Goal: Task Accomplishment & Management: Manage account settings

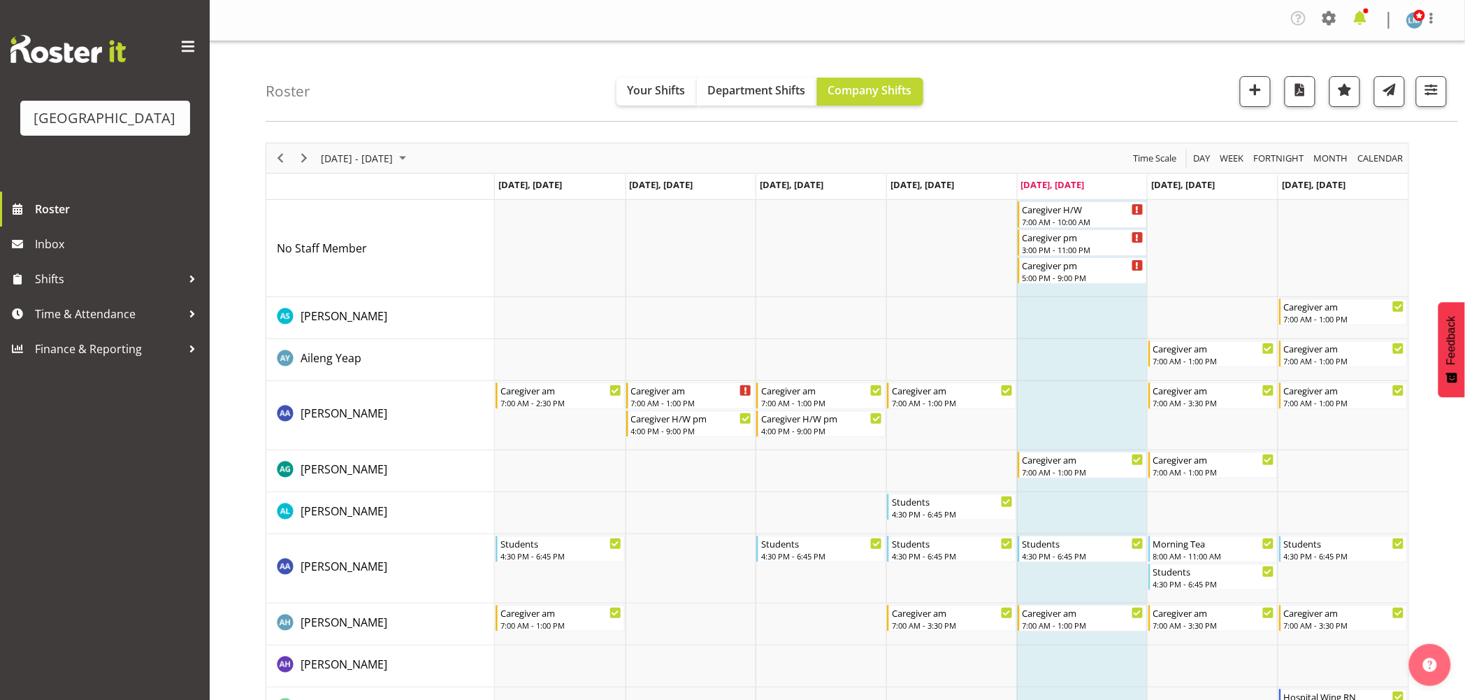
click at [1366, 22] on span at bounding box center [1360, 18] width 22 height 22
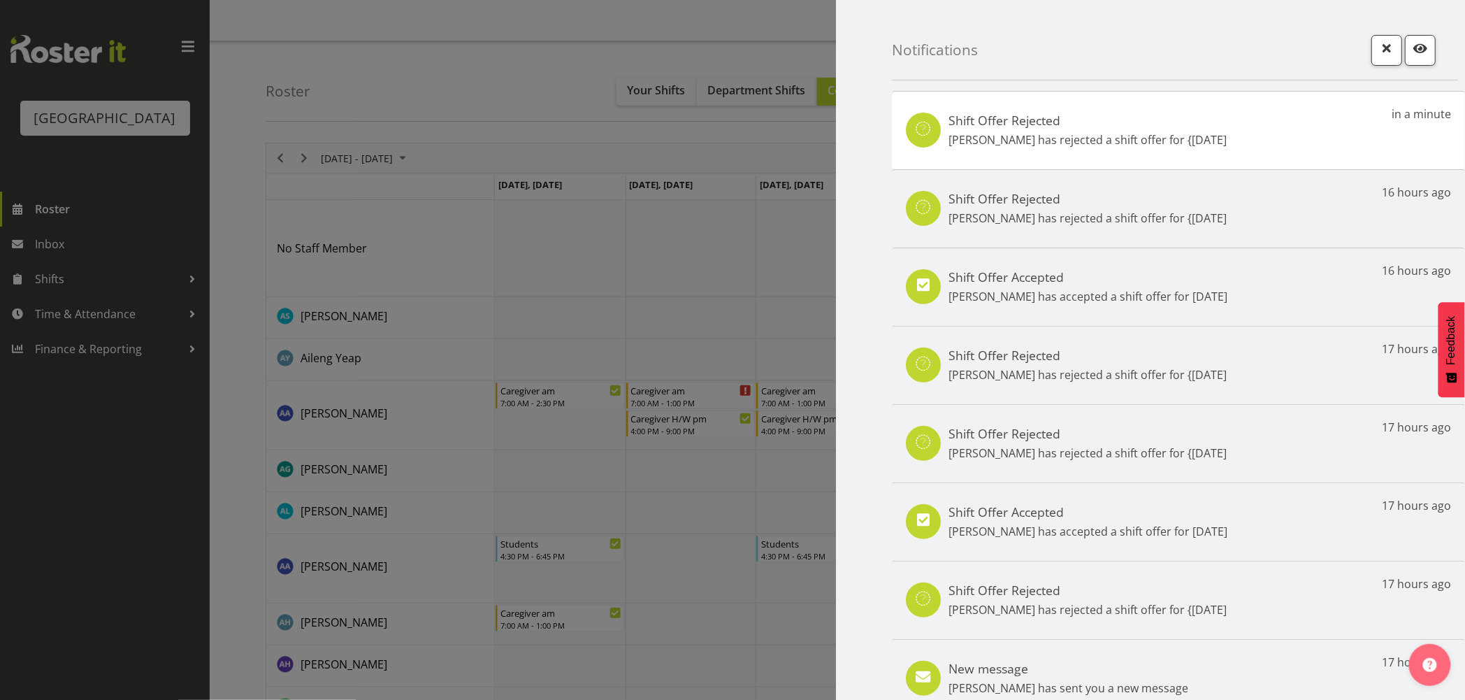
click at [117, 538] on div at bounding box center [732, 350] width 1465 height 700
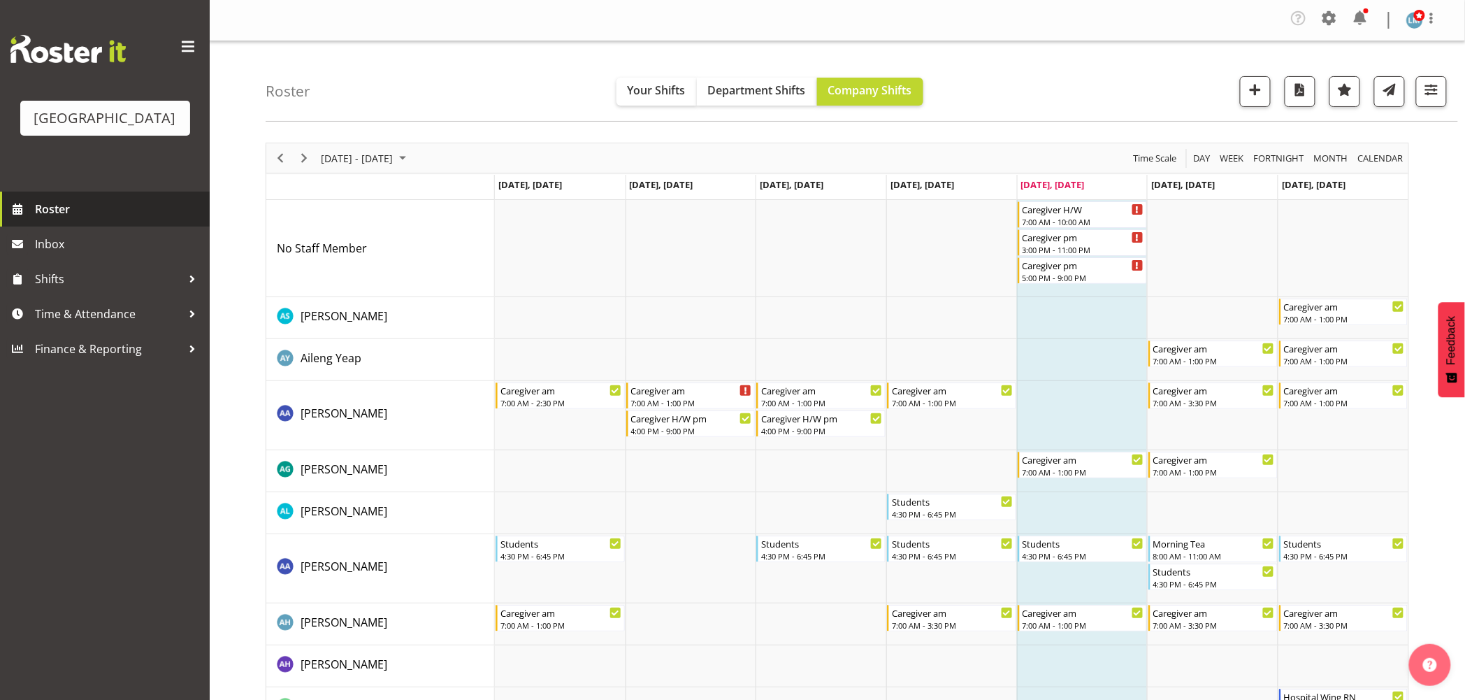
click at [64, 219] on span "Roster" at bounding box center [119, 209] width 168 height 21
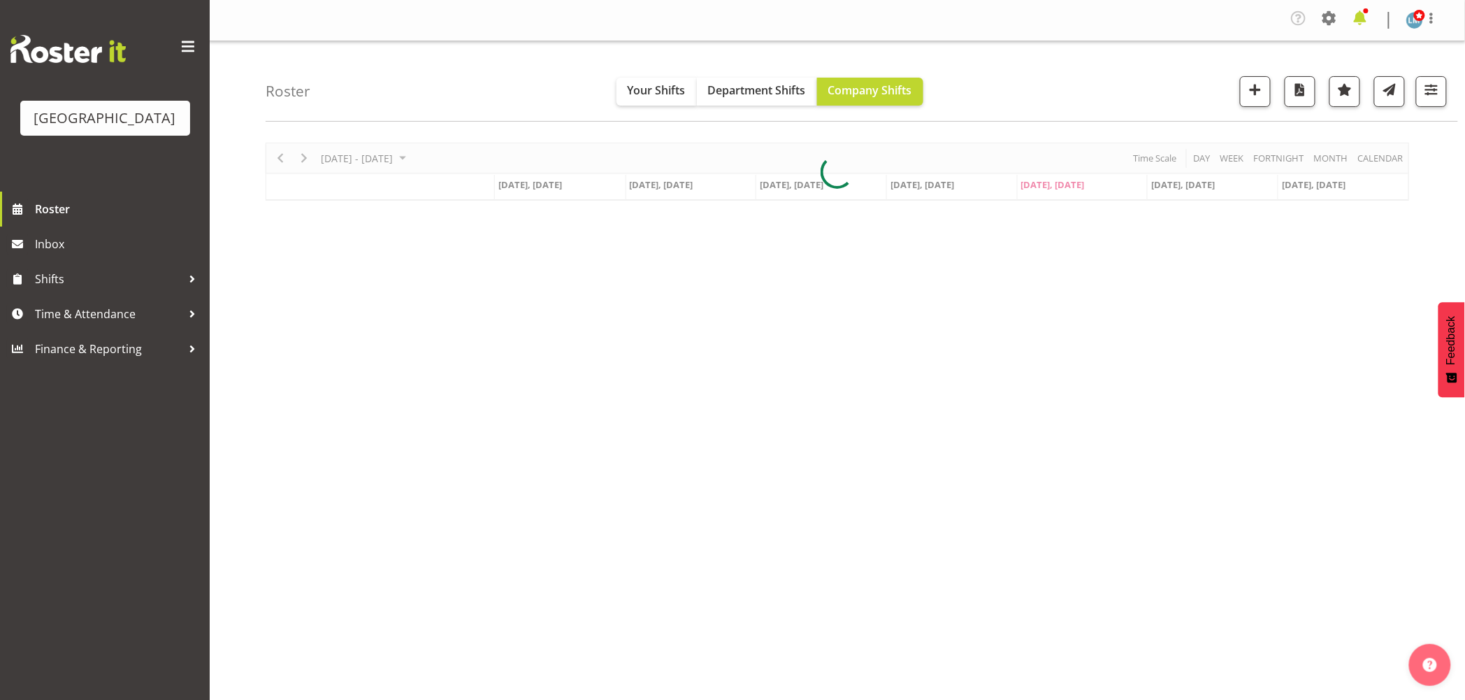
click at [1369, 9] on span at bounding box center [1360, 18] width 22 height 22
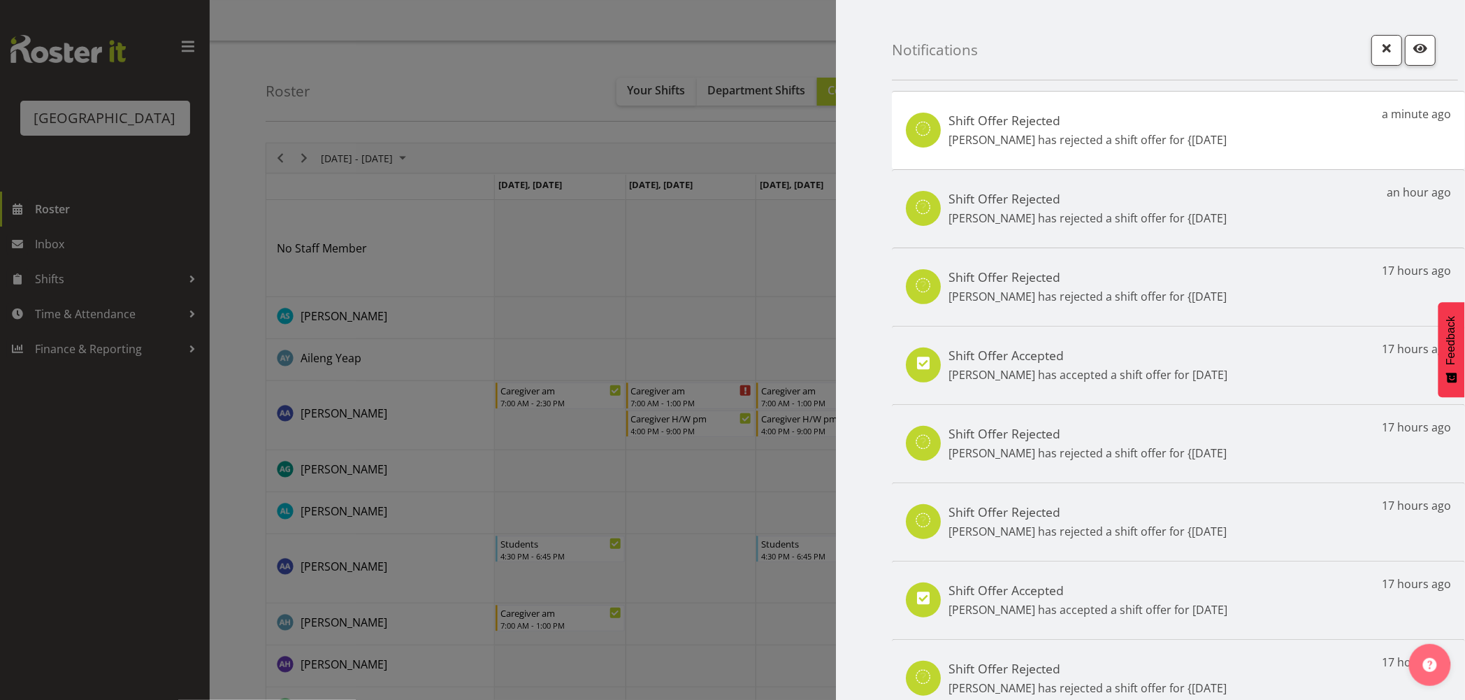
click at [119, 552] on div at bounding box center [732, 350] width 1465 height 700
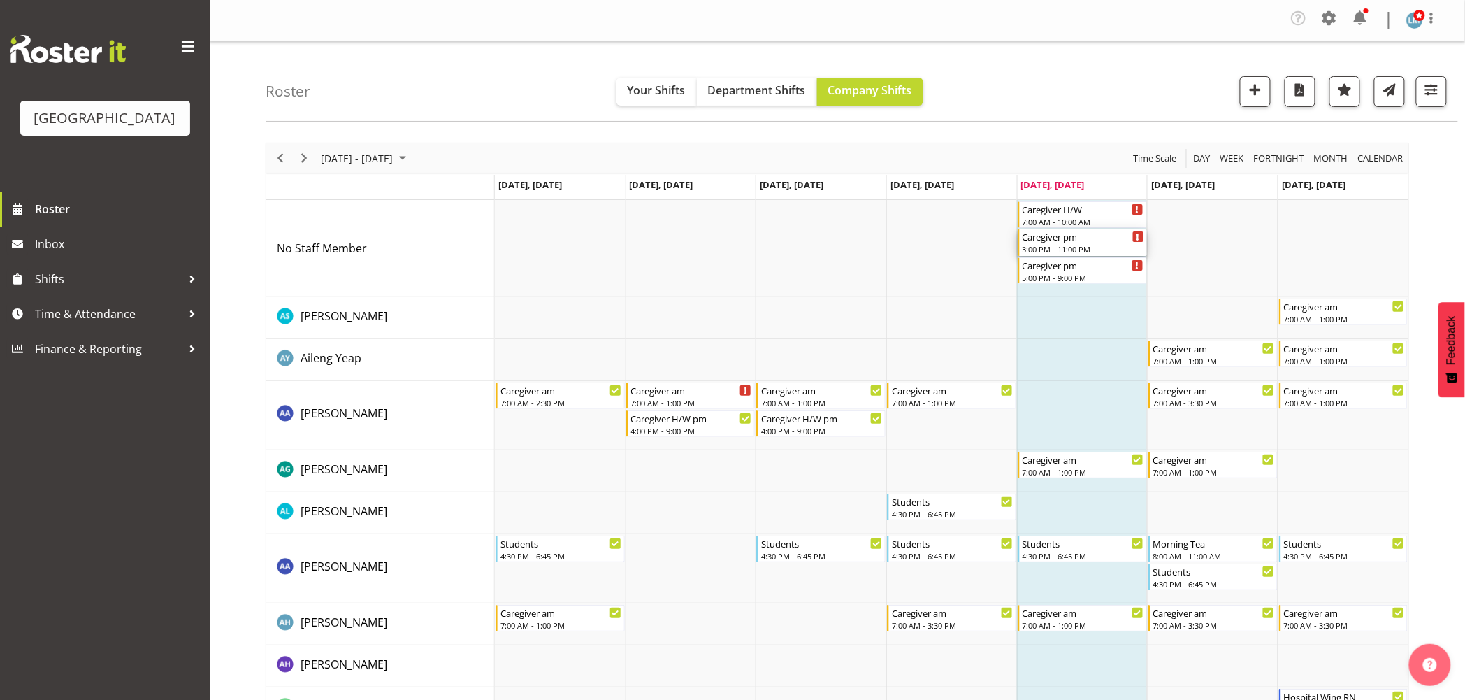
click at [1046, 238] on div "Caregiver pm" at bounding box center [1084, 236] width 122 height 14
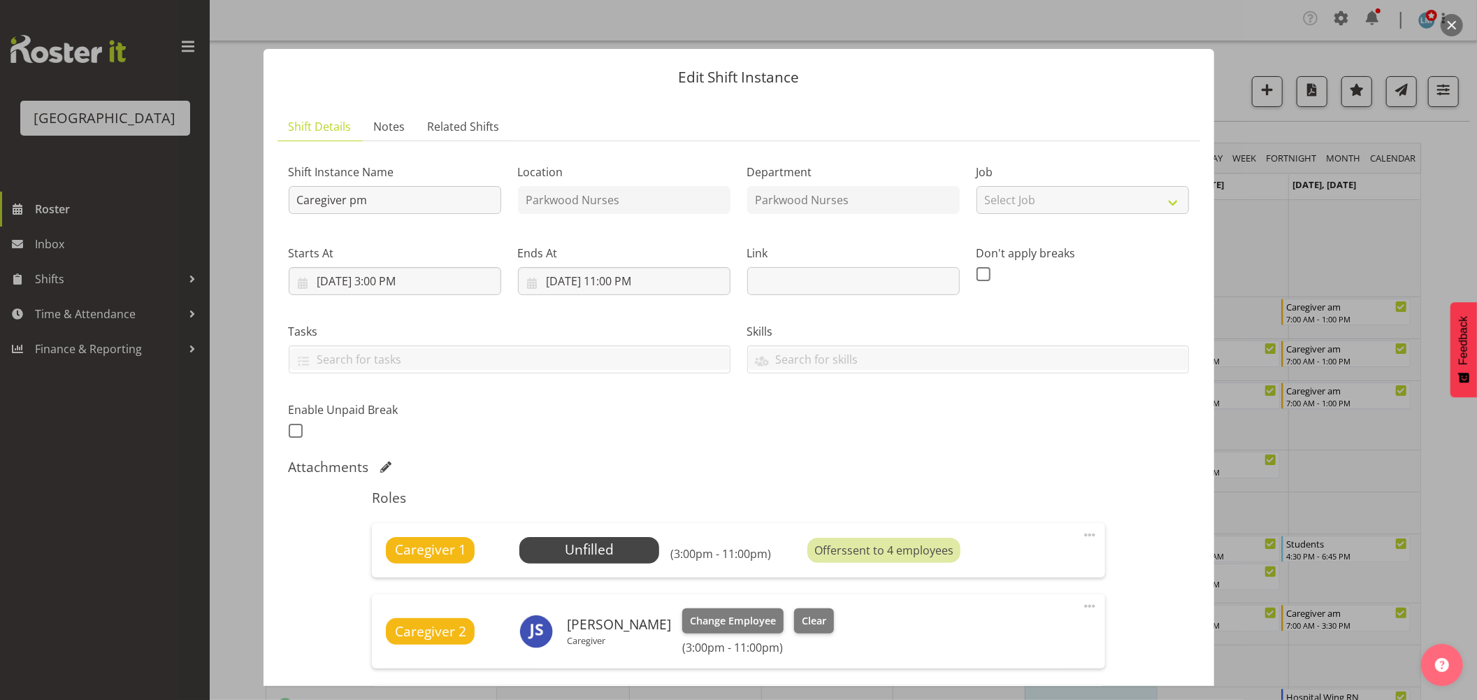
drag, startPoint x: 87, startPoint y: 547, endPoint x: 336, endPoint y: 449, distance: 267.4
click at [92, 545] on div at bounding box center [738, 350] width 1477 height 700
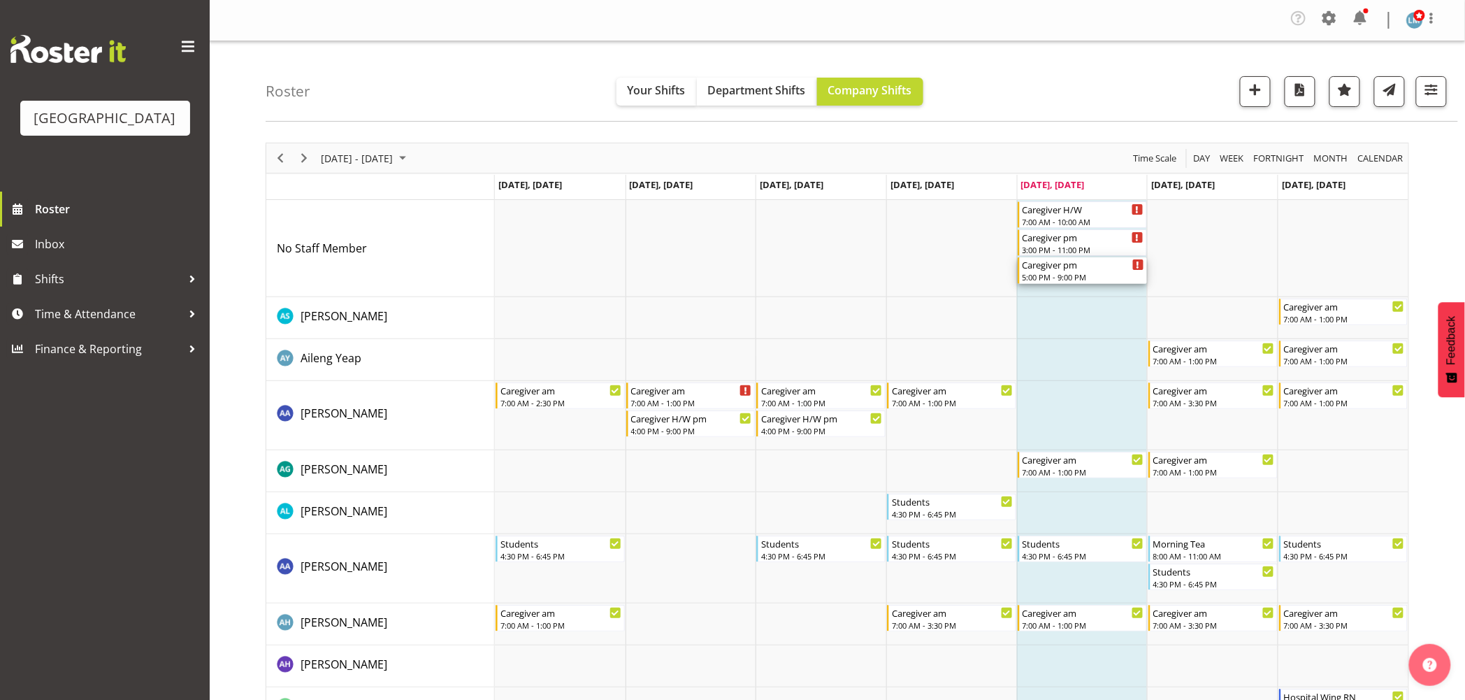
click at [1090, 270] on div "Caregiver pm" at bounding box center [1084, 264] width 122 height 14
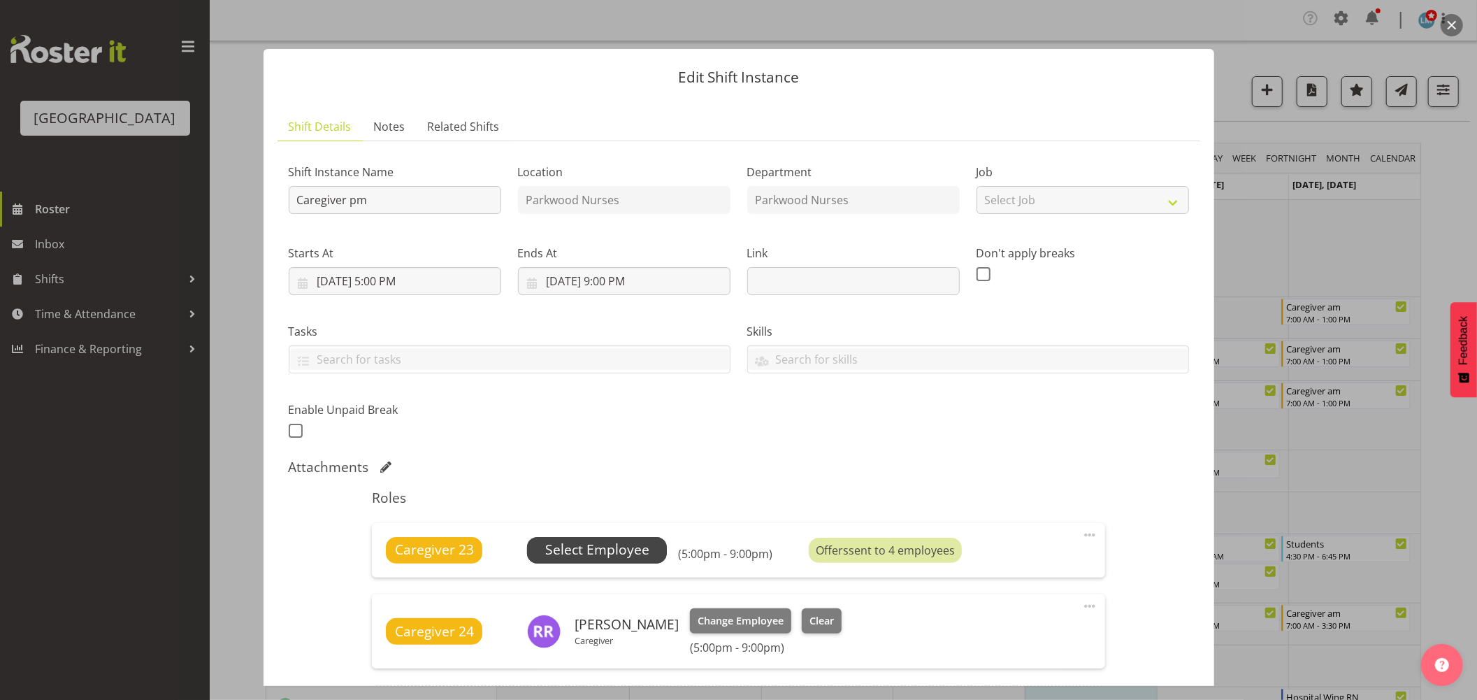
click at [547, 553] on span "Select Employee" at bounding box center [597, 550] width 104 height 20
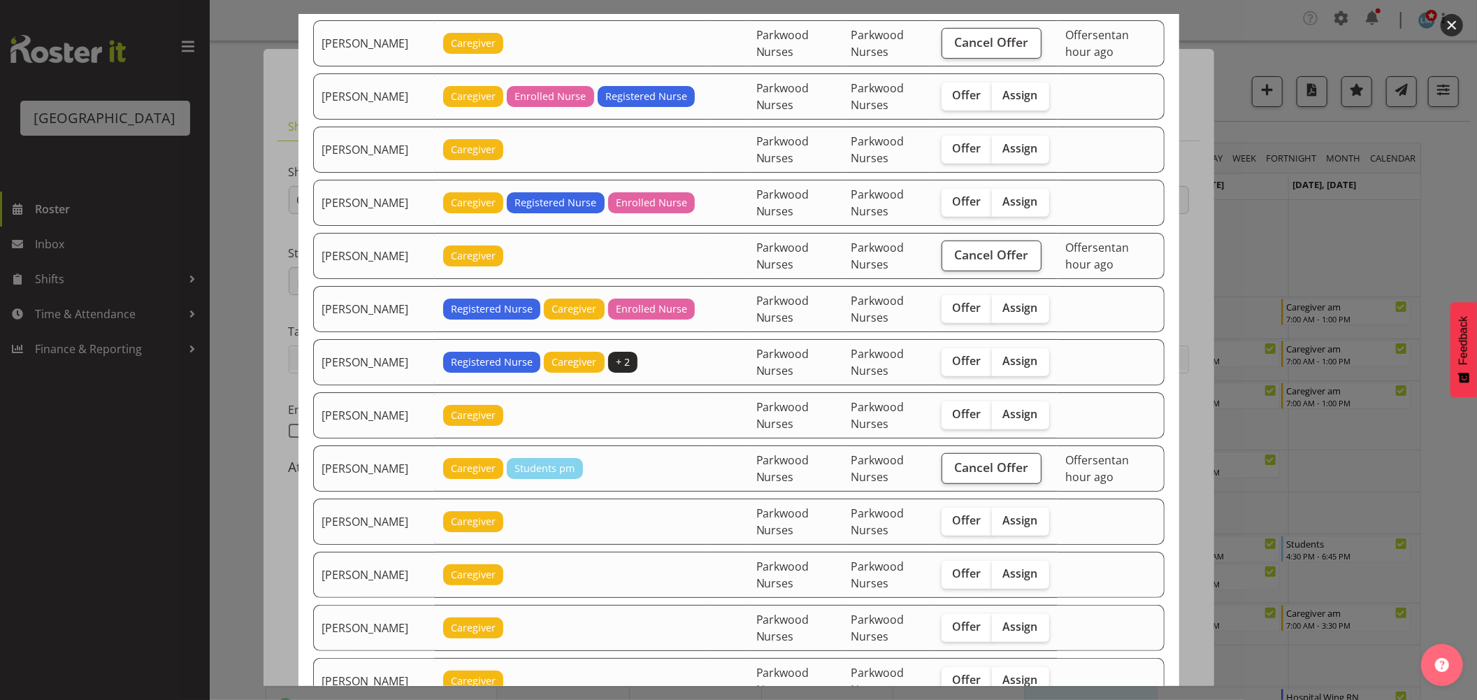
scroll to position [466, 0]
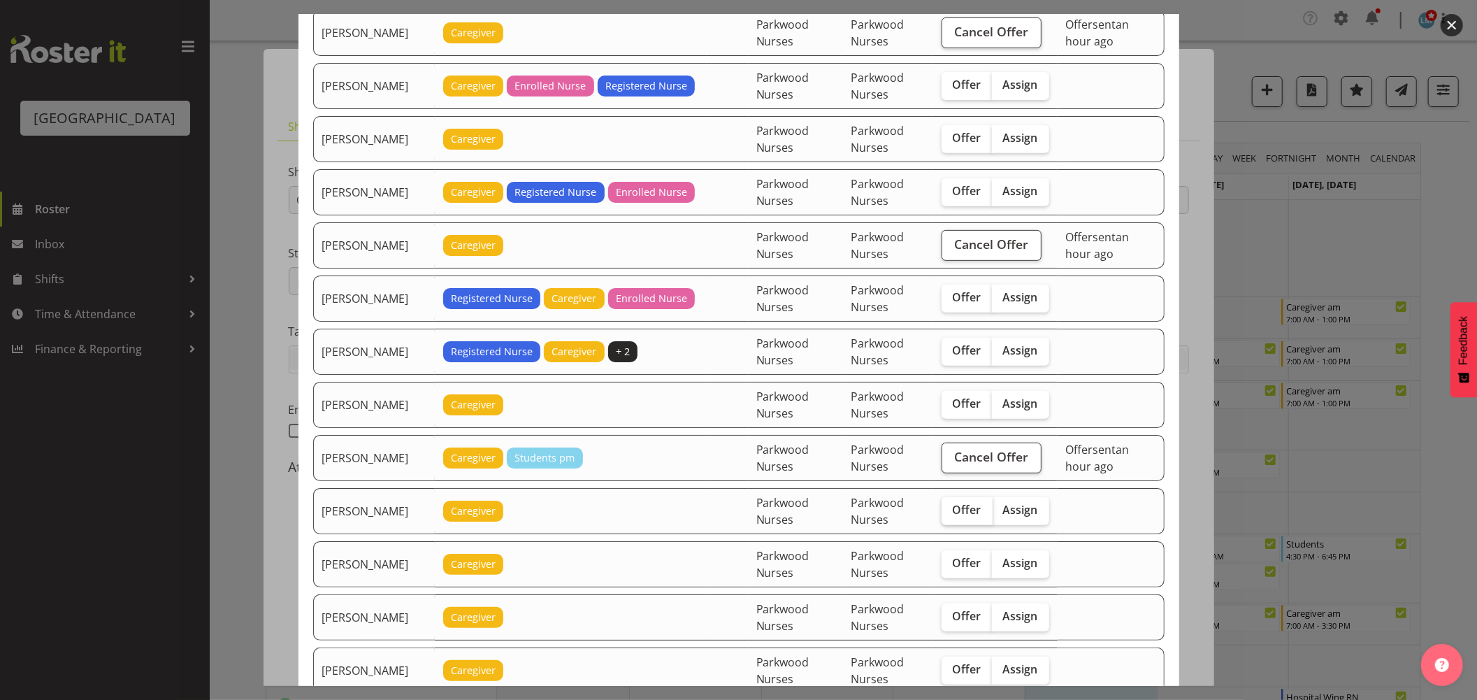
click at [961, 507] on span "Offer" at bounding box center [967, 510] width 29 height 14
click at [951, 507] on input "Offer" at bounding box center [946, 509] width 9 height 9
checkbox input "true"
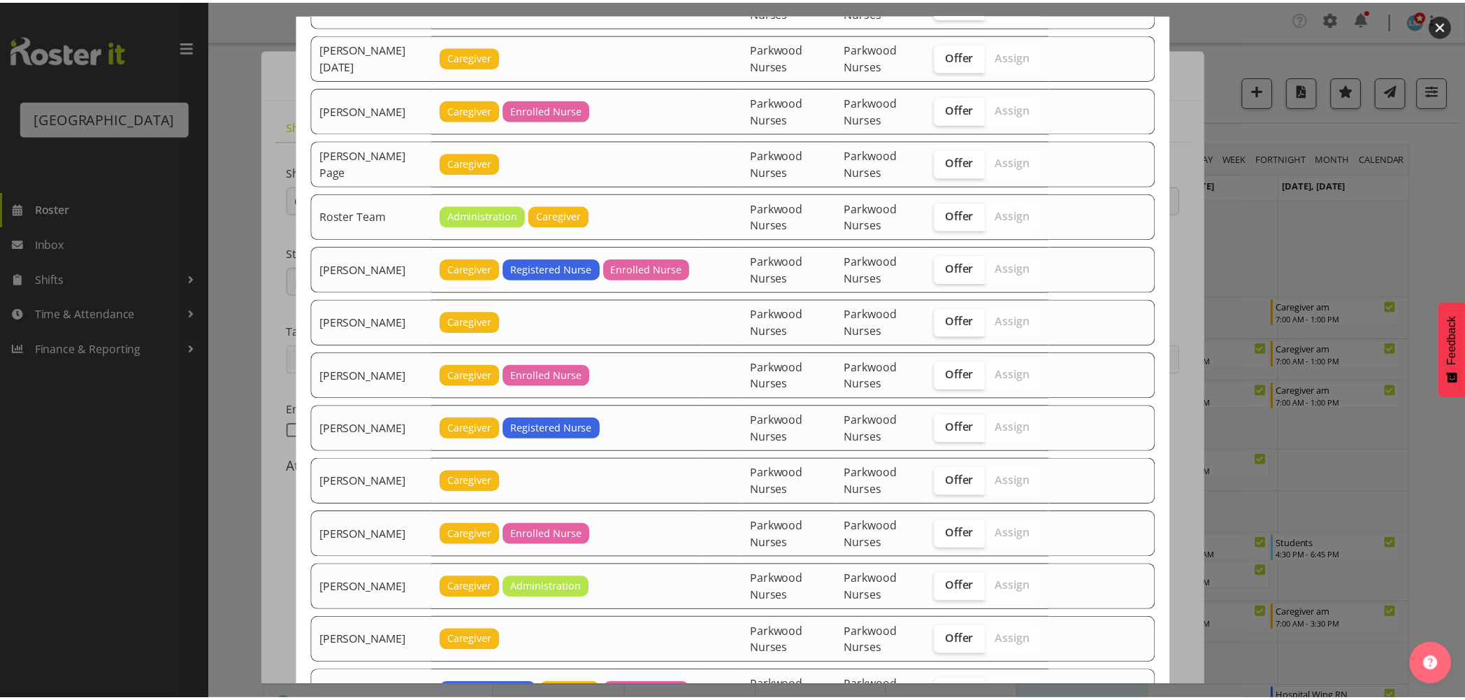
scroll to position [2178, 0]
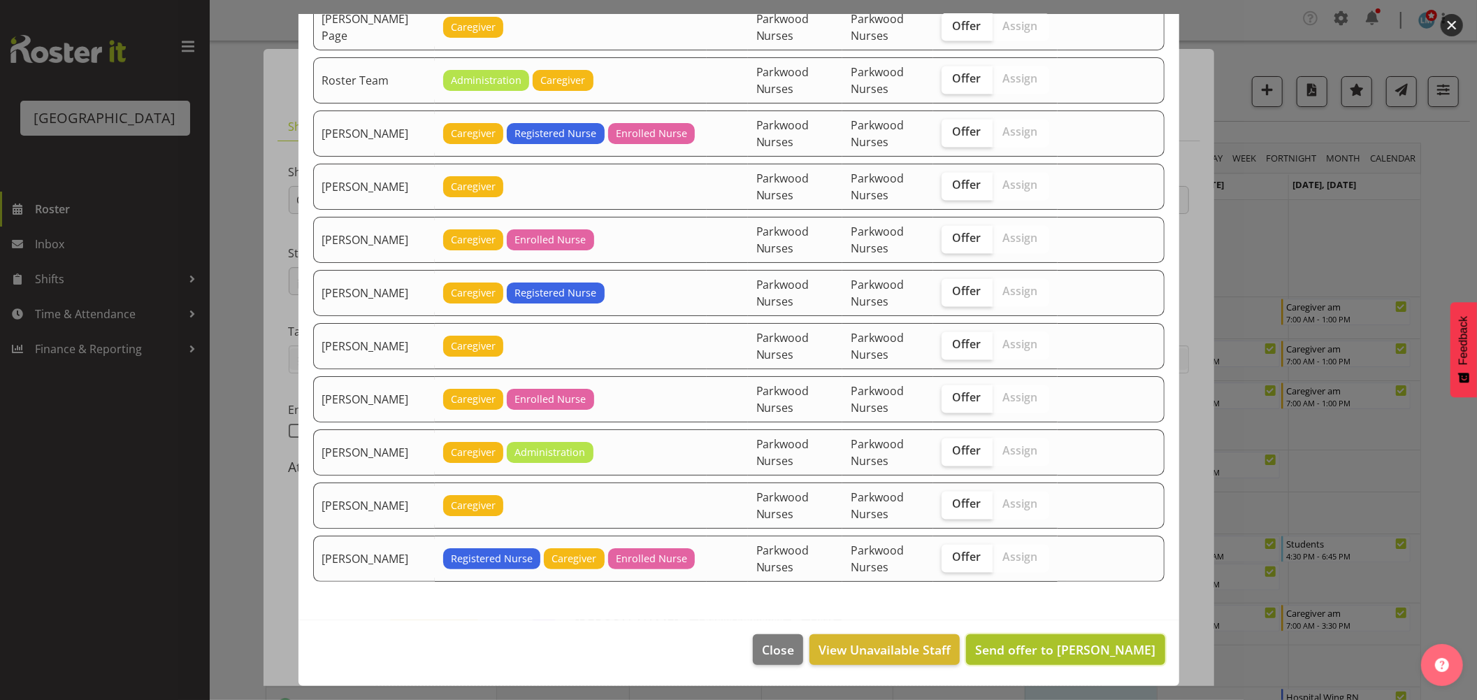
click at [1111, 655] on span "Send offer to Ellis Thackery" at bounding box center [1065, 649] width 180 height 17
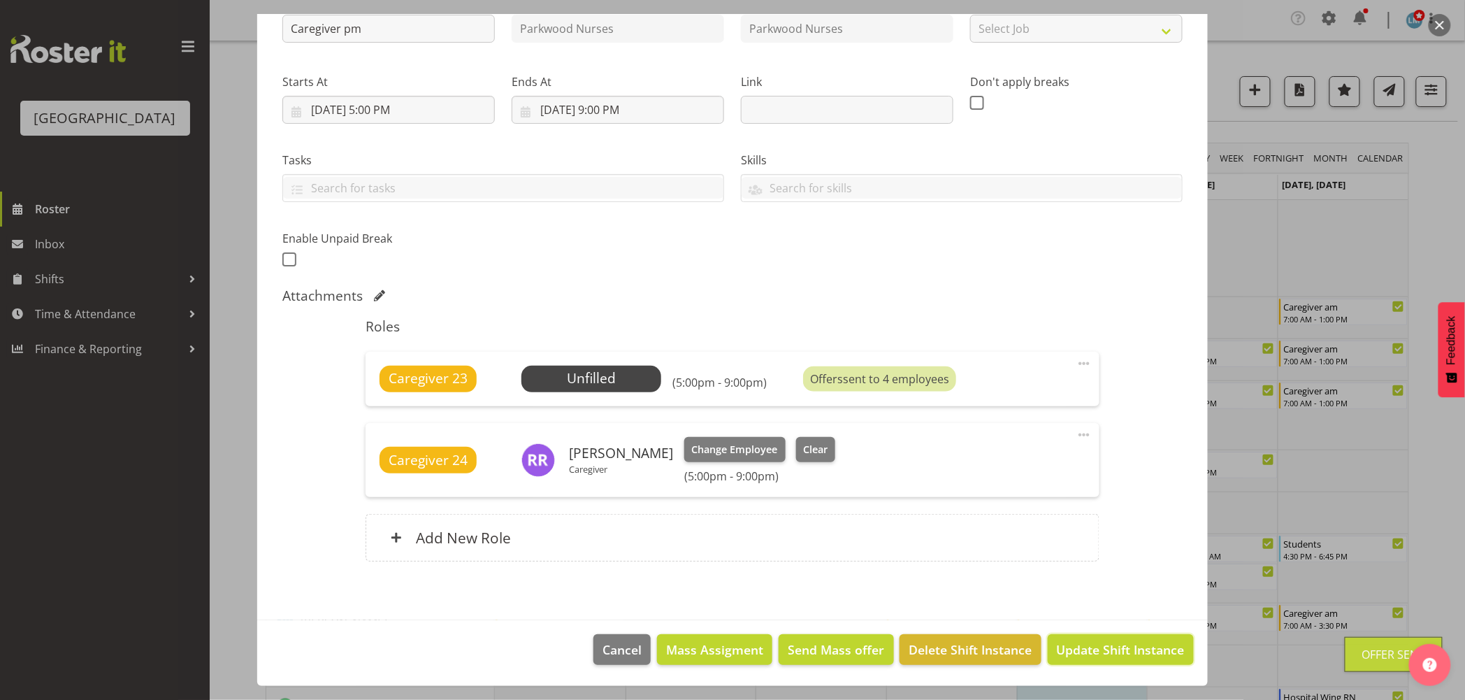
click at [1111, 655] on span "Update Shift Instance" at bounding box center [1121, 649] width 128 height 18
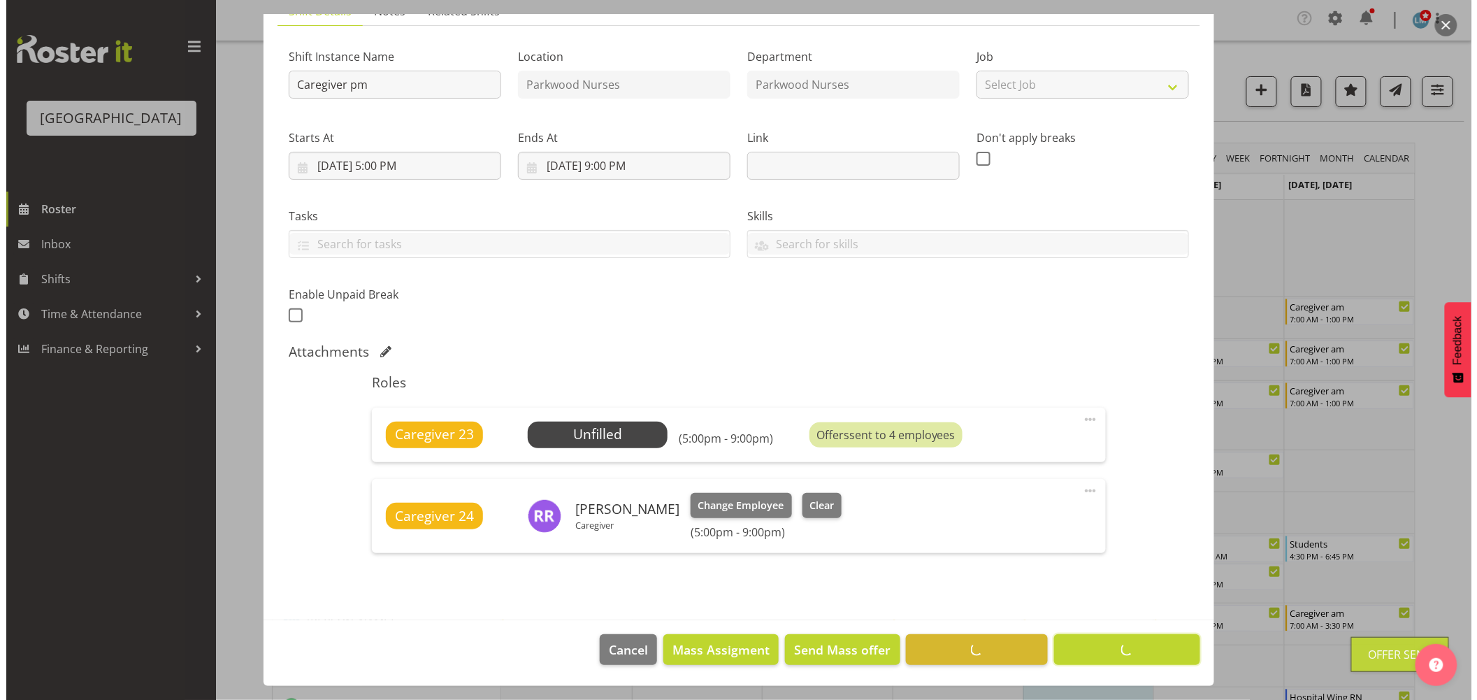
scroll to position [115, 0]
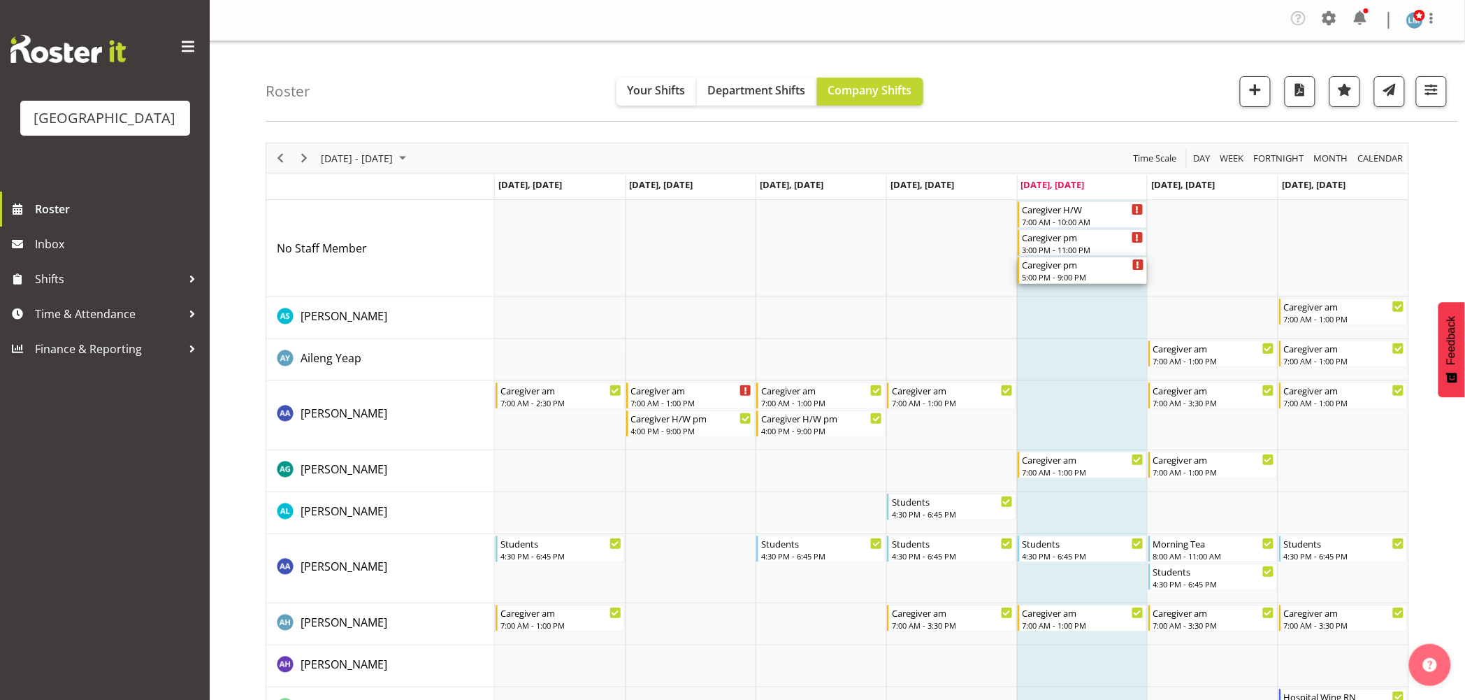
click at [1084, 283] on div "Caregiver pm 5:00 PM - 9:00 PM" at bounding box center [1082, 270] width 129 height 27
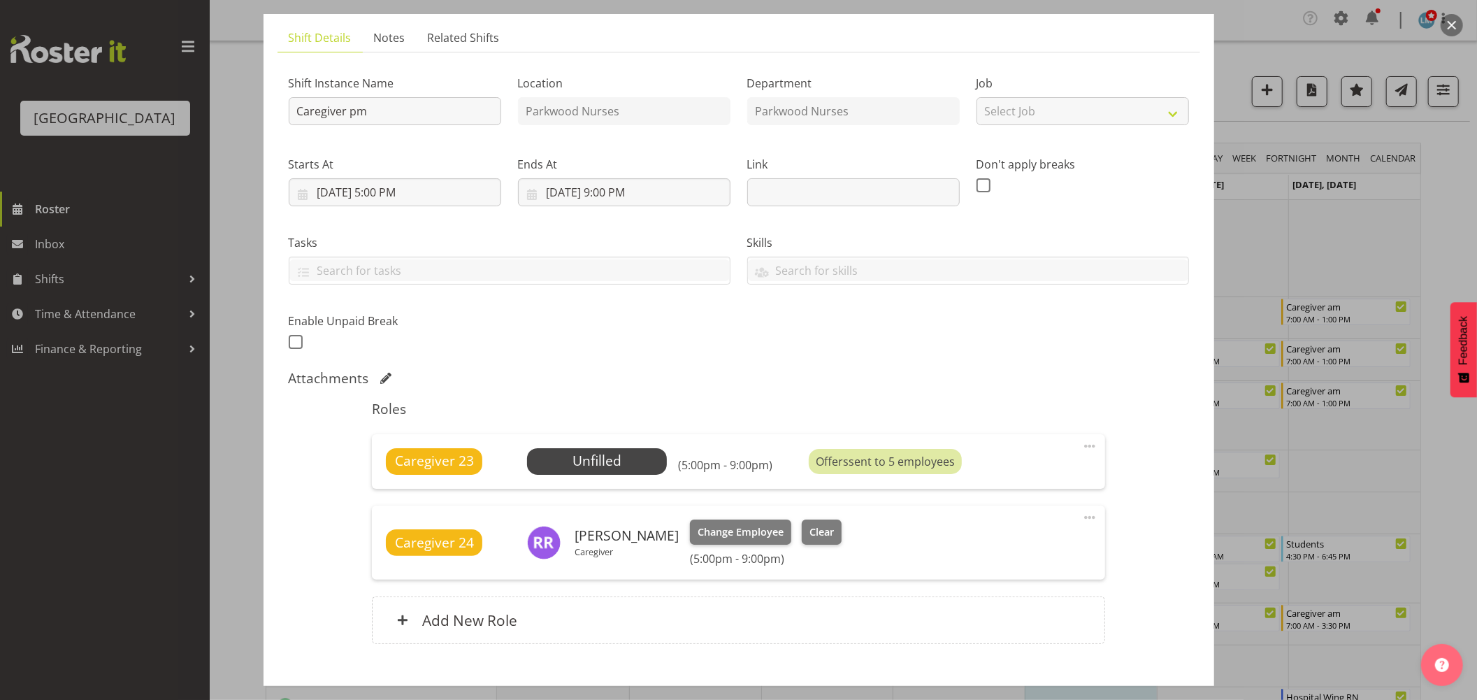
scroll to position [155, 0]
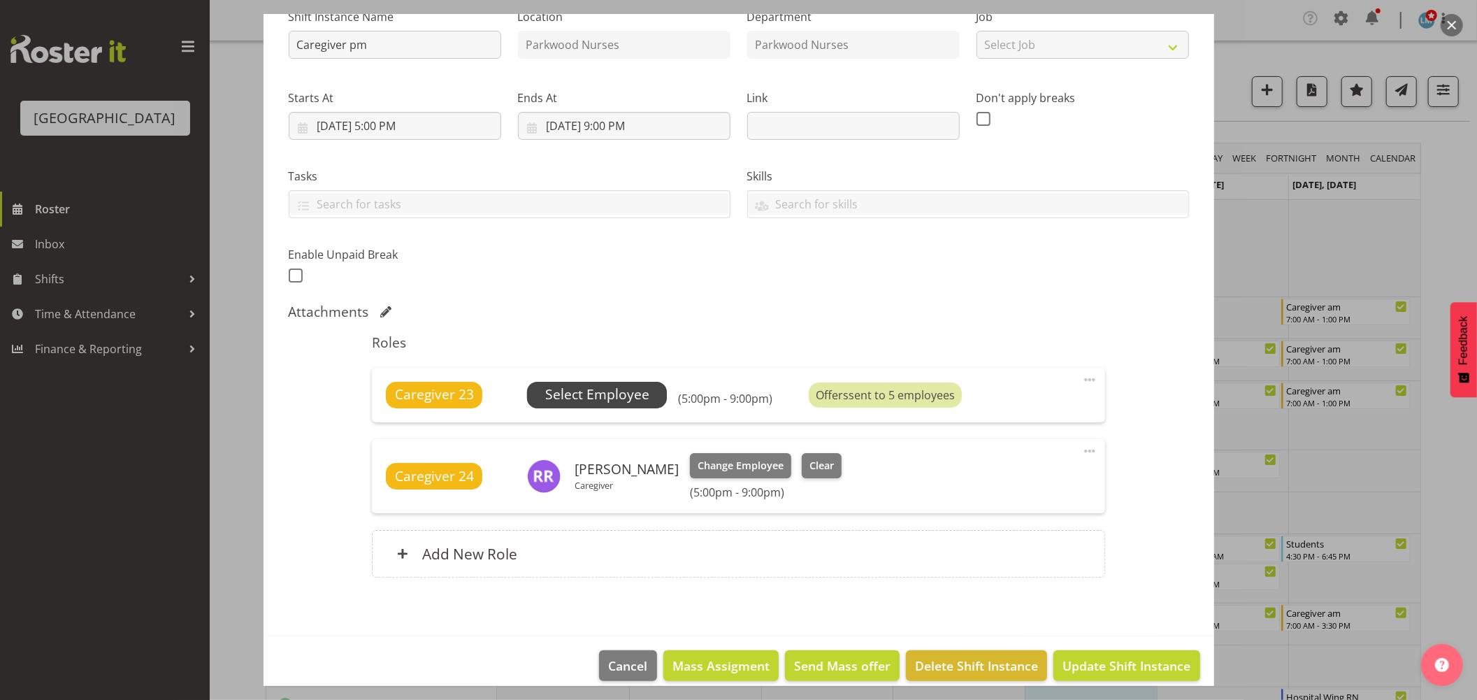
click at [623, 398] on span "Select Employee" at bounding box center [597, 394] width 104 height 20
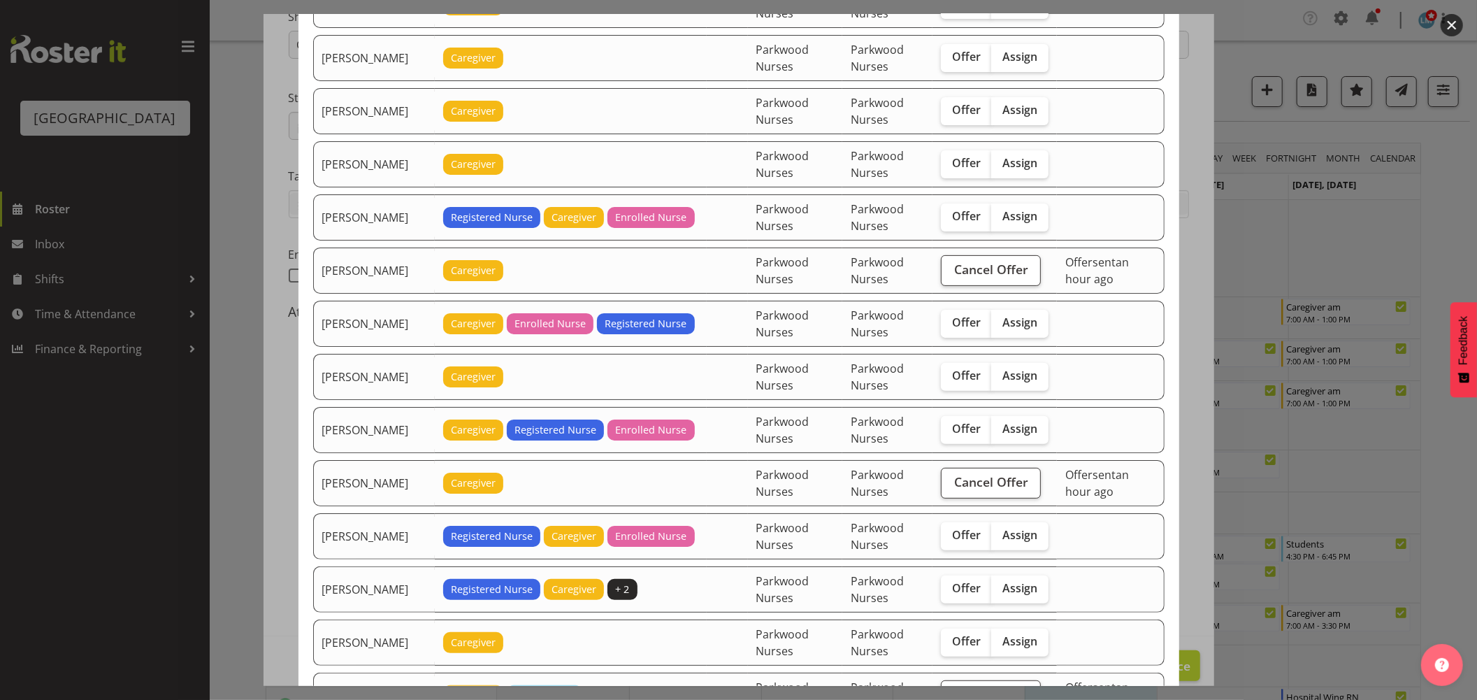
scroll to position [233, 0]
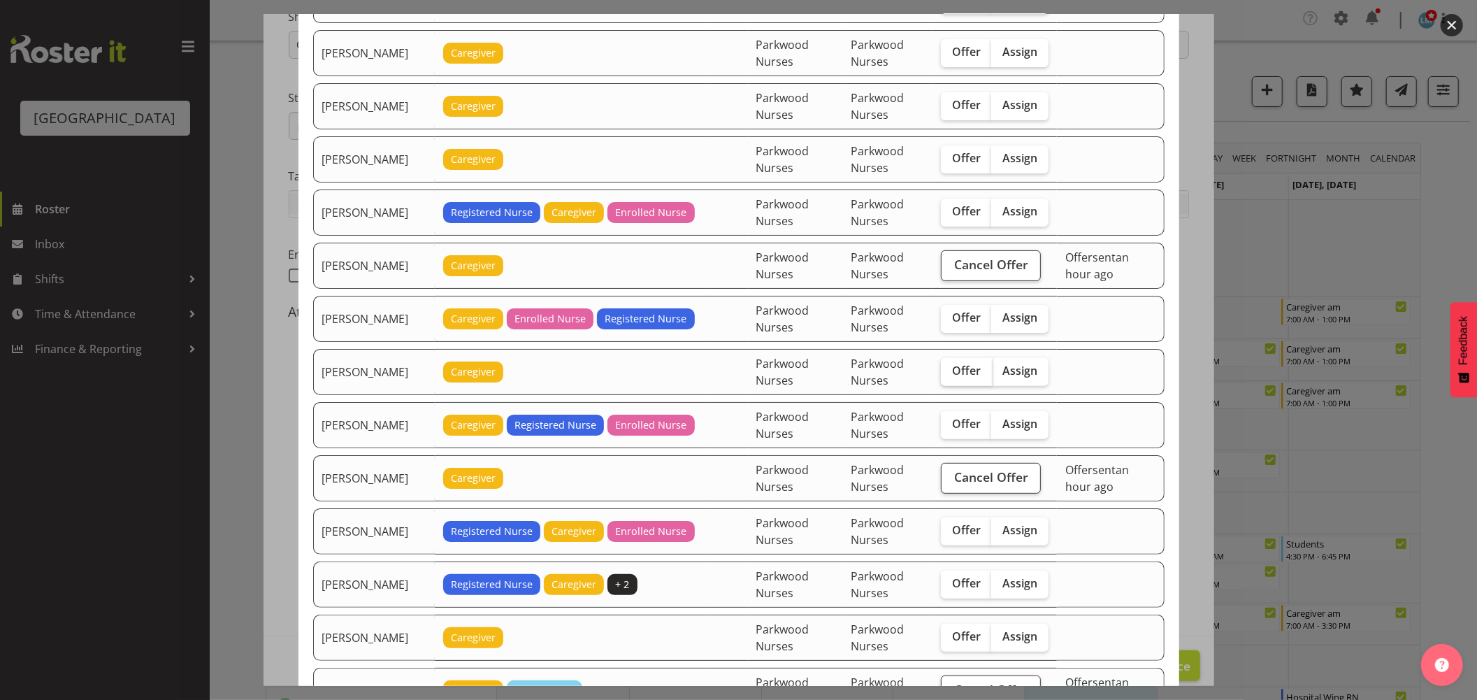
click at [954, 375] on span "Offer" at bounding box center [966, 370] width 29 height 14
click at [950, 375] on input "Offer" at bounding box center [945, 370] width 9 height 9
checkbox input "true"
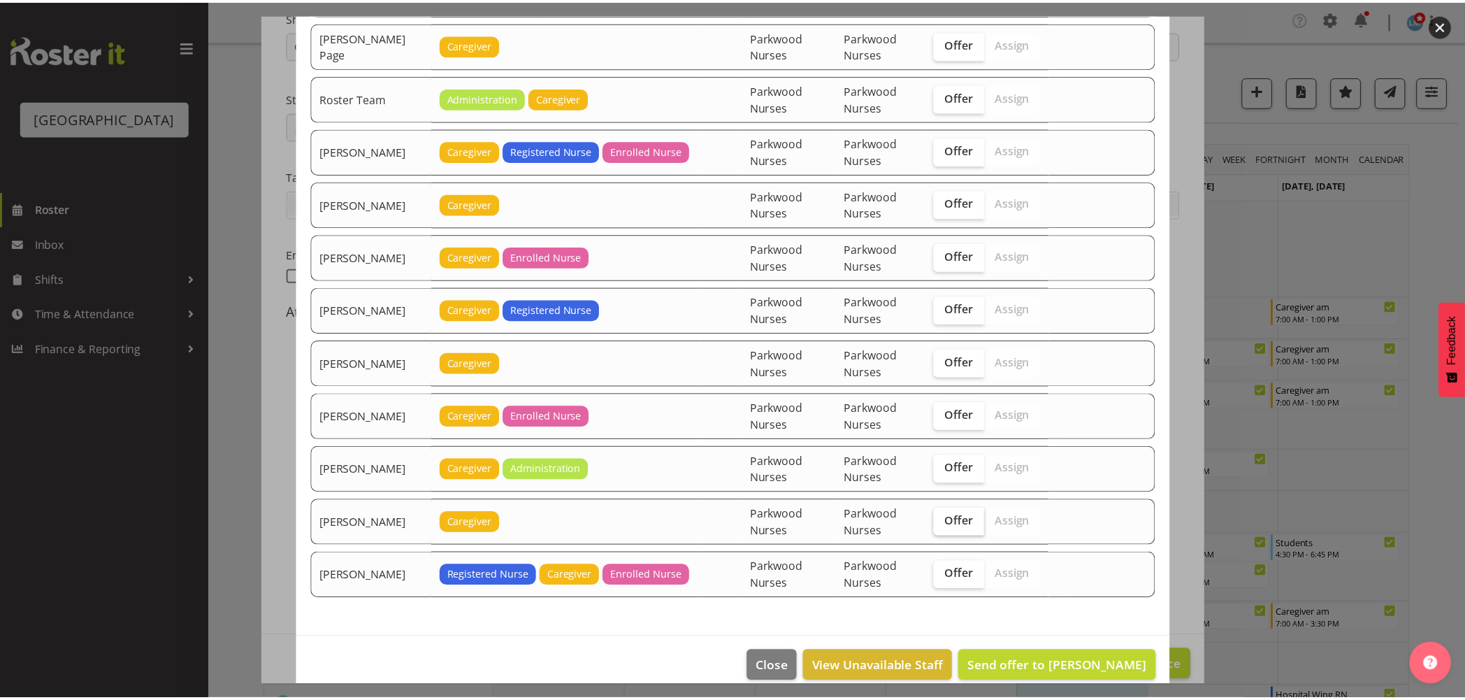
scroll to position [2178, 0]
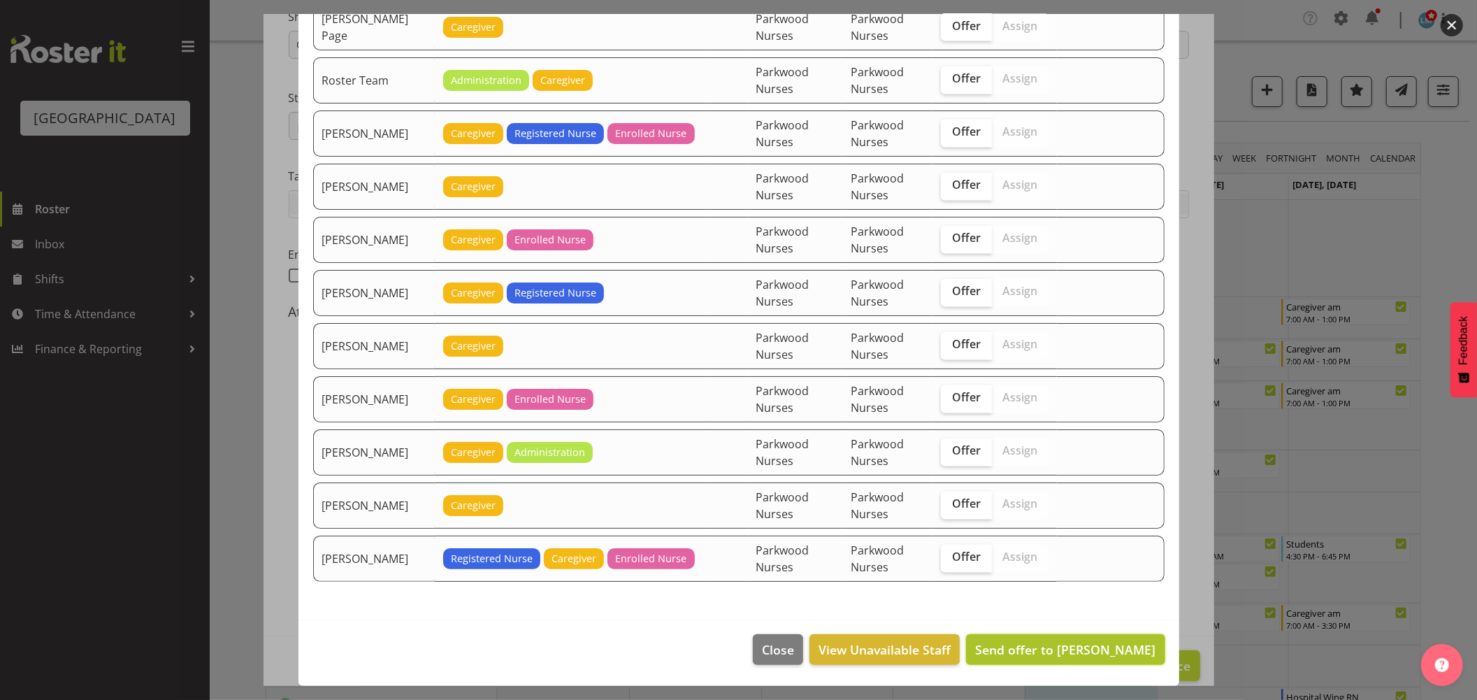
click at [1064, 656] on span "Send offer to Briar Hughes" at bounding box center [1065, 649] width 180 height 17
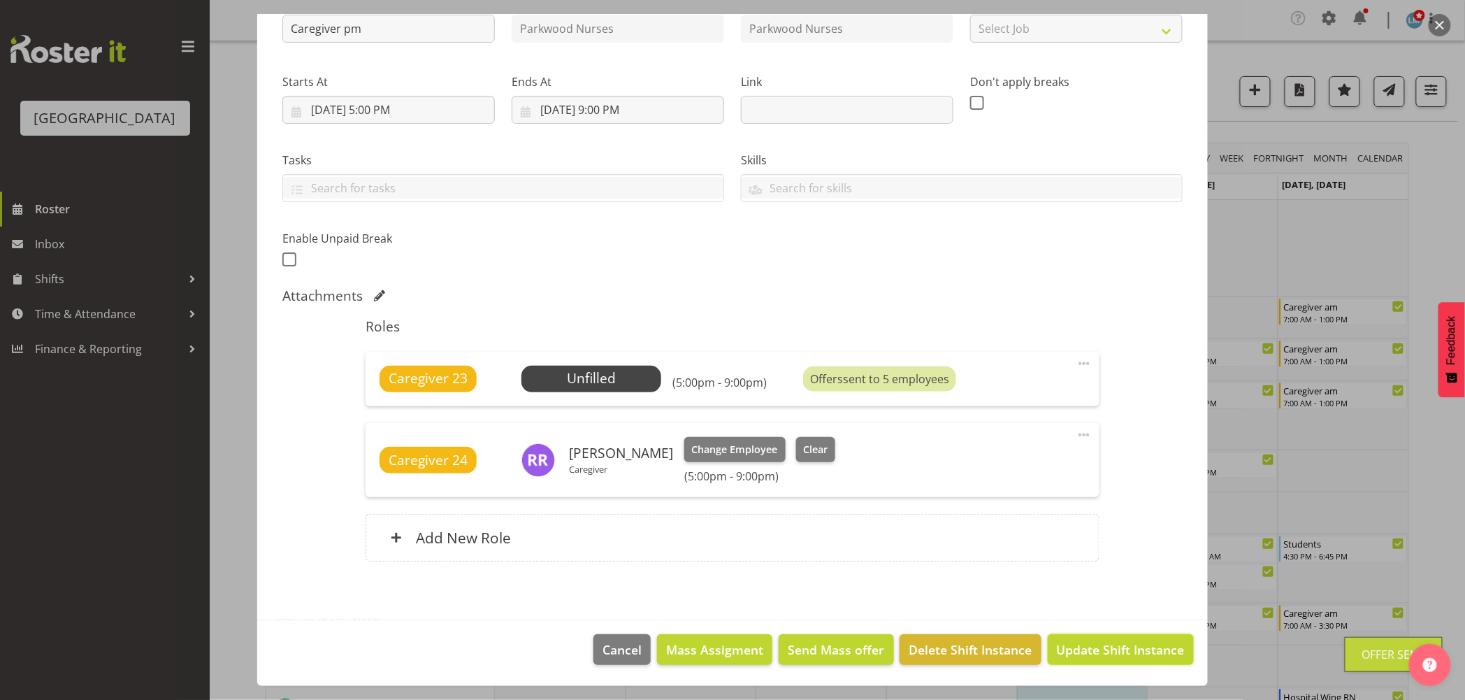
click at [1064, 656] on span "Update Shift Instance" at bounding box center [1121, 649] width 128 height 18
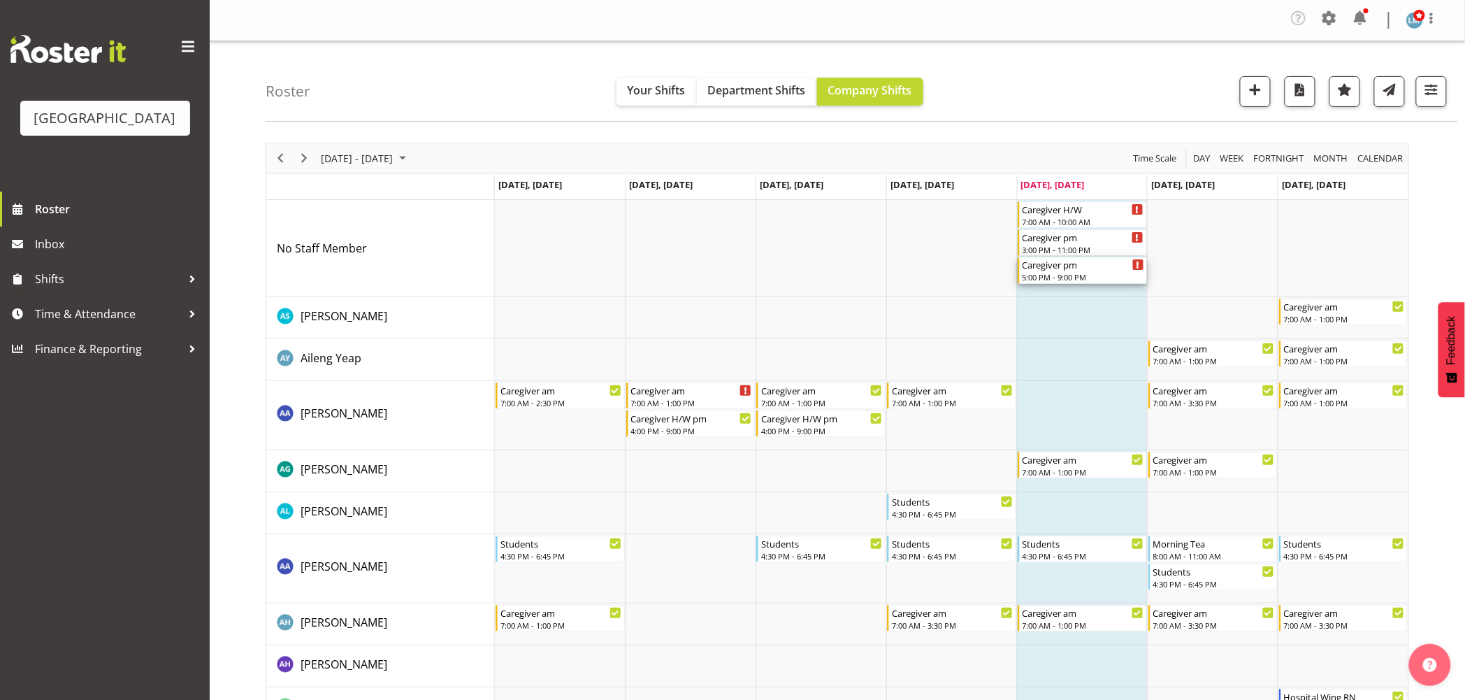
click at [1092, 277] on div "5:00 PM - 9:00 PM" at bounding box center [1084, 276] width 122 height 11
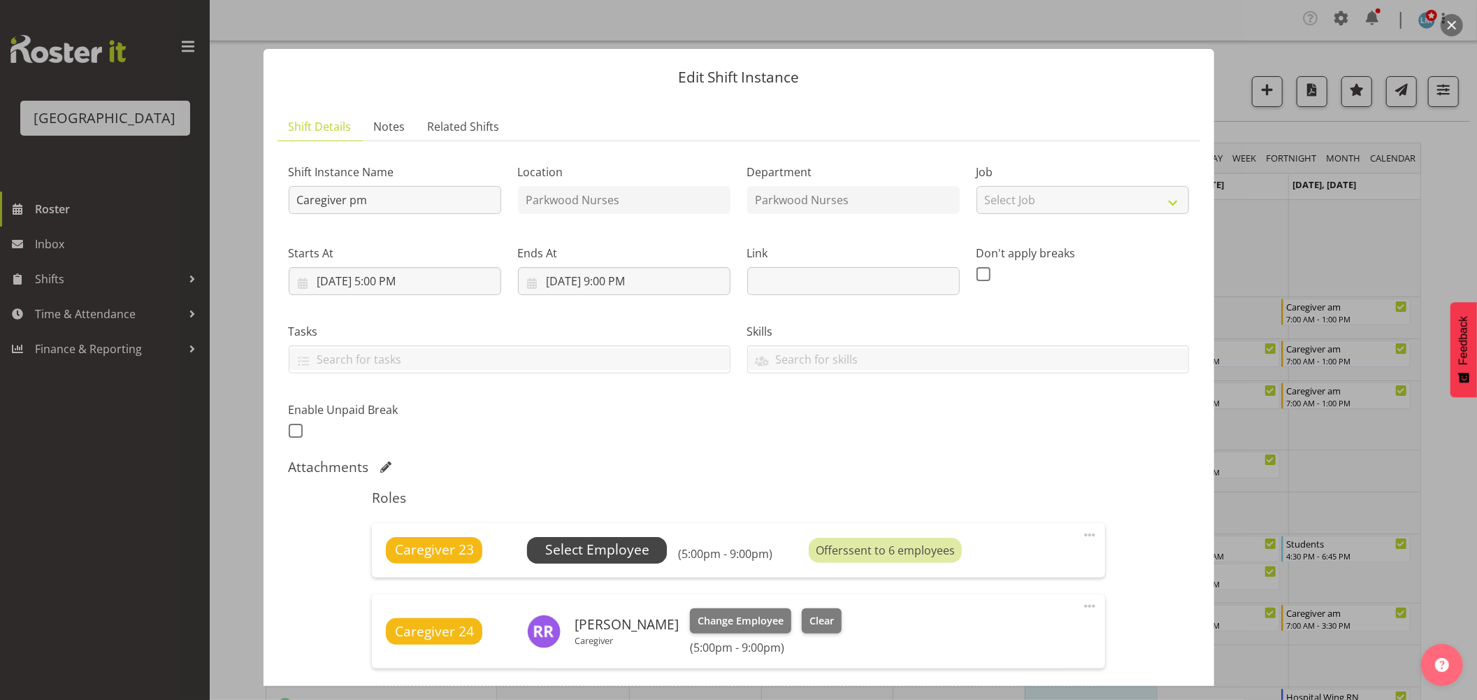
click at [623, 541] on span "Select Employee" at bounding box center [597, 550] width 104 height 20
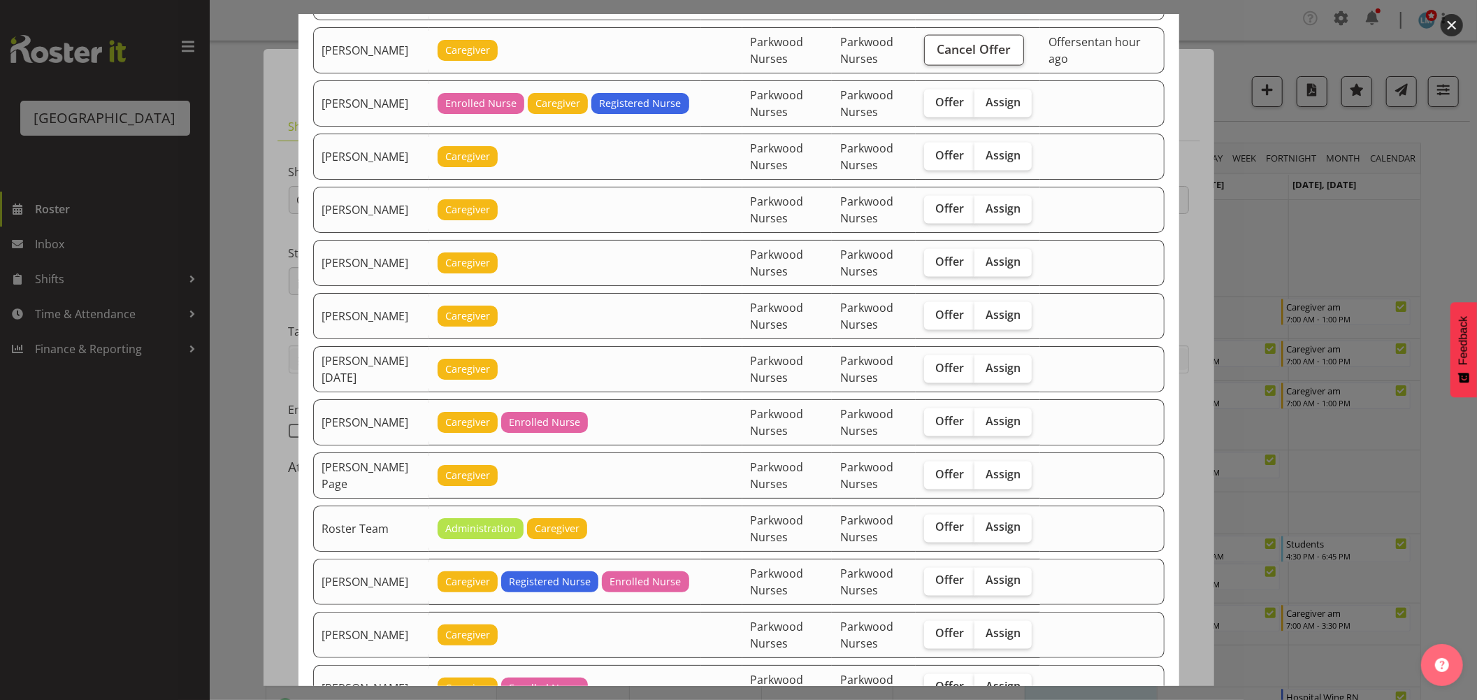
scroll to position [1863, 0]
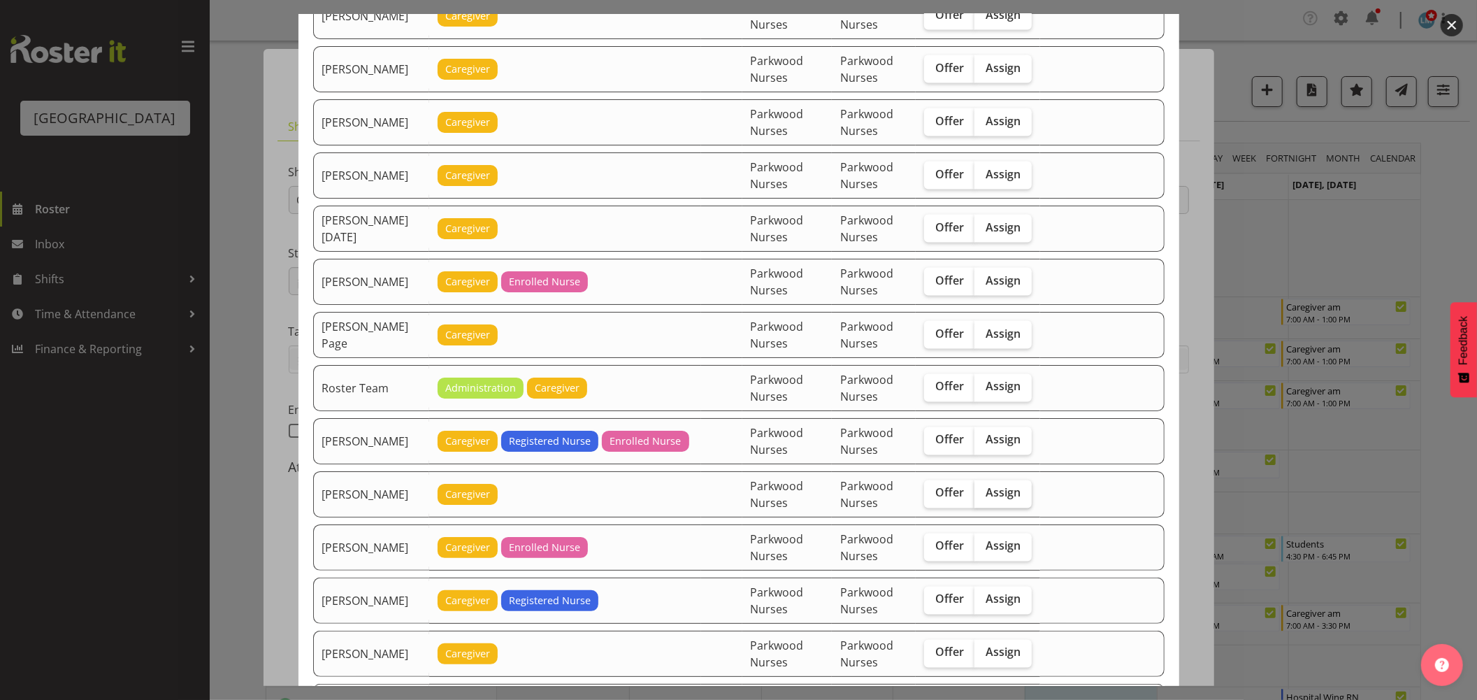
click at [990, 494] on span "Assign" at bounding box center [1003, 493] width 35 height 14
click at [983, 494] on input "Assign" at bounding box center [978, 493] width 9 height 9
checkbox input "true"
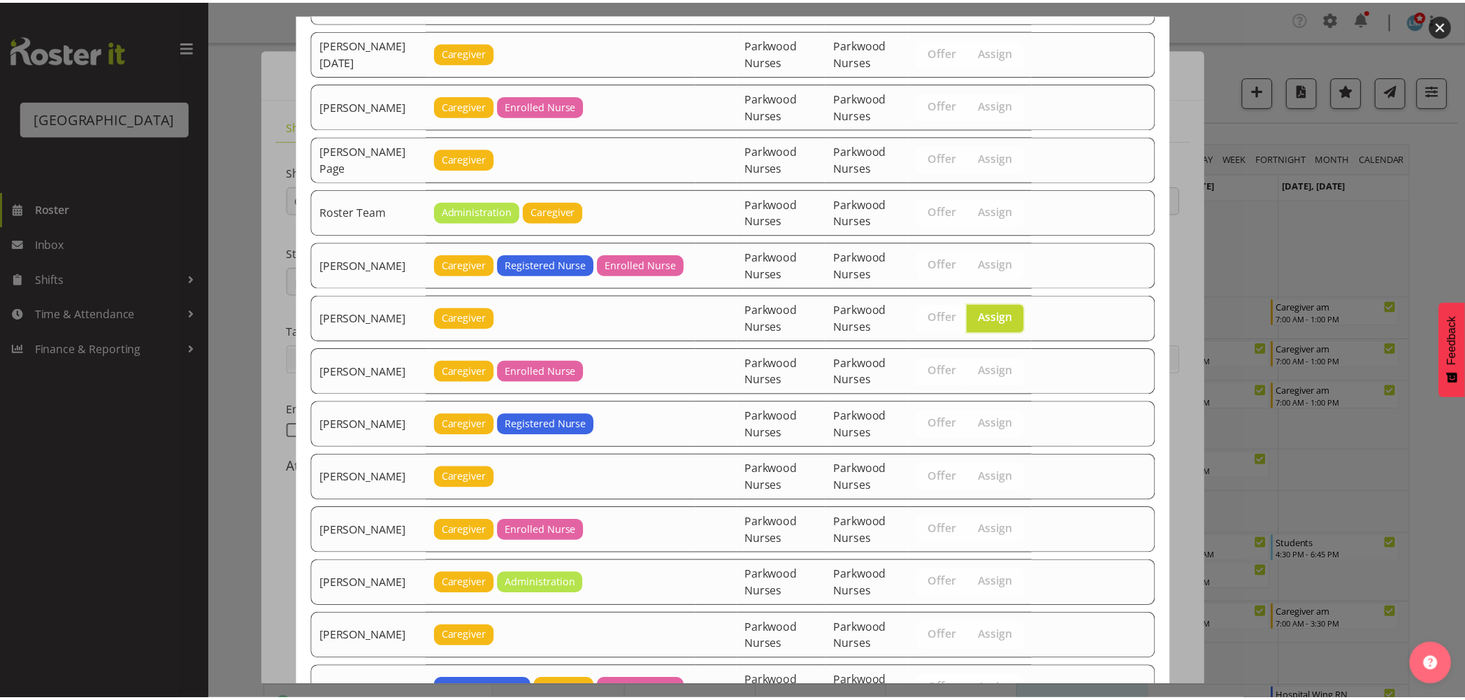
scroll to position [2178, 0]
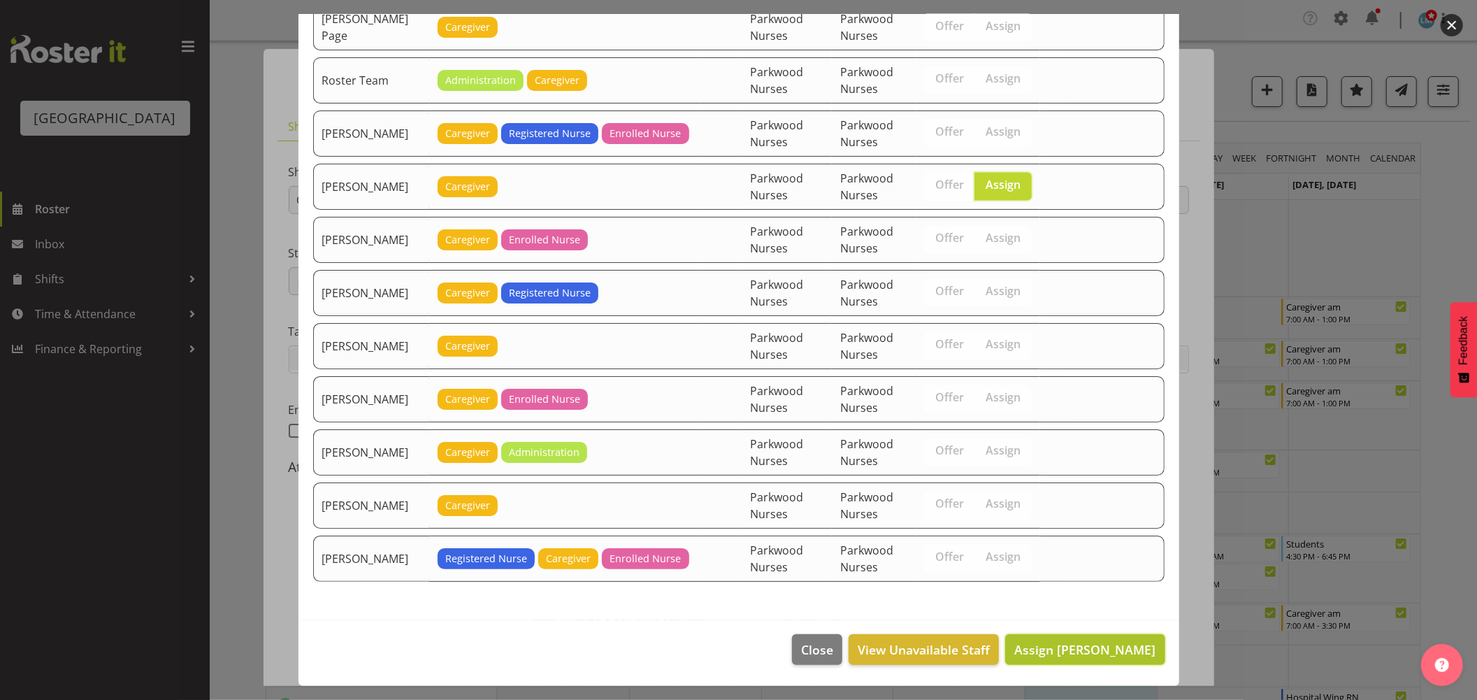
click at [1072, 651] on span "Assign Shania Ali" at bounding box center [1084, 649] width 141 height 17
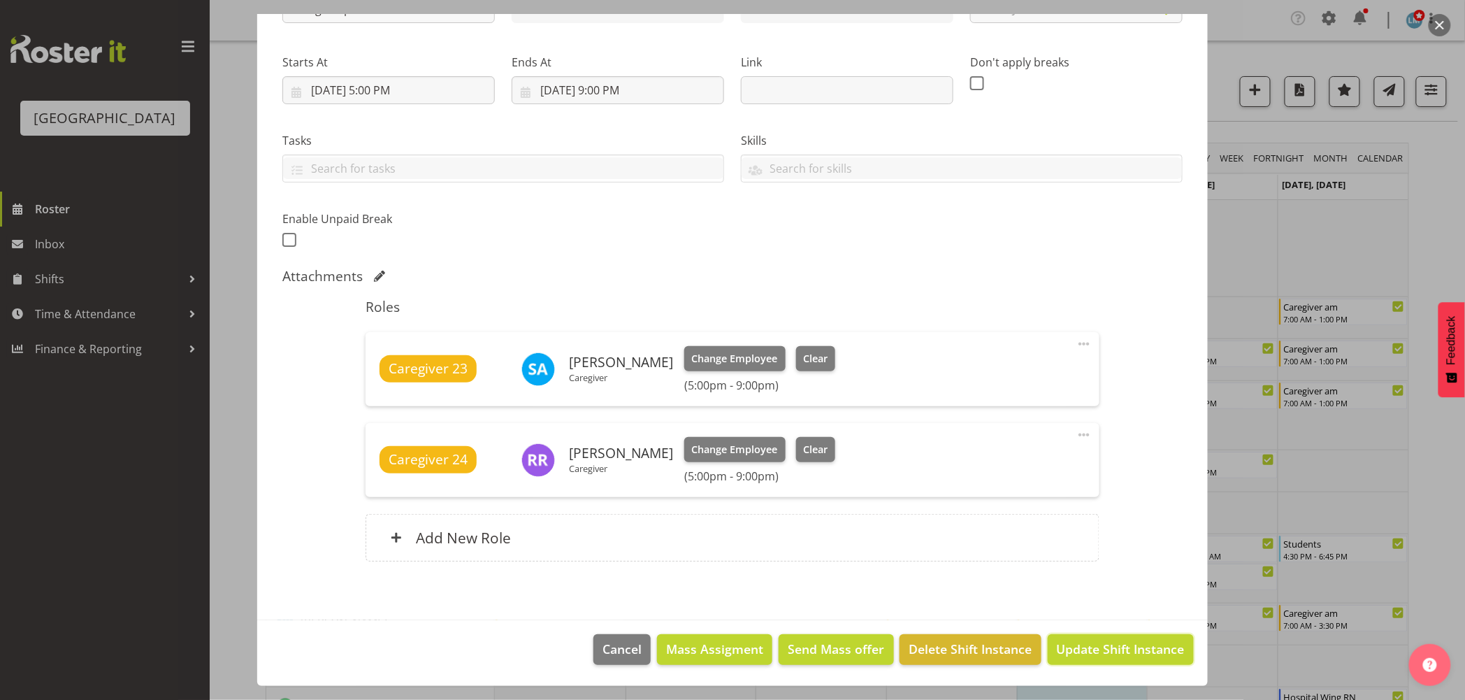
click at [1072, 651] on span "Update Shift Instance" at bounding box center [1121, 649] width 128 height 18
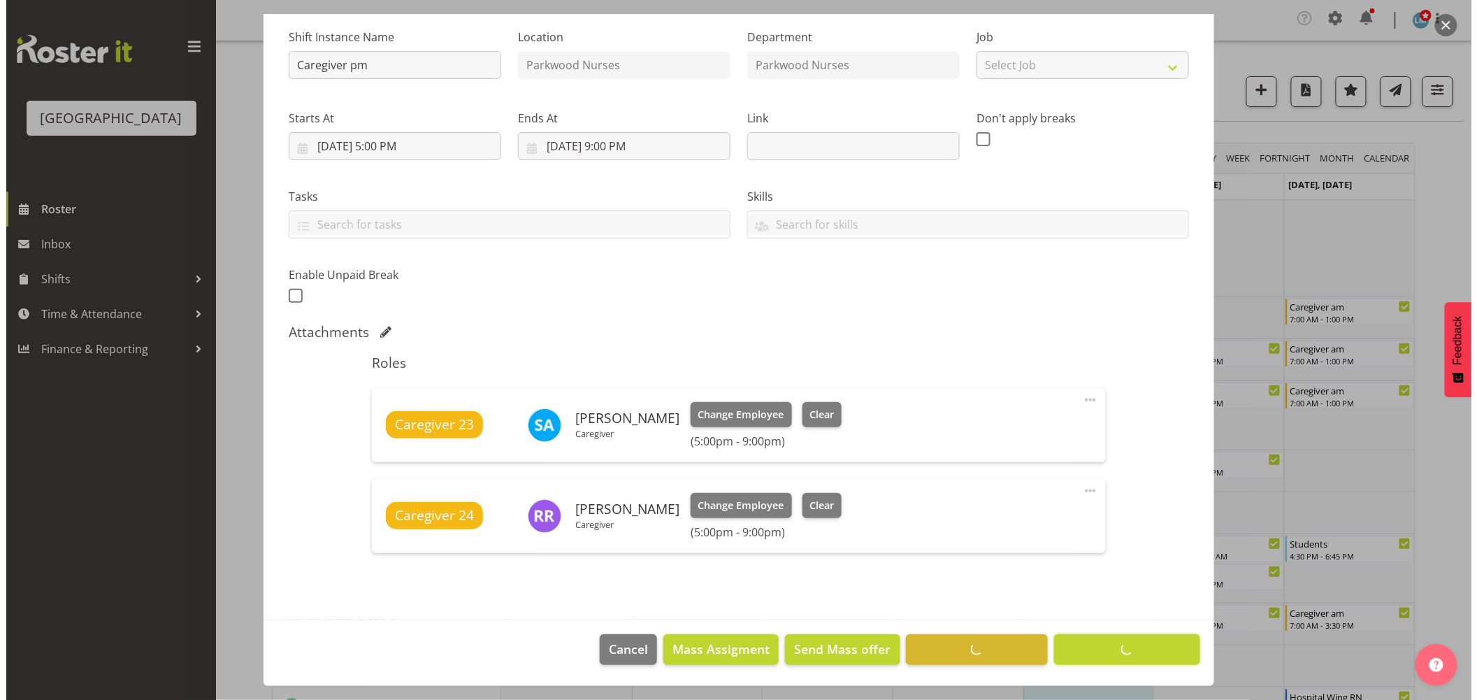
scroll to position [135, 0]
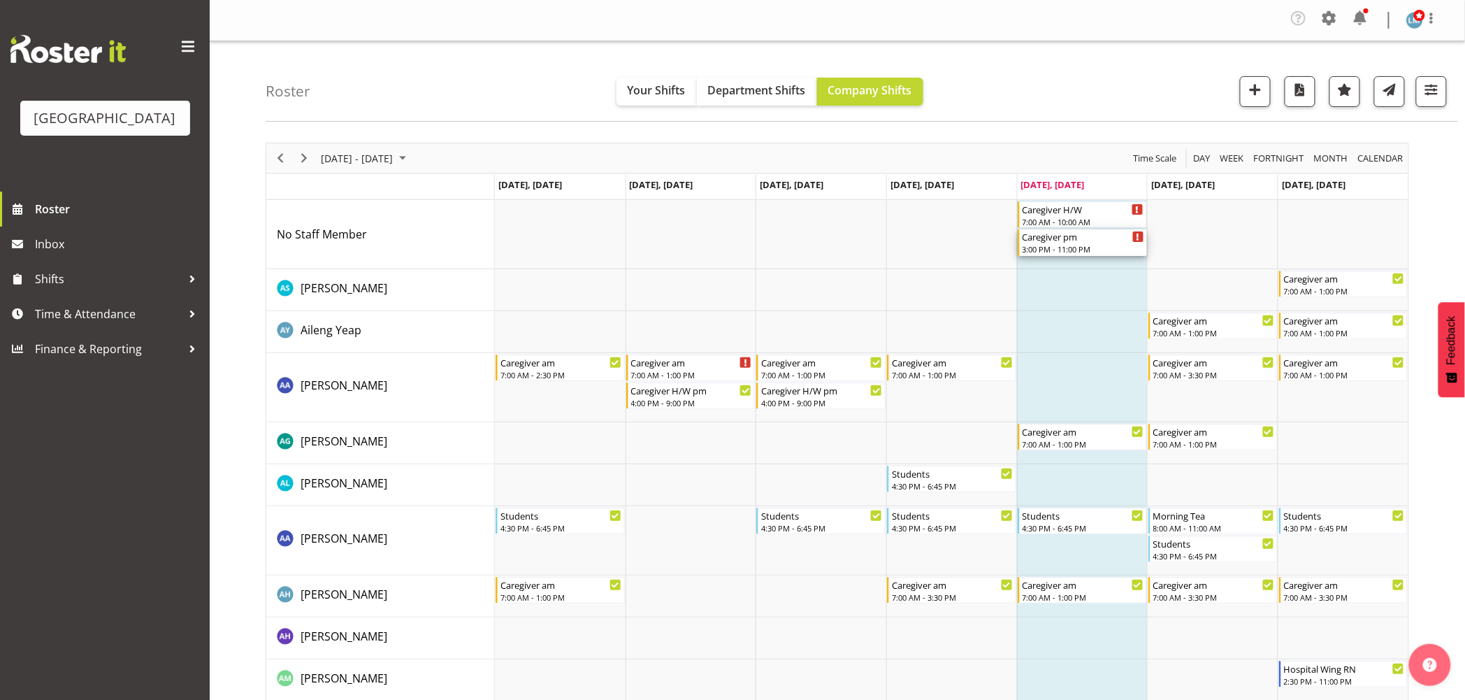
click at [1074, 239] on div "Caregiver pm" at bounding box center [1084, 236] width 122 height 14
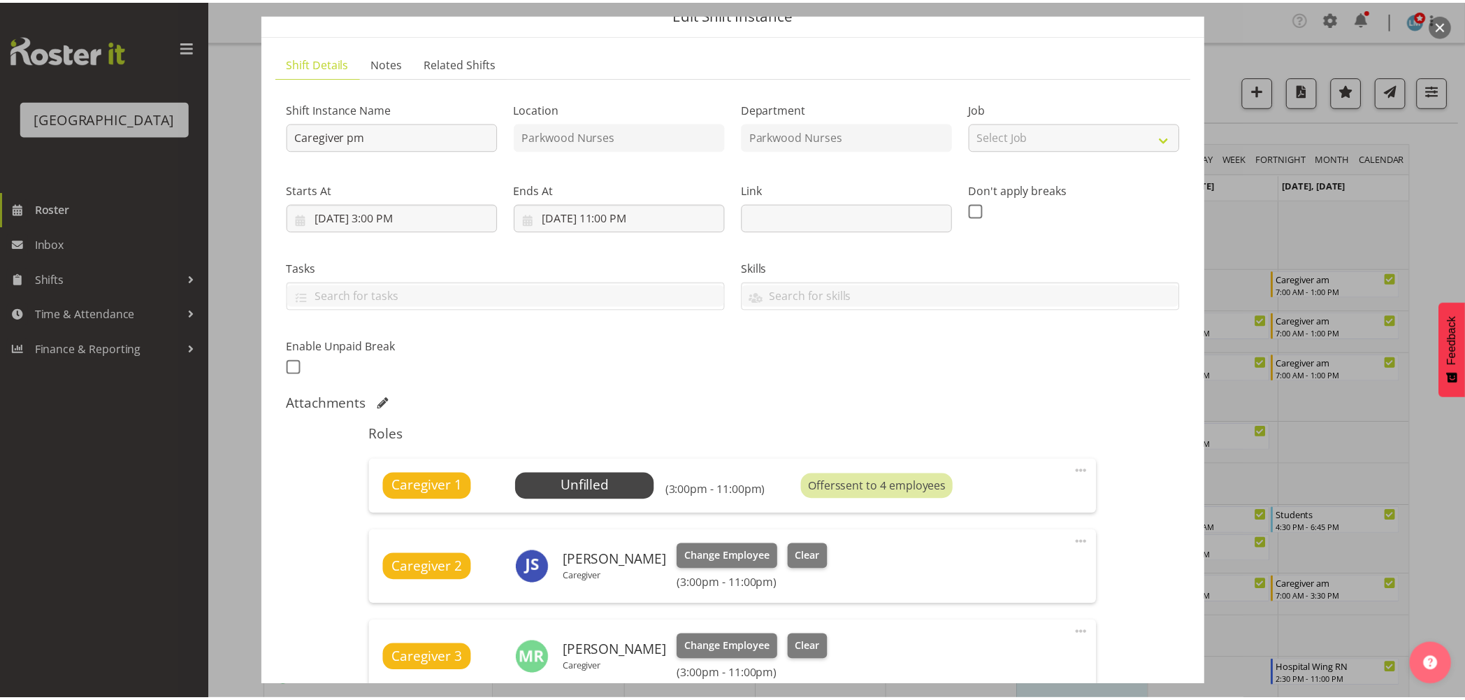
scroll to position [78, 0]
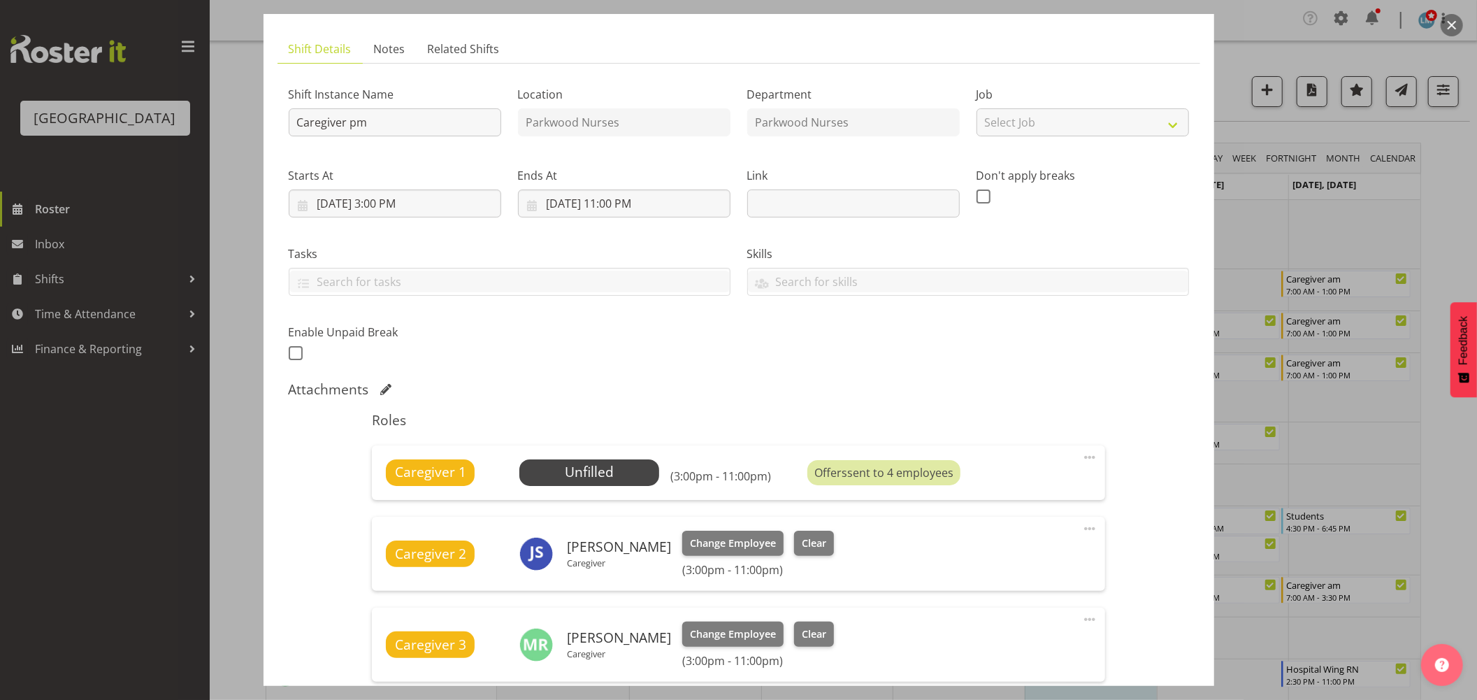
click at [1454, 229] on div at bounding box center [738, 350] width 1477 height 700
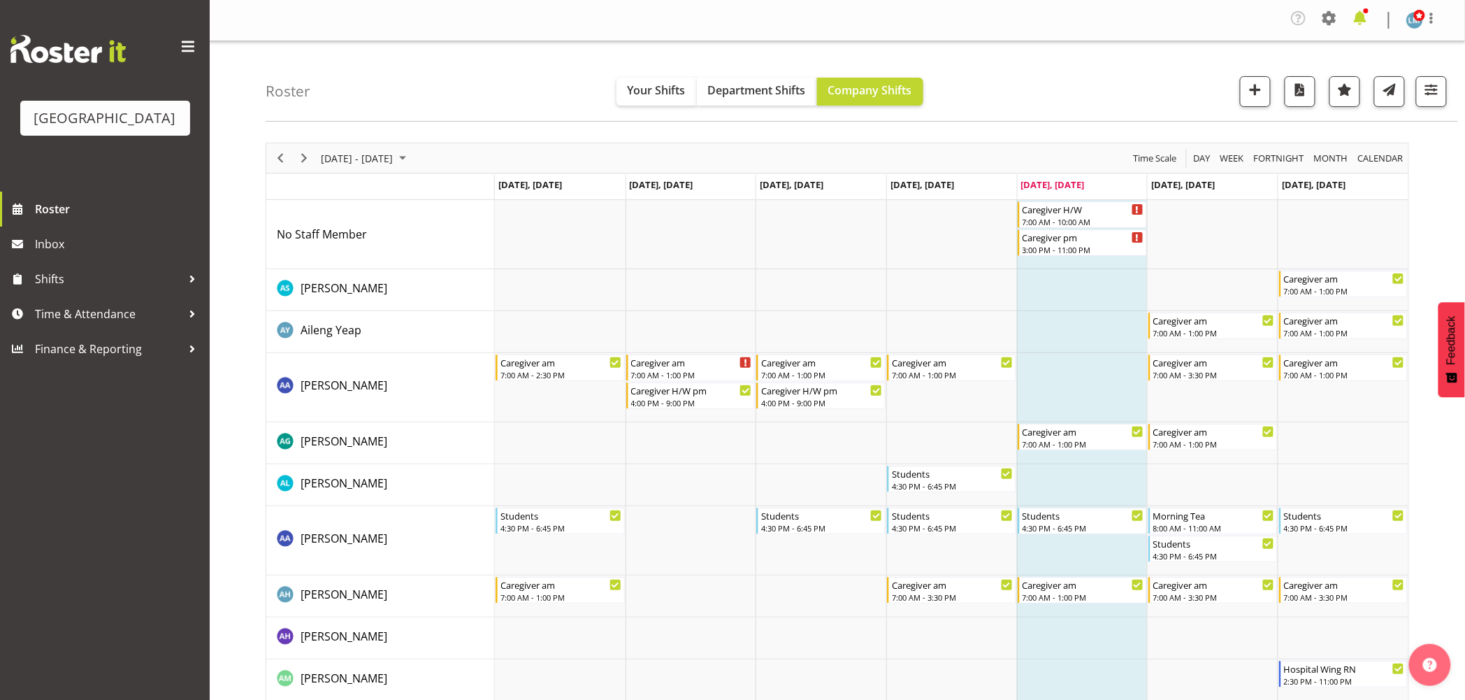
click at [1355, 17] on span at bounding box center [1360, 18] width 22 height 22
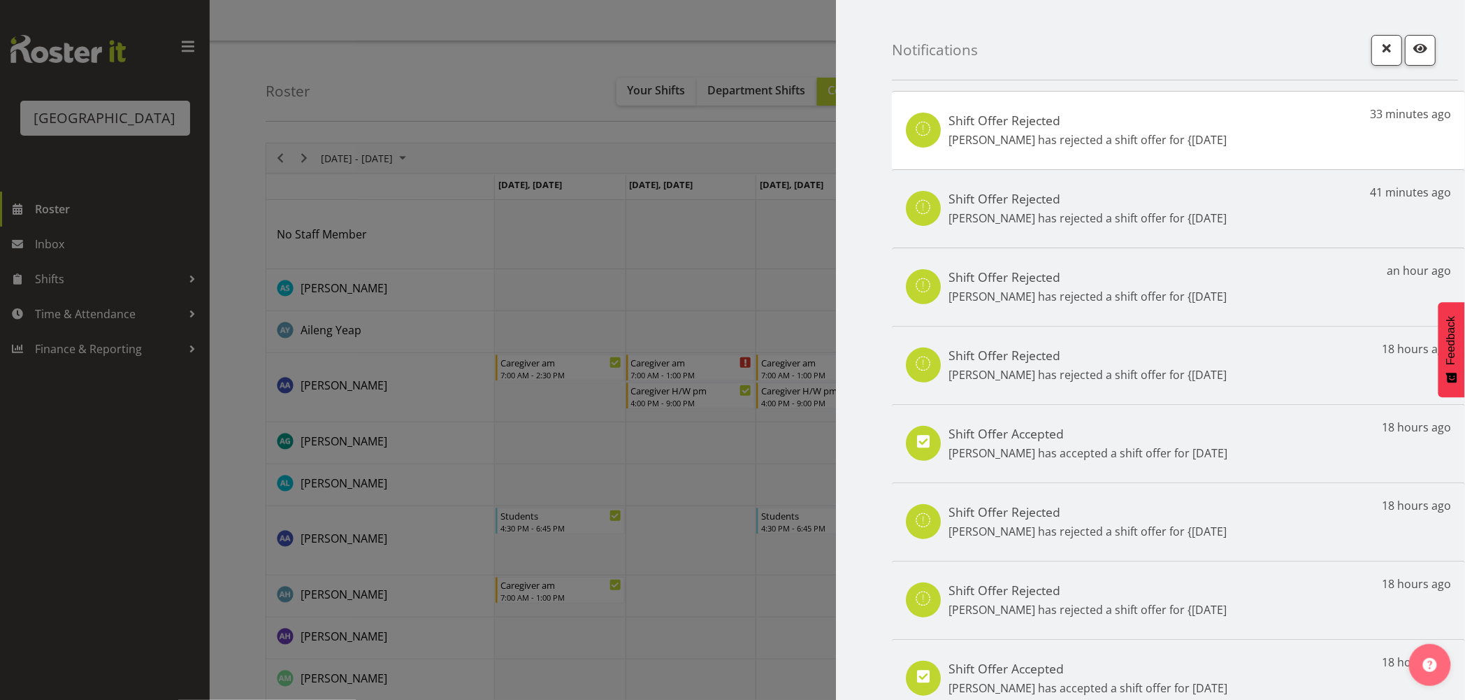
click at [101, 526] on div at bounding box center [732, 350] width 1465 height 700
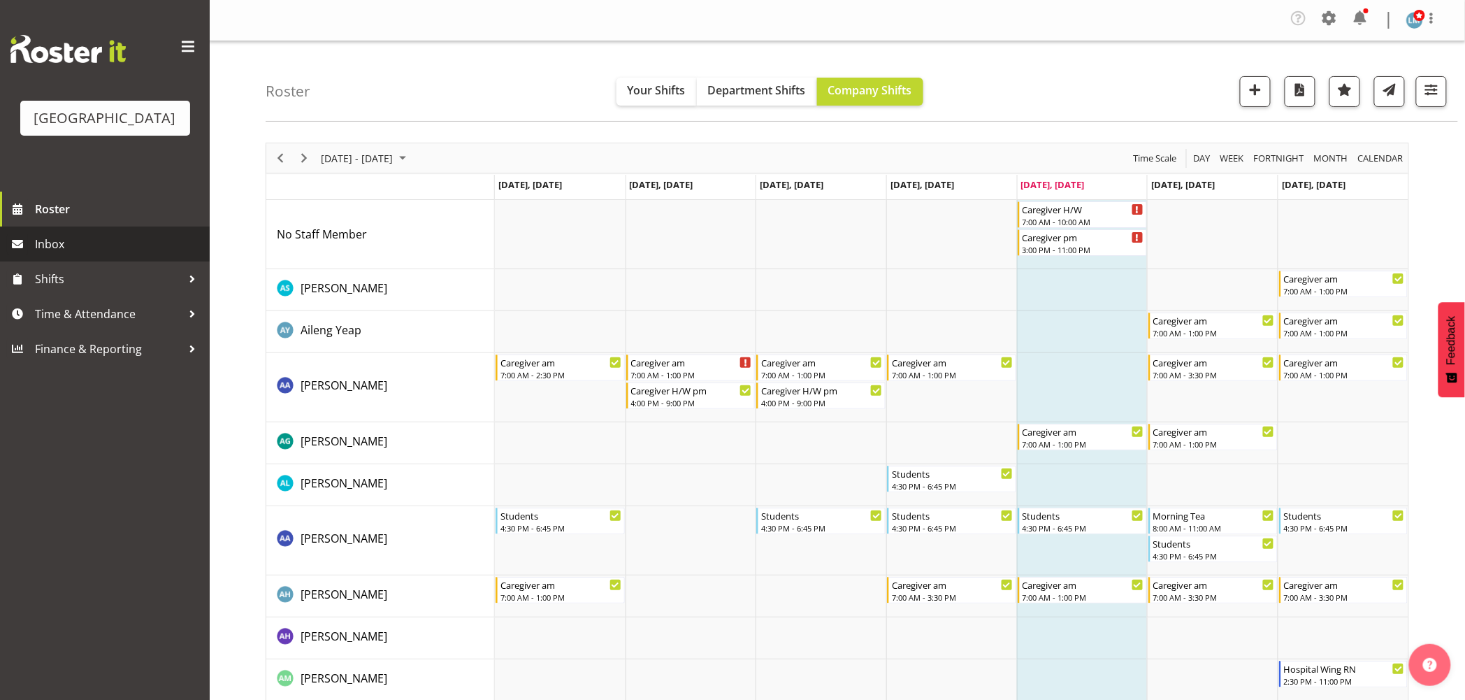
click at [45, 254] on span "Inbox" at bounding box center [119, 243] width 168 height 21
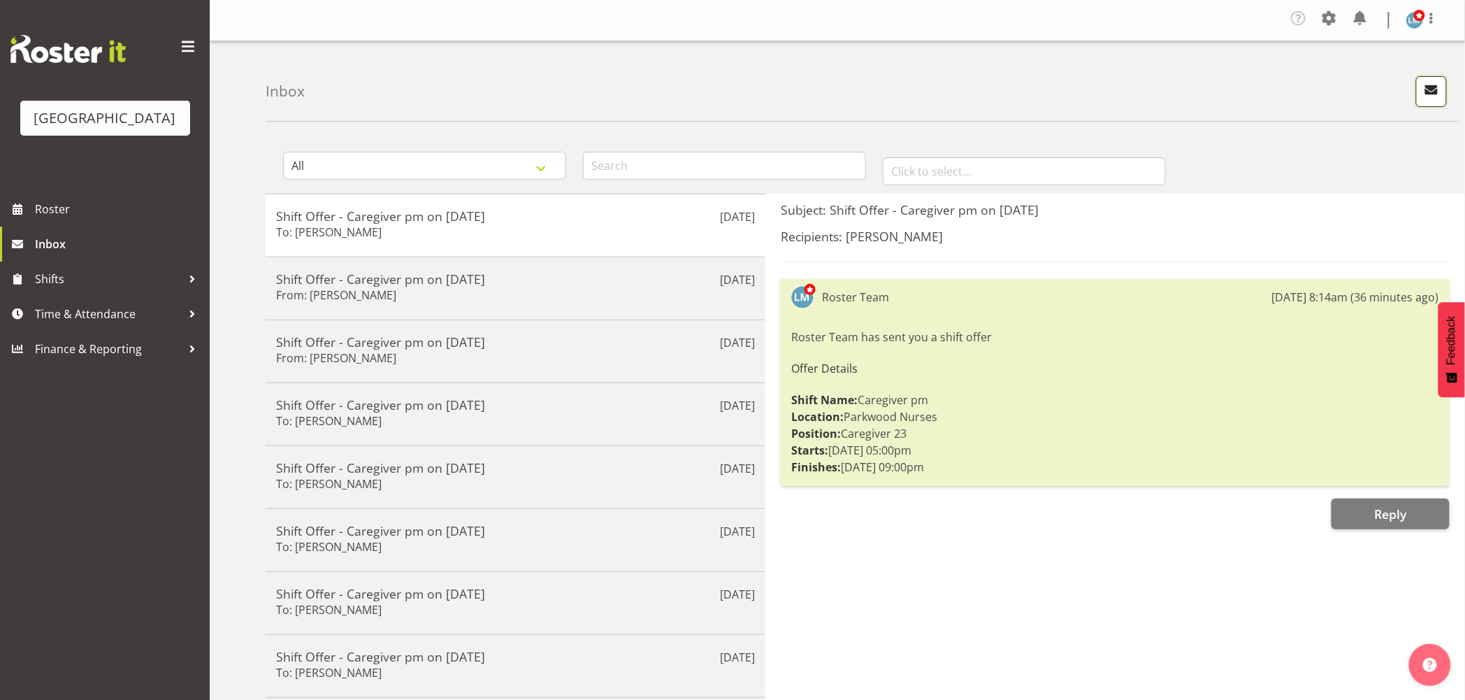
click at [1430, 87] on span "button" at bounding box center [1431, 89] width 18 height 18
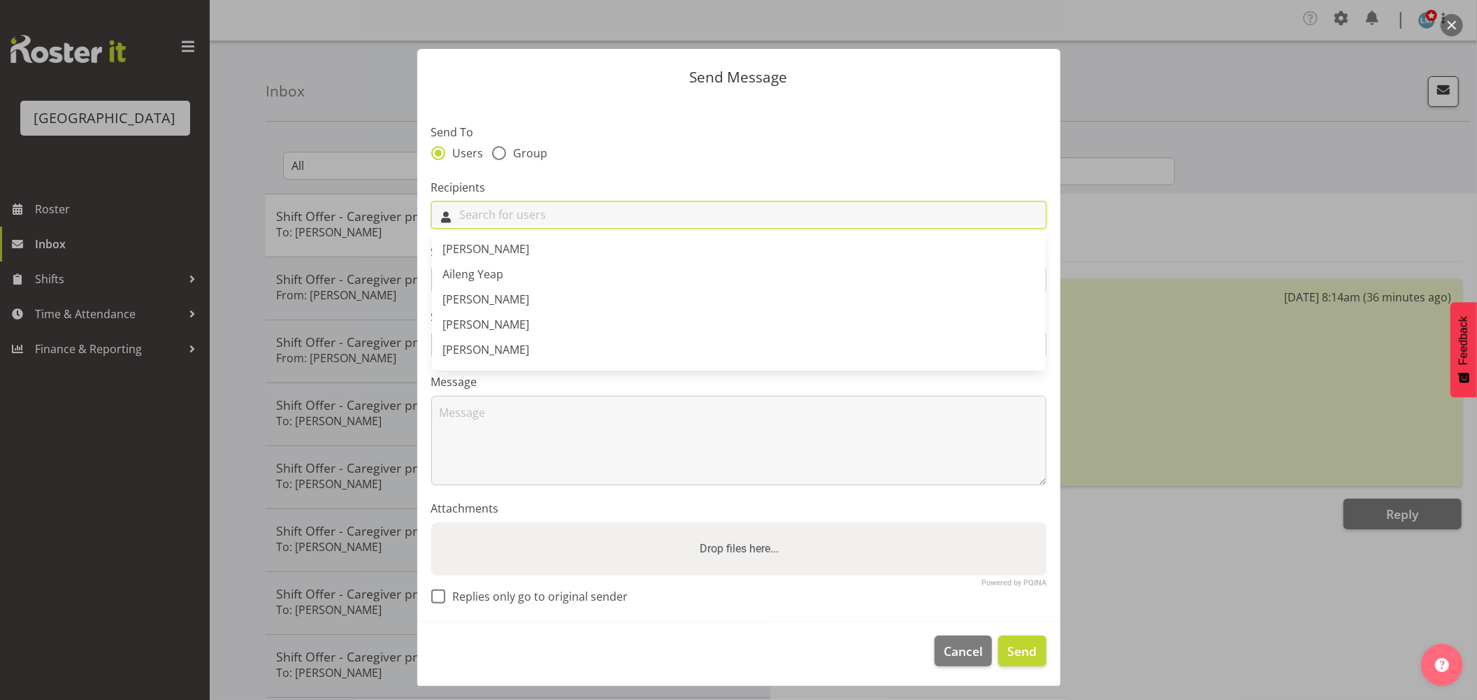
click at [534, 210] on input "text" at bounding box center [739, 215] width 614 height 22
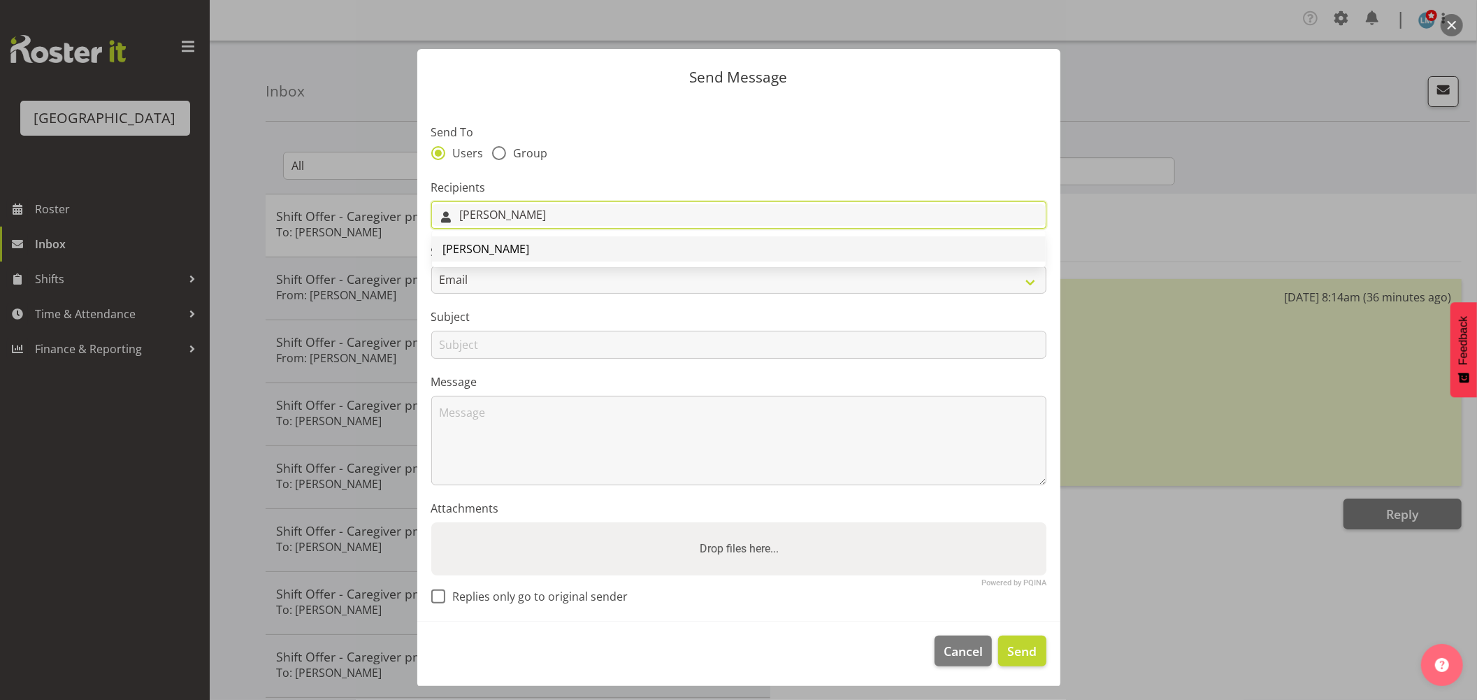
type input "[PERSON_NAME]"
click at [509, 241] on link "[PERSON_NAME]" at bounding box center [739, 248] width 614 height 25
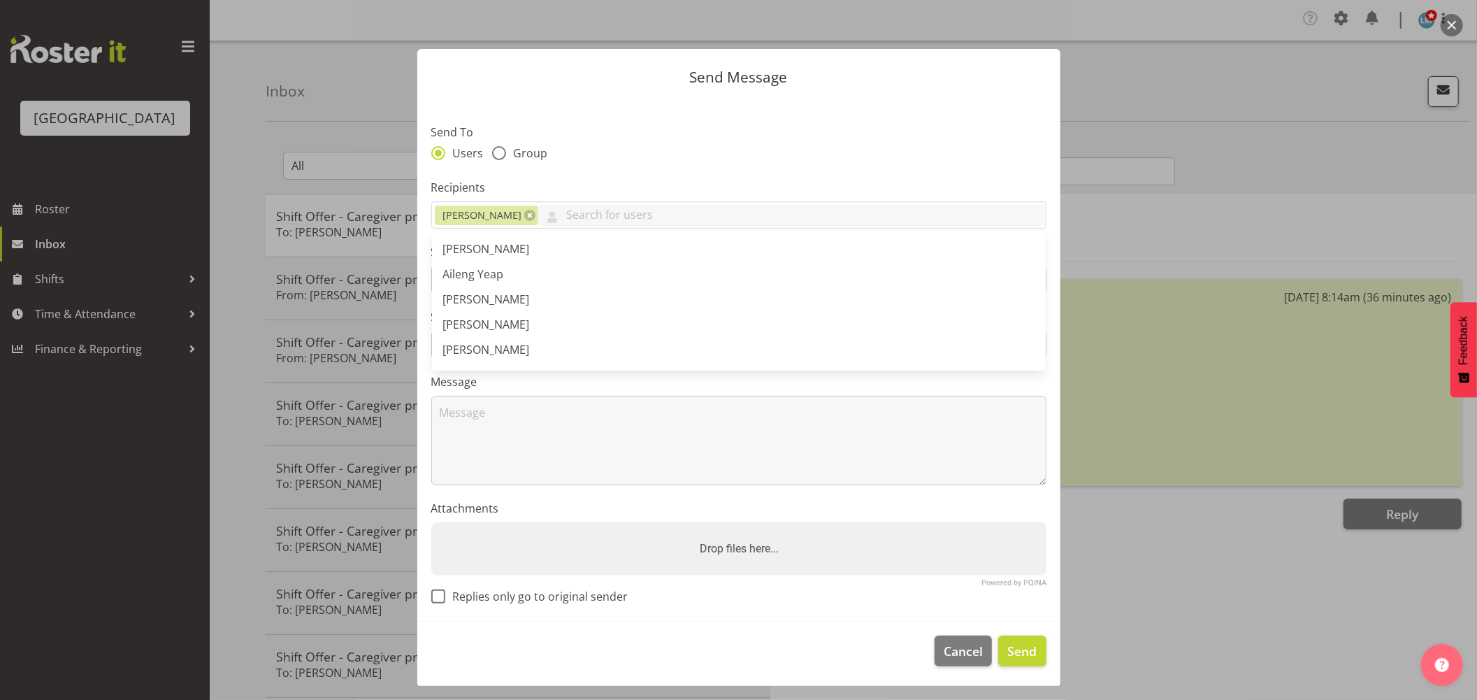
drag, startPoint x: 113, startPoint y: 424, endPoint x: 290, endPoint y: 361, distance: 188.4
click at [122, 424] on div at bounding box center [738, 350] width 1477 height 700
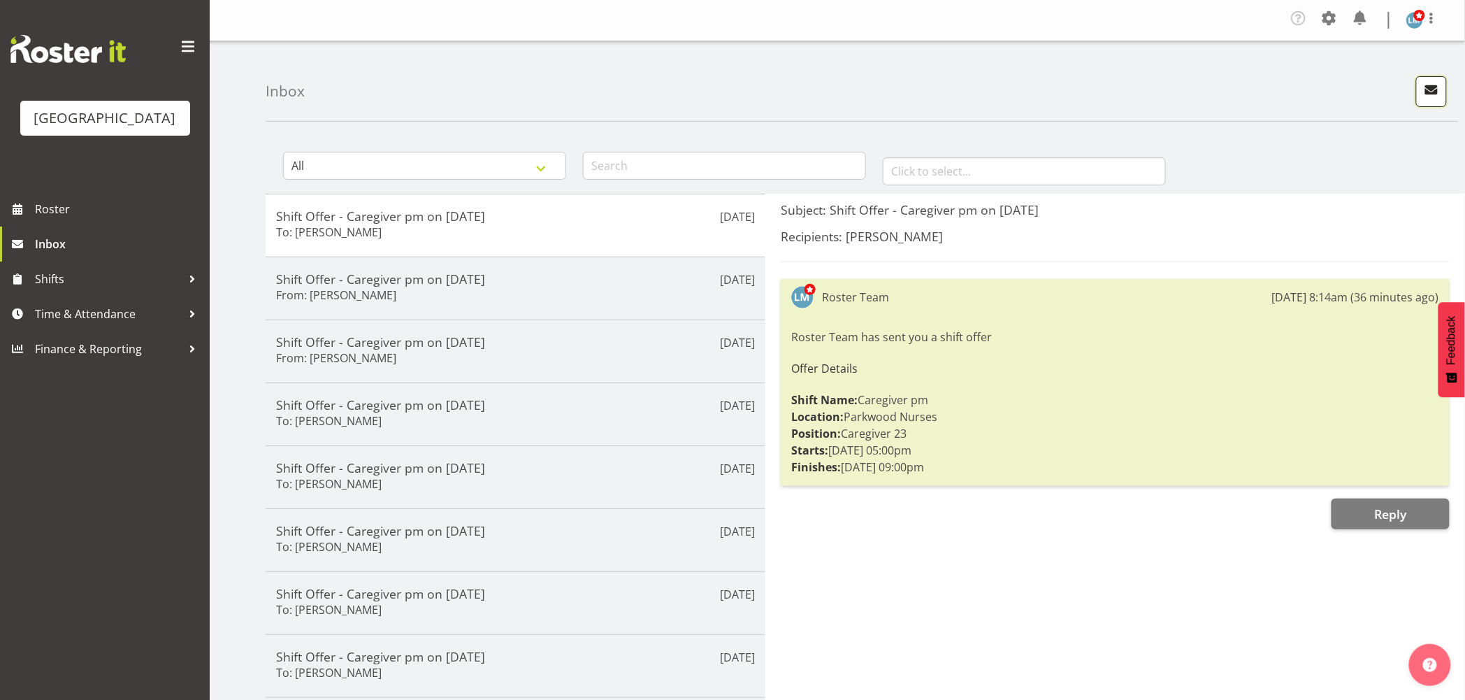
click at [1428, 93] on span "button" at bounding box center [1431, 89] width 18 height 18
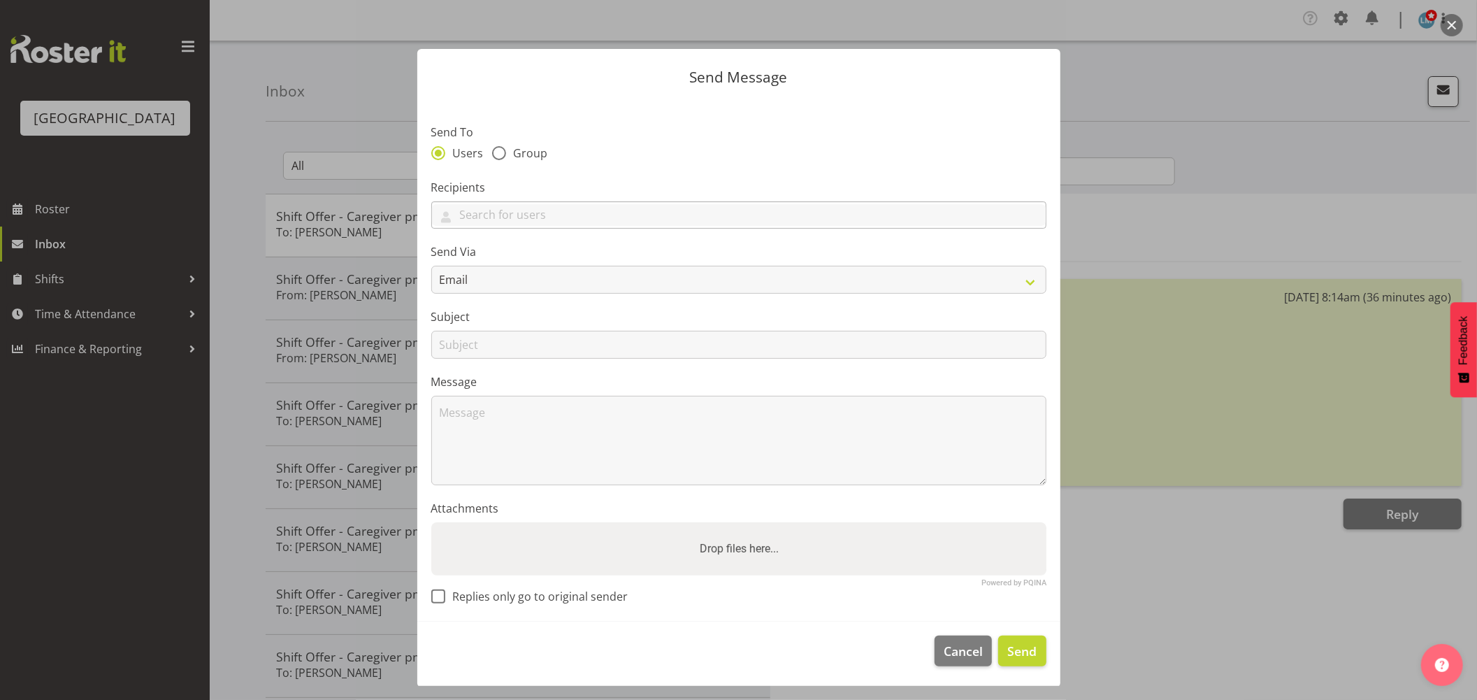
click at [459, 203] on div at bounding box center [738, 215] width 615 height 28
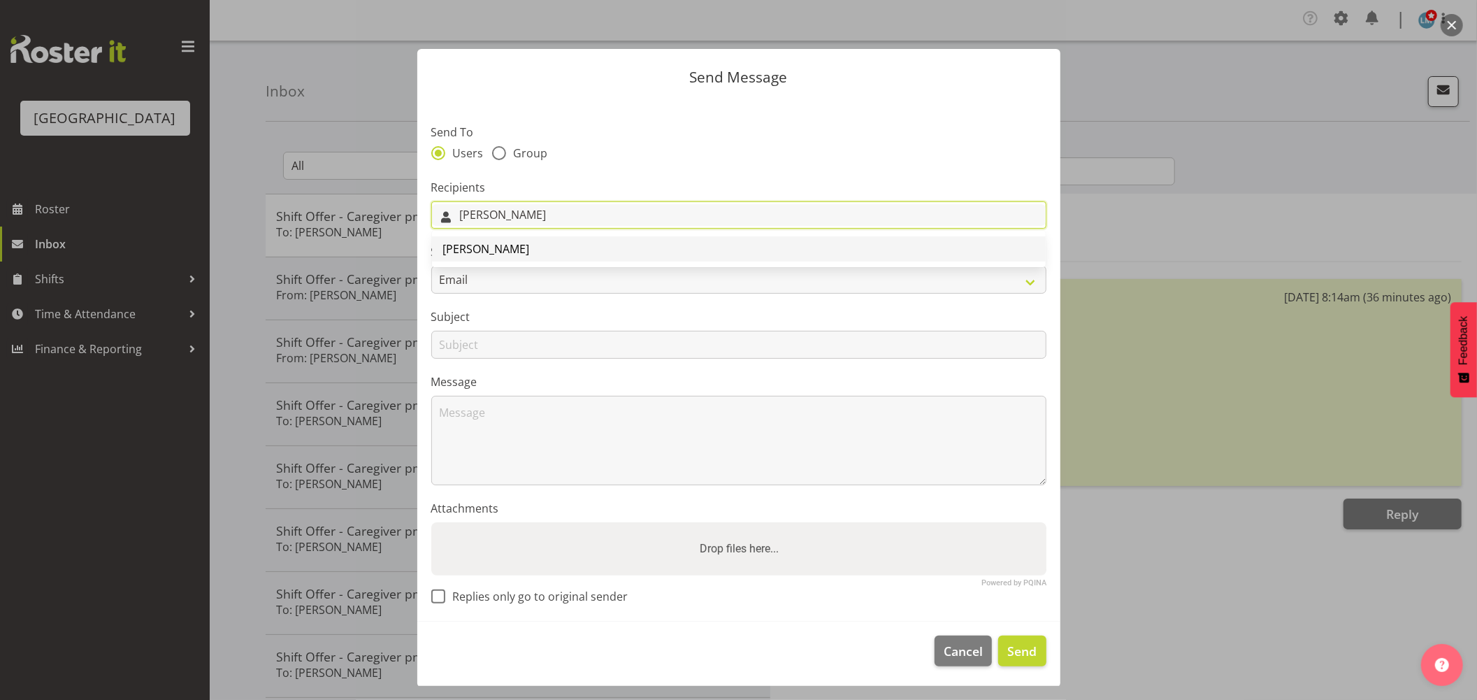
type input "Ruth"
click at [470, 247] on span "[PERSON_NAME]" at bounding box center [486, 248] width 87 height 15
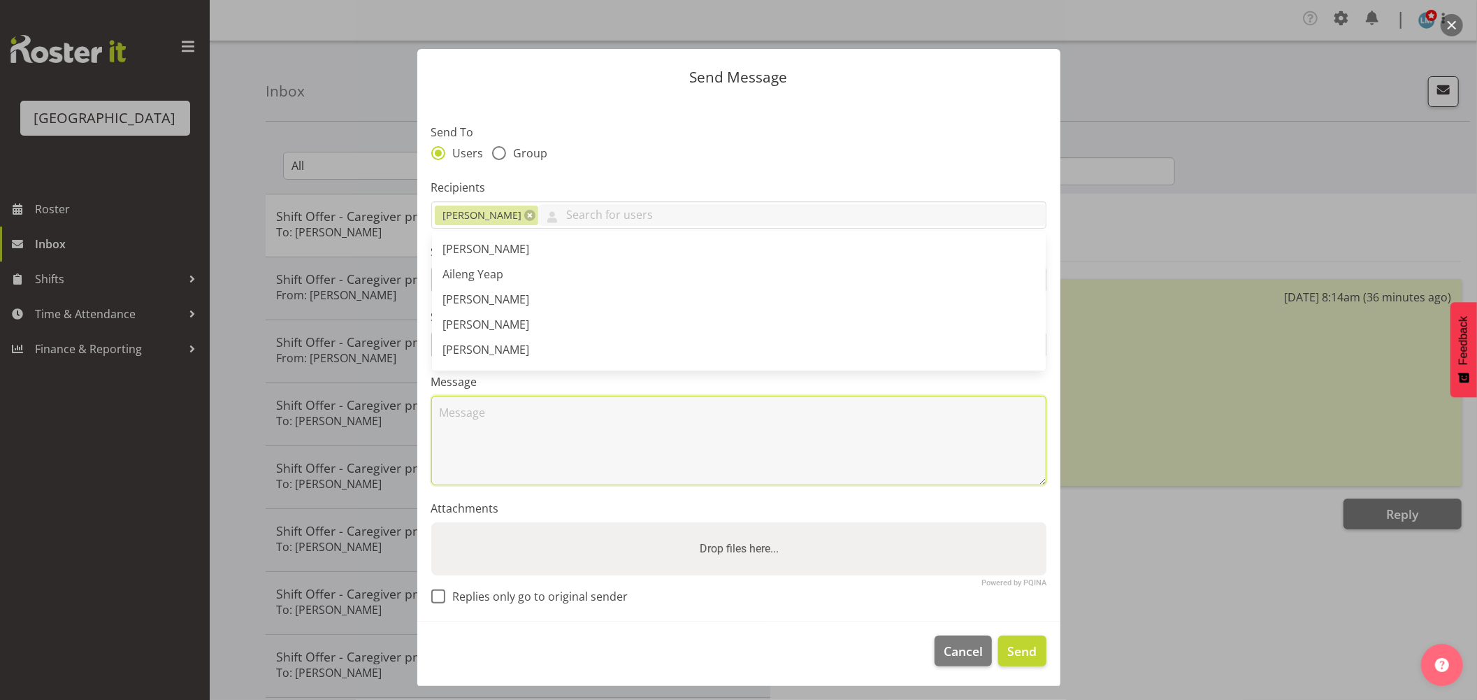
click at [505, 441] on textarea at bounding box center [738, 440] width 615 height 89
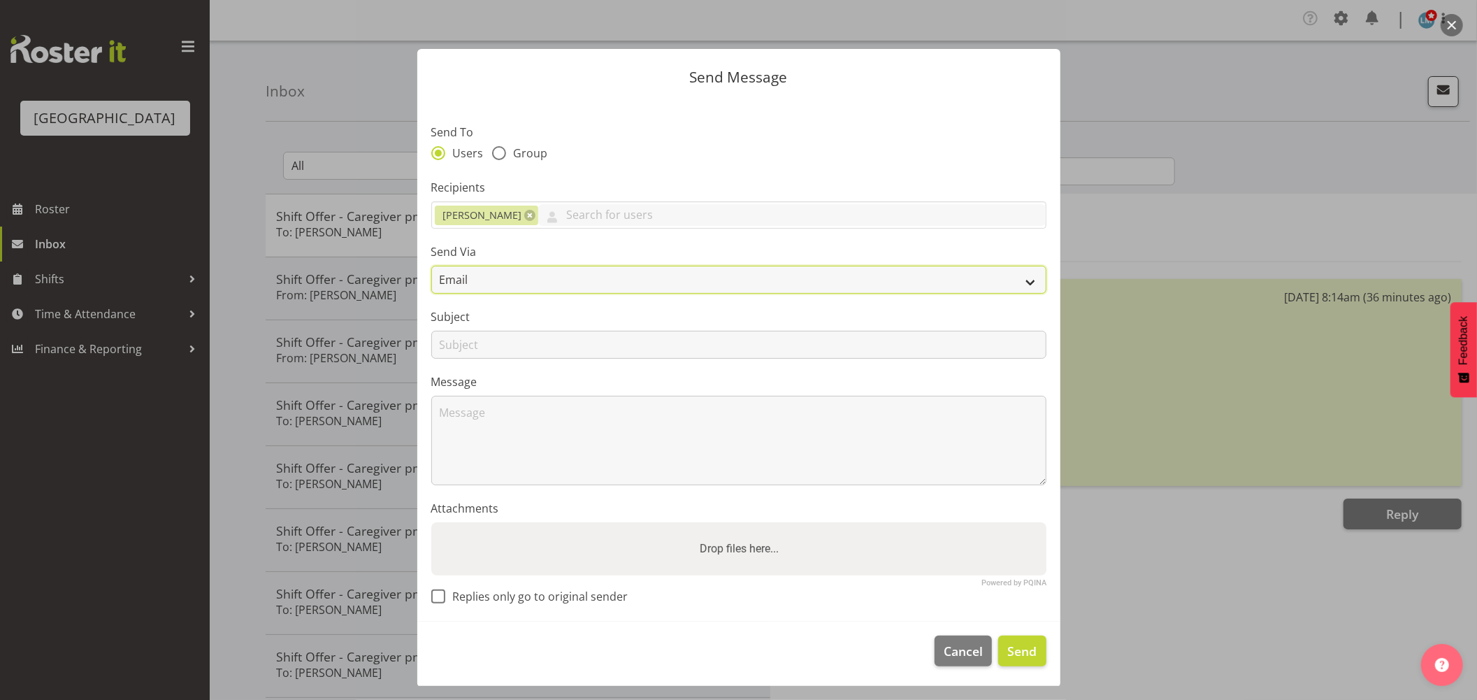
click at [472, 269] on select "Email SMS" at bounding box center [738, 280] width 615 height 28
select select "sms"
click at [431, 266] on select "Email SMS" at bounding box center [738, 280] width 615 height 28
click at [455, 347] on input "text" at bounding box center [738, 345] width 615 height 28
type input "S"
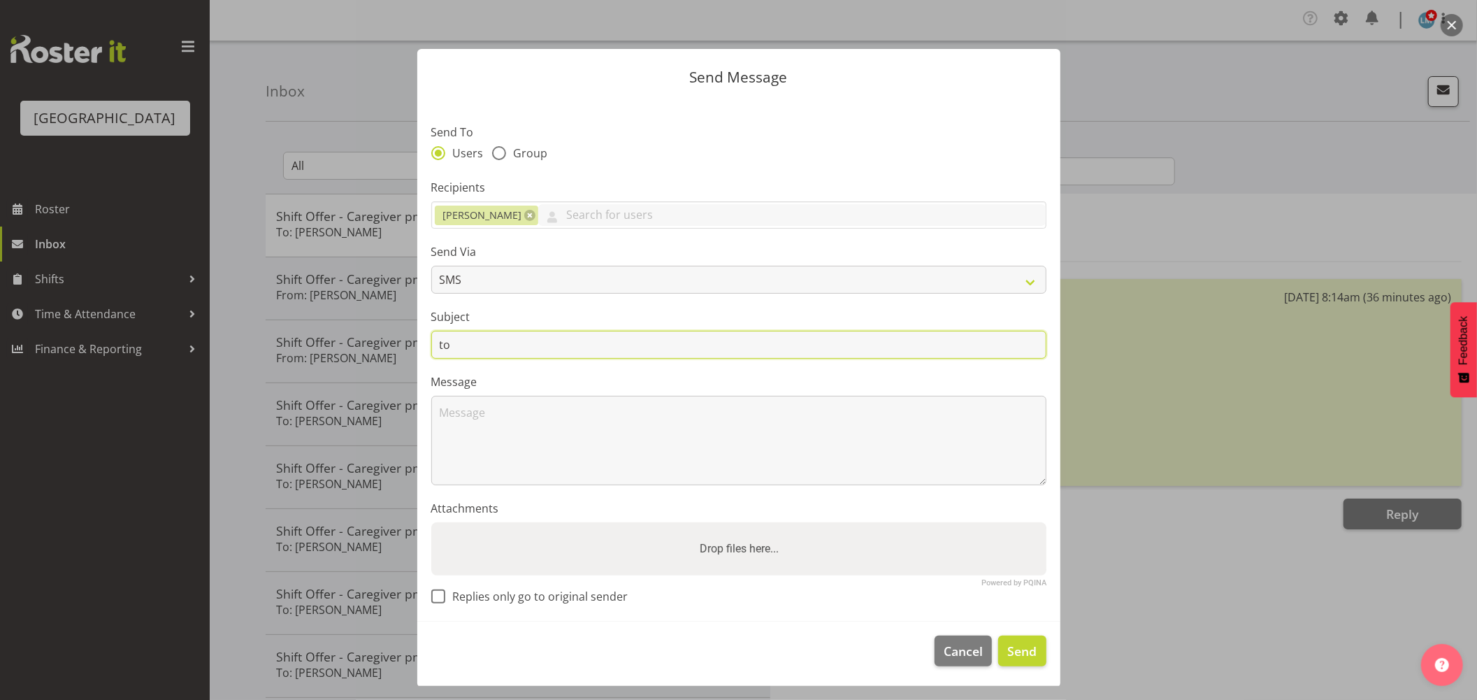
type input "t"
type input "shift"
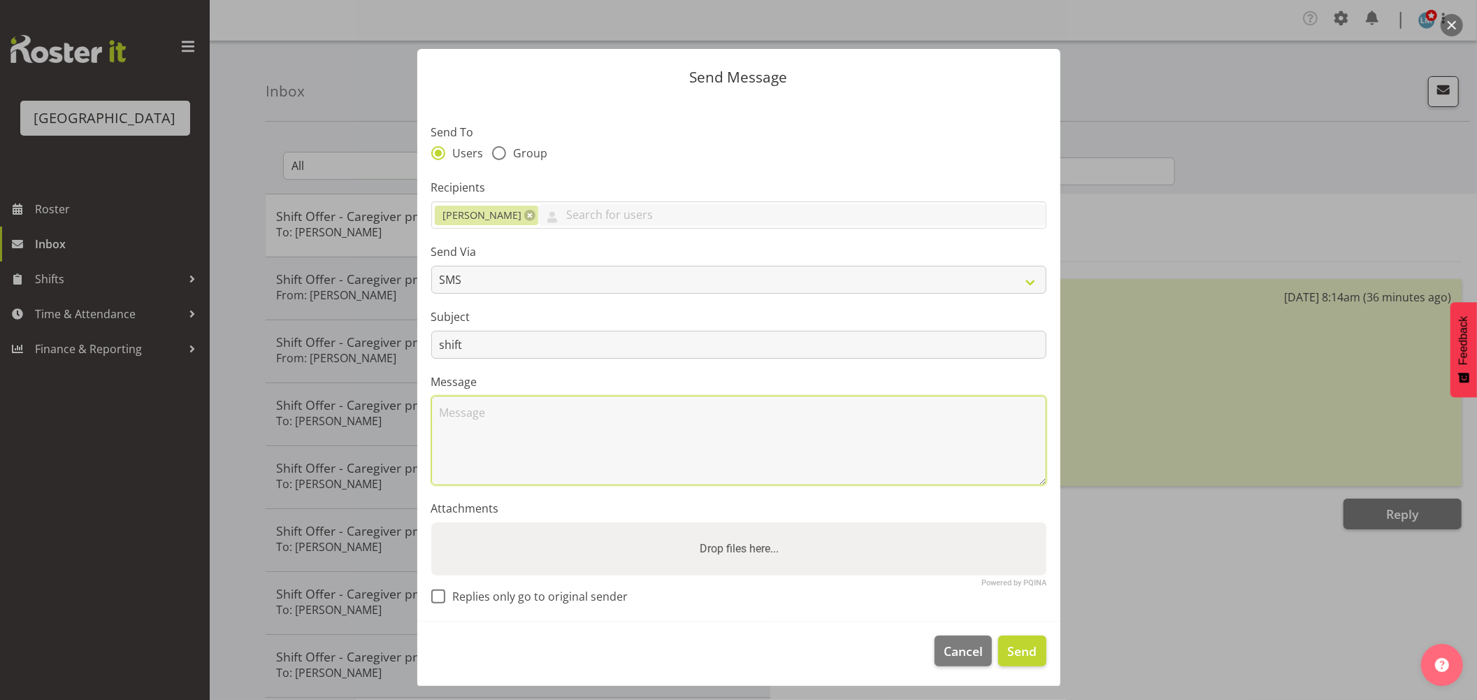
click at [442, 419] on textarea at bounding box center [738, 440] width 615 height 89
type textarea "Hi Ruth can you please work 3-11pm today . Cheers Wendy"
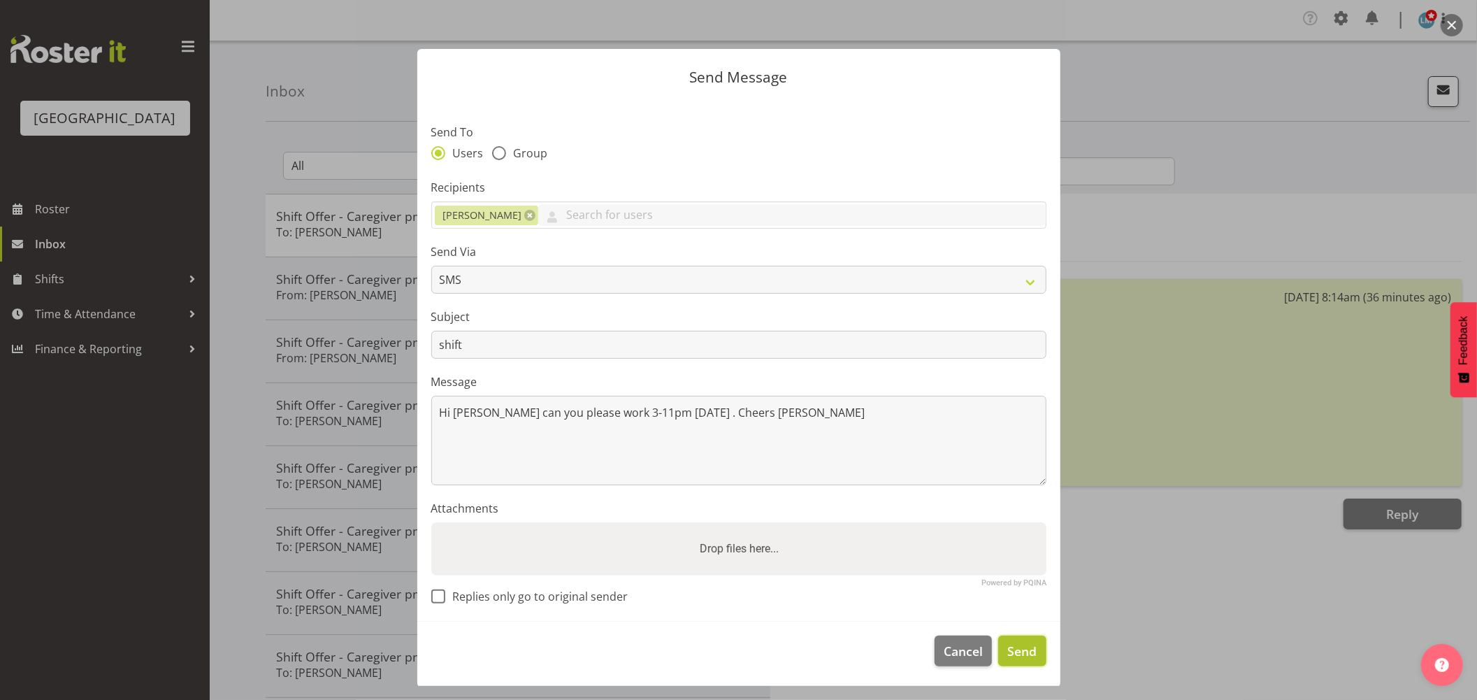
click at [1015, 643] on span "Send" at bounding box center [1021, 651] width 29 height 18
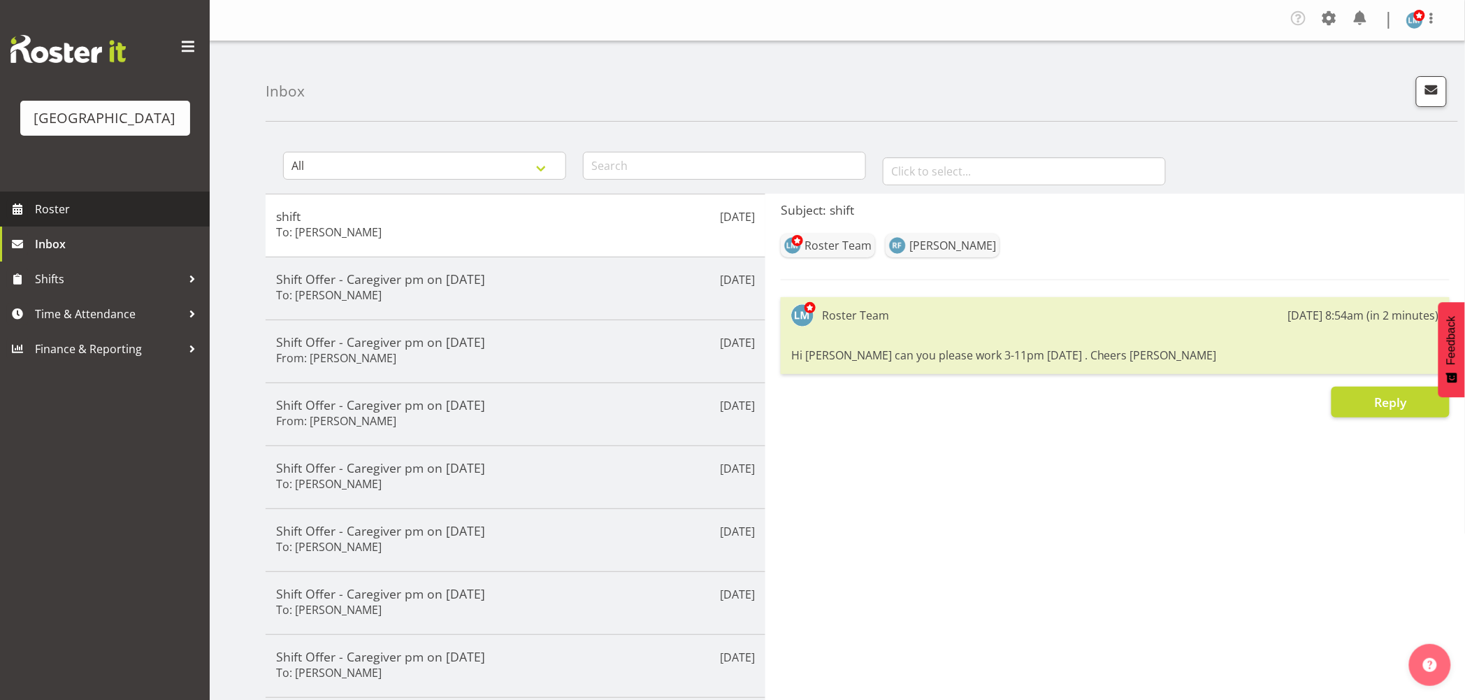
click at [59, 219] on span "Roster" at bounding box center [119, 209] width 168 height 21
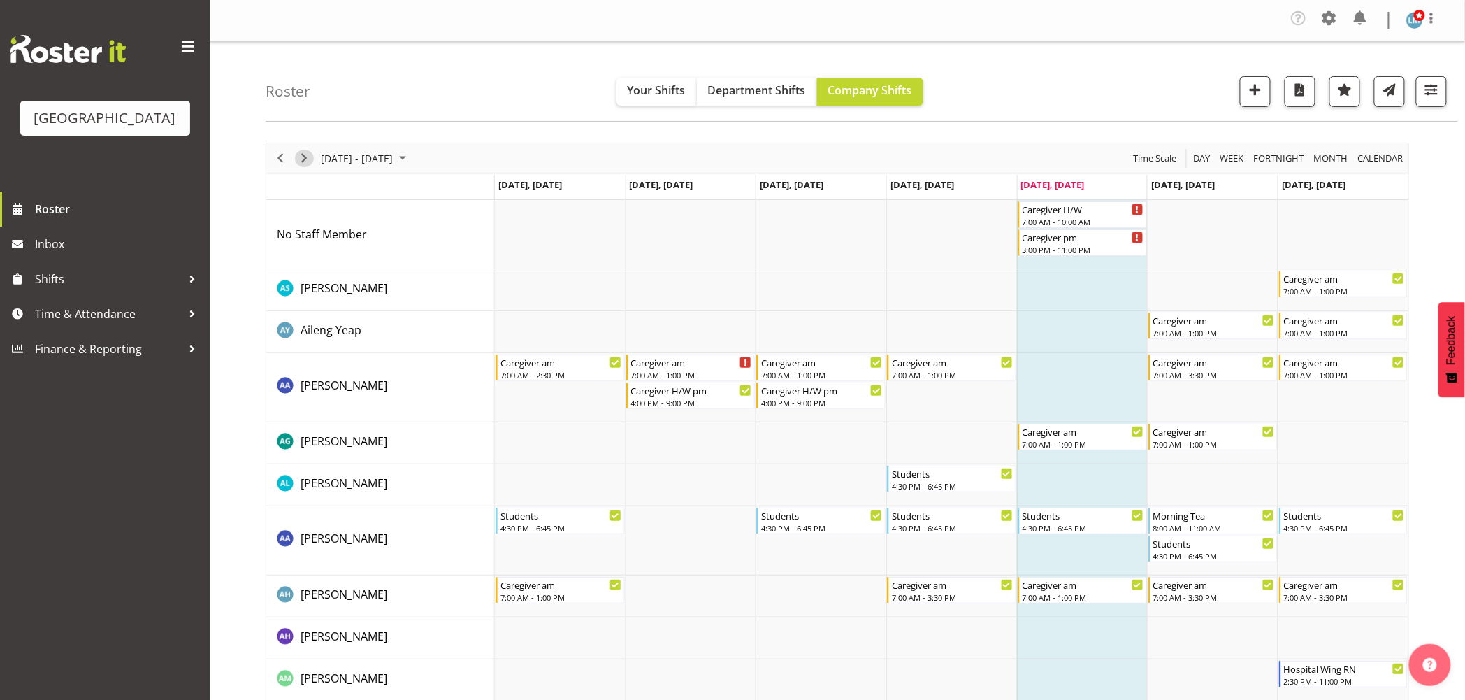
click at [297, 161] on span "Next" at bounding box center [304, 158] width 17 height 17
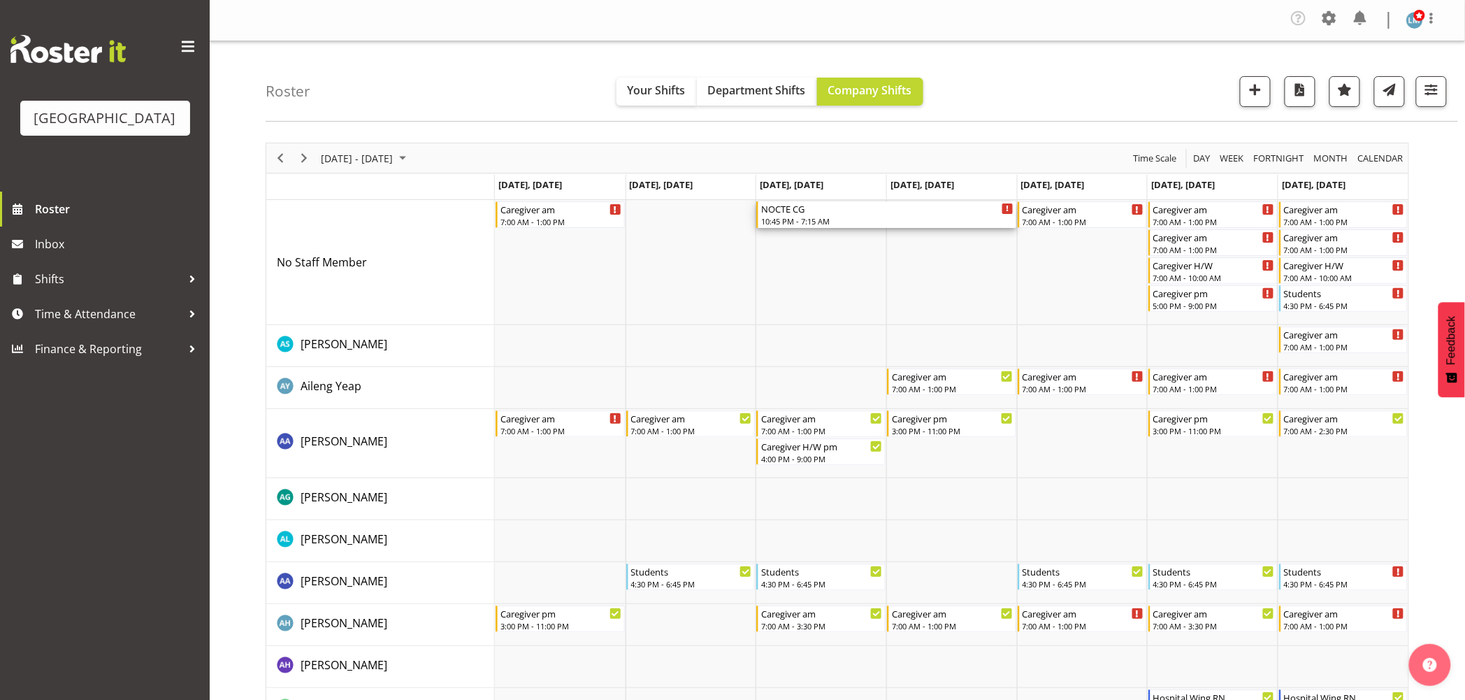
click at [798, 221] on div "10:45 PM - 7:15 AM" at bounding box center [887, 220] width 252 height 11
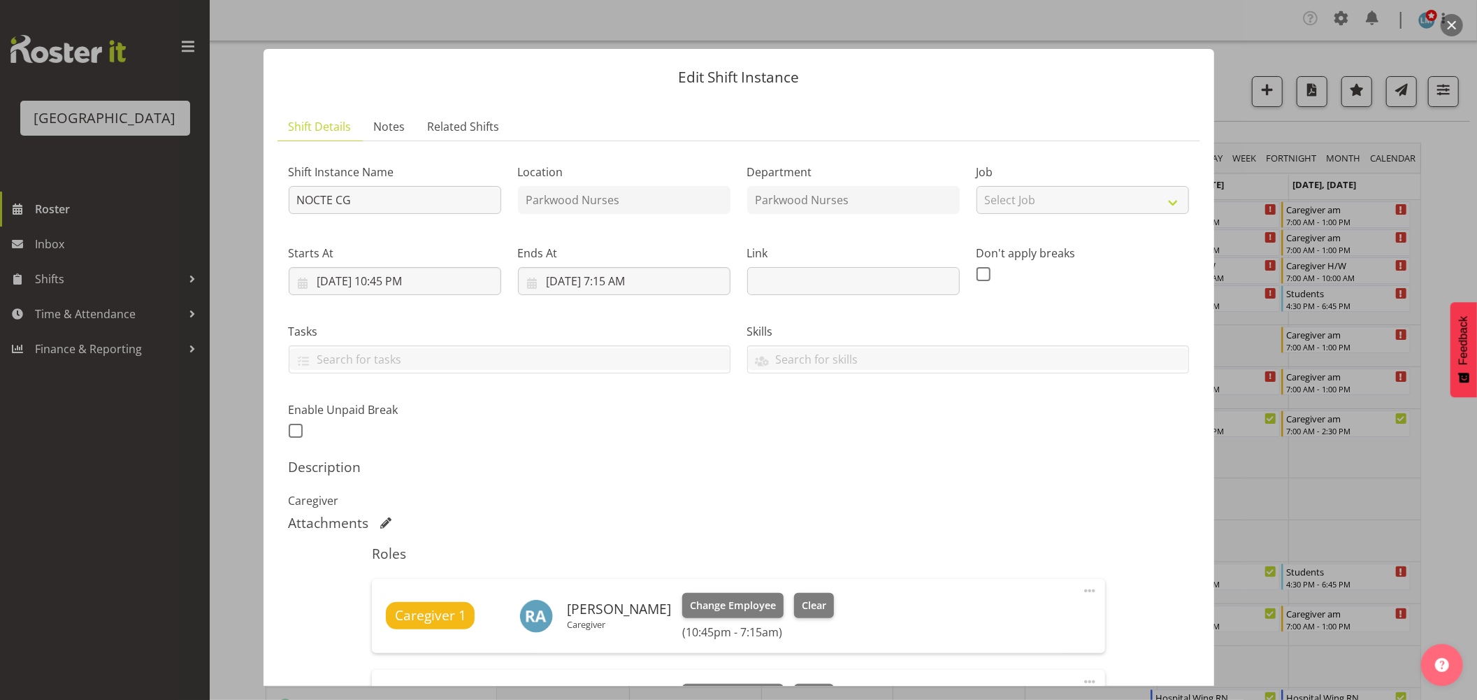
scroll to position [310, 0]
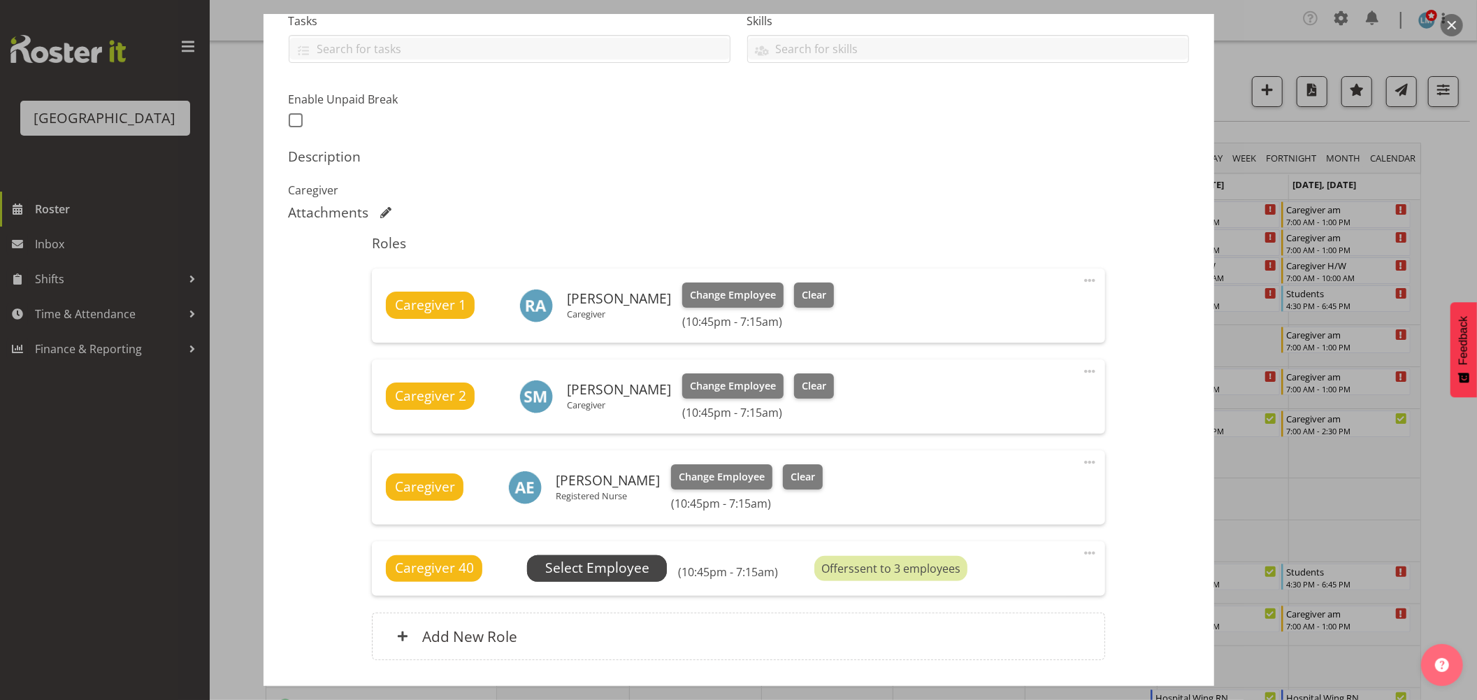
click at [614, 567] on span "Select Employee" at bounding box center [597, 568] width 104 height 20
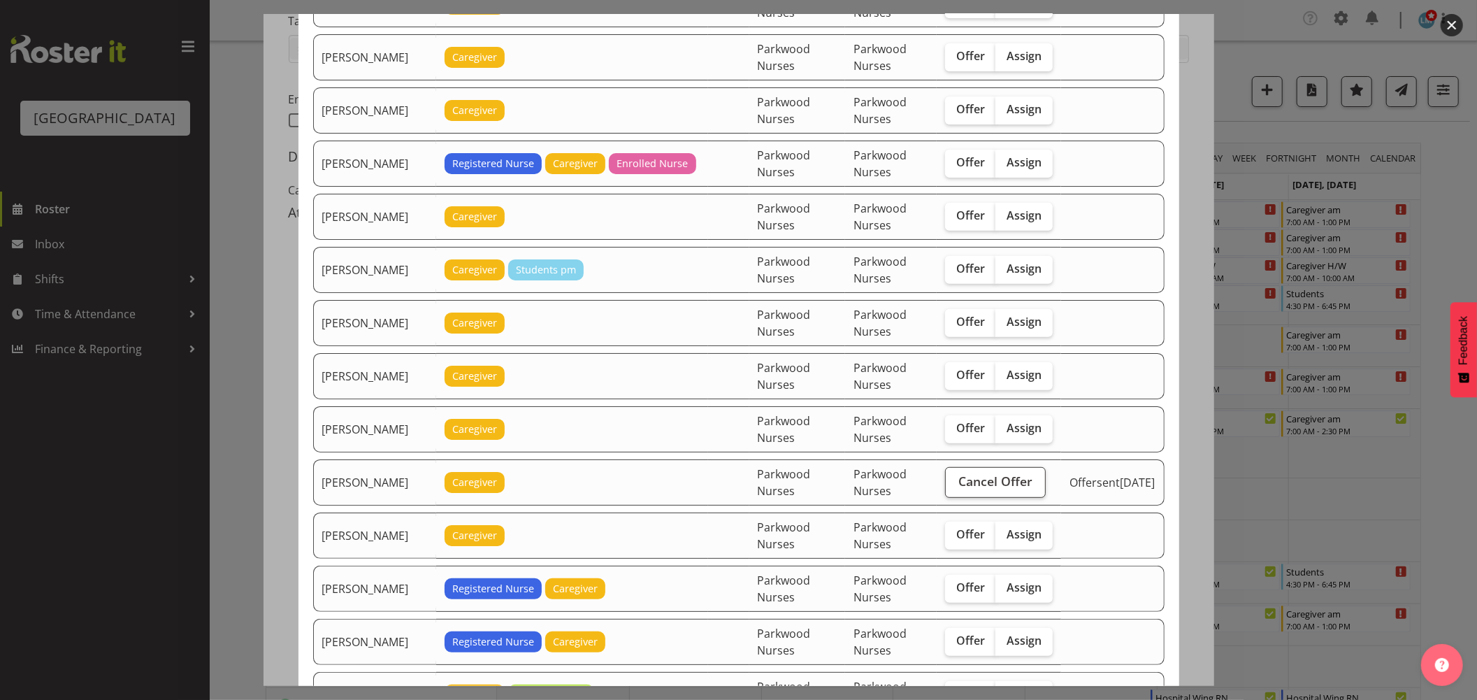
scroll to position [466, 0]
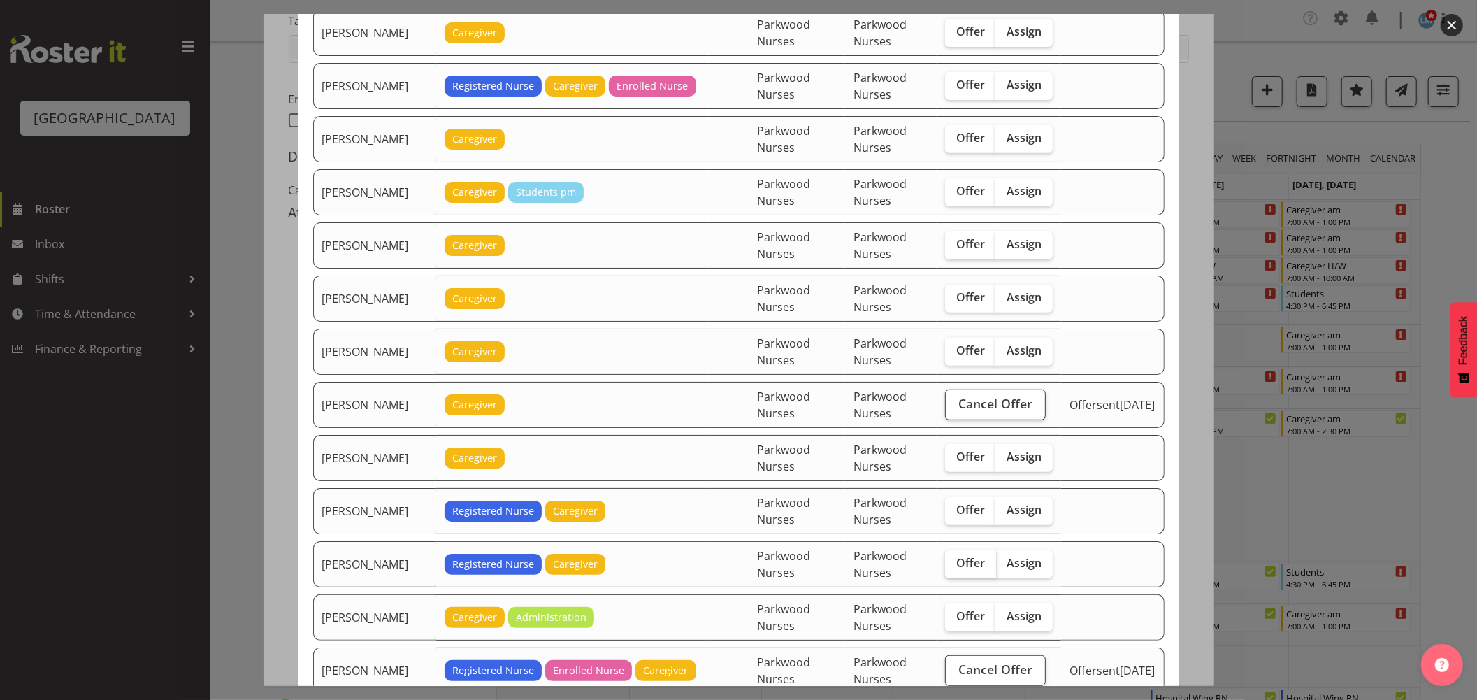
click at [979, 559] on span "Offer" at bounding box center [970, 563] width 29 height 14
click at [954, 559] on input "Offer" at bounding box center [949, 562] width 9 height 9
checkbox input "true"
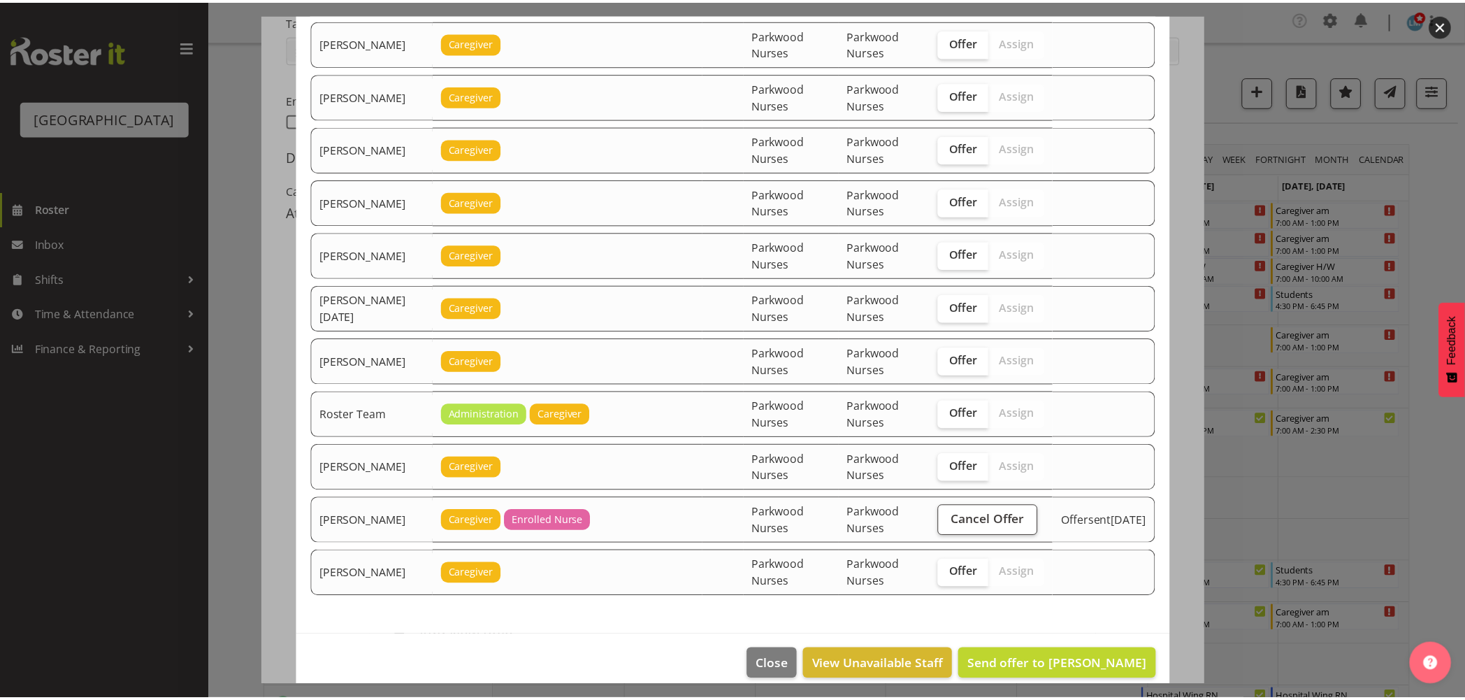
scroll to position [1379, 0]
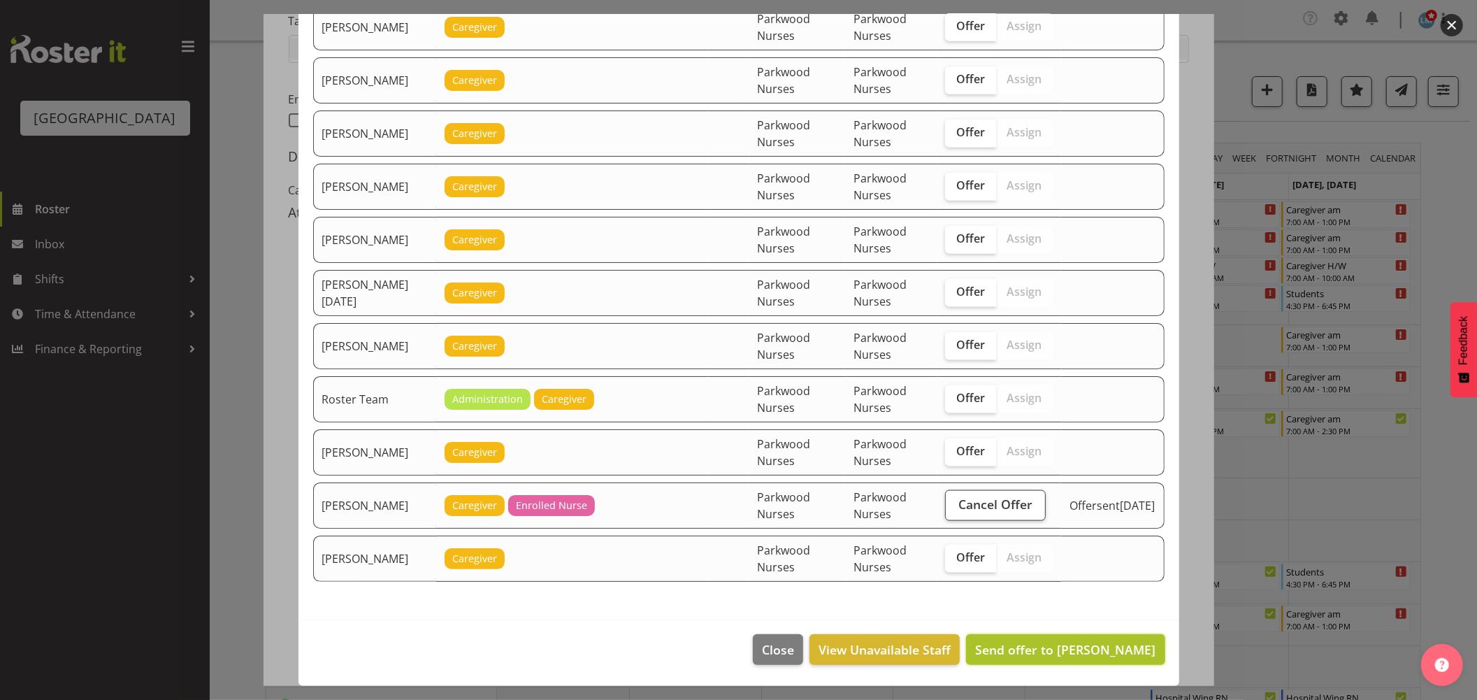
click at [1094, 644] on span "Send offer to Jessica Ransfield" at bounding box center [1065, 649] width 180 height 17
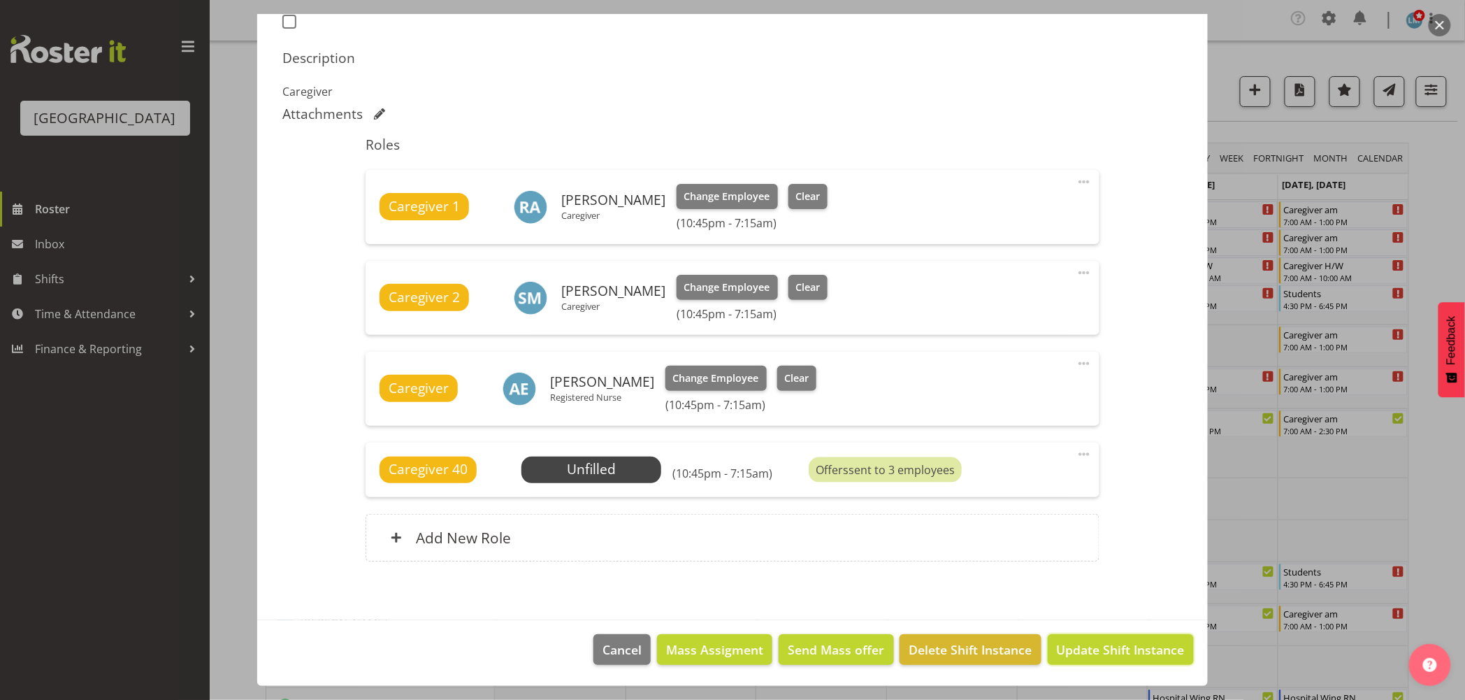
click at [1094, 644] on span "Update Shift Instance" at bounding box center [1121, 649] width 128 height 18
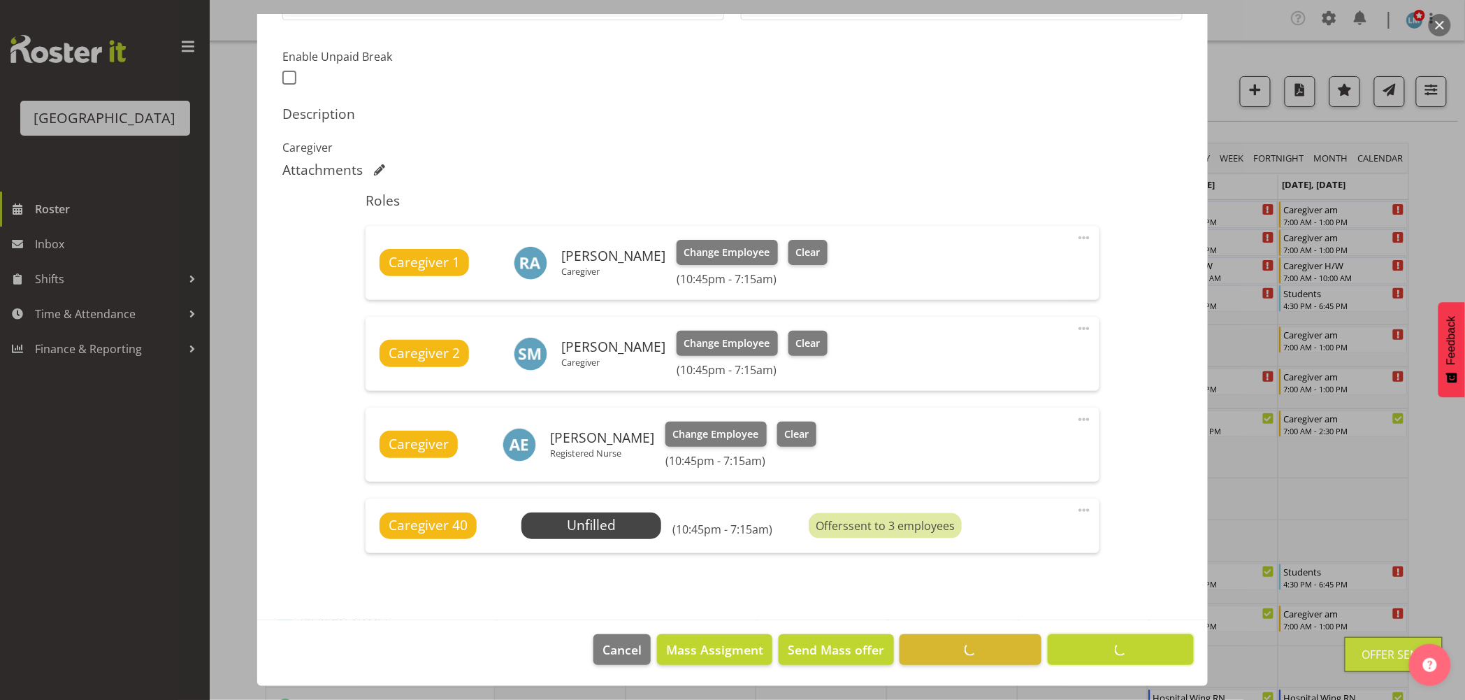
scroll to position [353, 0]
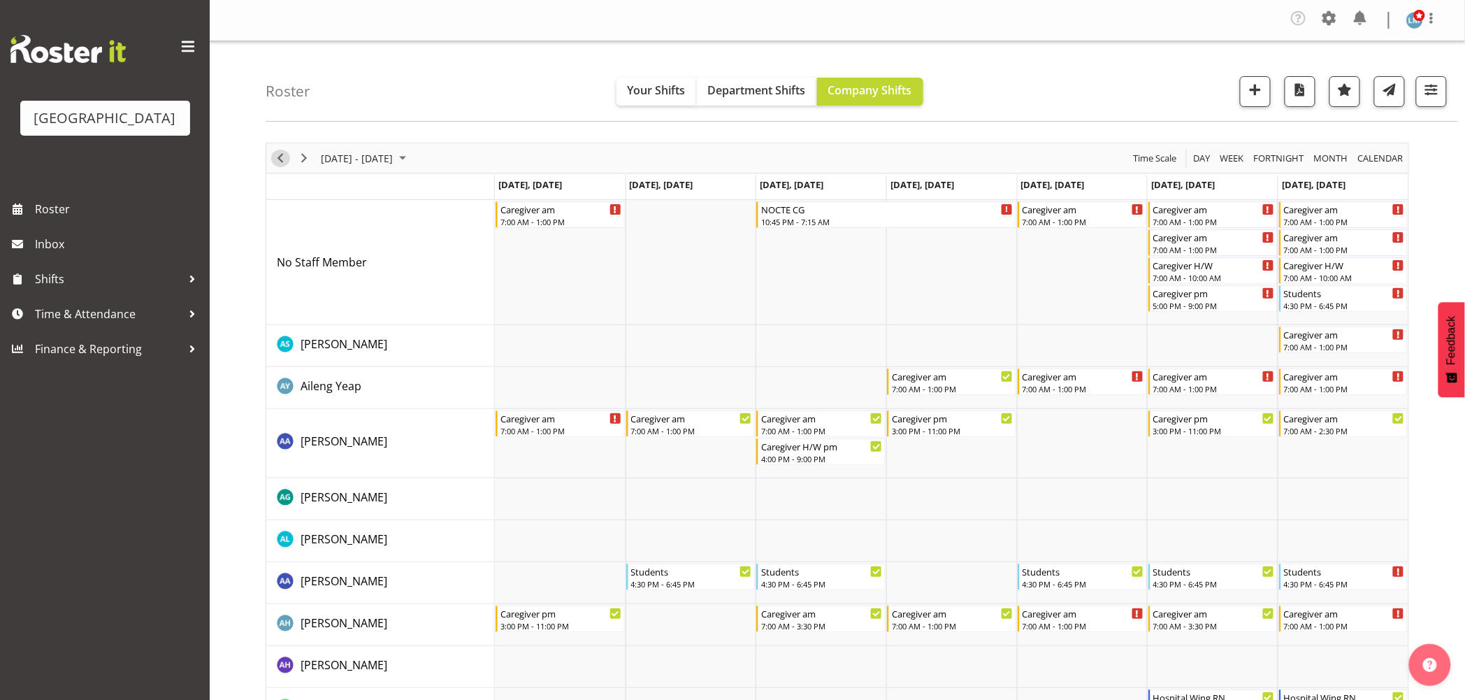
click at [289, 156] on button "Previous" at bounding box center [280, 158] width 19 height 17
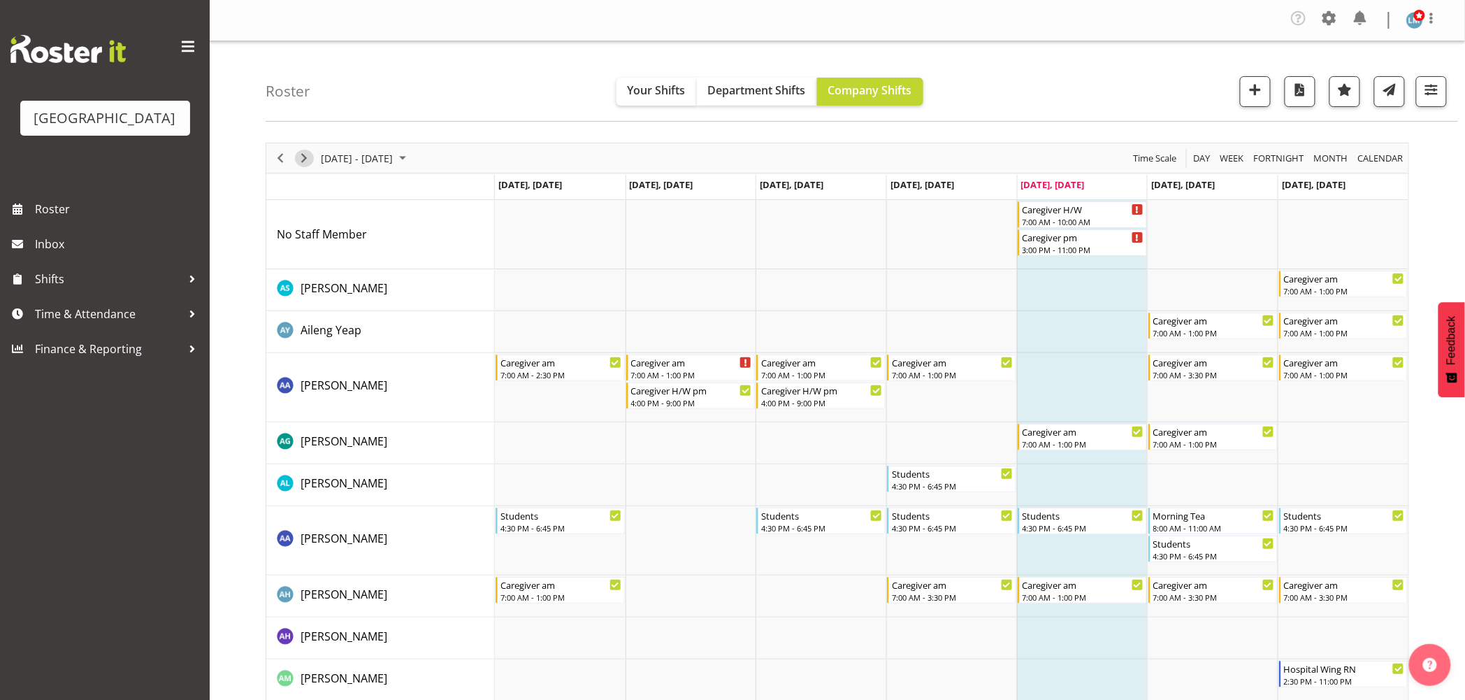
click at [303, 162] on span "Next" at bounding box center [304, 158] width 17 height 17
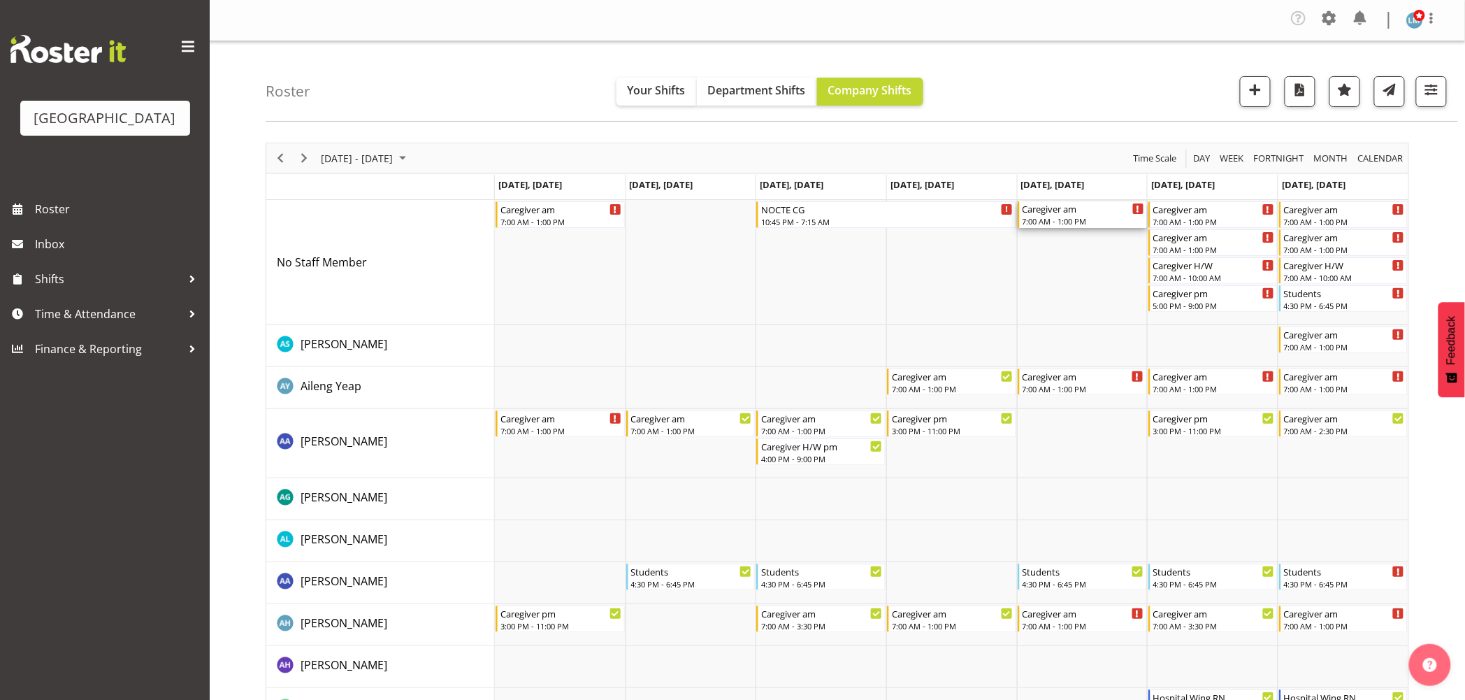
click at [1073, 215] on div "7:00 AM - 1:00 PM" at bounding box center [1084, 220] width 122 height 11
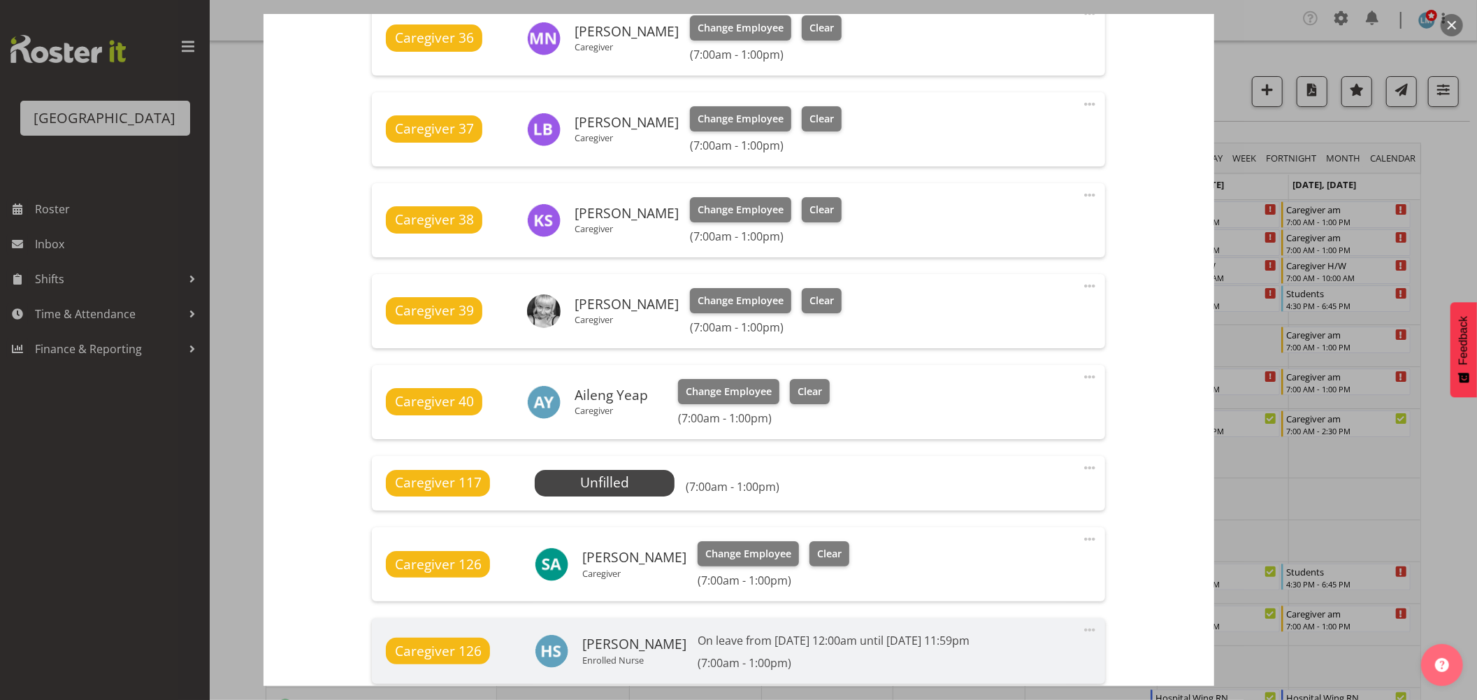
scroll to position [854, 0]
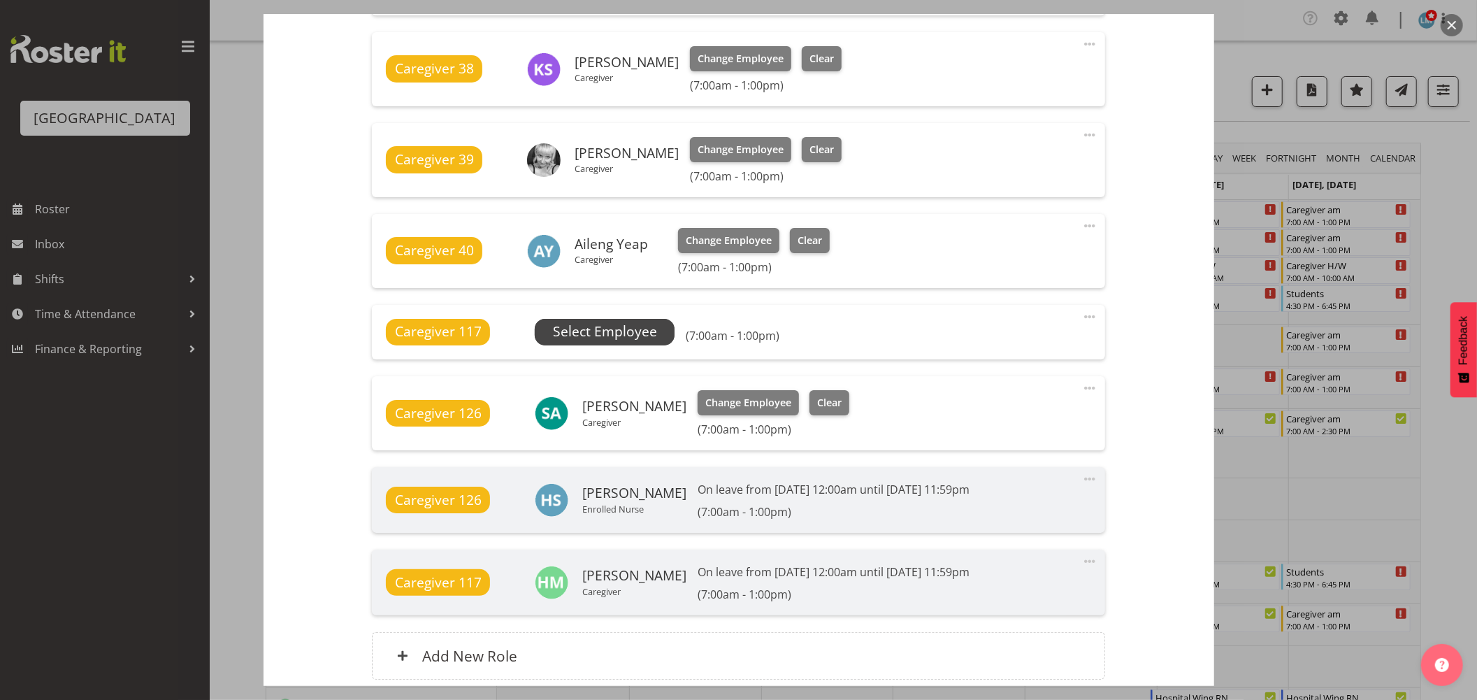
click at [570, 320] on span "Select Employee" at bounding box center [605, 332] width 140 height 27
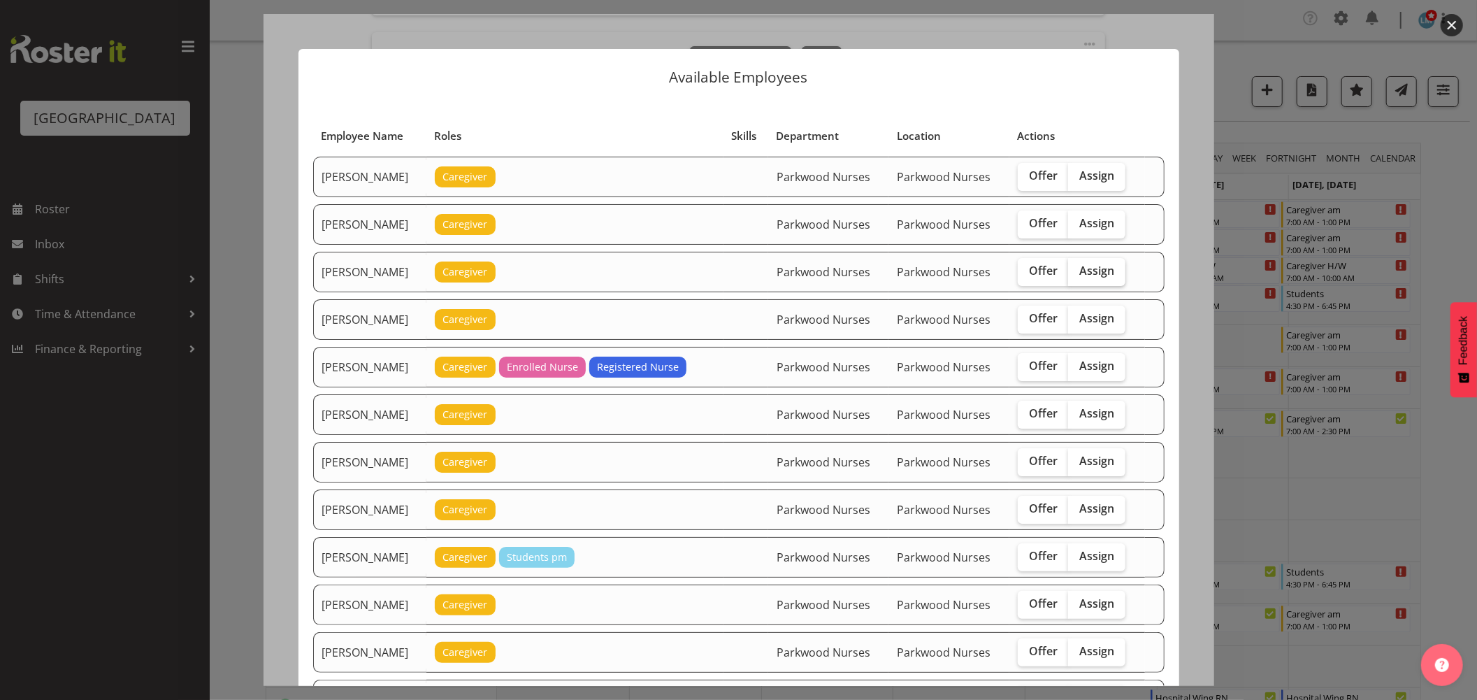
click at [1085, 276] on span "Assign" at bounding box center [1096, 271] width 35 height 14
click at [1077, 275] on input "Assign" at bounding box center [1072, 270] width 9 height 9
checkbox input "true"
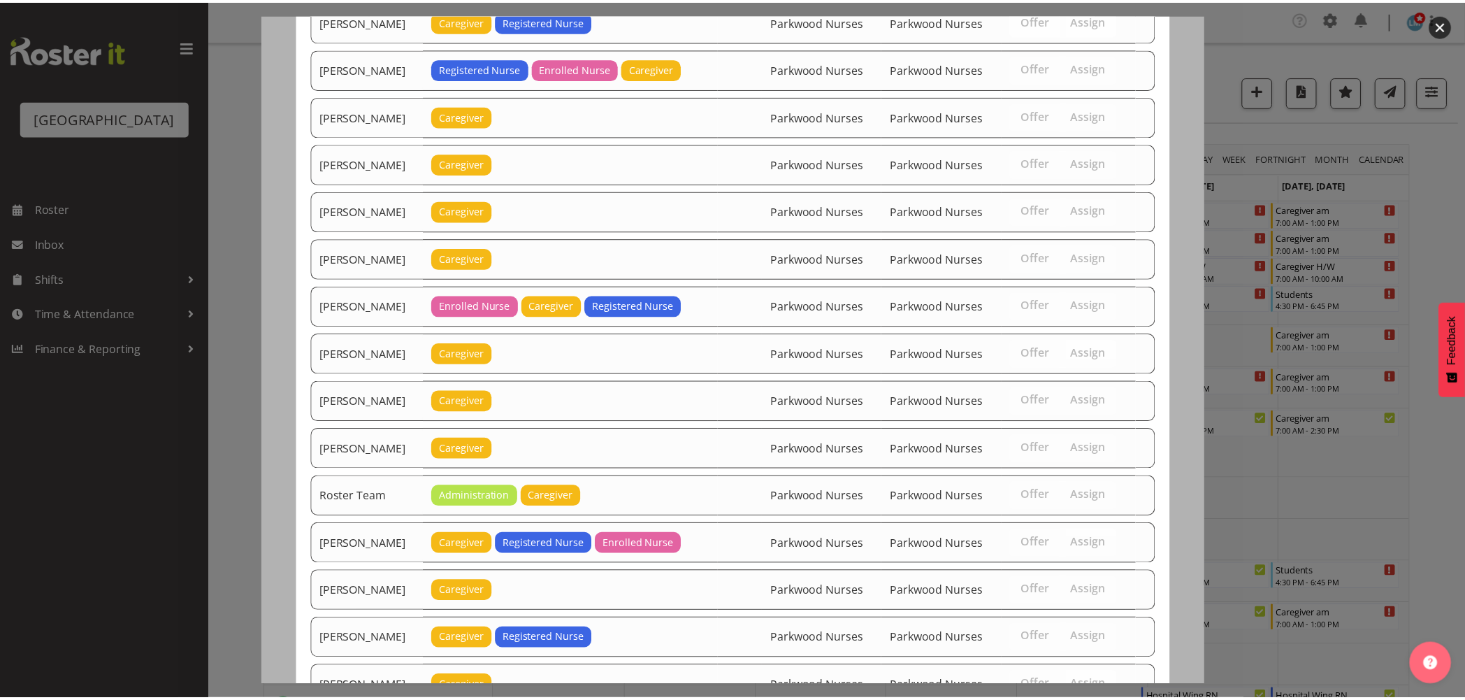
scroll to position [1427, 0]
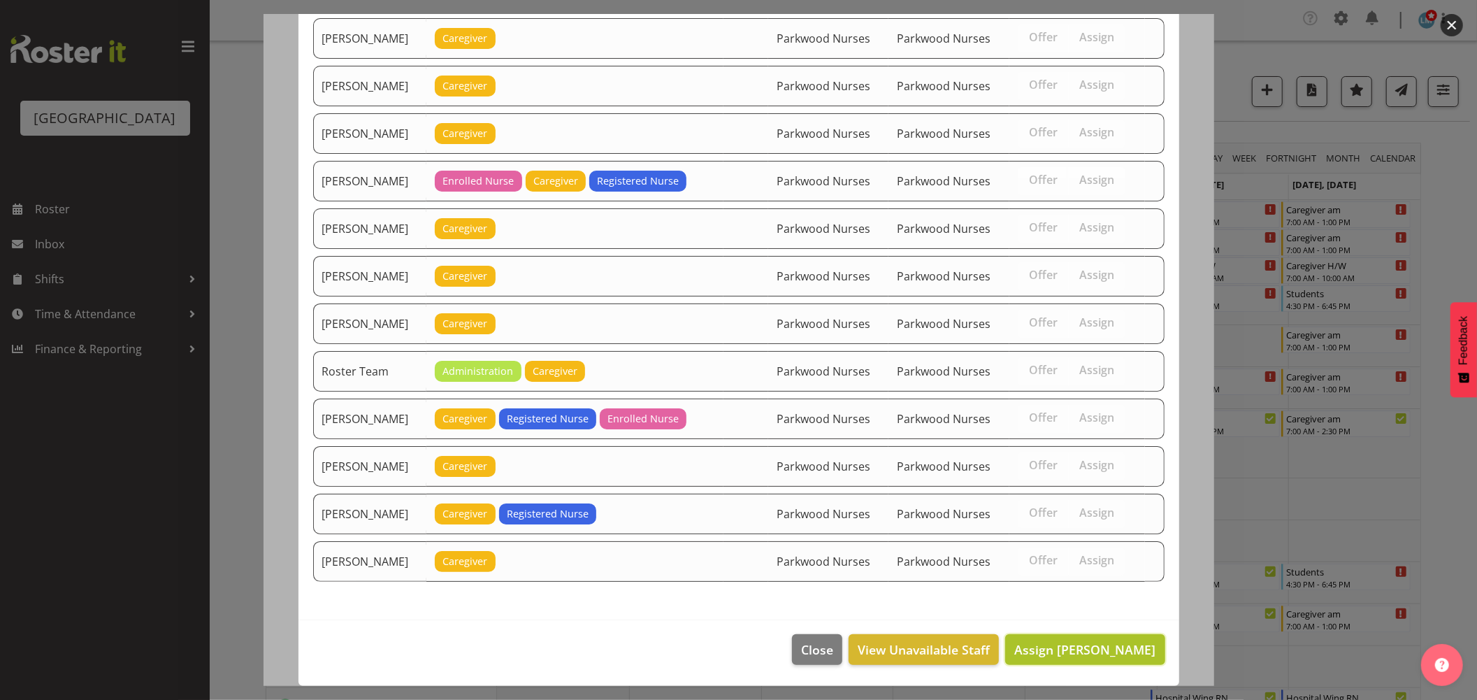
click at [1109, 643] on span "Assign Alex Green" at bounding box center [1084, 649] width 141 height 17
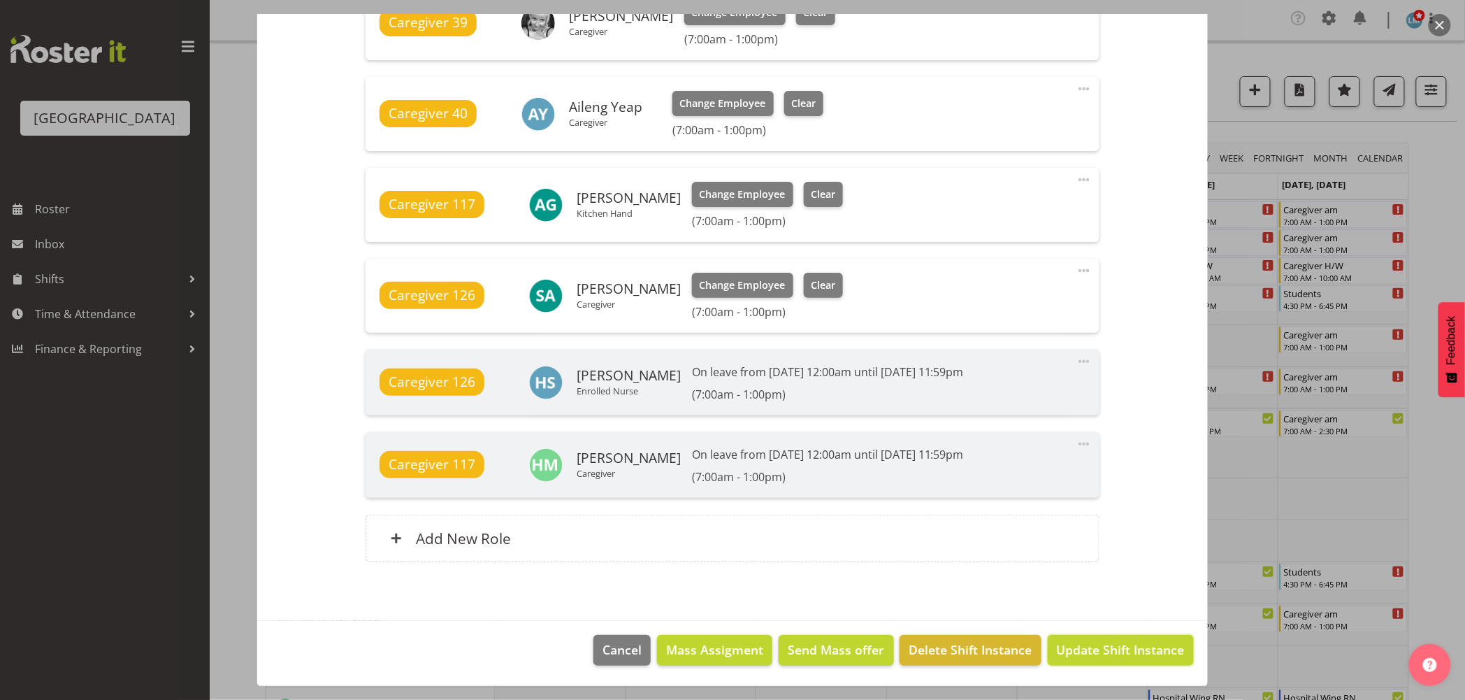
click at [1109, 643] on span "Update Shift Instance" at bounding box center [1121, 649] width 128 height 18
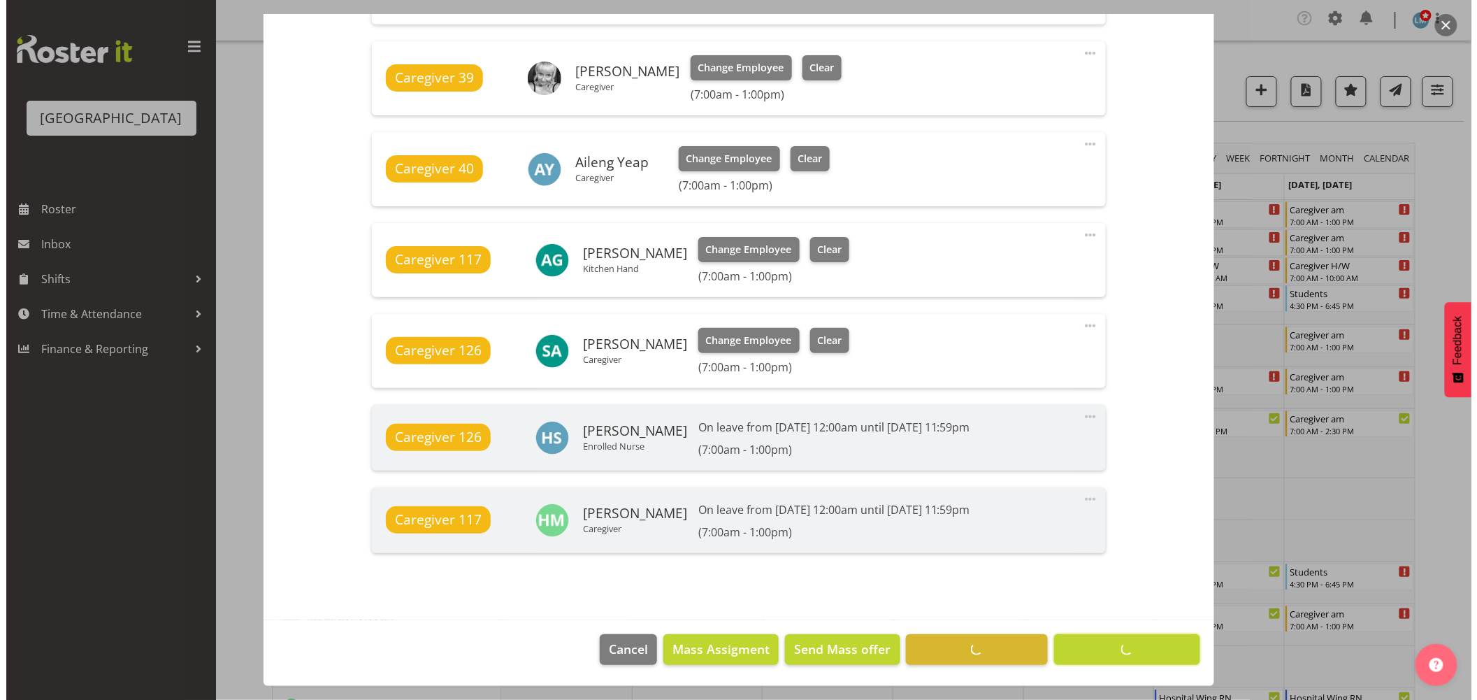
scroll to position [935, 0]
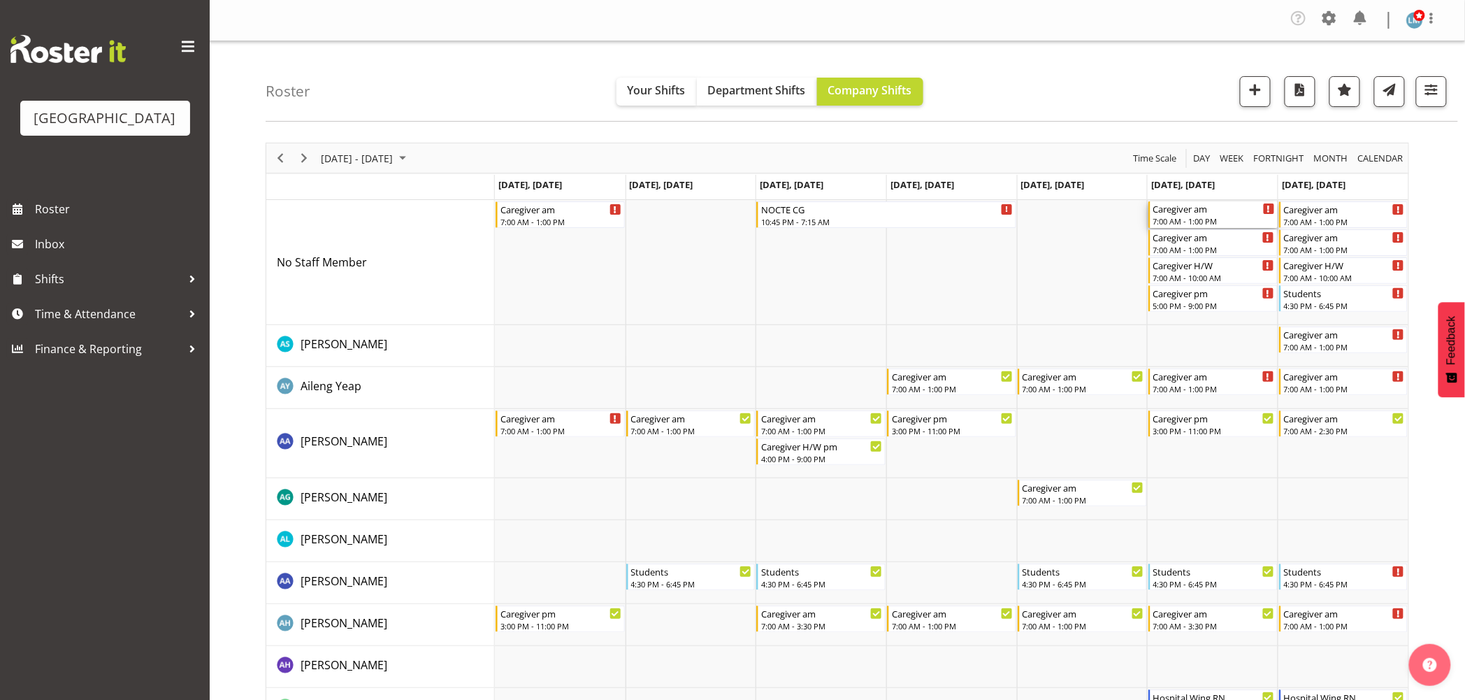
click at [1213, 213] on div "Caregiver am" at bounding box center [1214, 208] width 122 height 14
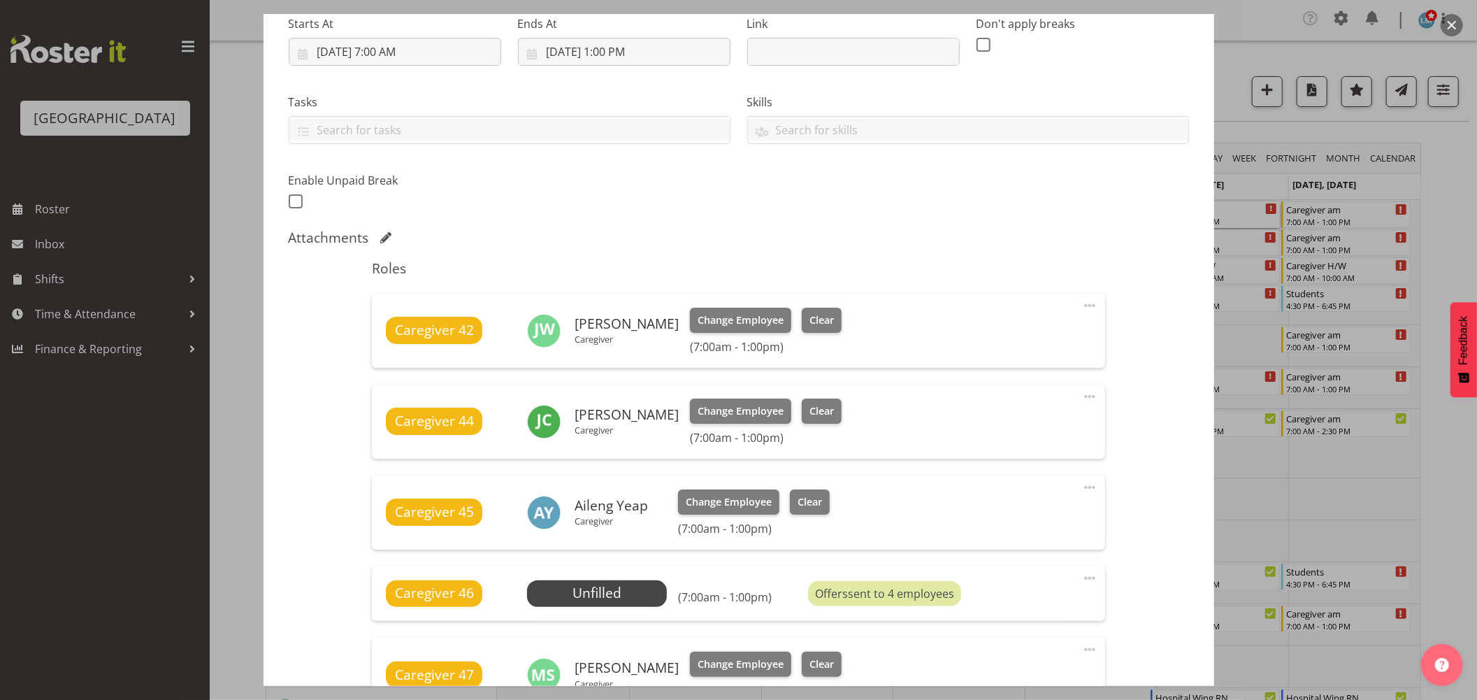
scroll to position [388, 0]
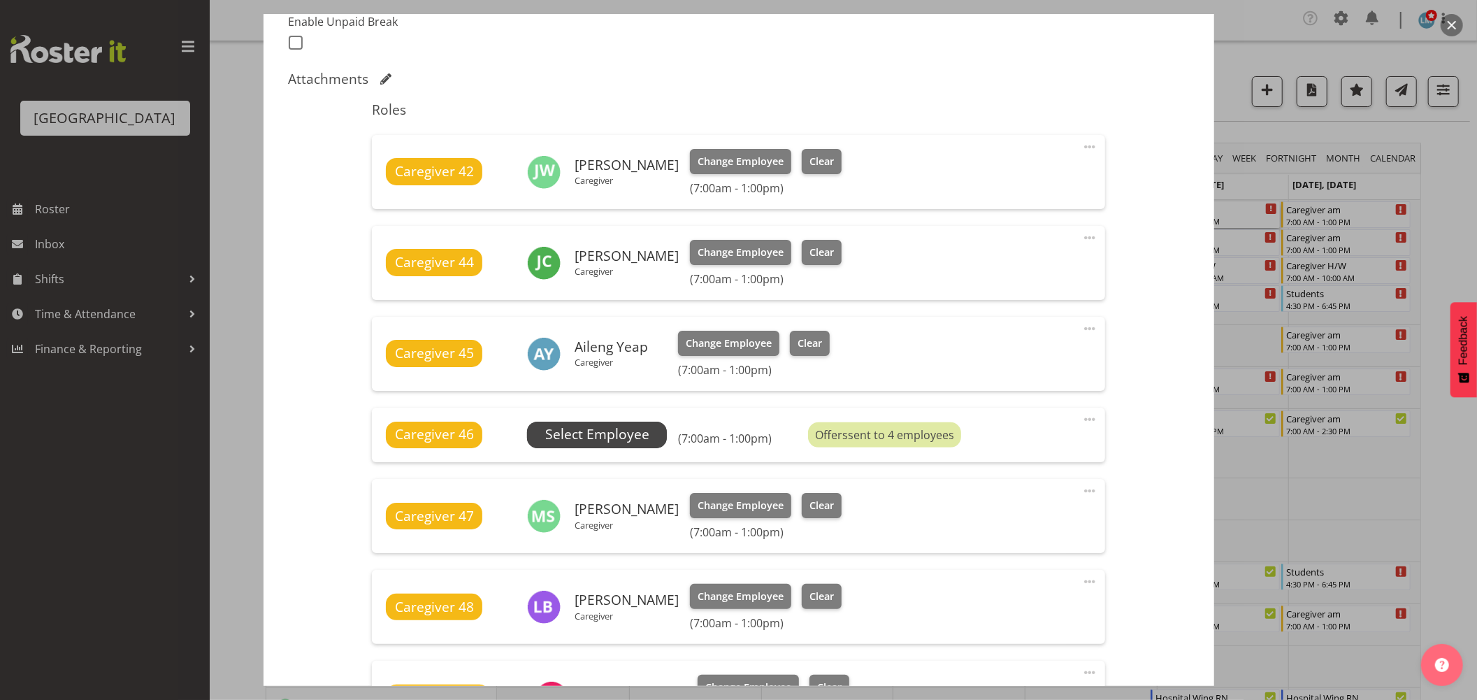
click at [591, 436] on span "Select Employee" at bounding box center [597, 434] width 104 height 20
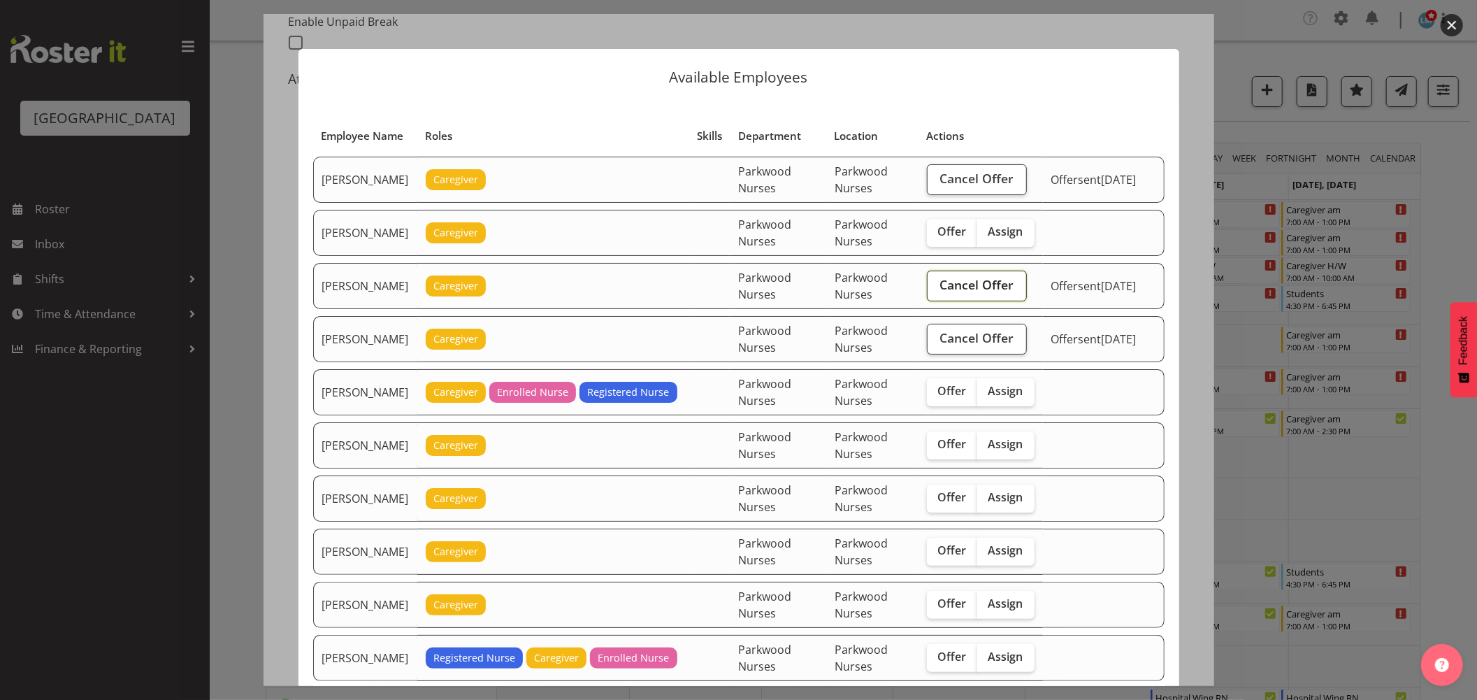
click at [993, 287] on span "Cancel Offer" at bounding box center [976, 284] width 74 height 18
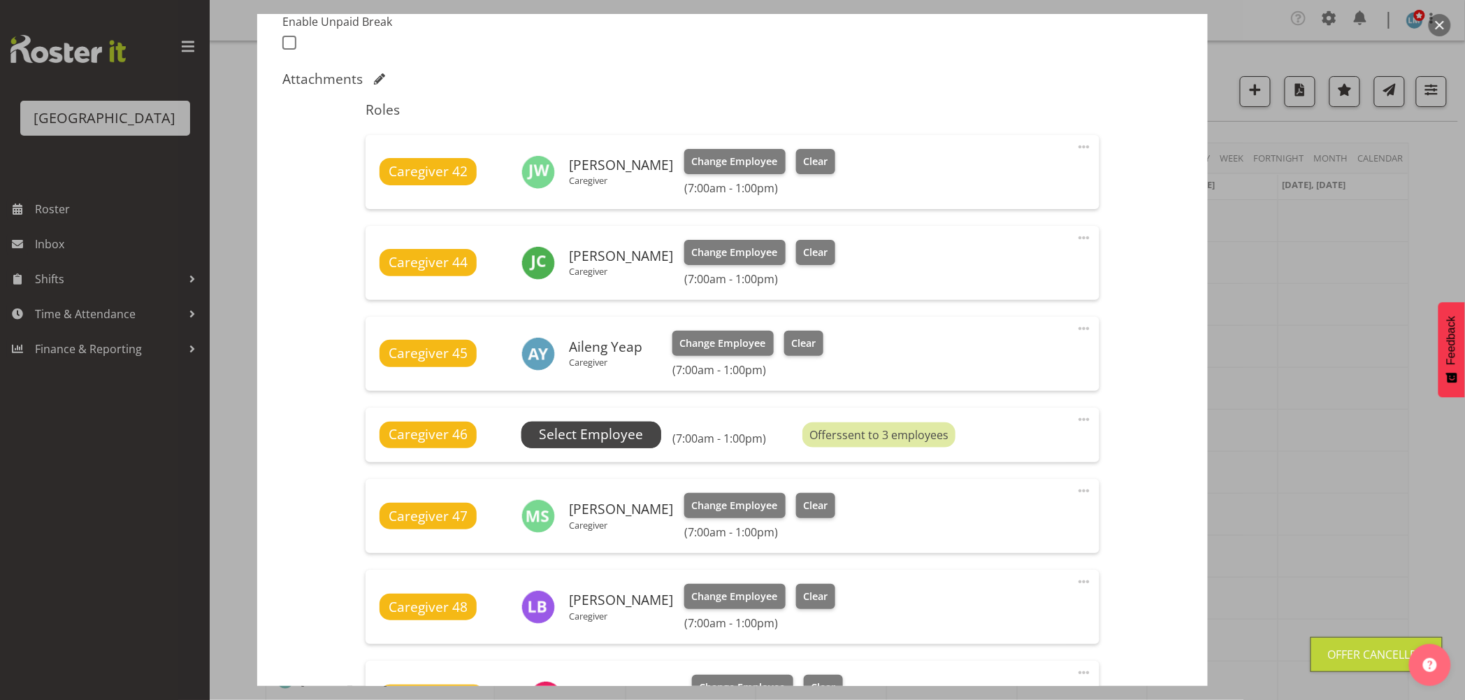
click at [612, 435] on span "Select Employee" at bounding box center [591, 434] width 104 height 20
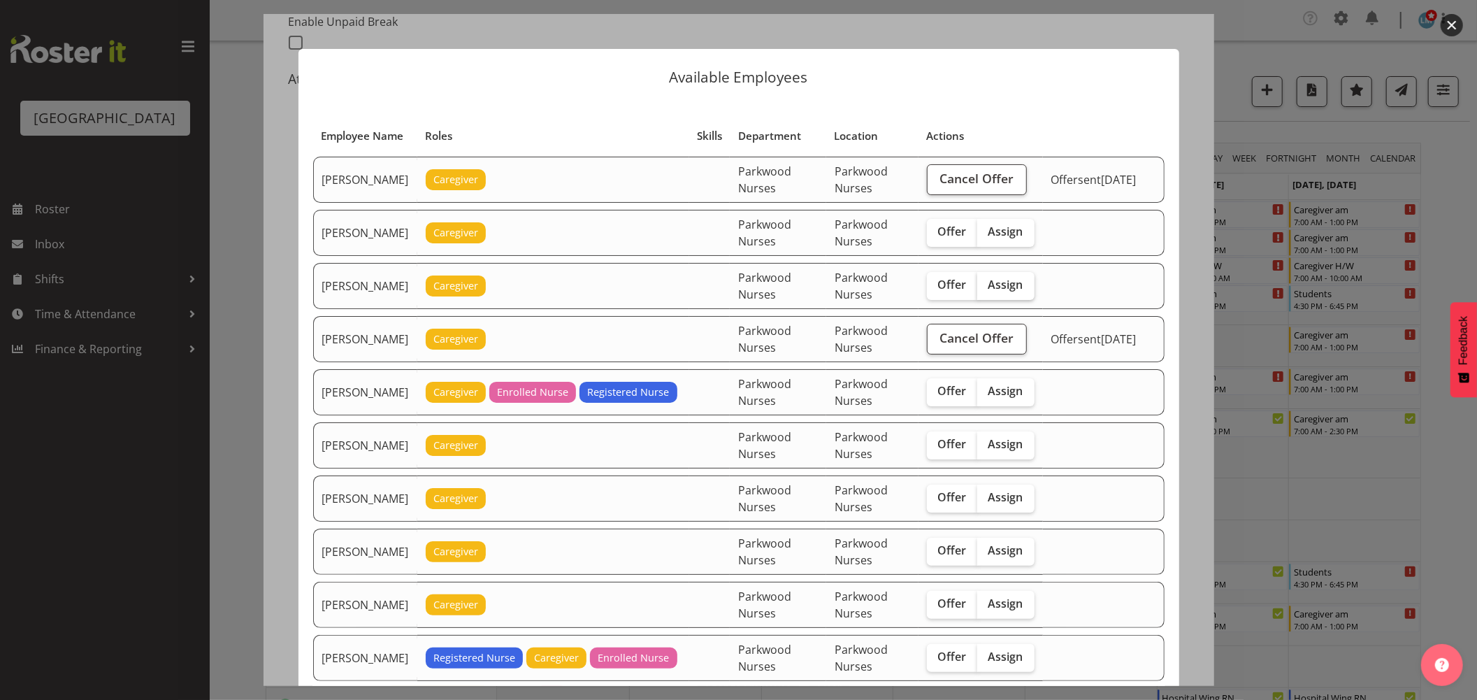
click at [1004, 283] on span "Assign" at bounding box center [1005, 284] width 35 height 14
click at [986, 283] on input "Assign" at bounding box center [981, 284] width 9 height 9
checkbox input "true"
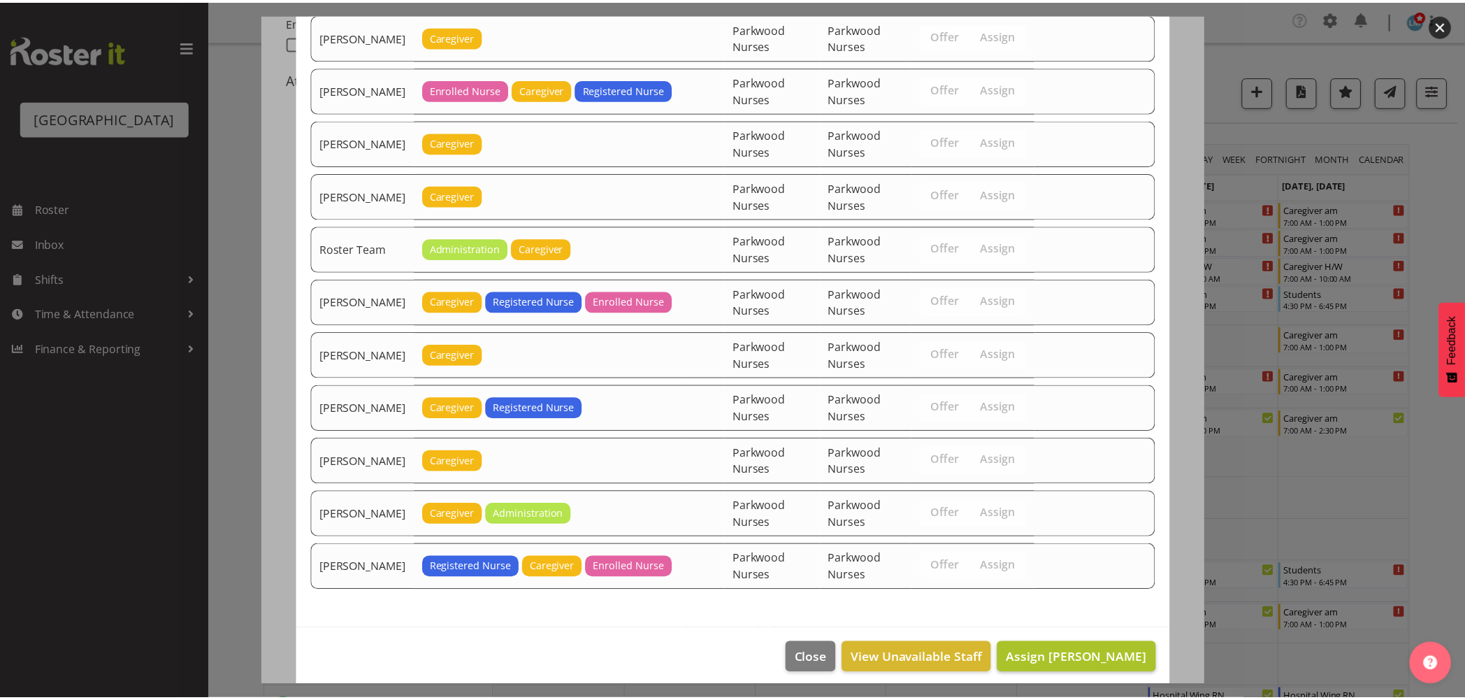
scroll to position [1752, 0]
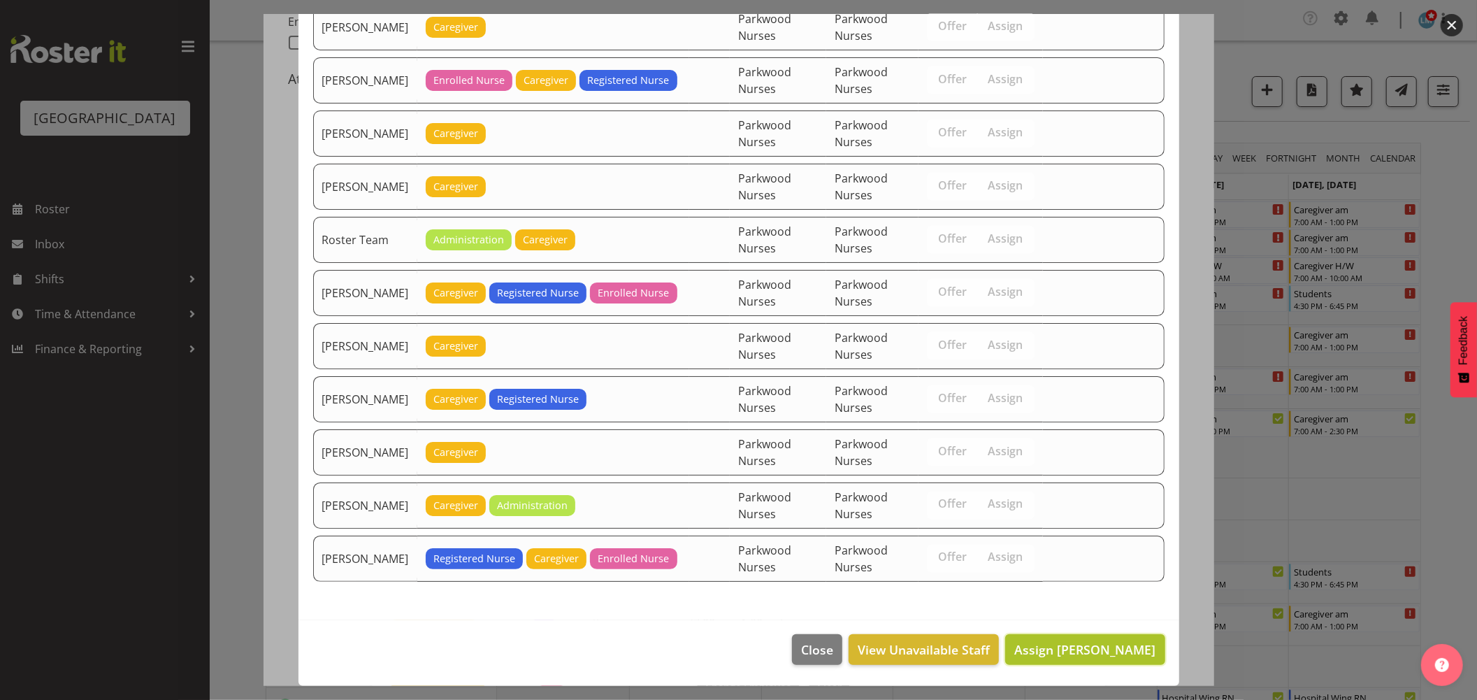
click at [1065, 649] on span "Assign Alex Green" at bounding box center [1084, 649] width 141 height 17
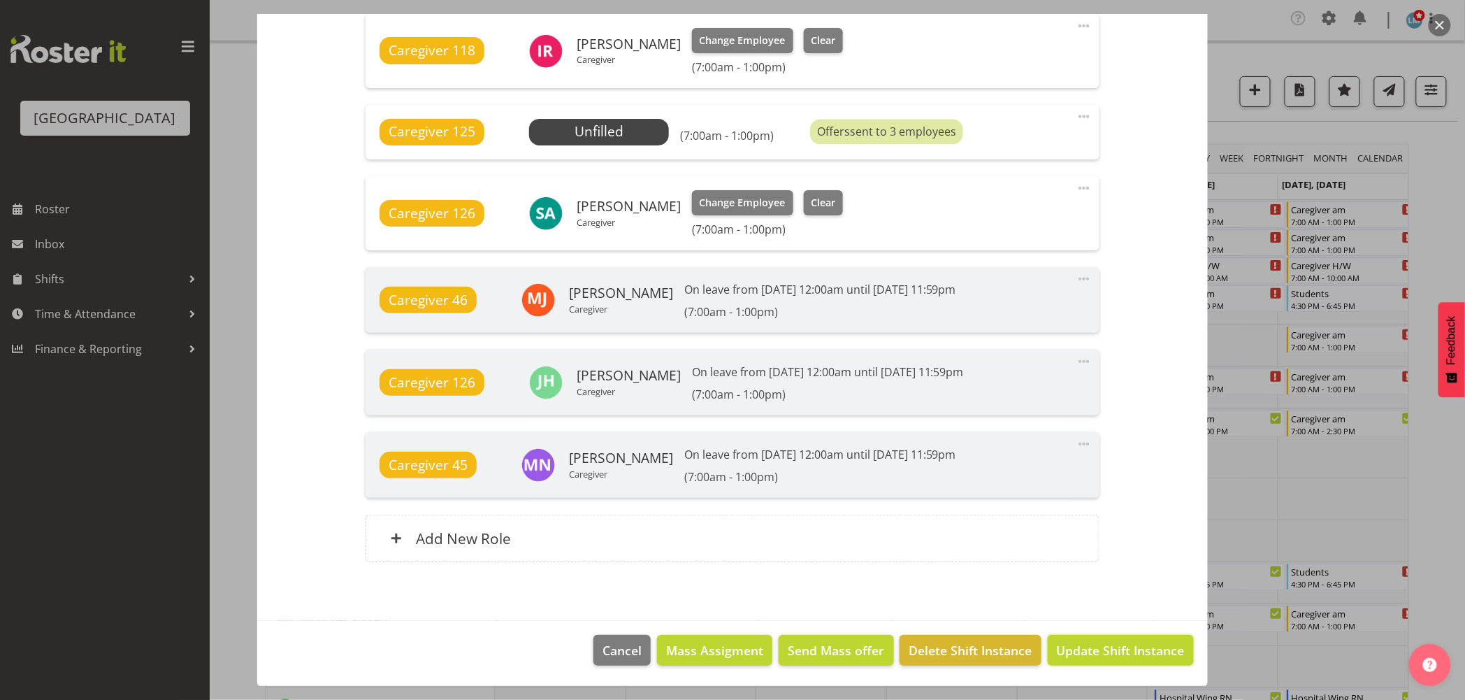
click at [1094, 658] on span "Update Shift Instance" at bounding box center [1121, 650] width 128 height 18
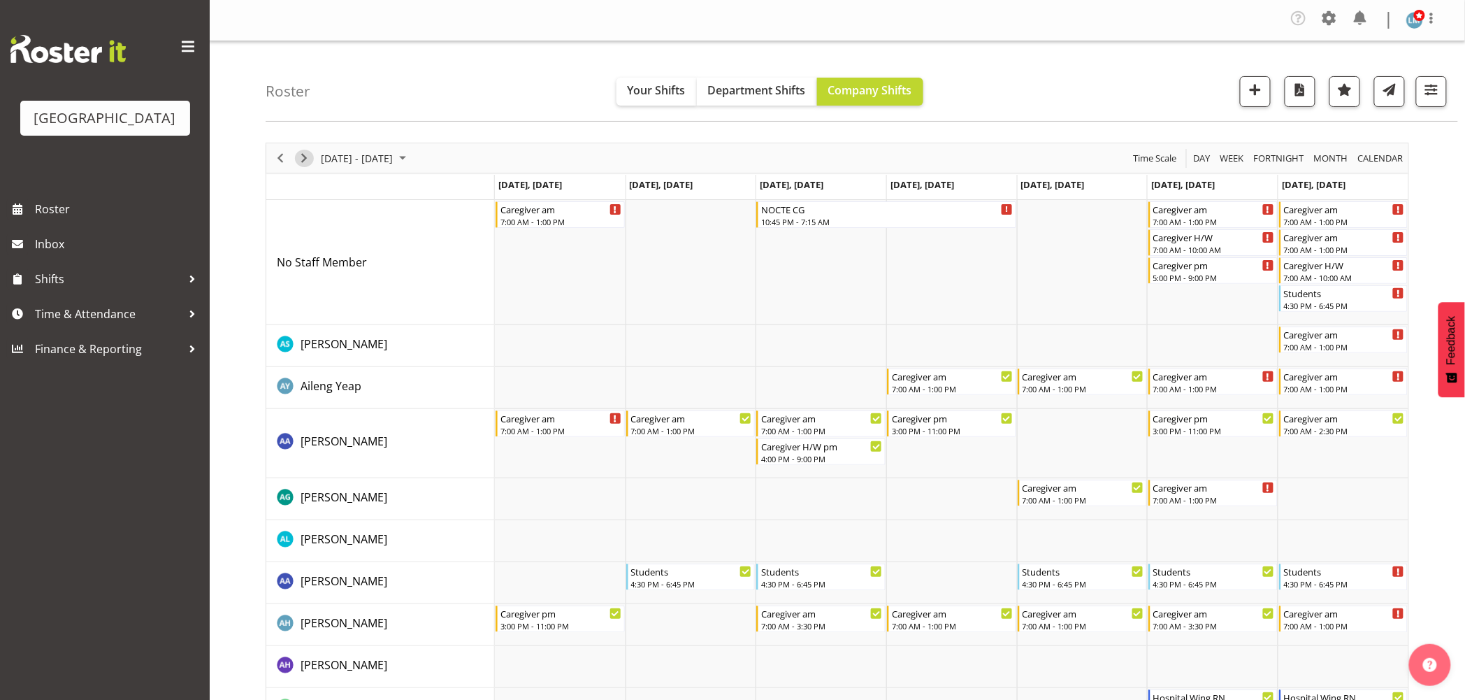
click at [296, 150] on div "Timeline Week of September 1, 2025" at bounding box center [304, 157] width 24 height 29
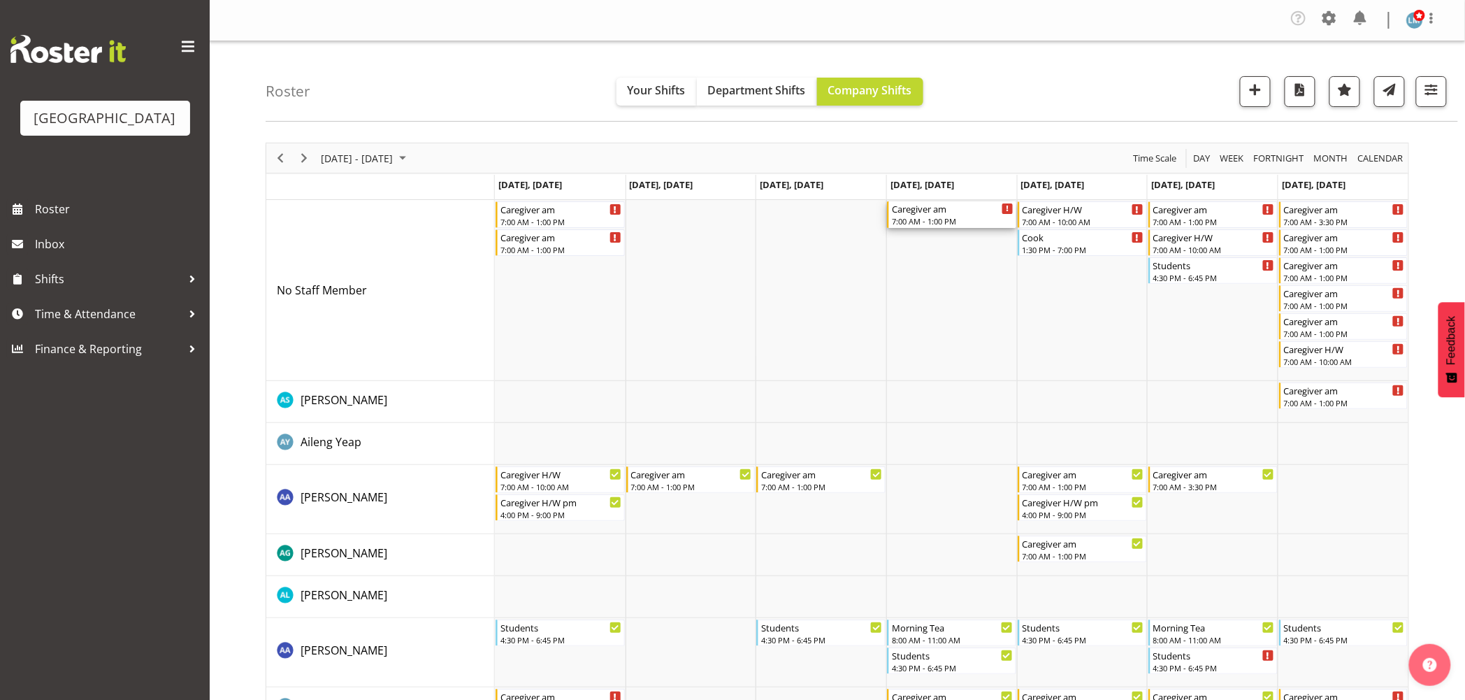
click at [973, 220] on div "7:00 AM - 1:00 PM" at bounding box center [953, 220] width 122 height 11
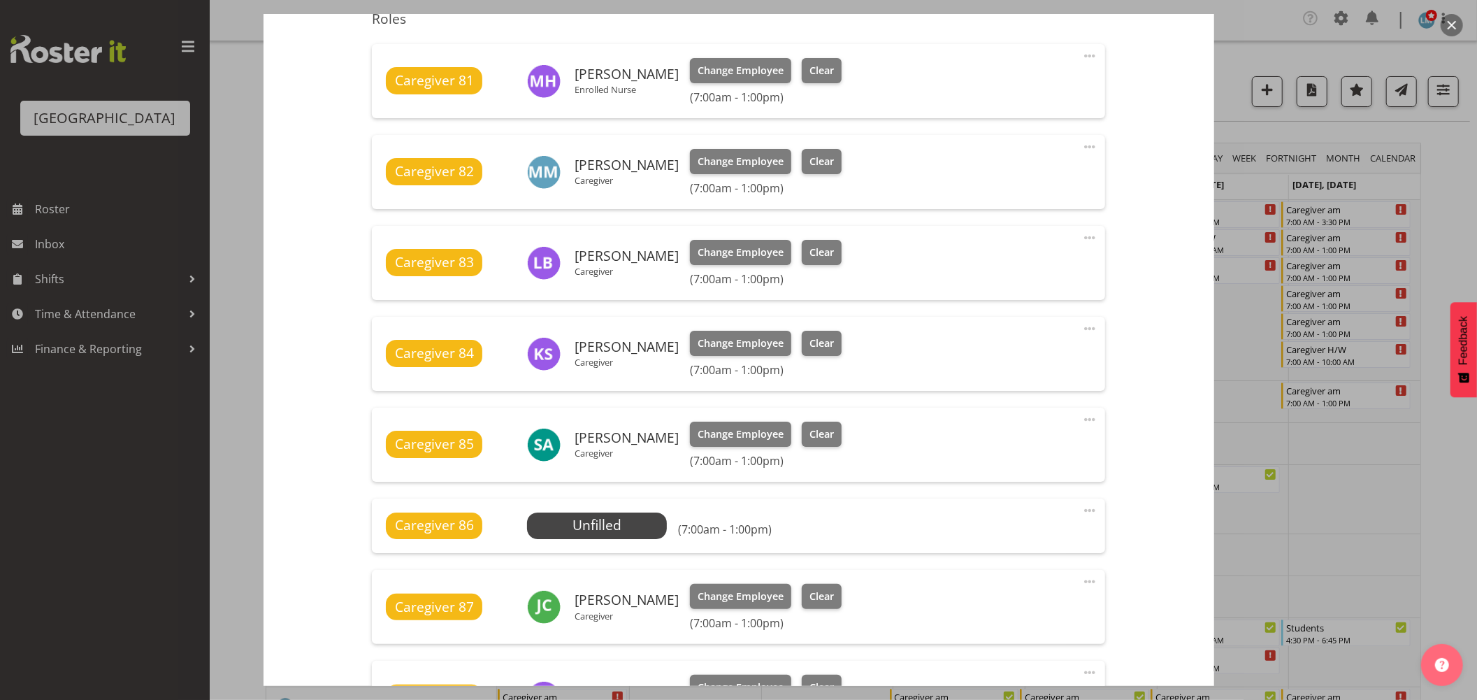
scroll to position [543, 0]
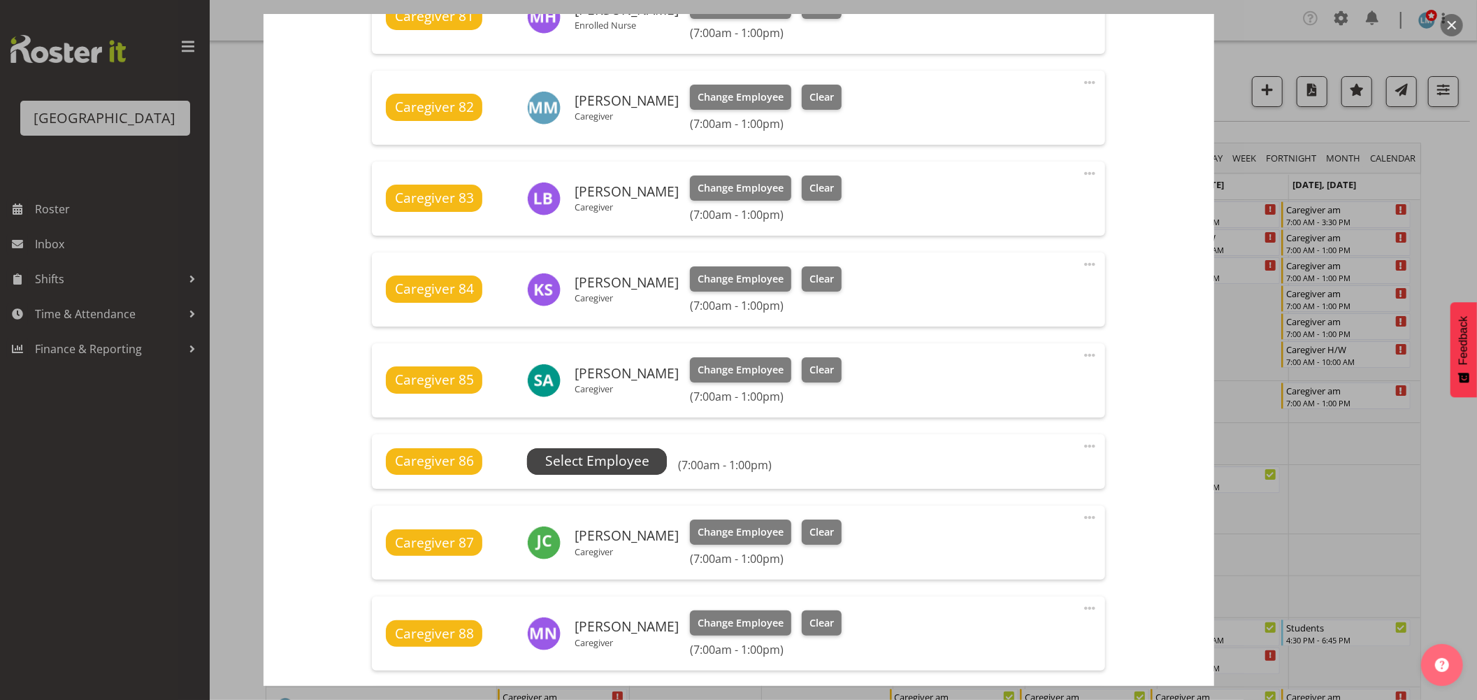
click at [595, 454] on span "Select Employee" at bounding box center [597, 461] width 104 height 20
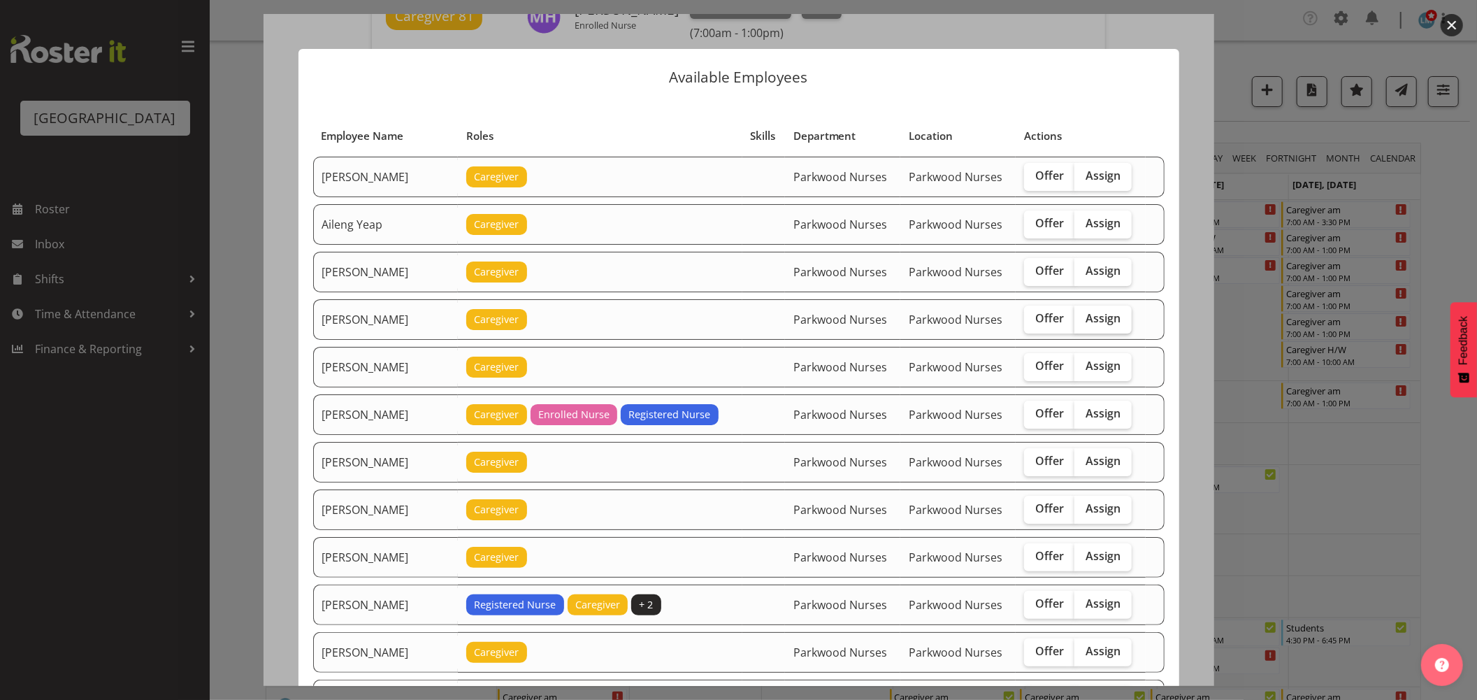
click at [1101, 319] on span "Assign" at bounding box center [1103, 318] width 35 height 14
click at [1083, 319] on input "Assign" at bounding box center [1078, 318] width 9 height 9
checkbox input "true"
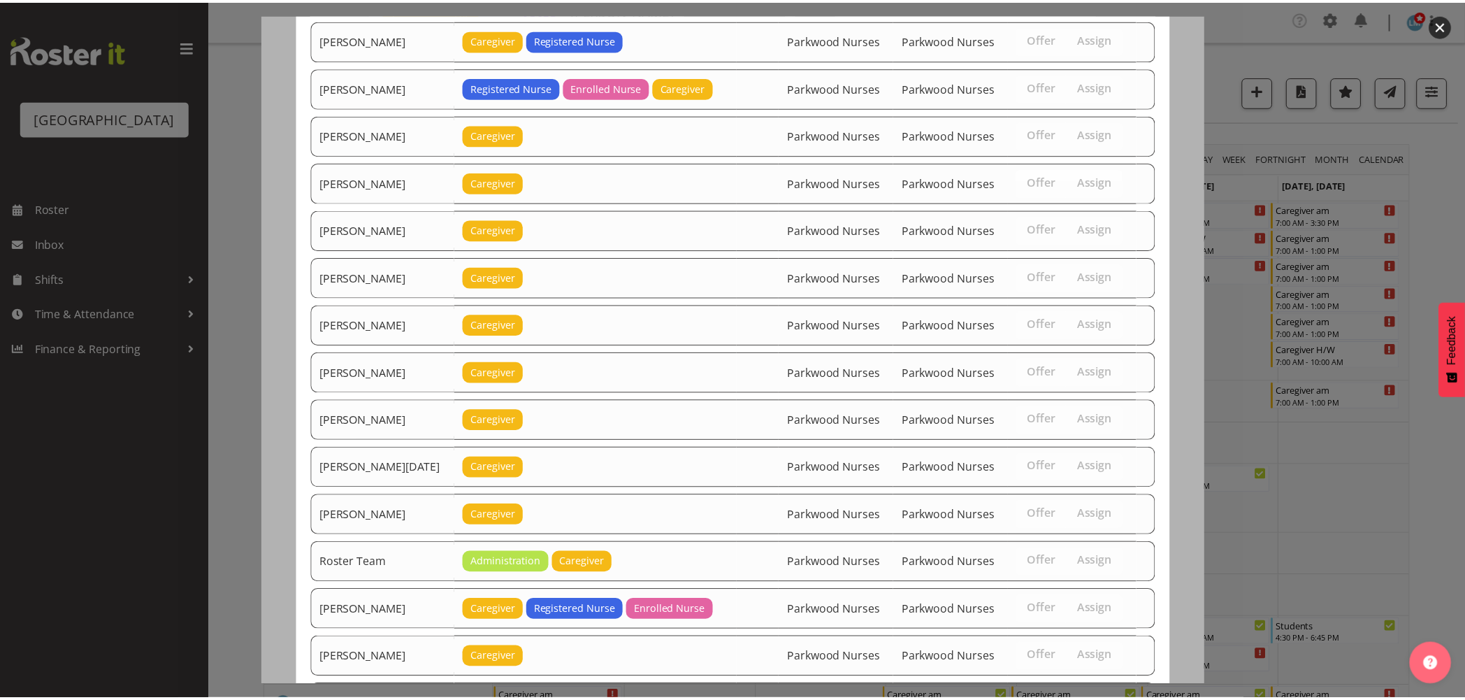
scroll to position [1427, 0]
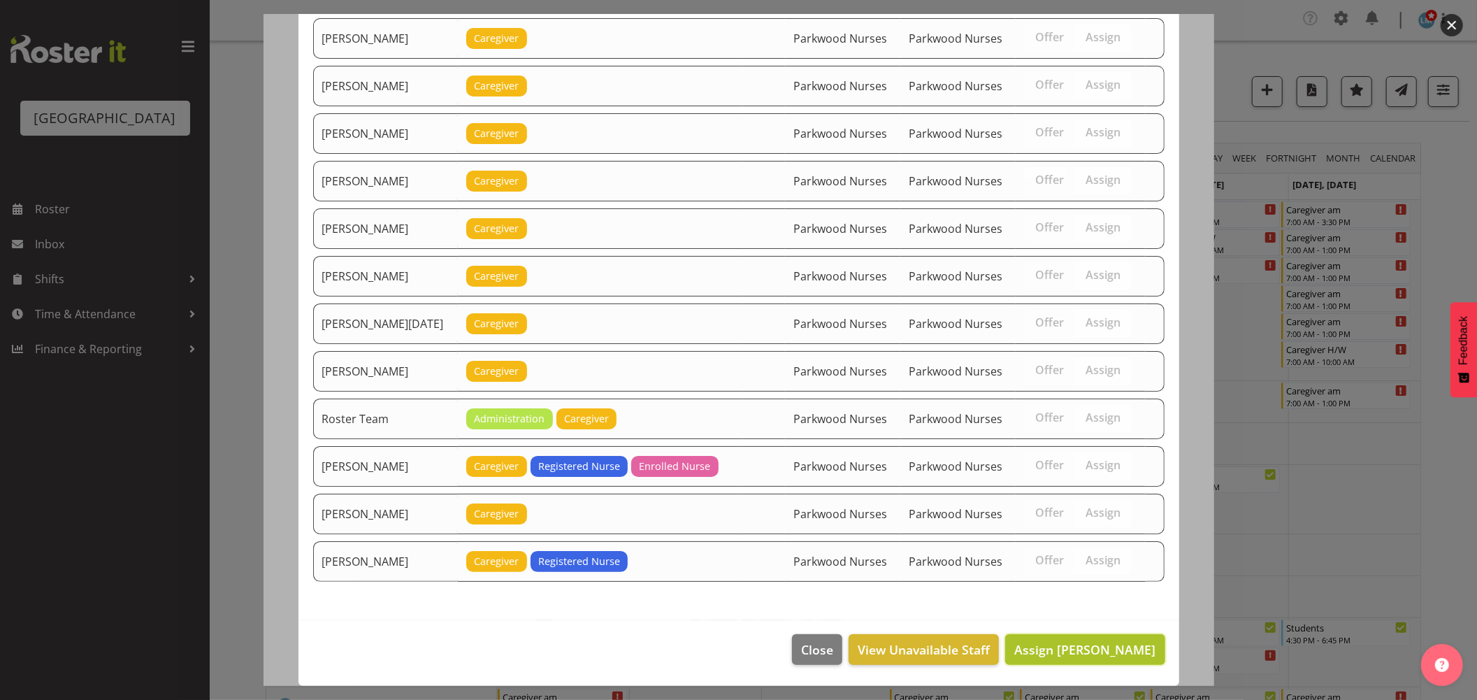
click at [1093, 647] on span "Assign Alex Green" at bounding box center [1084, 649] width 141 height 17
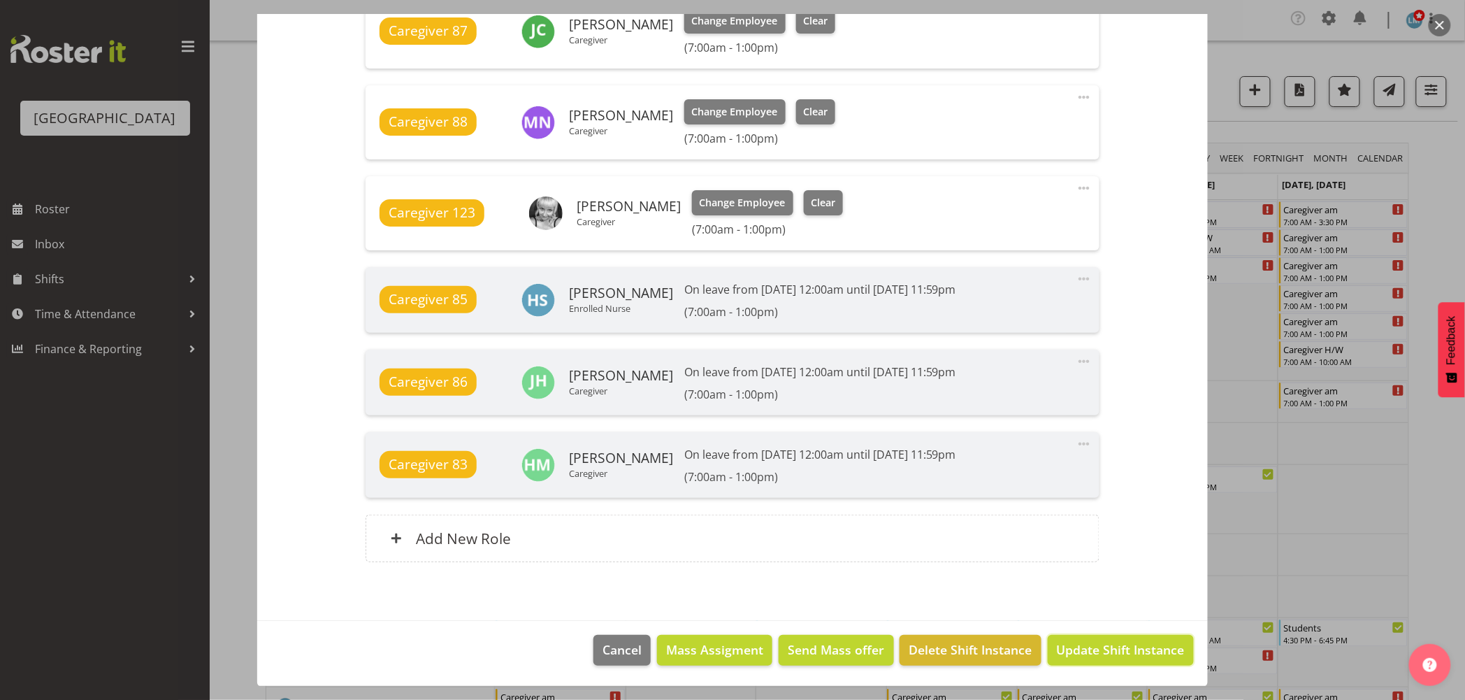
click at [1093, 647] on span "Update Shift Instance" at bounding box center [1121, 649] width 128 height 18
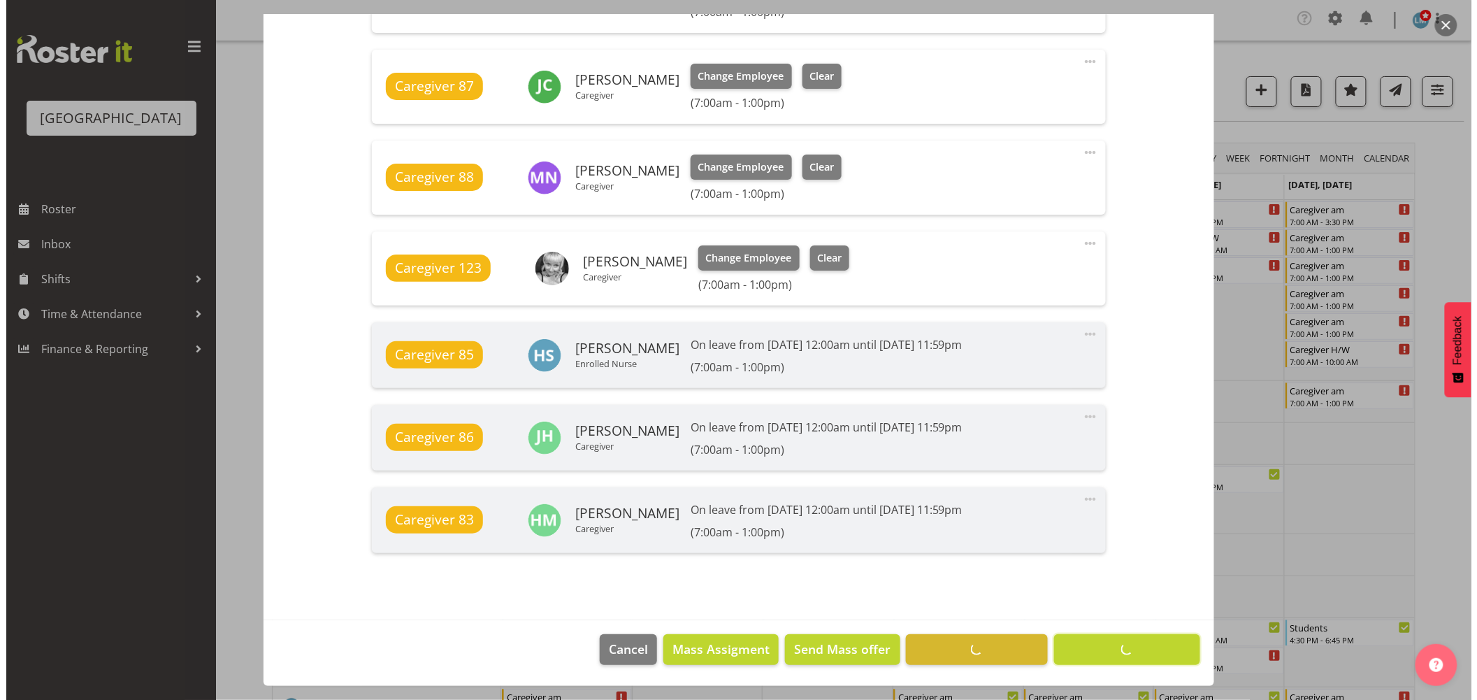
scroll to position [1018, 0]
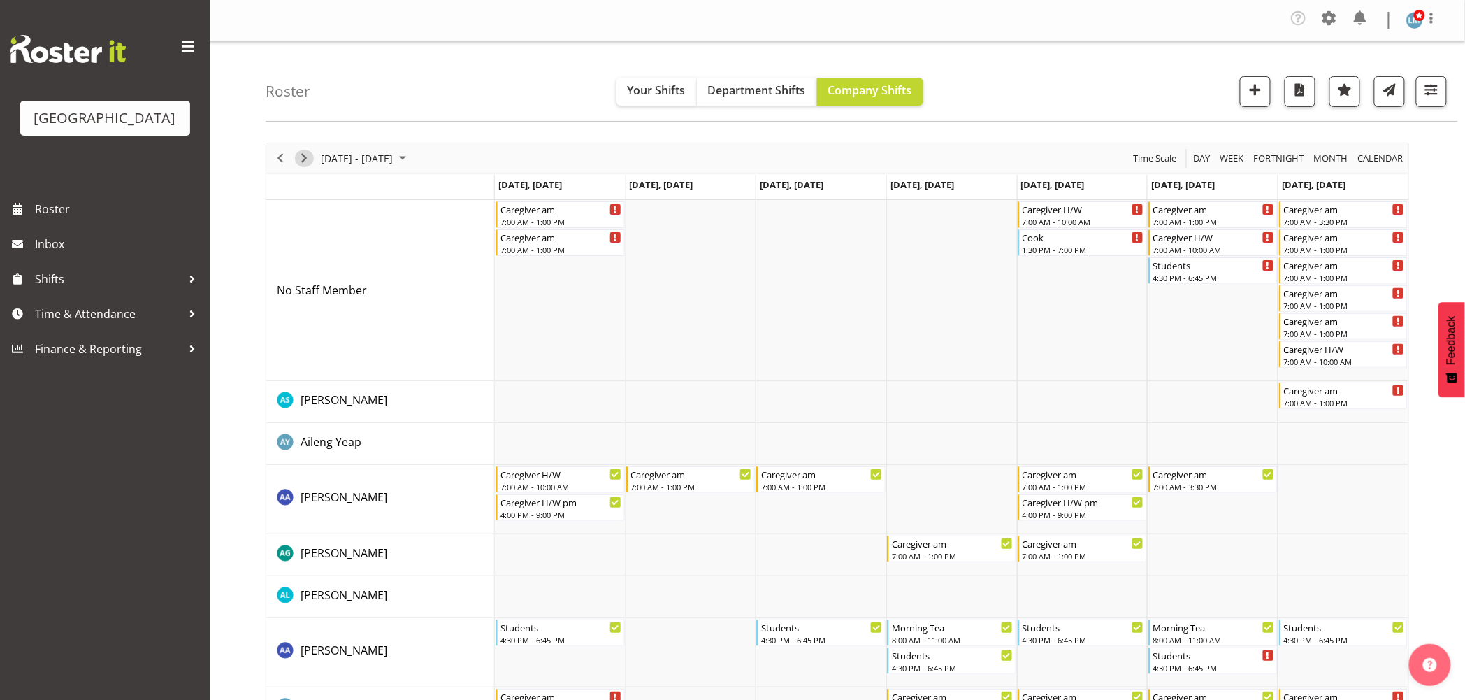
click at [301, 159] on span "Next" at bounding box center [304, 158] width 17 height 17
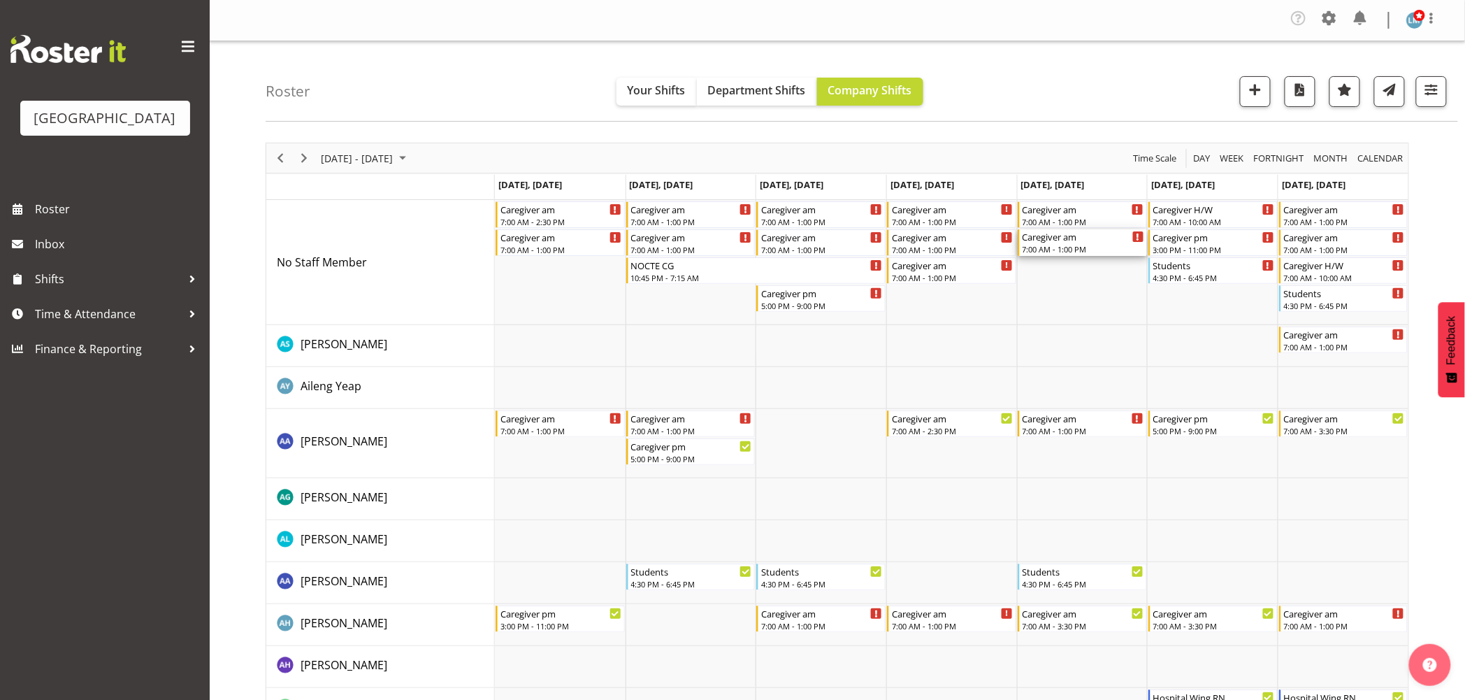
click at [1086, 246] on div "7:00 AM - 1:00 PM" at bounding box center [1084, 248] width 122 height 11
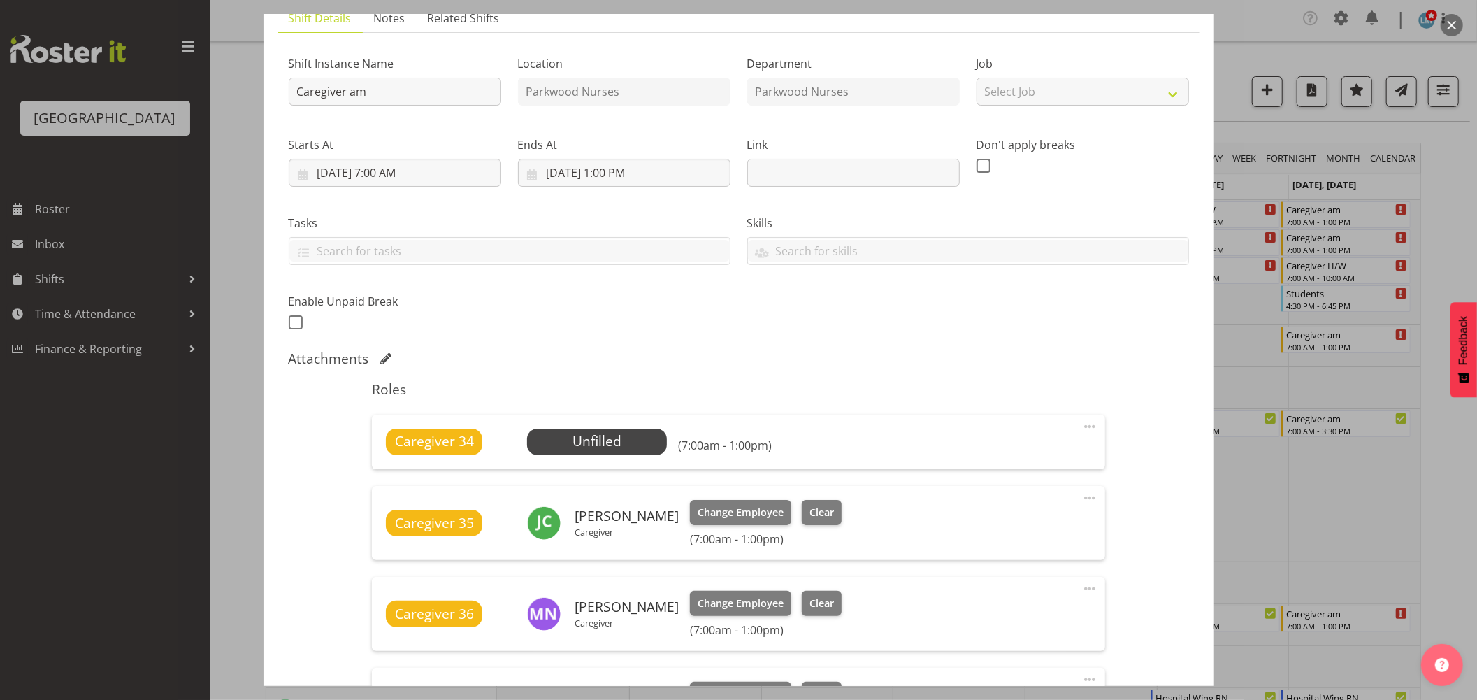
scroll to position [233, 0]
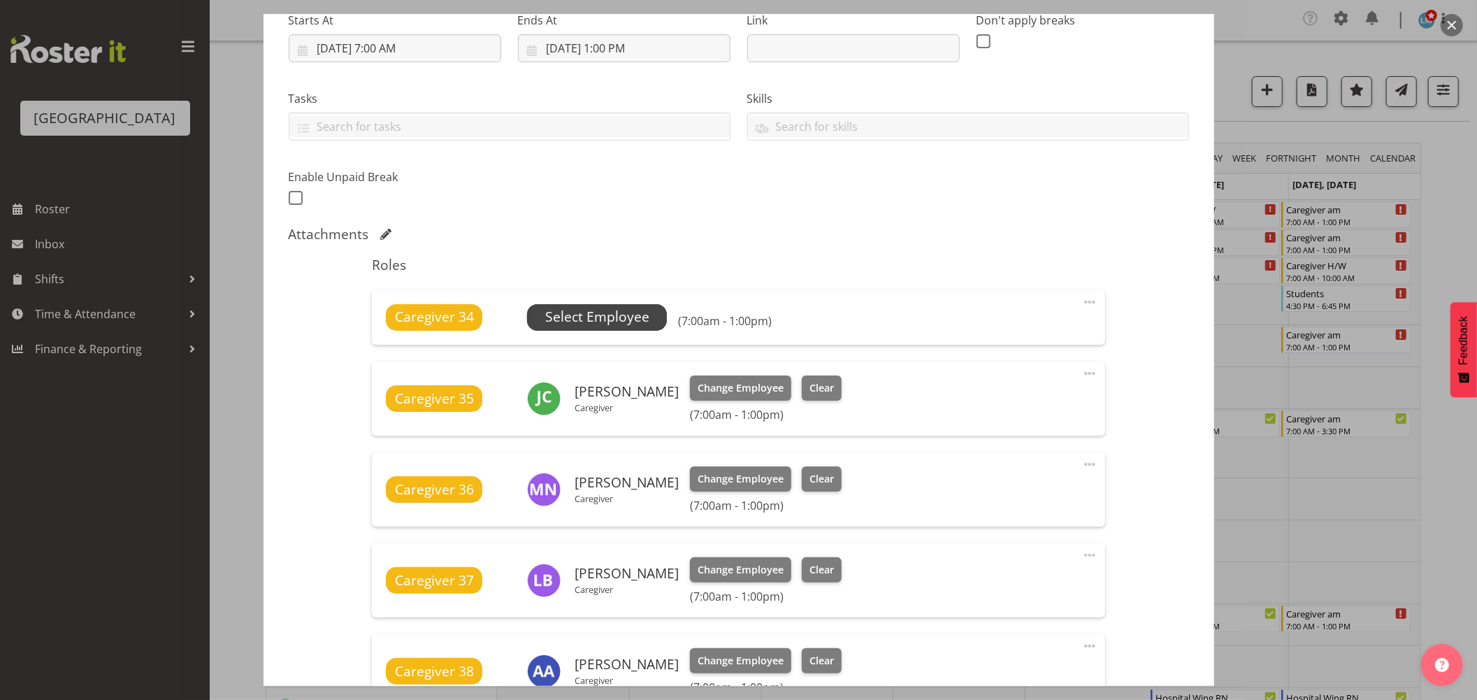
click at [620, 317] on span "Select Employee" at bounding box center [597, 317] width 104 height 20
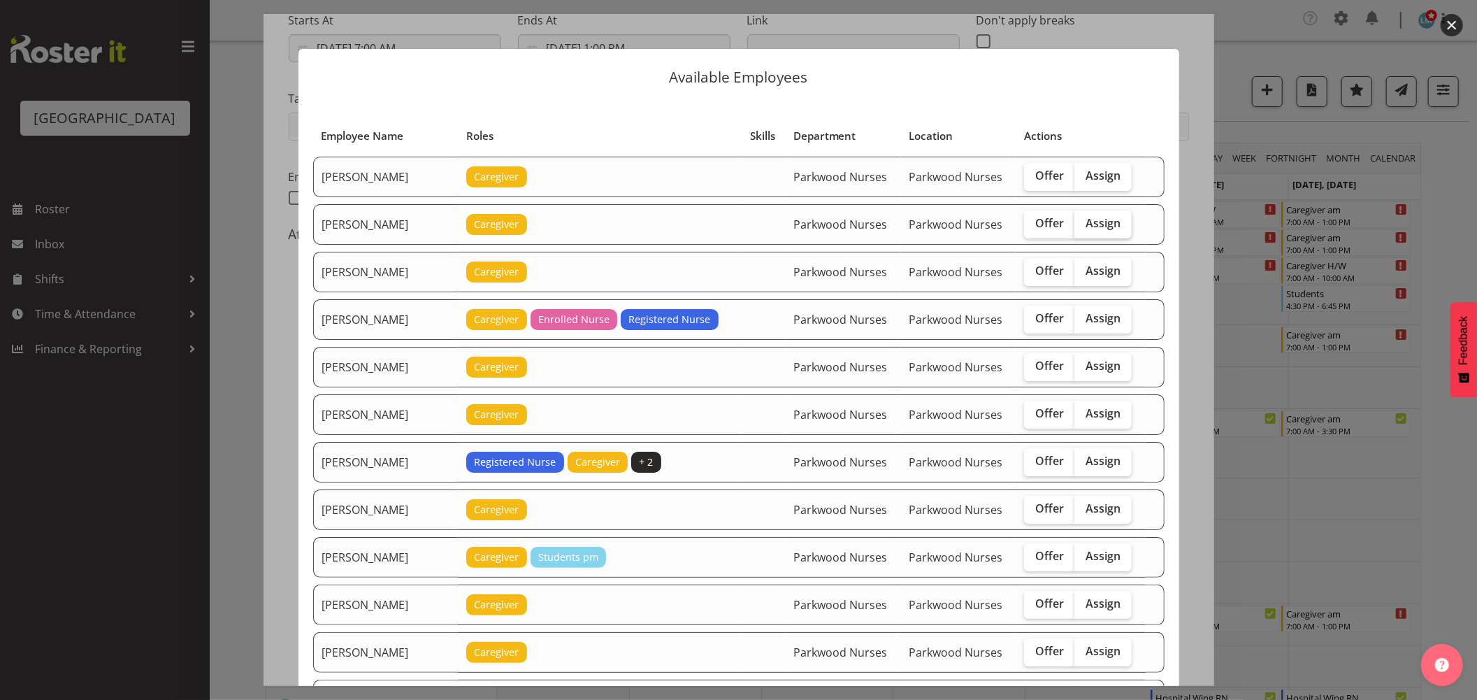
click at [1092, 219] on span "Assign" at bounding box center [1103, 223] width 35 height 14
click at [1083, 219] on input "Assign" at bounding box center [1078, 223] width 9 height 9
checkbox input "true"
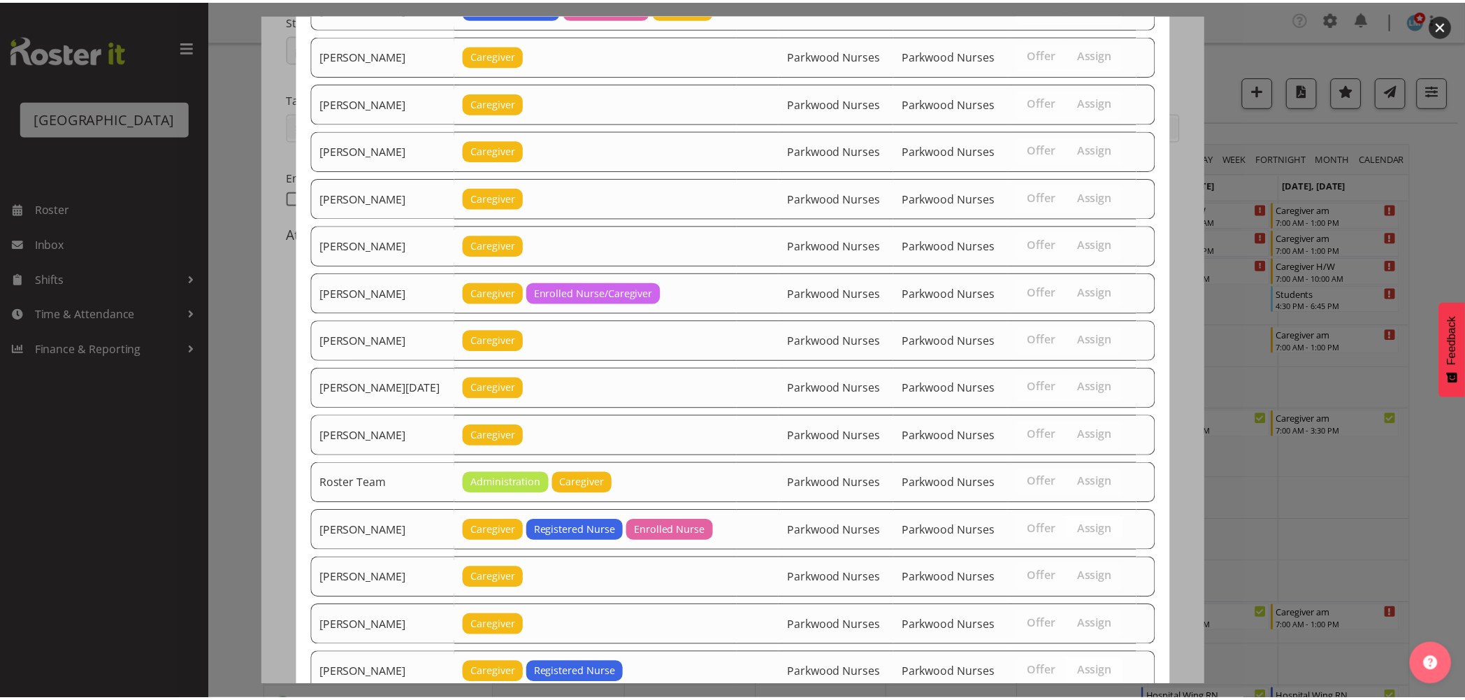
scroll to position [1475, 0]
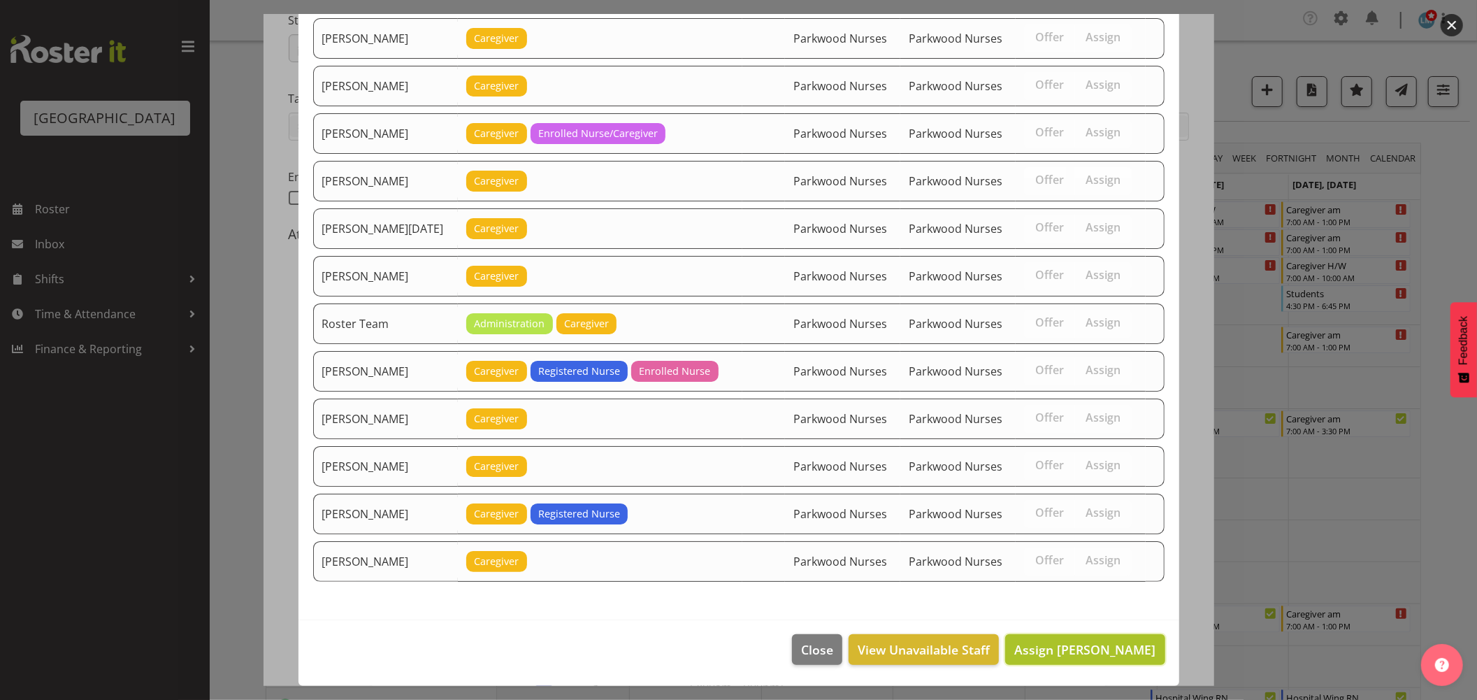
click at [1115, 641] on span "Assign Alex Green" at bounding box center [1084, 649] width 141 height 17
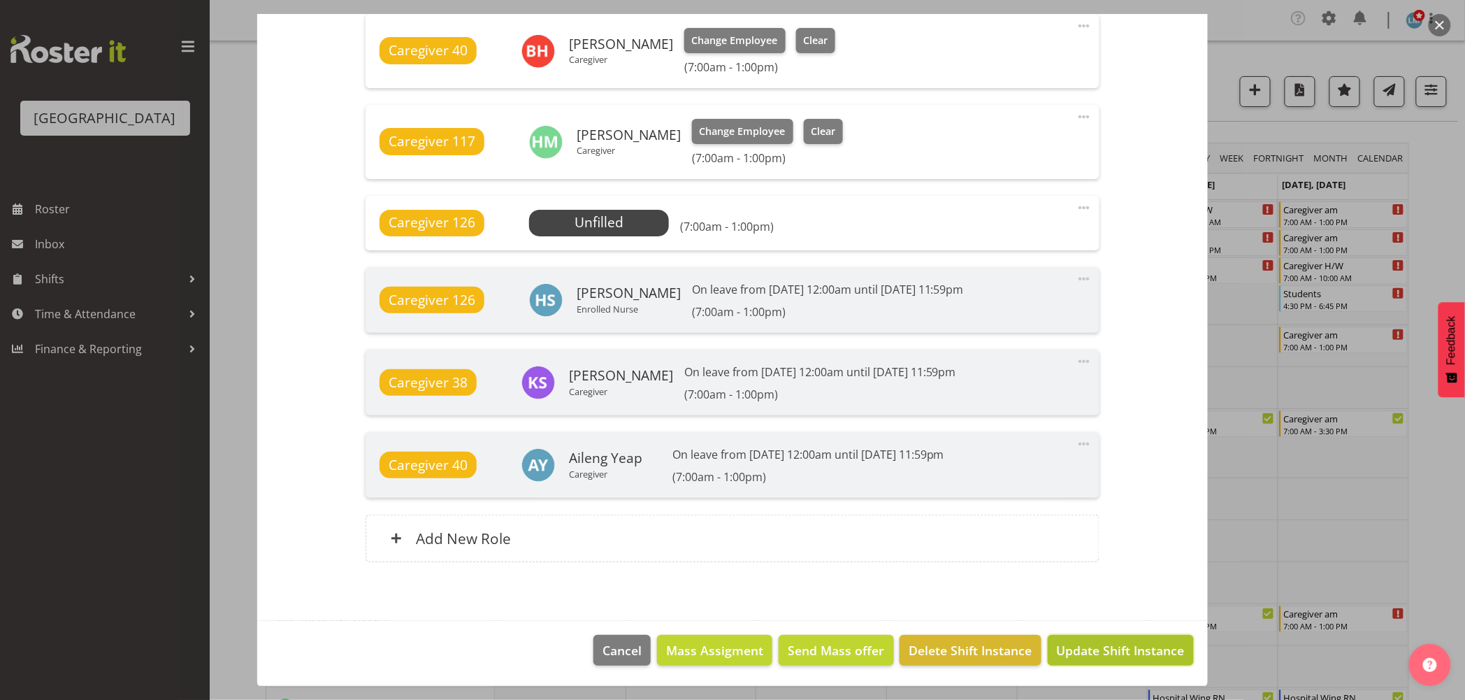
click at [1114, 641] on span "Update Shift Instance" at bounding box center [1121, 650] width 128 height 18
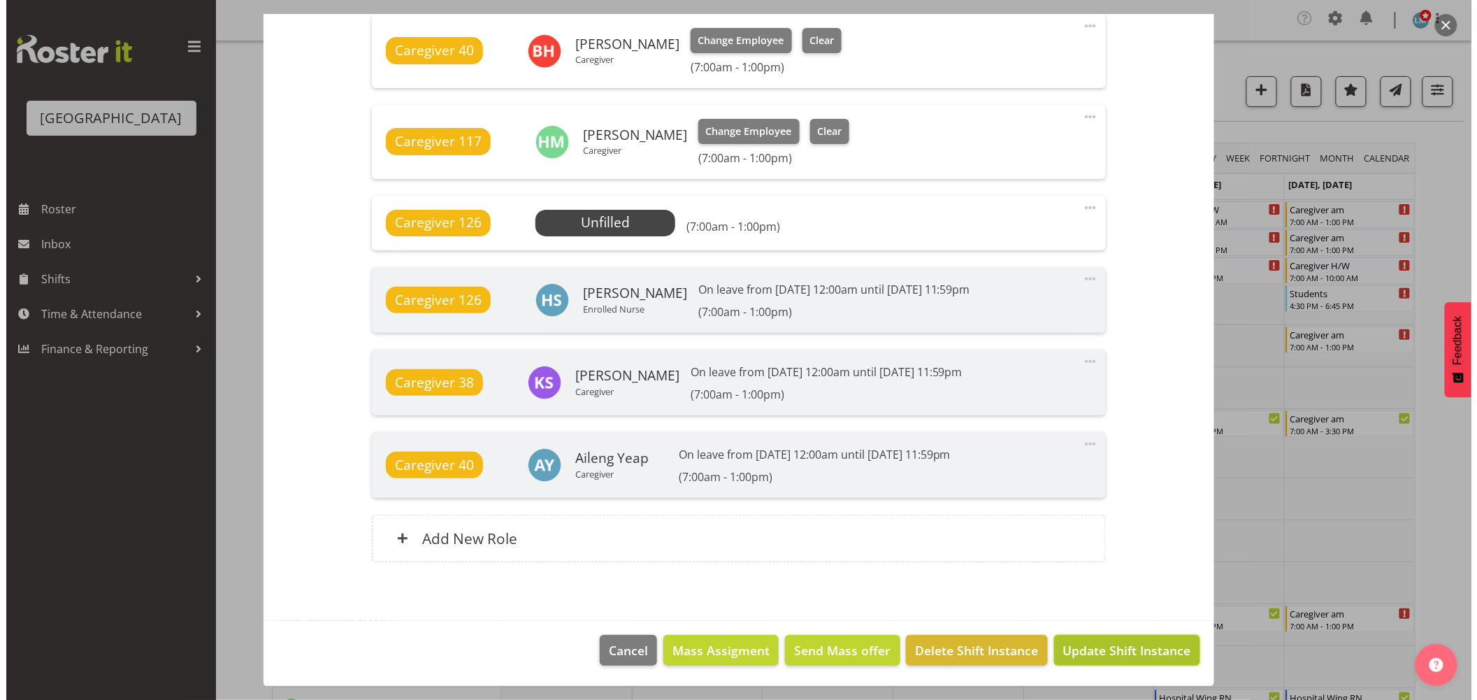
scroll to position [998, 0]
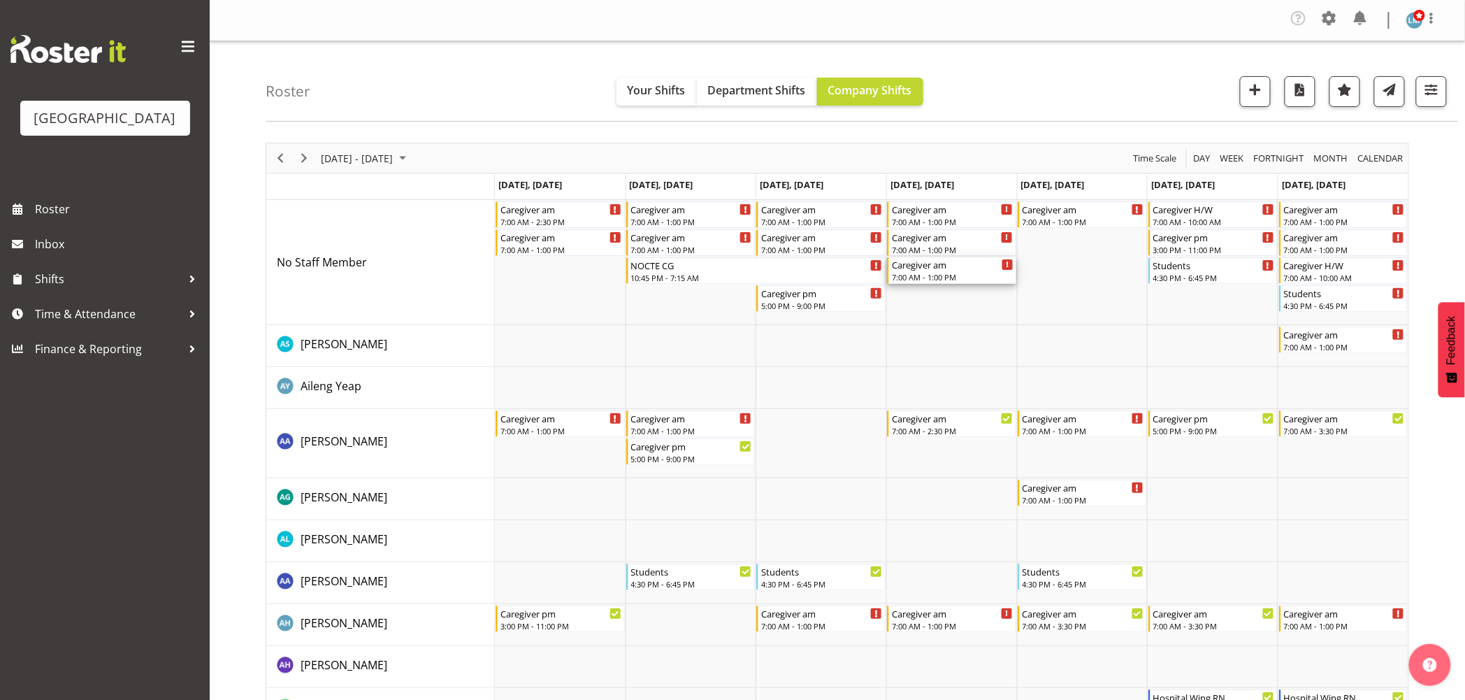
click at [924, 266] on div "Caregiver am" at bounding box center [953, 264] width 122 height 14
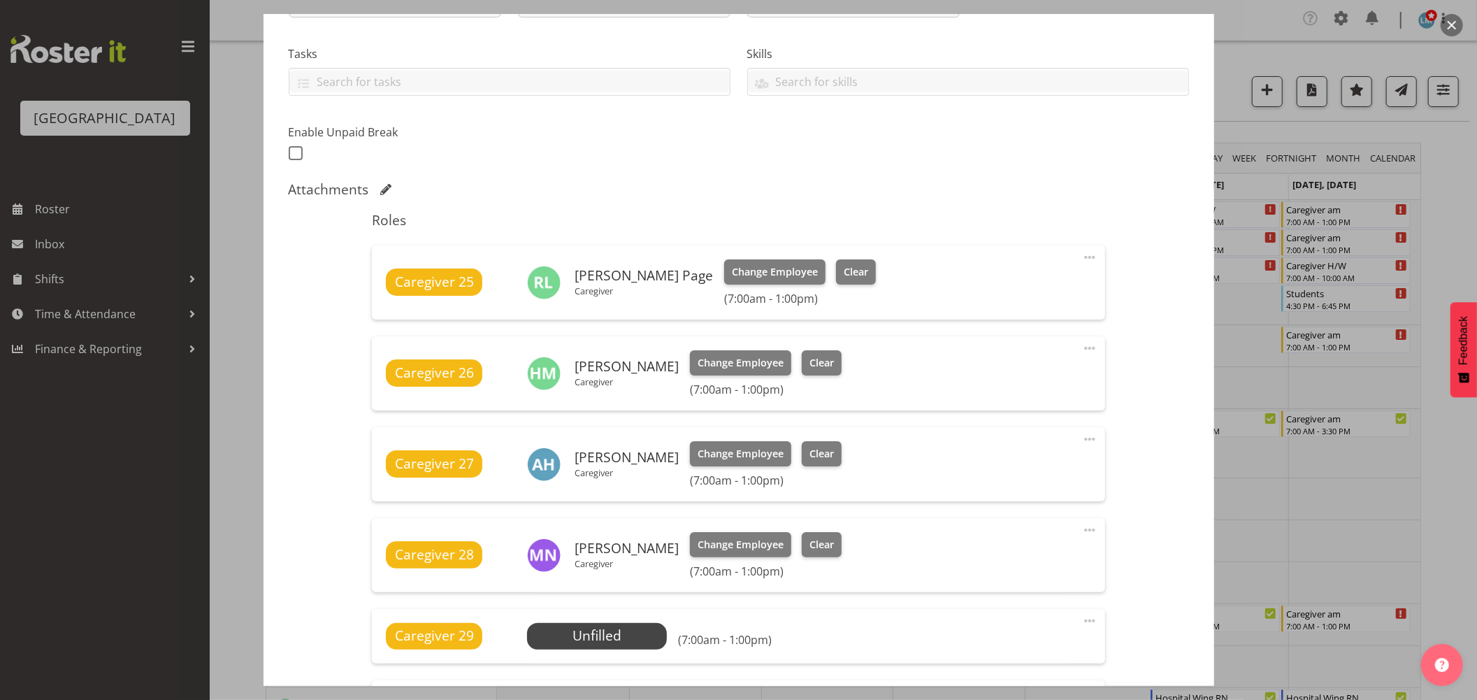
scroll to position [466, 0]
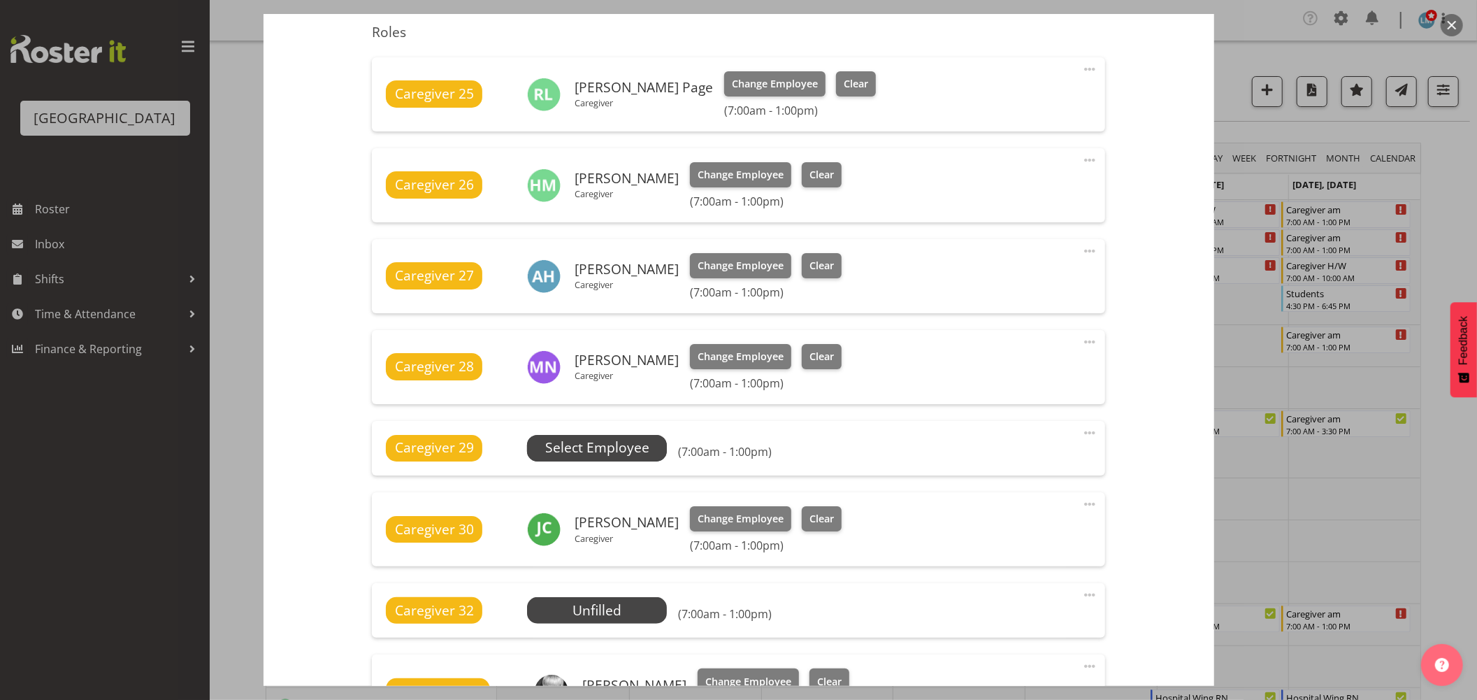
click at [604, 435] on span "Select Employee" at bounding box center [597, 448] width 140 height 27
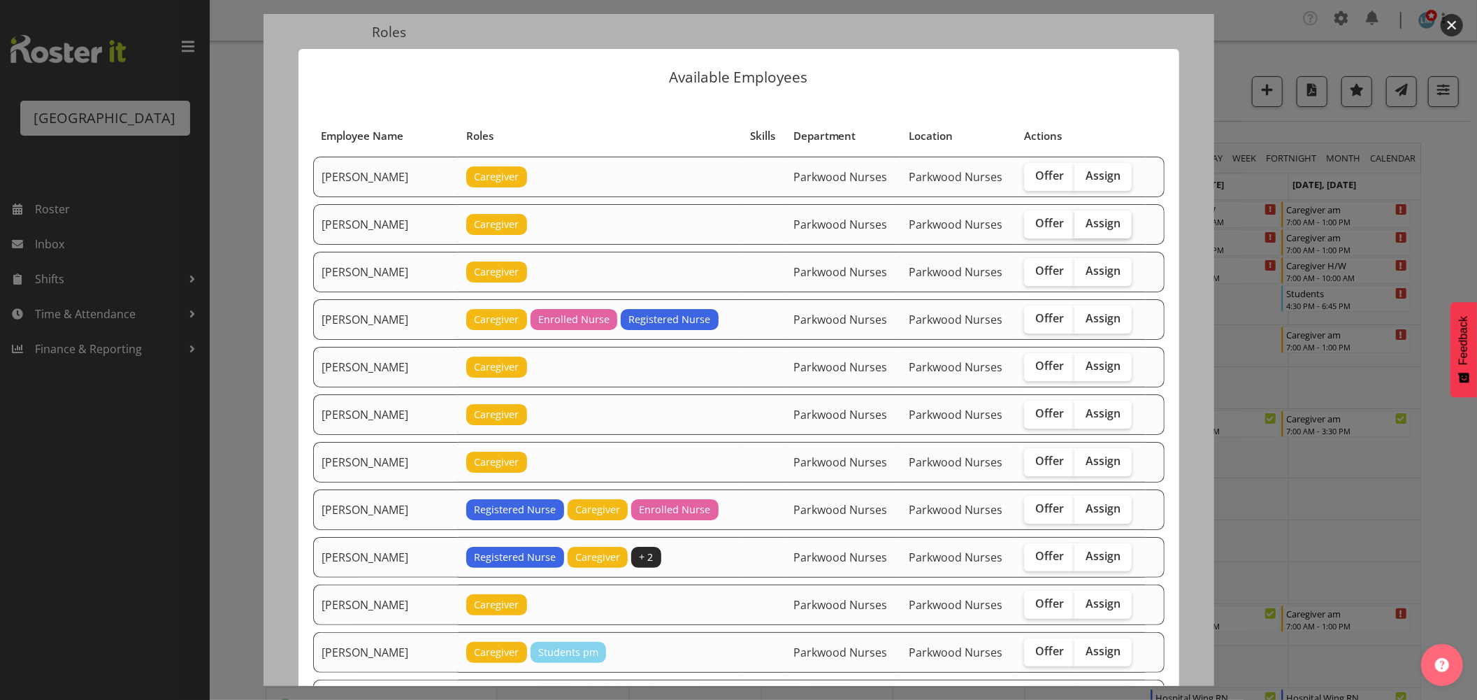
click at [1099, 226] on span "Assign" at bounding box center [1103, 223] width 35 height 14
click at [1083, 226] on input "Assign" at bounding box center [1078, 223] width 9 height 9
checkbox input "true"
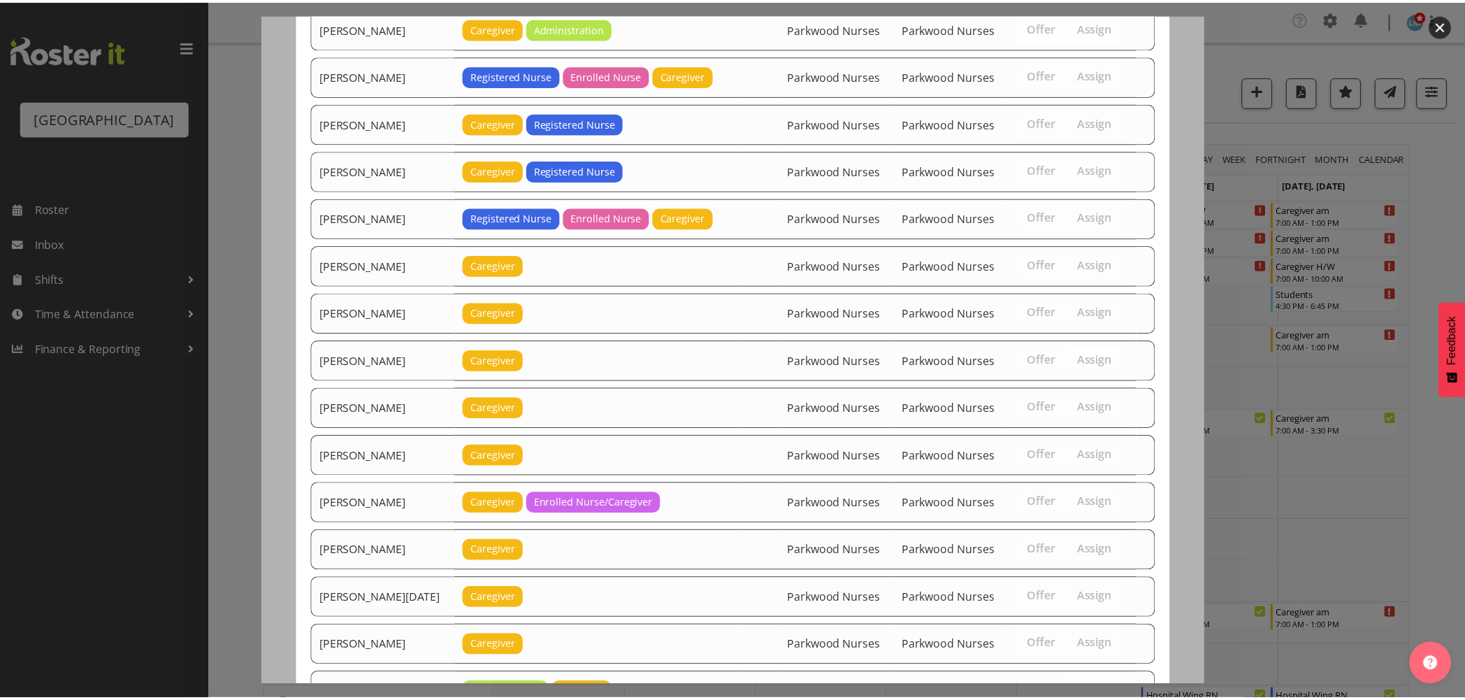
scroll to position [1665, 0]
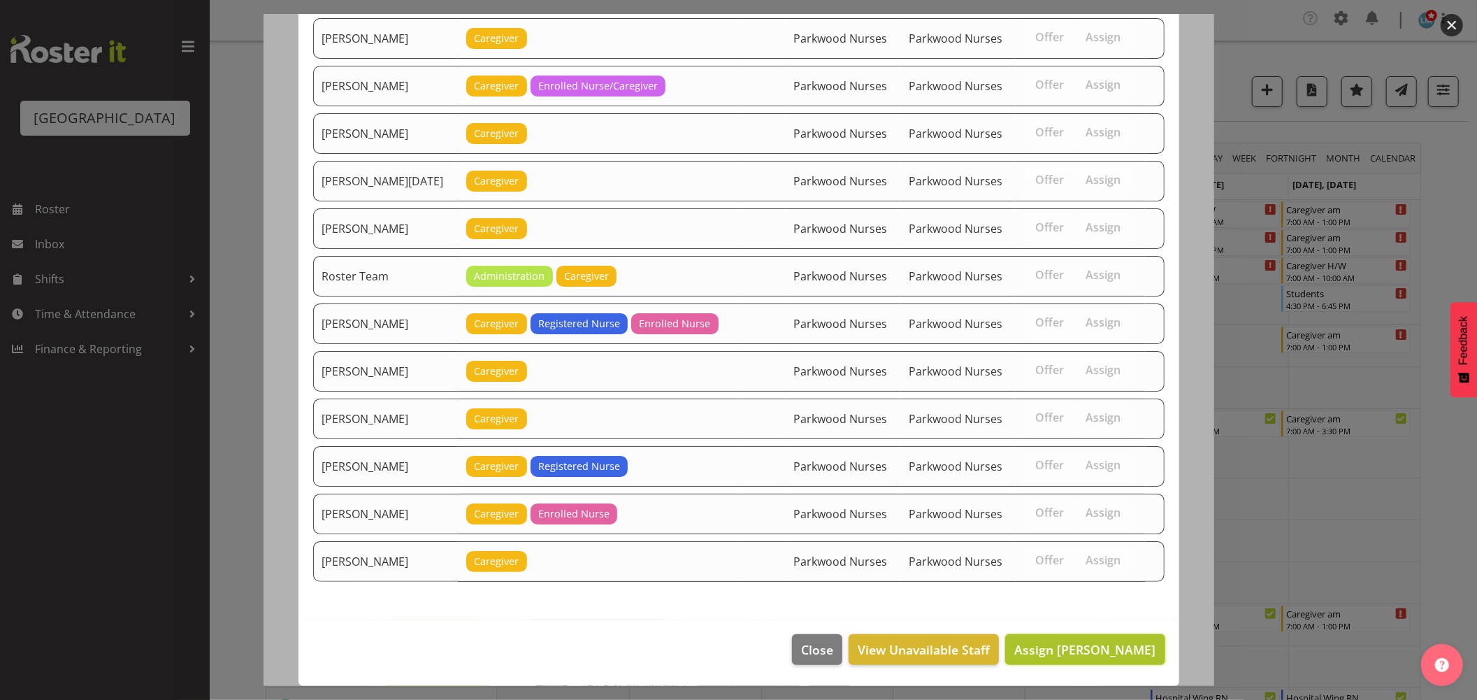
click at [1096, 645] on span "Assign Alex Green" at bounding box center [1084, 649] width 141 height 17
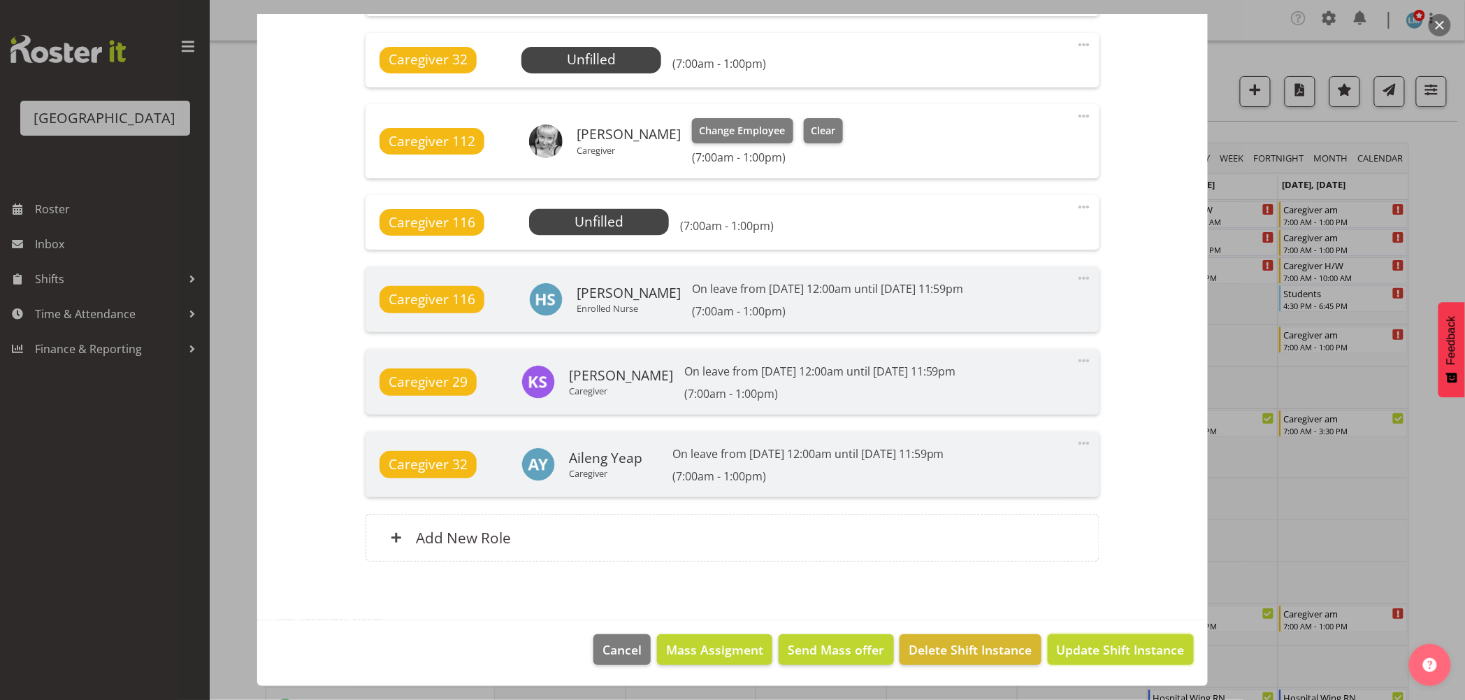
click at [1097, 644] on span "Update Shift Instance" at bounding box center [1121, 649] width 128 height 18
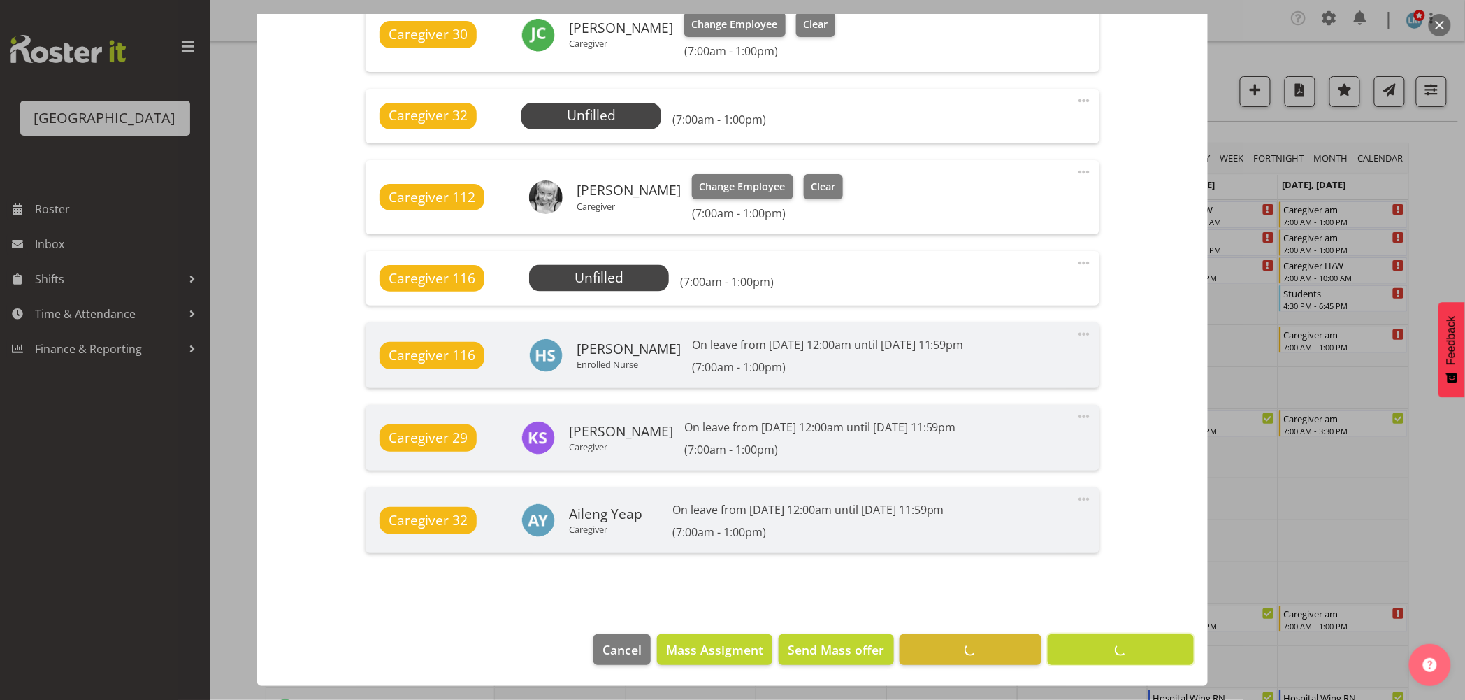
scroll to position [979, 0]
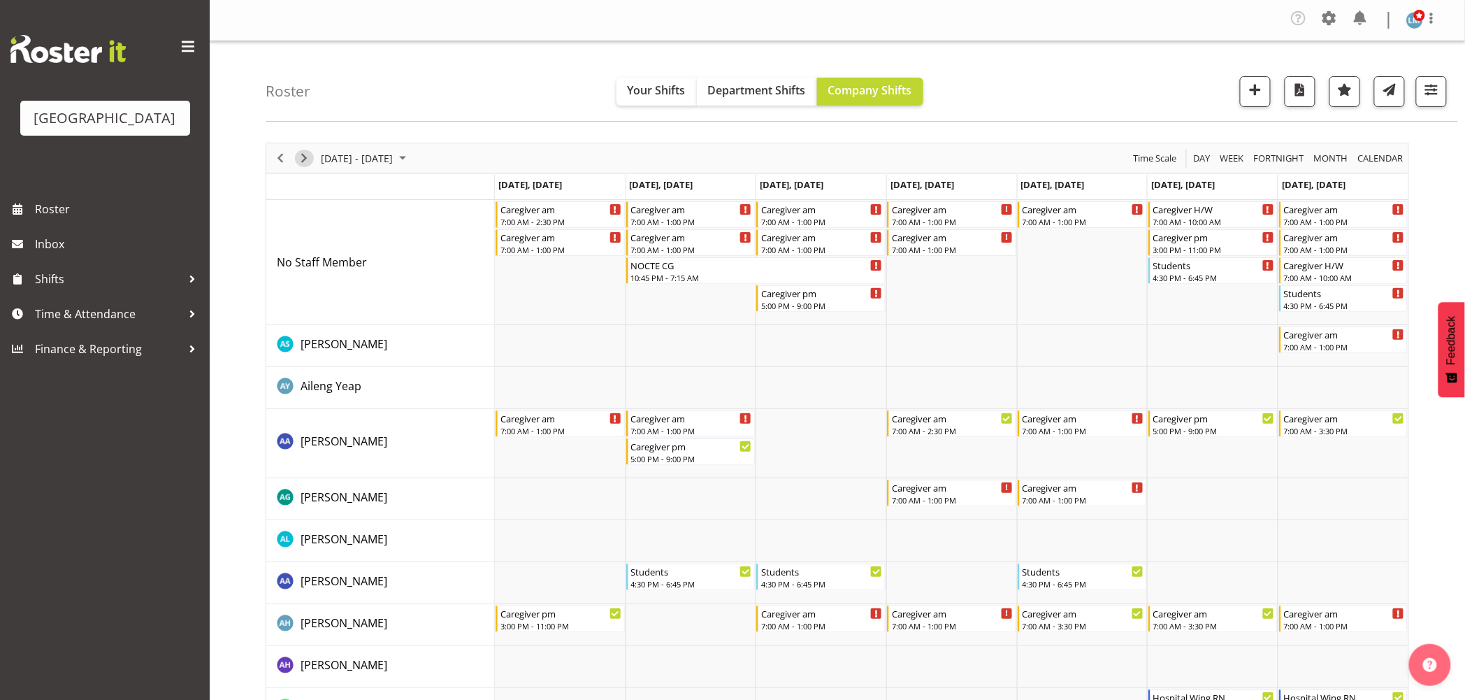
click at [298, 152] on span "Next" at bounding box center [304, 158] width 17 height 17
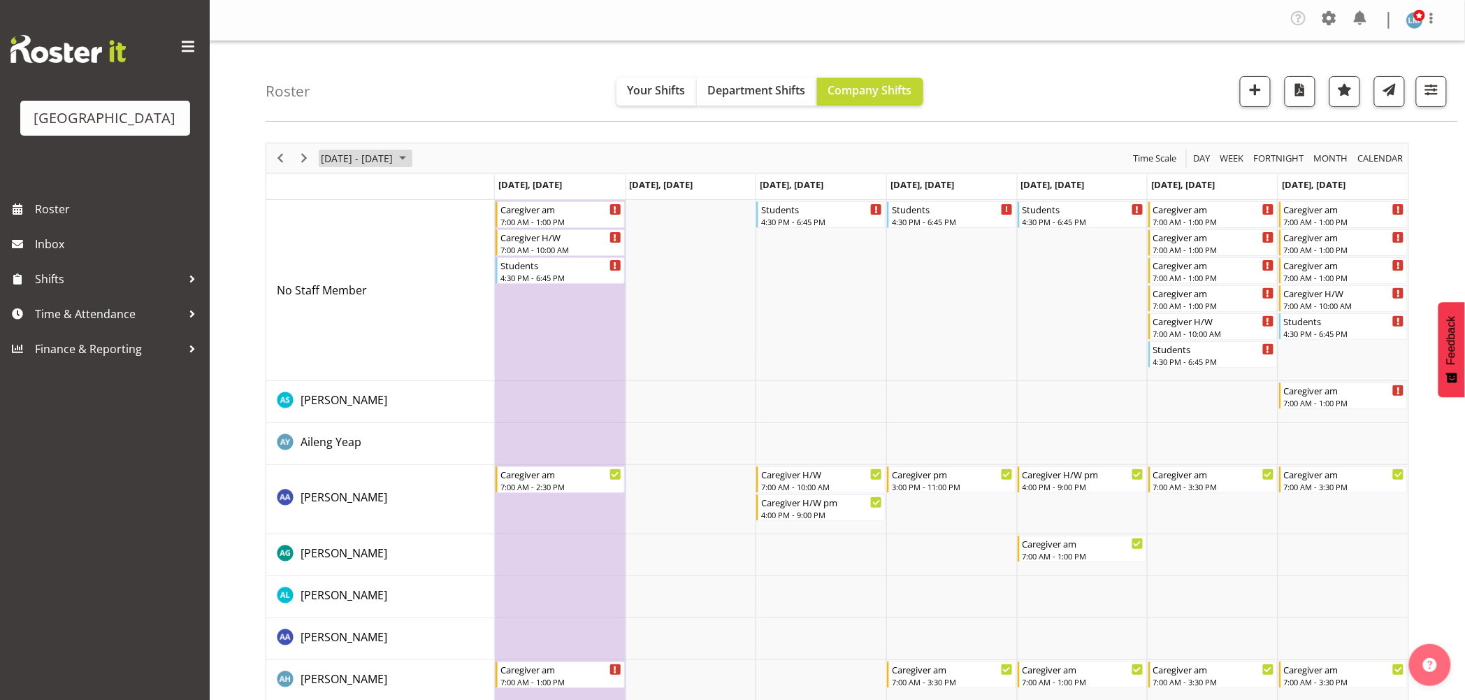
click at [411, 156] on span "September 22 - 28, 2025" at bounding box center [402, 158] width 17 height 17
click at [446, 193] on span "previous month" at bounding box center [443, 192] width 24 height 25
click at [418, 339] on span "29" at bounding box center [424, 336] width 21 height 21
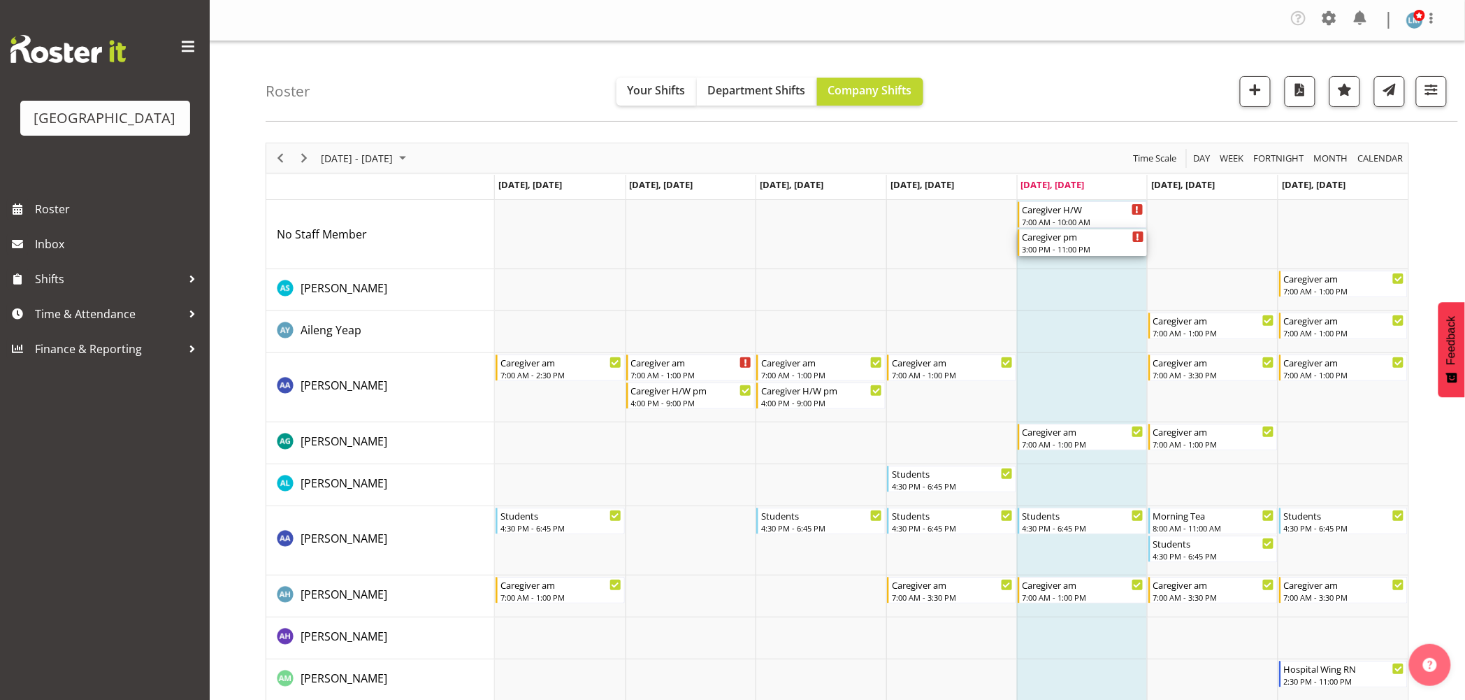
click at [1067, 239] on div "Caregiver pm" at bounding box center [1084, 236] width 122 height 14
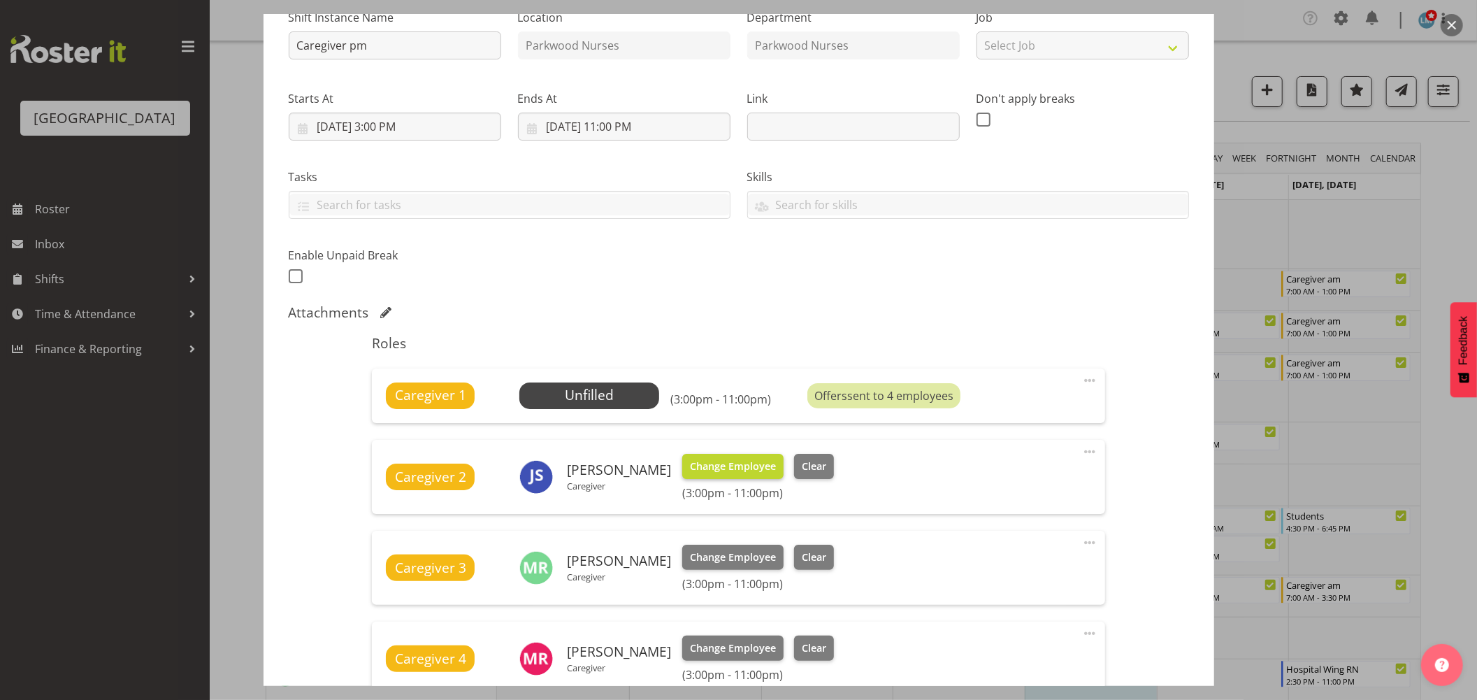
scroll to position [155, 0]
click at [637, 394] on span "Select Employee" at bounding box center [590, 394] width 104 height 20
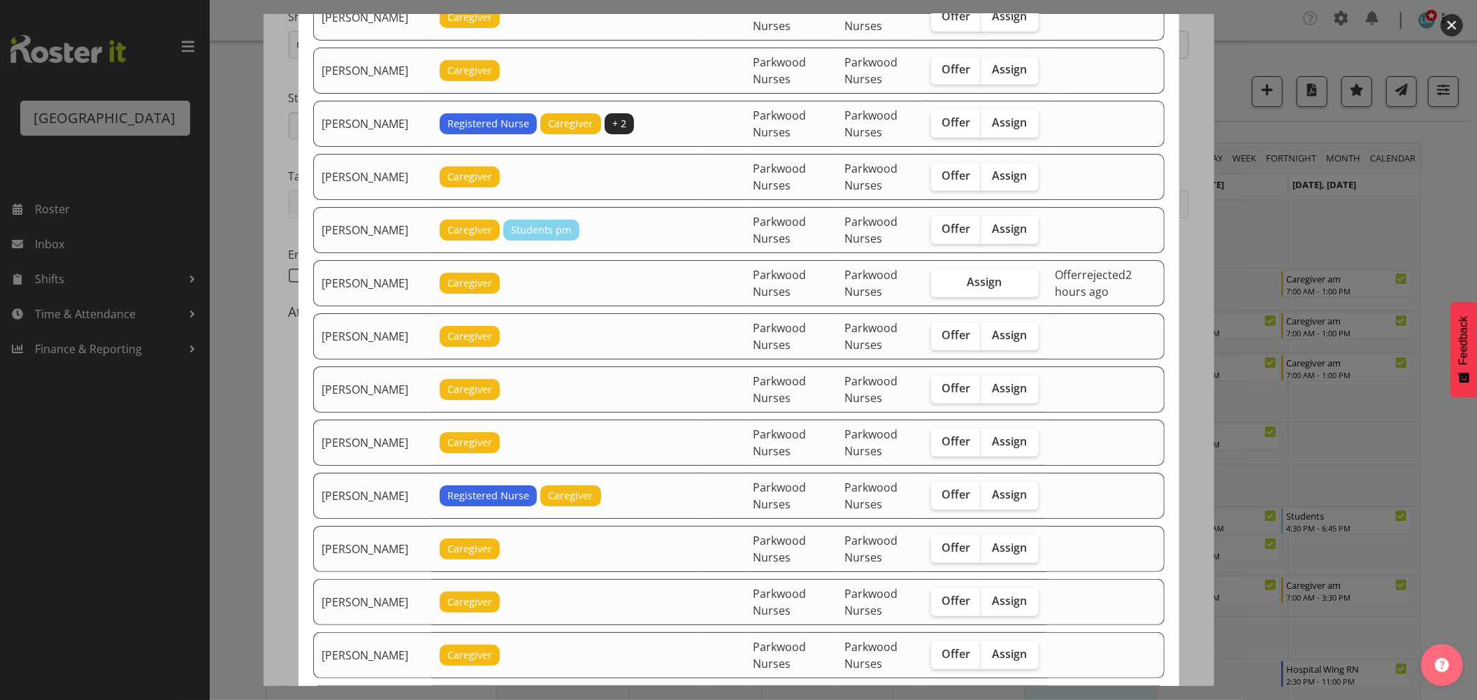
scroll to position [543, 0]
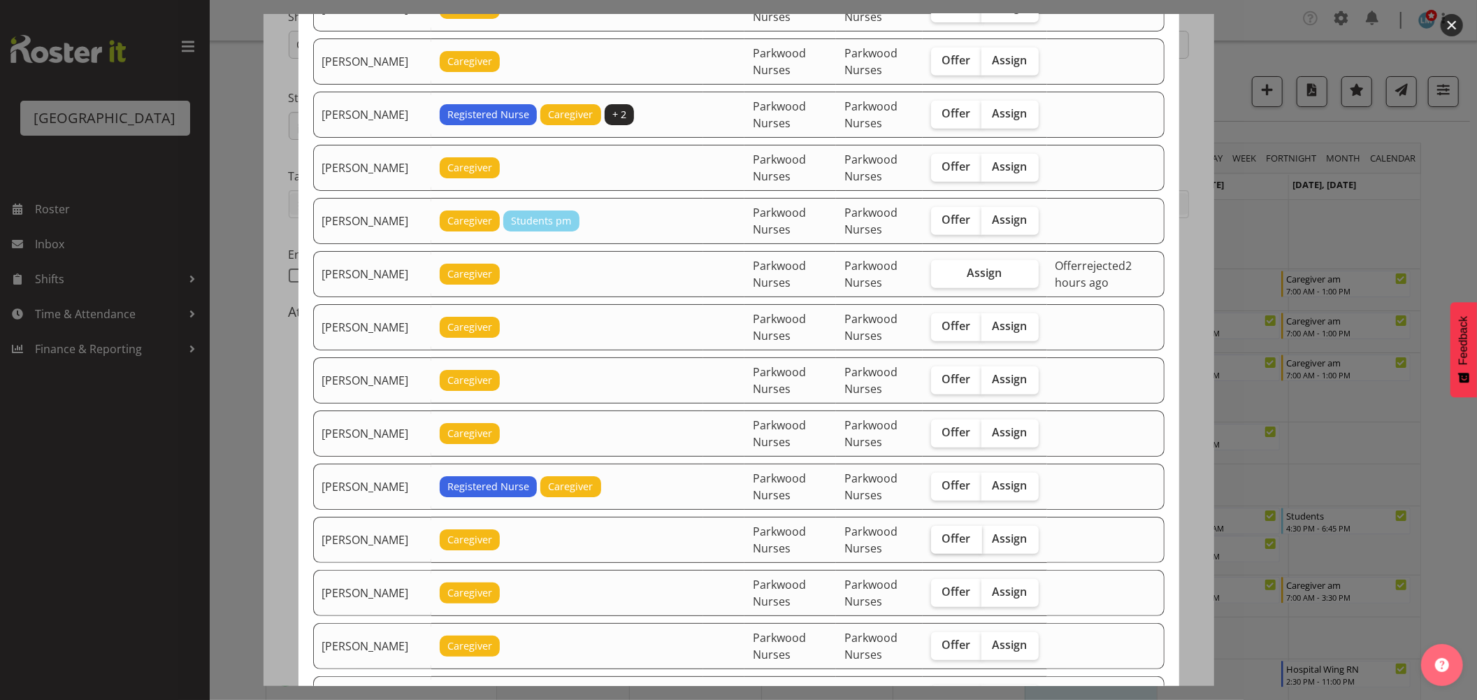
click at [967, 538] on span "Offer" at bounding box center [956, 538] width 29 height 14
click at [940, 538] on input "Offer" at bounding box center [935, 538] width 9 height 9
checkbox input "true"
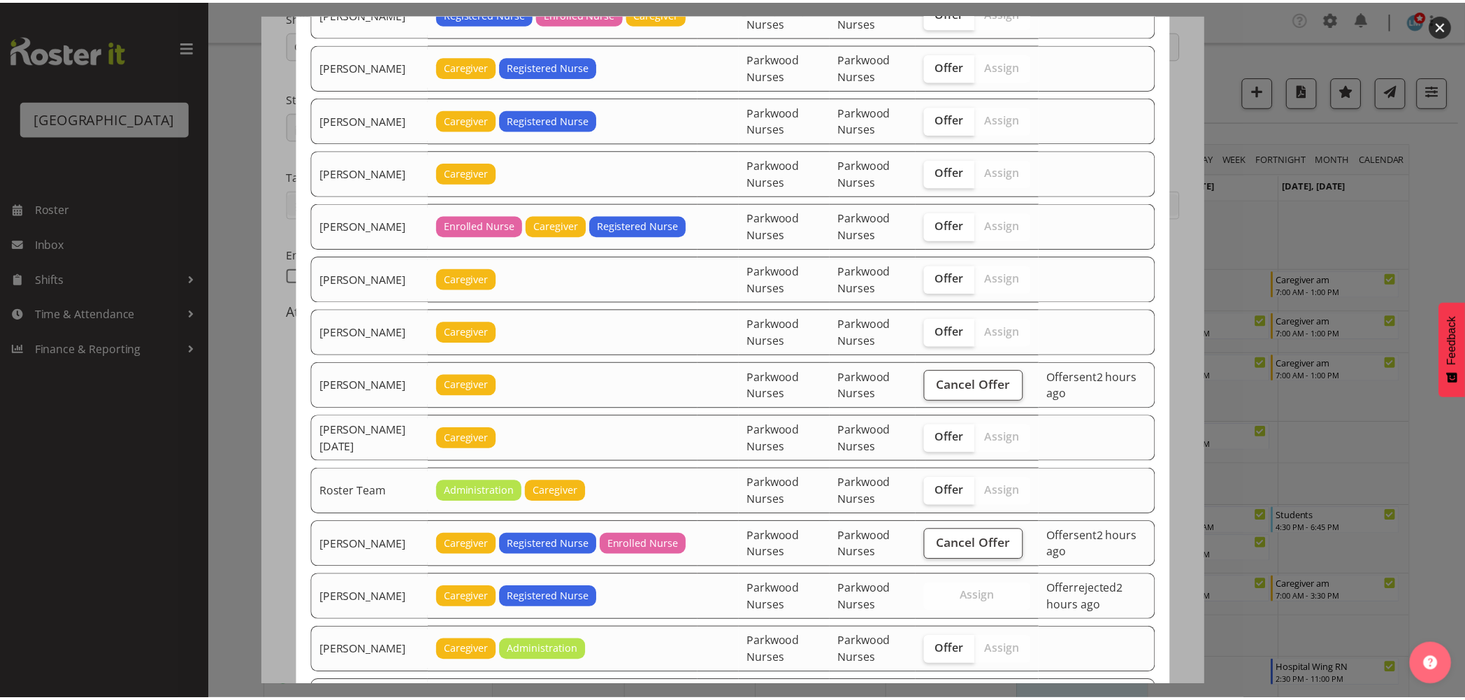
scroll to position [1476, 0]
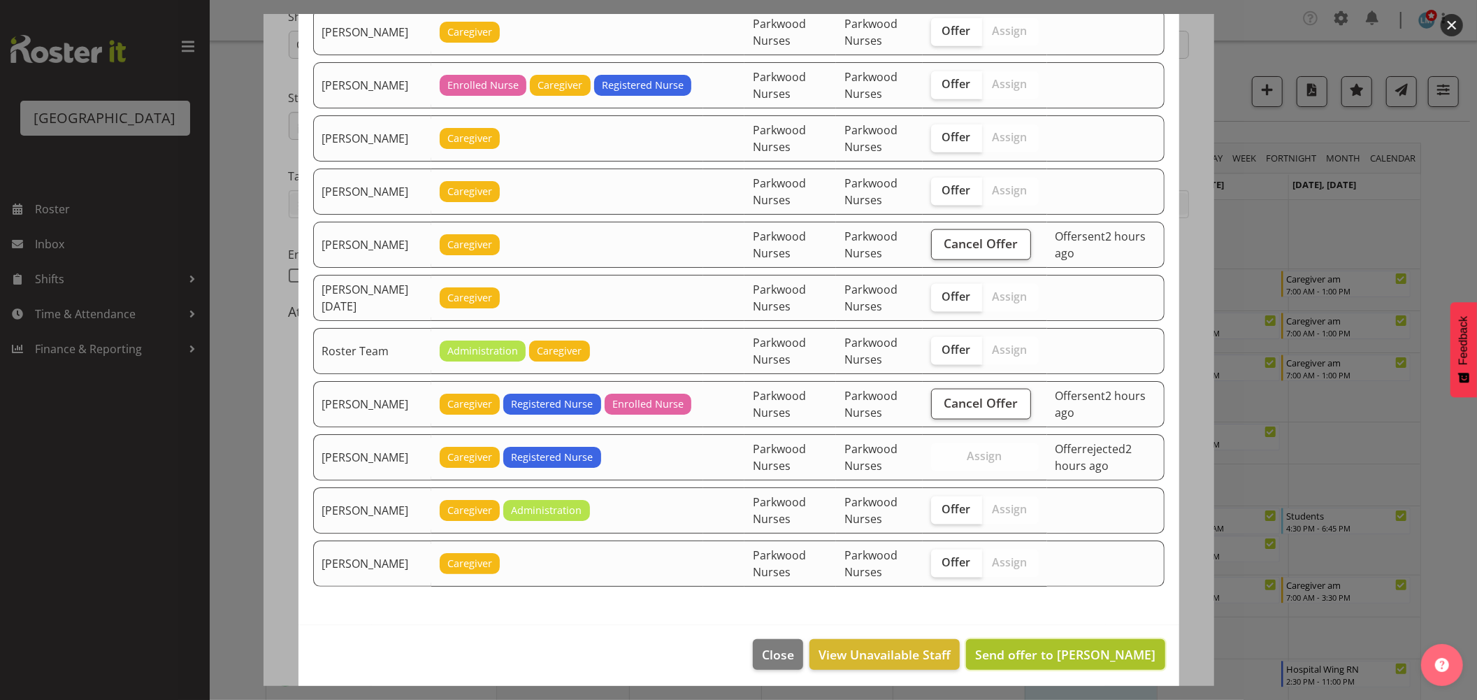
click at [1123, 658] on span "Send offer to Jenny Williamson" at bounding box center [1065, 654] width 180 height 17
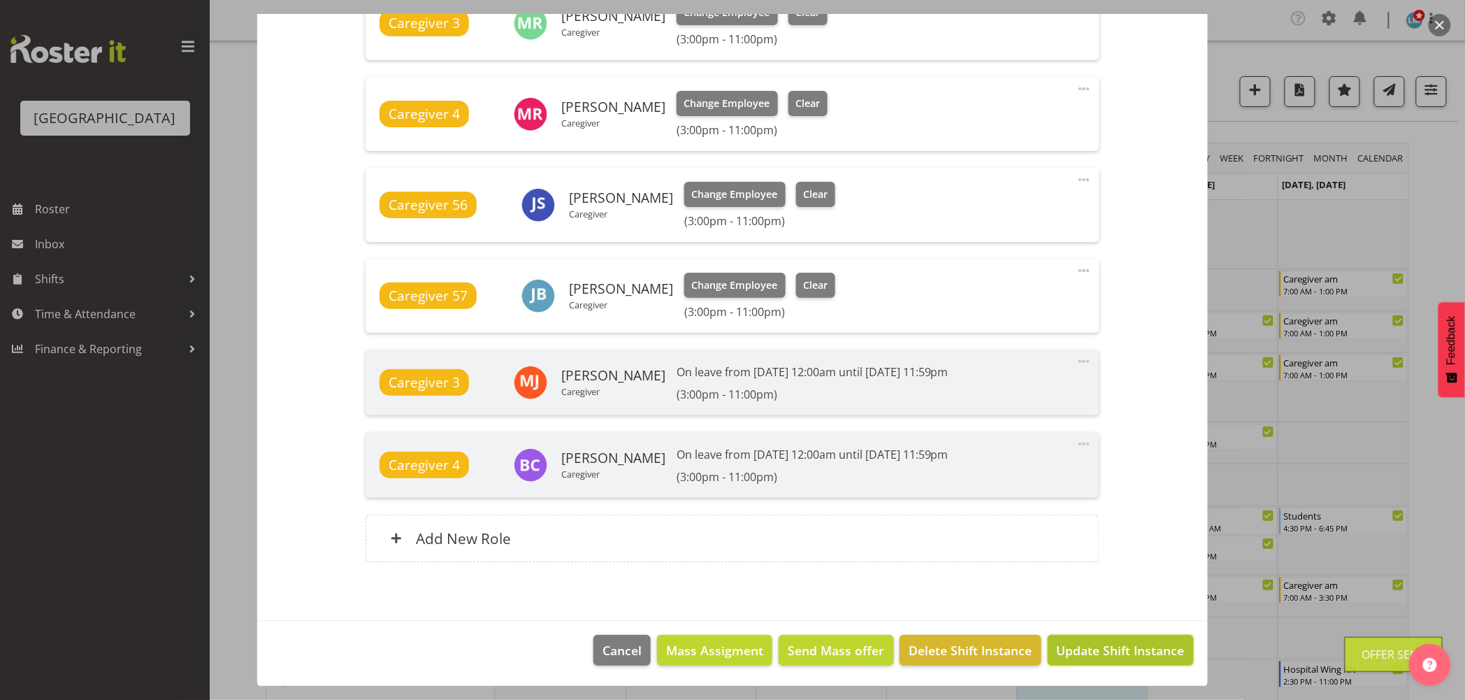
click at [1127, 658] on span "Update Shift Instance" at bounding box center [1121, 650] width 128 height 18
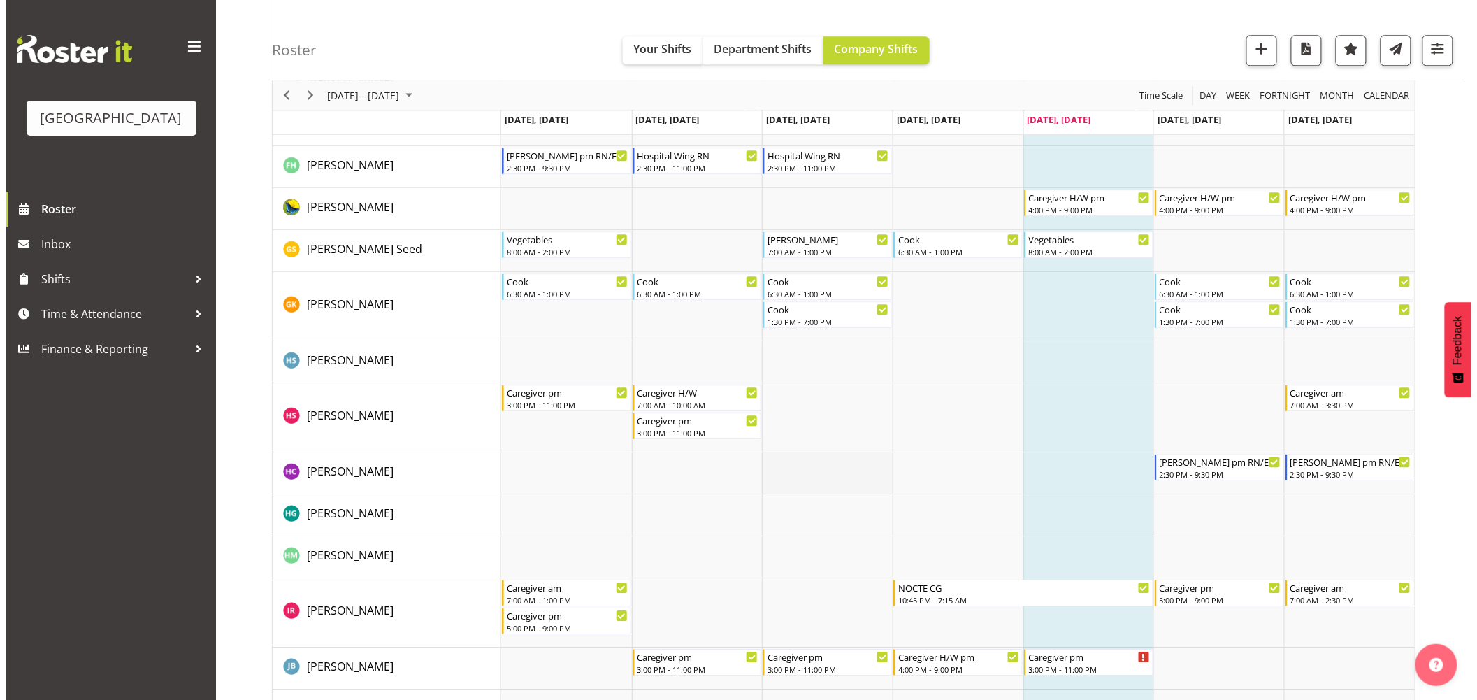
scroll to position [1476, 0]
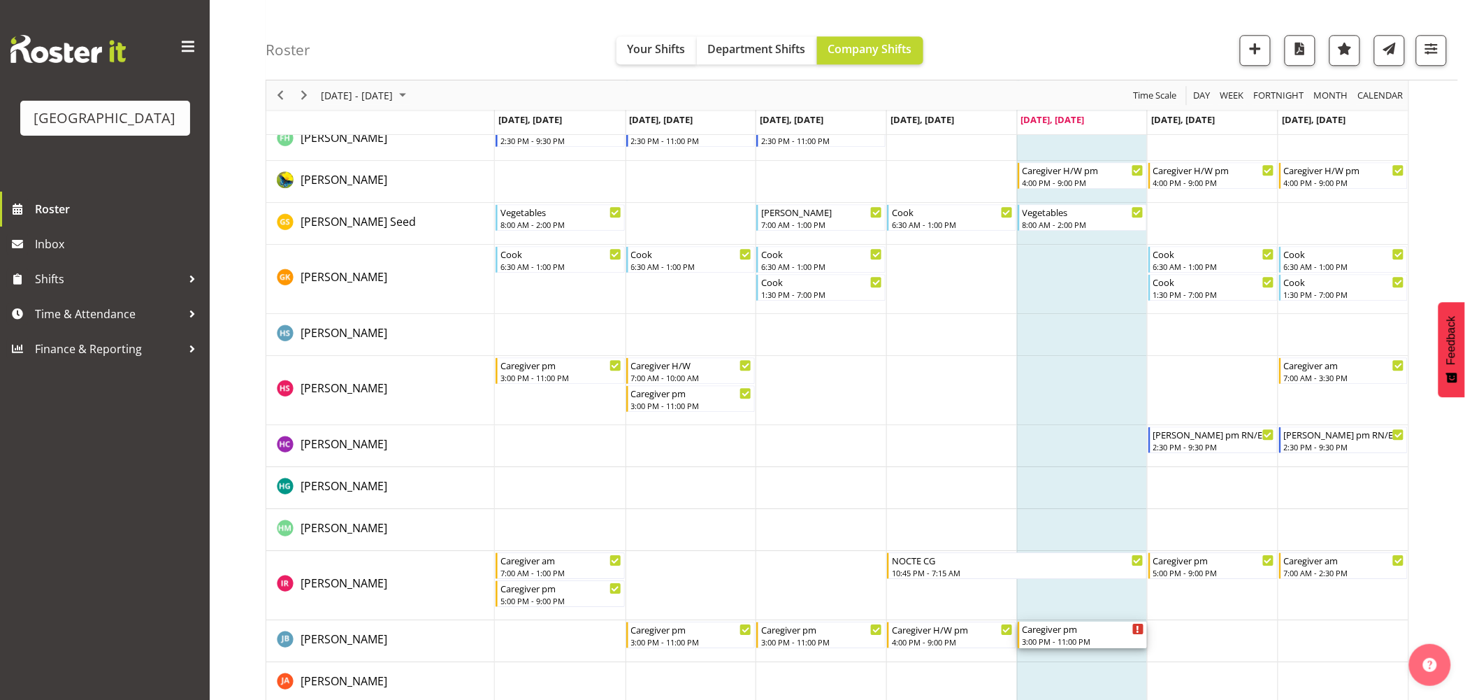
click at [1120, 644] on div "3:00 PM - 11:00 PM" at bounding box center [1084, 640] width 122 height 11
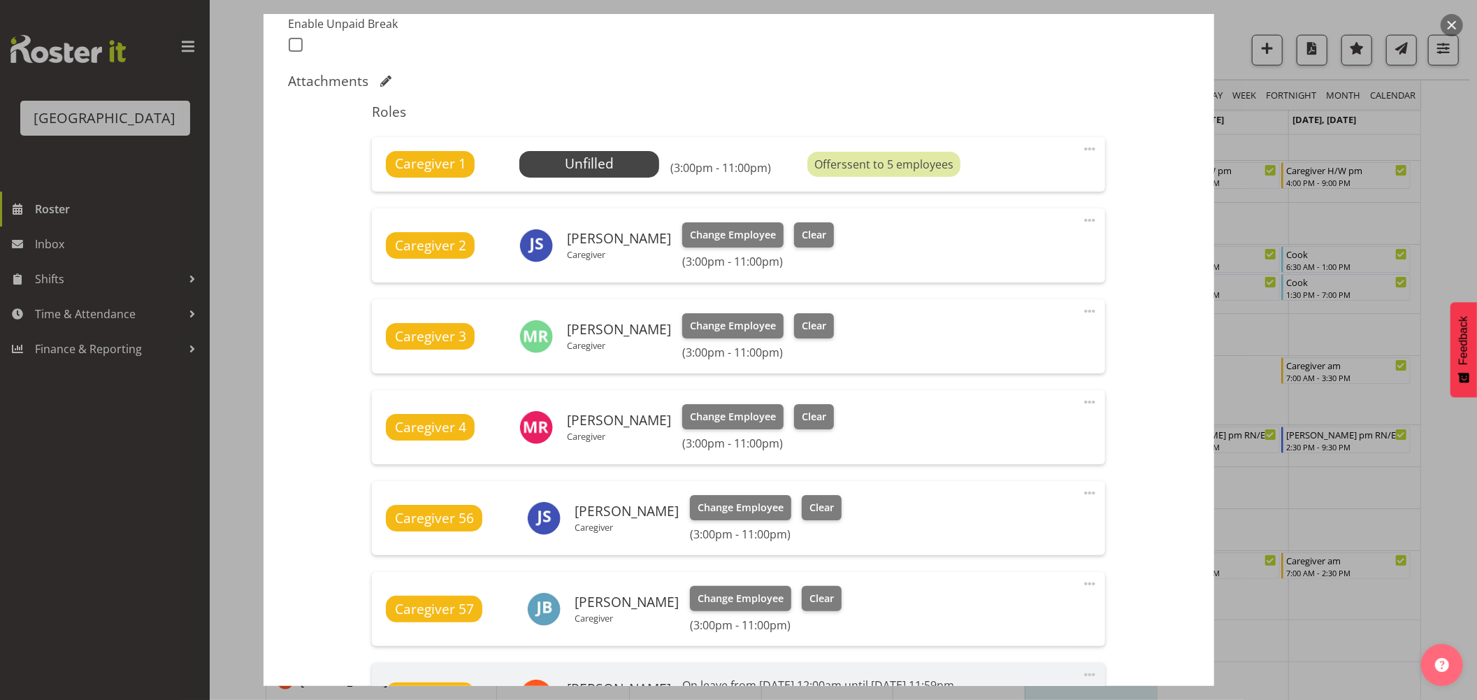
scroll to position [466, 0]
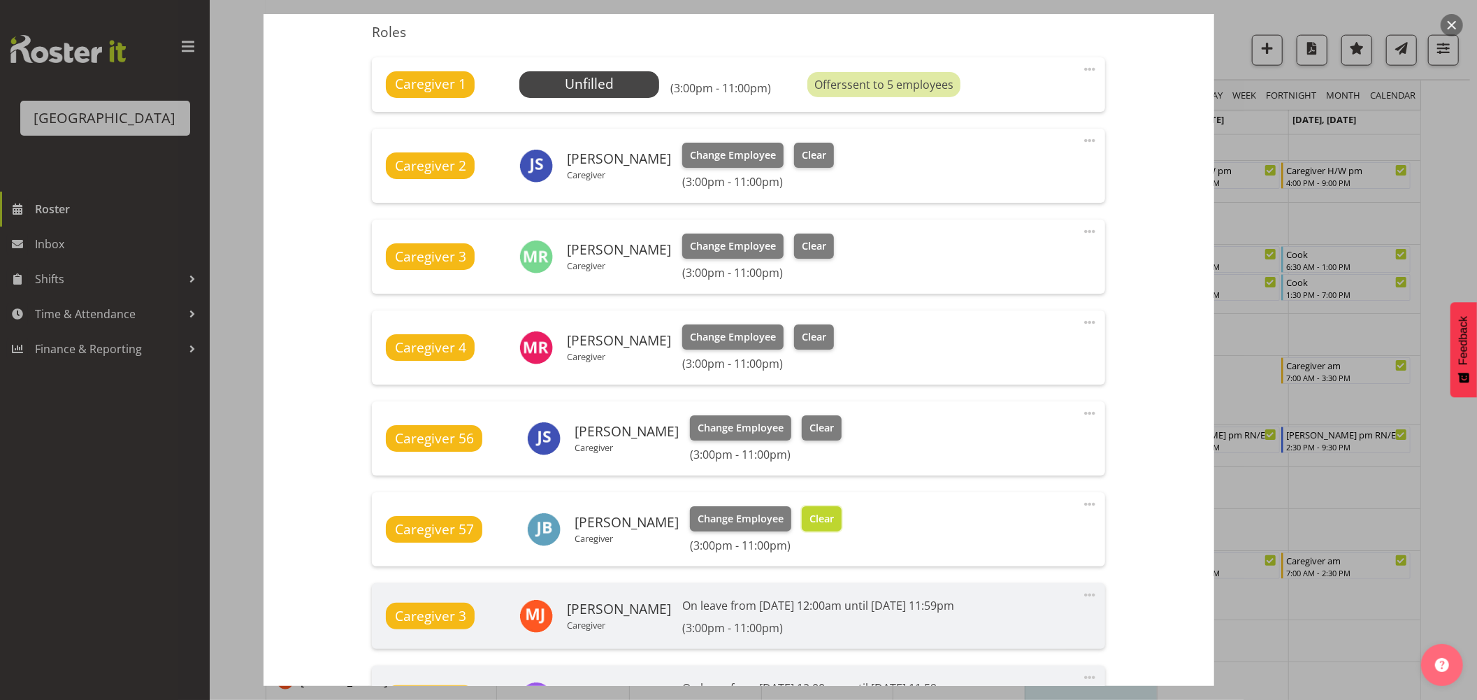
click at [834, 515] on span "Clear" at bounding box center [821, 518] width 24 height 15
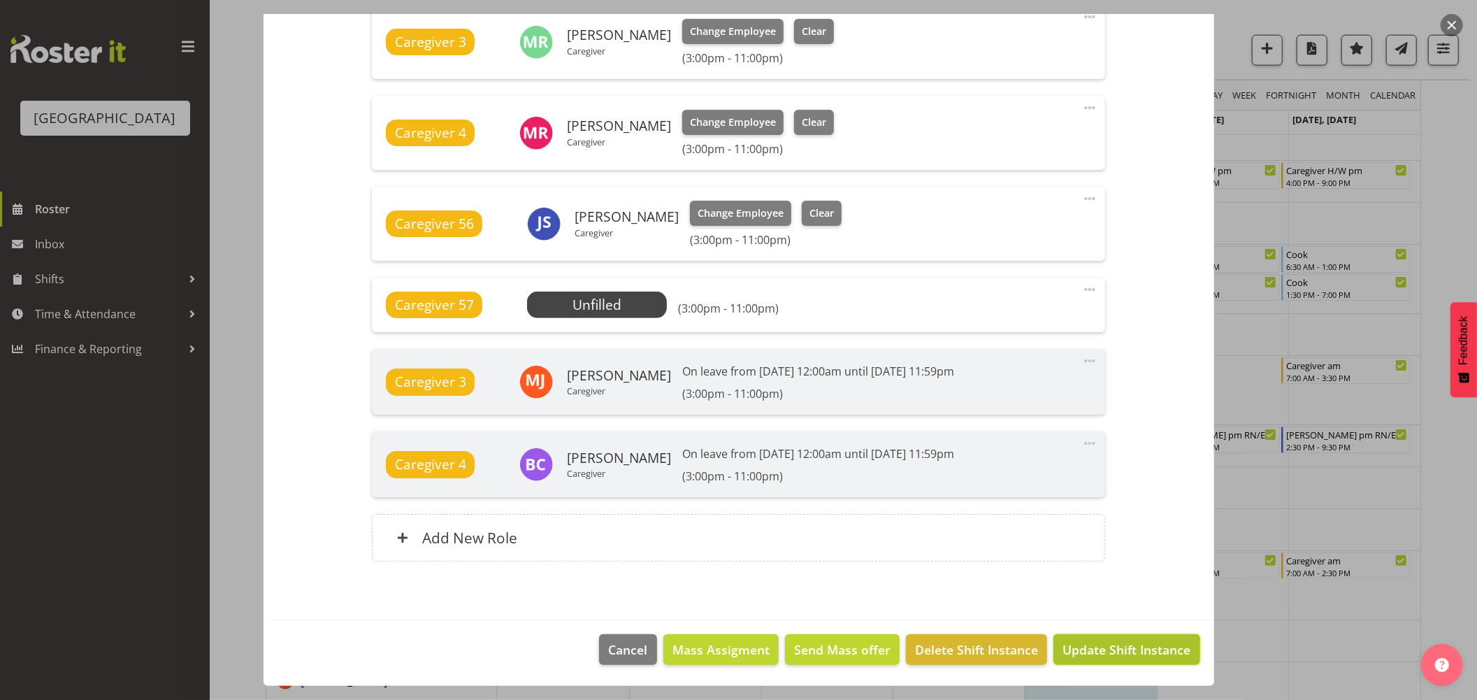
click at [1157, 658] on span "Update Shift Instance" at bounding box center [1126, 649] width 128 height 18
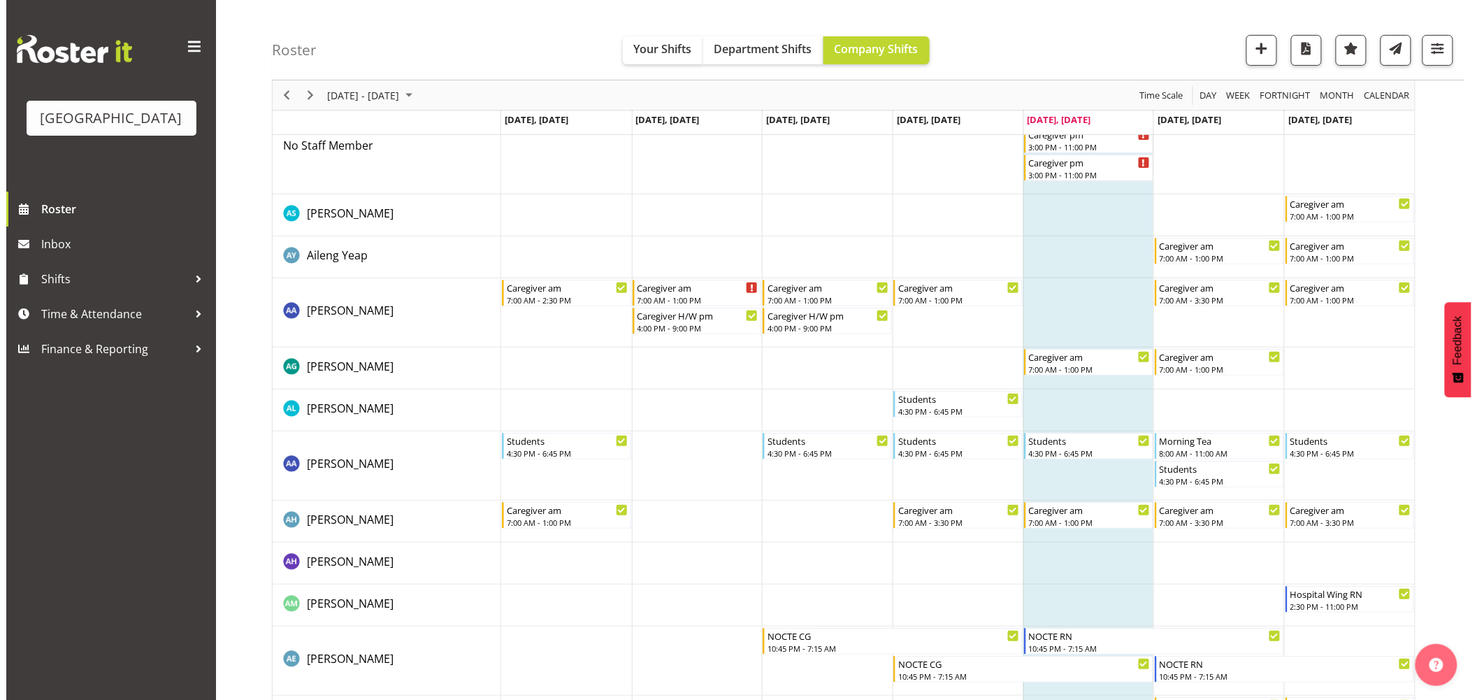
scroll to position [0, 0]
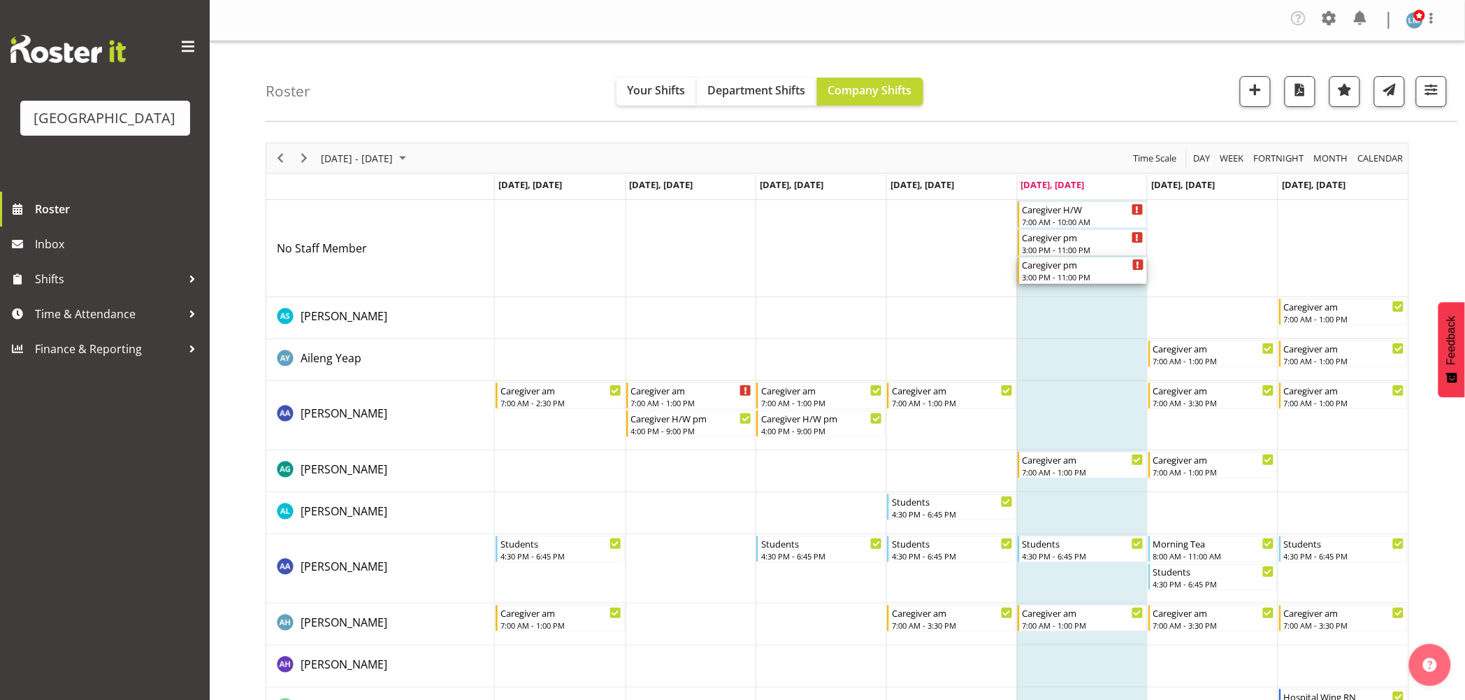
click at [1062, 269] on div "Caregiver pm" at bounding box center [1084, 264] width 122 height 14
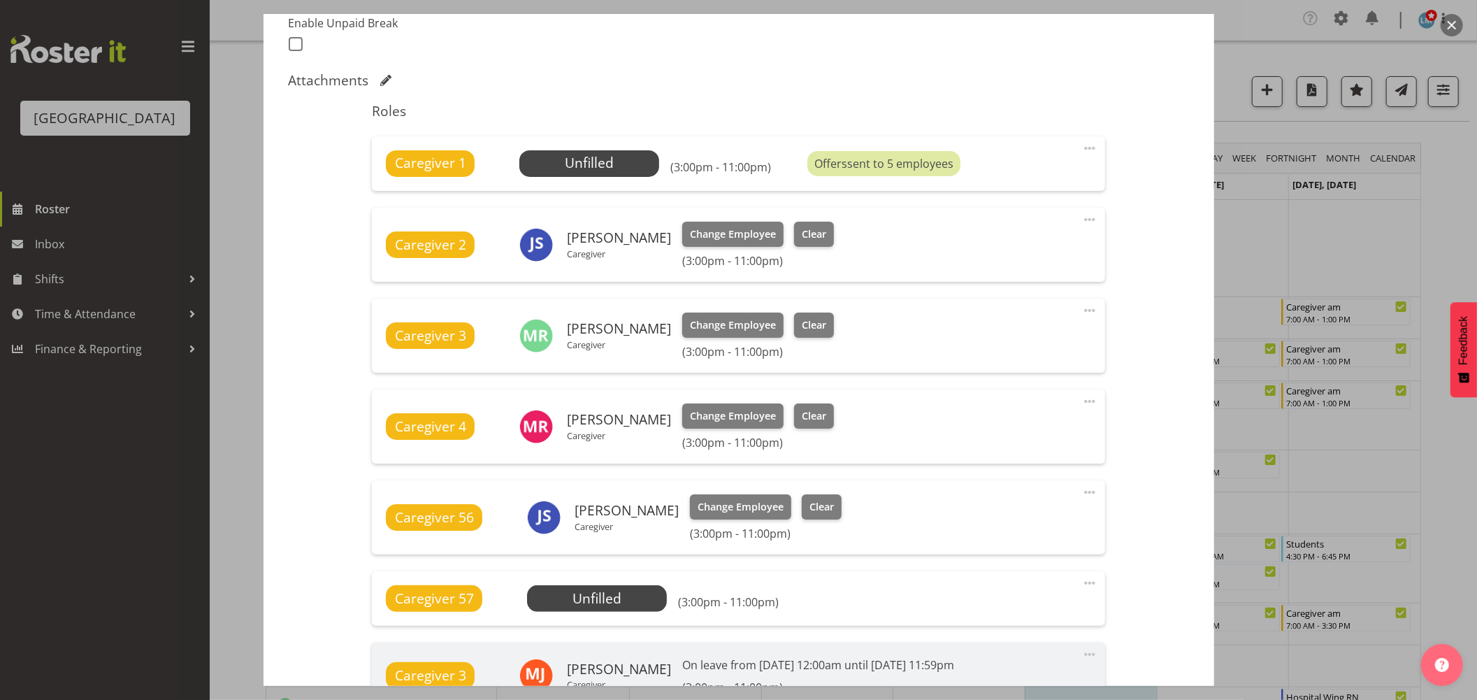
scroll to position [466, 0]
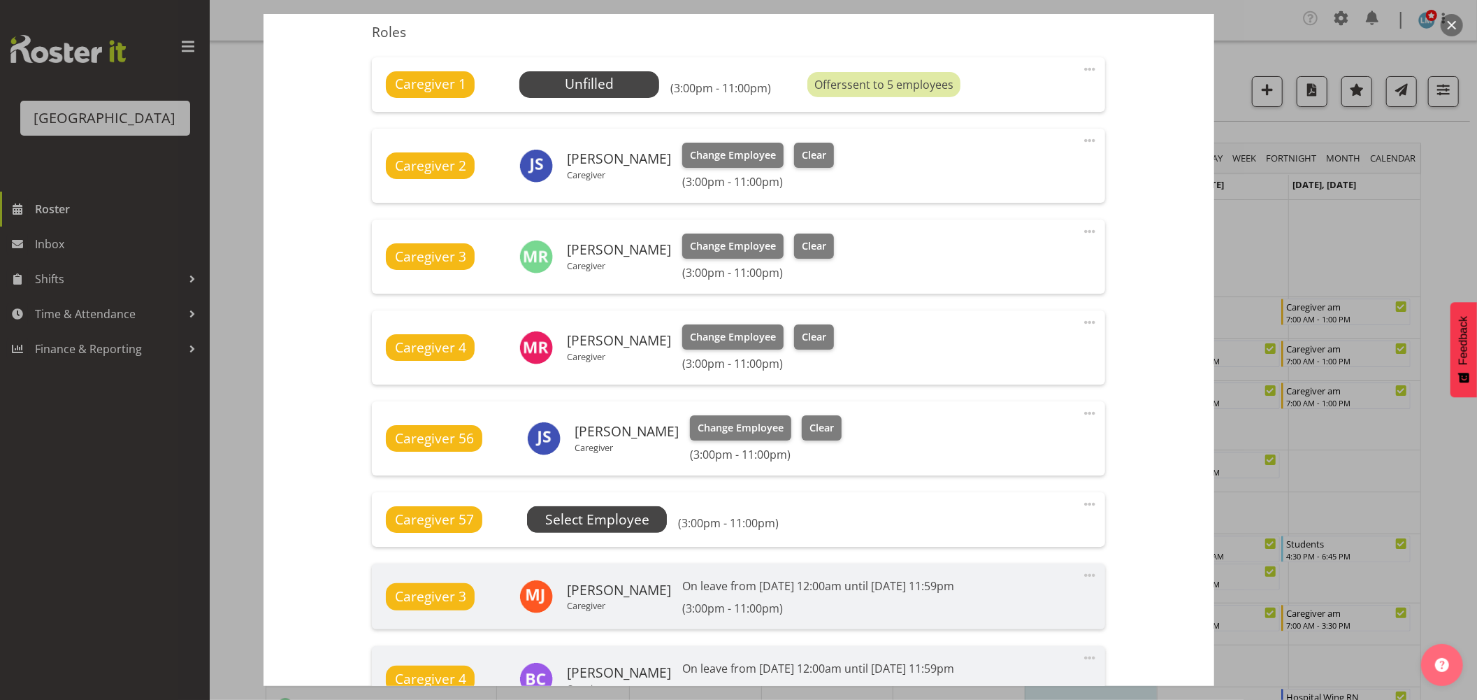
click at [0, 0] on span "Select Employee" at bounding box center [0, 0] width 0 height 0
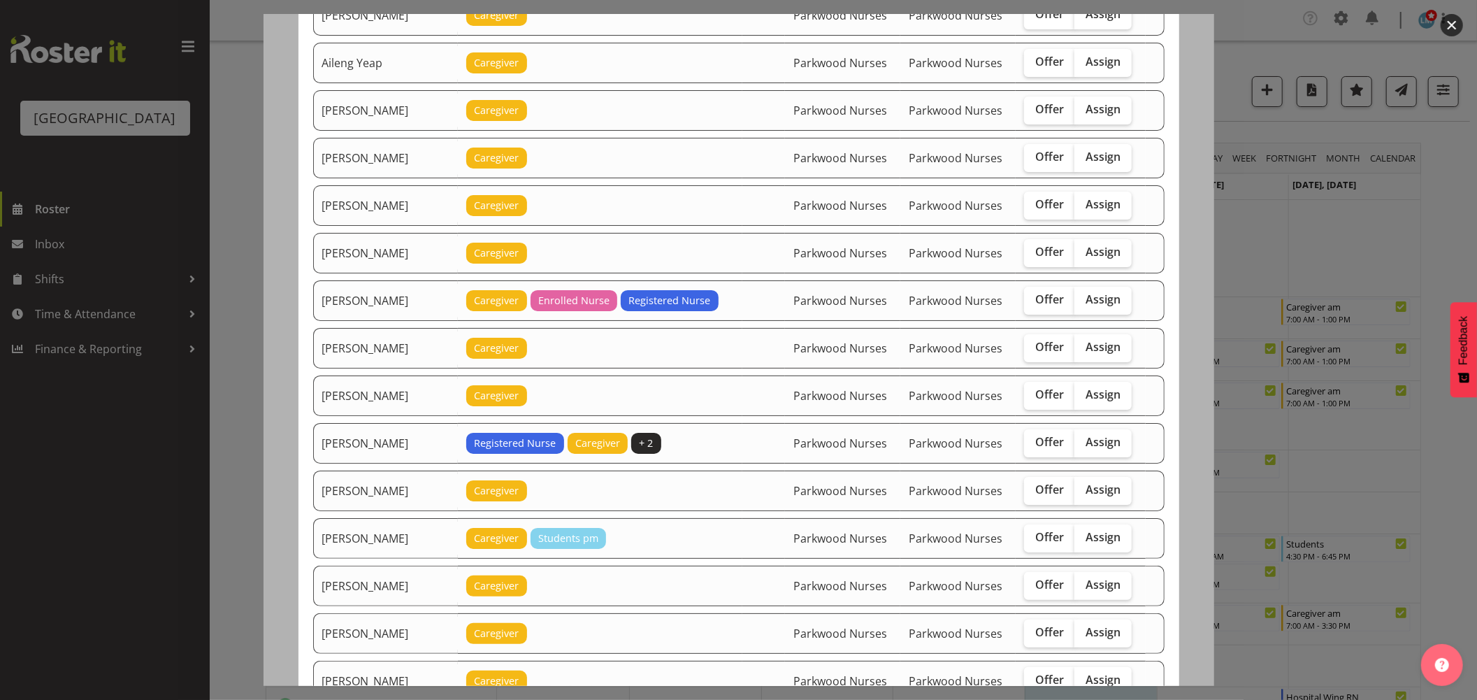
scroll to position [0, 0]
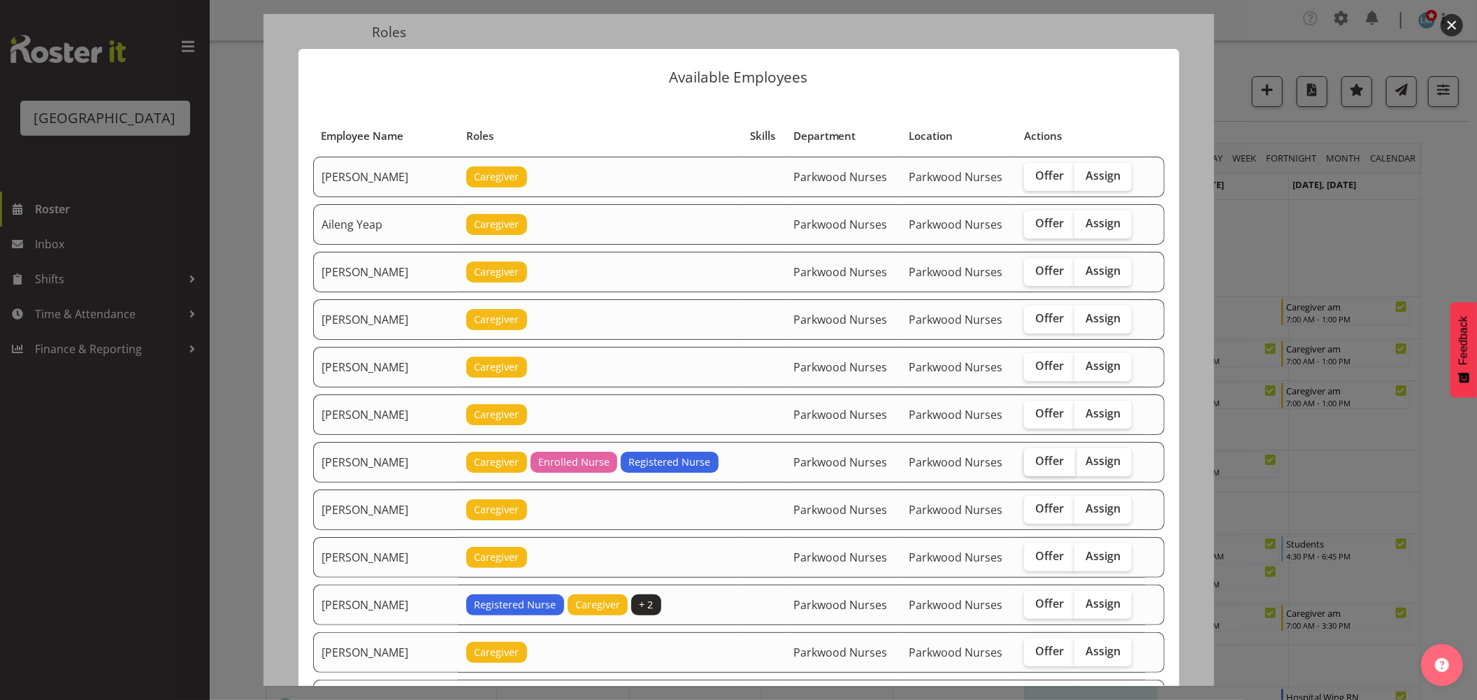
click at [1035, 467] on span "Offer" at bounding box center [1049, 461] width 29 height 14
click at [1033, 466] on input "Offer" at bounding box center [1028, 460] width 9 height 9
checkbox input "true"
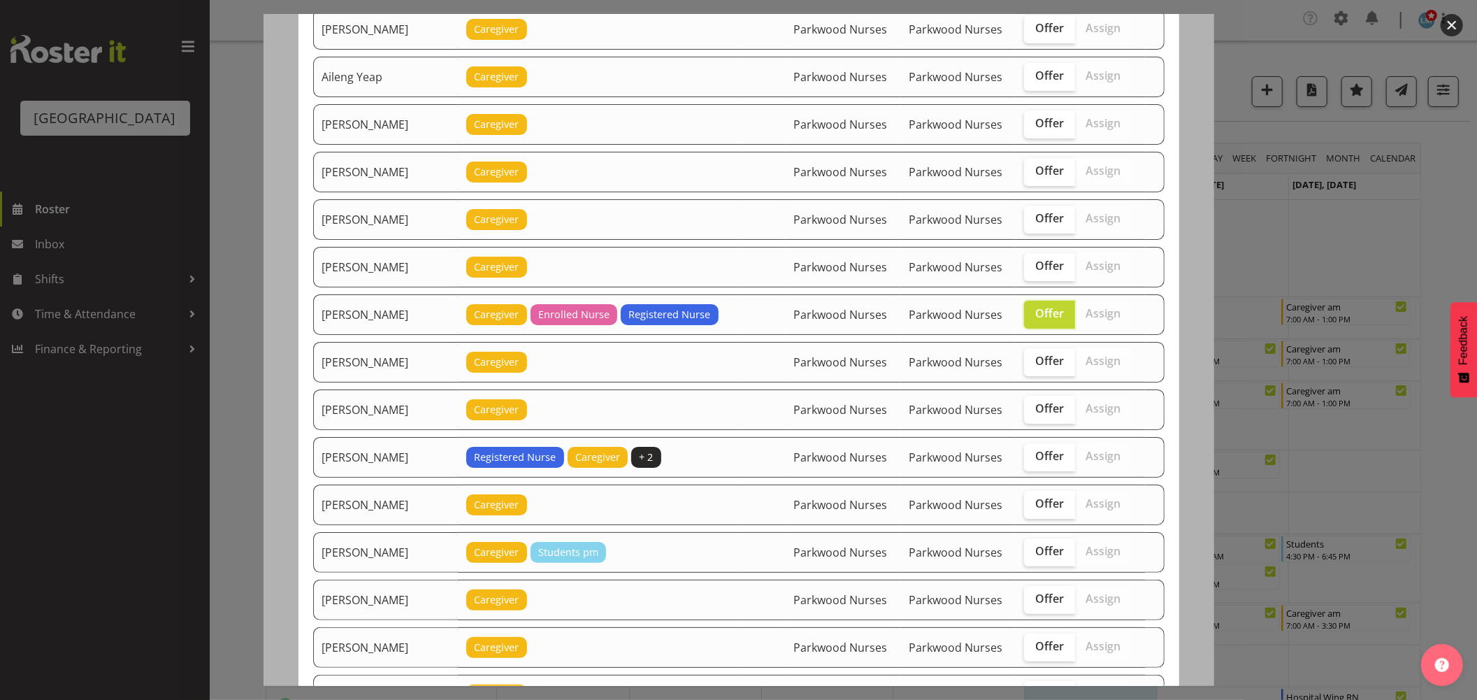
scroll to position [233, 0]
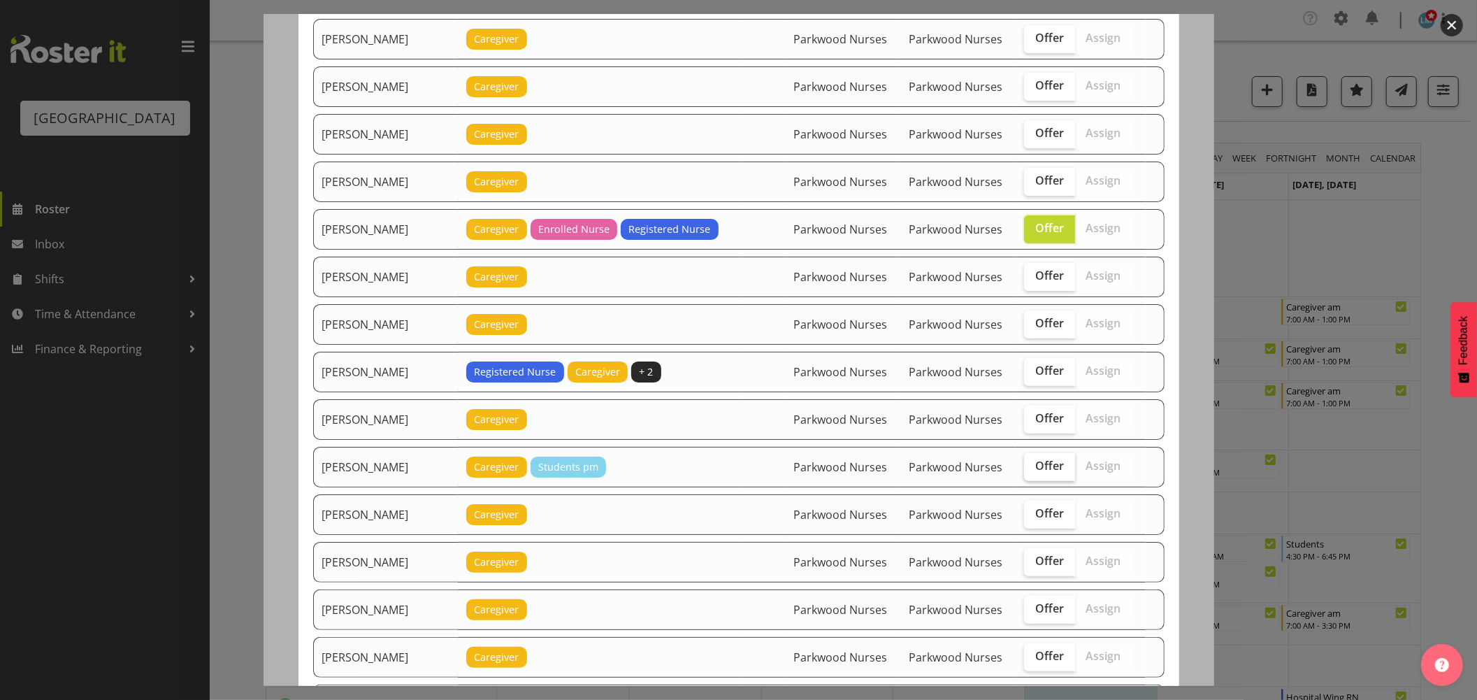
click at [1053, 466] on span "Offer" at bounding box center [1049, 466] width 29 height 14
click at [1033, 466] on input "Offer" at bounding box center [1028, 465] width 9 height 9
checkbox input "true"
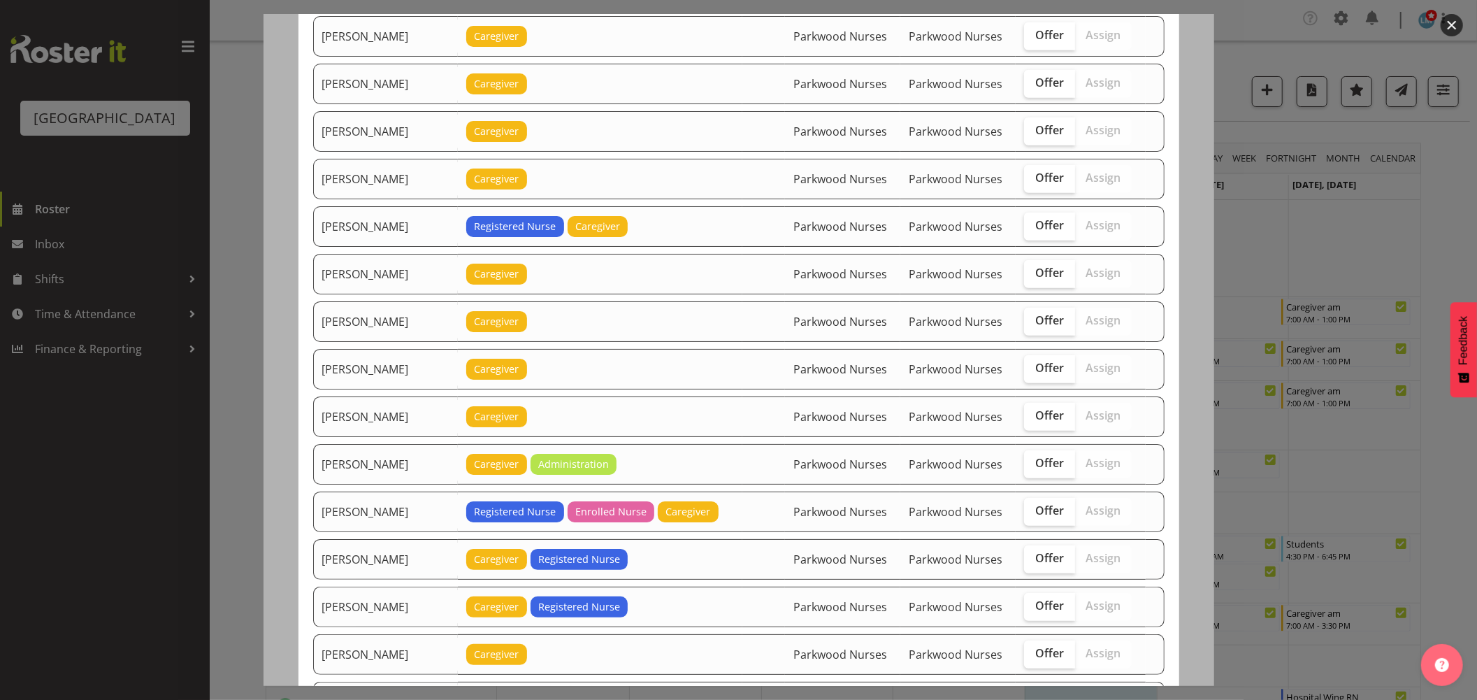
scroll to position [777, 0]
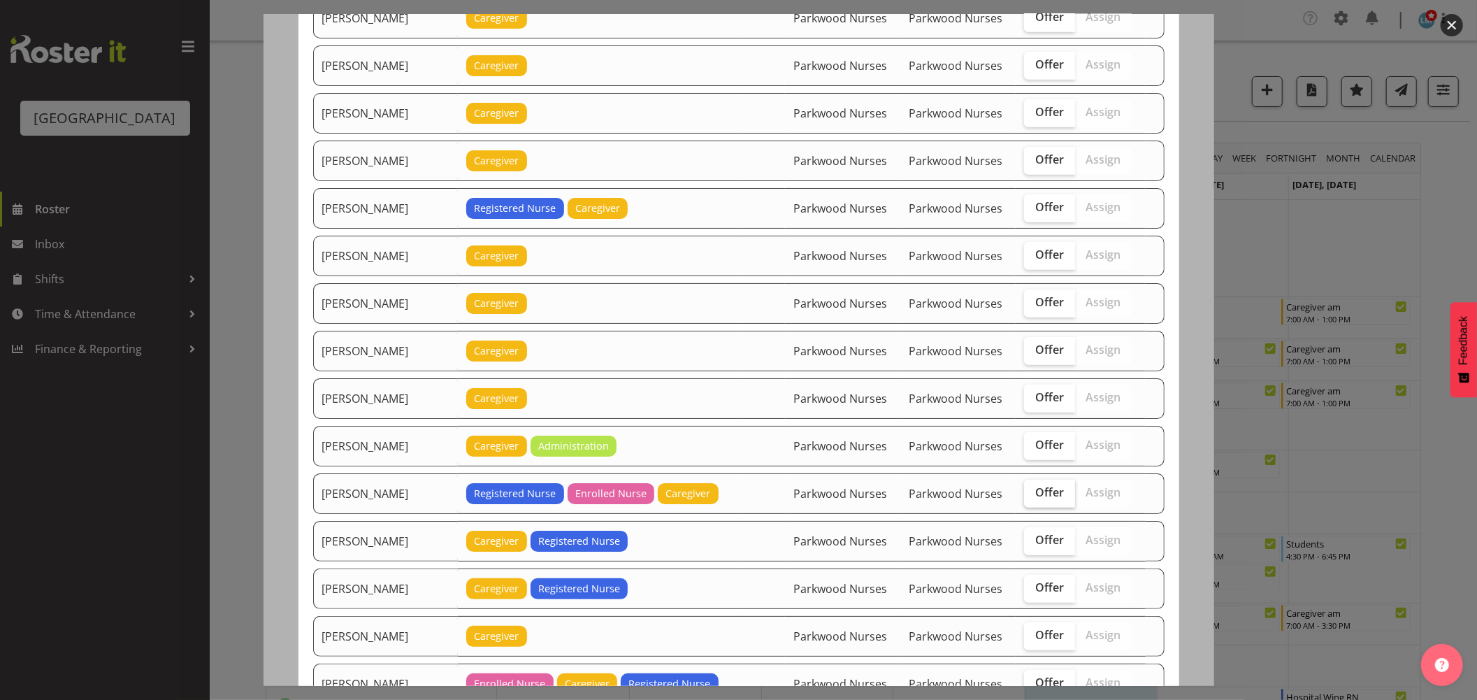
click at [1039, 494] on span "Offer" at bounding box center [1049, 492] width 29 height 14
click at [1033, 494] on input "Offer" at bounding box center [1028, 492] width 9 height 9
checkbox input "true"
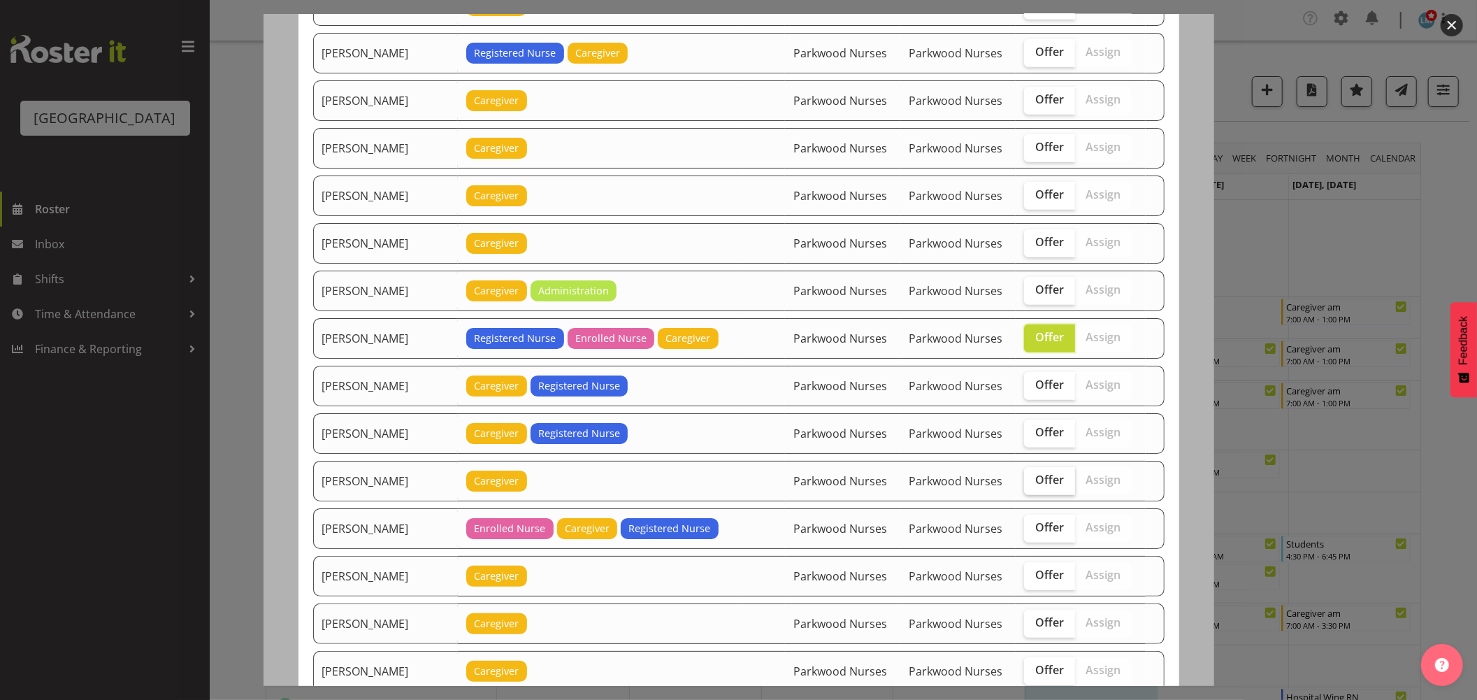
click at [1044, 486] on span "Offer" at bounding box center [1049, 480] width 29 height 14
click at [1033, 484] on input "Offer" at bounding box center [1028, 479] width 9 height 9
checkbox input "true"
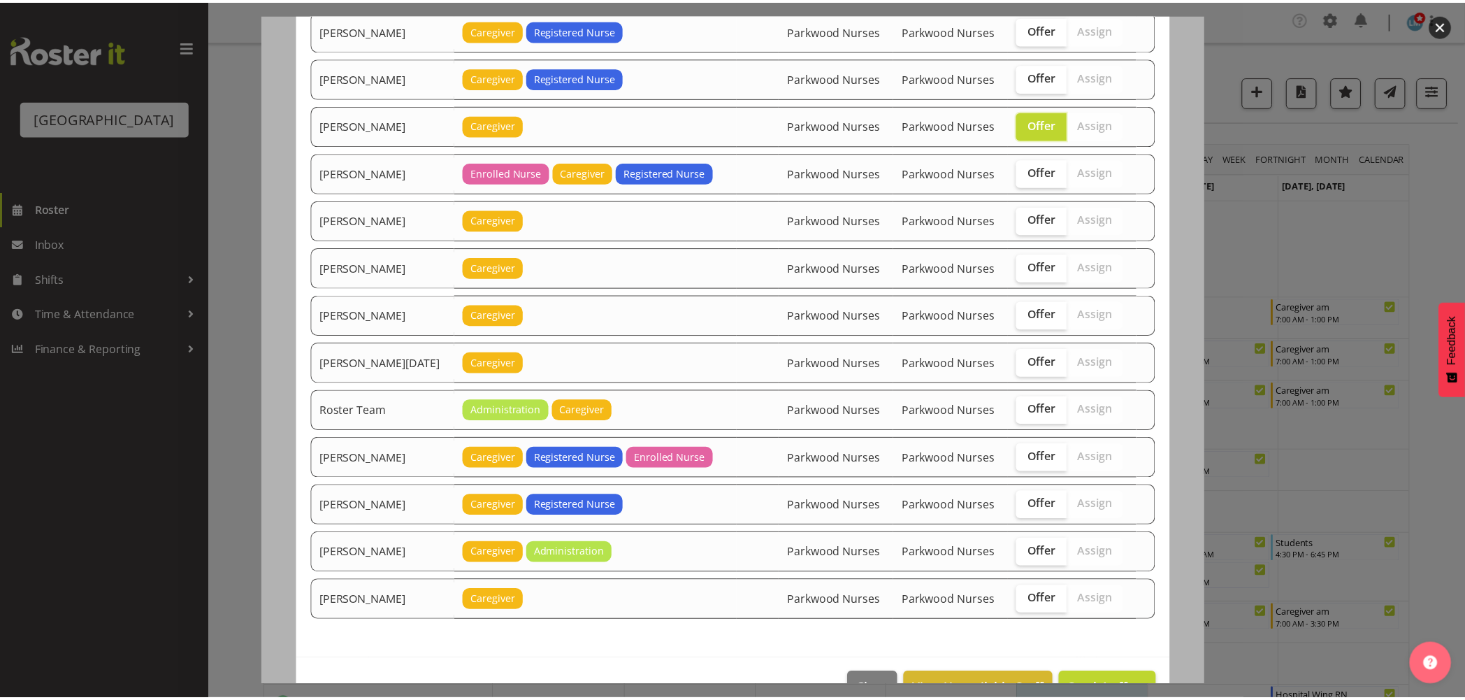
scroll to position [1332, 0]
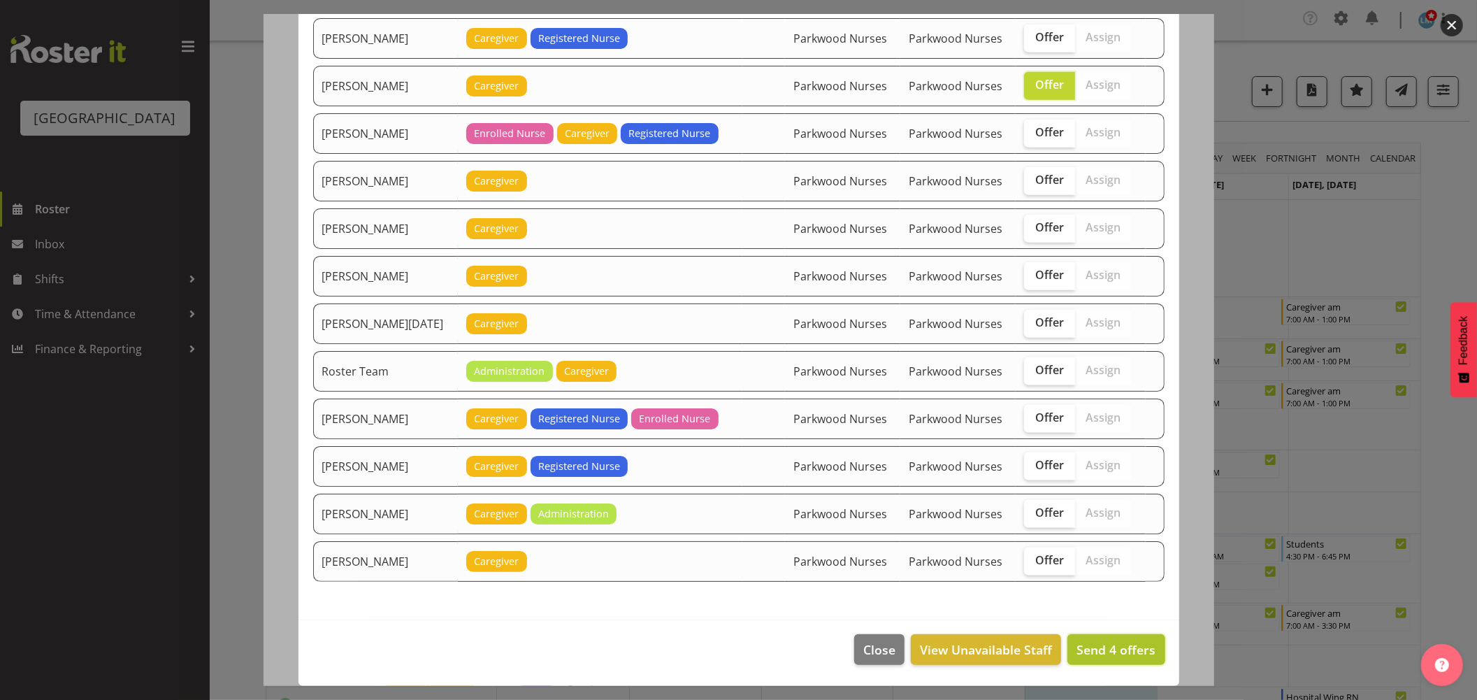
click at [1130, 646] on span "Send 4 offers" at bounding box center [1115, 649] width 79 height 17
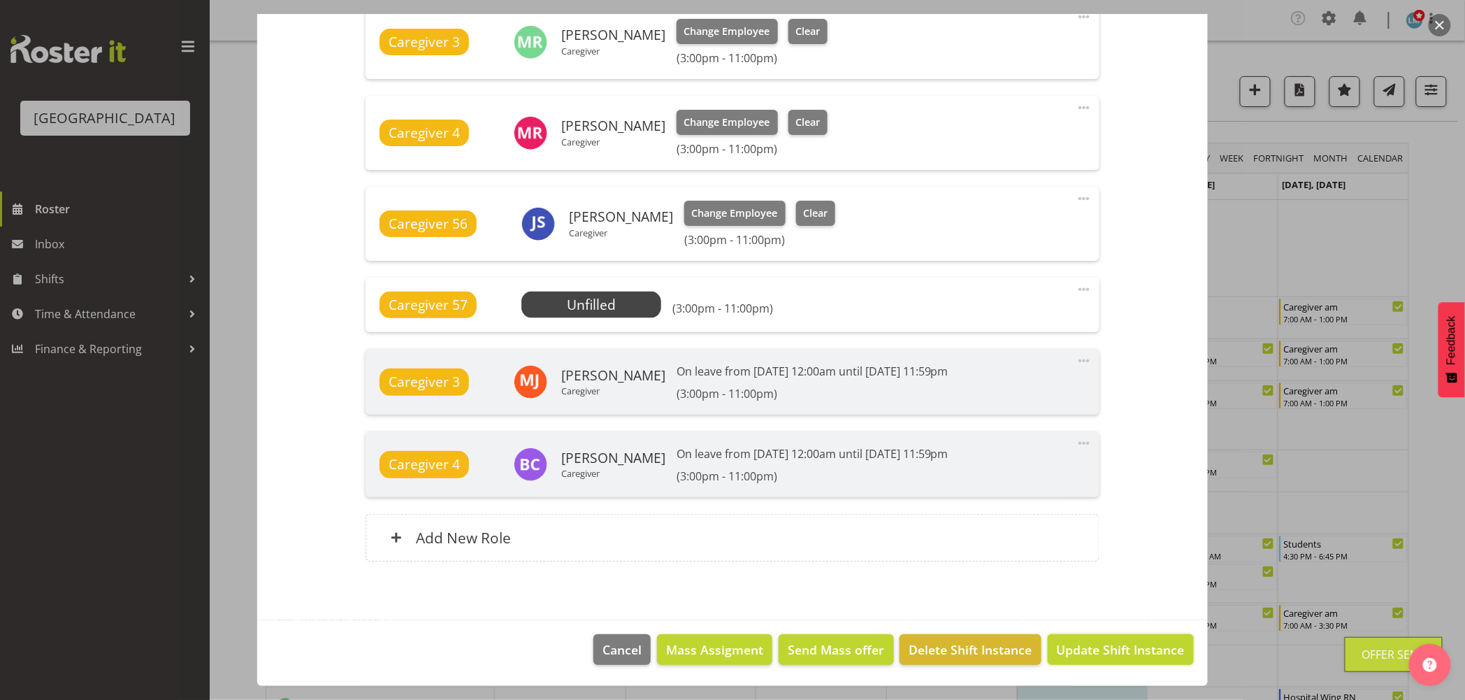
click at [1130, 646] on span "Update Shift Instance" at bounding box center [1121, 649] width 128 height 18
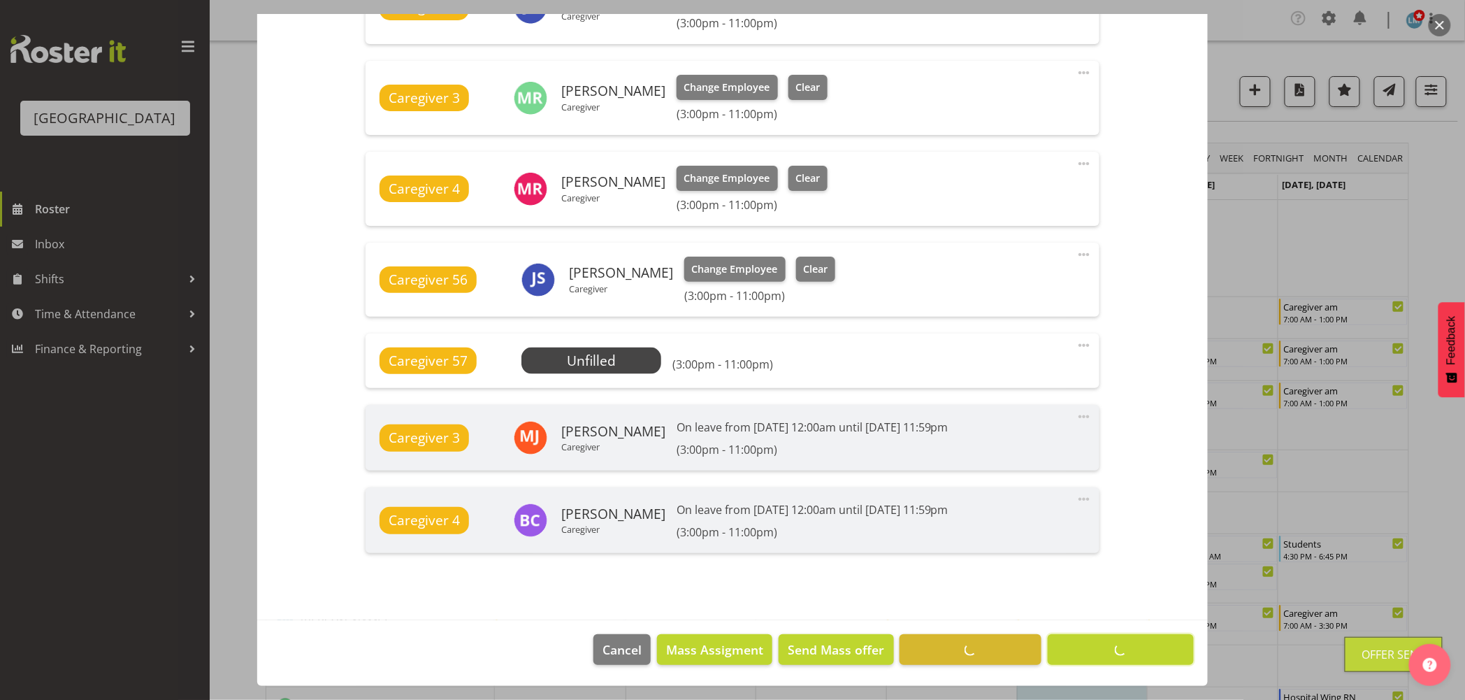
scroll to position [624, 0]
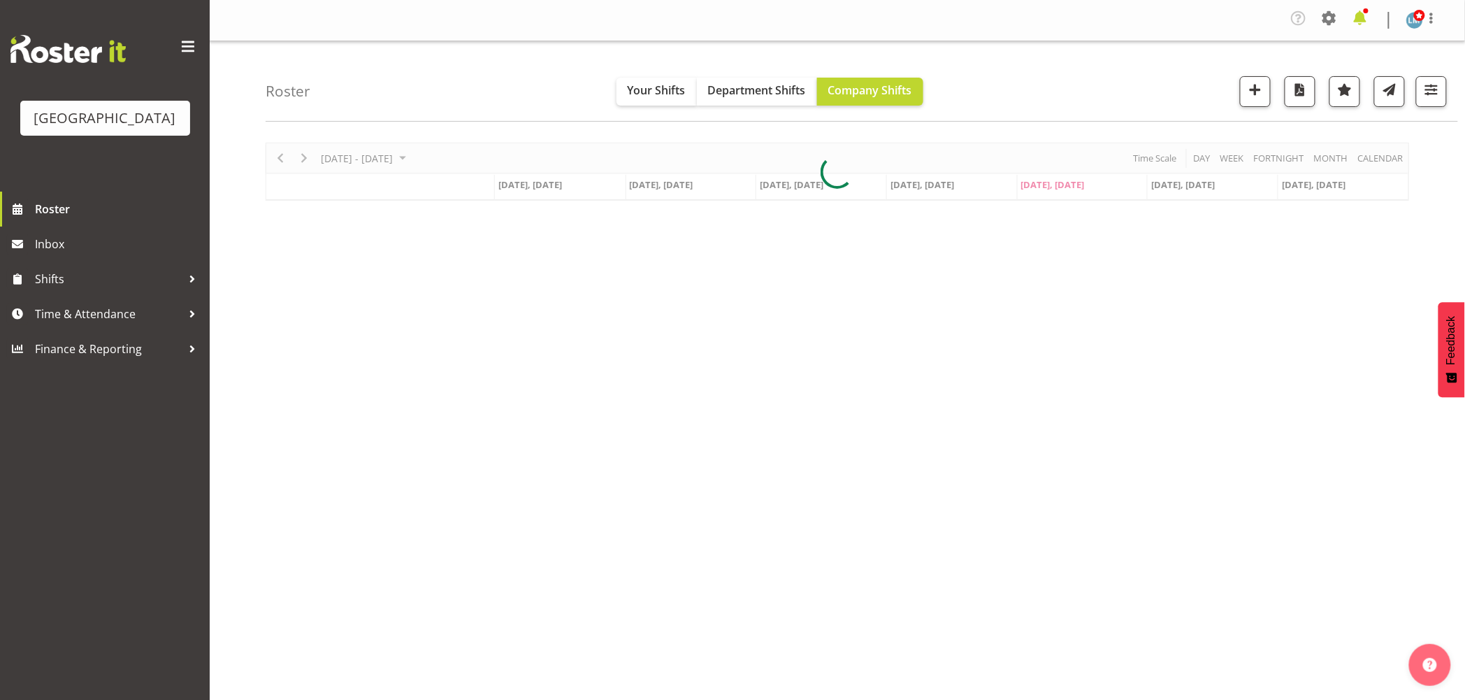
click at [1358, 15] on span at bounding box center [1360, 18] width 22 height 22
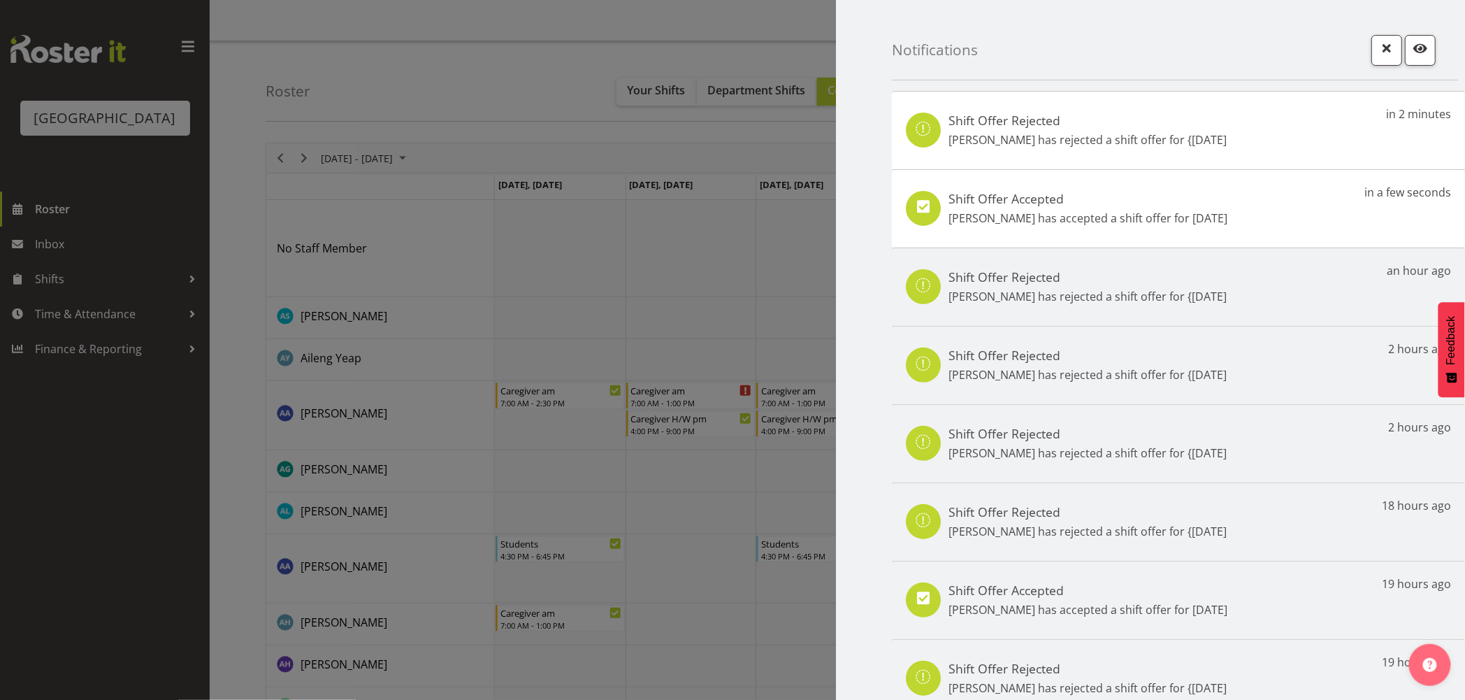
click at [48, 229] on div at bounding box center [732, 350] width 1465 height 700
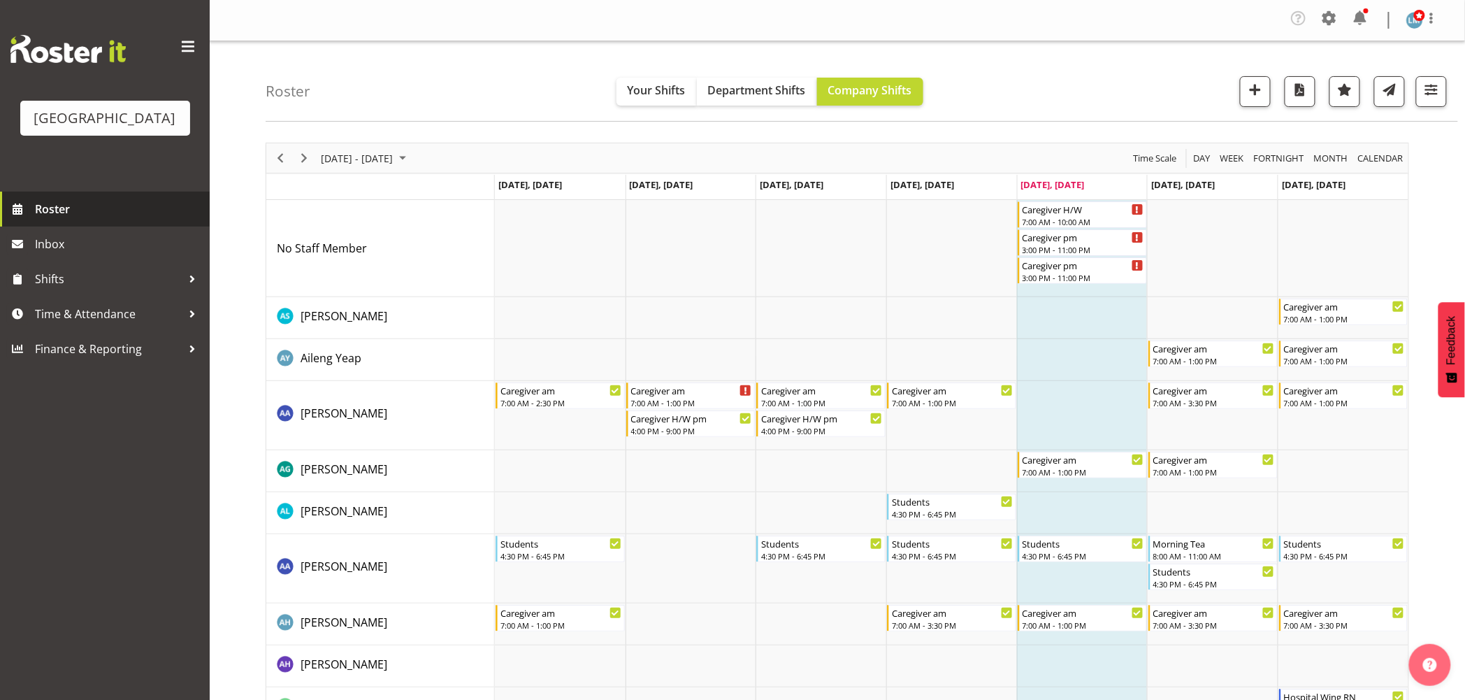
click at [48, 219] on span "Roster" at bounding box center [119, 209] width 168 height 21
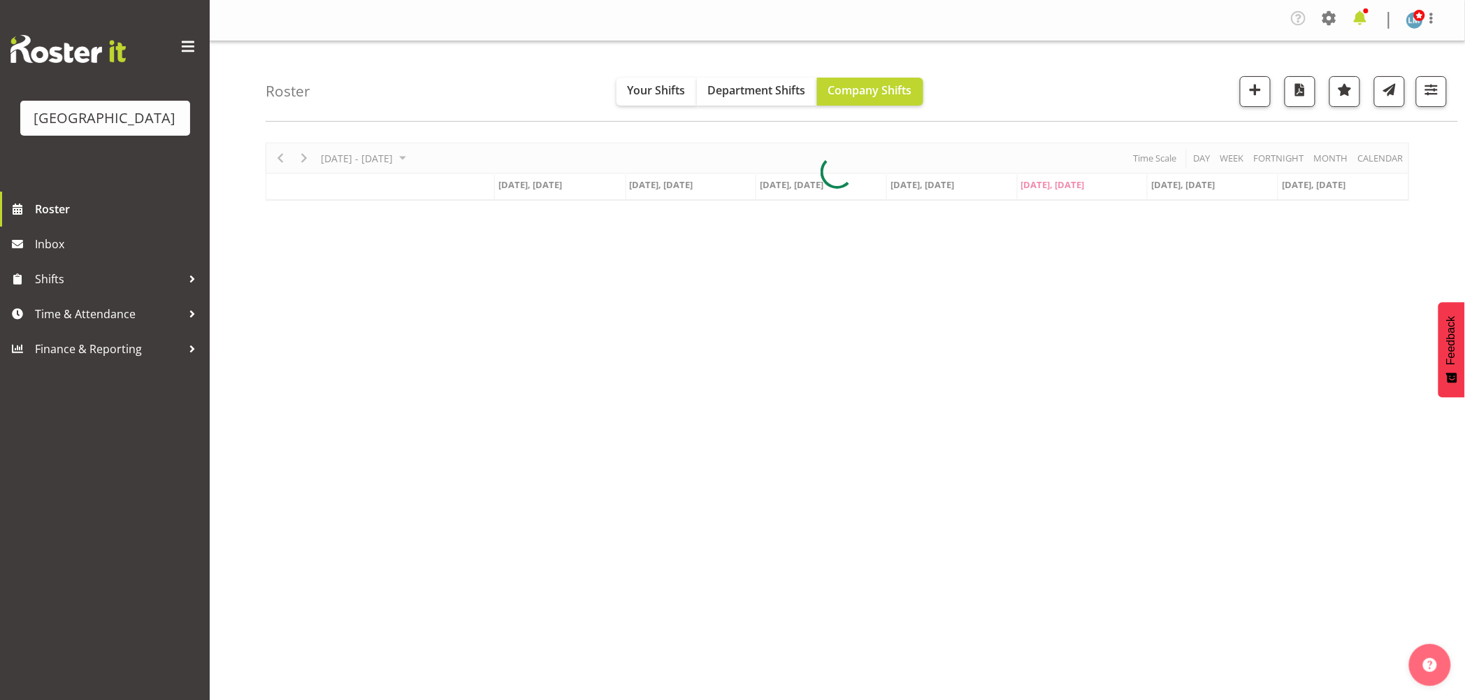
click at [1361, 19] on span at bounding box center [1360, 18] width 22 height 22
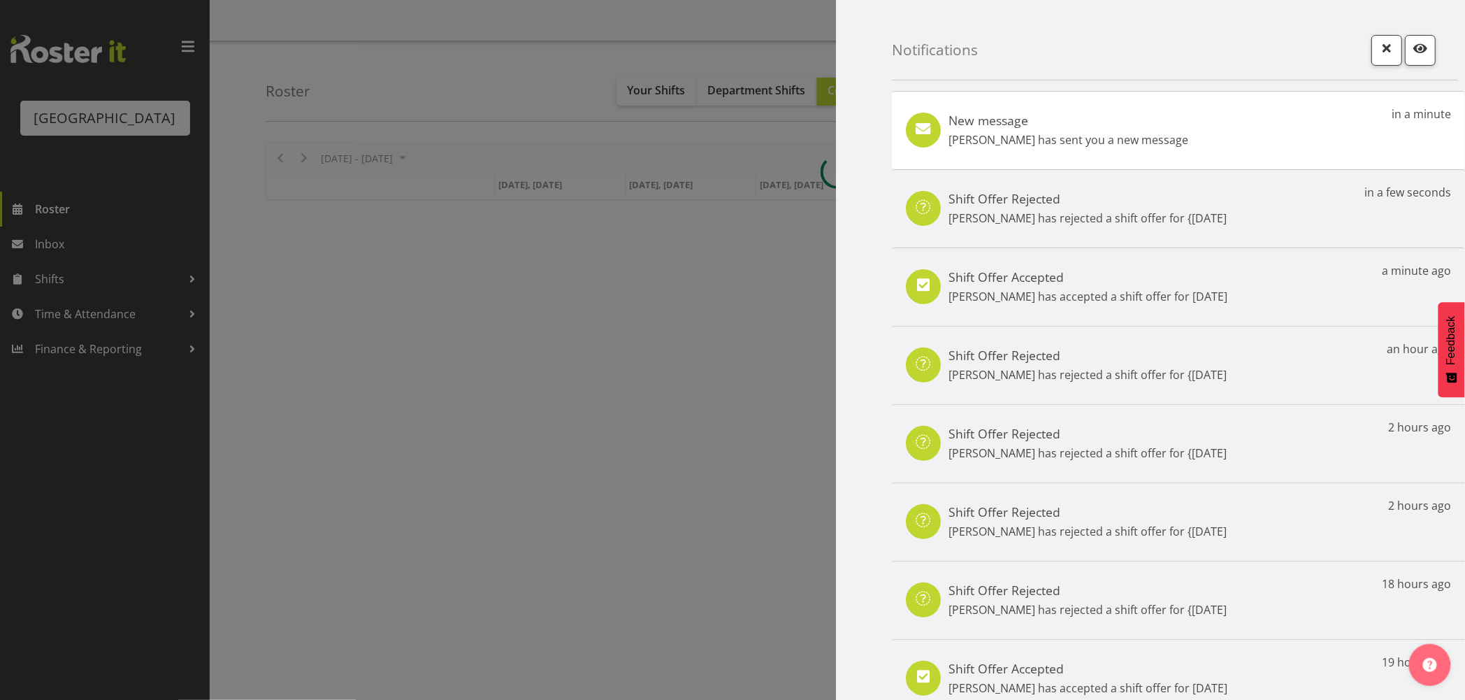
click at [1177, 134] on div "New message [PERSON_NAME] has sent you a new message in a minute" at bounding box center [1178, 130] width 573 height 78
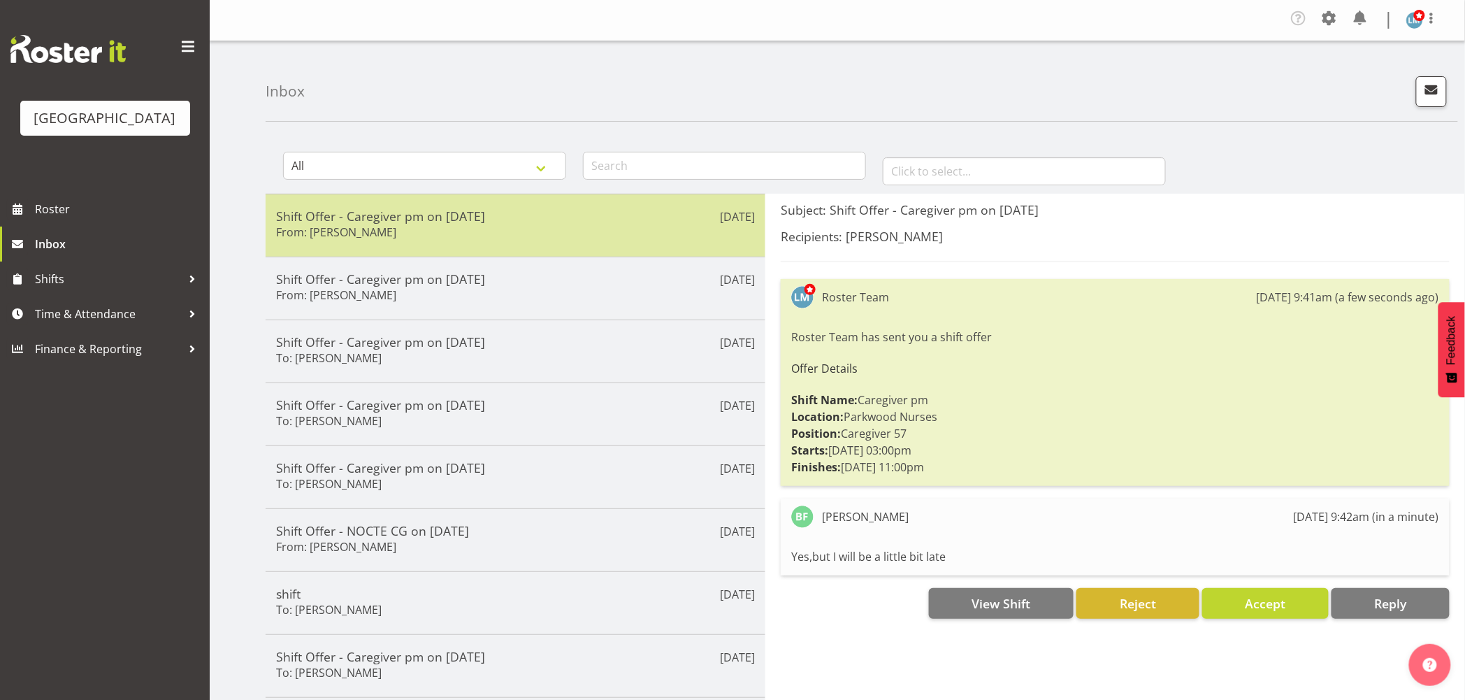
click at [448, 238] on div "Shift Offer - Caregiver pm on [DATE] From: [PERSON_NAME]" at bounding box center [515, 225] width 479 height 34
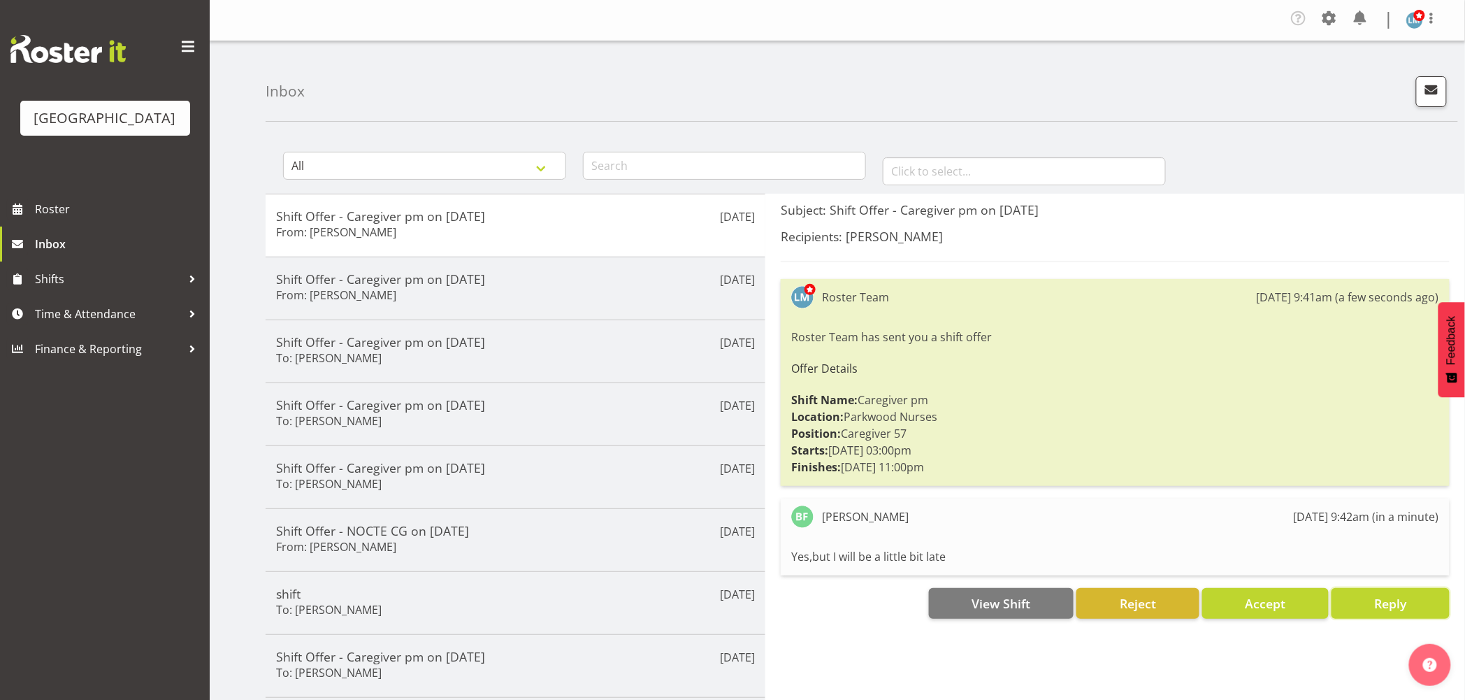
click at [1406, 605] on span "Reply" at bounding box center [1390, 603] width 32 height 17
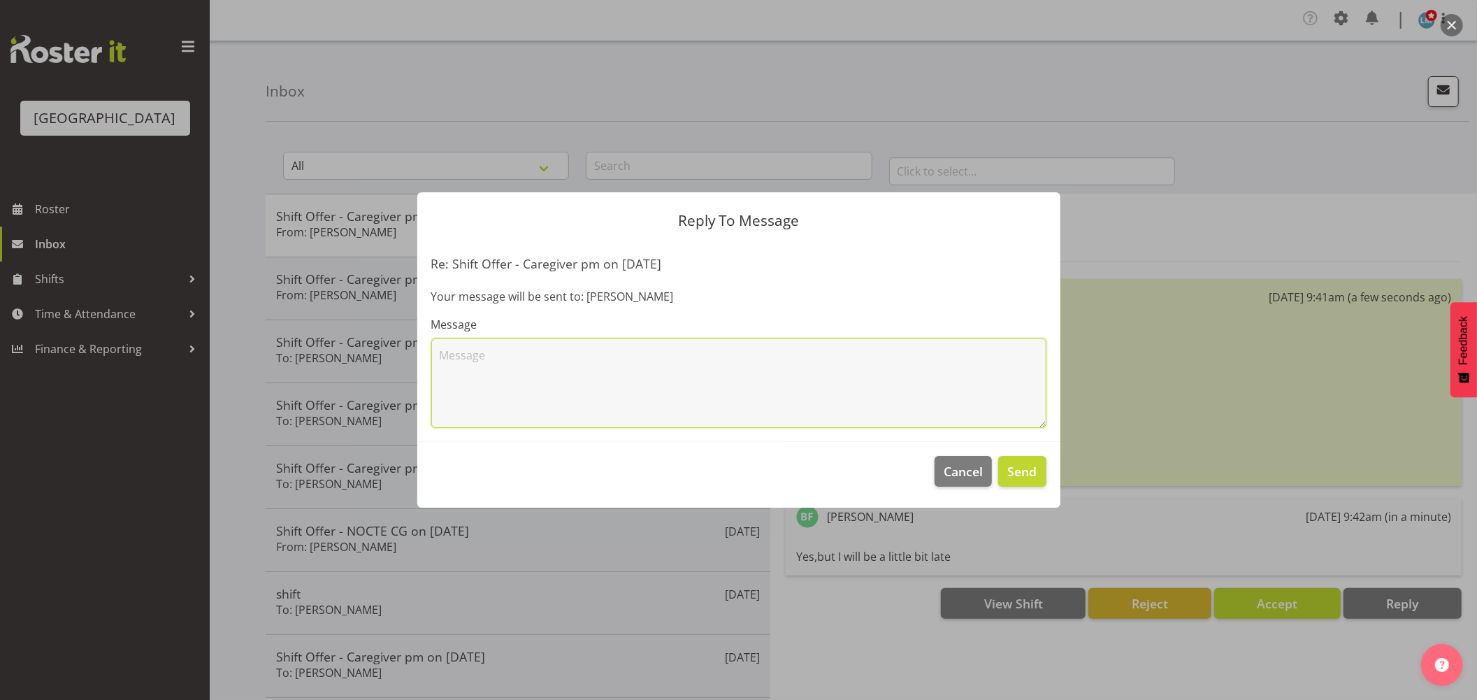
click at [658, 359] on textarea at bounding box center [738, 382] width 615 height 89
click at [450, 354] on textarea "ok Thank you so much. What time will you be in?? [PERSON_NAME] :)" at bounding box center [738, 382] width 615 height 89
type textarea "OK !!!! Thank you so much. What time will you be in?? [PERSON_NAME] :)"
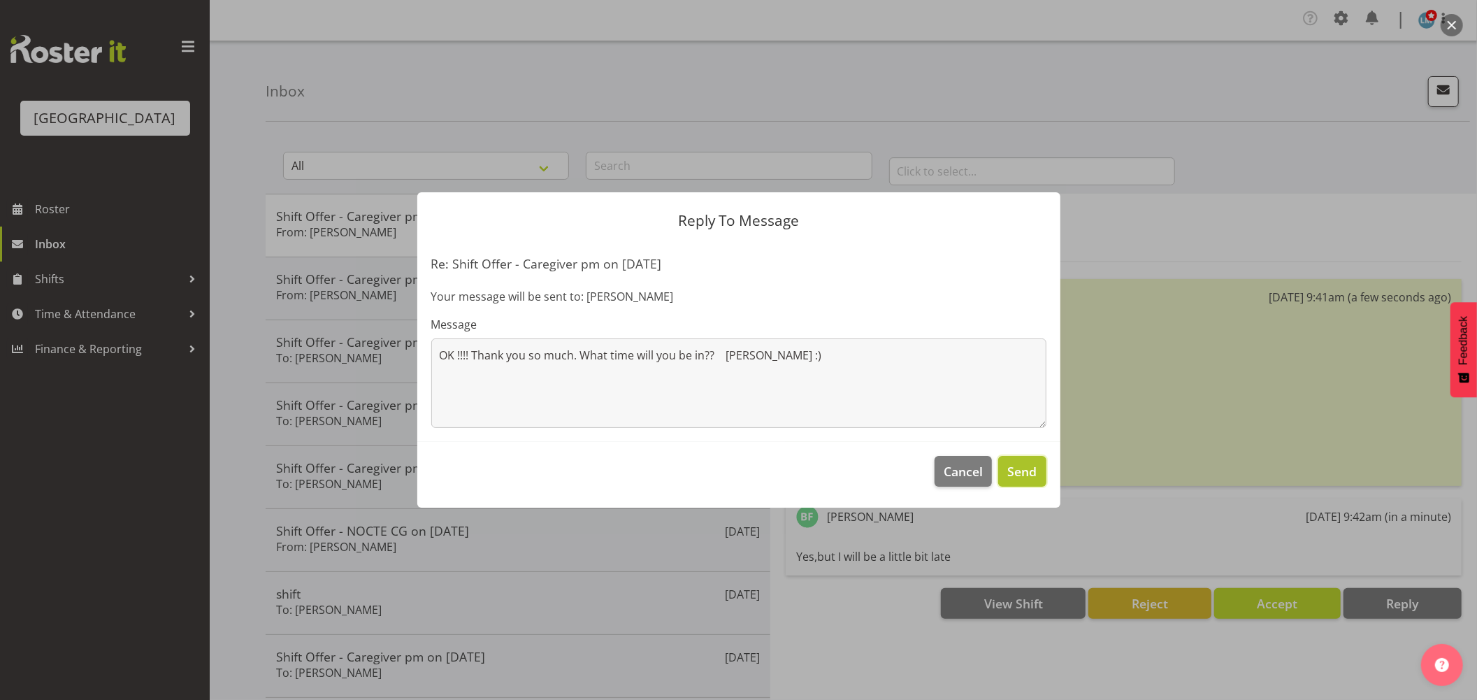
click at [1022, 473] on span "Send" at bounding box center [1021, 471] width 29 height 18
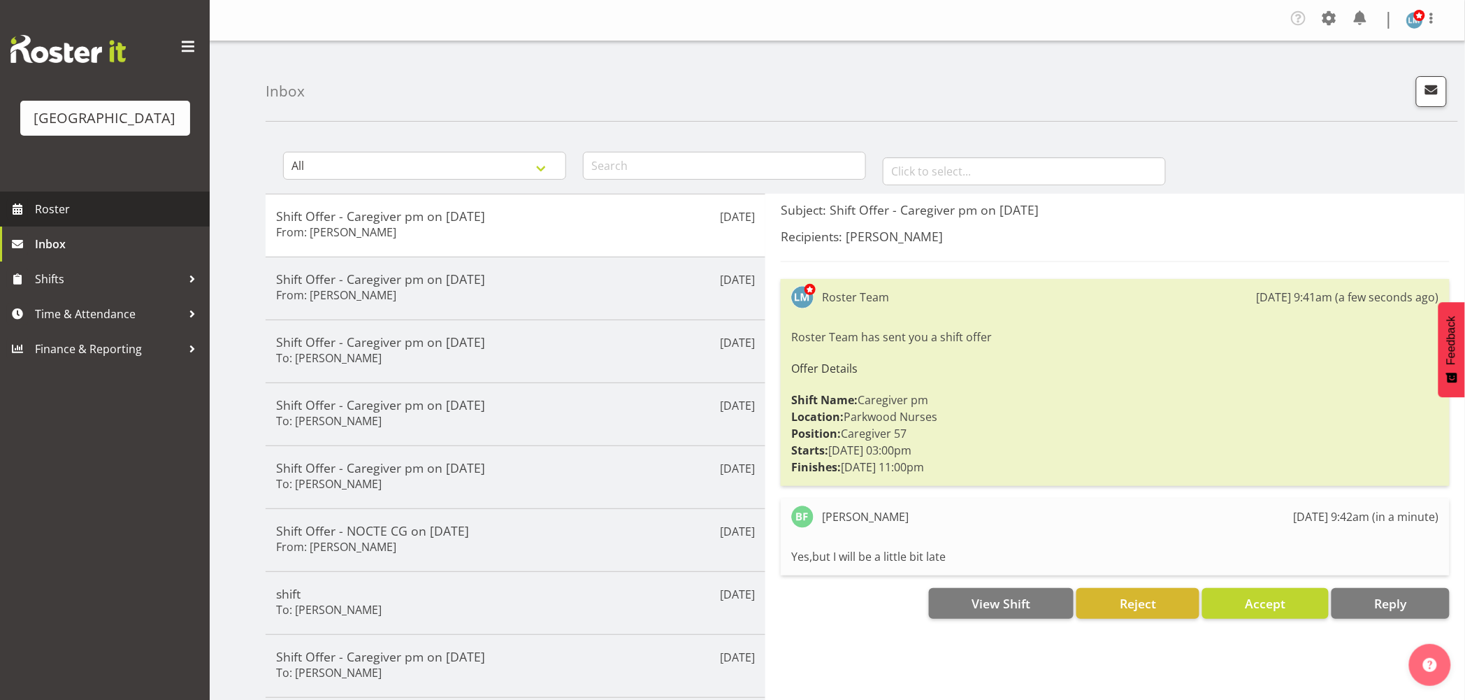
click at [74, 219] on span "Roster" at bounding box center [119, 209] width 168 height 21
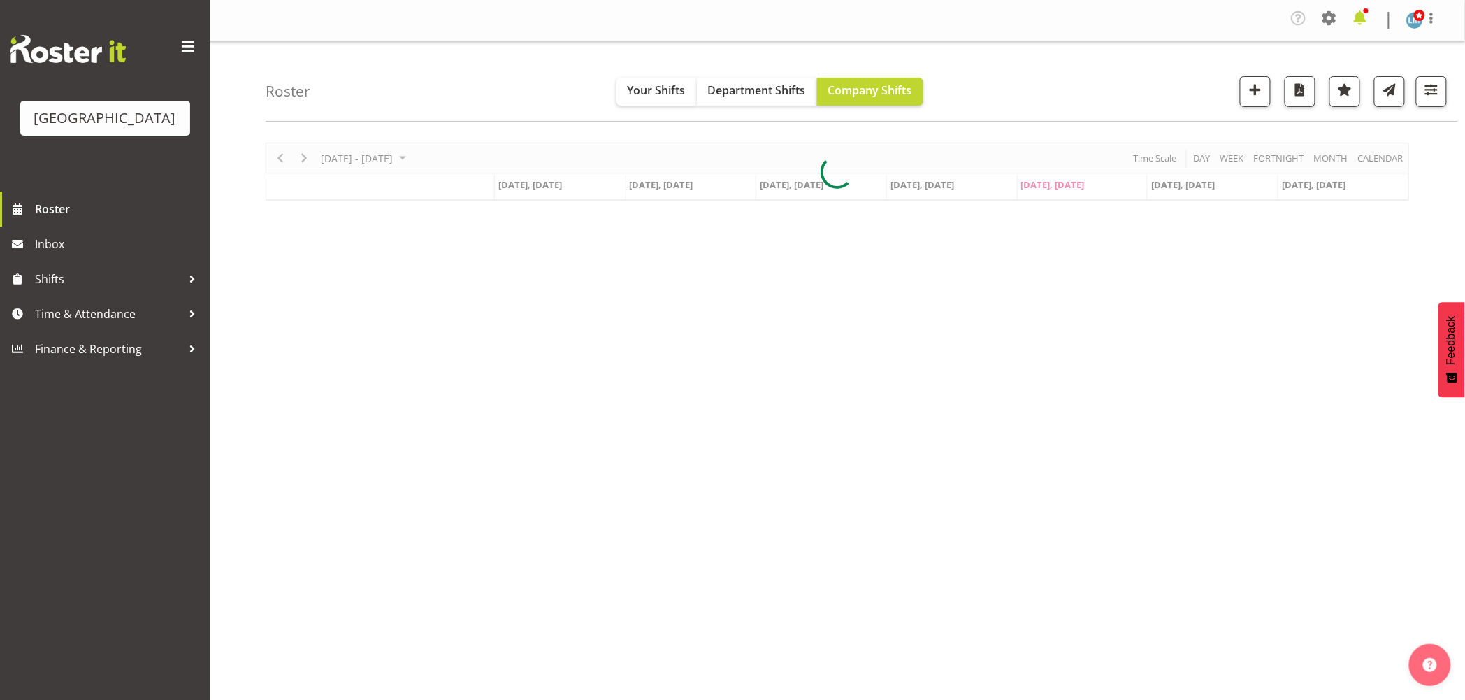
click at [1365, 17] on span at bounding box center [1360, 18] width 22 height 22
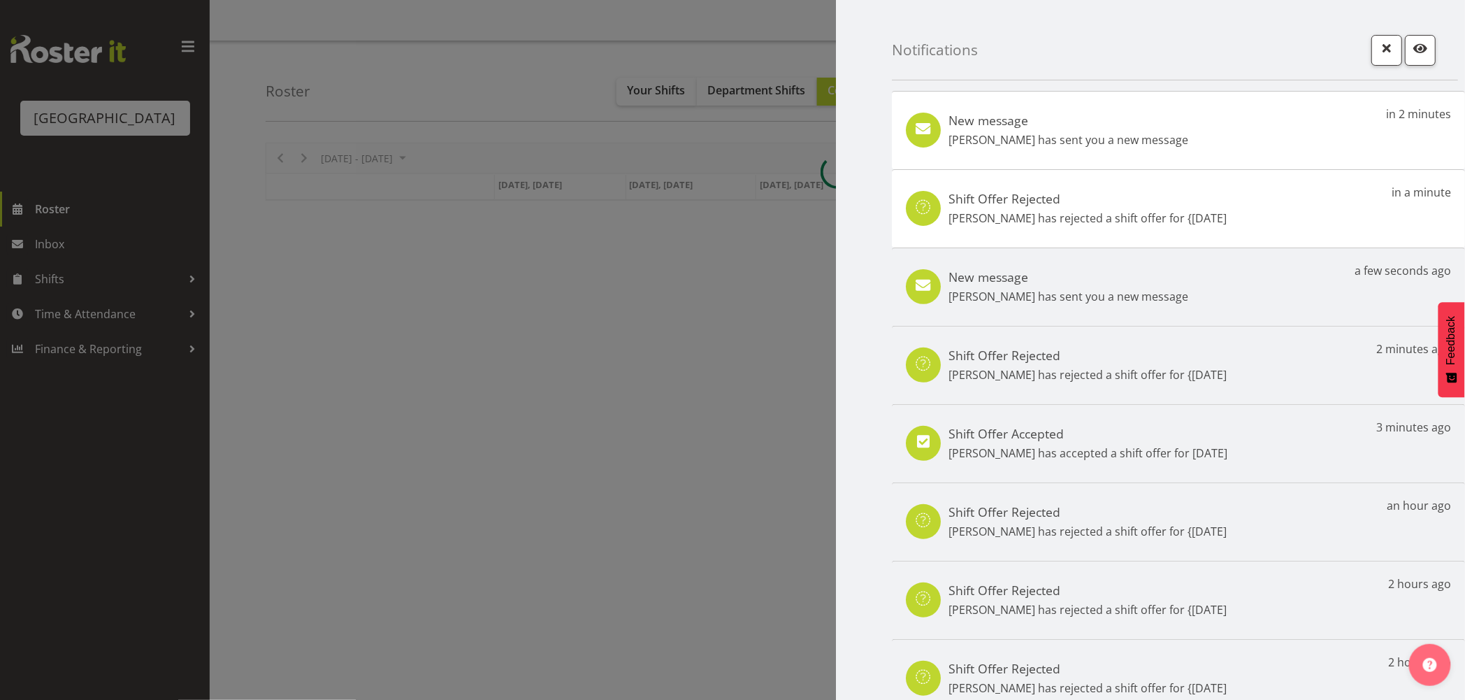
click at [1295, 134] on div "New message Belen Flood has sent you a new message in 2 minutes" at bounding box center [1178, 130] width 573 height 78
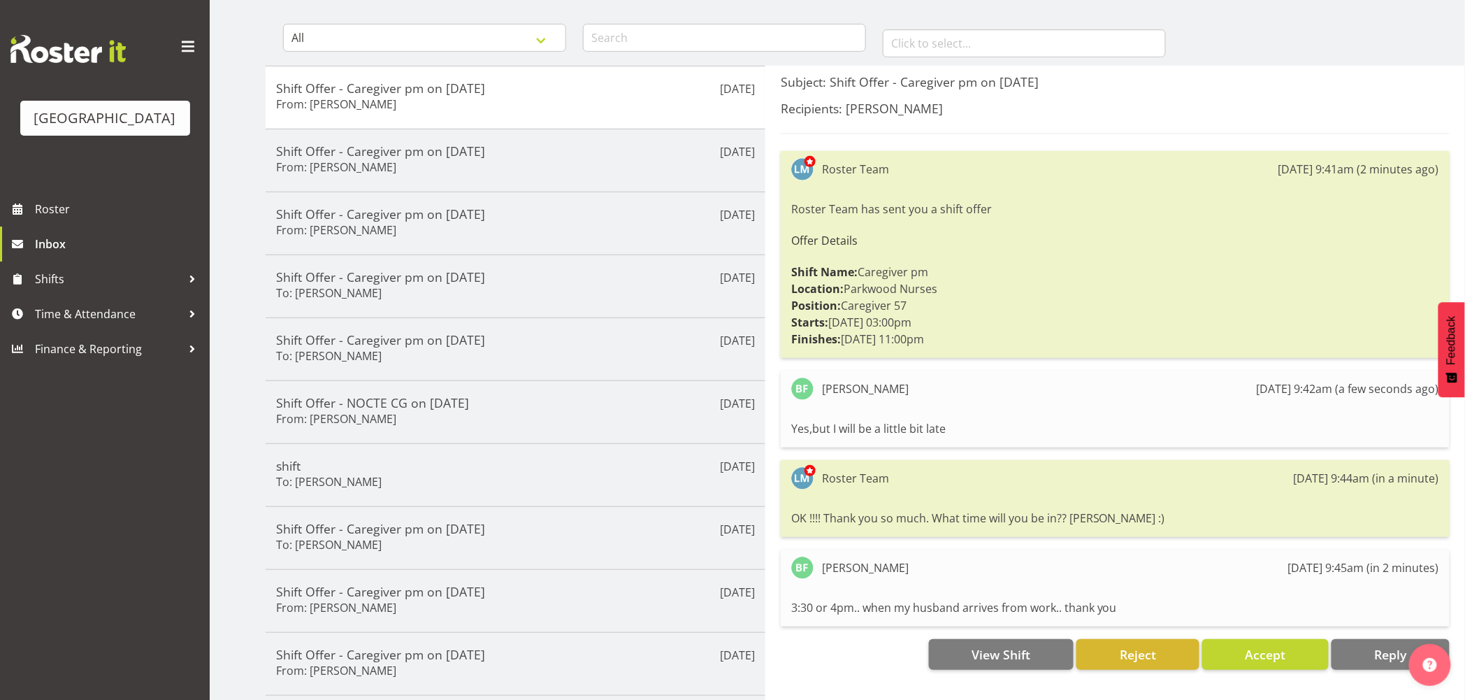
scroll to position [155, 0]
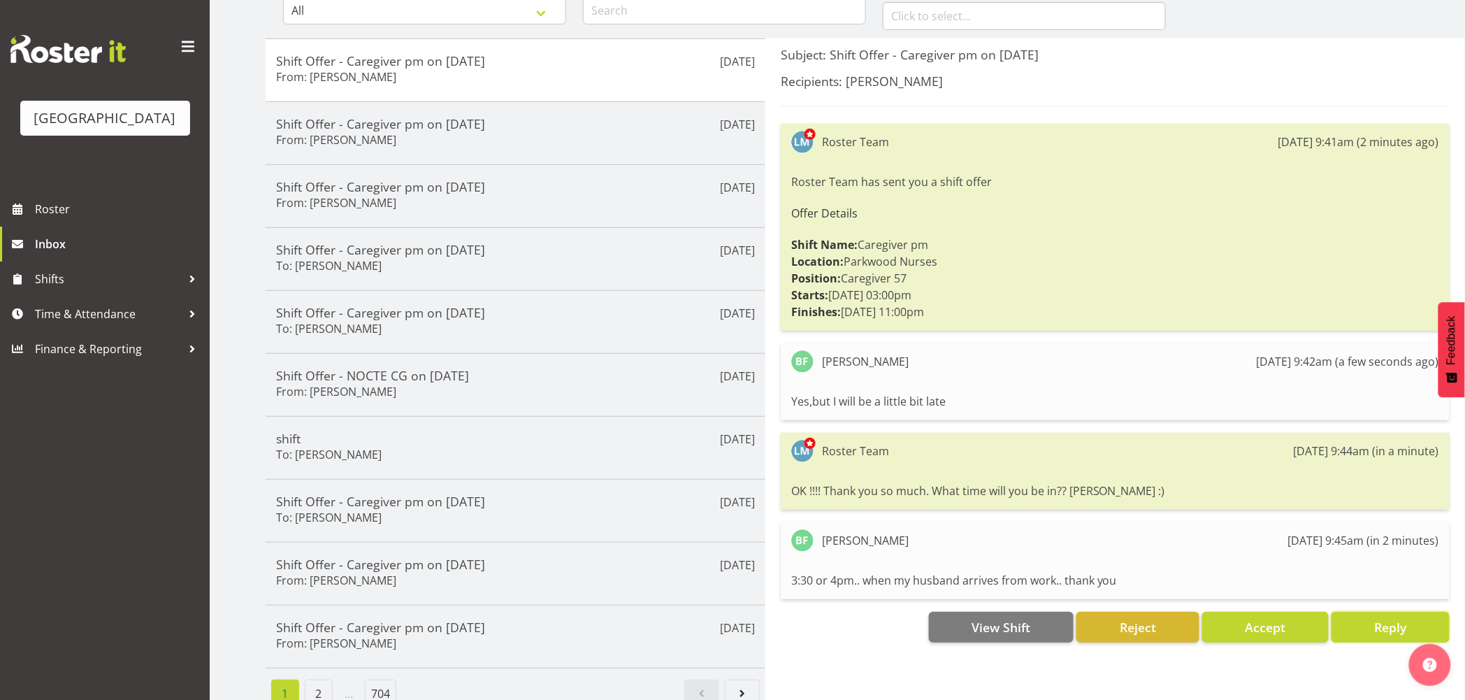
click at [1366, 618] on button "Reply" at bounding box center [1391, 627] width 118 height 31
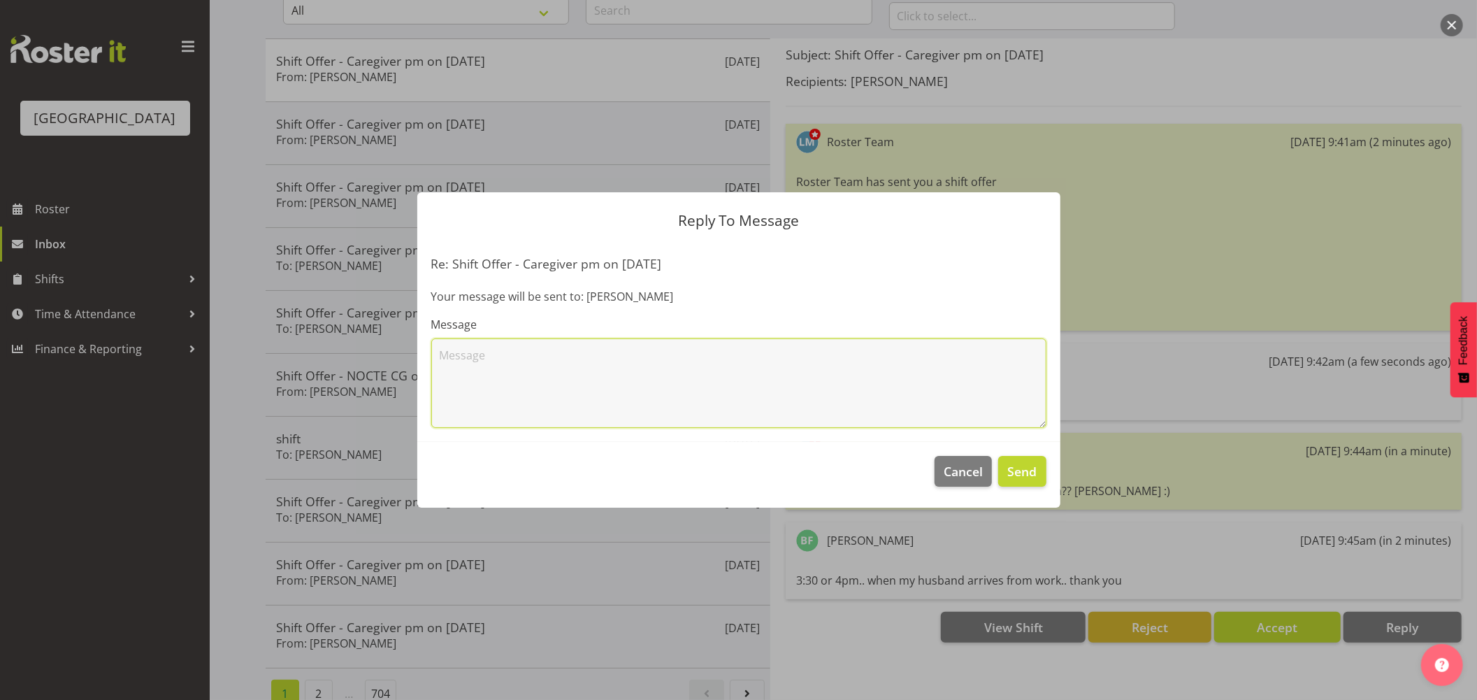
click at [742, 362] on textarea at bounding box center [738, 382] width 615 height 89
type textarea "t"
type textarea "Thank you"
click at [1032, 465] on span "Send" at bounding box center [1021, 471] width 29 height 18
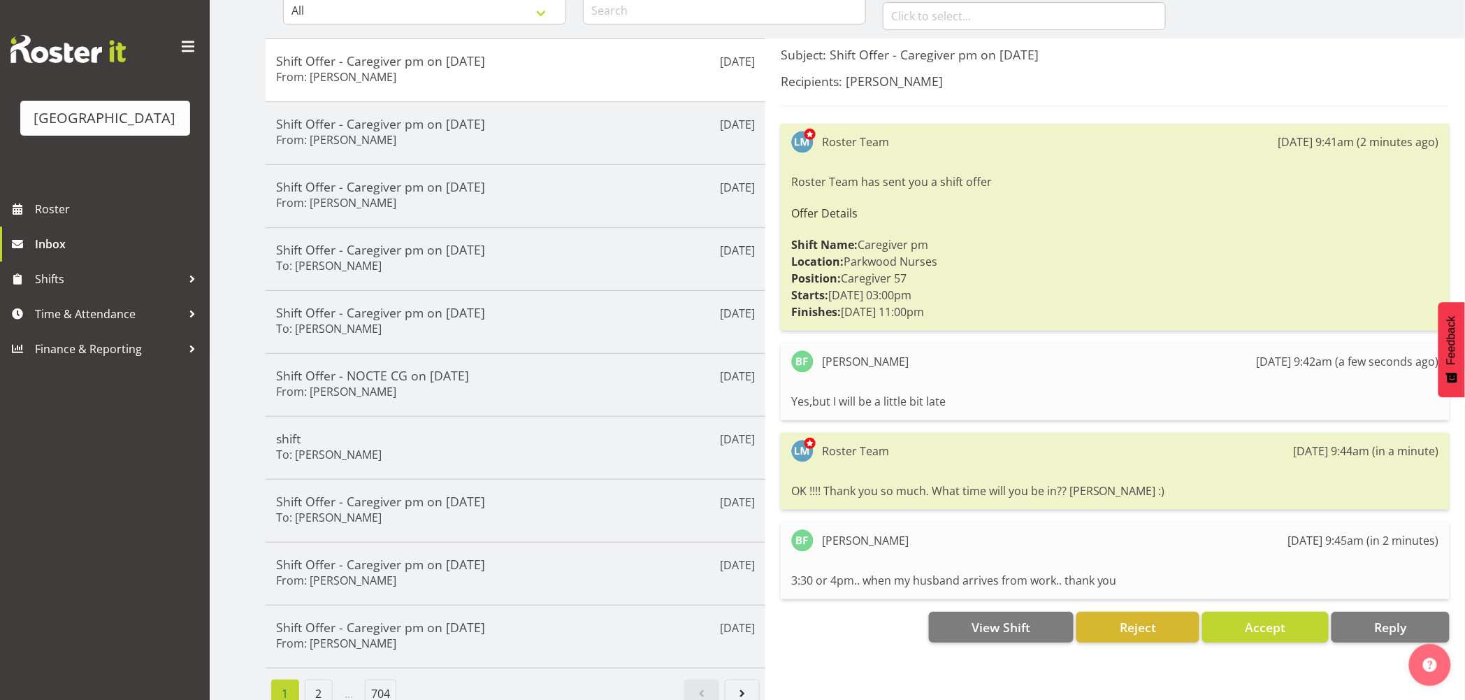
click at [43, 614] on div "Parkwood Retirement Village Roster Inbox Shifts Time & Attendance Finance & Rep…" at bounding box center [105, 350] width 210 height 700
click at [72, 219] on span "Roster" at bounding box center [119, 209] width 168 height 21
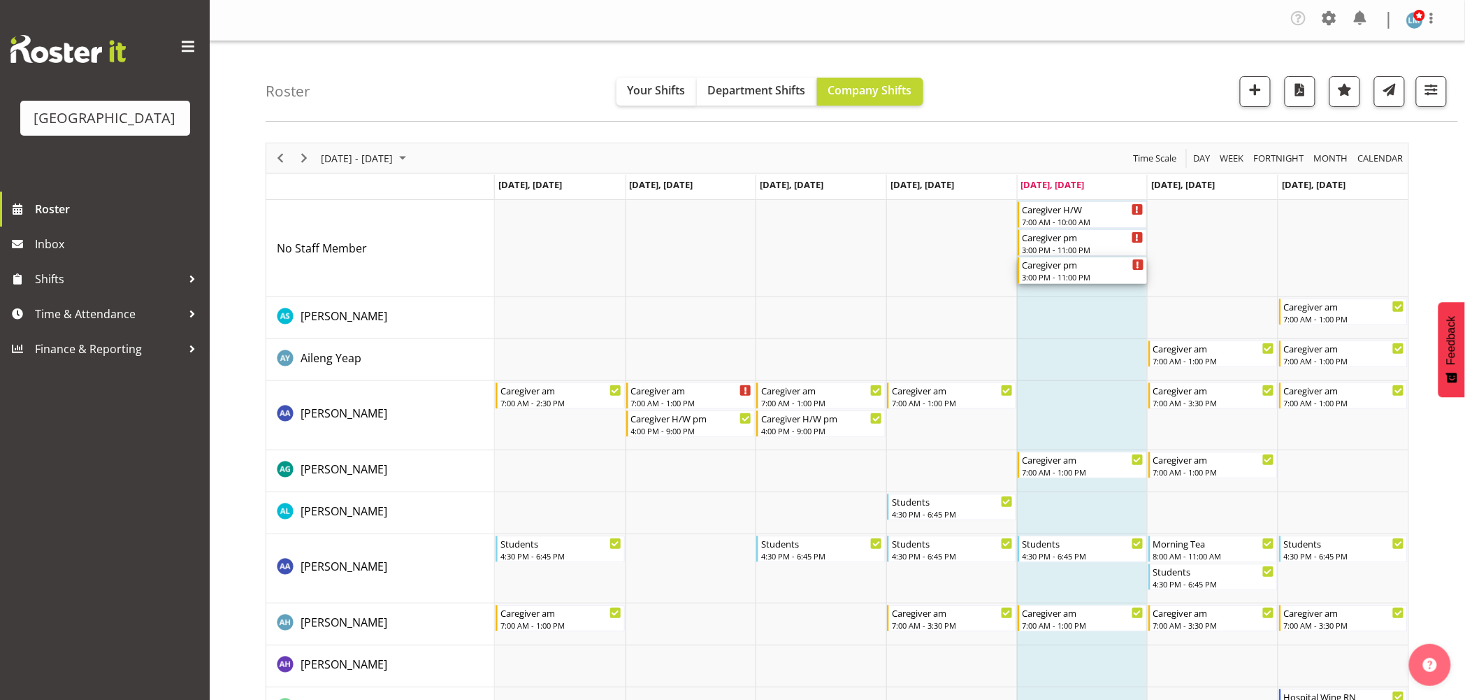
click at [1044, 273] on div "3:00 PM - 11:00 PM" at bounding box center [1084, 276] width 122 height 11
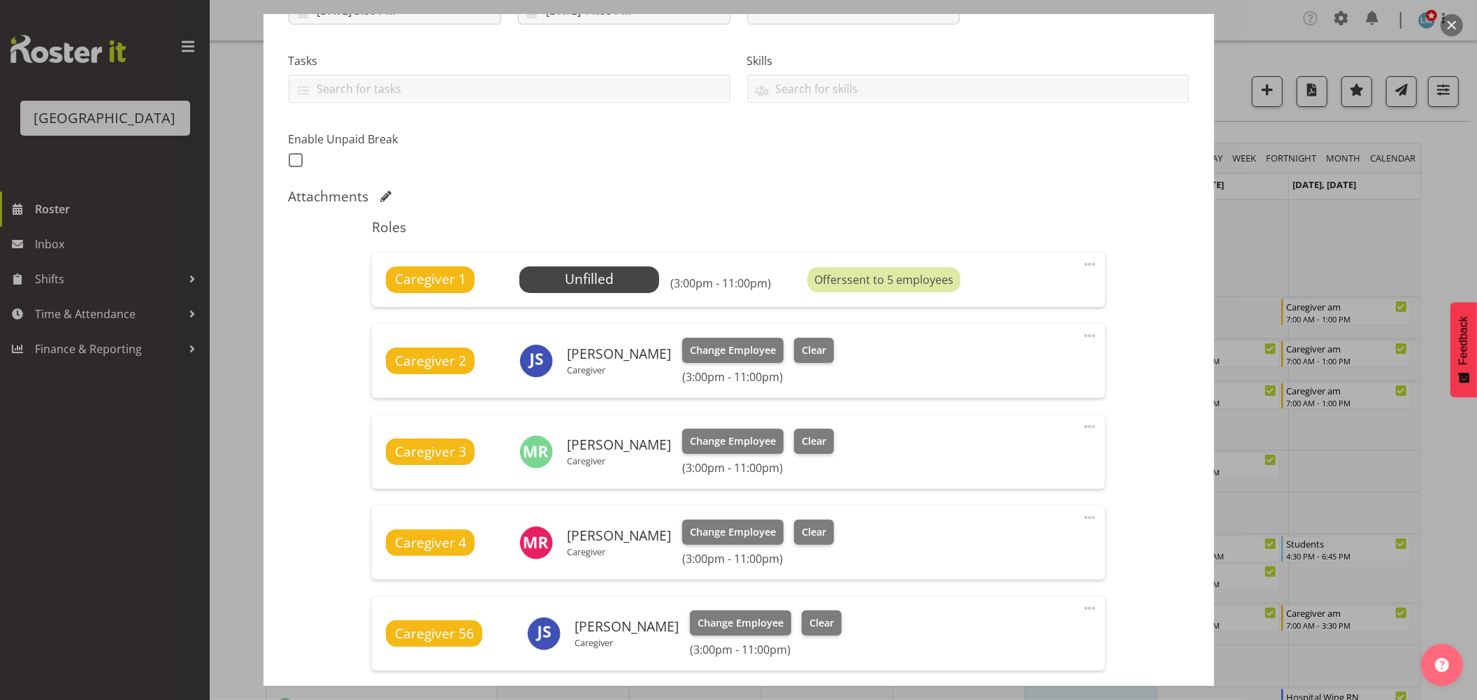
scroll to position [466, 0]
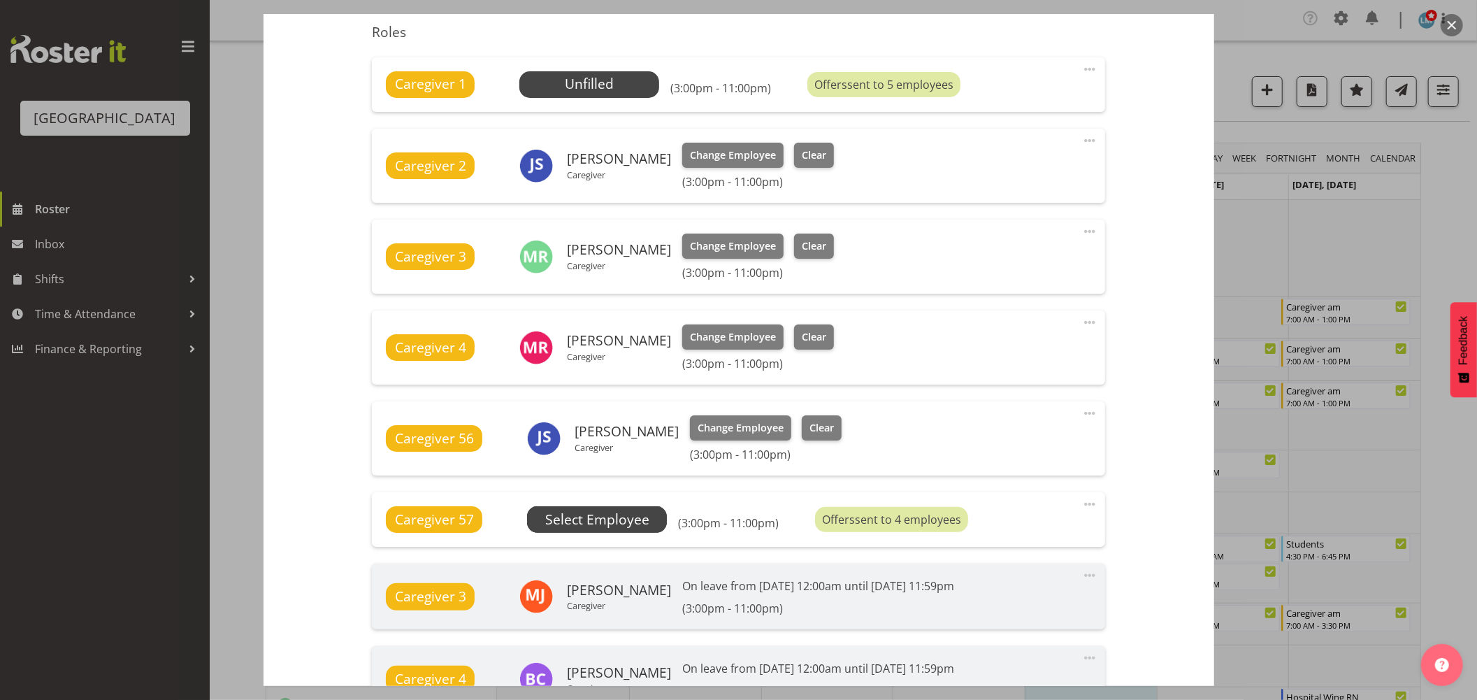
click at [0, 0] on span "Select Employee" at bounding box center [0, 0] width 0 height 0
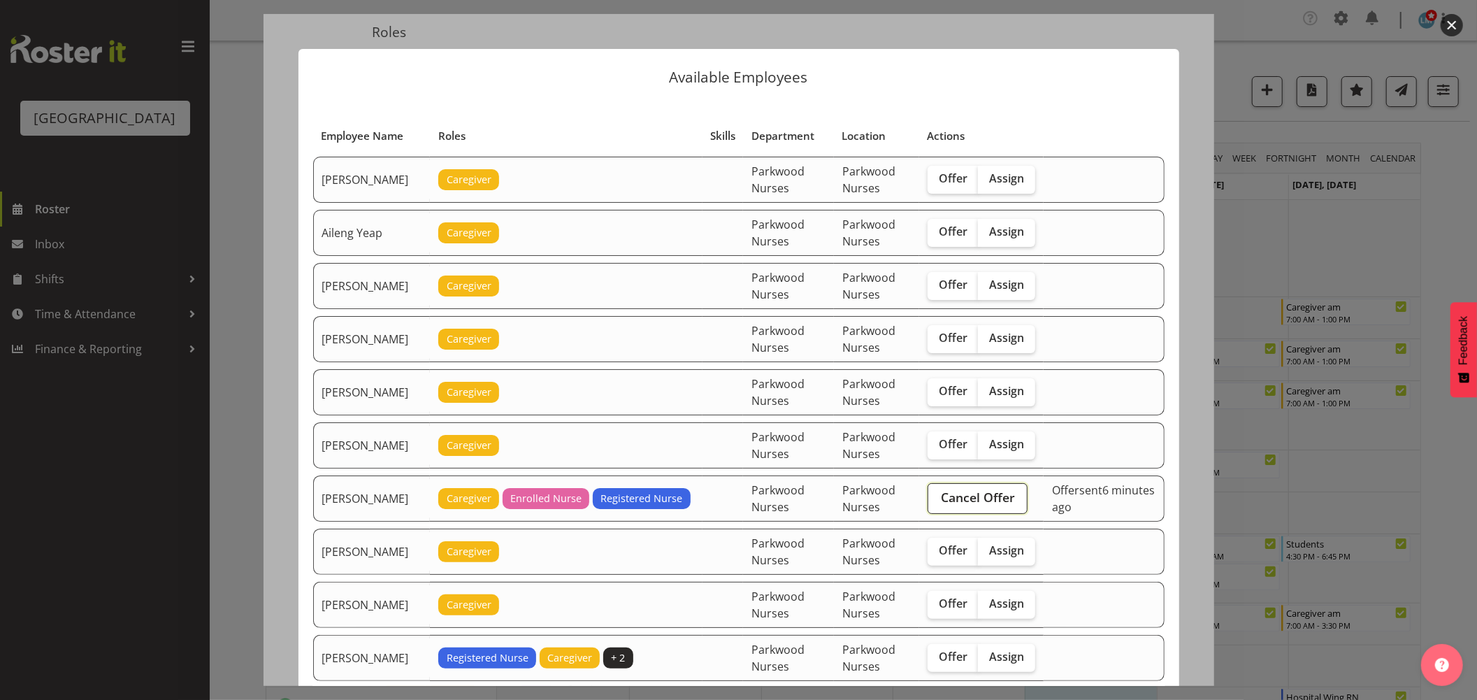
click at [953, 489] on span "Cancel Offer" at bounding box center [978, 497] width 74 height 18
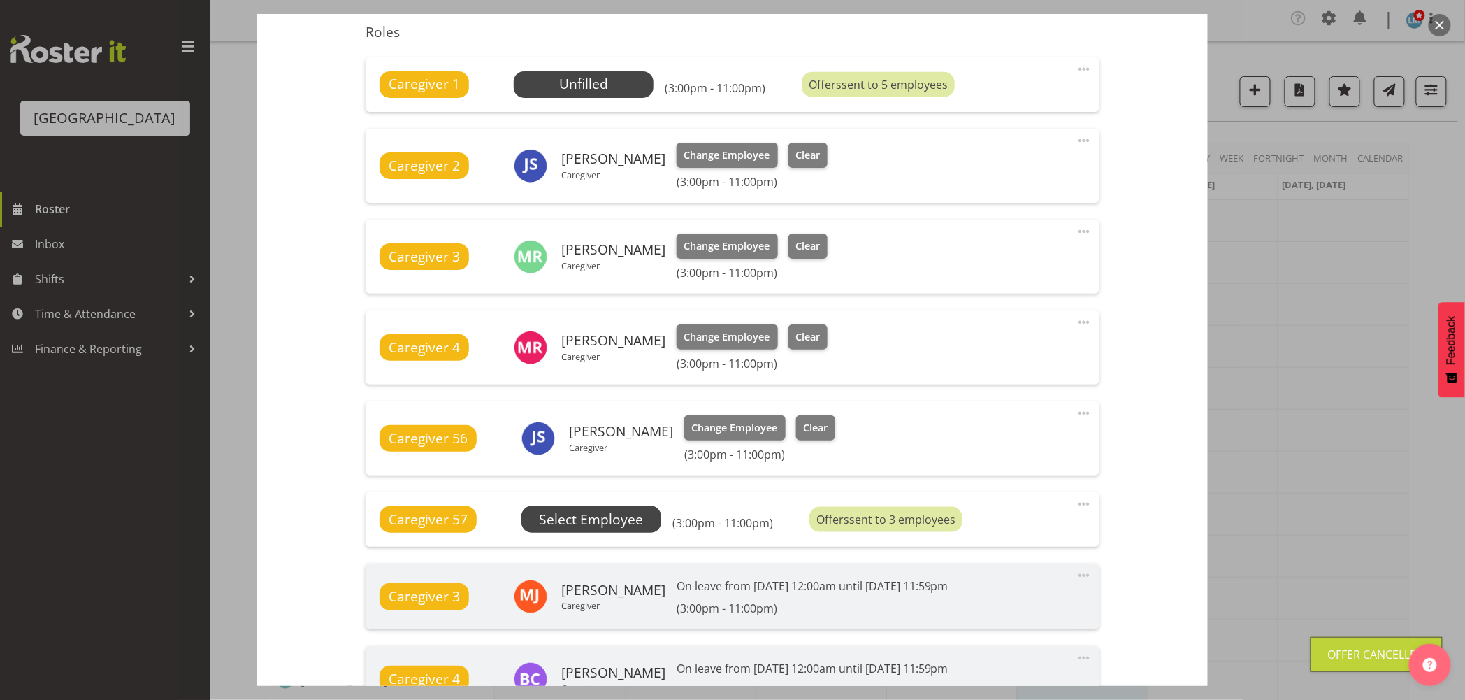
click at [0, 0] on span "Select Employee" at bounding box center [0, 0] width 0 height 0
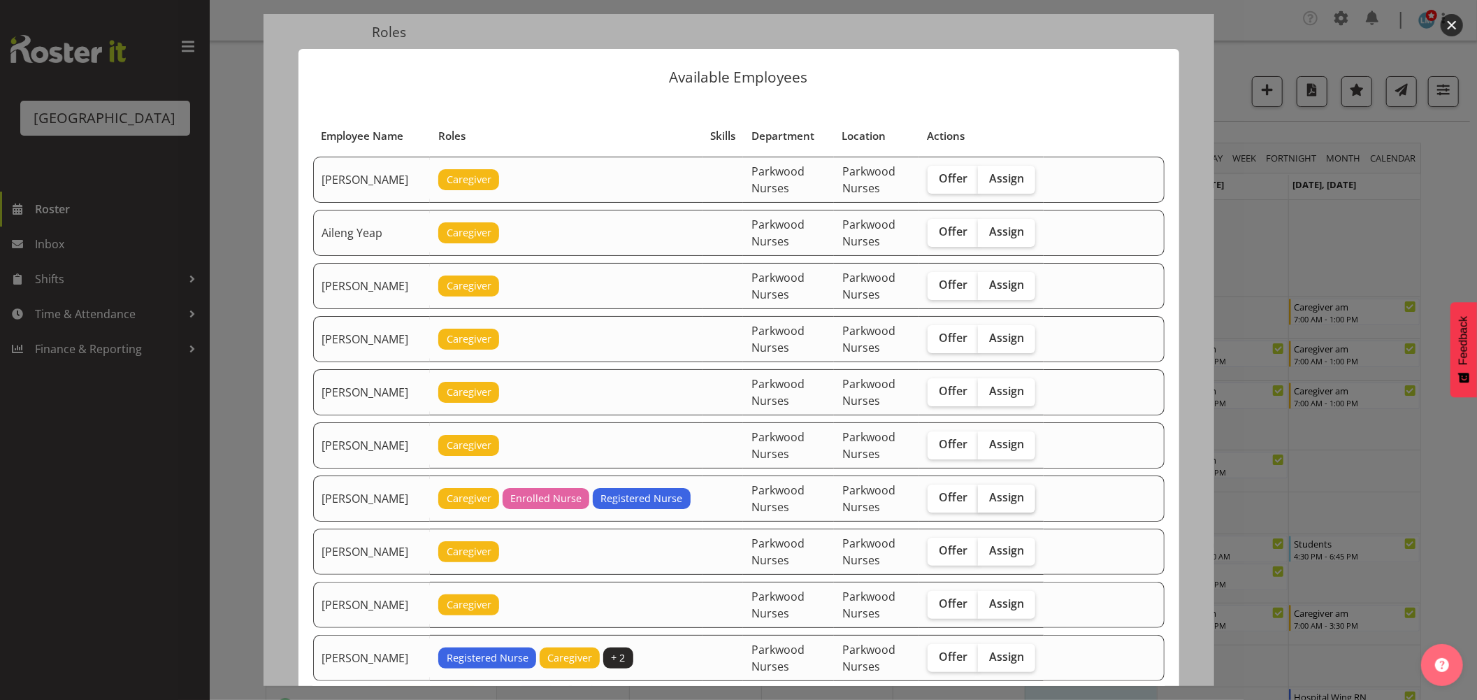
click at [1016, 502] on span "Assign" at bounding box center [1006, 497] width 35 height 14
click at [987, 502] on input "Assign" at bounding box center [982, 497] width 9 height 9
checkbox input "true"
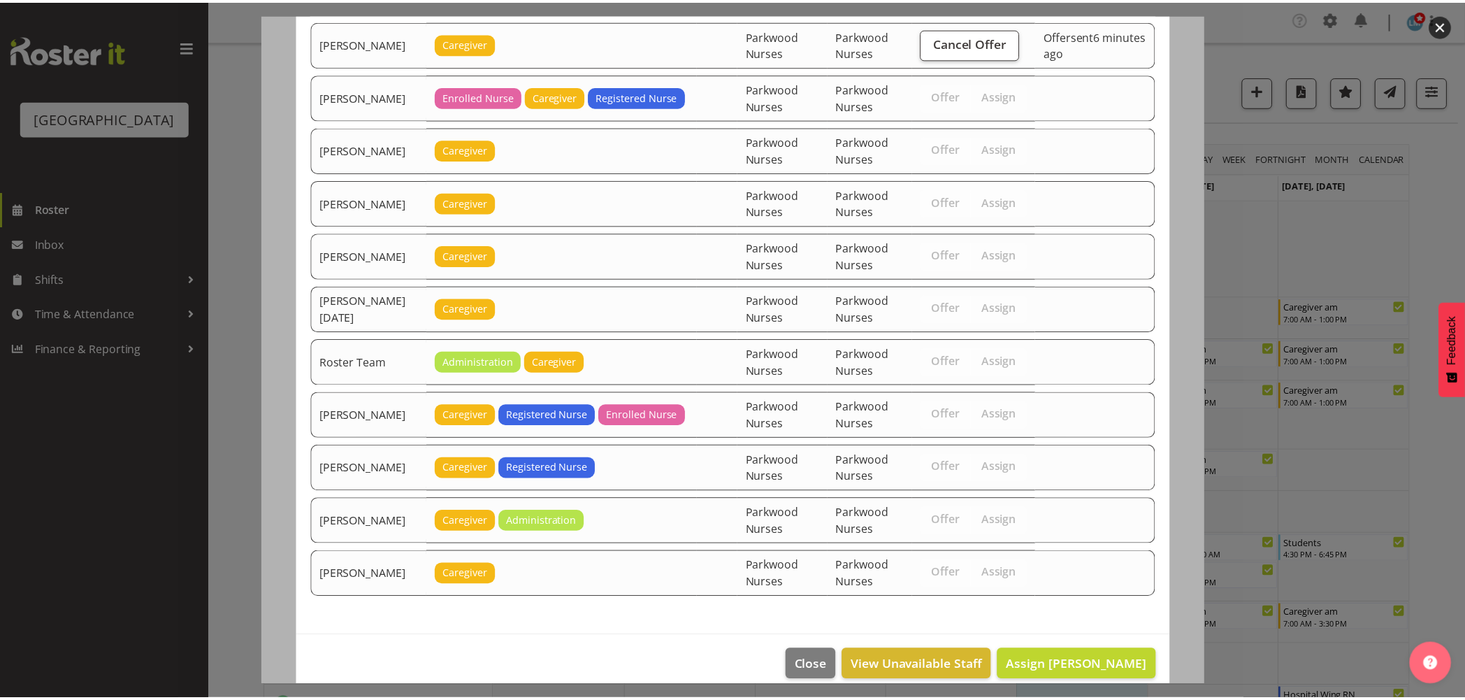
scroll to position [1539, 0]
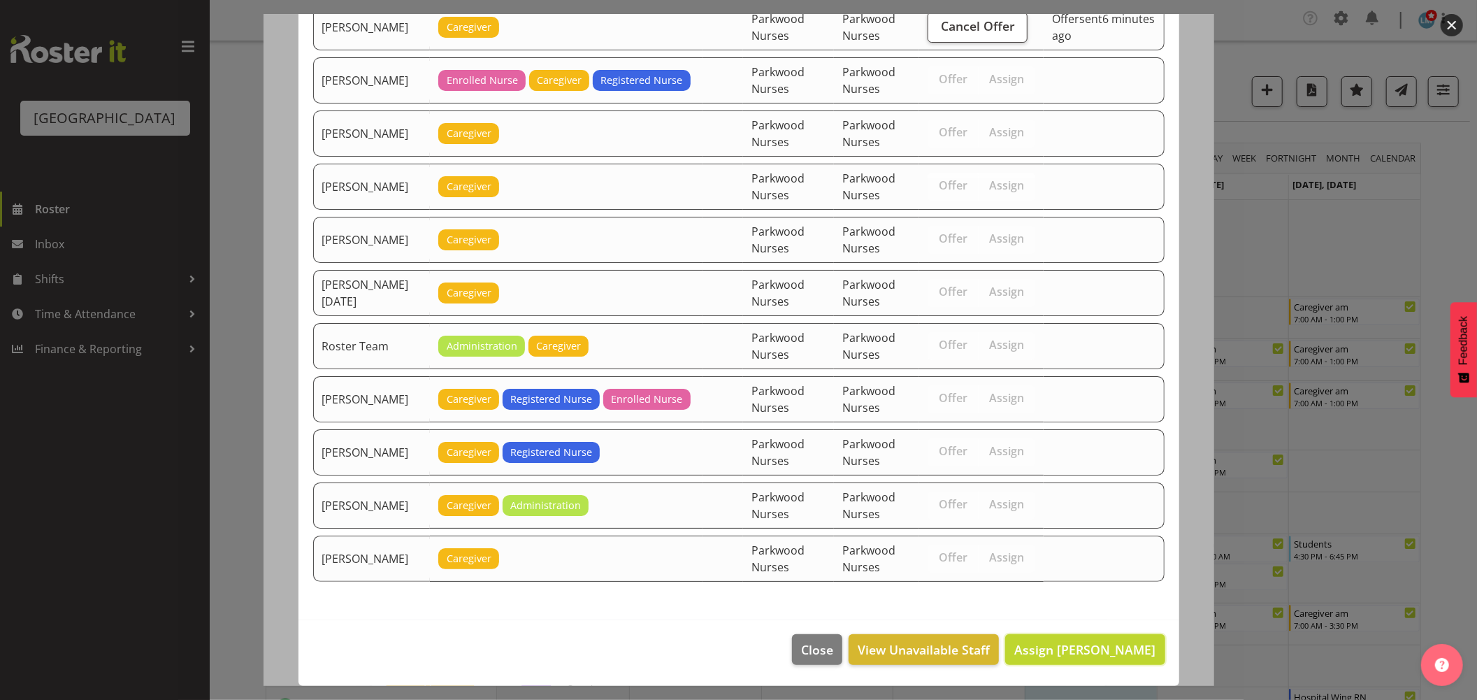
click at [1100, 658] on span "Assign Belen Flood" at bounding box center [1084, 649] width 141 height 18
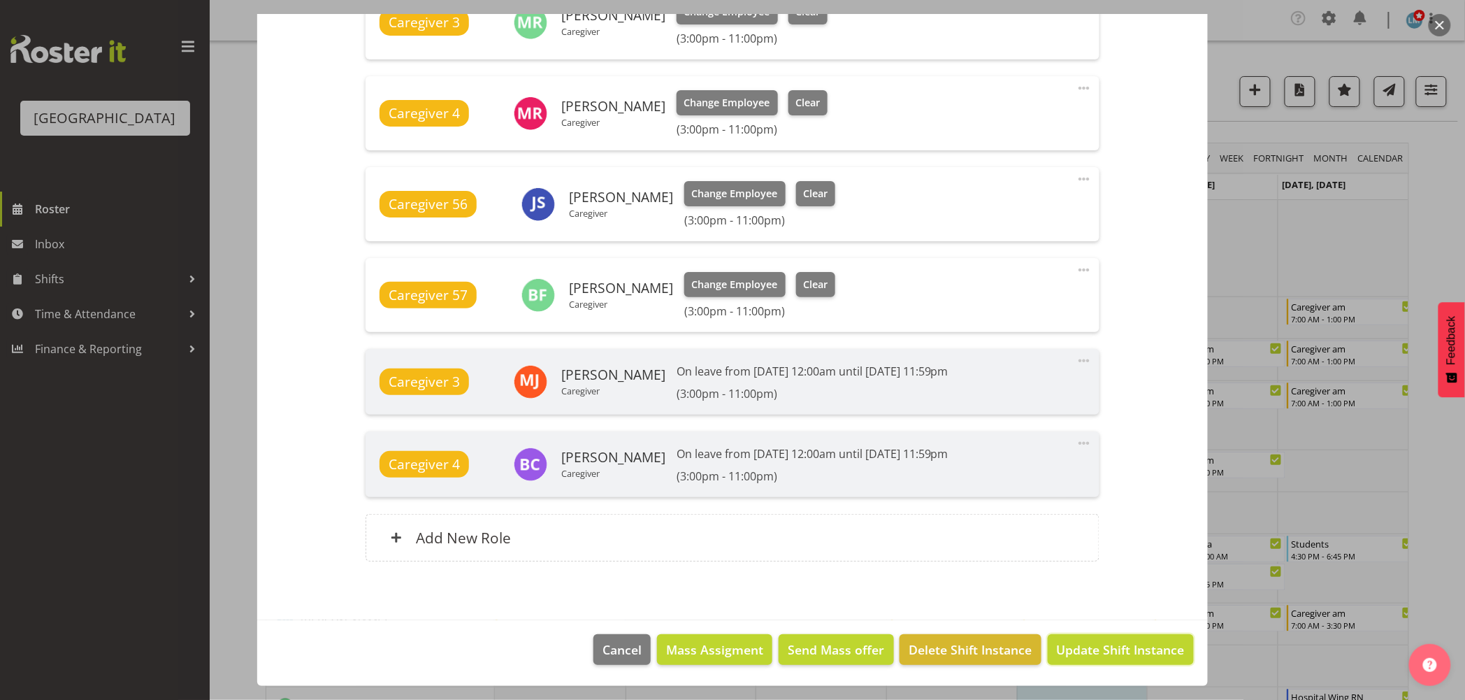
click at [1100, 658] on span "Update Shift Instance" at bounding box center [1121, 649] width 128 height 18
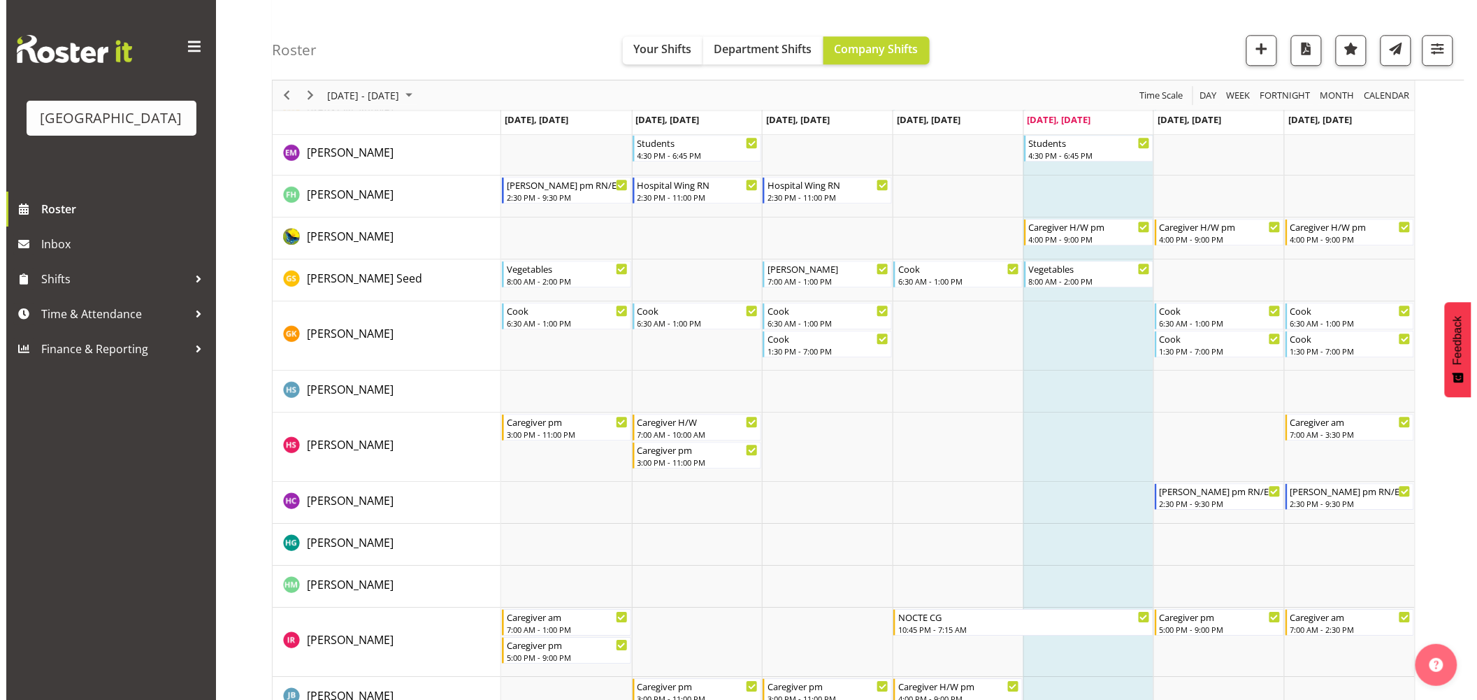
scroll to position [1398, 0]
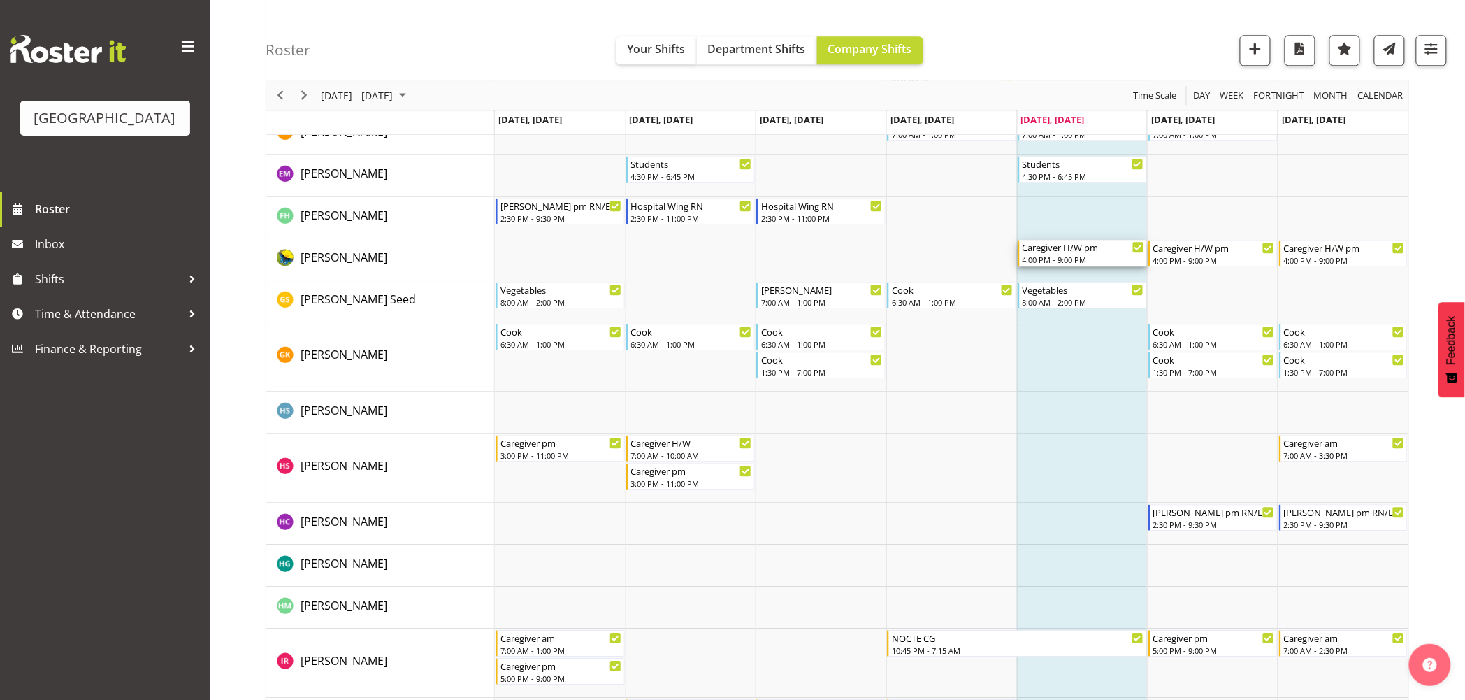
click at [1051, 252] on div "Caregiver H/W pm" at bounding box center [1084, 247] width 122 height 14
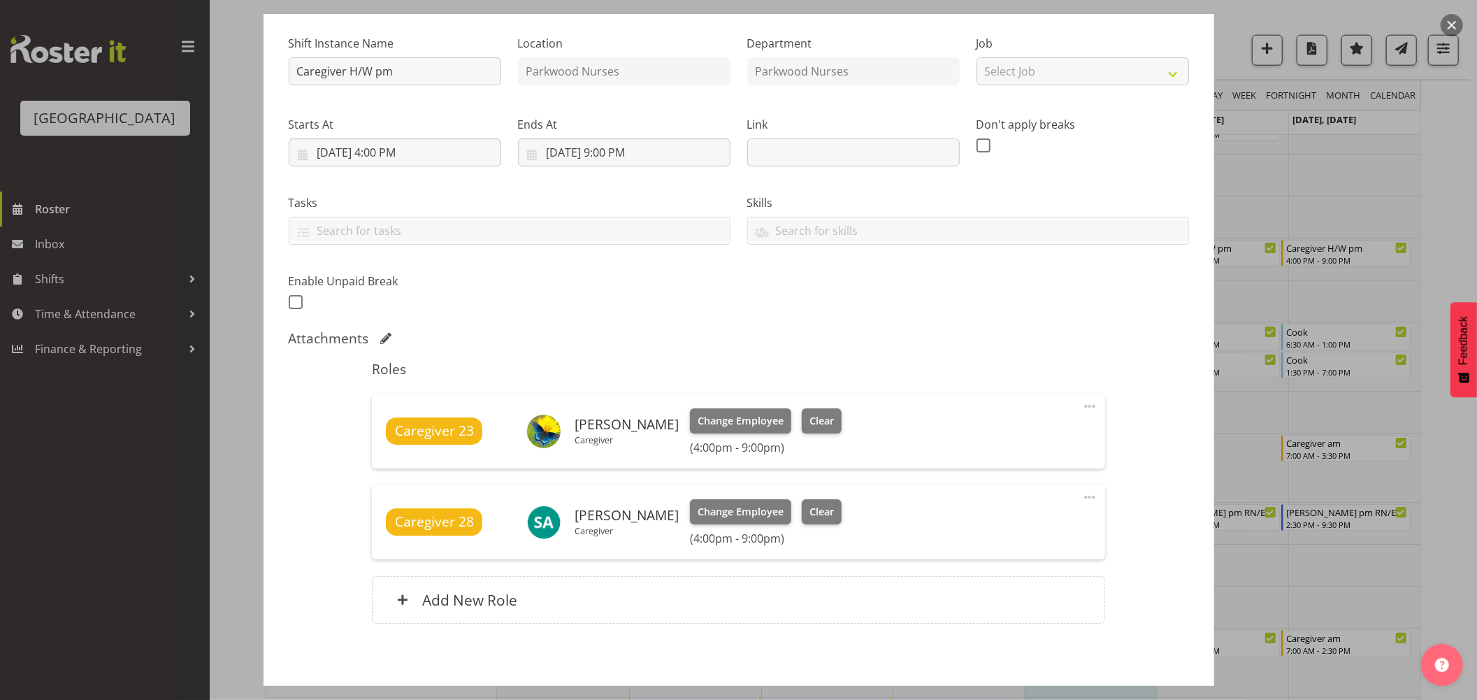
scroll to position [191, 0]
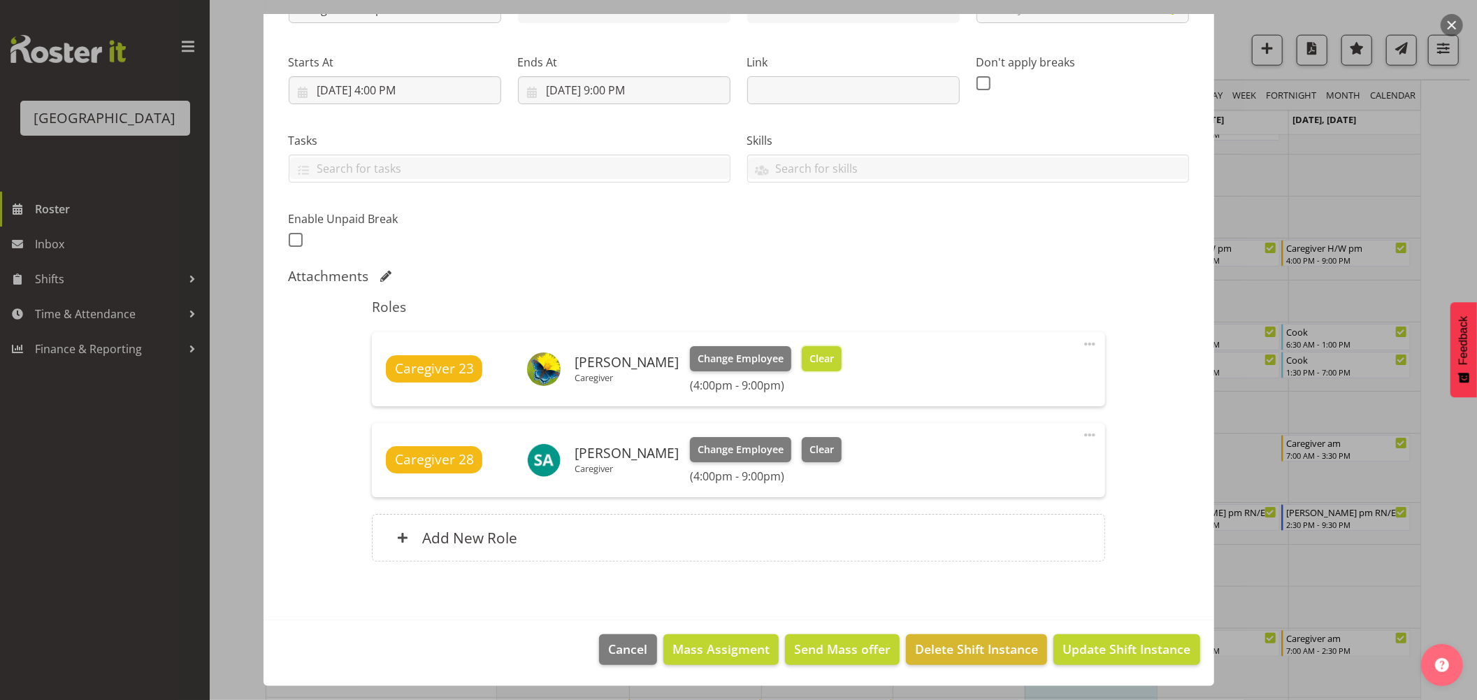
click at [809, 353] on span "Clear" at bounding box center [821, 358] width 24 height 15
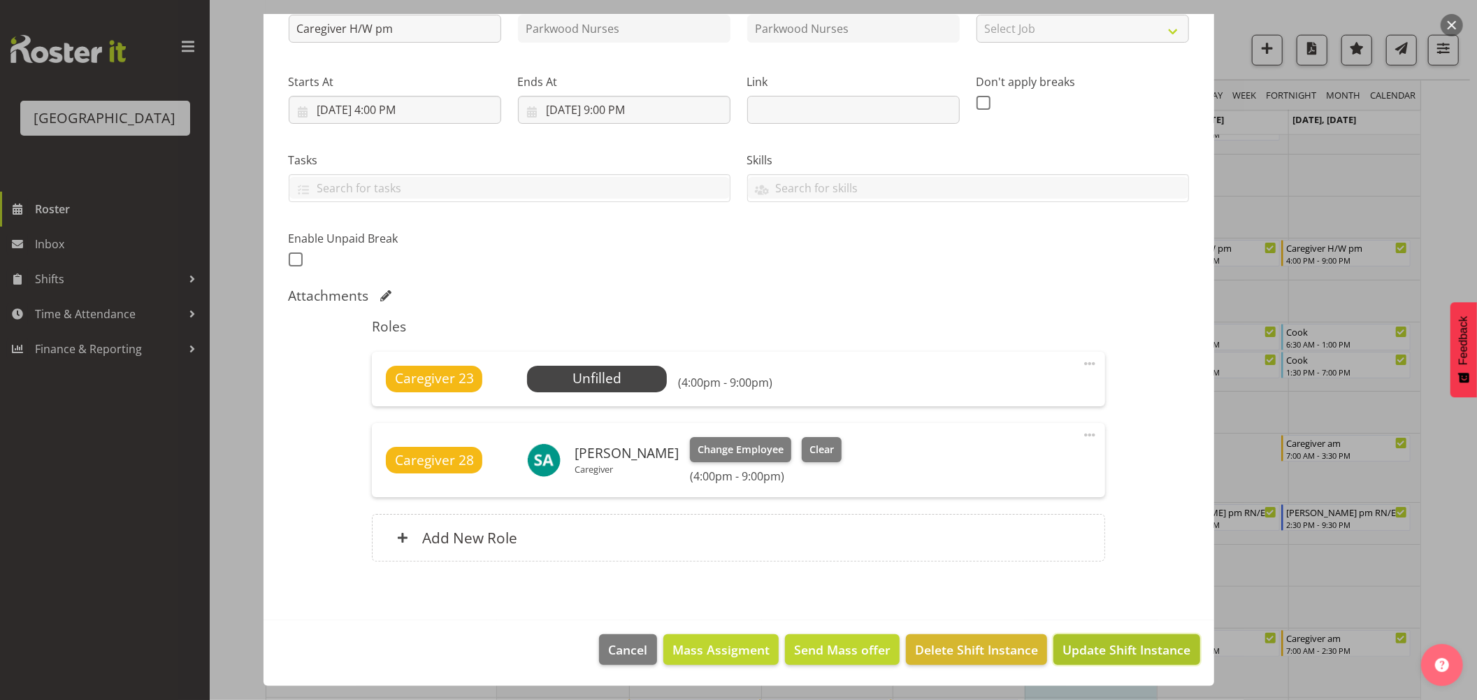
click at [1117, 647] on span "Update Shift Instance" at bounding box center [1126, 649] width 128 height 18
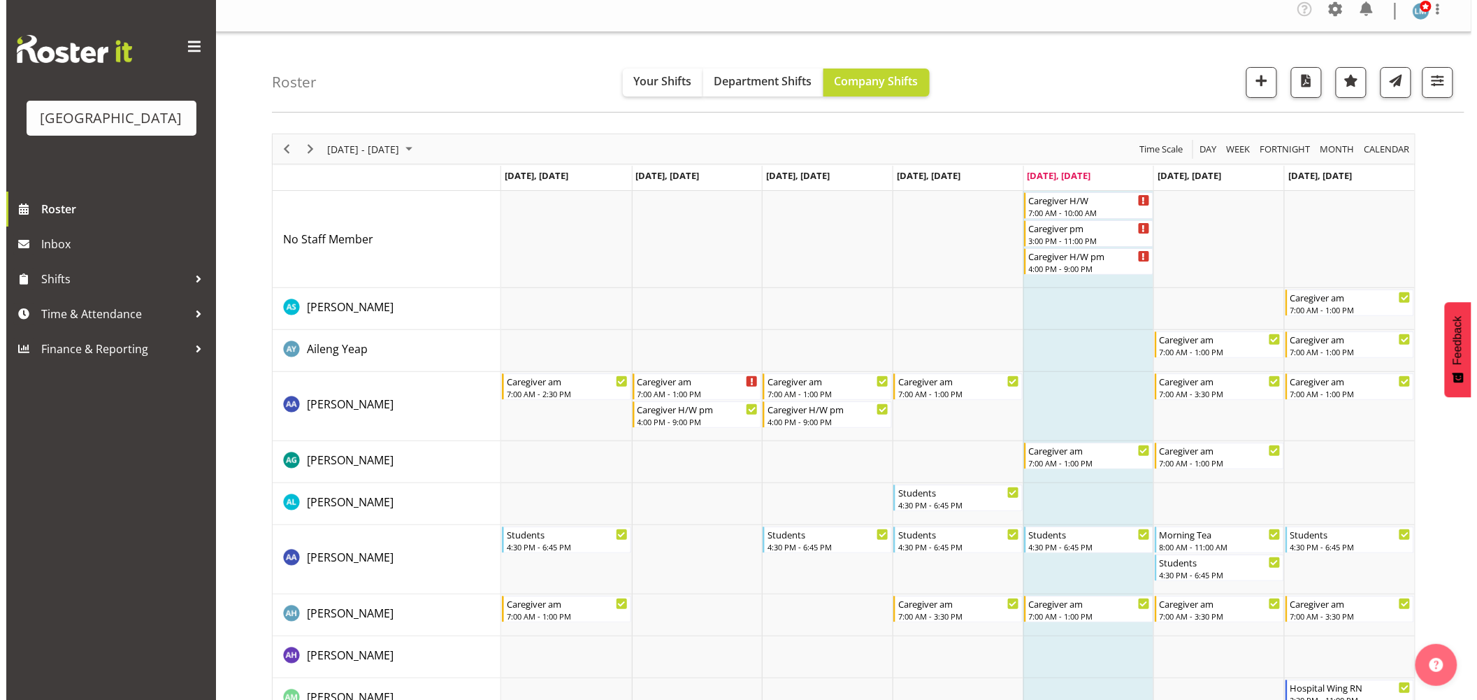
scroll to position [0, 0]
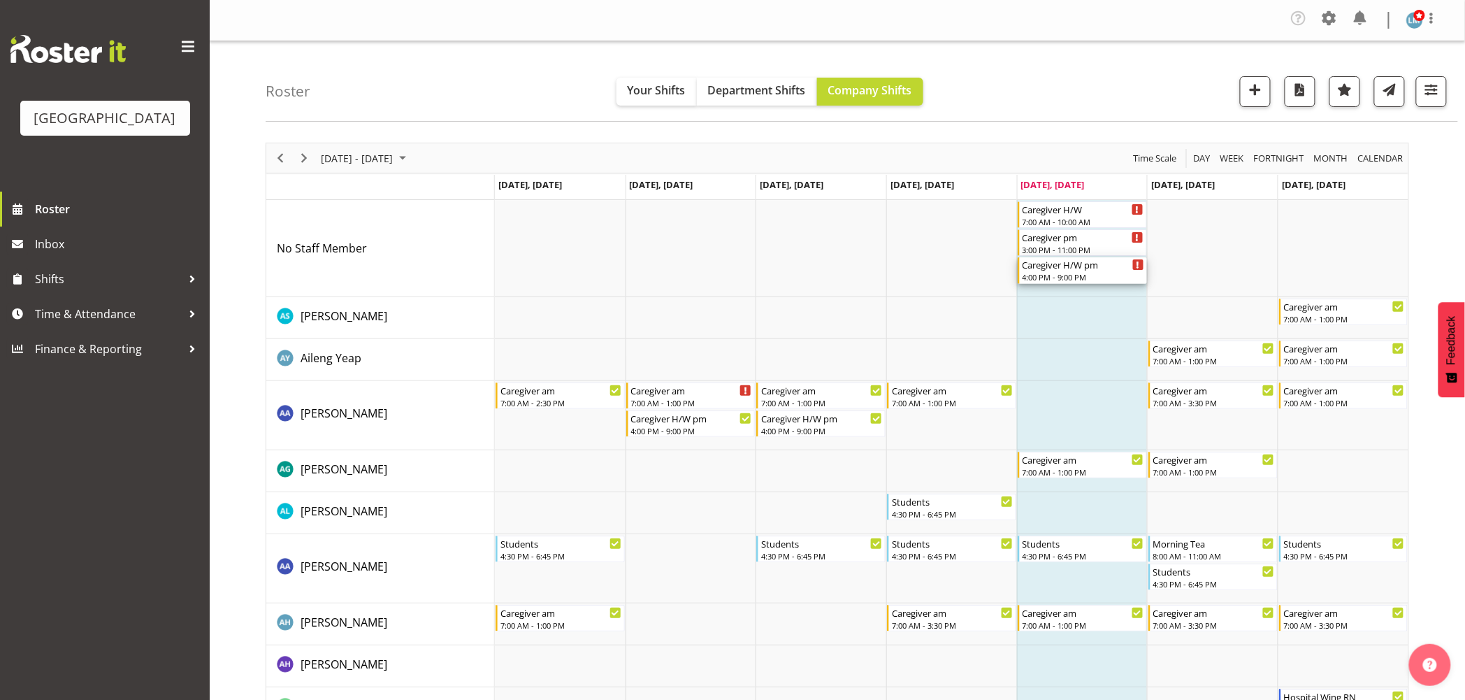
click at [1046, 264] on div "Caregiver H/W pm" at bounding box center [1084, 264] width 122 height 14
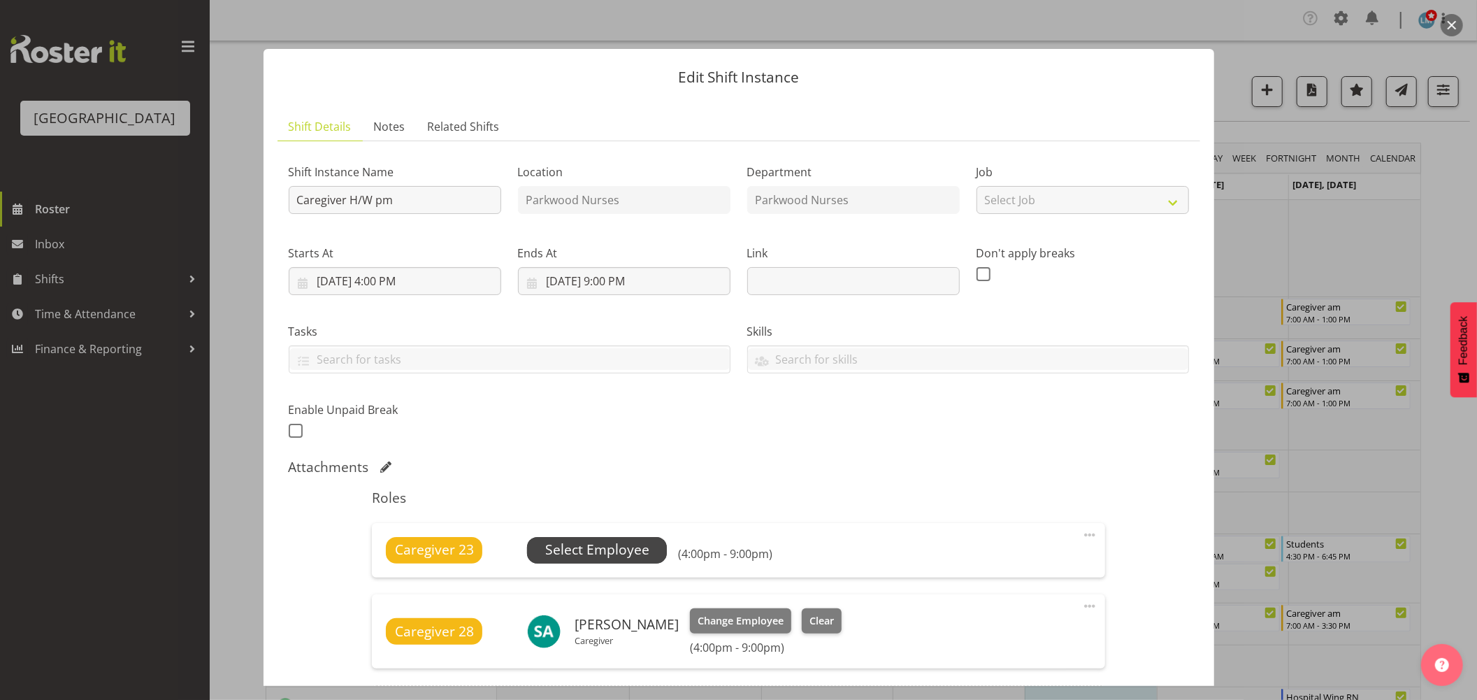
click at [620, 554] on span "Select Employee" at bounding box center [597, 550] width 104 height 20
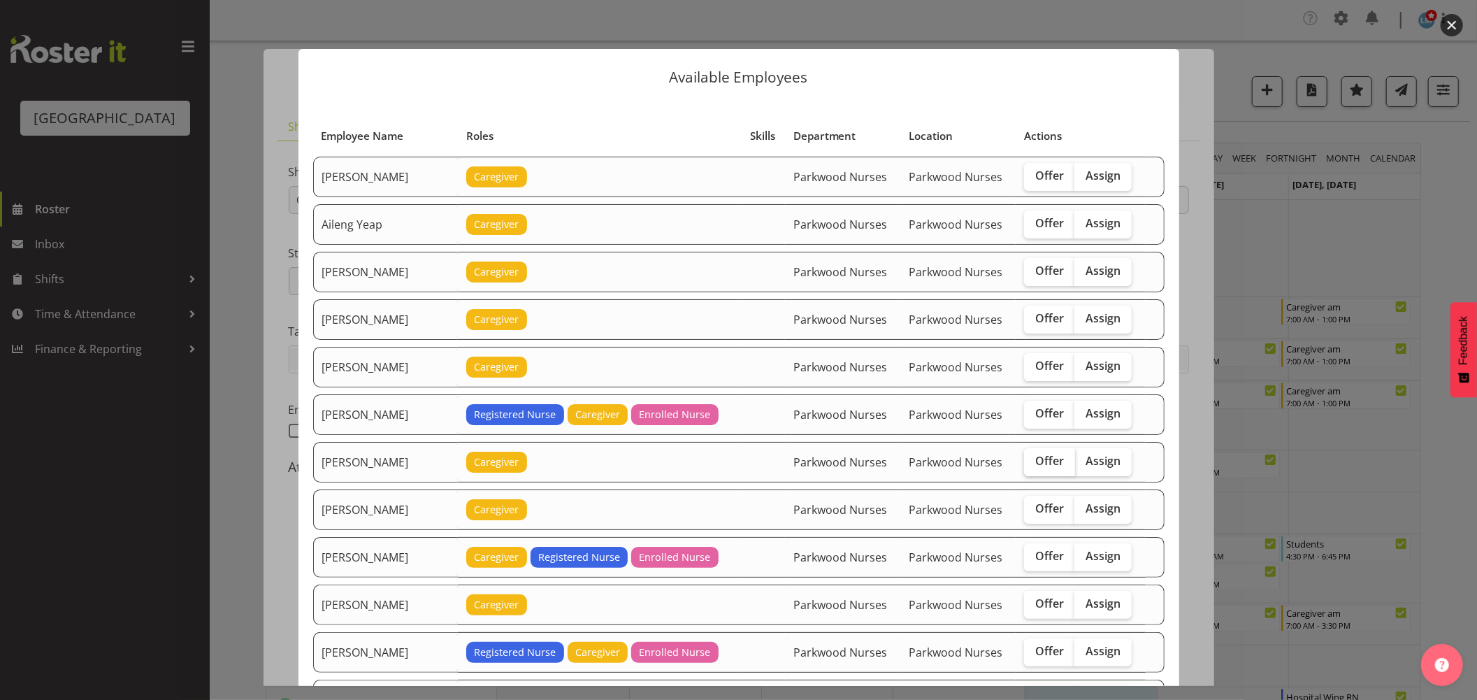
click at [1048, 467] on span "Offer" at bounding box center [1049, 461] width 29 height 14
click at [1033, 466] on input "Offer" at bounding box center [1028, 460] width 9 height 9
checkbox input "true"
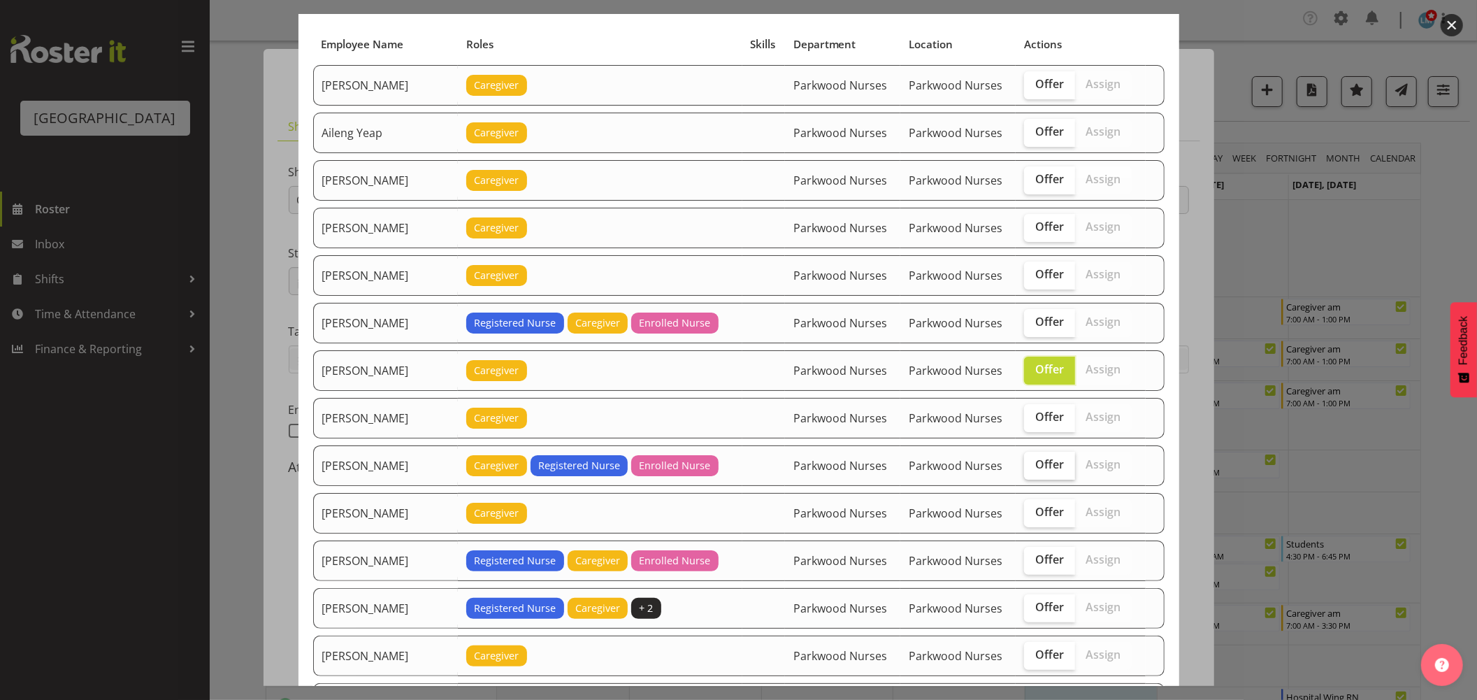
scroll to position [155, 0]
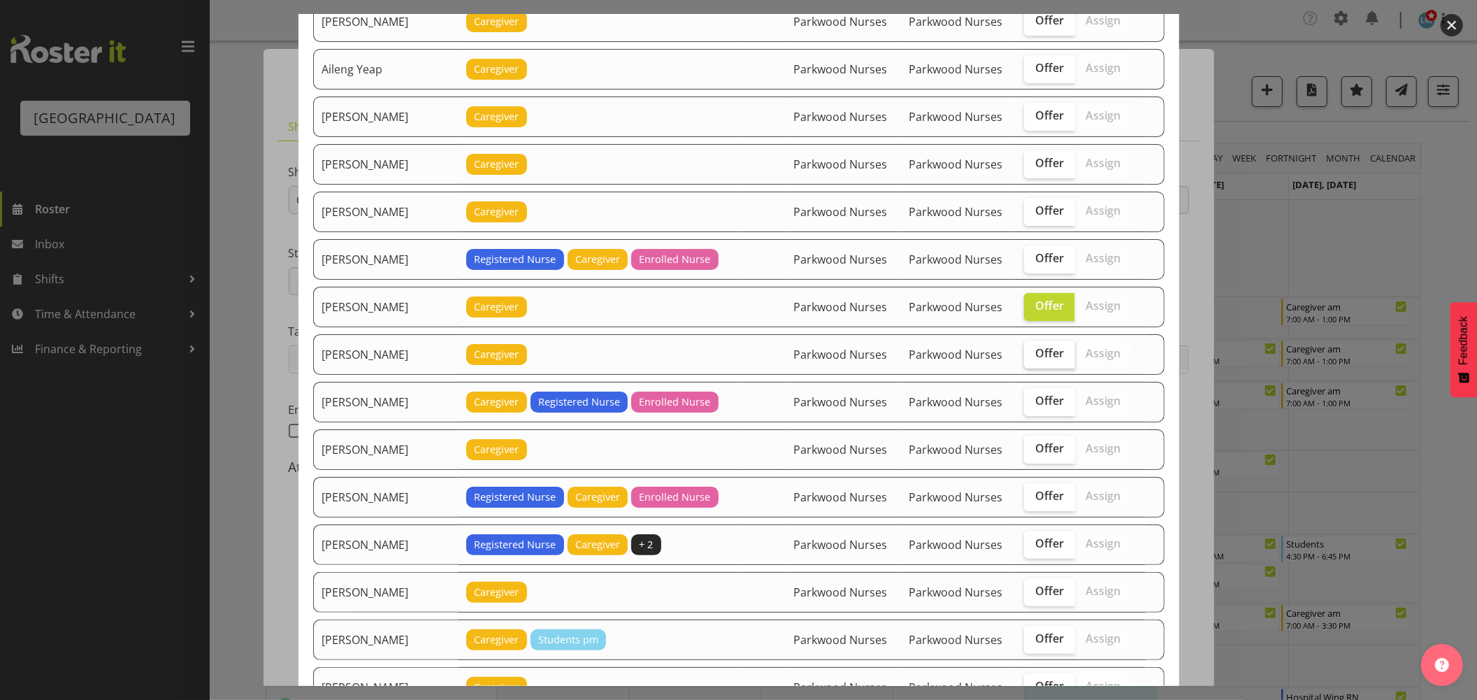
click at [1041, 341] on label "Offer" at bounding box center [1049, 354] width 51 height 28
click at [1033, 349] on input "Offer" at bounding box center [1028, 353] width 9 height 9
click at [1041, 351] on span "Offer" at bounding box center [1049, 353] width 29 height 14
click at [1033, 351] on input "Offer" at bounding box center [1028, 353] width 9 height 9
click at [1039, 353] on span "Offer" at bounding box center [1049, 353] width 29 height 14
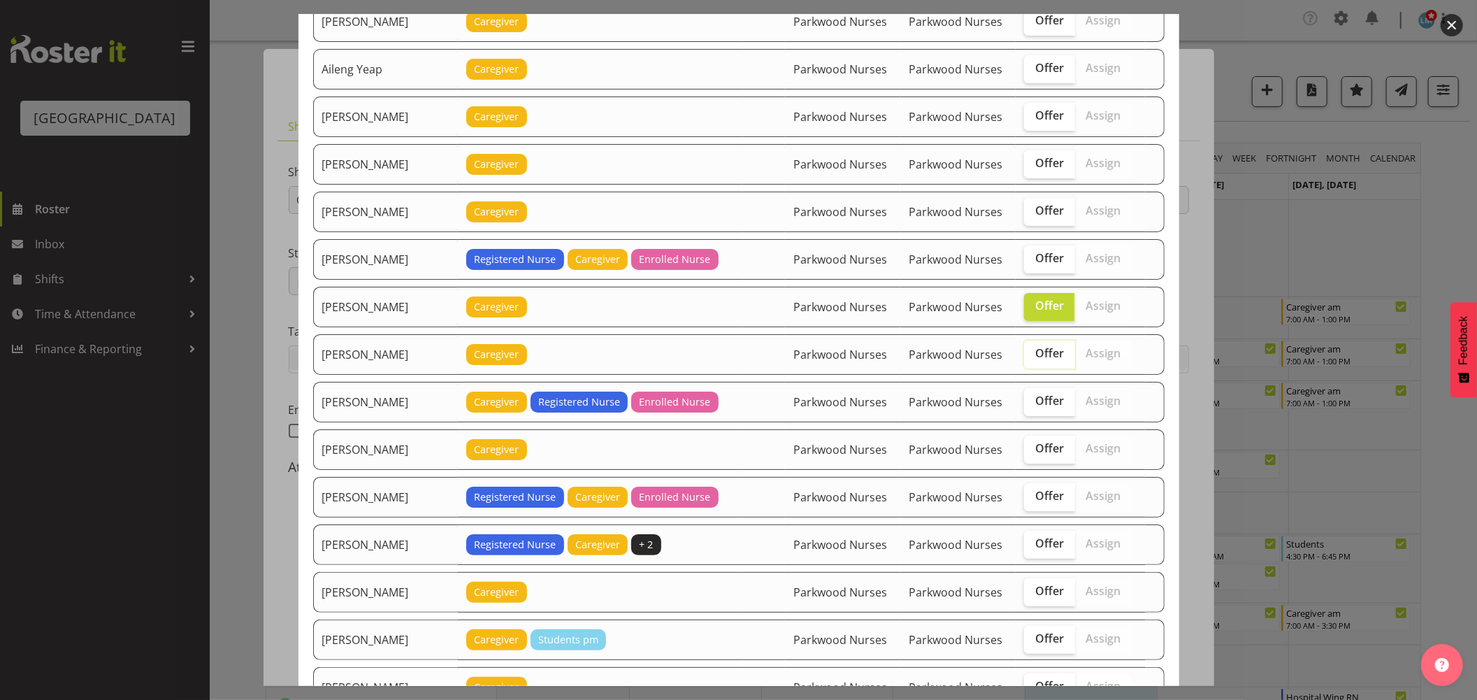
click at [1033, 353] on input "Offer" at bounding box center [1028, 353] width 9 height 9
checkbox input "true"
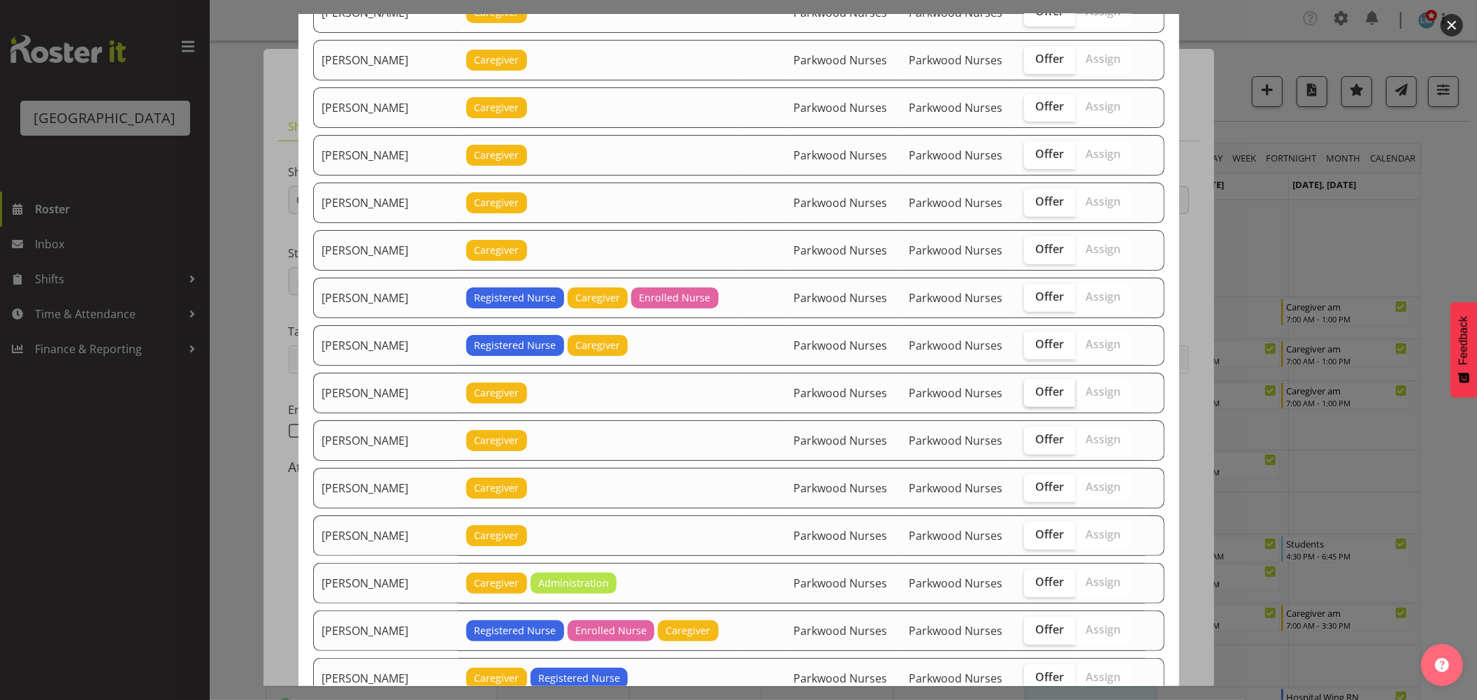
scroll to position [854, 0]
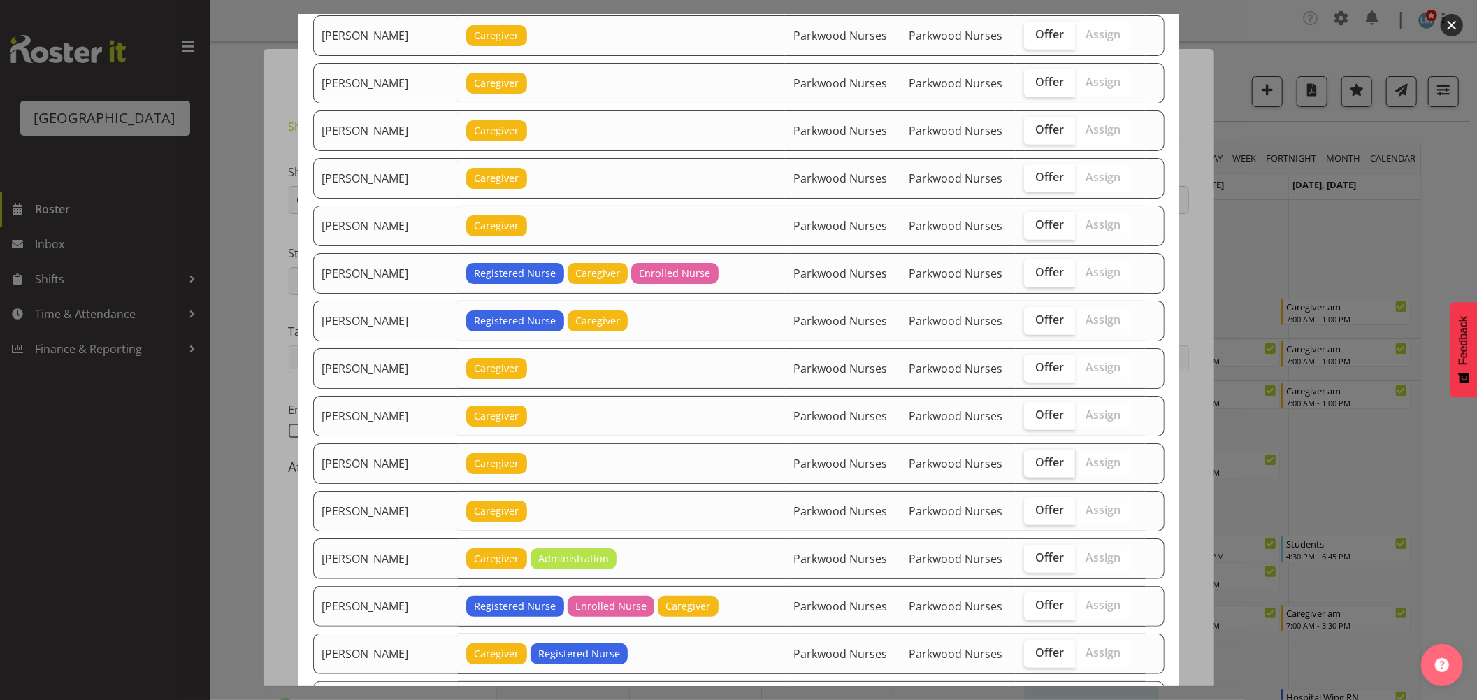
click at [1037, 459] on span "Offer" at bounding box center [1049, 462] width 29 height 14
click at [1033, 459] on input "Offer" at bounding box center [1028, 462] width 9 height 9
checkbox input "true"
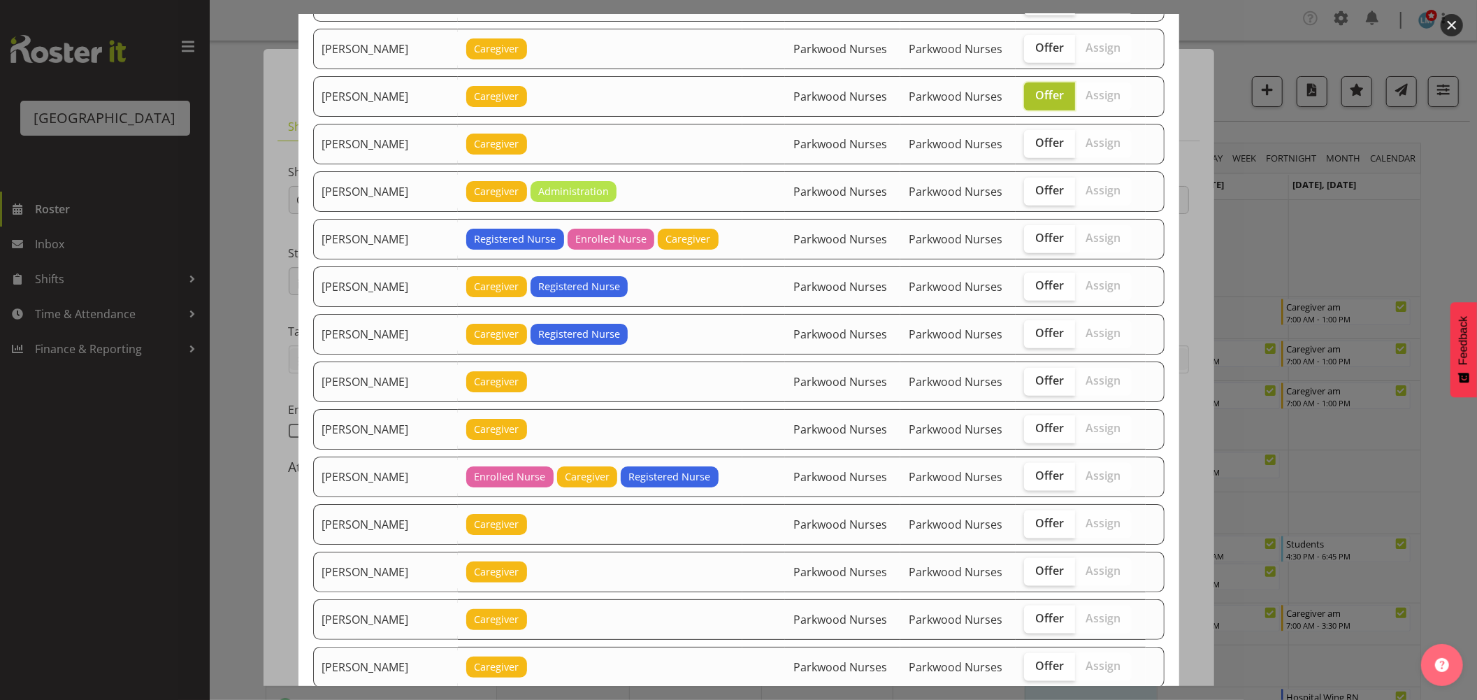
scroll to position [1242, 0]
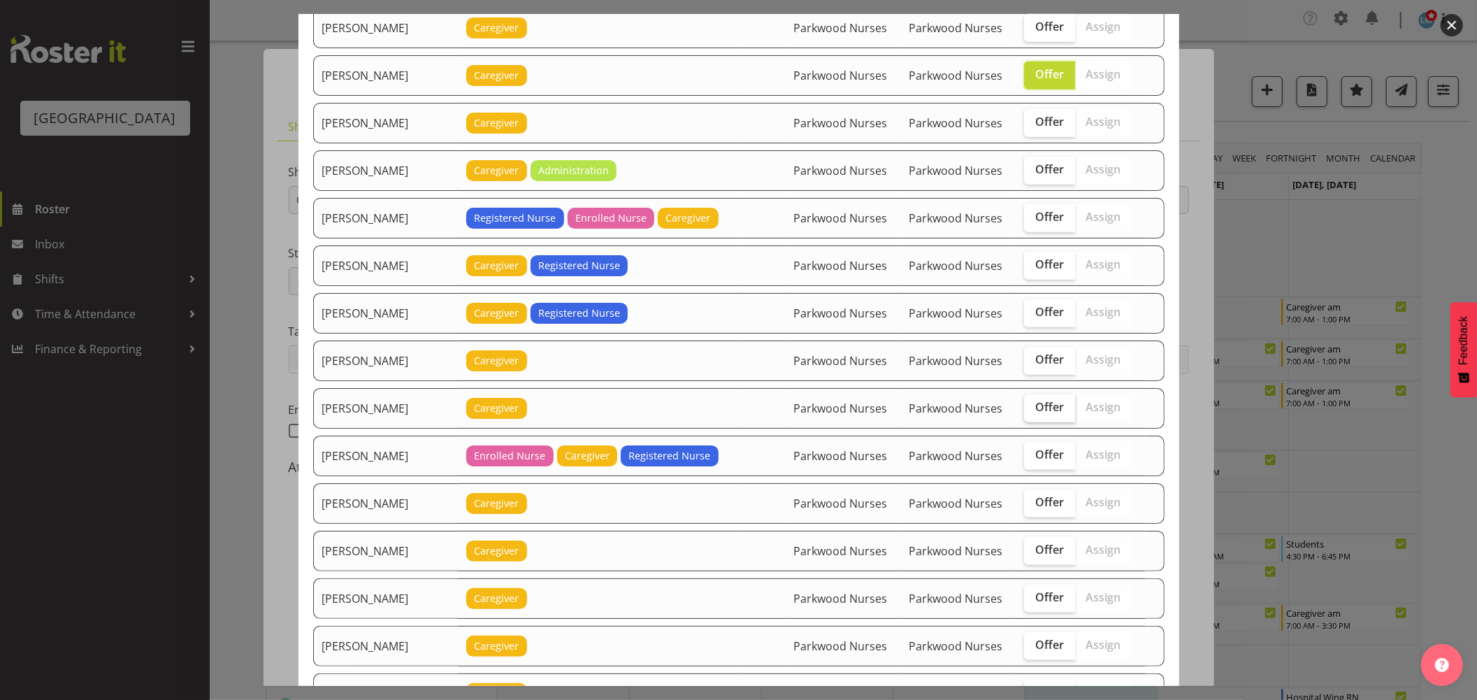
click at [1024, 421] on label "Offer" at bounding box center [1049, 408] width 51 height 28
click at [1024, 412] on input "Offer" at bounding box center [1028, 407] width 9 height 9
checkbox input "true"
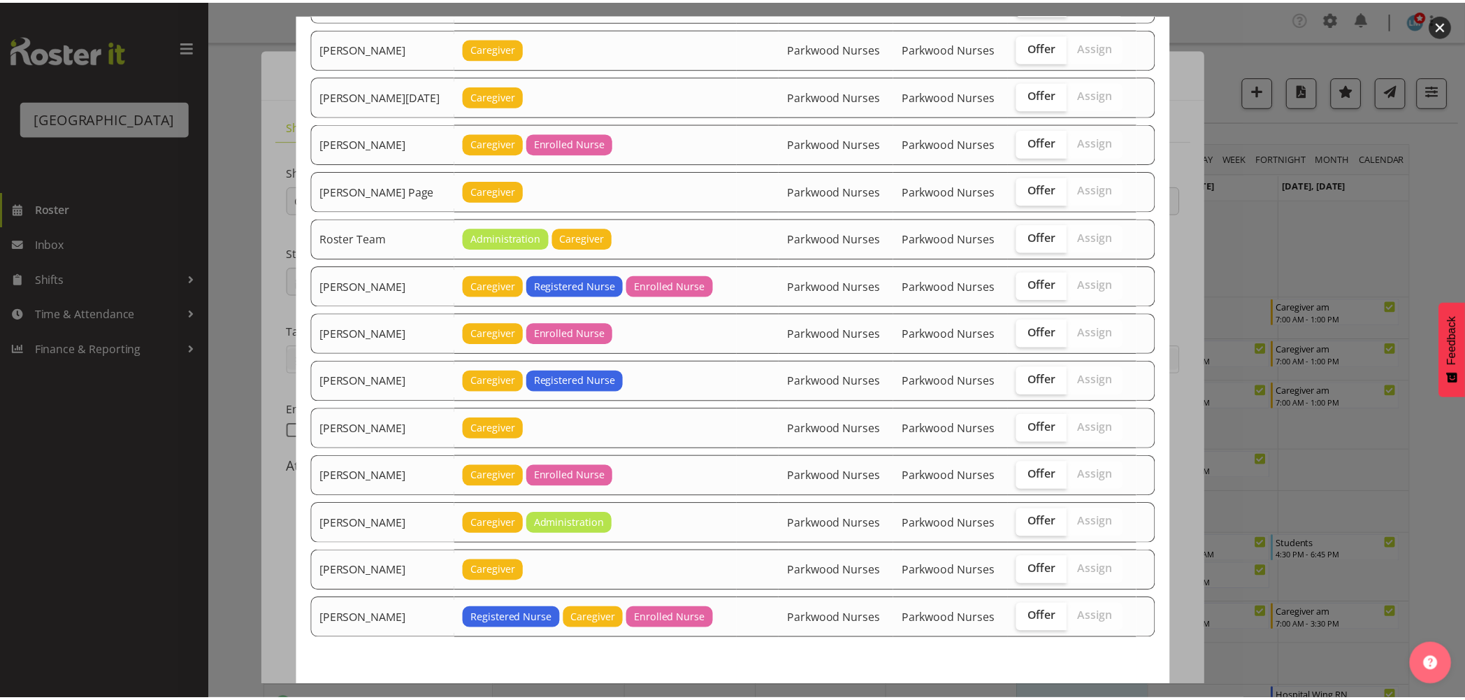
scroll to position [1903, 0]
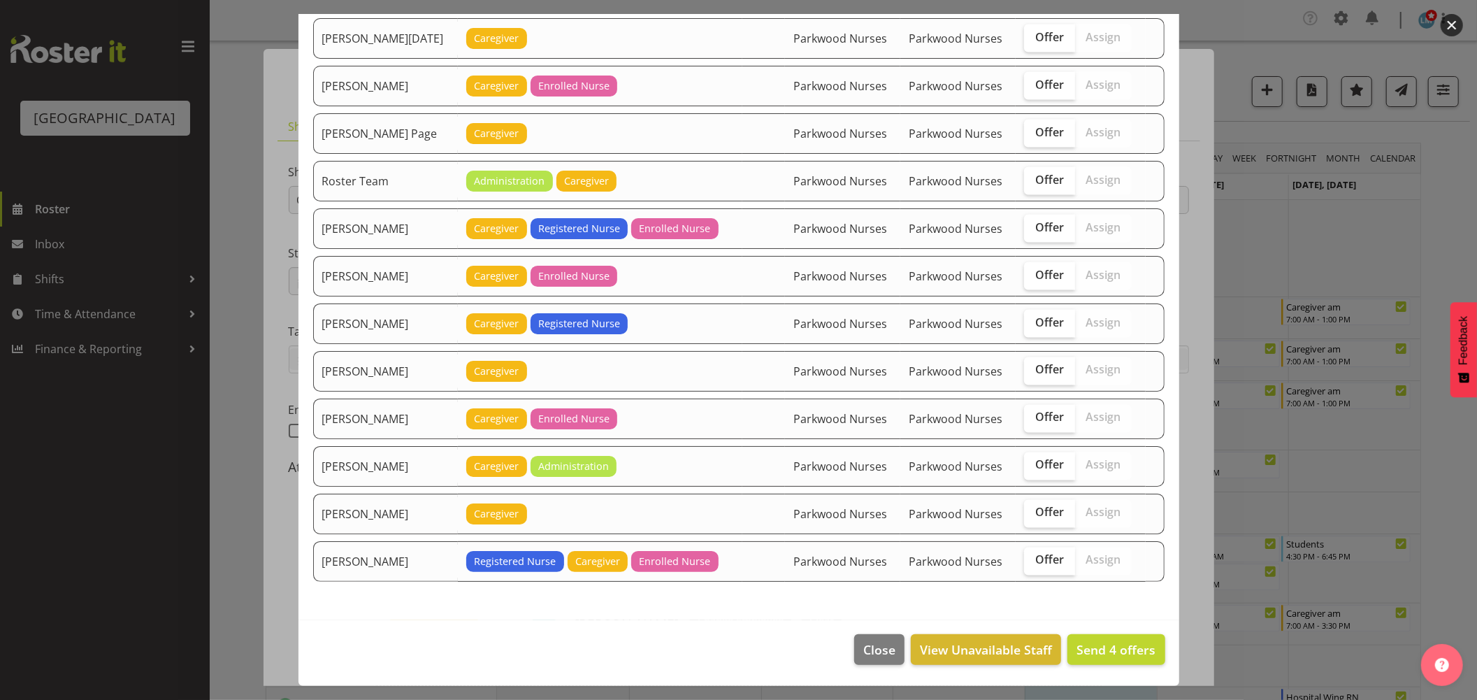
click at [1124, 667] on footer "Close View Unavailable Staff Send 4 offers" at bounding box center [738, 653] width 881 height 66
click at [1116, 655] on span "Send 4 offers" at bounding box center [1115, 649] width 79 height 17
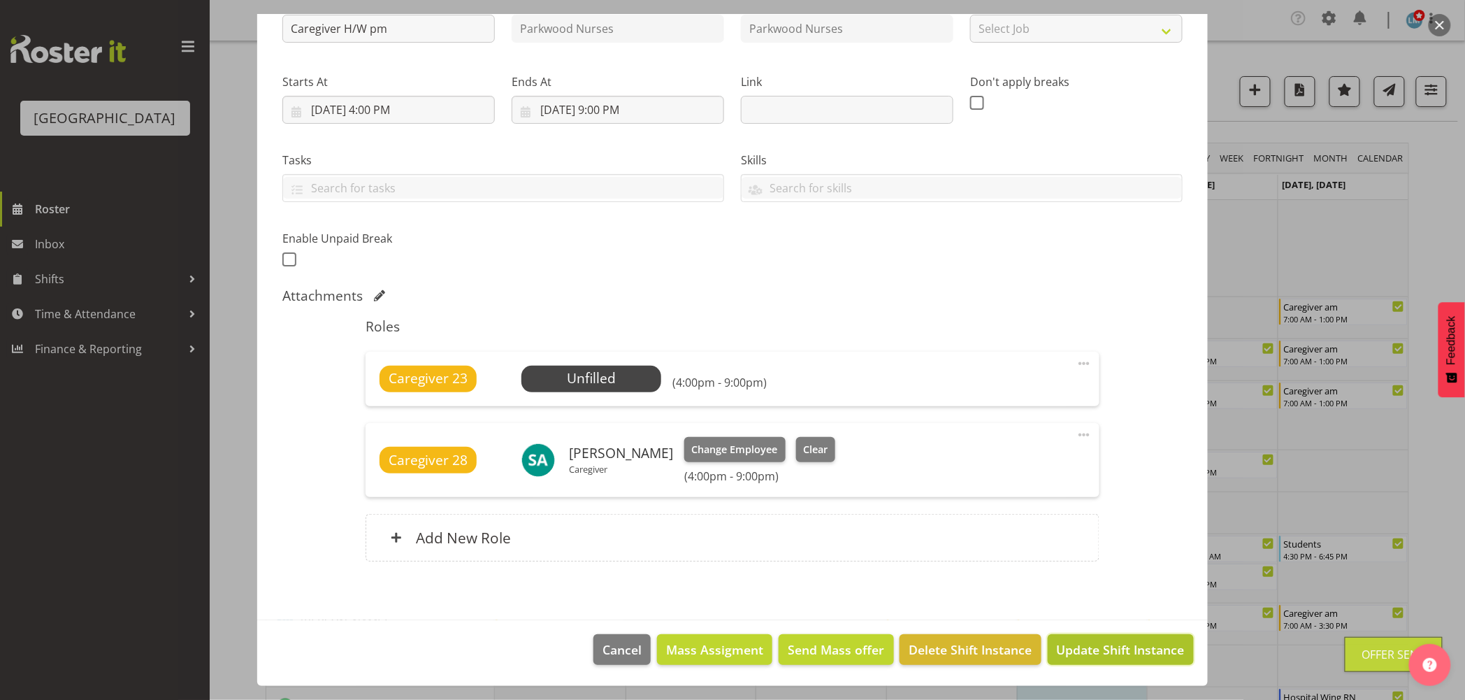
click at [1092, 652] on span "Update Shift Instance" at bounding box center [1121, 649] width 128 height 18
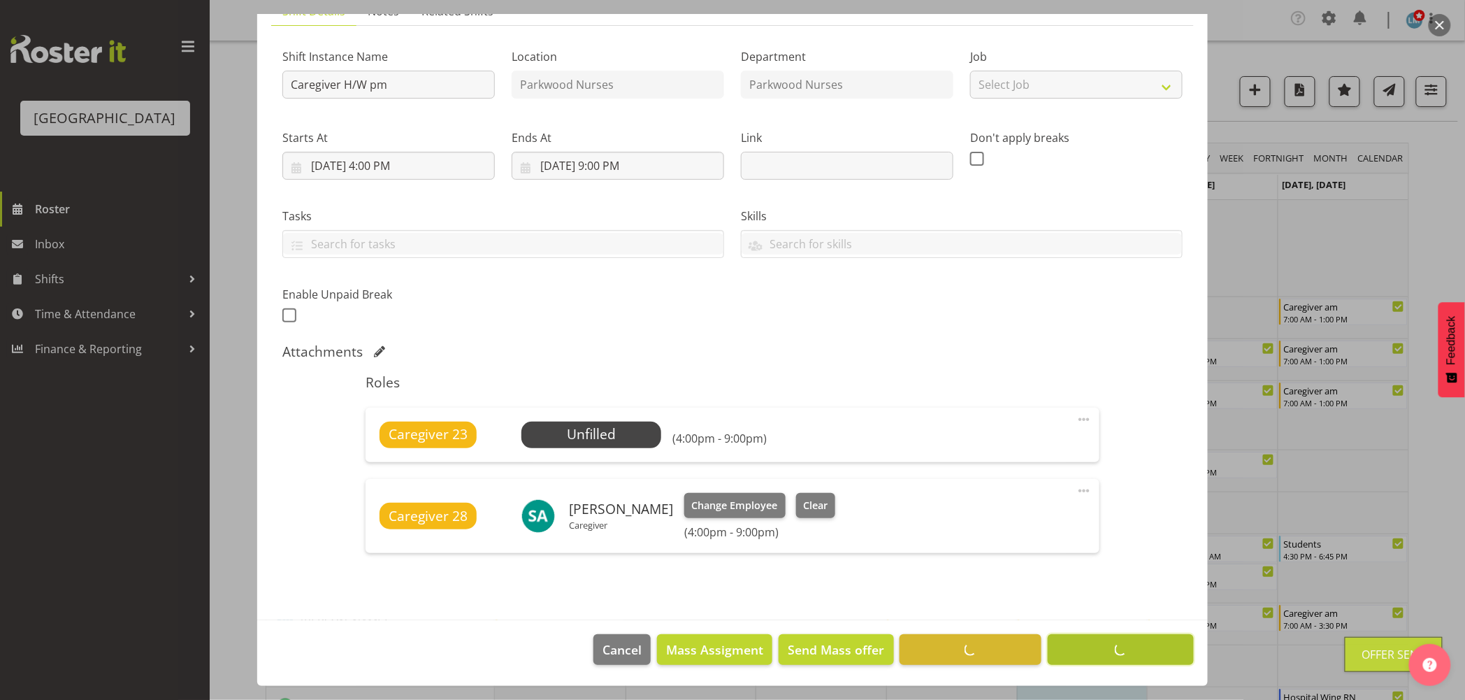
scroll to position [115, 0]
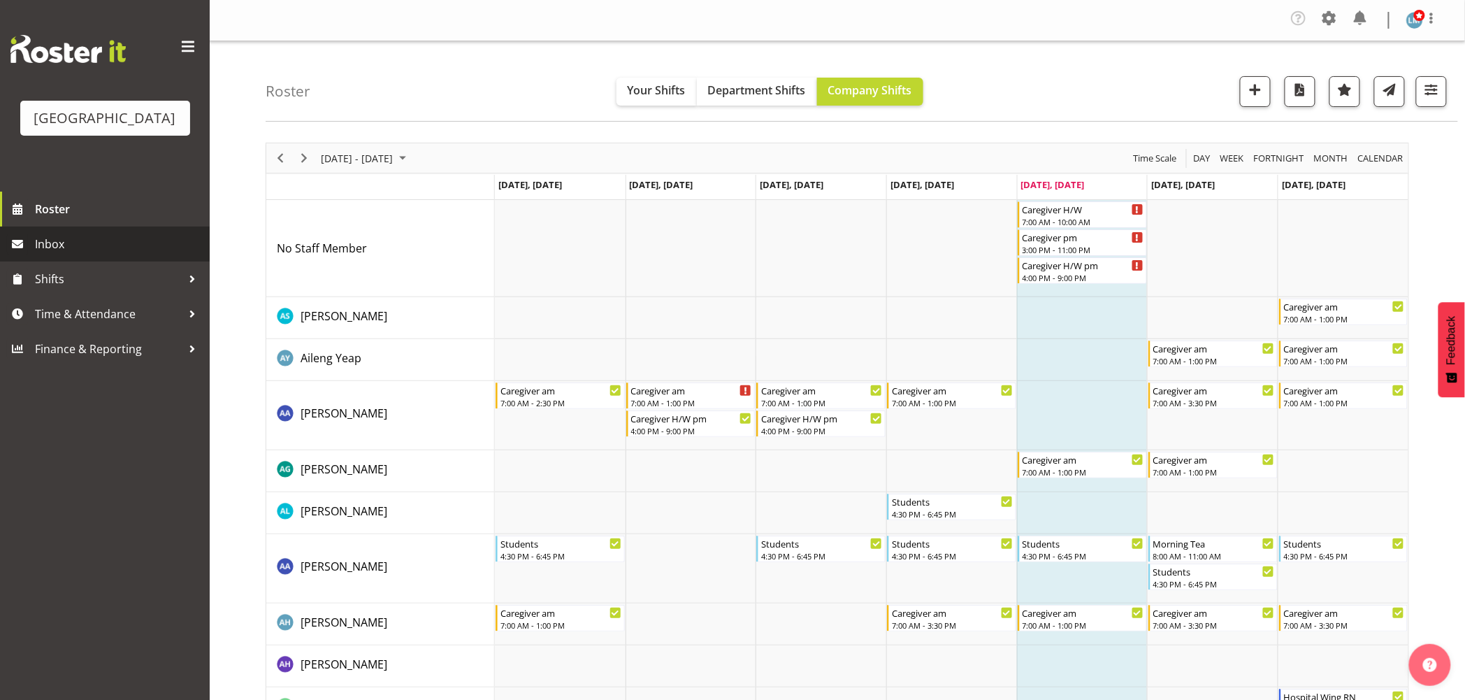
click at [70, 254] on span "Inbox" at bounding box center [119, 243] width 168 height 21
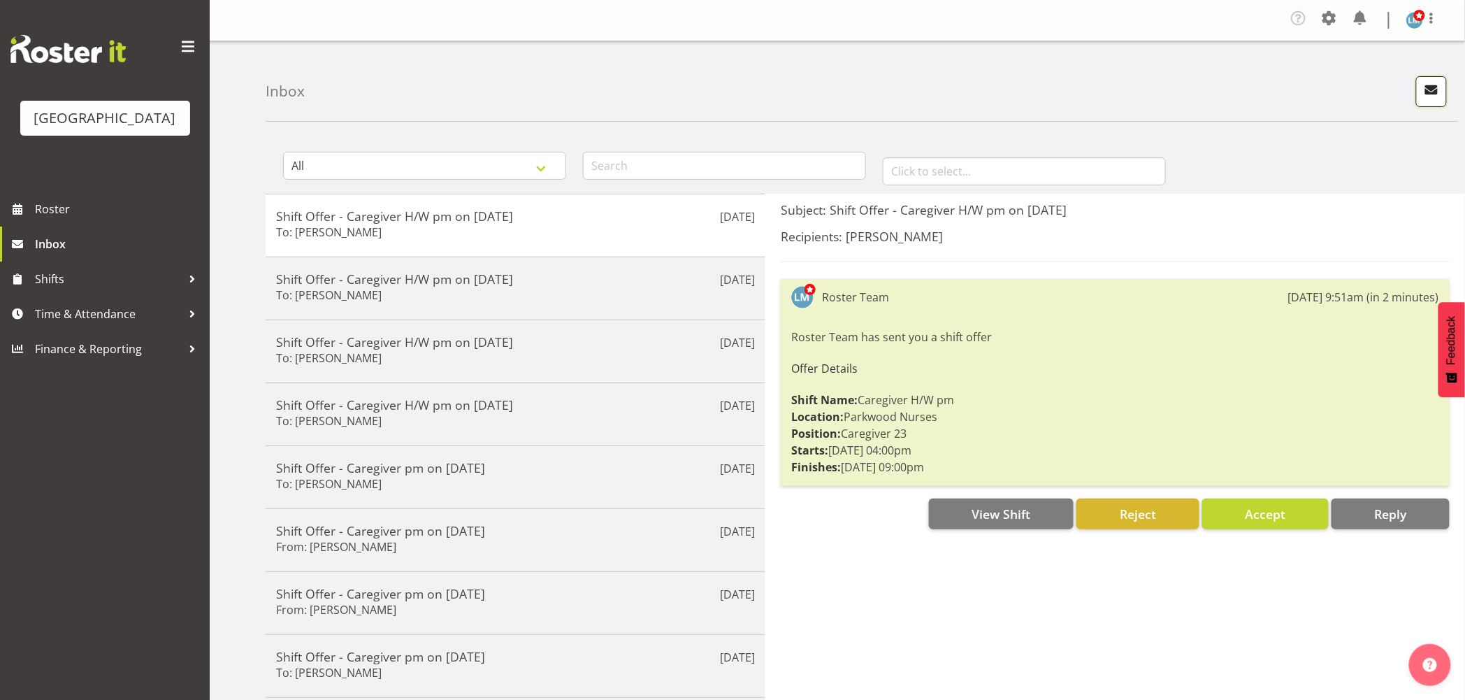
click at [1444, 78] on button "button" at bounding box center [1431, 91] width 31 height 31
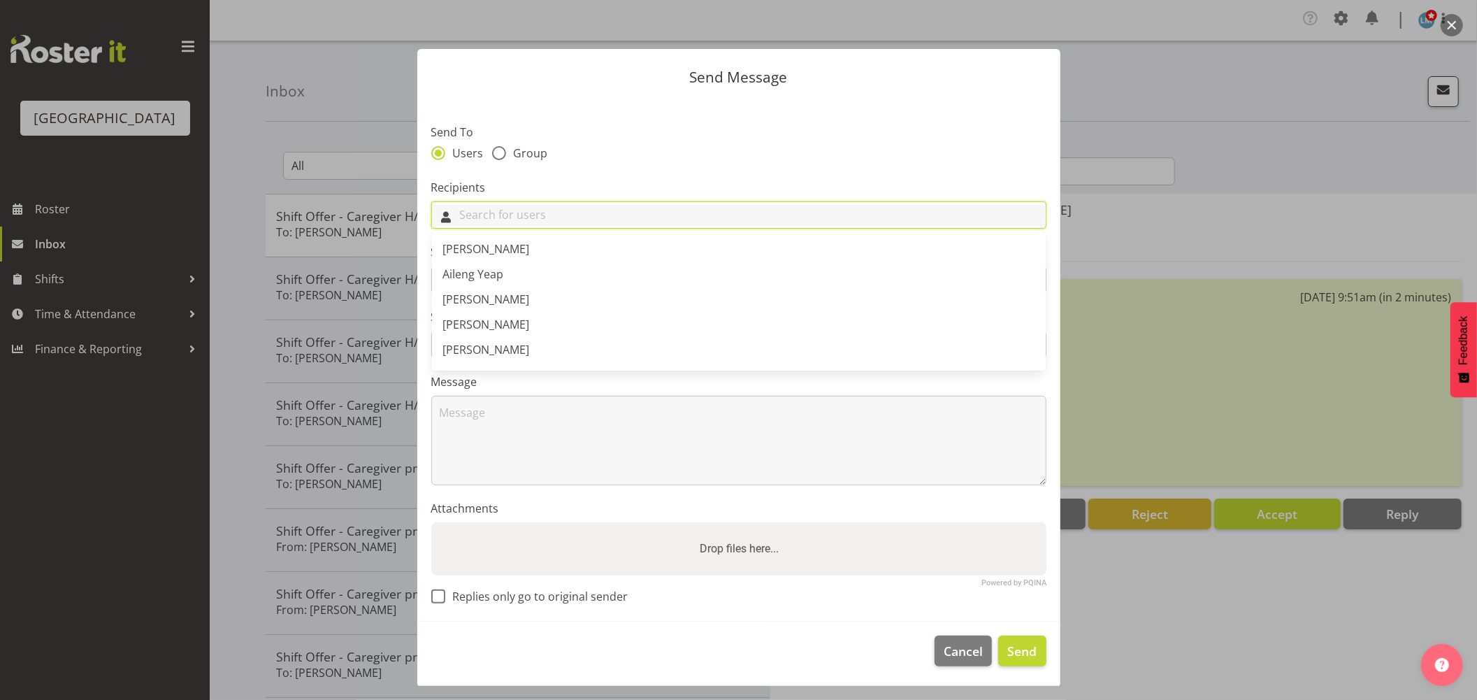
click at [551, 207] on input "text" at bounding box center [739, 215] width 614 height 22
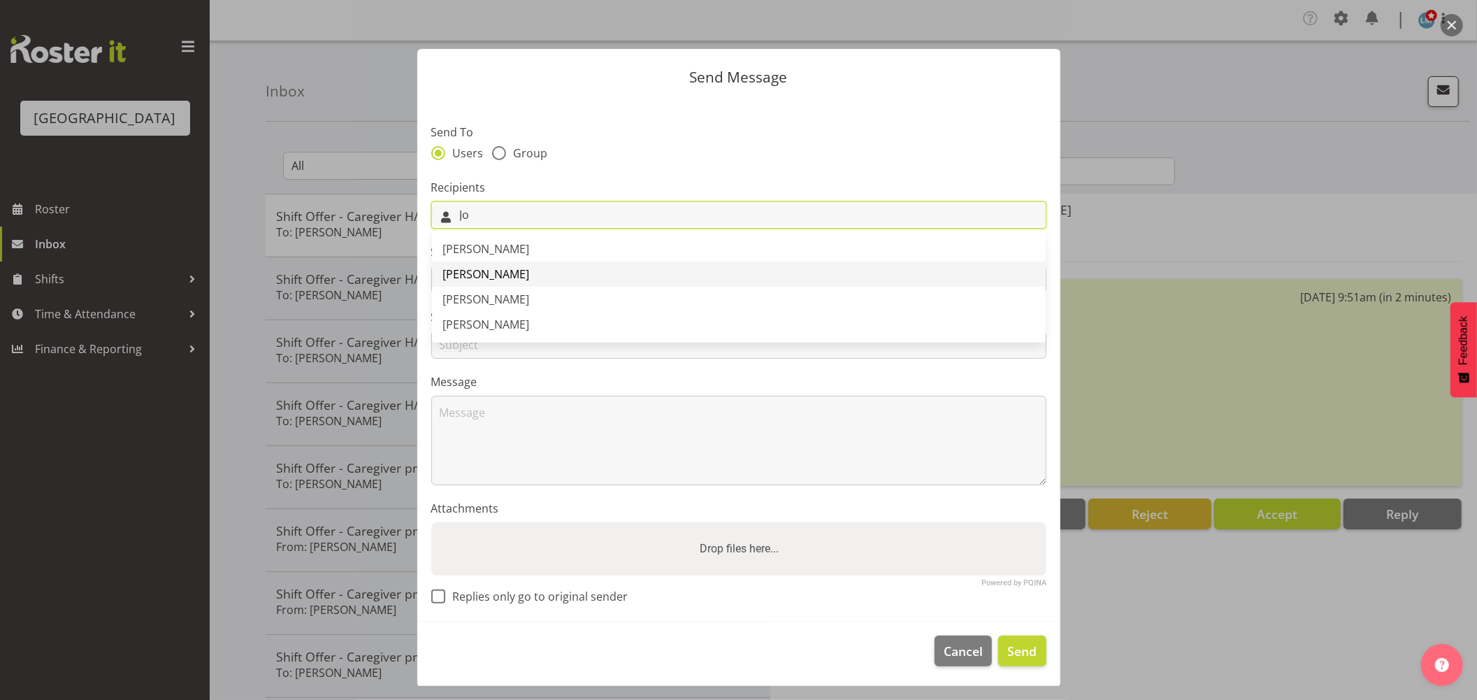
type input "Jo"
click at [527, 273] on link "[PERSON_NAME]" at bounding box center [739, 273] width 614 height 25
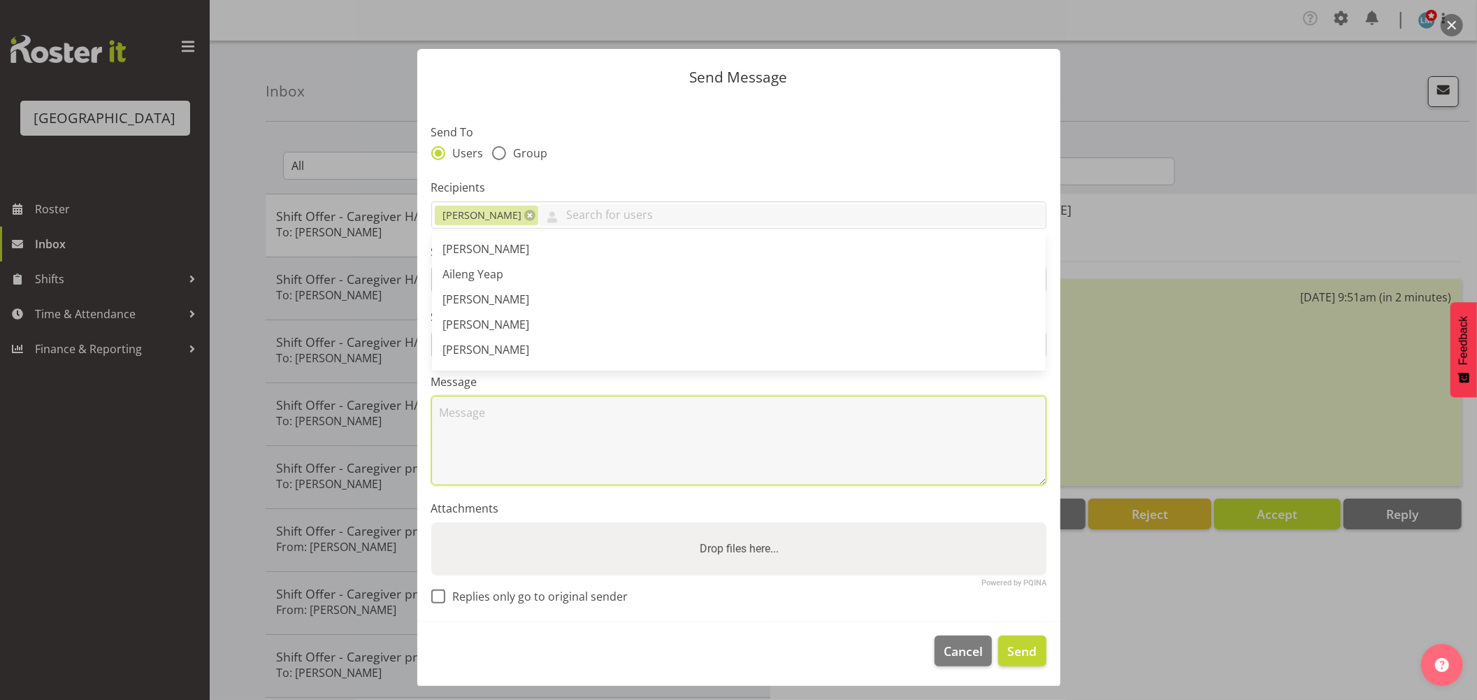
click at [485, 426] on textarea at bounding box center [738, 440] width 615 height 89
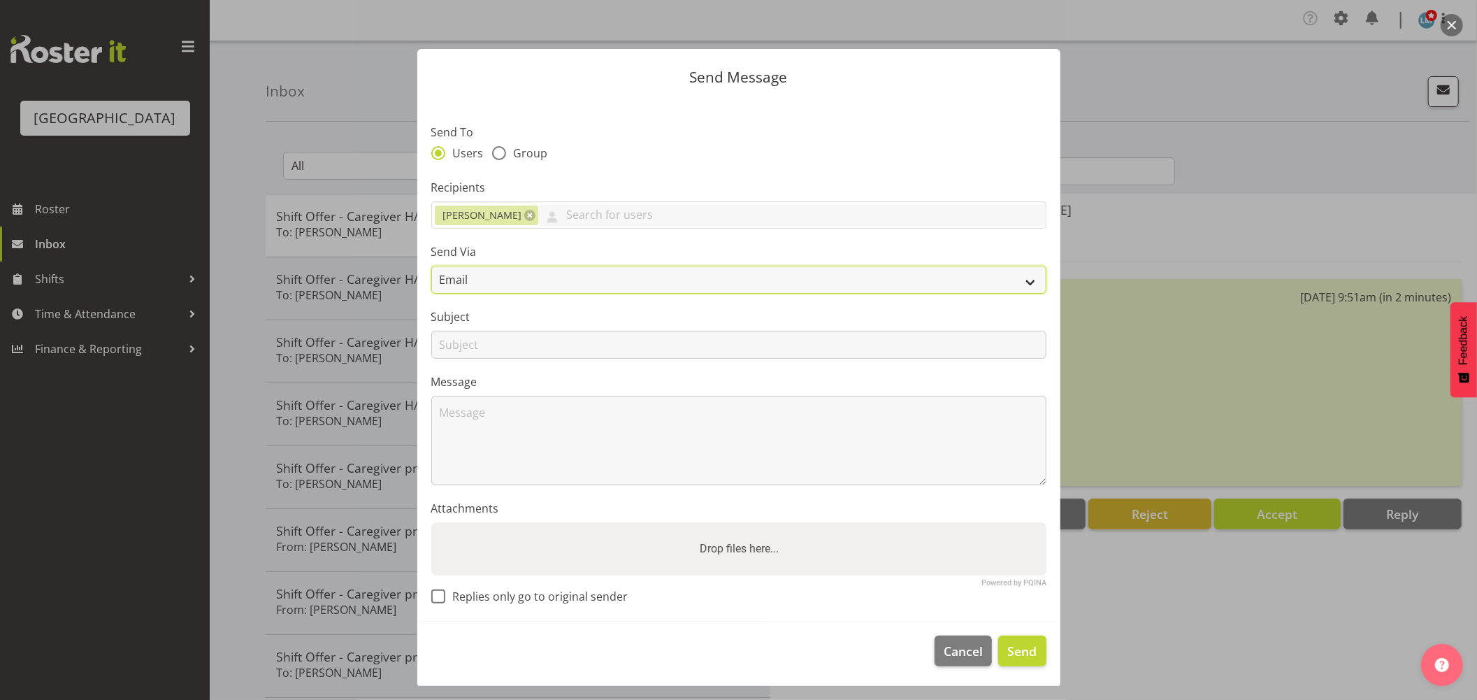
click at [476, 268] on select "Email SMS" at bounding box center [738, 280] width 615 height 28
select select "sms"
click at [431, 266] on select "Email SMS" at bounding box center [738, 280] width 615 height 28
click at [470, 344] on input "text" at bounding box center [738, 345] width 615 height 28
type input "swap"
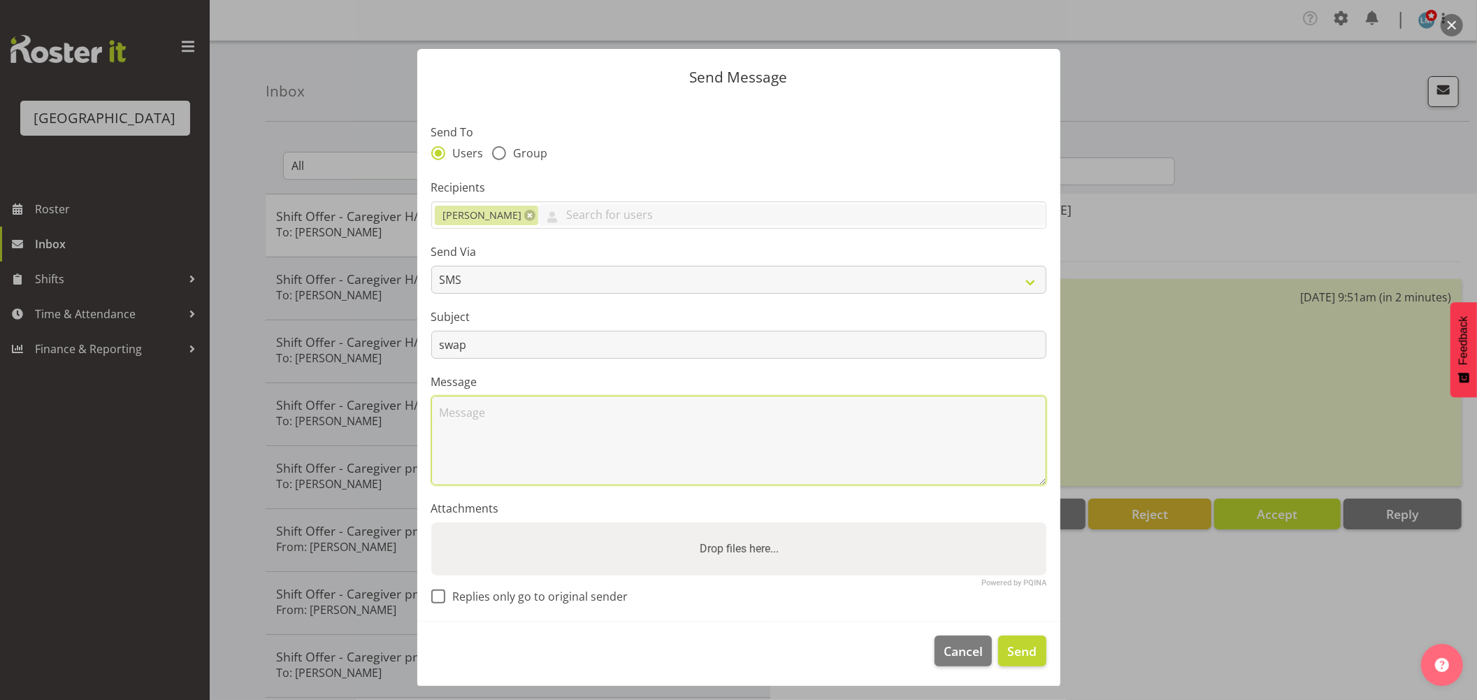
click at [453, 455] on textarea at bounding box center [738, 440] width 615 height 89
type textarea "Morning Jo Due to staff sickness I have had to move you to Hospital wing this a…"
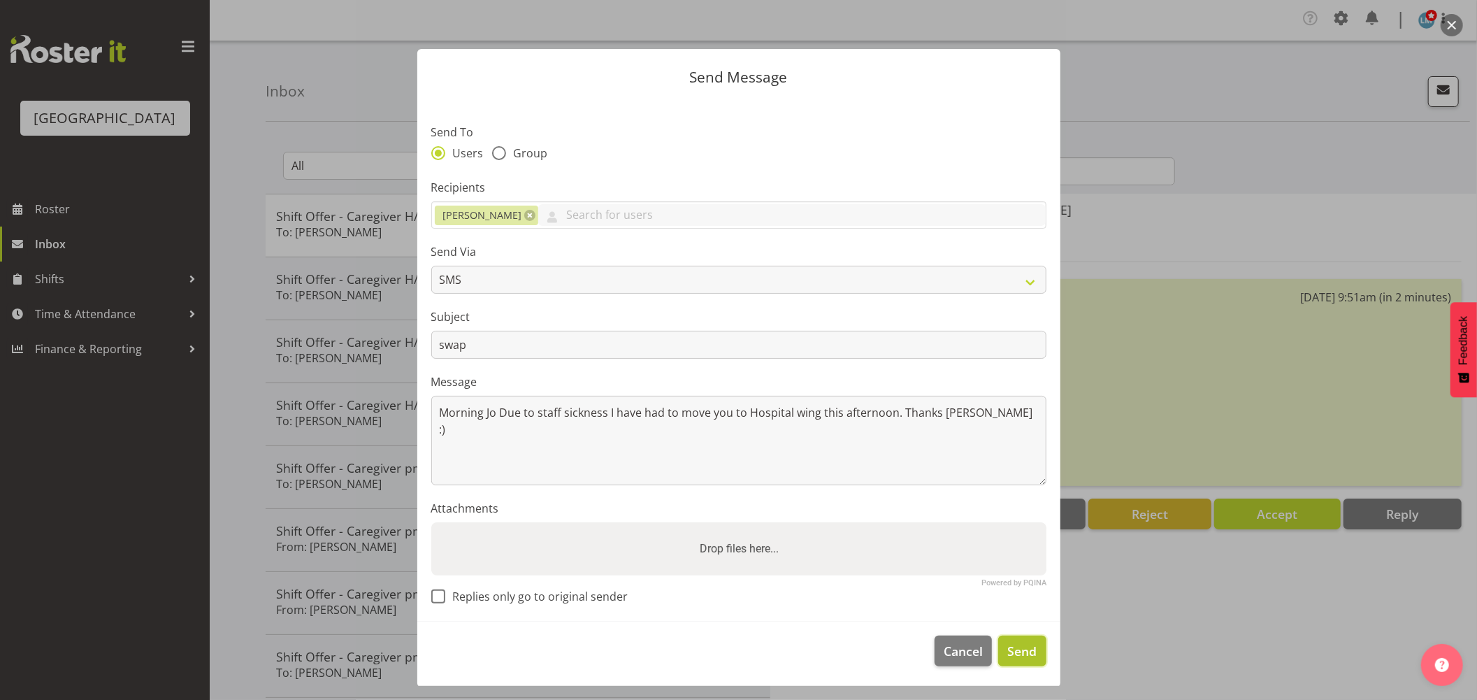
click at [1019, 650] on span "Send" at bounding box center [1021, 651] width 29 height 18
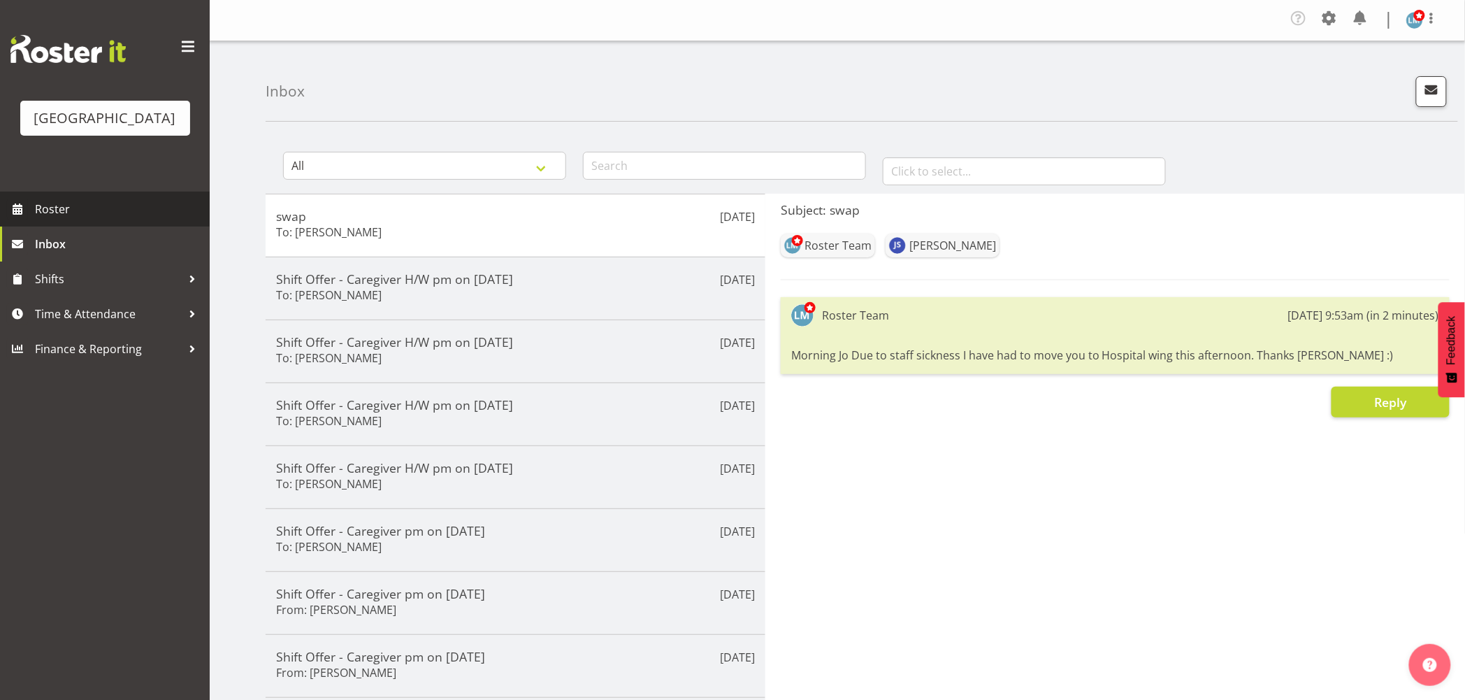
click at [112, 219] on span "Roster" at bounding box center [119, 209] width 168 height 21
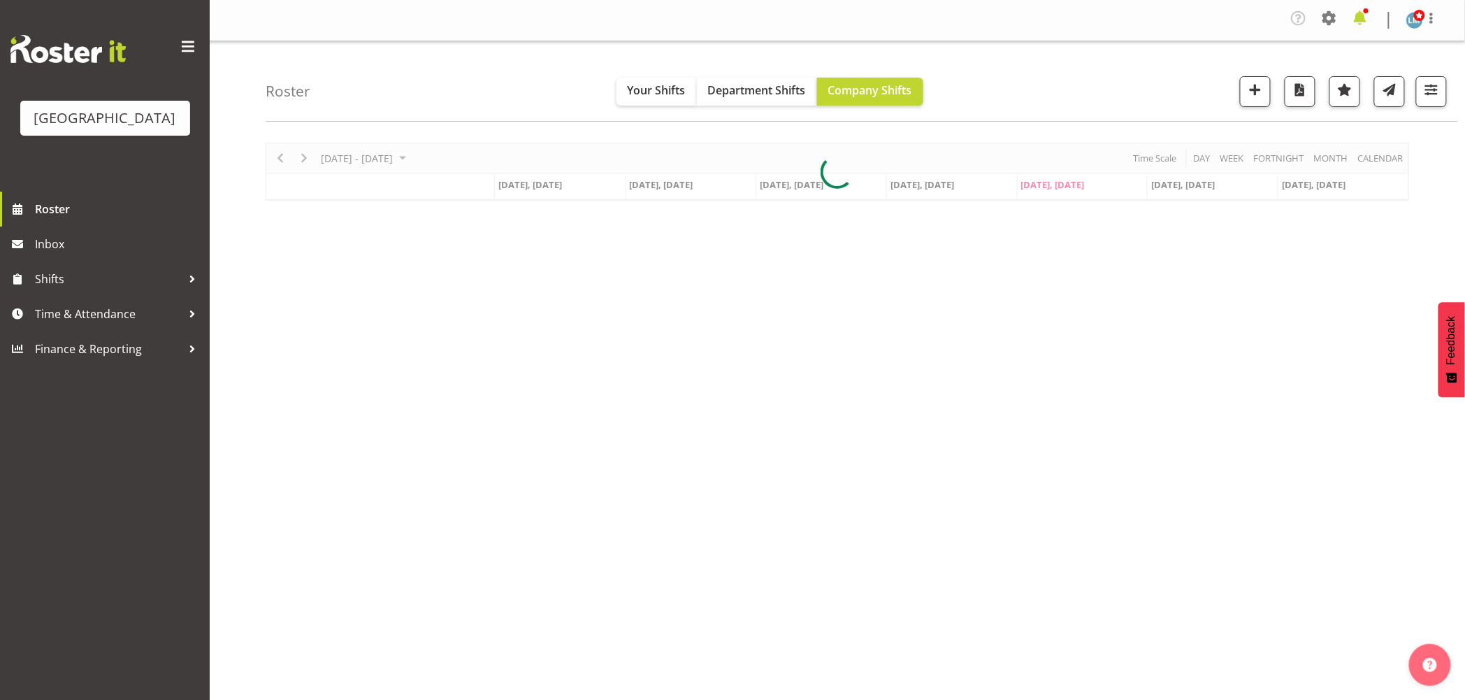
click at [1360, 17] on span at bounding box center [1360, 18] width 22 height 22
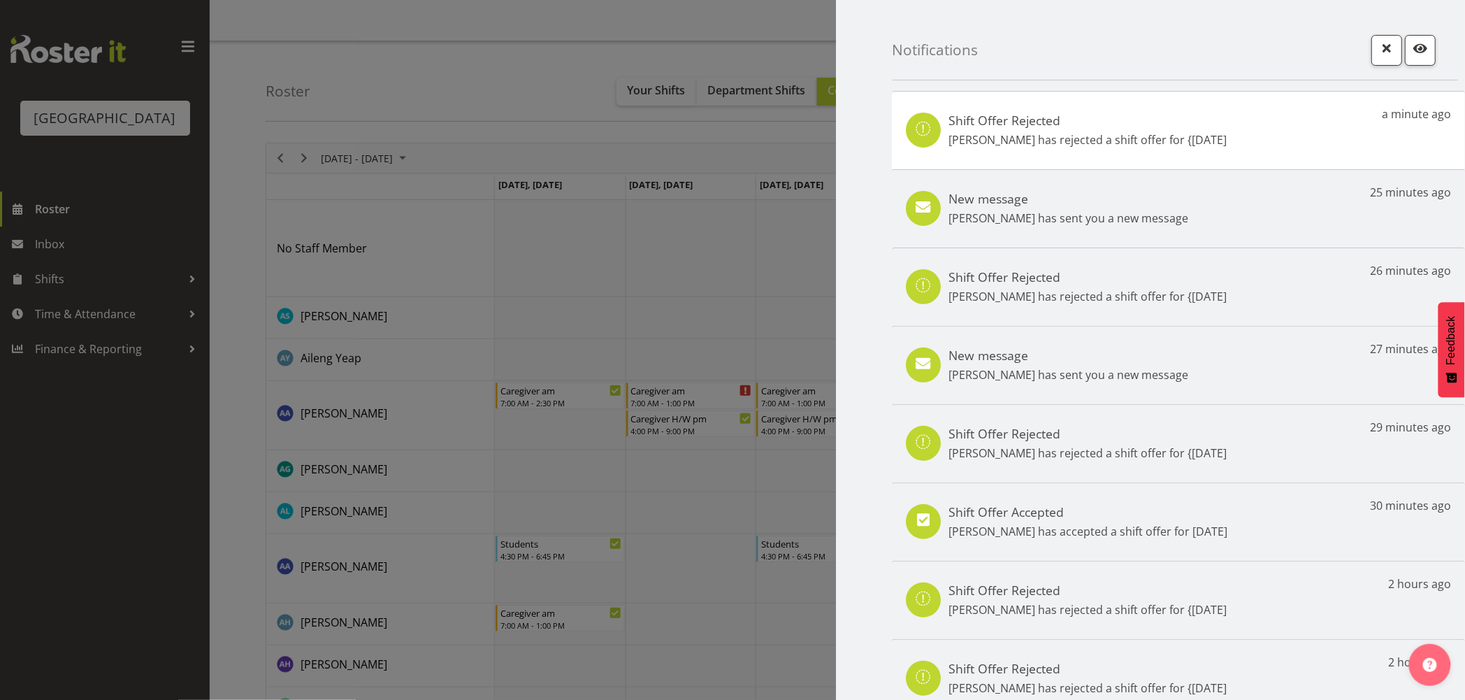
click at [37, 261] on div at bounding box center [732, 350] width 1465 height 700
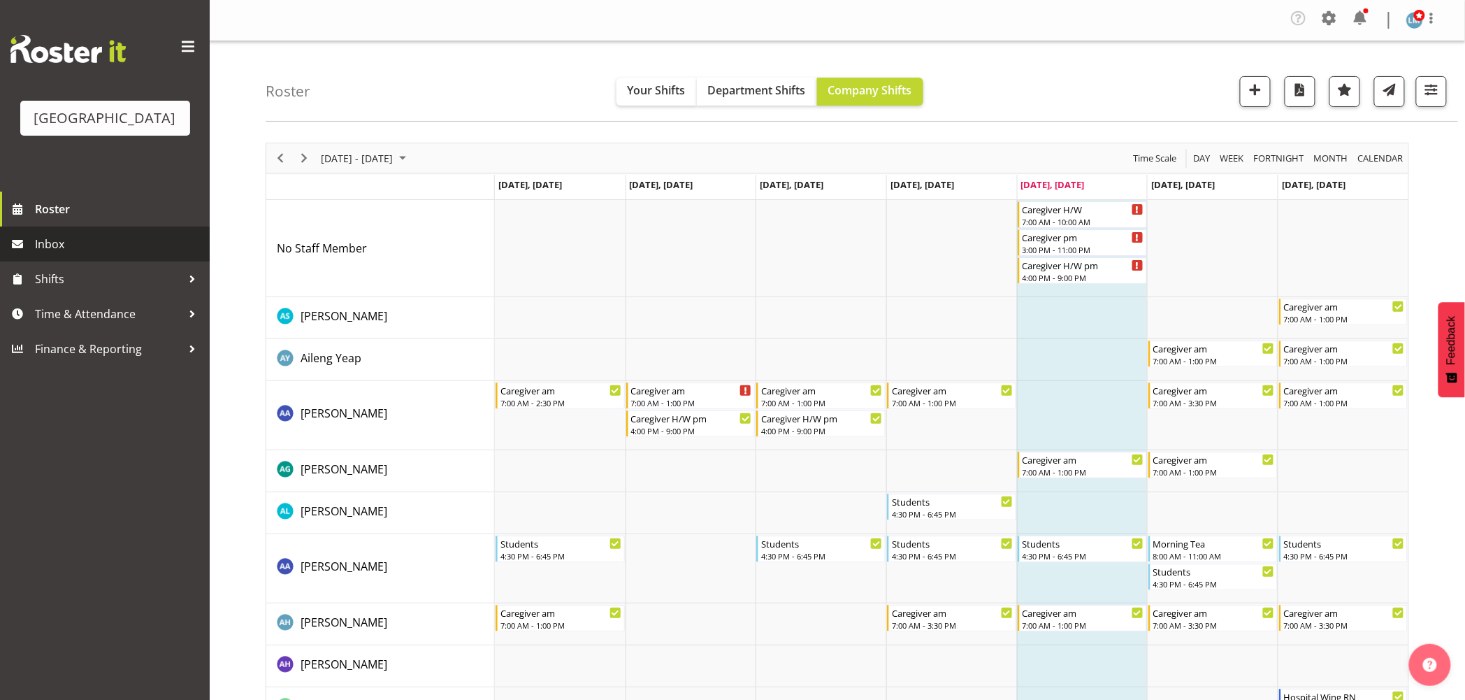
click at [81, 254] on span "Inbox" at bounding box center [119, 243] width 168 height 21
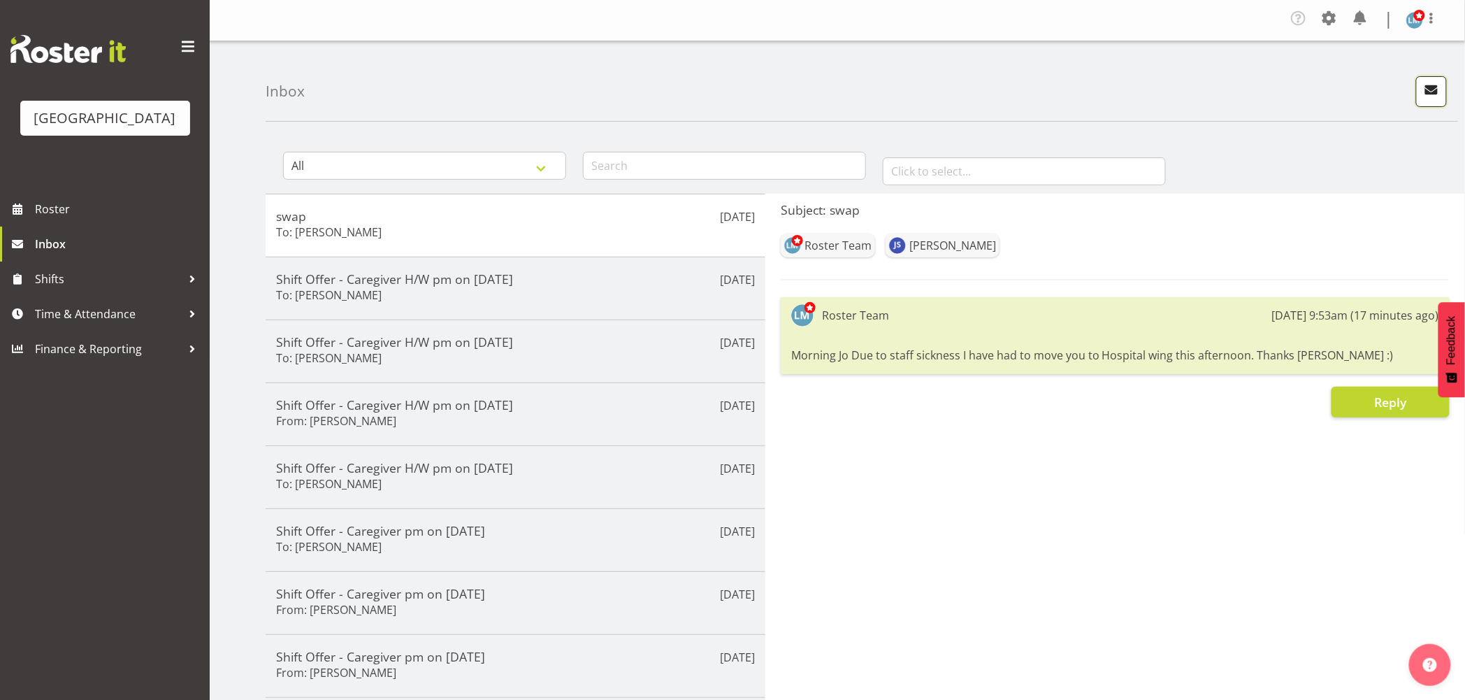
click at [1436, 88] on span "button" at bounding box center [1431, 89] width 18 height 18
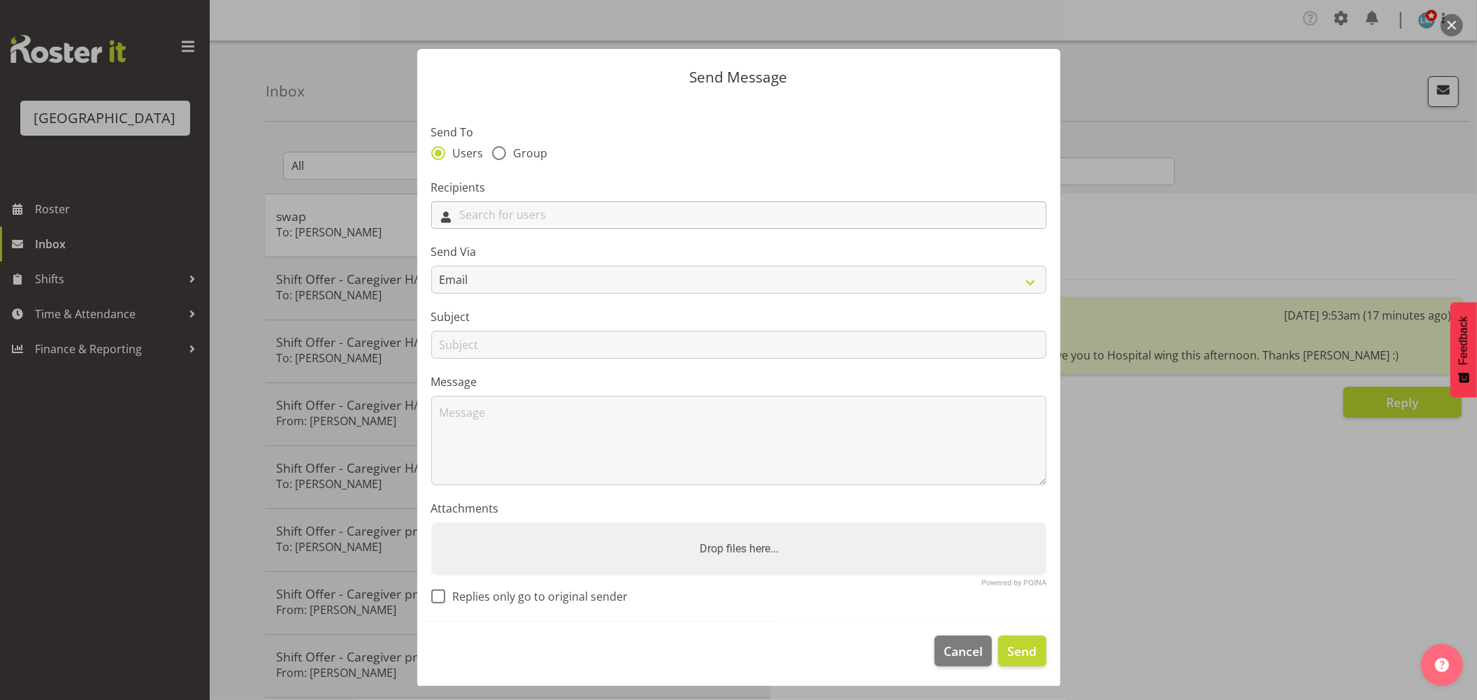
click at [629, 213] on input "text" at bounding box center [739, 215] width 614 height 22
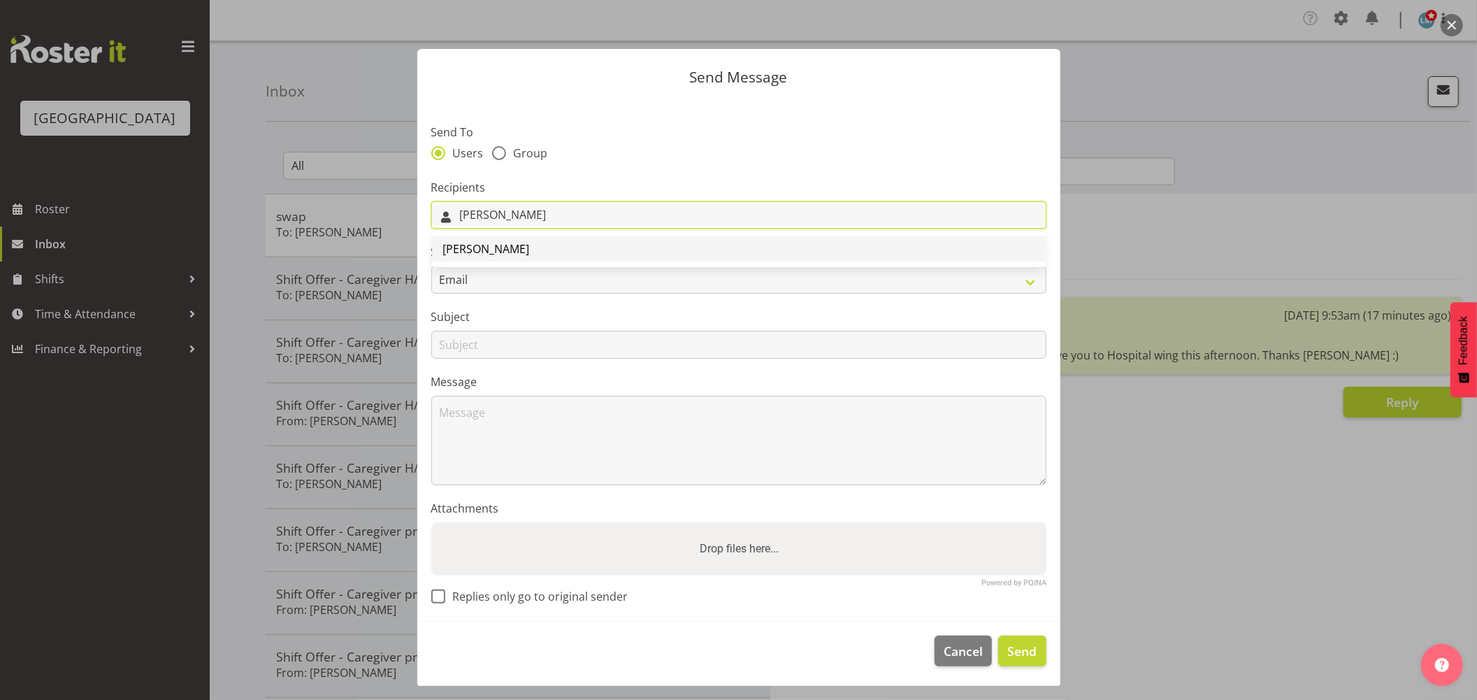
type input "Lorie"
click at [481, 247] on span "[PERSON_NAME]" at bounding box center [486, 248] width 87 height 15
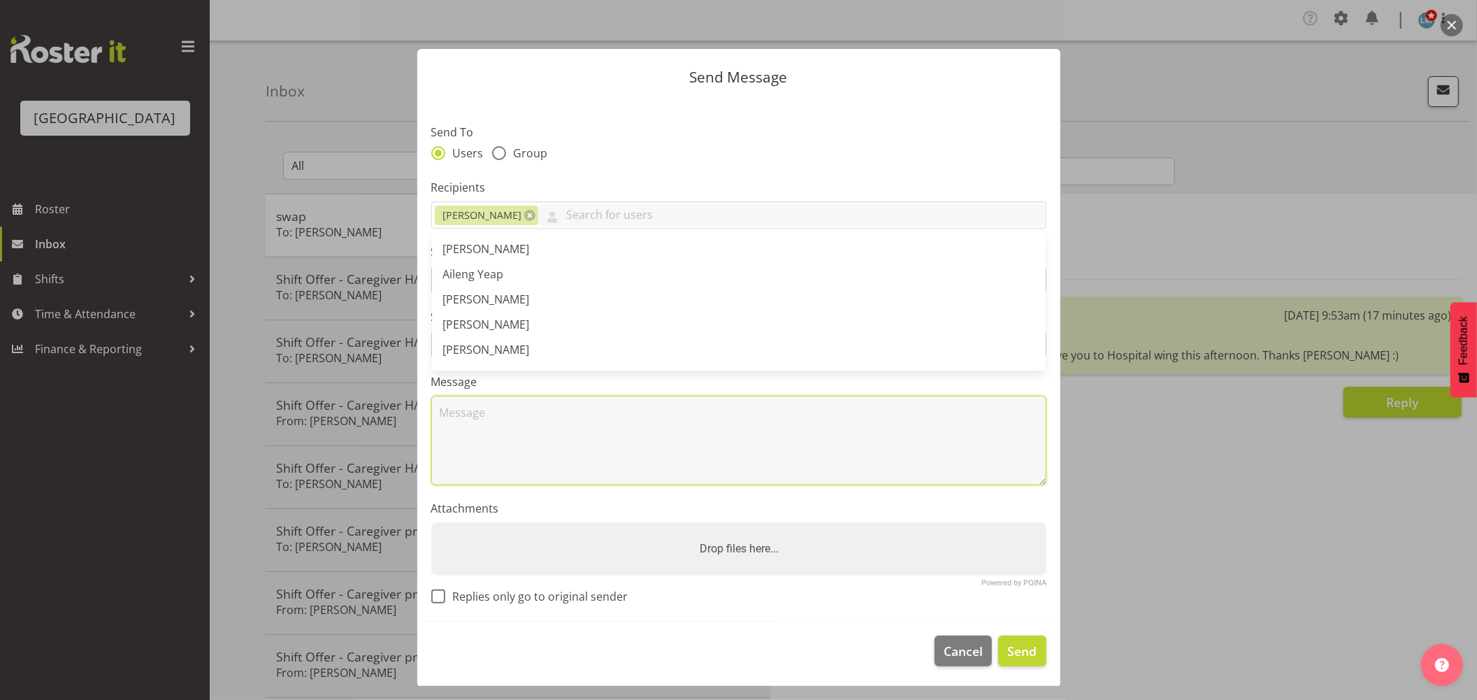
click at [502, 425] on textarea at bounding box center [738, 440] width 615 height 89
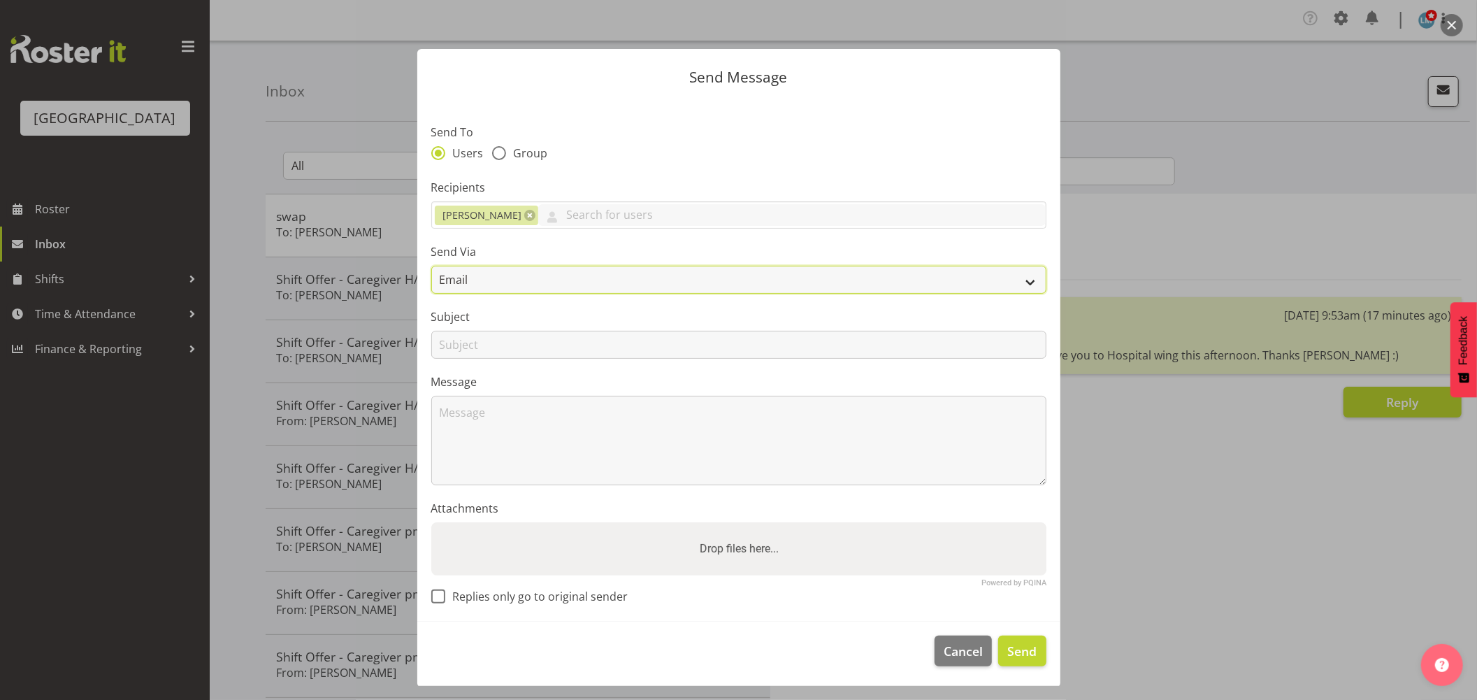
click at [459, 273] on select "Email SMS" at bounding box center [738, 280] width 615 height 28
select select "sms"
click at [431, 266] on select "Email SMS" at bounding box center [738, 280] width 615 height 28
click at [466, 339] on input "text" at bounding box center [738, 345] width 615 height 28
type input "shift"
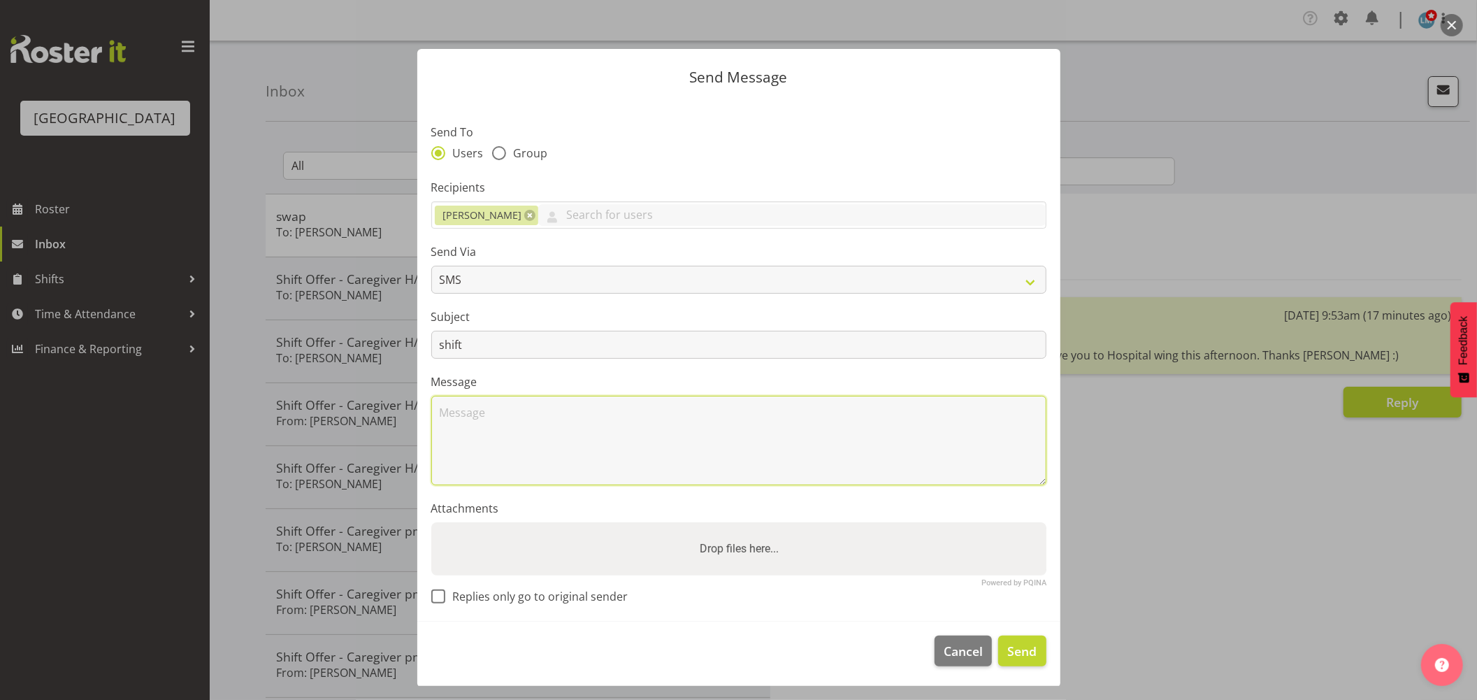
click at [466, 439] on textarea at bounding box center [738, 440] width 615 height 89
type textarea "H"
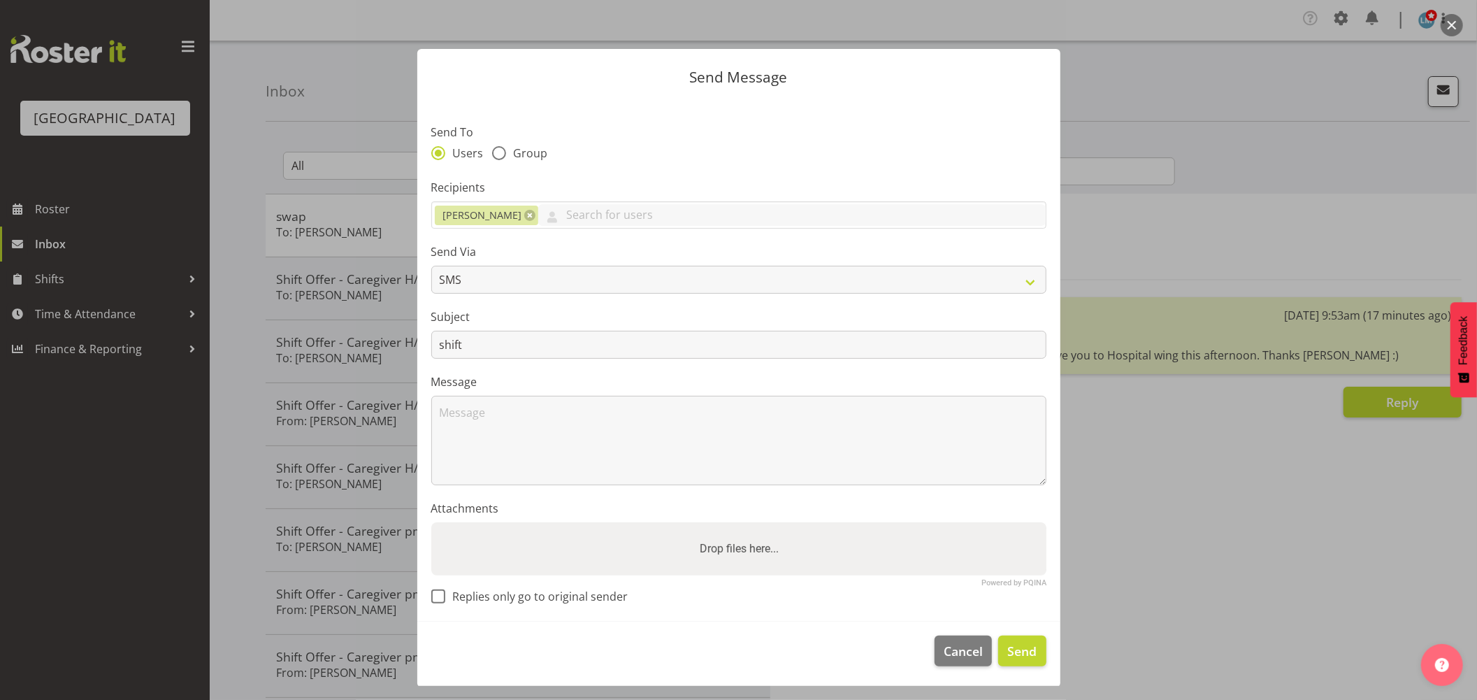
drag, startPoint x: 36, startPoint y: 586, endPoint x: 66, endPoint y: 524, distance: 68.8
click at [36, 585] on div at bounding box center [738, 350] width 1477 height 700
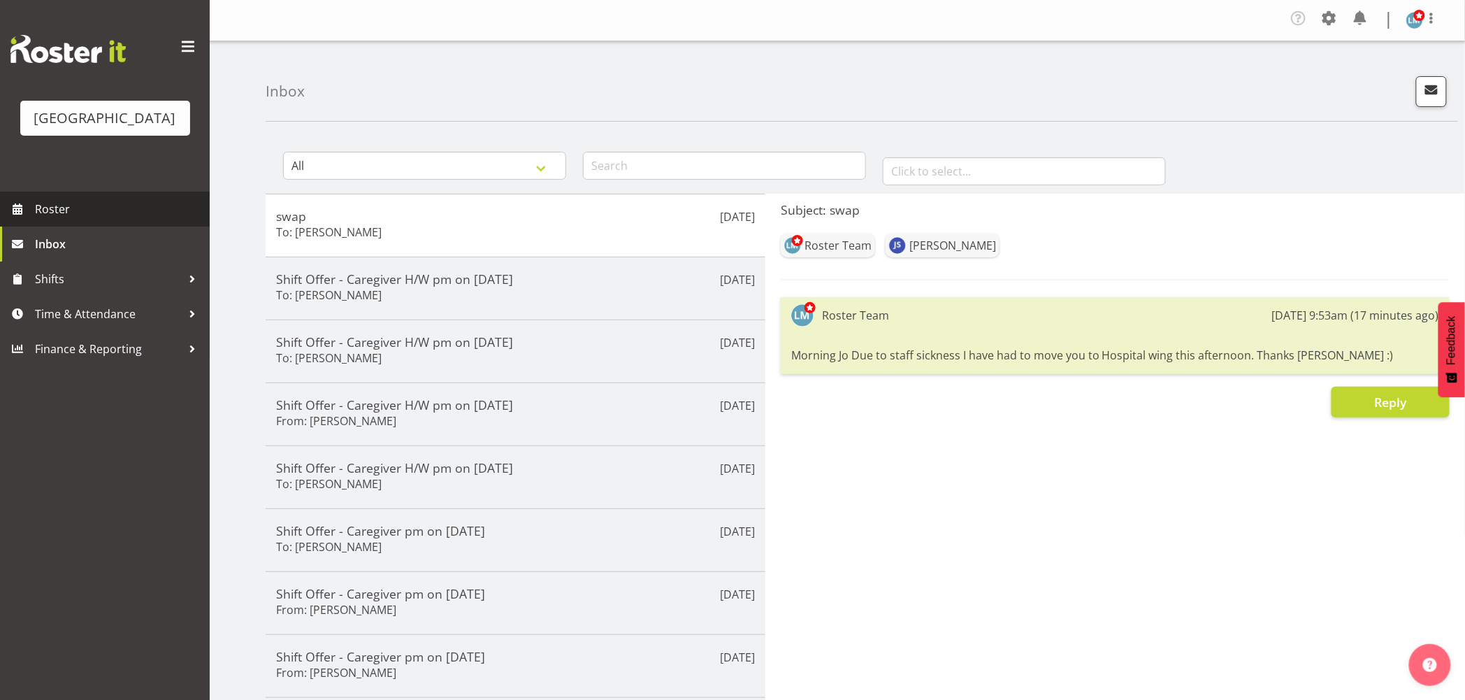
click at [79, 219] on span "Roster" at bounding box center [119, 209] width 168 height 21
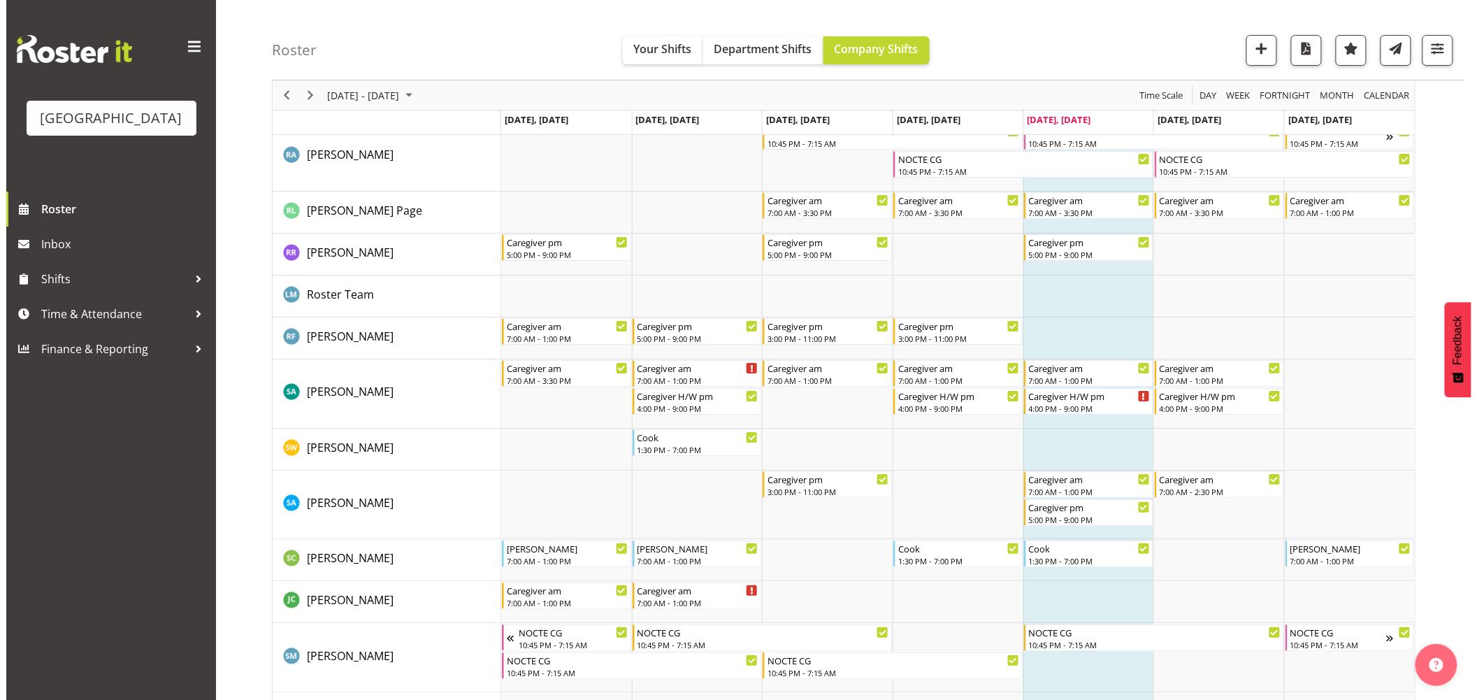
scroll to position [4194, 0]
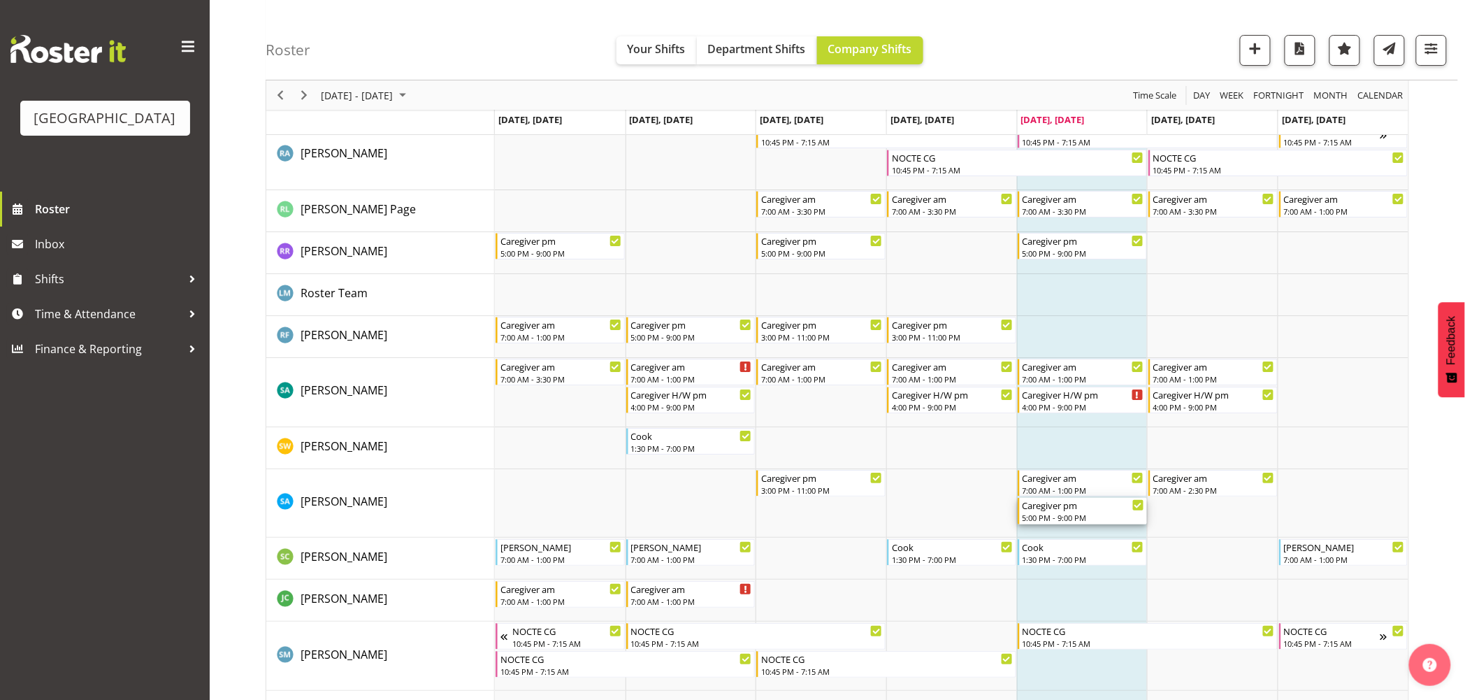
click at [1053, 513] on div "5:00 PM - 9:00 PM" at bounding box center [1084, 517] width 122 height 11
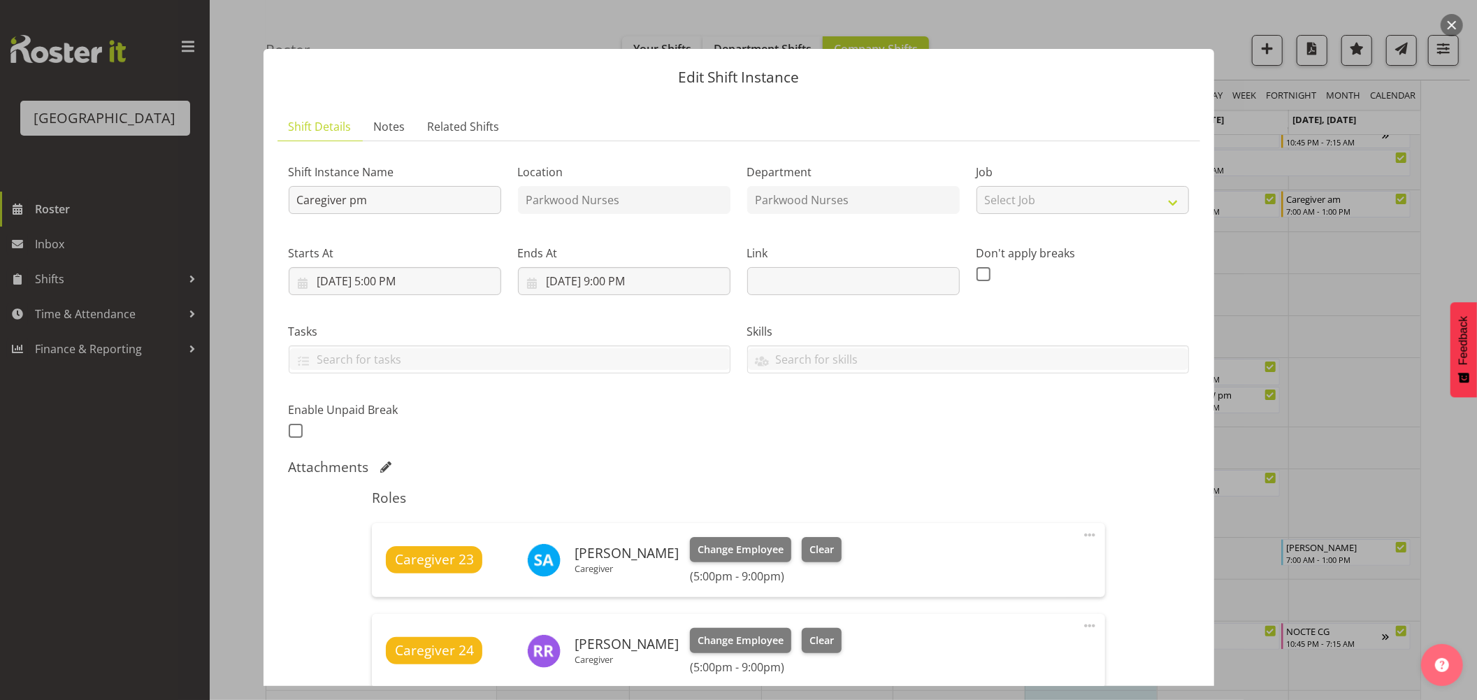
scroll to position [191, 0]
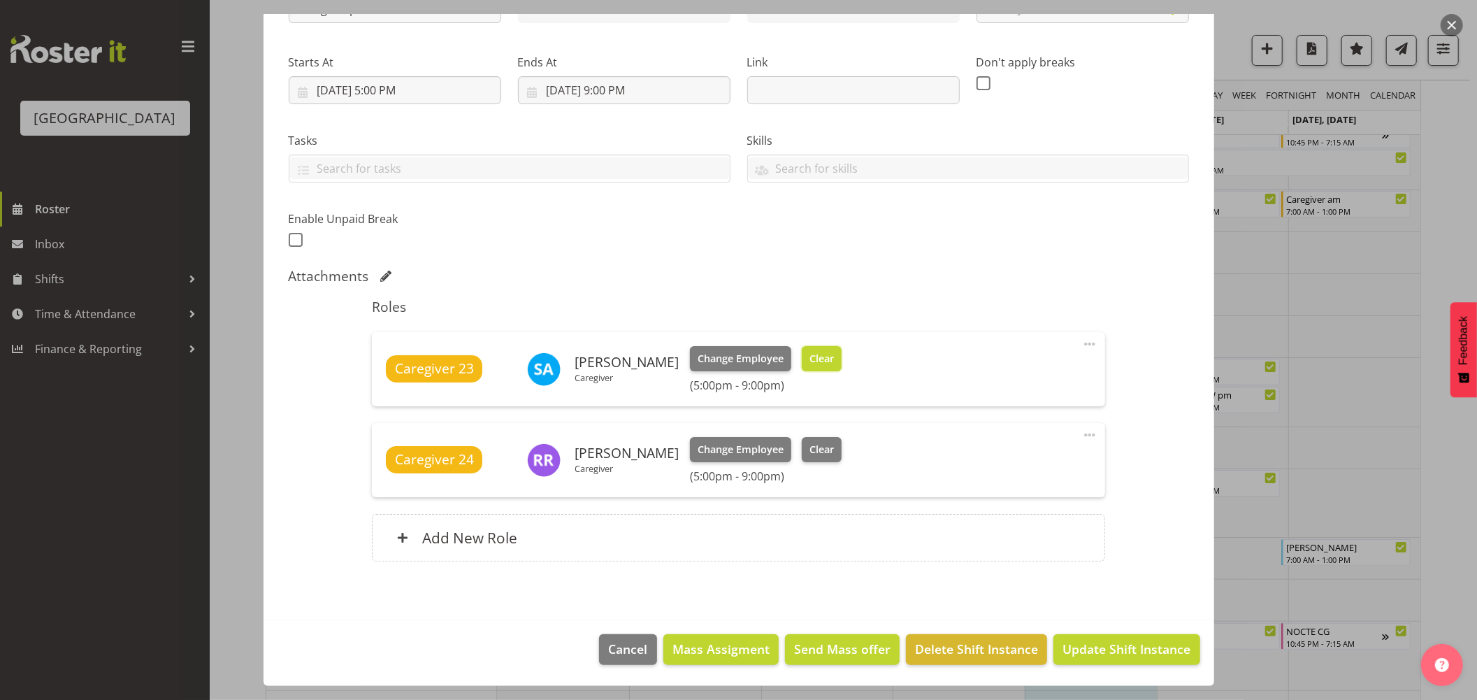
click at [813, 352] on span "Clear" at bounding box center [821, 358] width 24 height 15
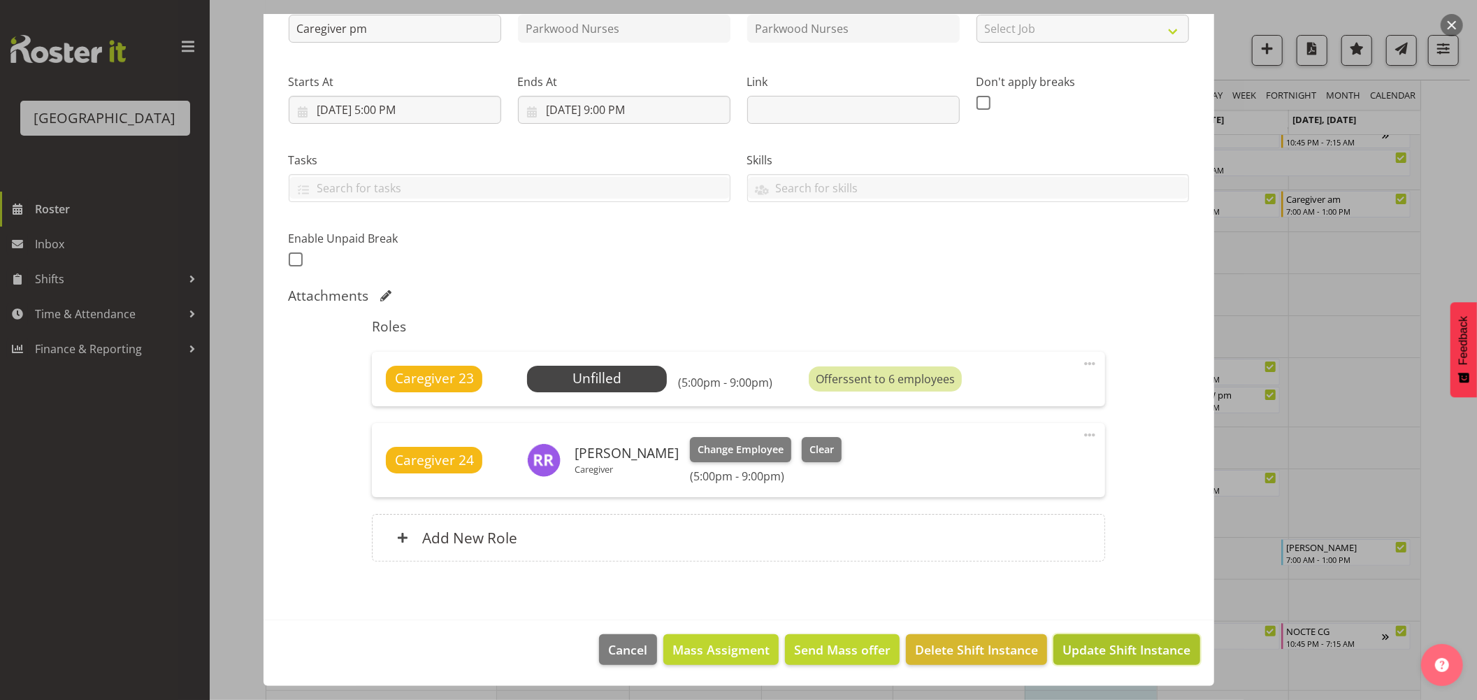
click at [1137, 648] on span "Update Shift Instance" at bounding box center [1126, 649] width 128 height 18
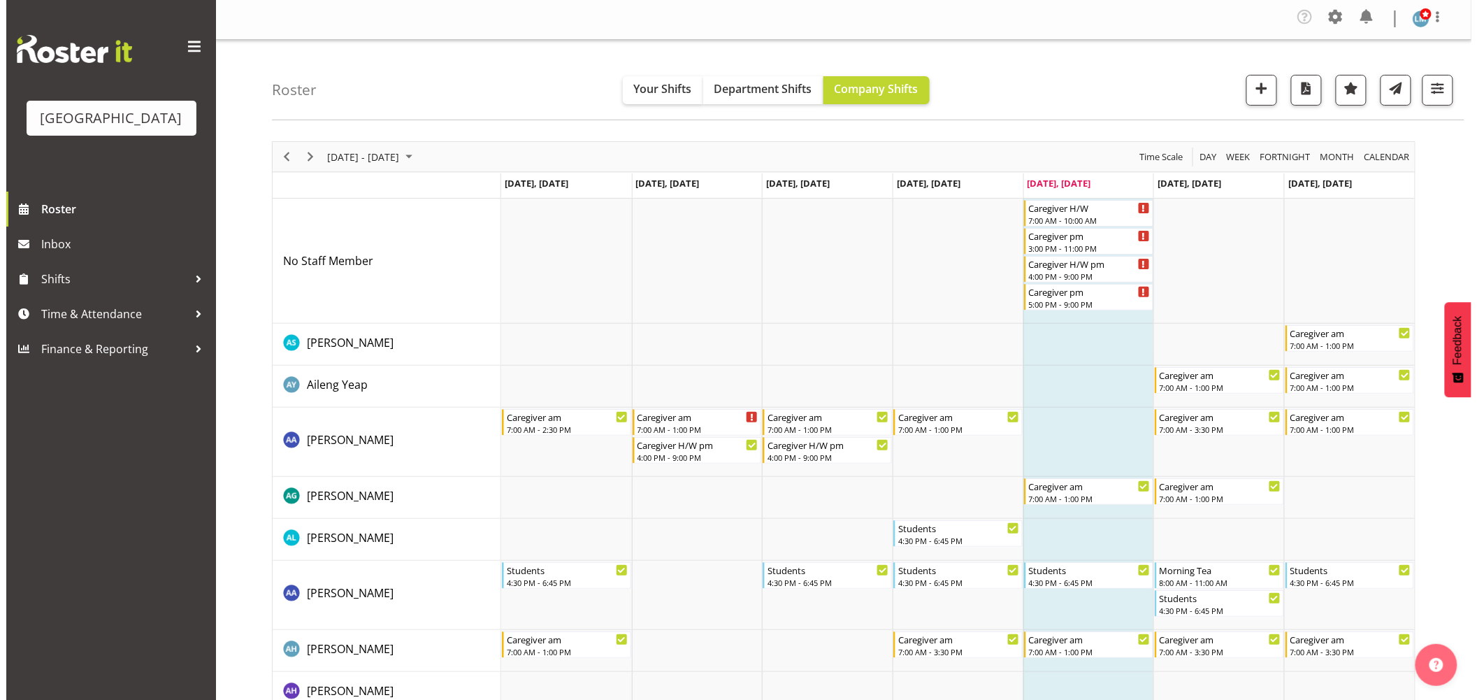
scroll to position [0, 0]
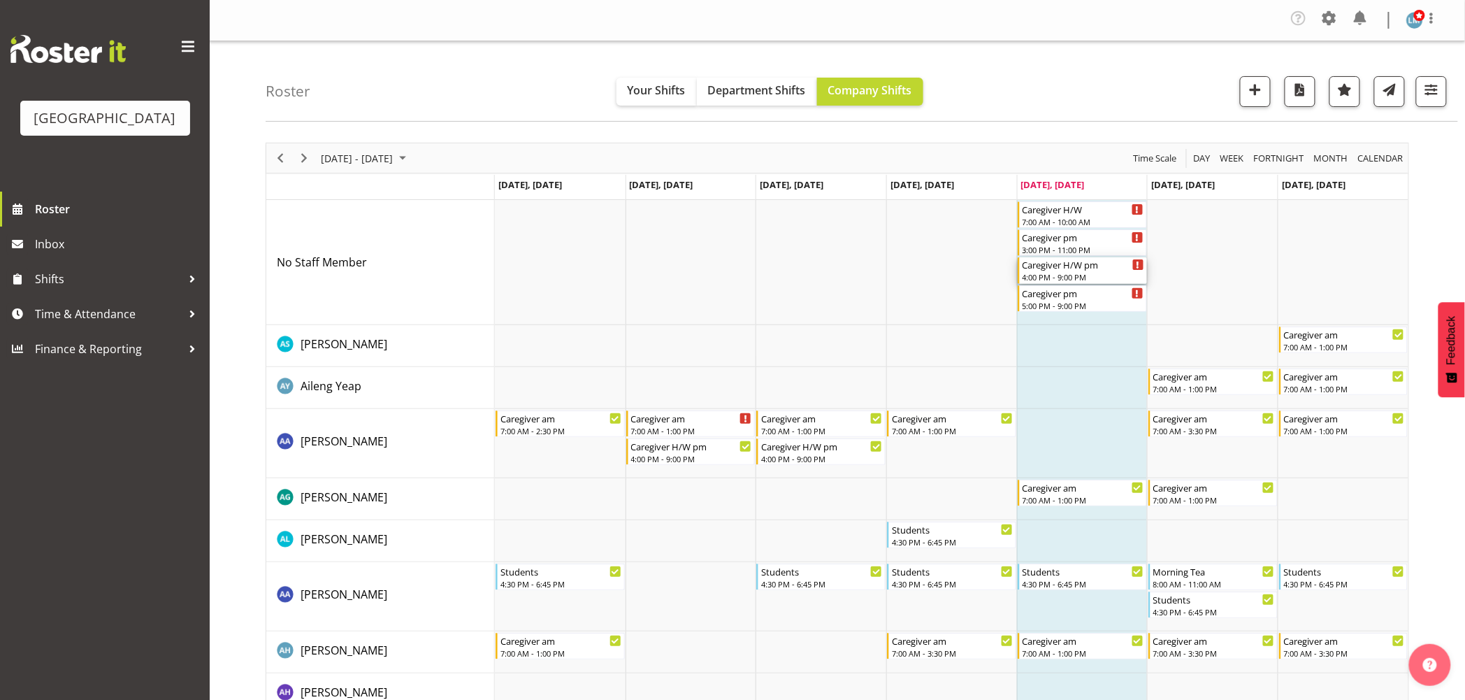
click at [1089, 270] on div "Caregiver H/W pm" at bounding box center [1084, 264] width 122 height 14
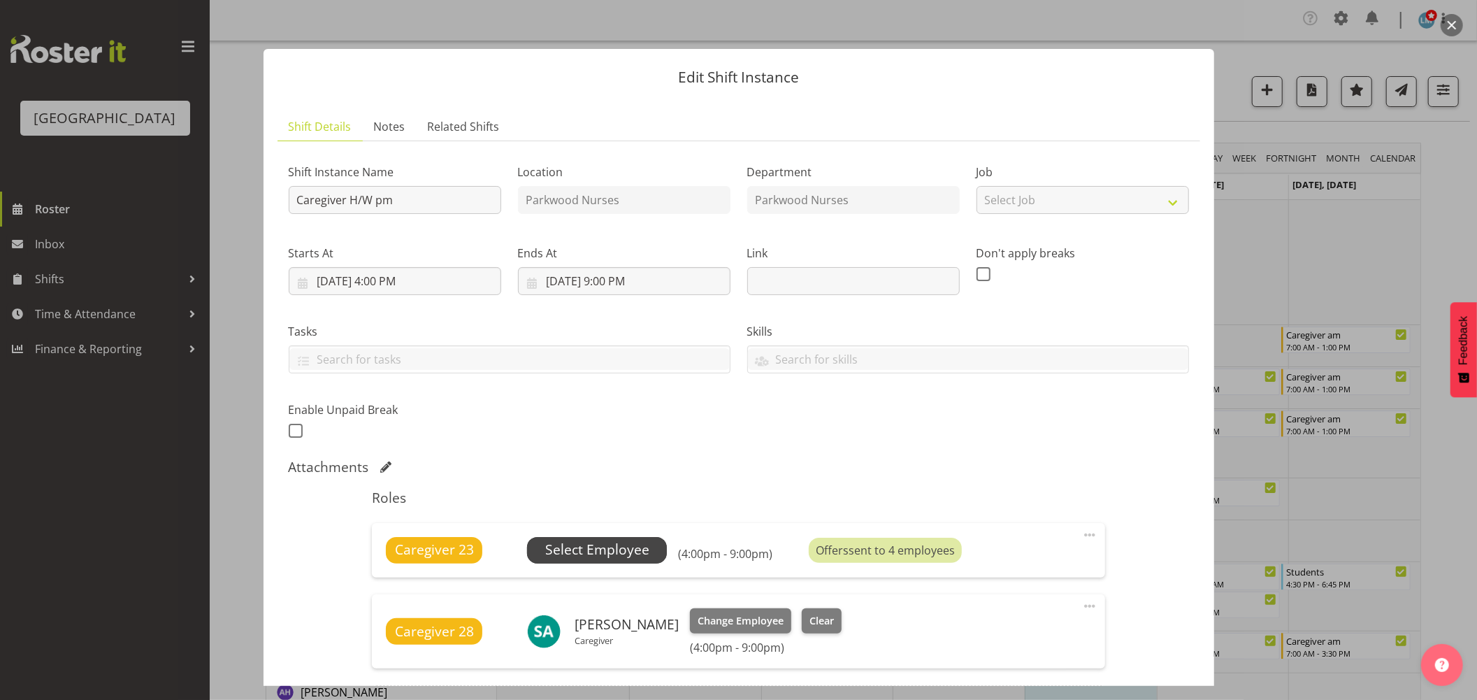
click at [622, 542] on span "Select Employee" at bounding box center [597, 550] width 104 height 20
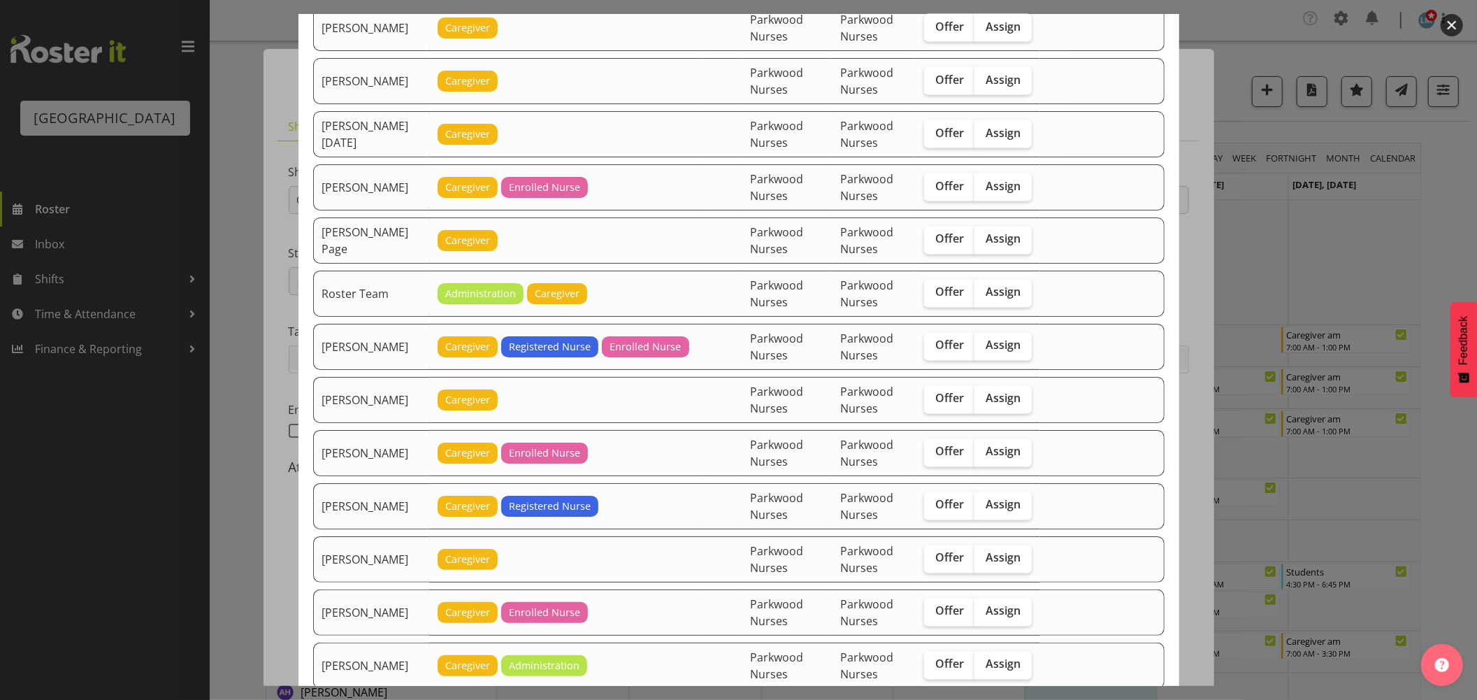
scroll to position [2019, 0]
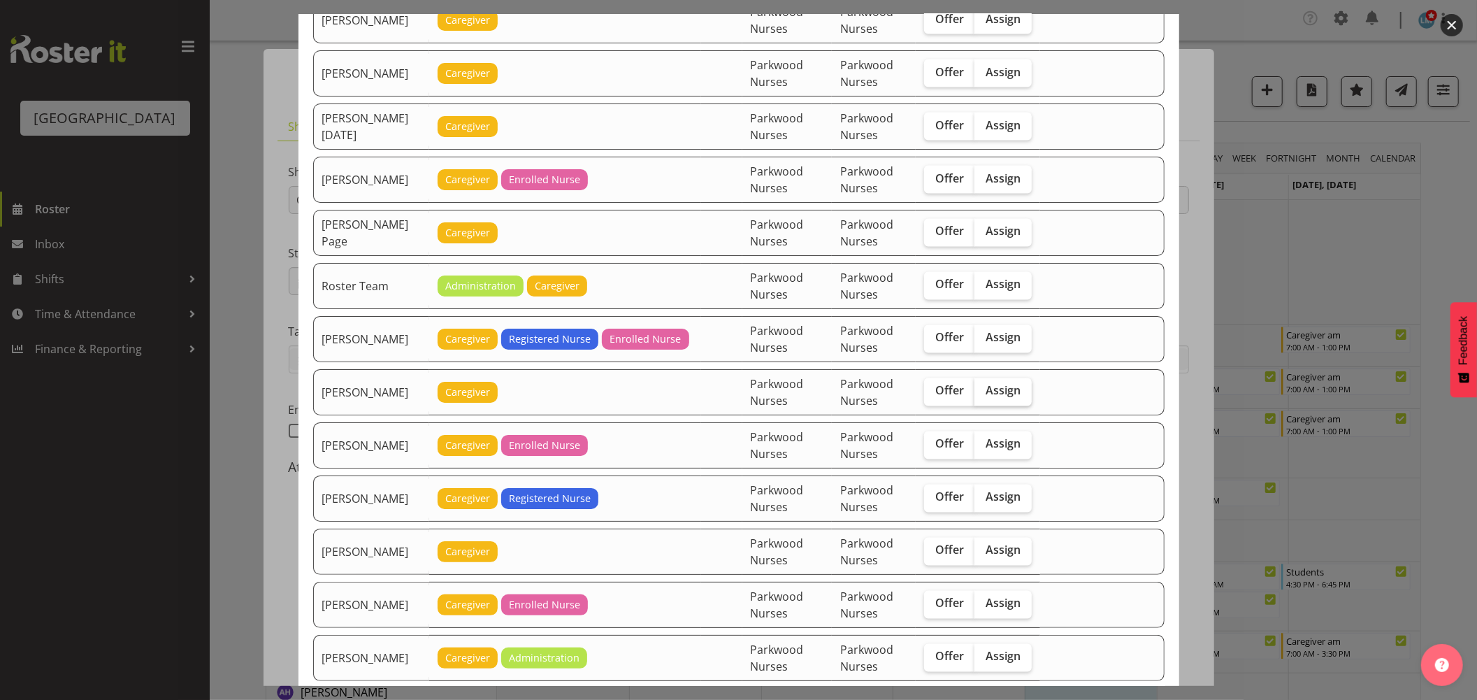
click at [1012, 398] on span "Assign" at bounding box center [1003, 391] width 35 height 14
click at [983, 396] on input "Assign" at bounding box center [978, 391] width 9 height 9
checkbox input "true"
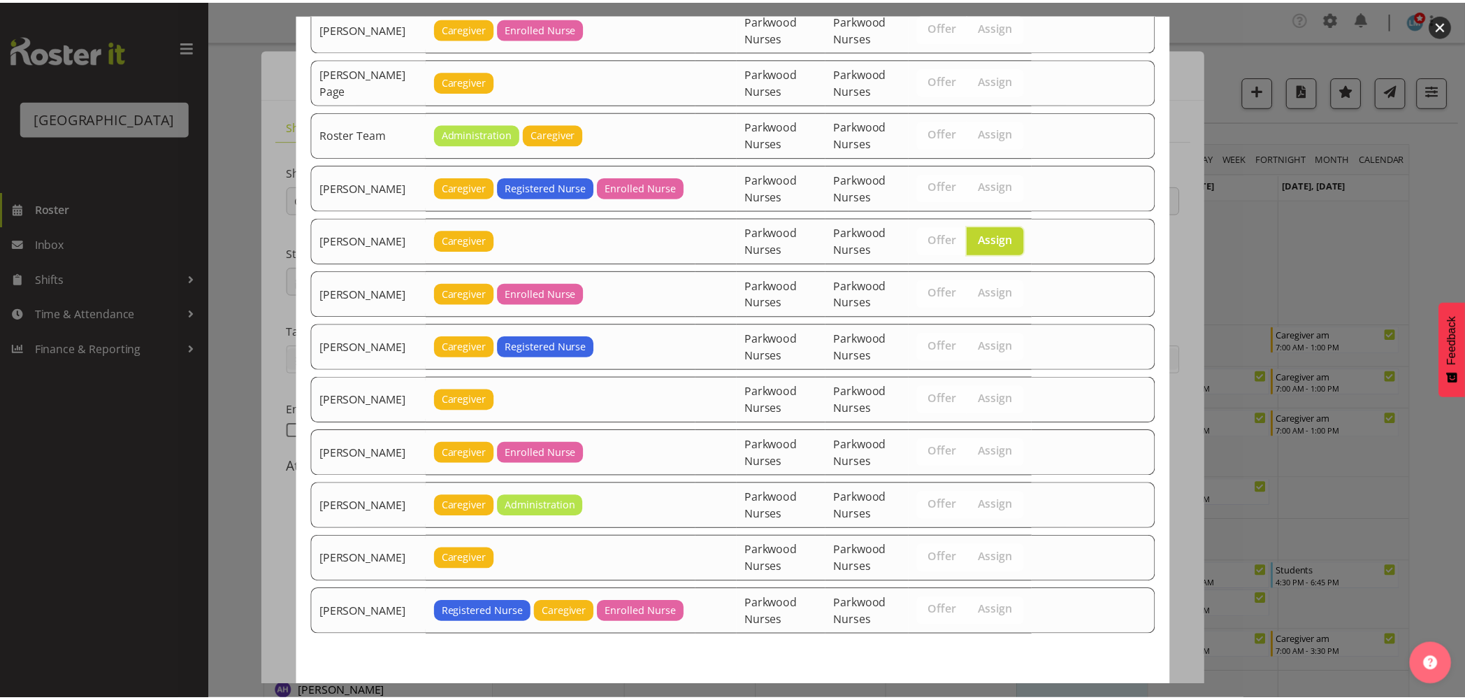
scroll to position [2231, 0]
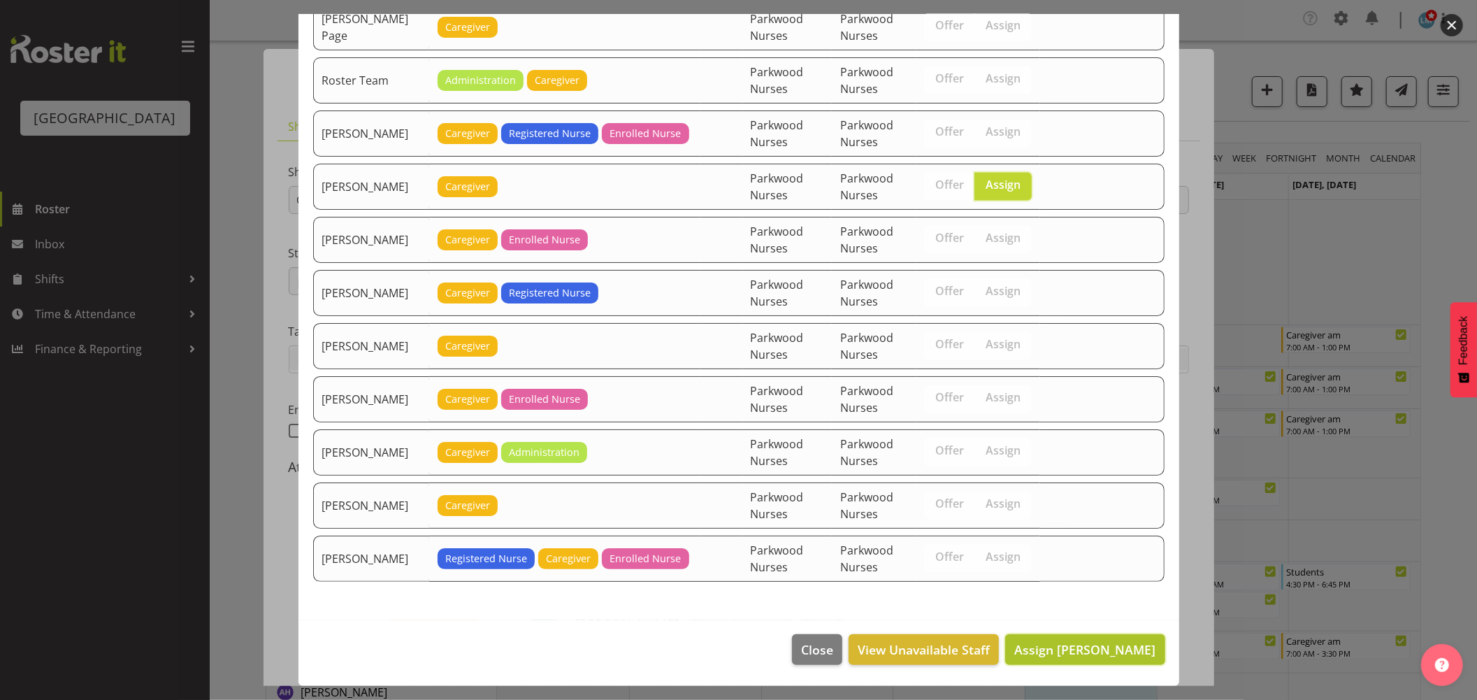
click at [1132, 651] on span "Assign Shania Ali" at bounding box center [1084, 649] width 141 height 17
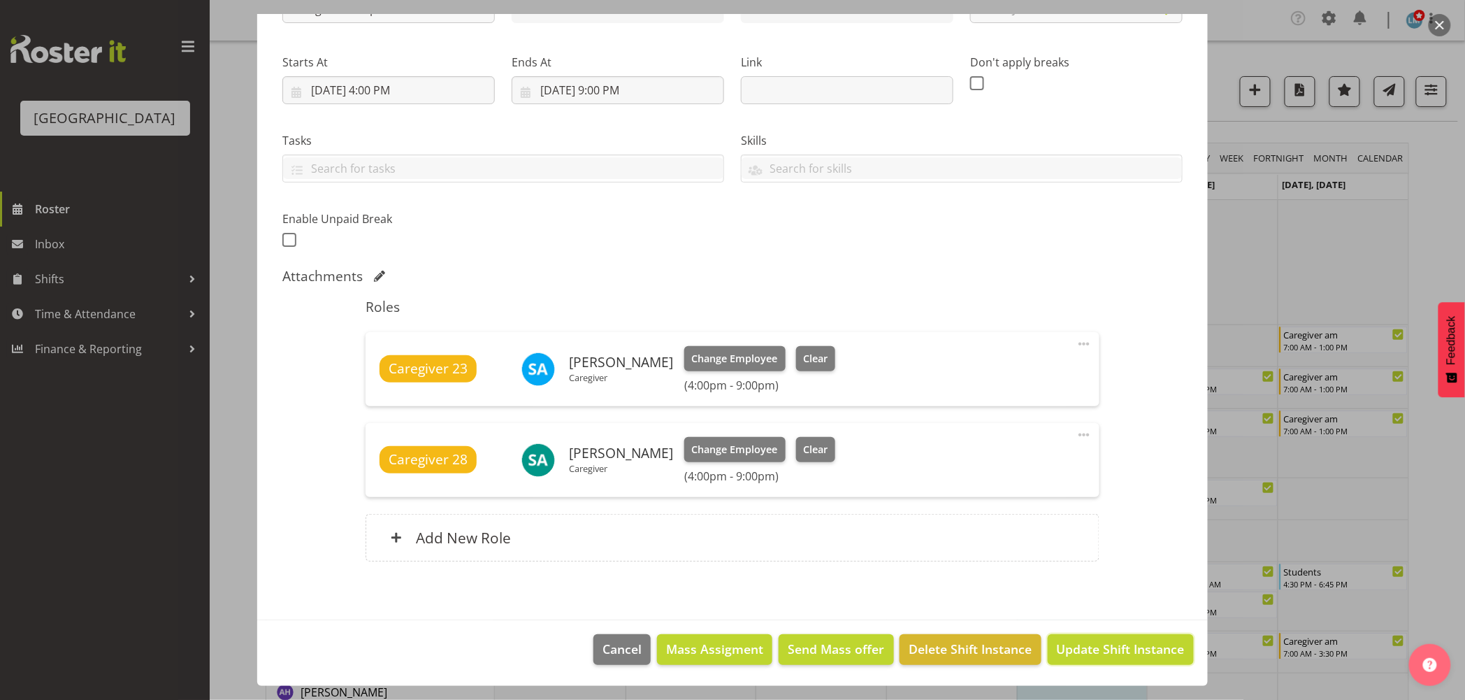
click at [1132, 646] on span "Update Shift Instance" at bounding box center [1121, 649] width 128 height 18
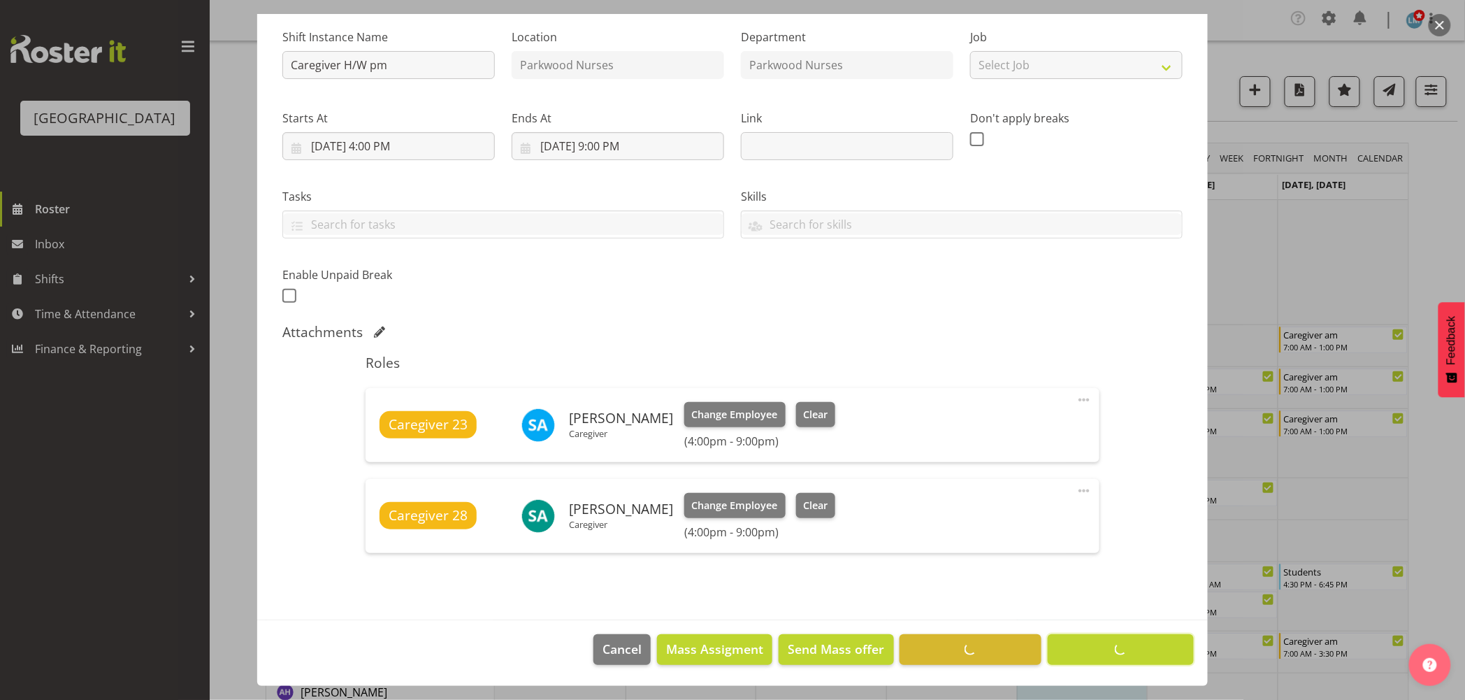
scroll to position [135, 0]
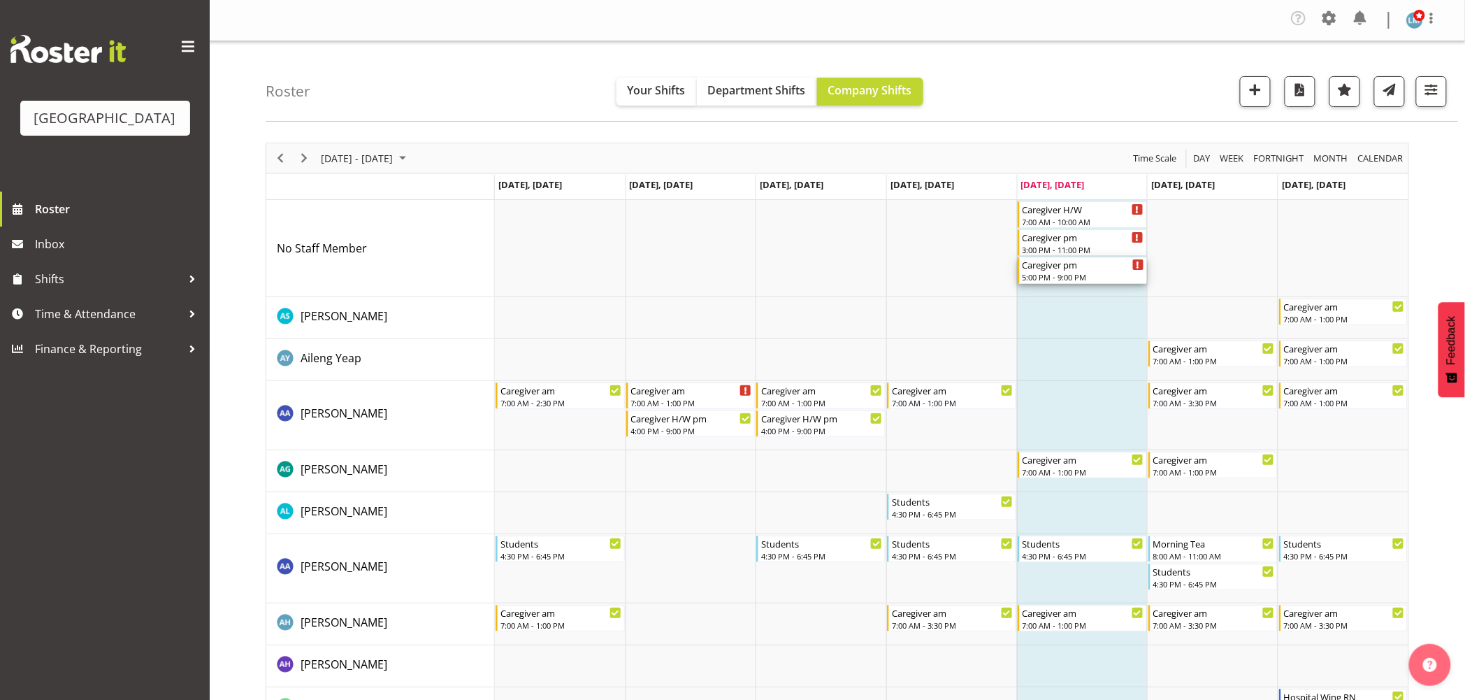
click at [1037, 267] on div "Caregiver pm" at bounding box center [1084, 264] width 122 height 14
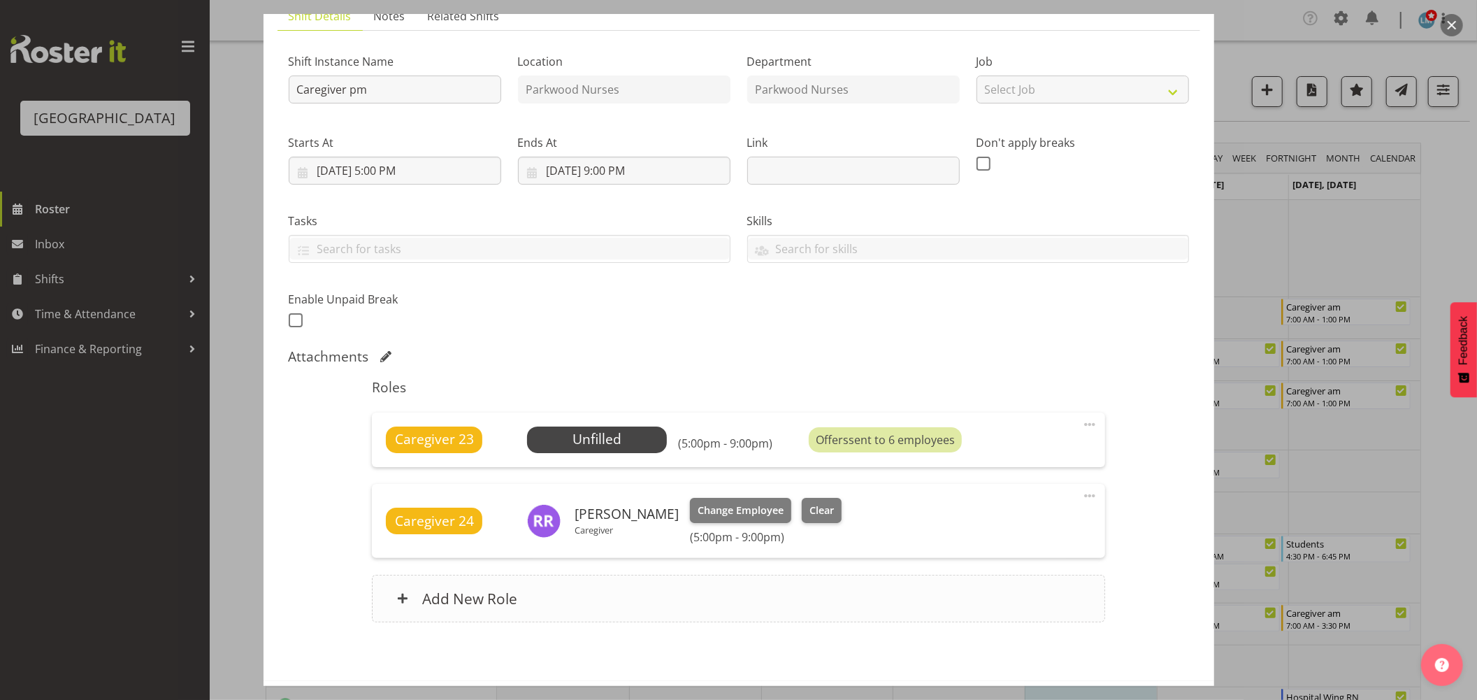
scroll to position [171, 0]
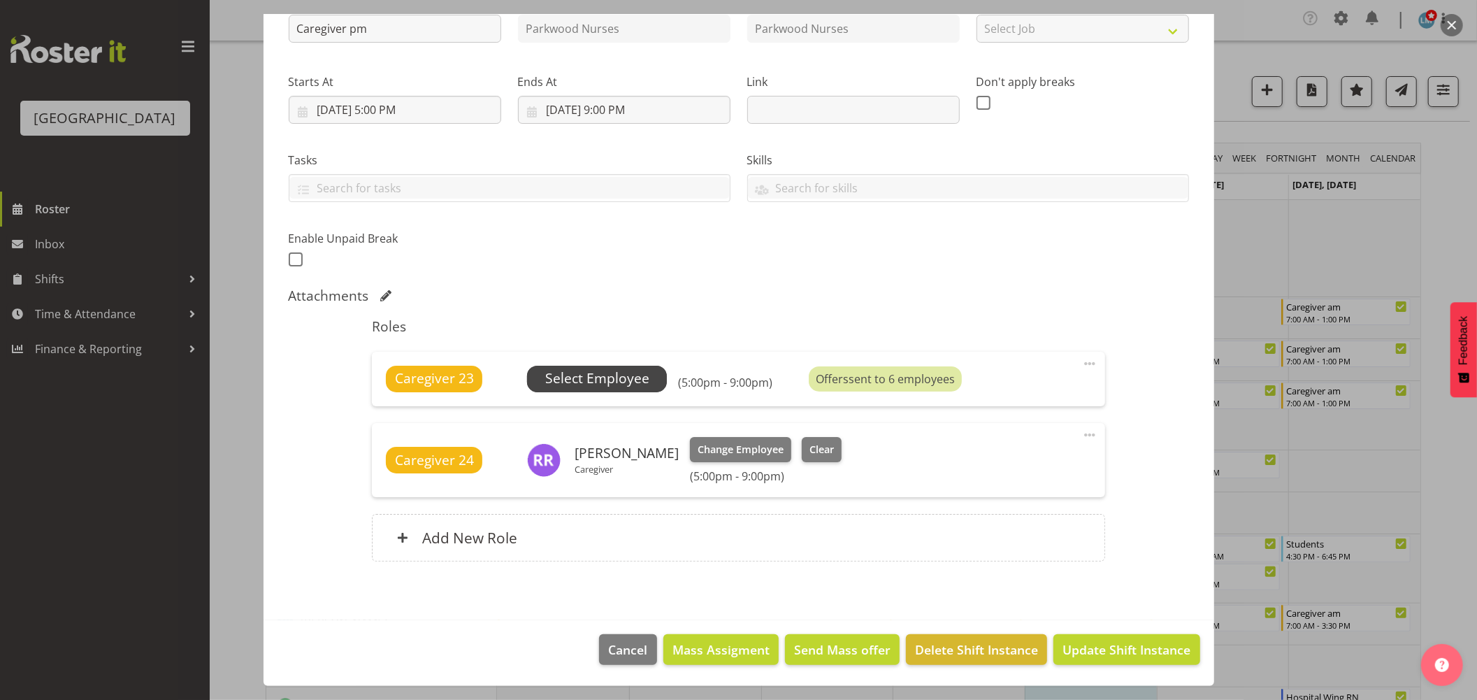
click at [641, 389] on span "Select Employee" at bounding box center [597, 379] width 140 height 27
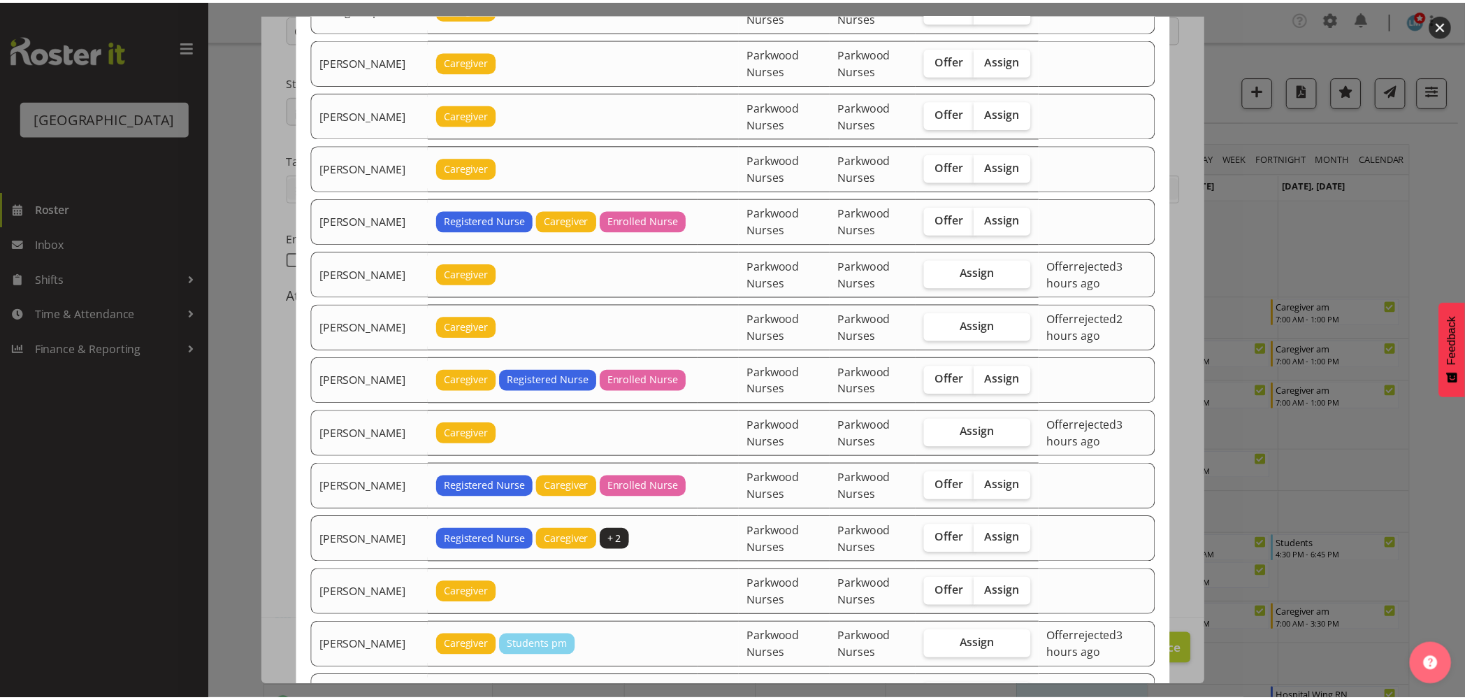
scroll to position [233, 0]
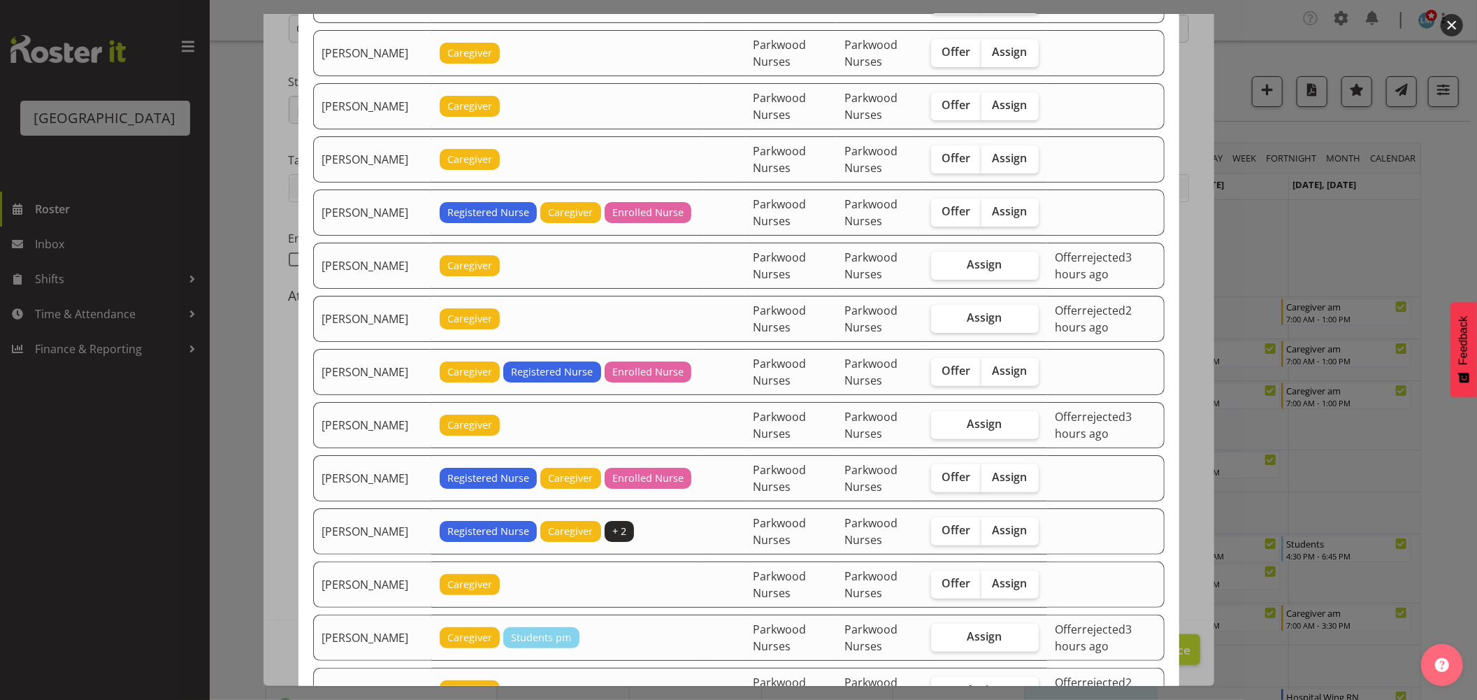
click at [1455, 194] on div at bounding box center [738, 350] width 1477 height 700
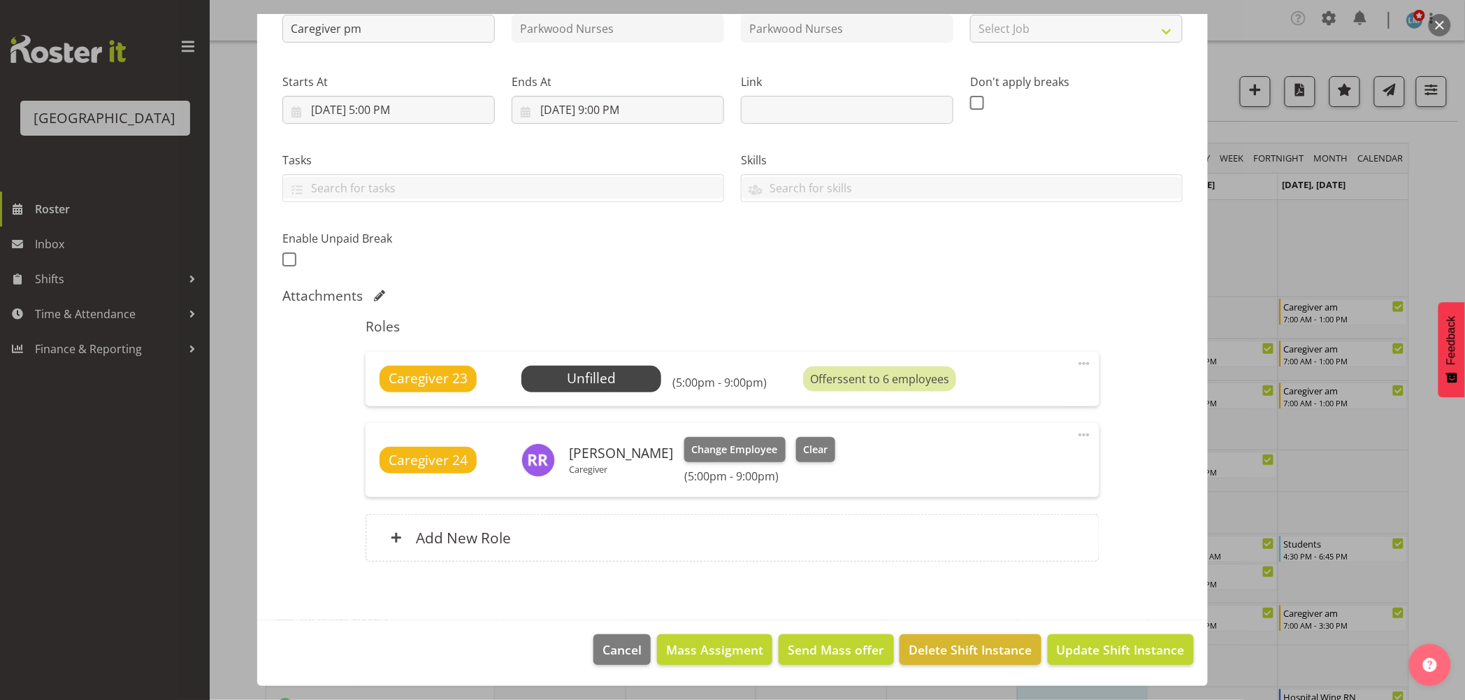
click at [130, 532] on div at bounding box center [732, 350] width 1465 height 700
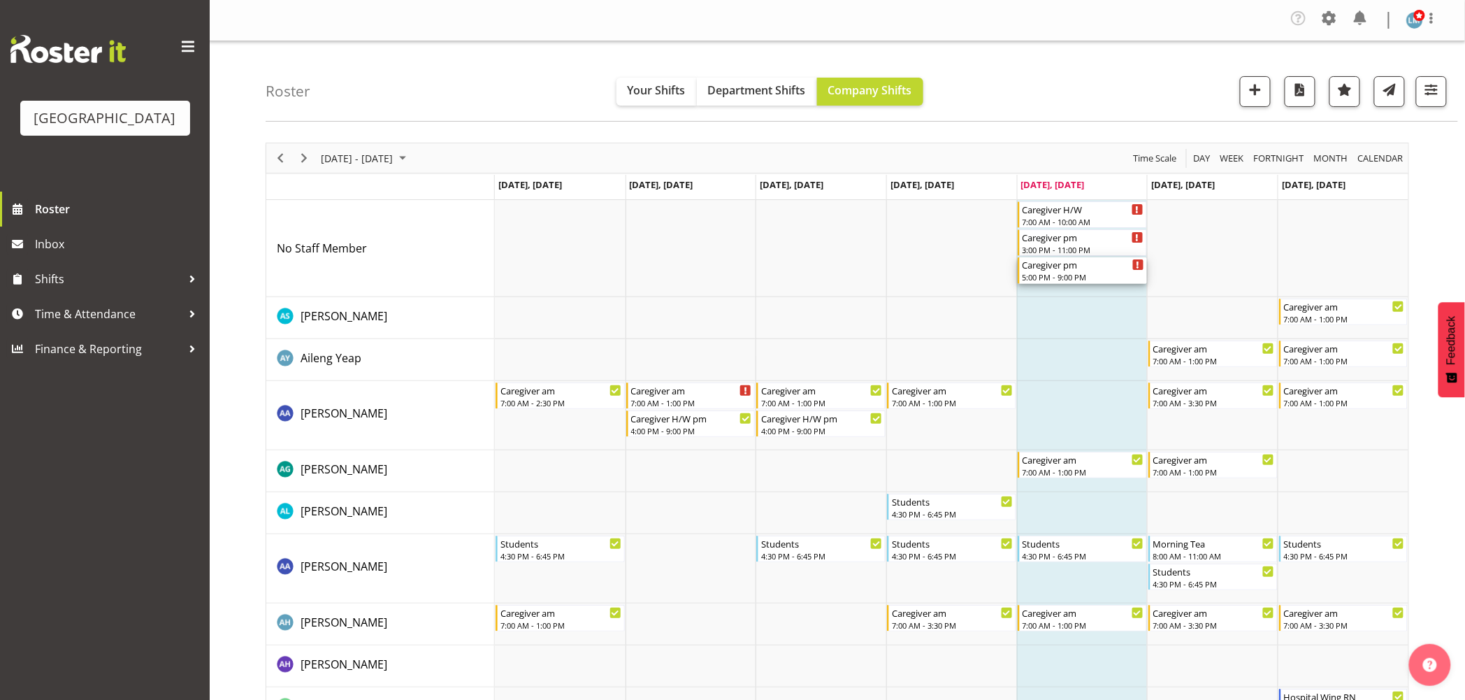
click at [1075, 276] on div "5:00 PM - 9:00 PM" at bounding box center [1084, 276] width 122 height 11
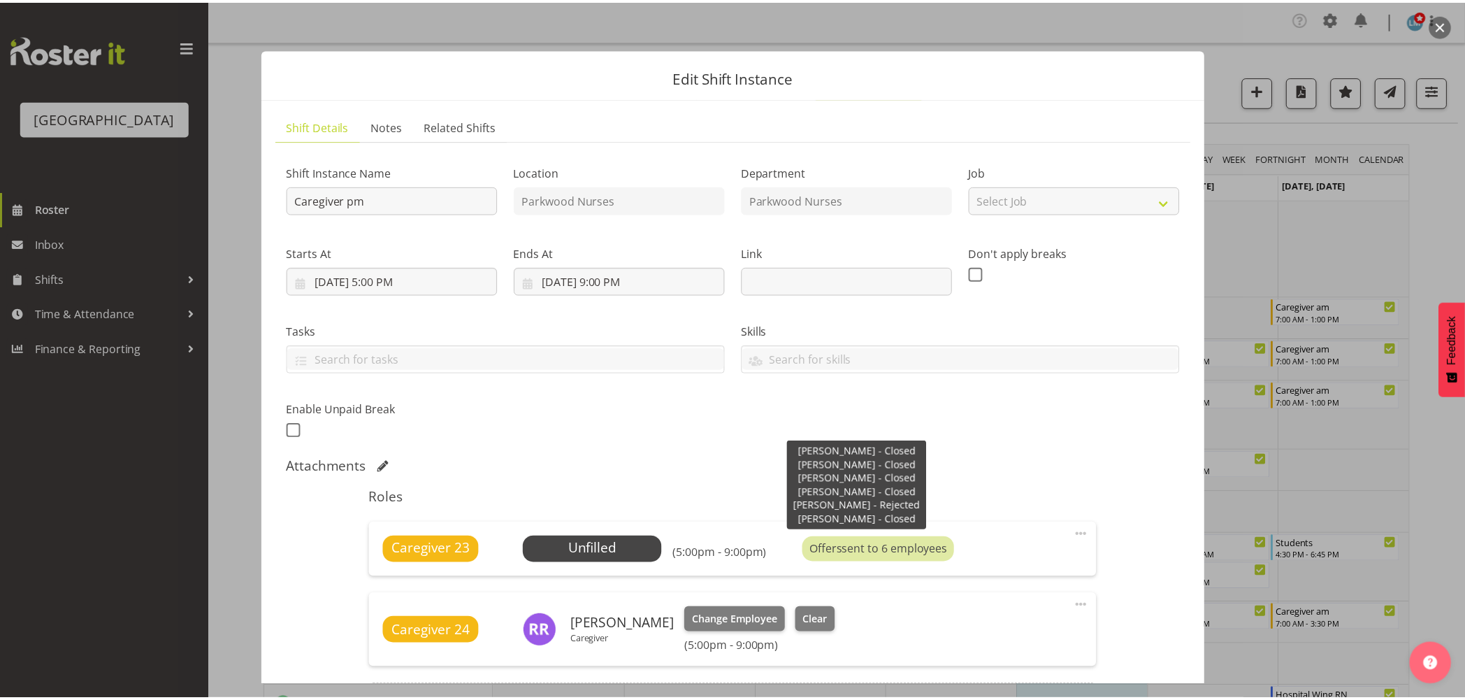
scroll to position [171, 0]
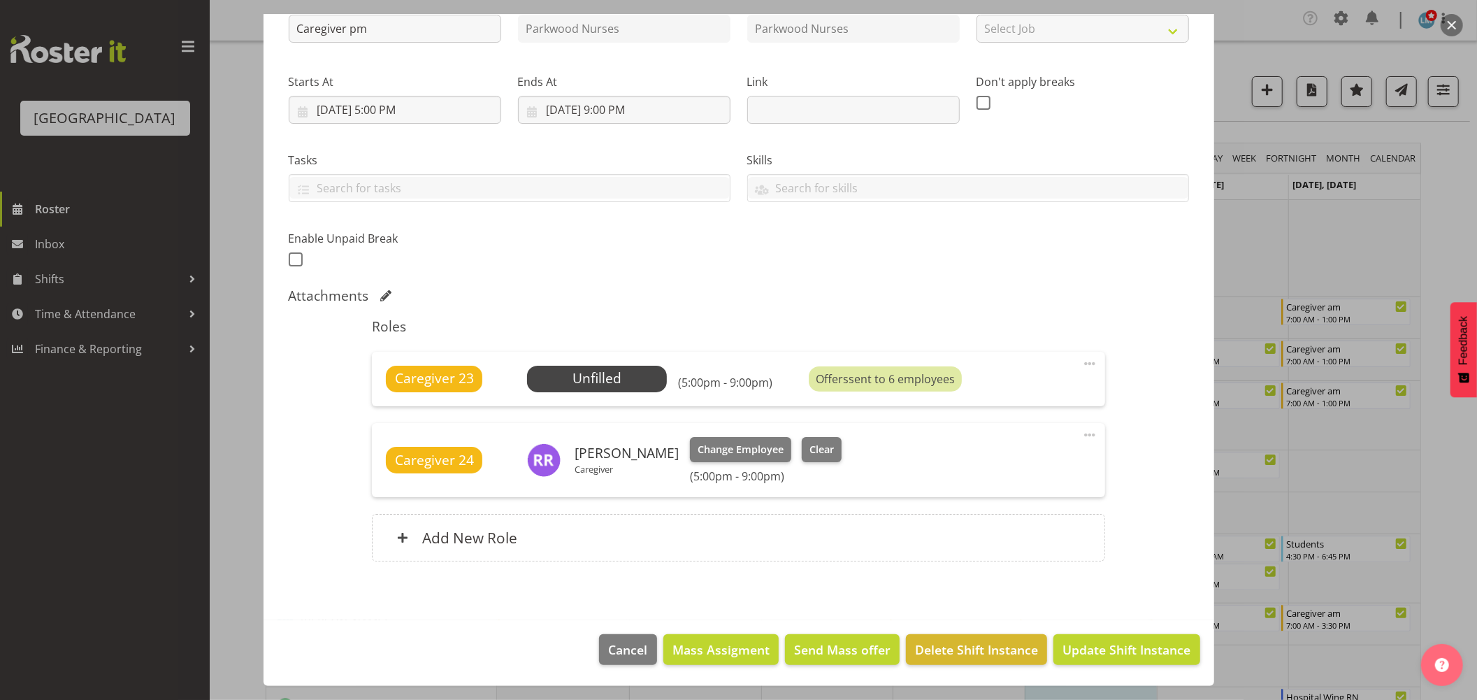
click at [131, 547] on div at bounding box center [738, 350] width 1477 height 700
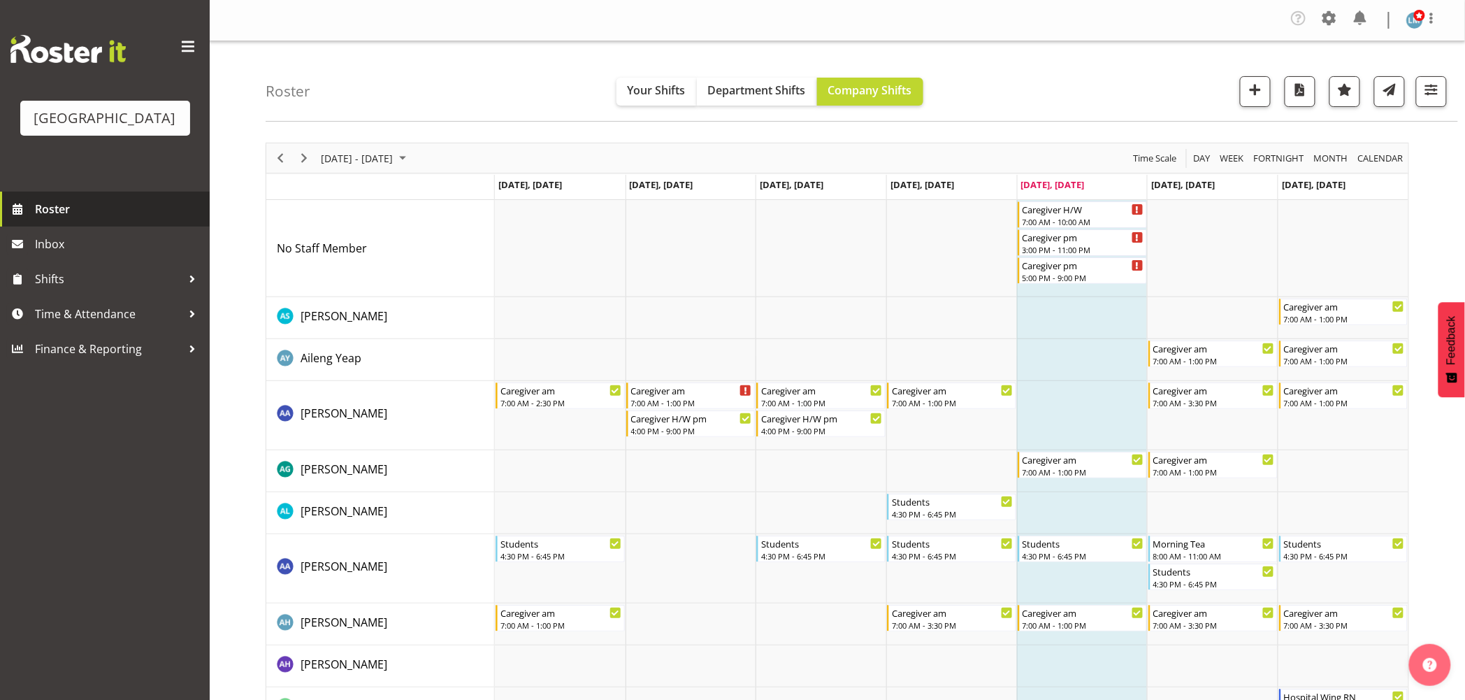
click at [38, 219] on span "Roster" at bounding box center [119, 209] width 168 height 21
click at [1035, 246] on div "3:00 PM - 11:00 PM" at bounding box center [1084, 248] width 122 height 11
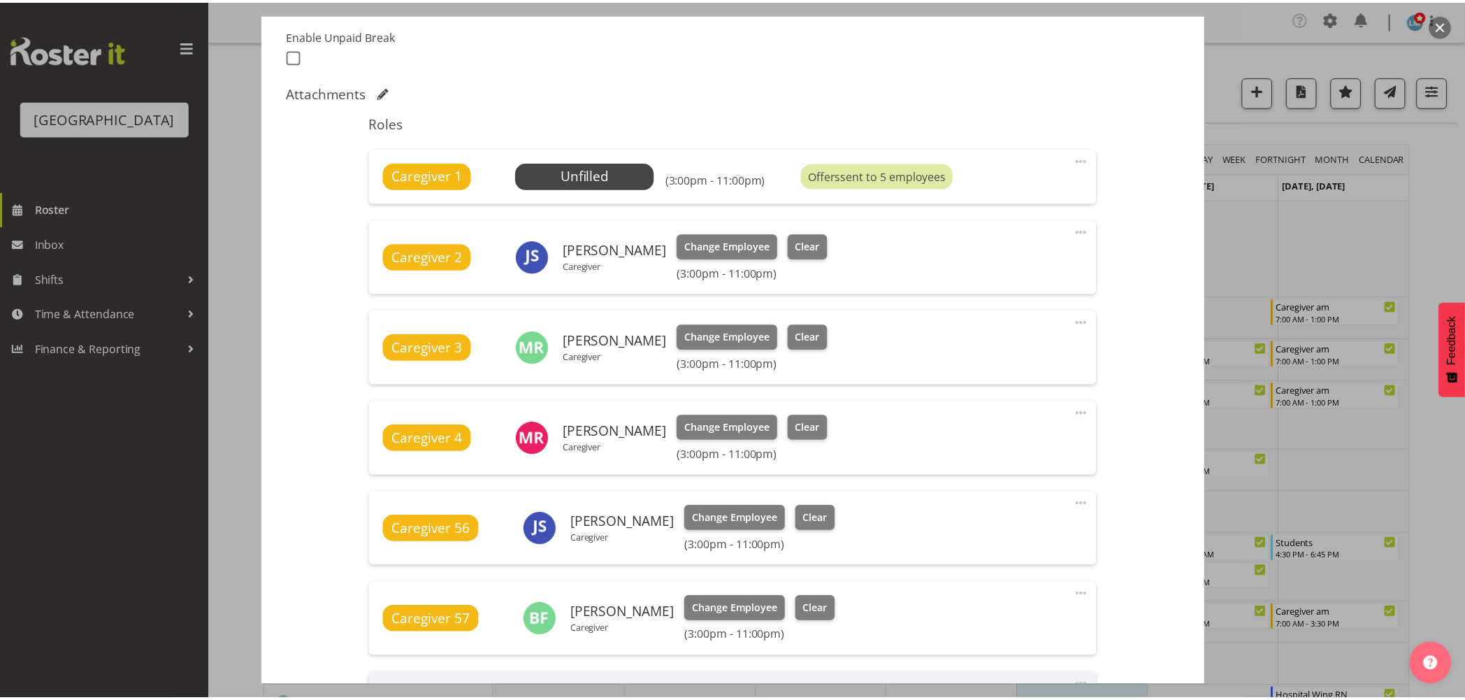
scroll to position [310, 0]
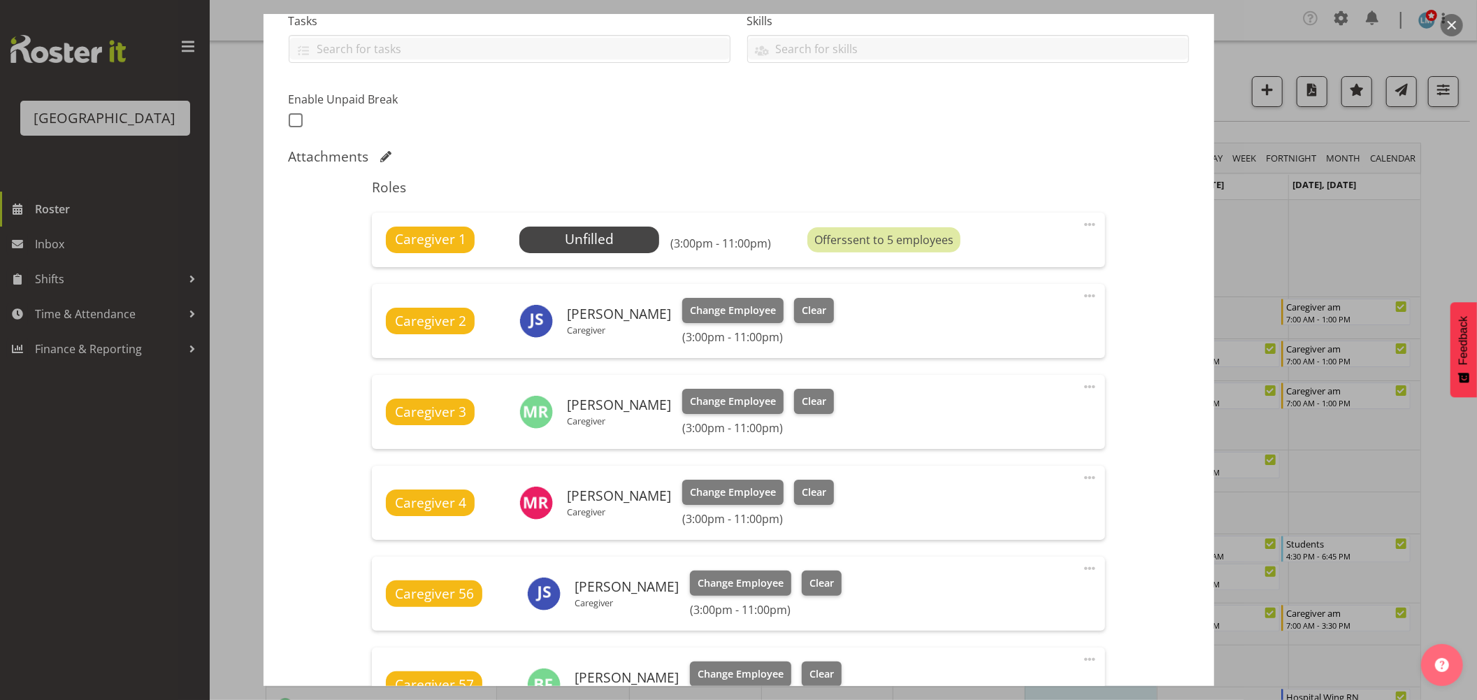
click at [59, 266] on div at bounding box center [738, 350] width 1477 height 700
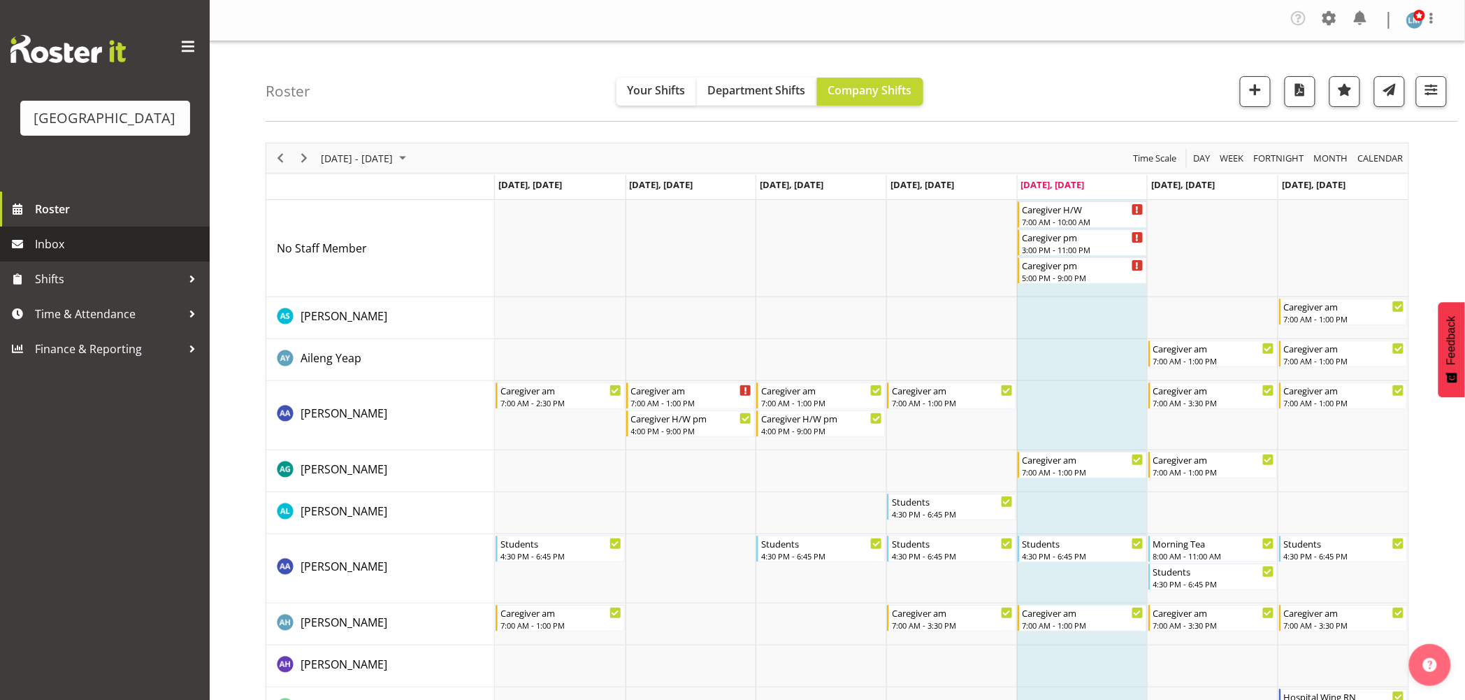
click at [59, 254] on span "Inbox" at bounding box center [119, 243] width 168 height 21
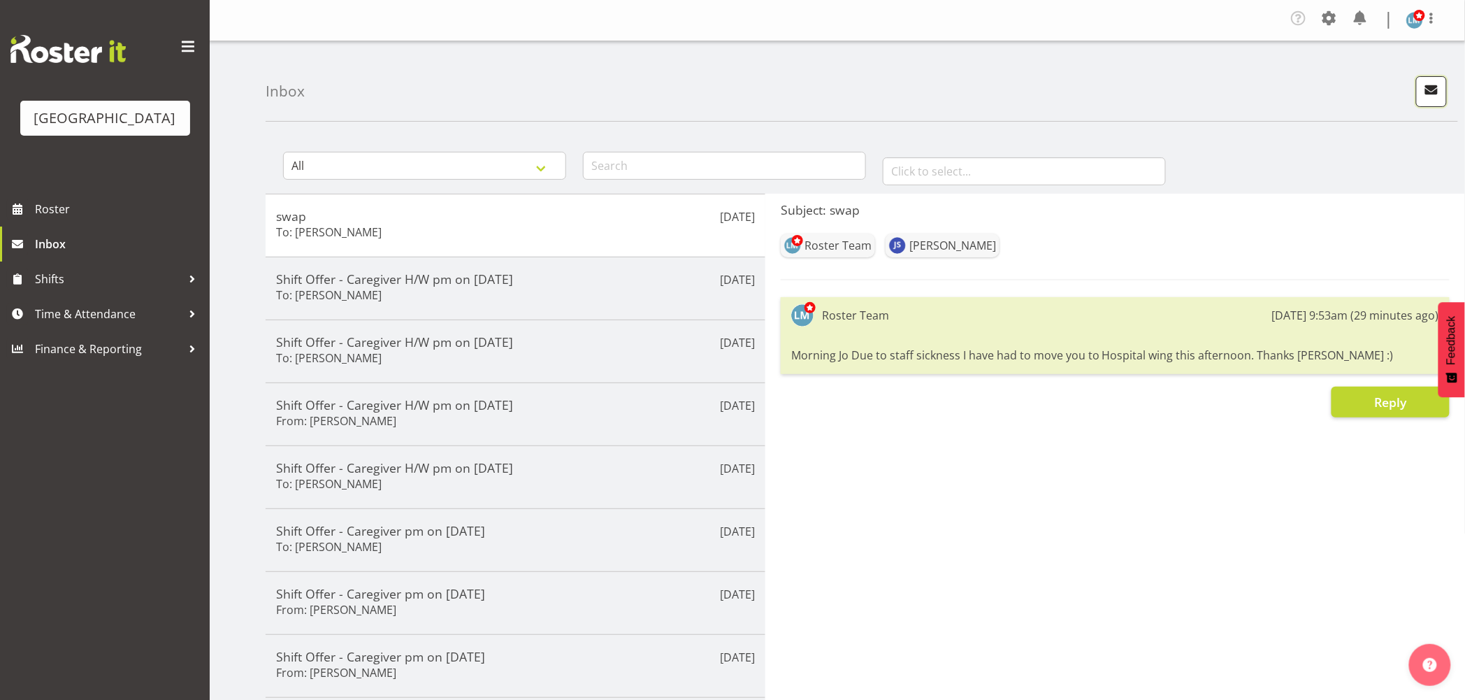
click at [1428, 88] on span "button" at bounding box center [1431, 89] width 18 height 18
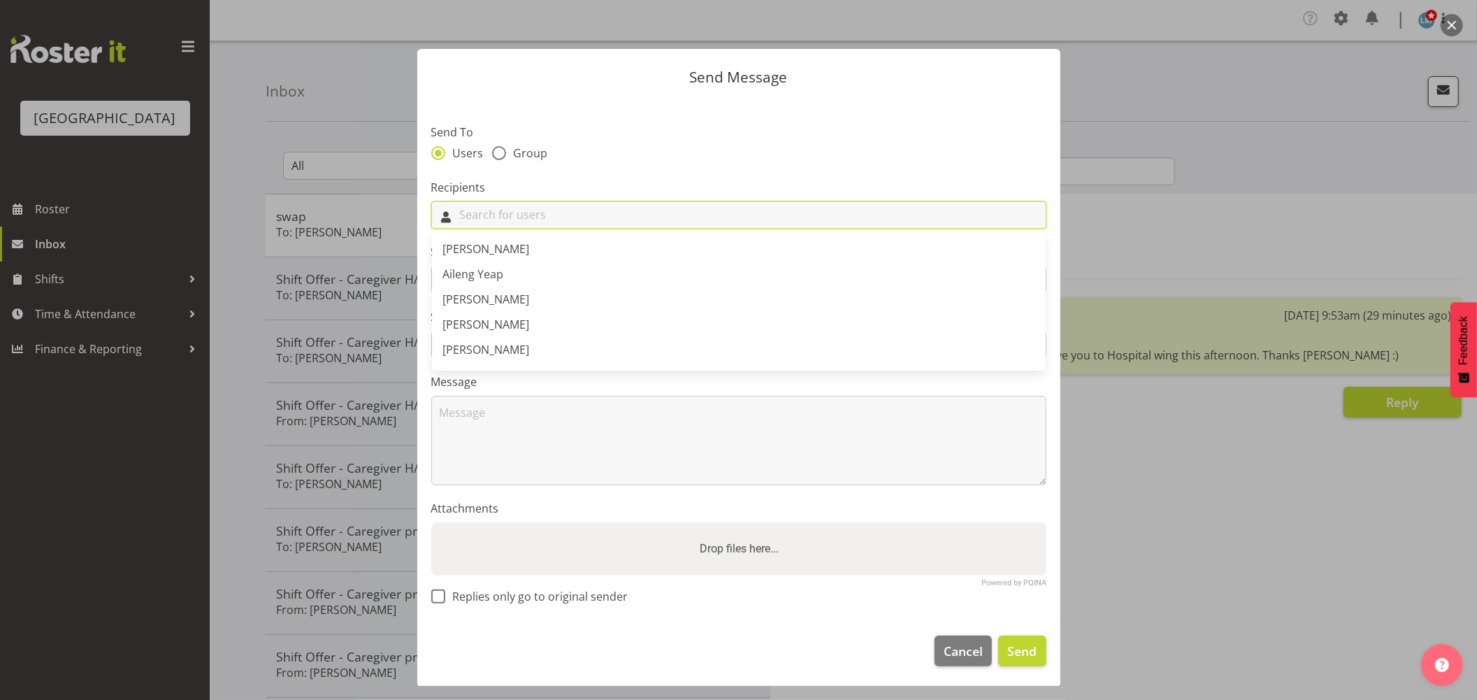
click at [526, 217] on input "text" at bounding box center [739, 215] width 614 height 22
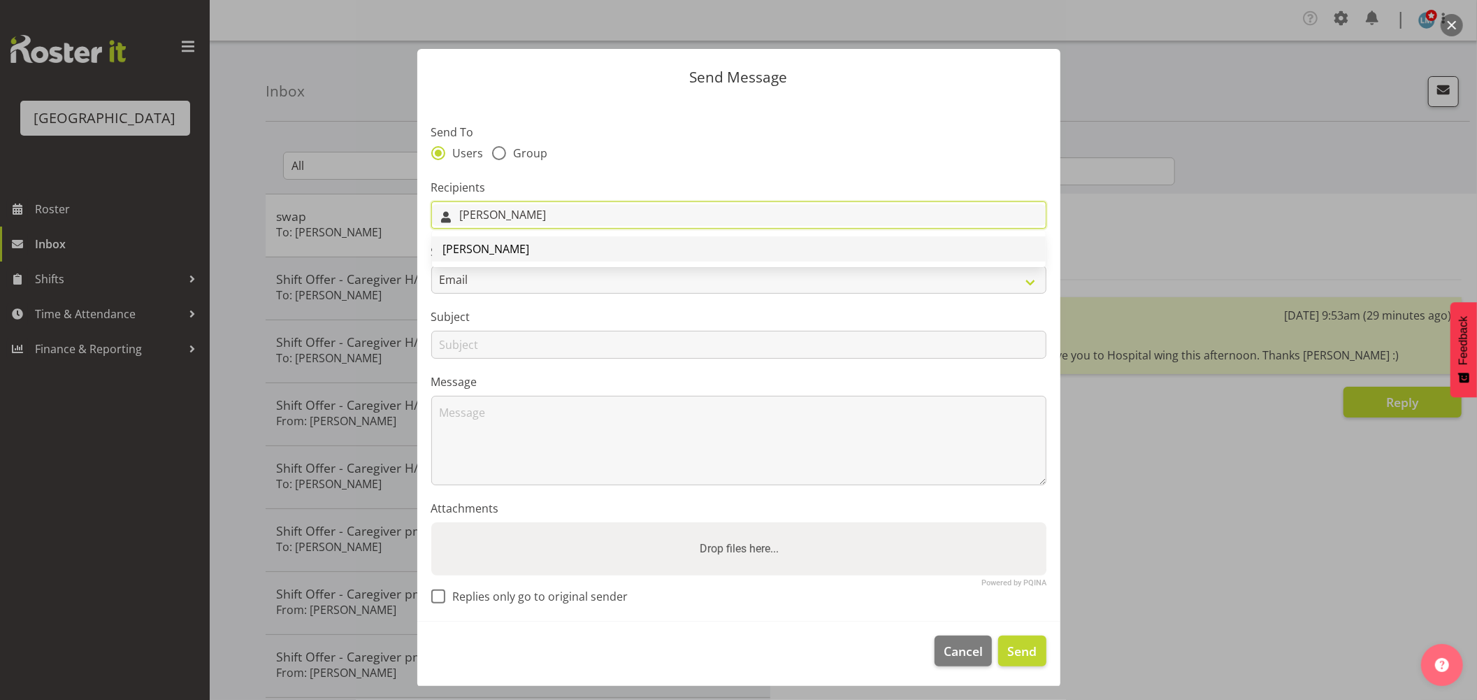
type input "Jenny"
click at [513, 250] on span "[PERSON_NAME]" at bounding box center [486, 248] width 87 height 15
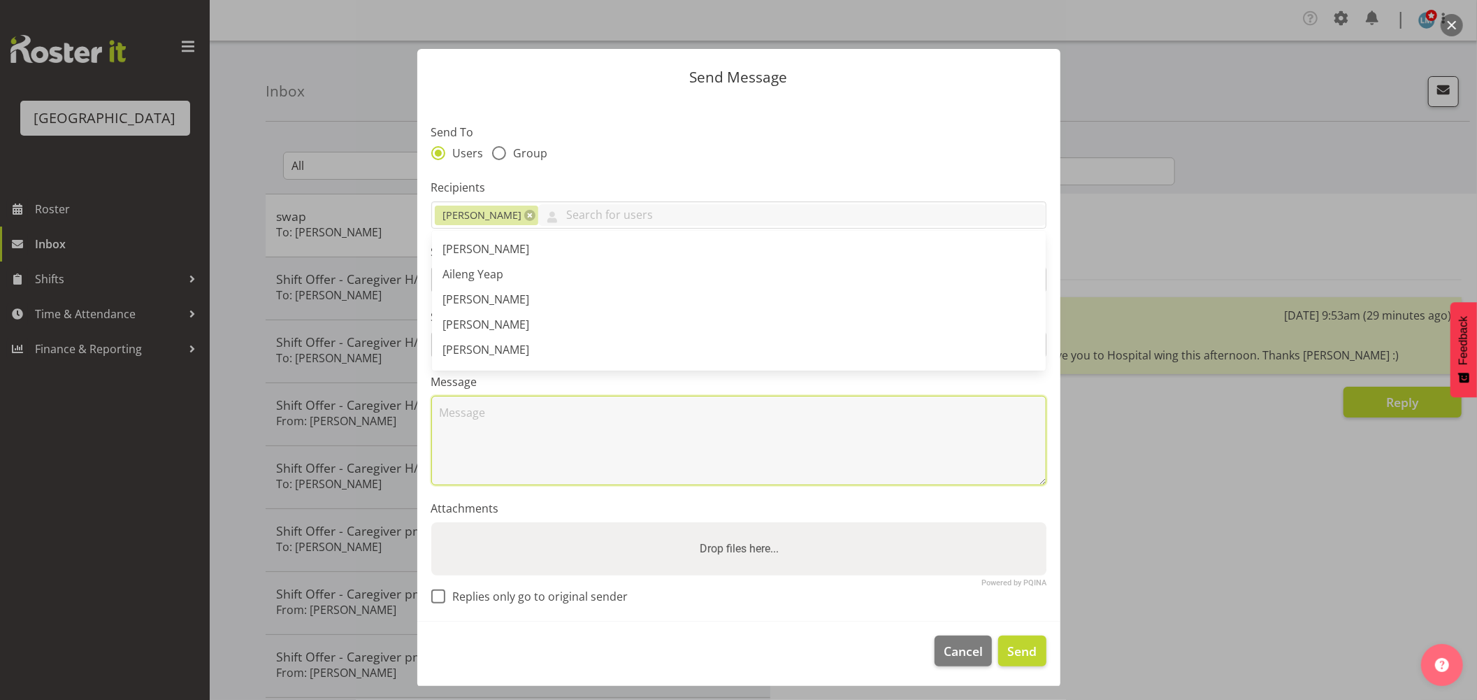
click at [551, 449] on textarea at bounding box center [738, 440] width 615 height 89
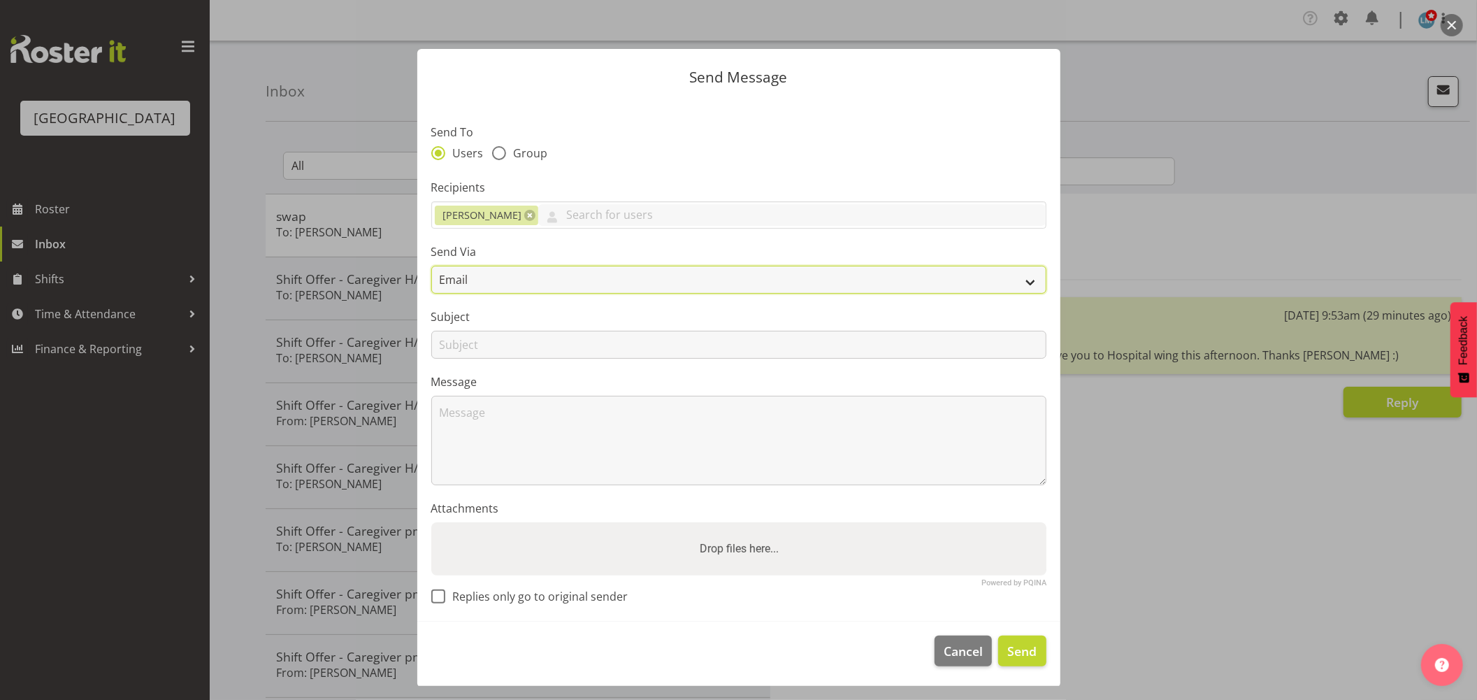
click at [516, 277] on select "Email SMS" at bounding box center [738, 280] width 615 height 28
select select "sms"
click at [431, 266] on select "Email SMS" at bounding box center [738, 280] width 615 height 28
click at [486, 342] on input "text" at bounding box center [738, 345] width 615 height 28
type input "Shift"
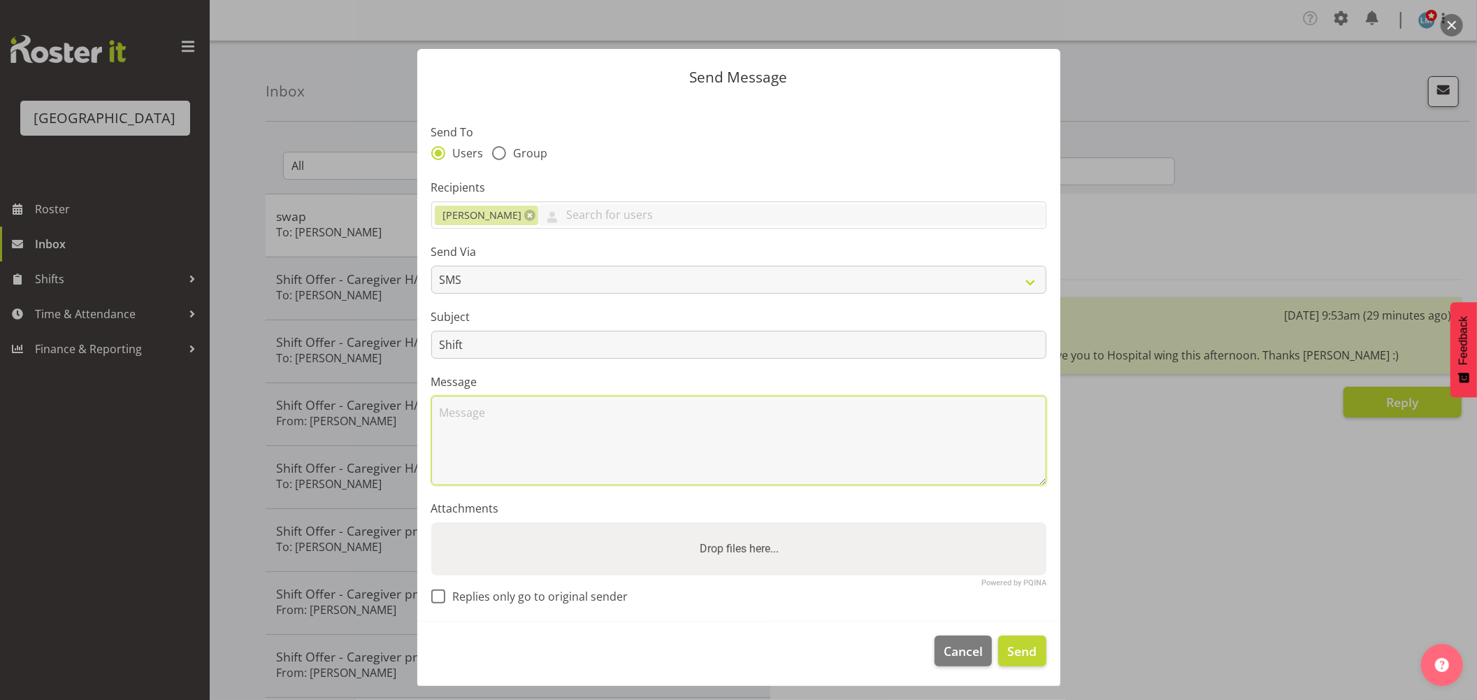
click at [507, 454] on textarea at bounding box center [738, 440] width 615 height 89
type textarea "Hi Jenny Are you able to work 3-11pm block 2 Ressie today please. Cheers Wendy"
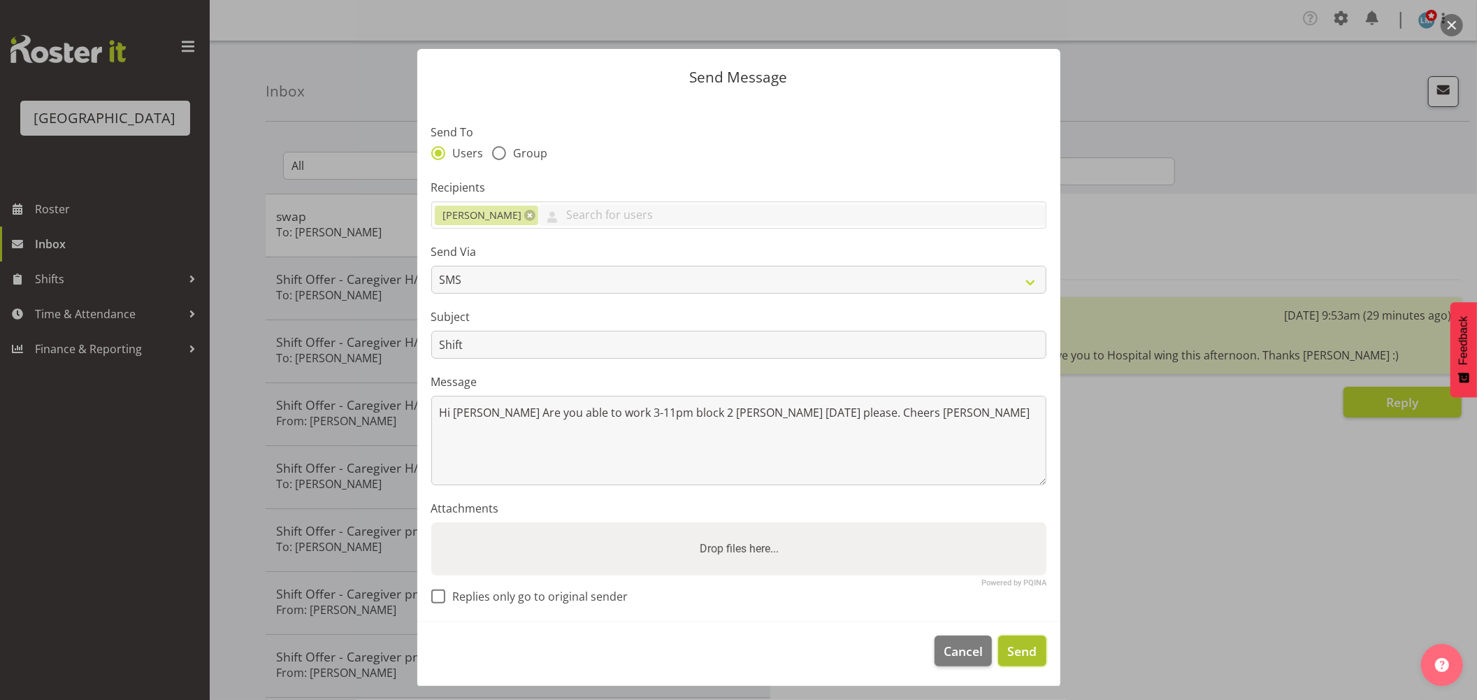
click at [1007, 652] on span "Send" at bounding box center [1021, 651] width 29 height 18
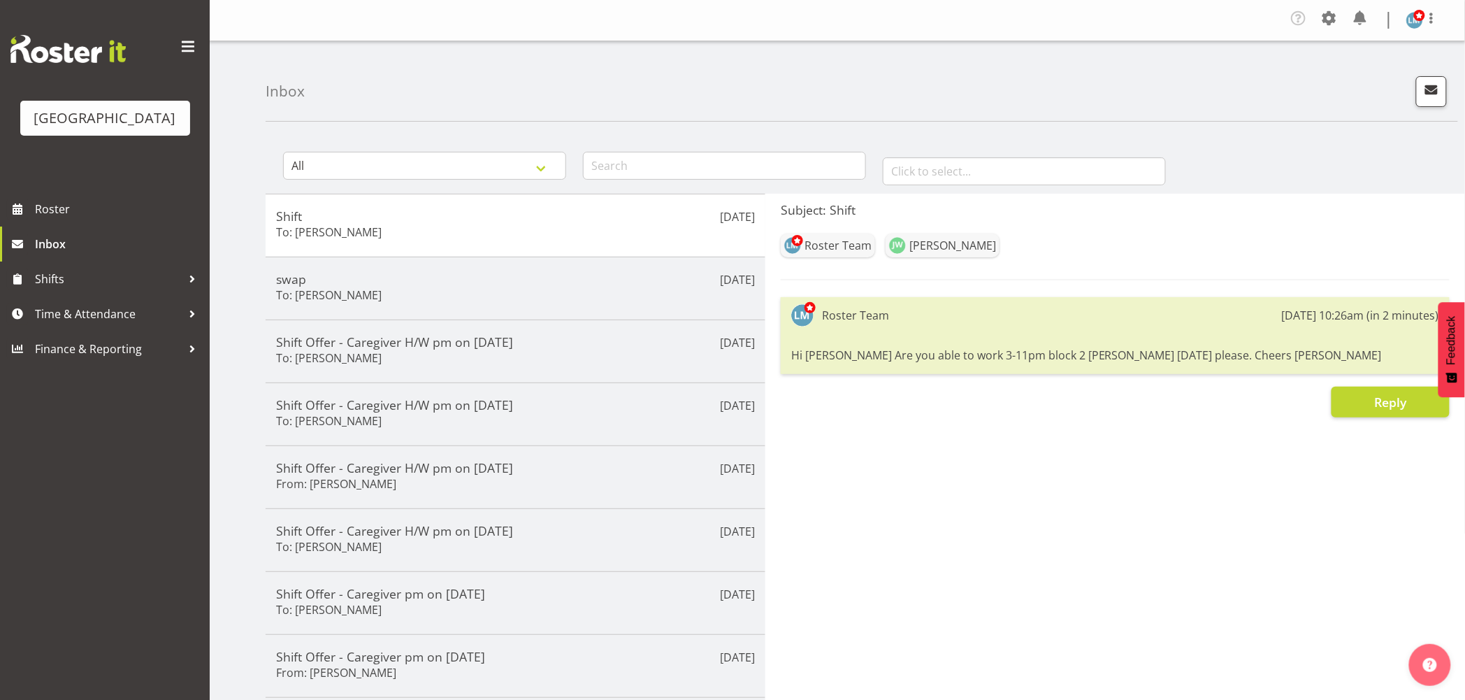
click at [59, 546] on div "Parkwood Retirement Village Roster Inbox Shifts Time & Attendance Finance & Rep…" at bounding box center [105, 350] width 210 height 700
click at [50, 219] on span "Roster" at bounding box center [119, 209] width 168 height 21
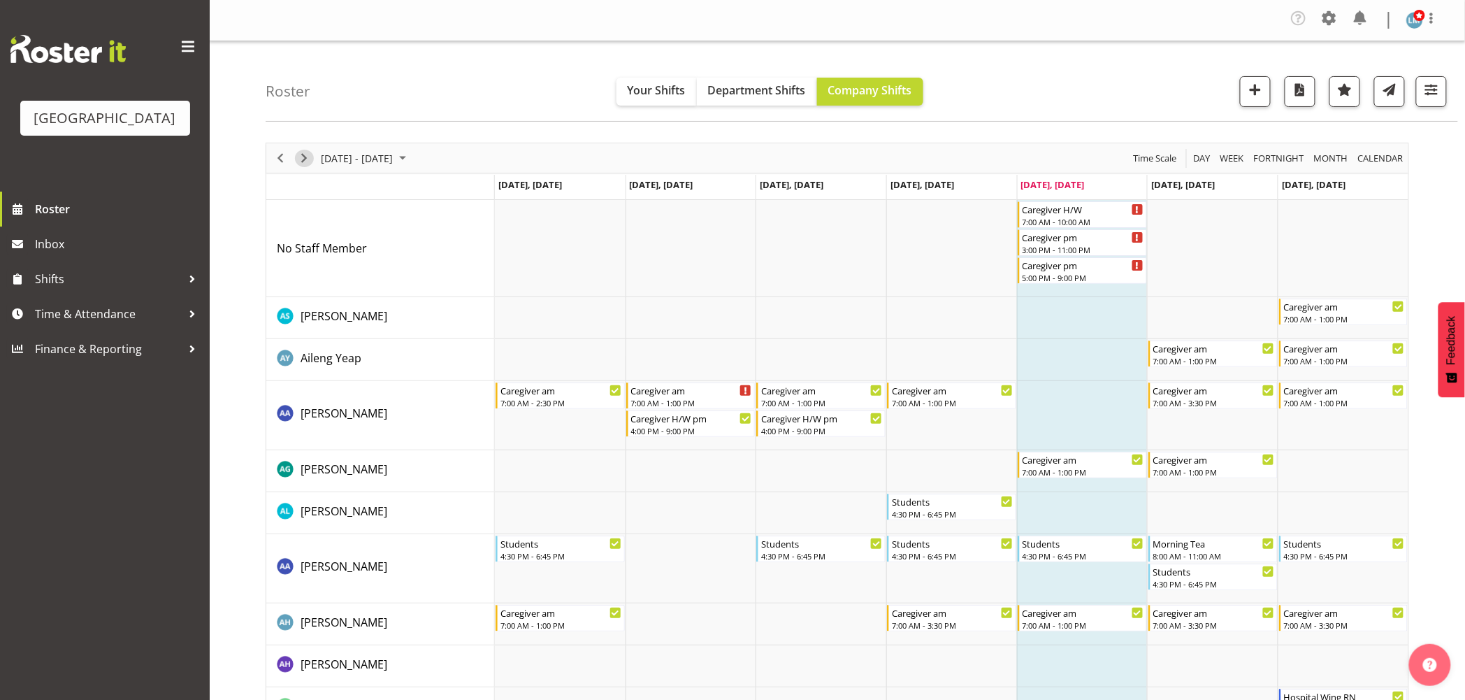
drag, startPoint x: 306, startPoint y: 161, endPoint x: 379, endPoint y: 387, distance: 237.2
click at [306, 161] on span "Next" at bounding box center [304, 158] width 17 height 17
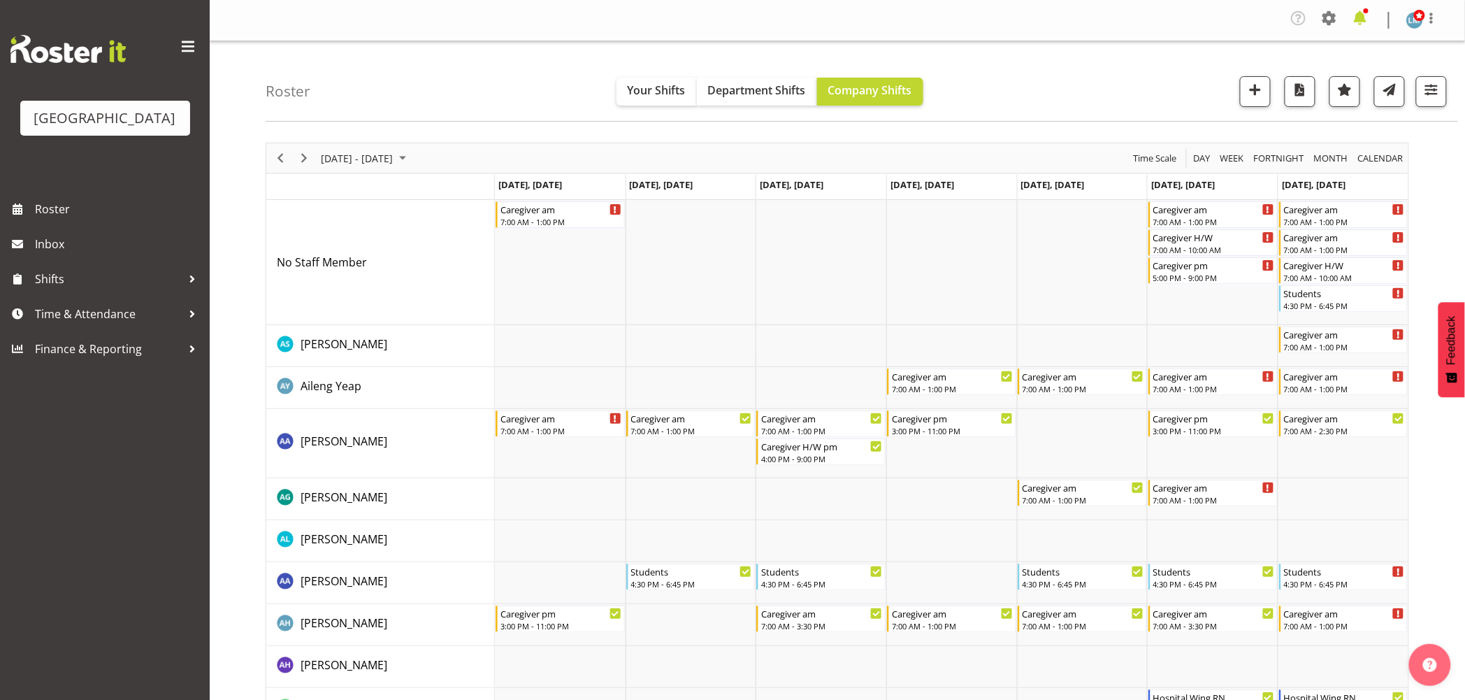
click at [1363, 17] on span at bounding box center [1360, 18] width 22 height 22
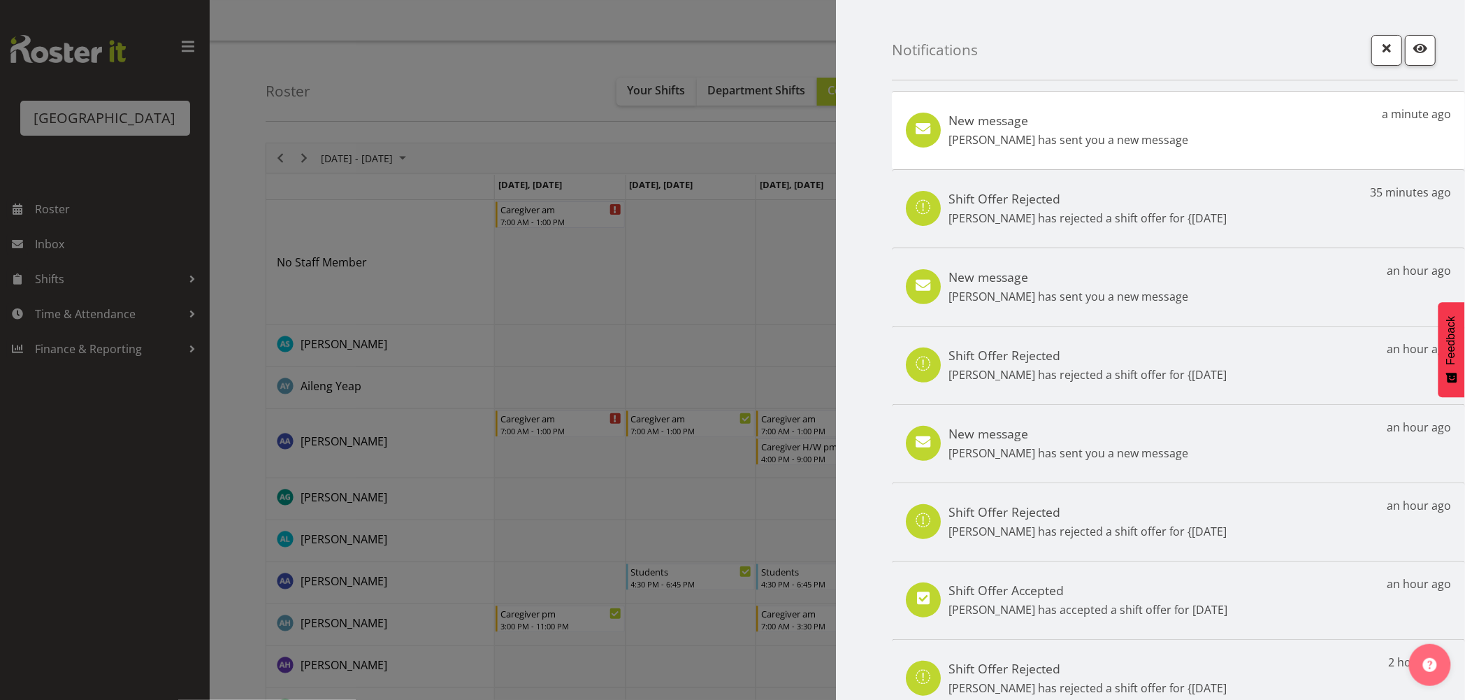
click at [396, 91] on div at bounding box center [732, 350] width 1465 height 700
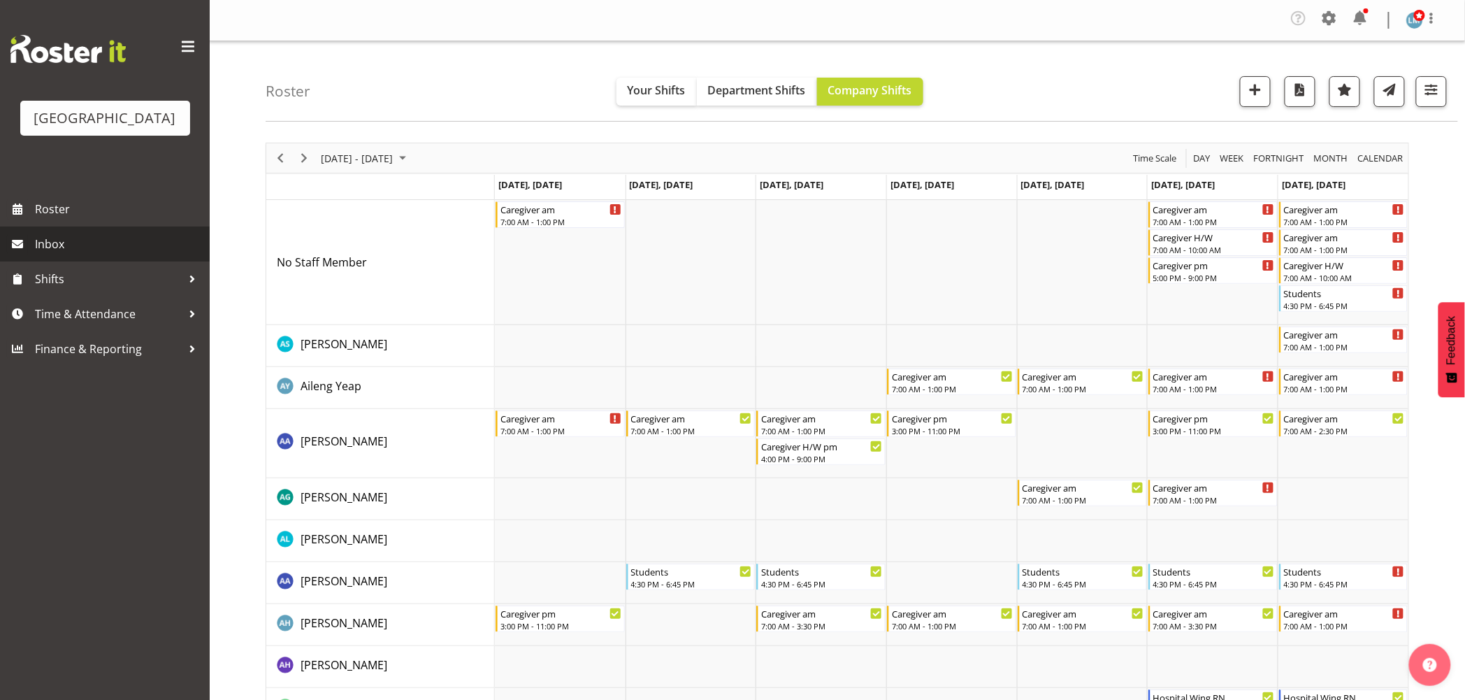
click at [113, 254] on span "Inbox" at bounding box center [119, 243] width 168 height 21
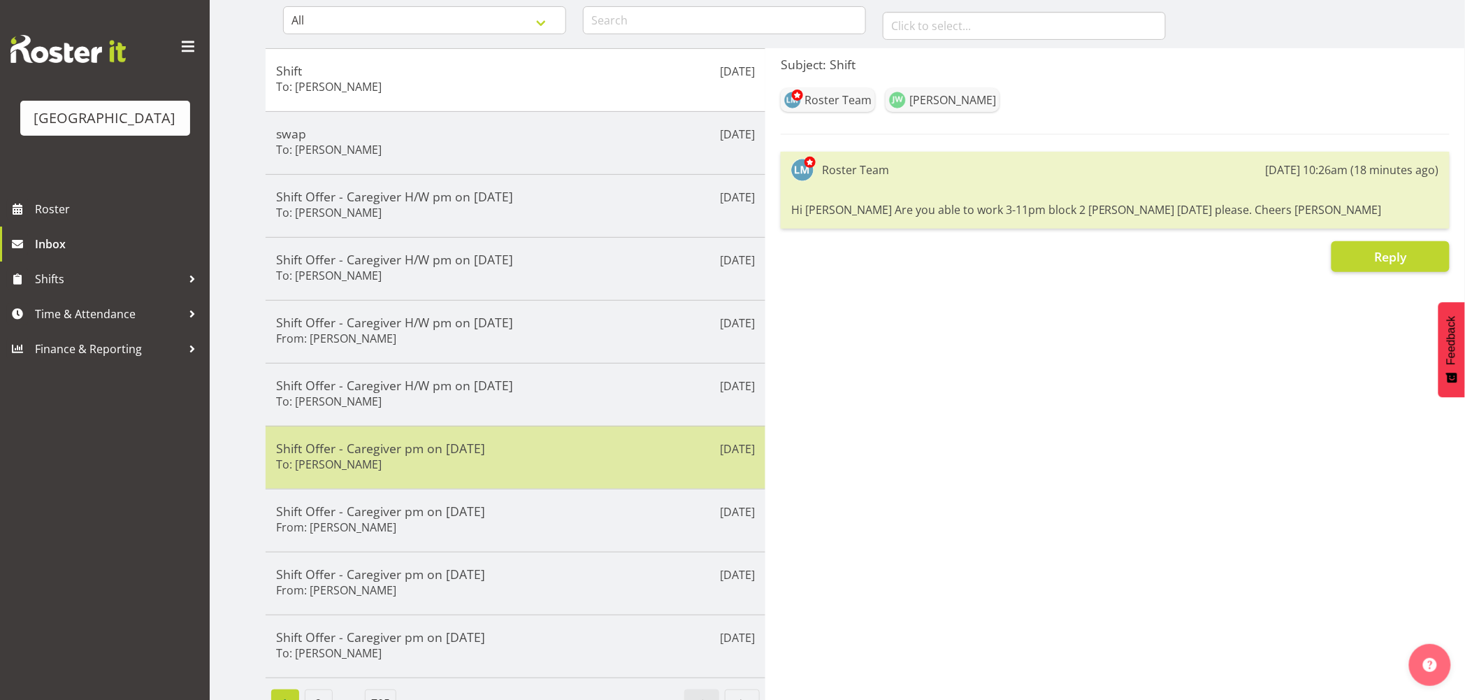
scroll to position [182, 0]
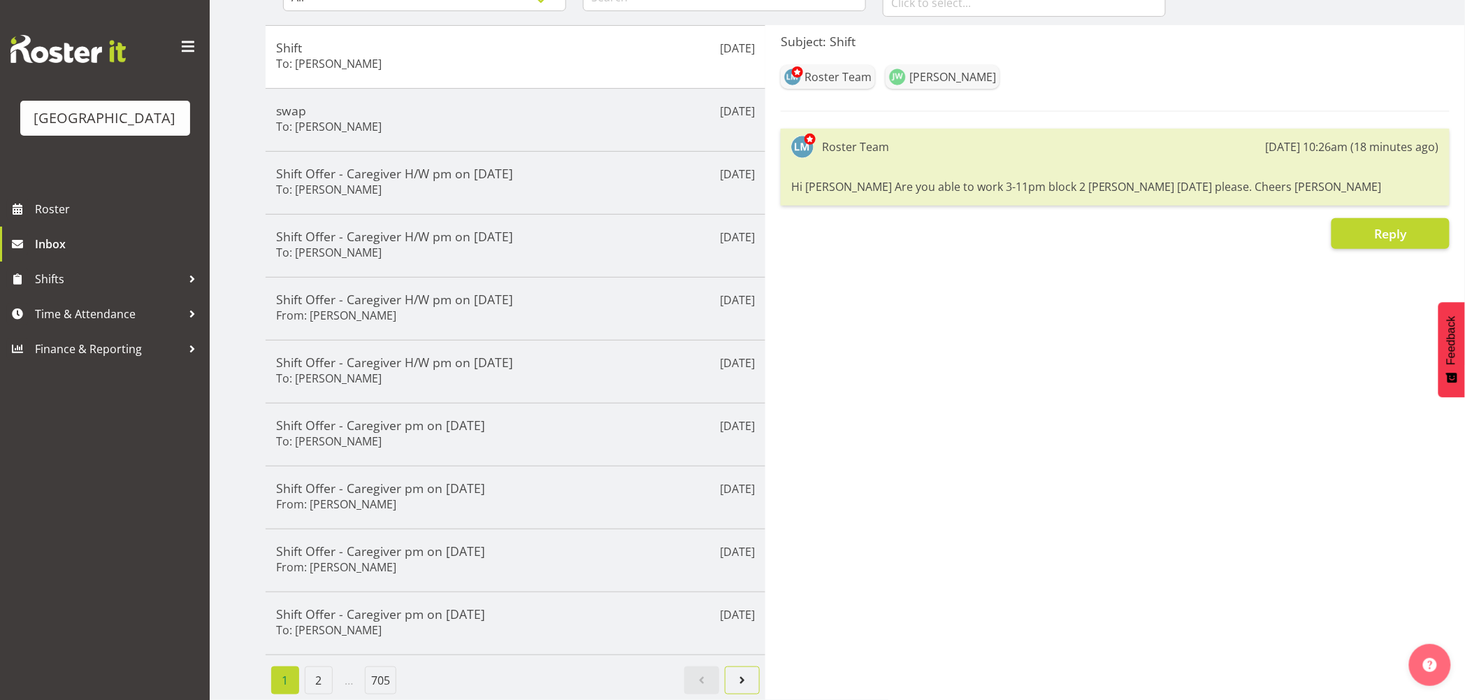
click at [735, 672] on span "Next page" at bounding box center [742, 680] width 17 height 17
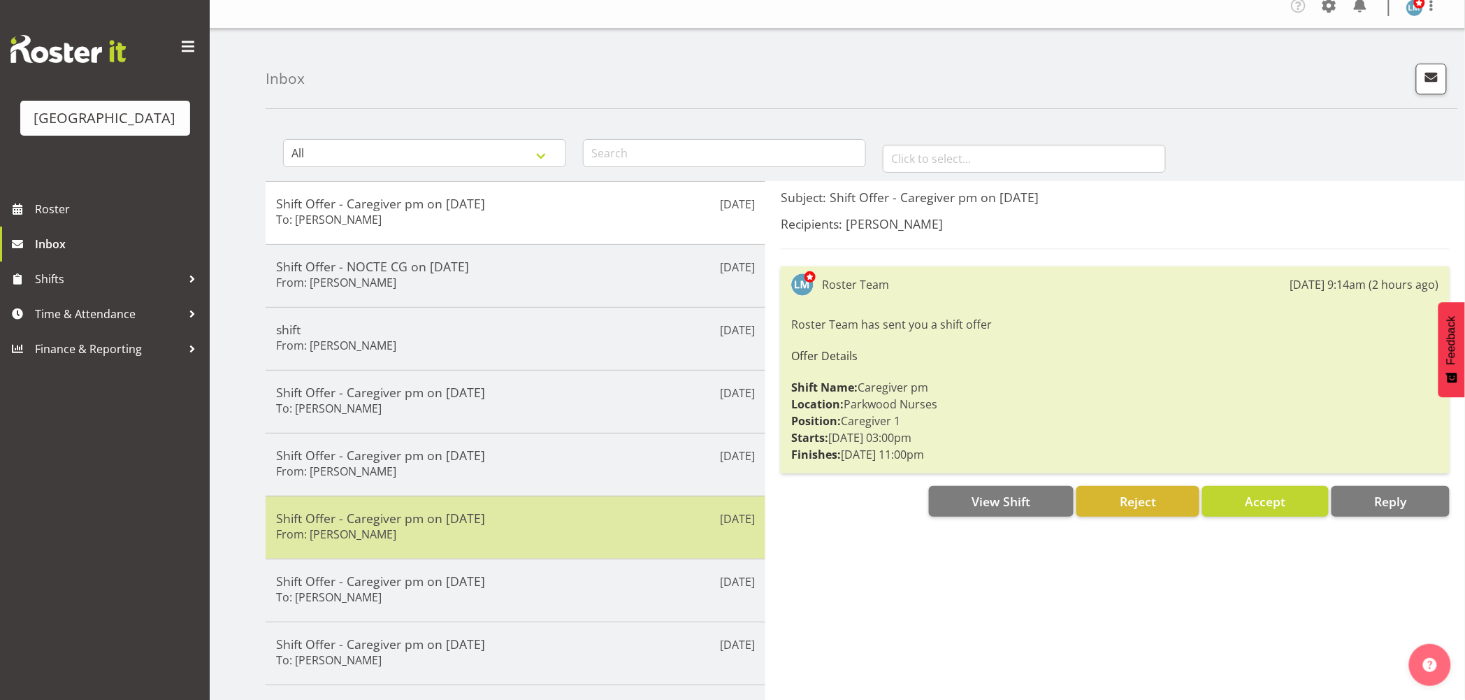
scroll to position [0, 0]
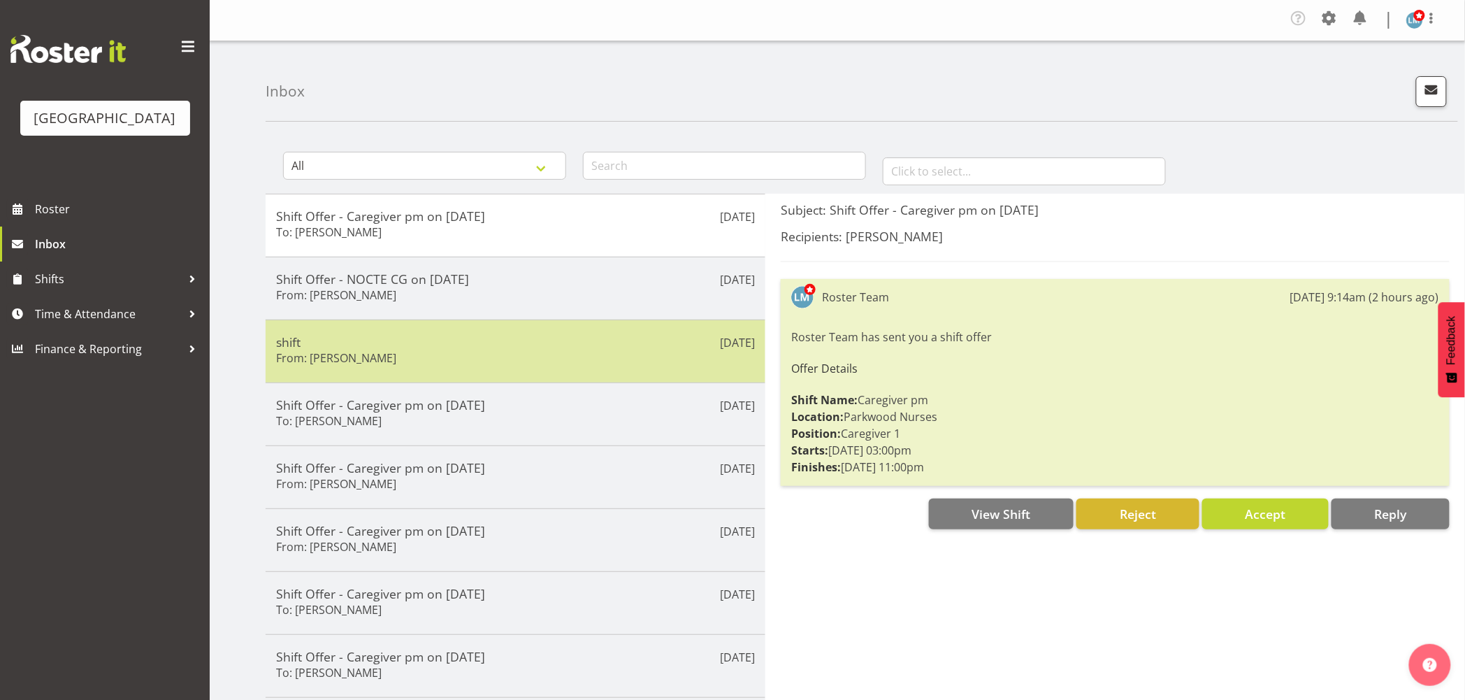
click at [588, 345] on h5 "shift" at bounding box center [515, 341] width 479 height 15
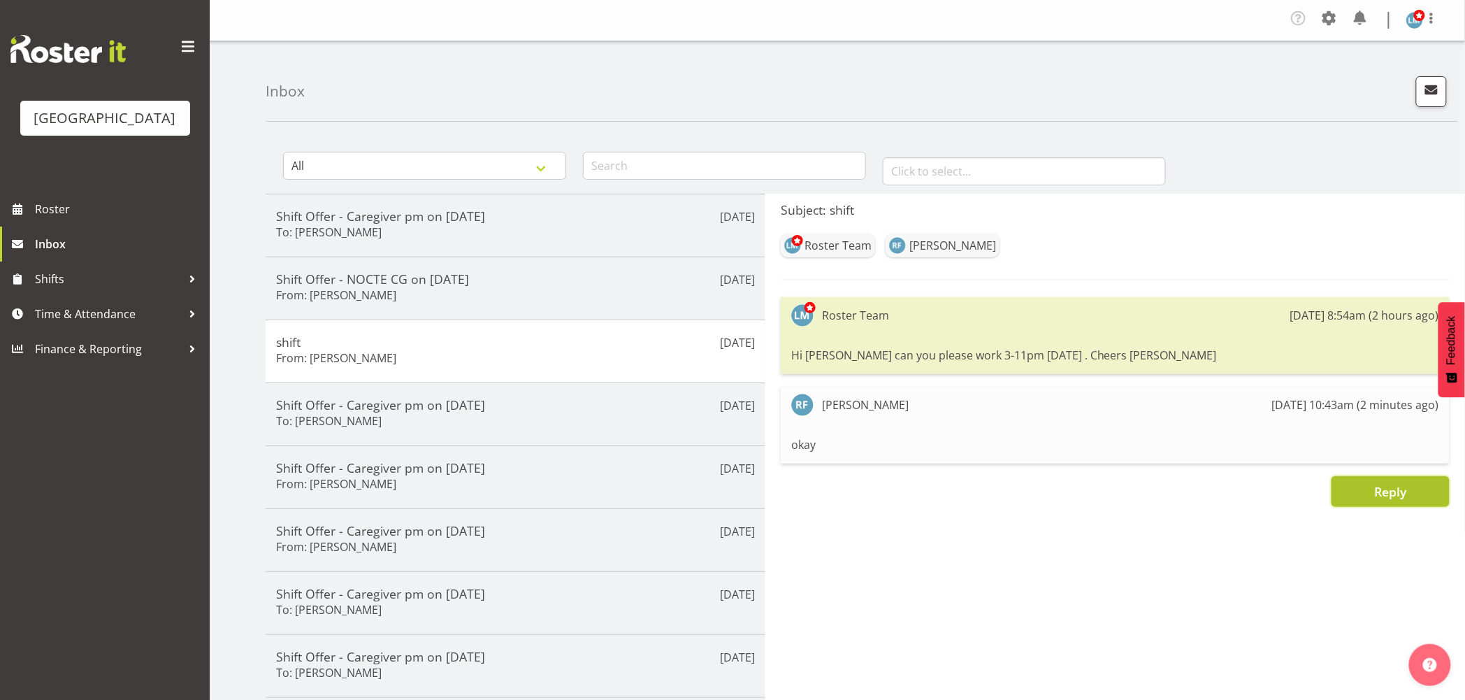
click at [1387, 504] on button "Reply" at bounding box center [1391, 491] width 118 height 31
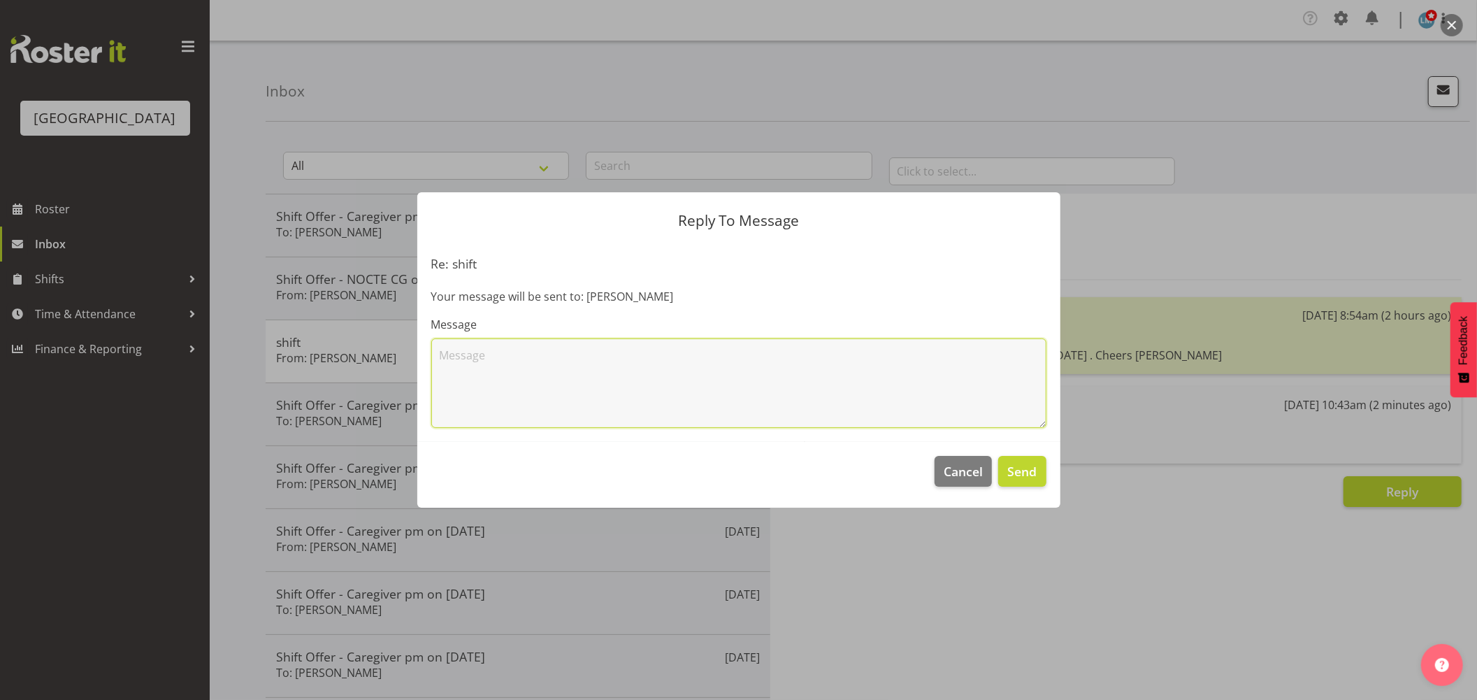
click at [571, 401] on textarea at bounding box center [738, 382] width 615 height 89
type textarea "Thanks :)"
click at [1014, 466] on span "Send" at bounding box center [1021, 471] width 29 height 18
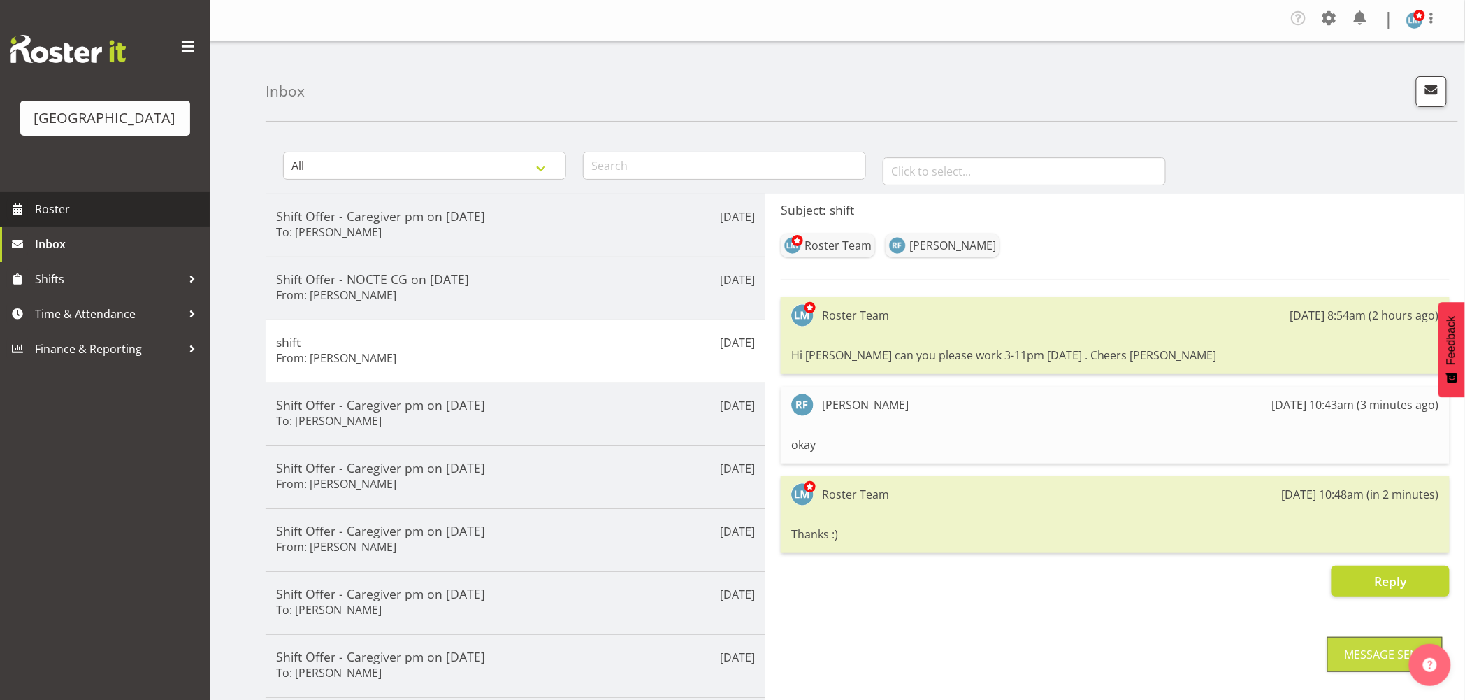
drag, startPoint x: 68, startPoint y: 224, endPoint x: 94, endPoint y: 231, distance: 27.3
click at [68, 219] on span "Roster" at bounding box center [119, 209] width 168 height 21
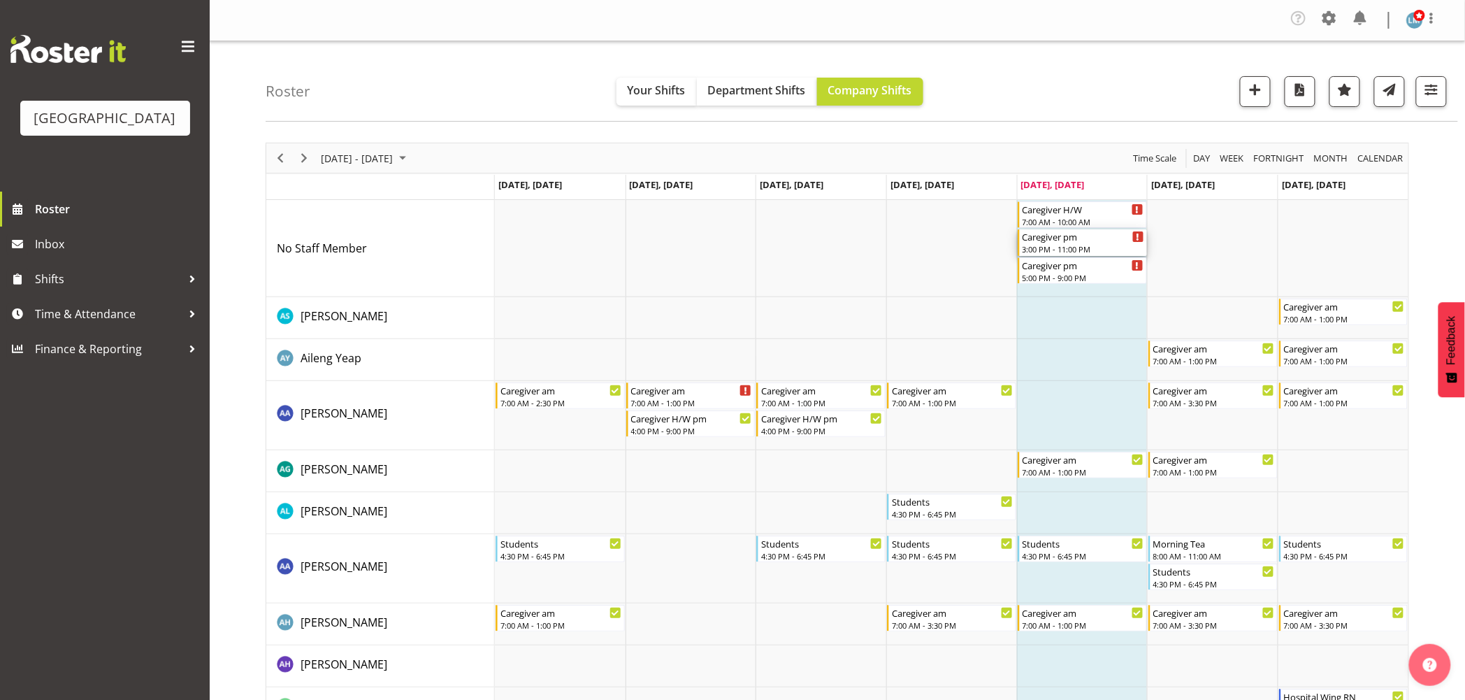
click at [1083, 245] on div "3:00 PM - 11:00 PM" at bounding box center [1084, 248] width 122 height 11
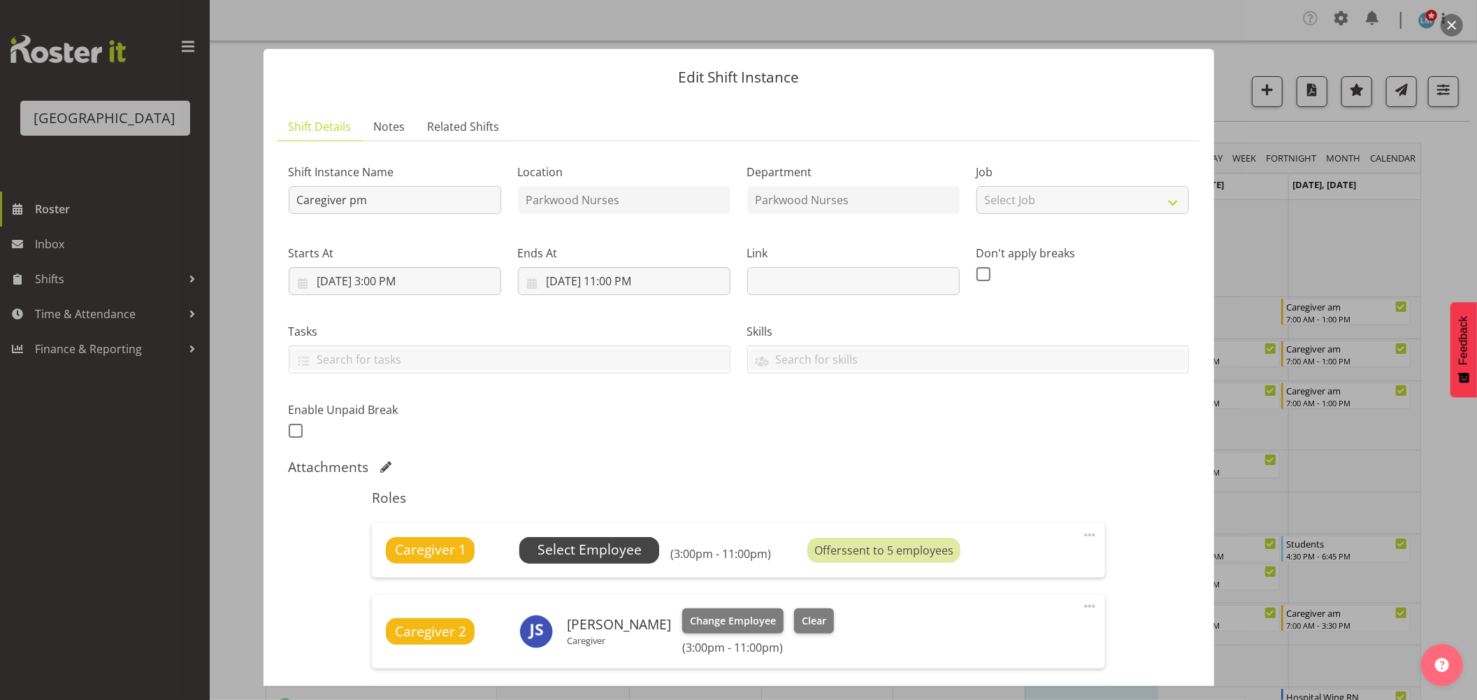
click at [571, 549] on span "Select Employee" at bounding box center [590, 550] width 104 height 20
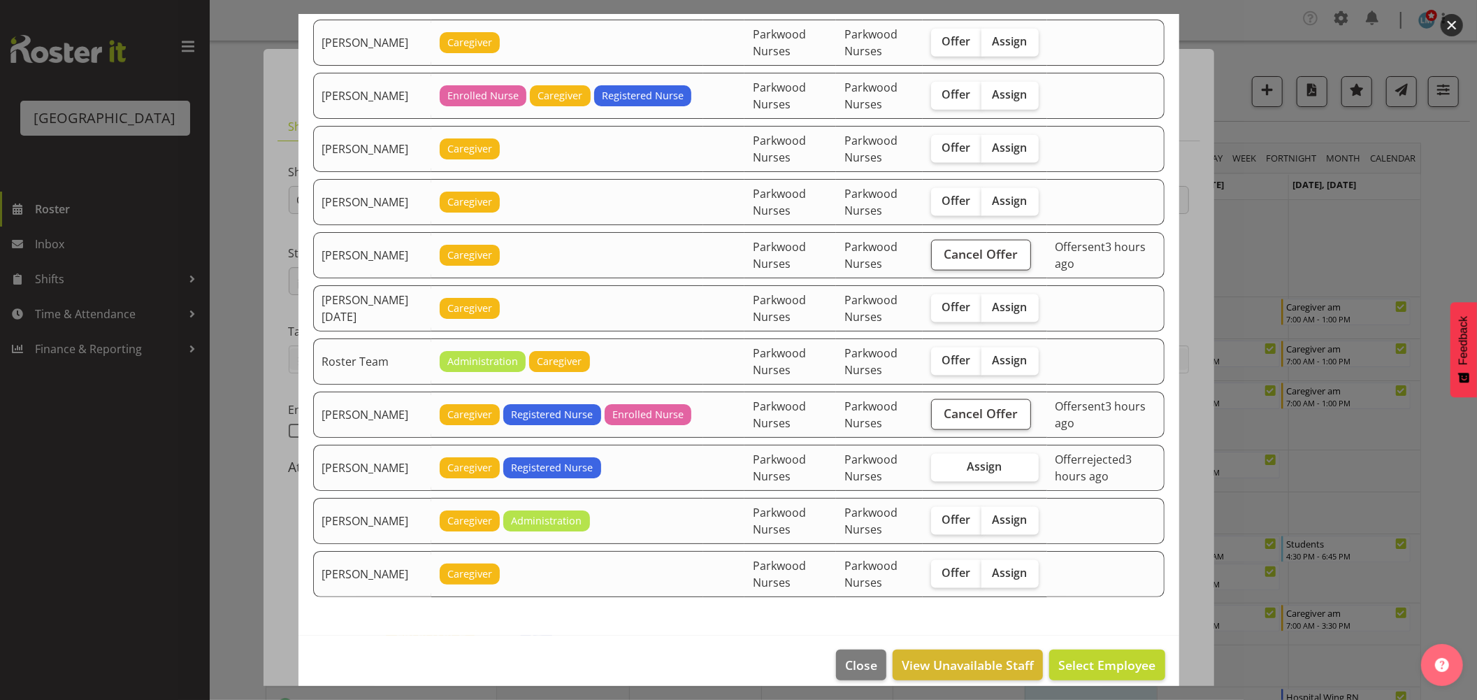
scroll to position [1539, 0]
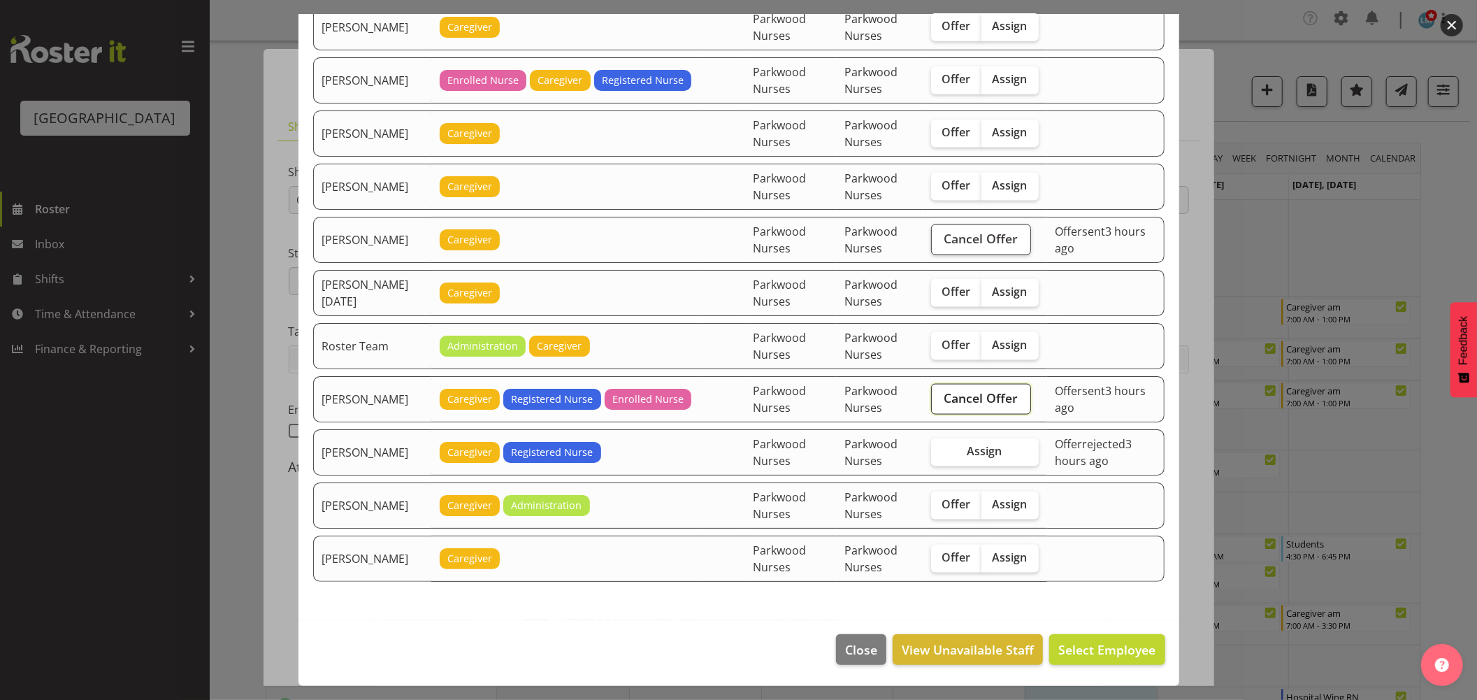
click at [1016, 397] on button "Cancel Offer" at bounding box center [981, 399] width 100 height 31
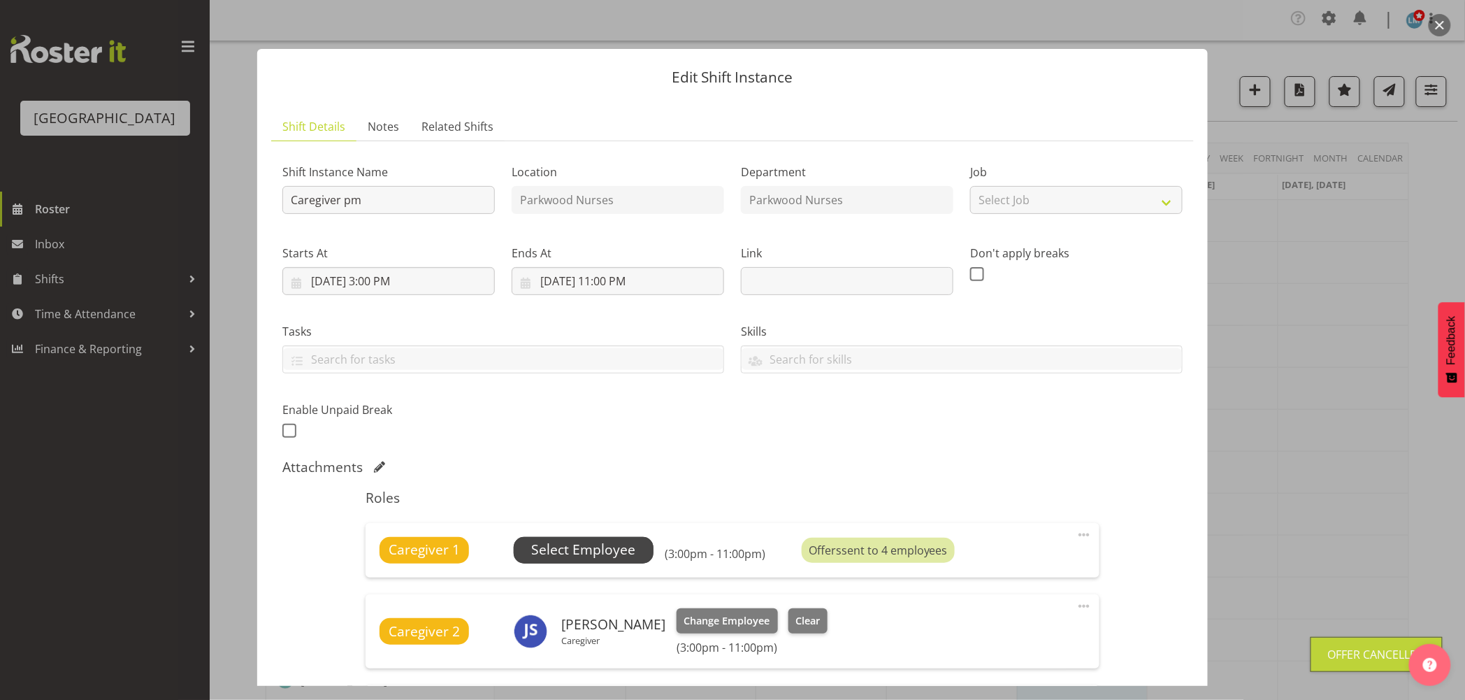
click at [619, 556] on span "Select Employee" at bounding box center [583, 550] width 104 height 20
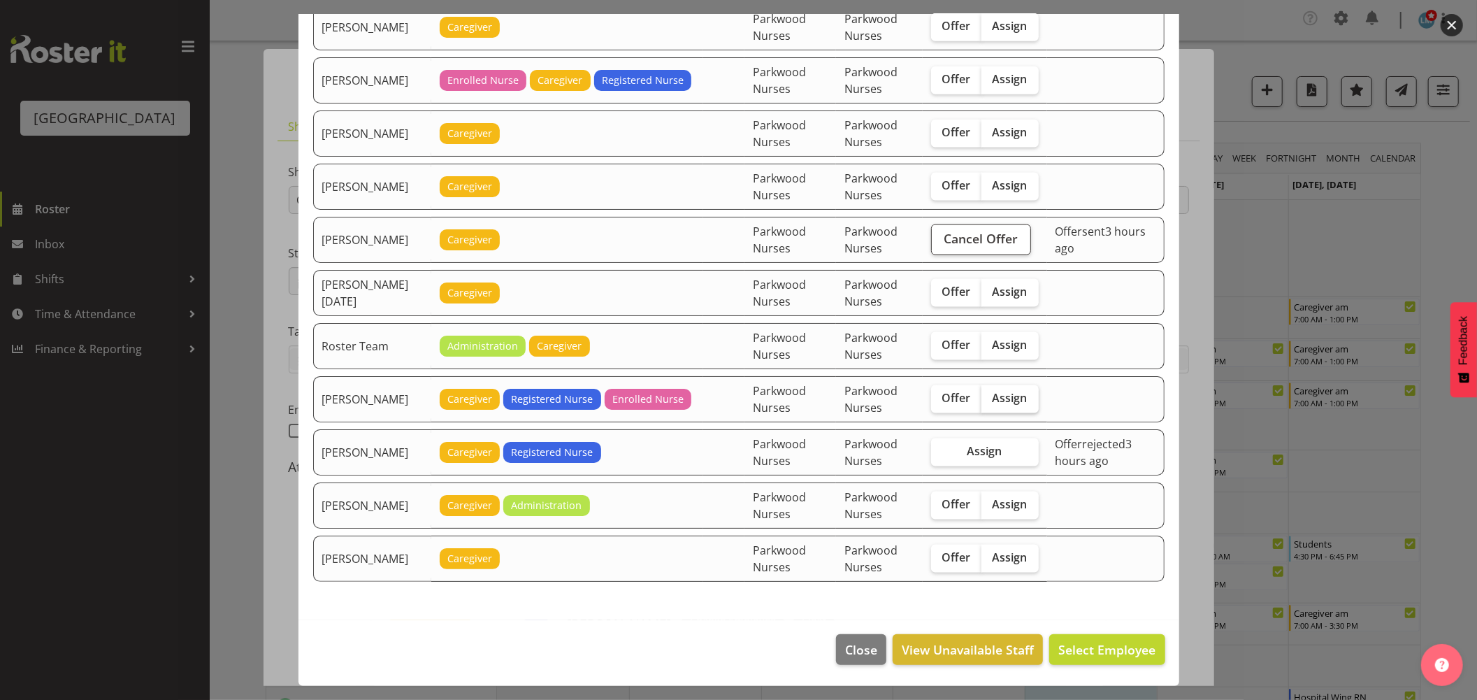
click at [1029, 396] on label "Assign" at bounding box center [1009, 399] width 57 height 28
click at [990, 396] on input "Assign" at bounding box center [985, 398] width 9 height 9
checkbox input "true"
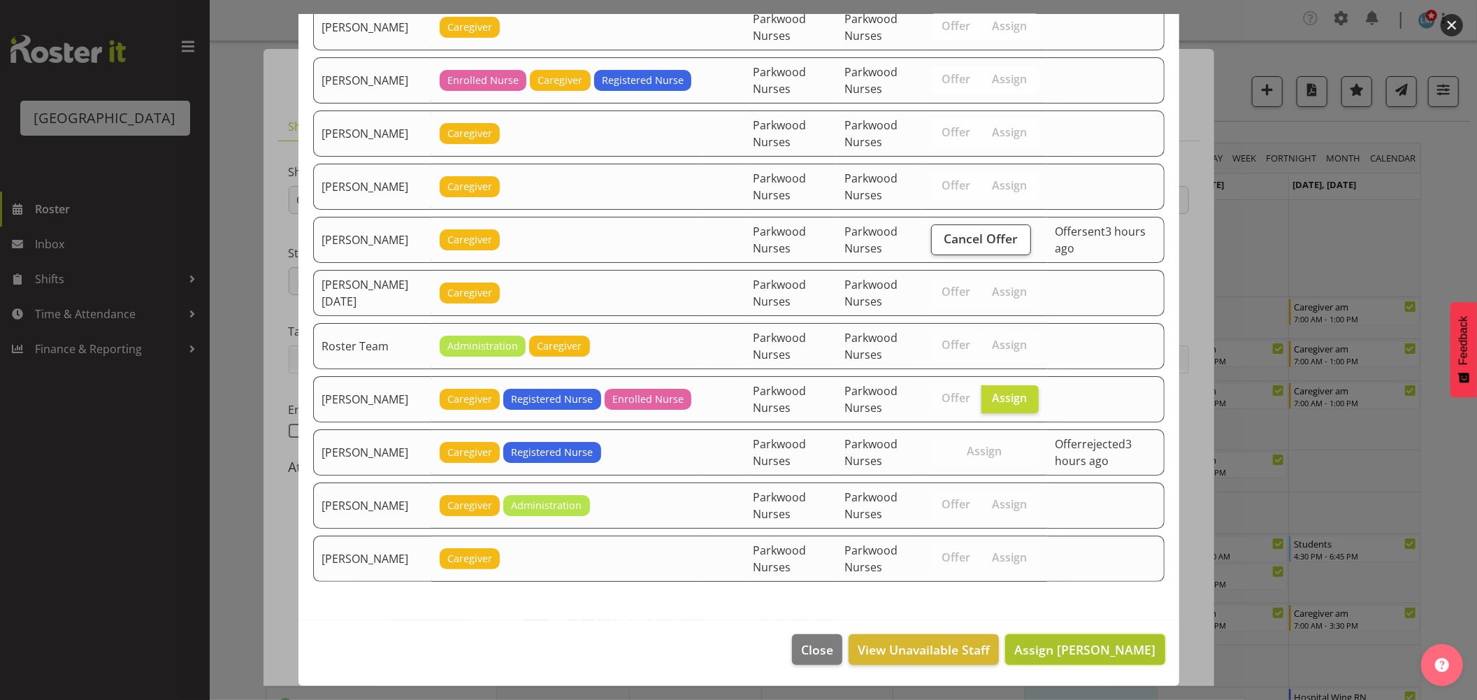
click at [1124, 644] on span "Assign Ruth Flavell" at bounding box center [1084, 649] width 141 height 17
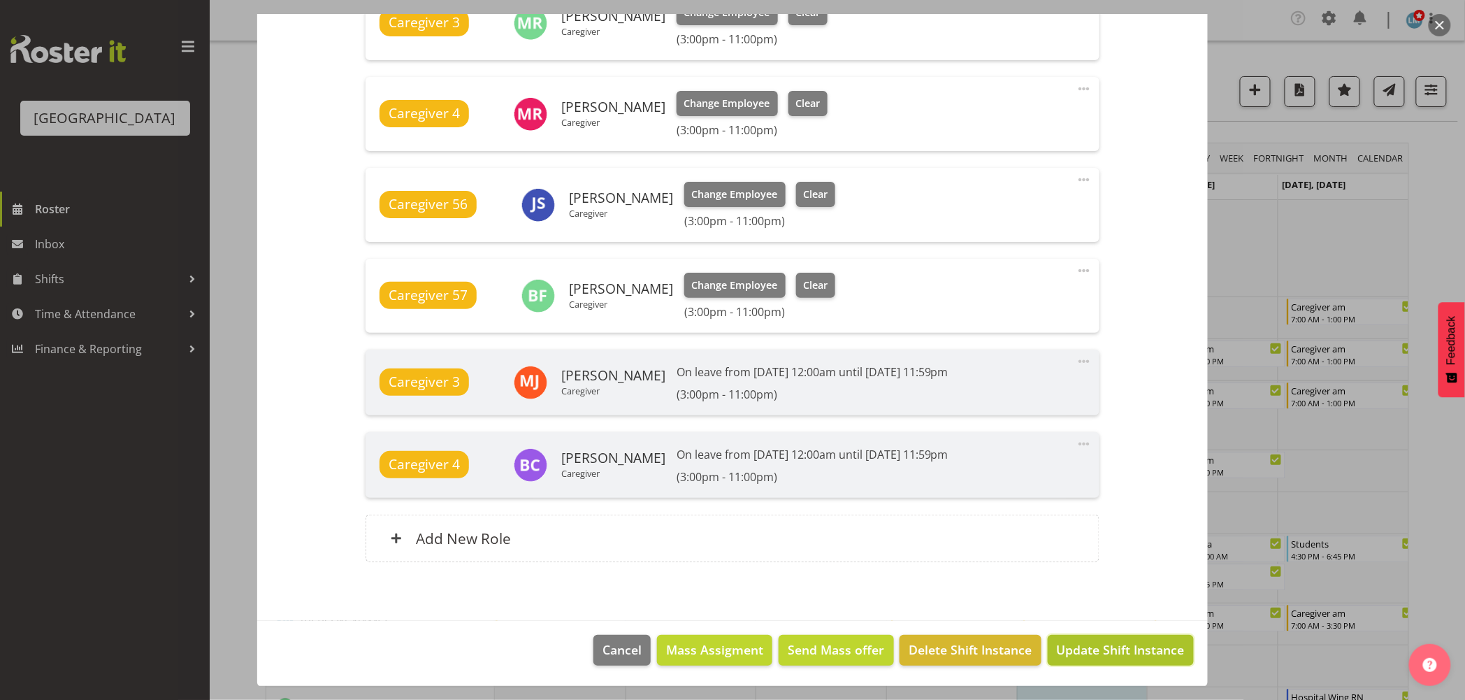
click at [1127, 653] on span "Update Shift Instance" at bounding box center [1121, 649] width 128 height 18
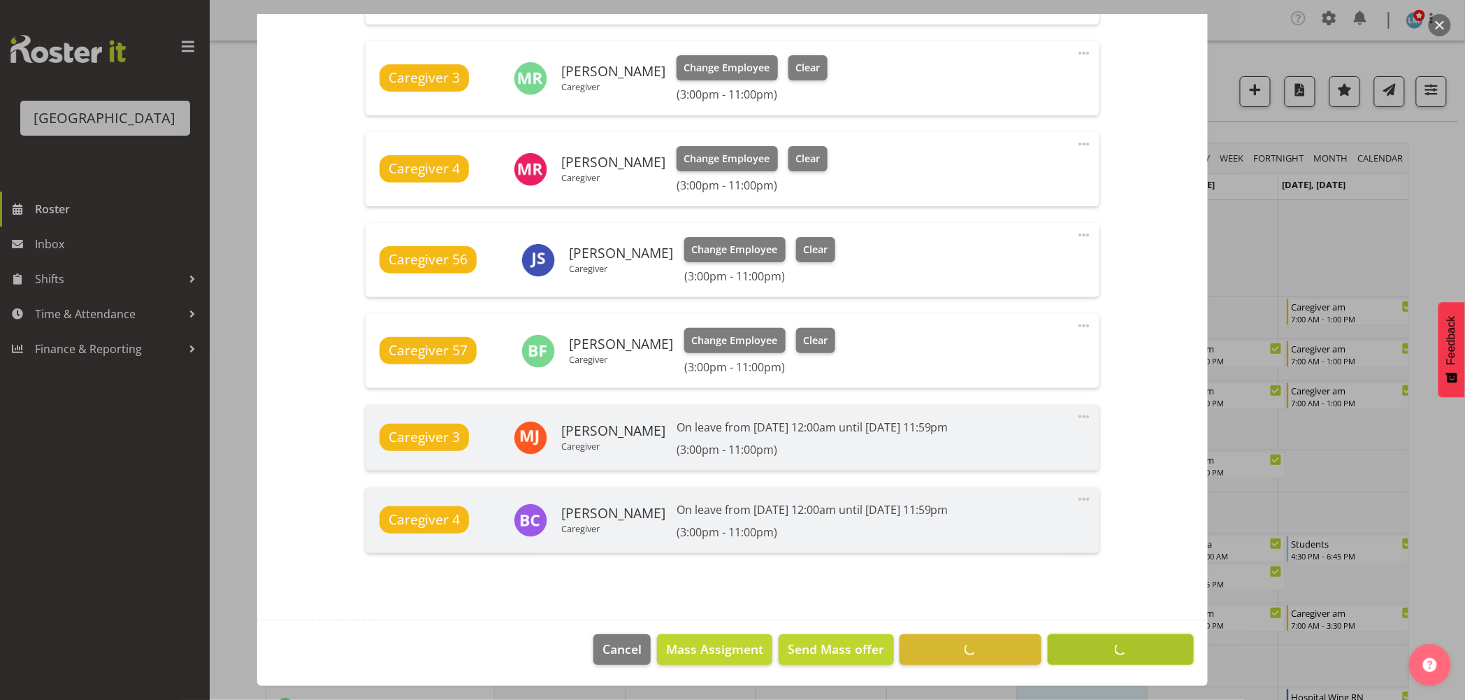
scroll to position [663, 0]
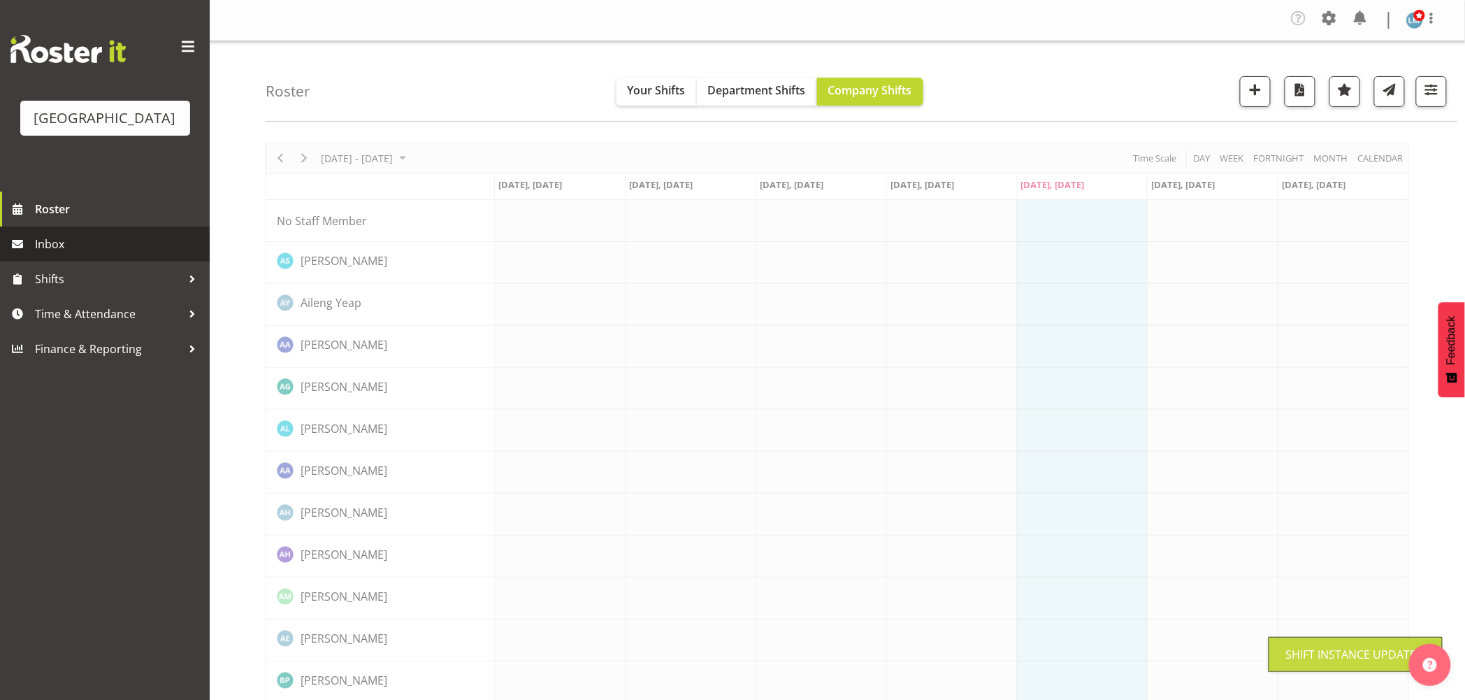
click at [42, 254] on span "Inbox" at bounding box center [119, 243] width 168 height 21
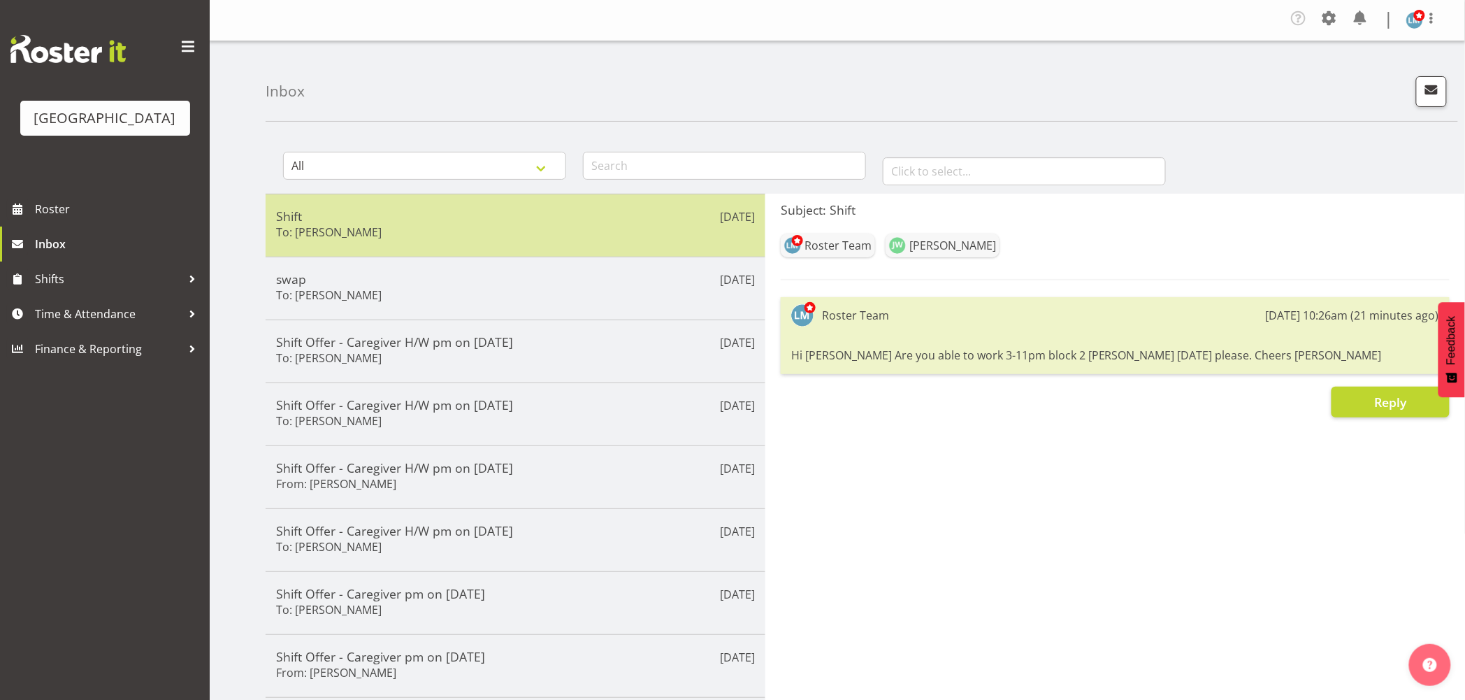
click at [468, 240] on div "Shift To: [PERSON_NAME]" at bounding box center [515, 225] width 479 height 34
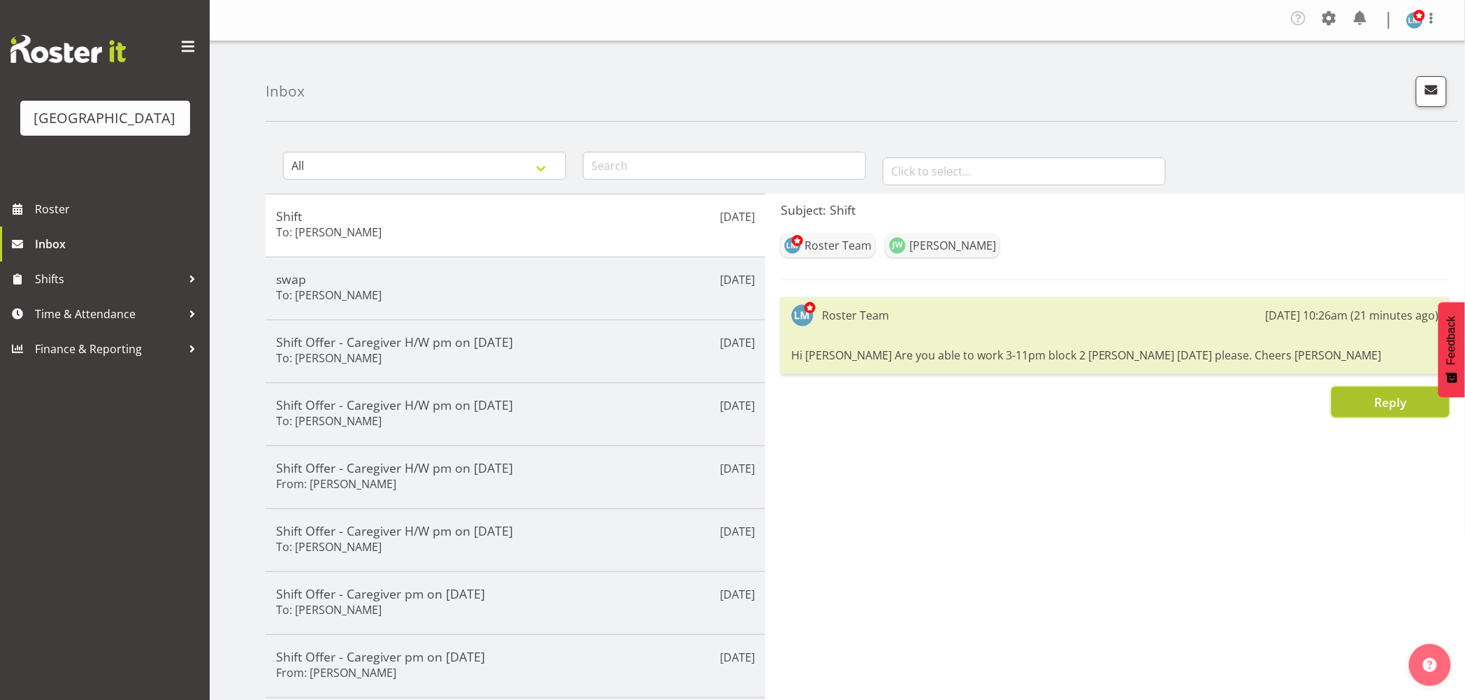
click at [1392, 413] on button "Reply" at bounding box center [1391, 402] width 118 height 31
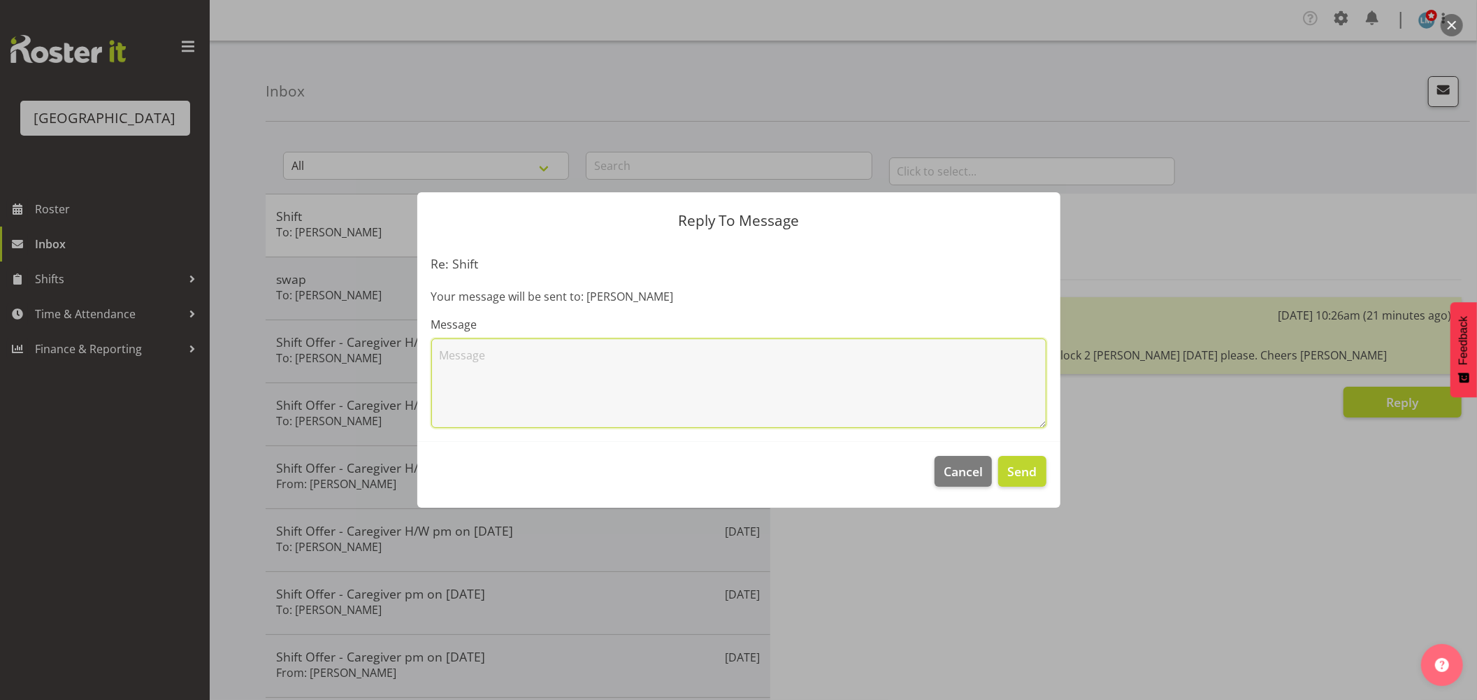
click at [755, 382] on textarea at bounding box center [738, 382] width 615 height 89
type textarea "Hi [PERSON_NAME] covered now thanks. [PERSON_NAME]"
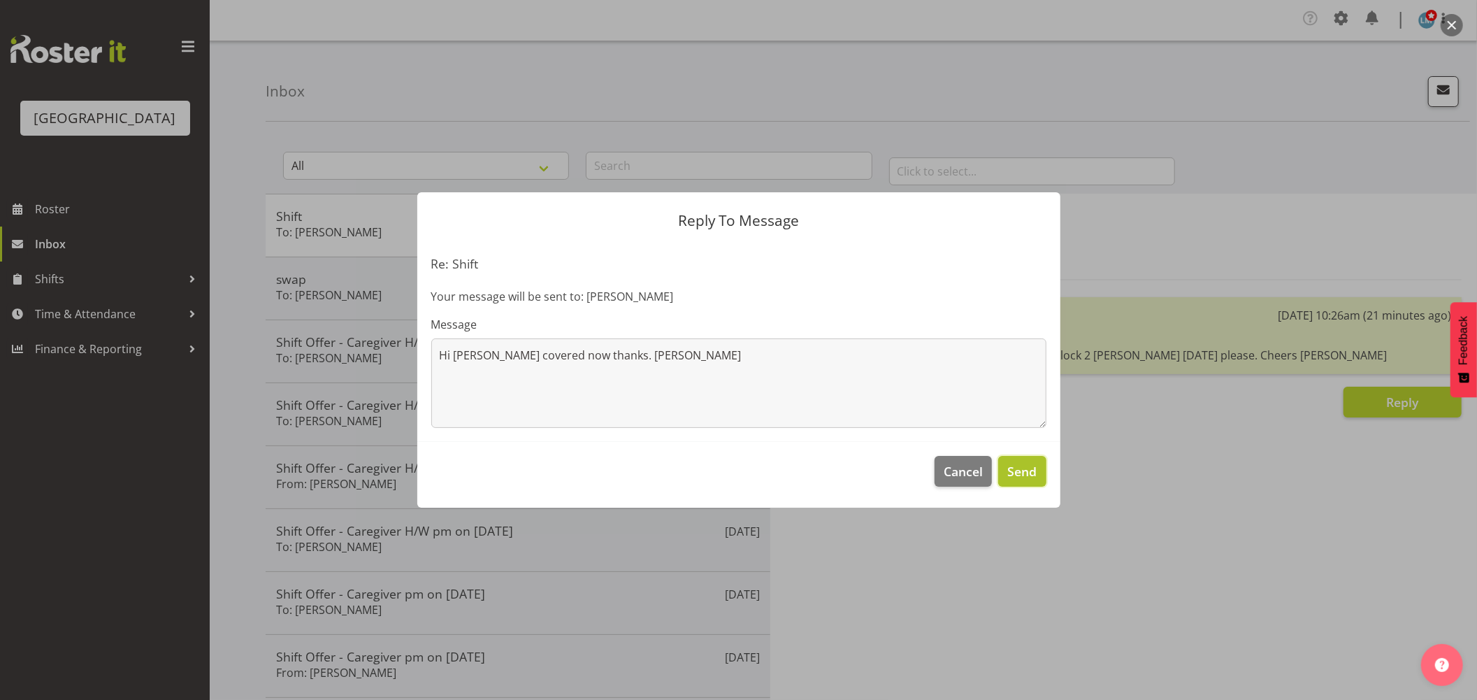
click at [1025, 473] on span "Send" at bounding box center [1021, 471] width 29 height 18
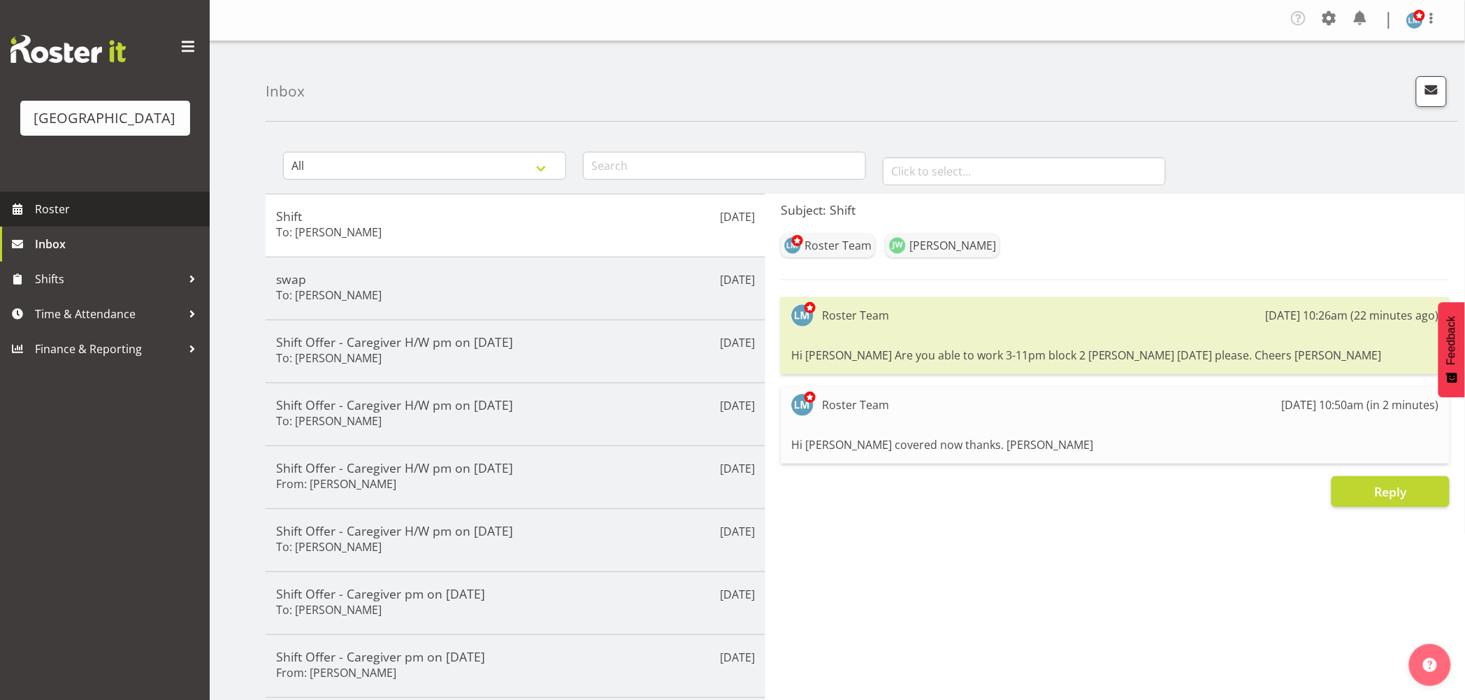
drag, startPoint x: 63, startPoint y: 229, endPoint x: 70, endPoint y: 226, distance: 7.8
click at [63, 219] on span "Roster" at bounding box center [119, 209] width 168 height 21
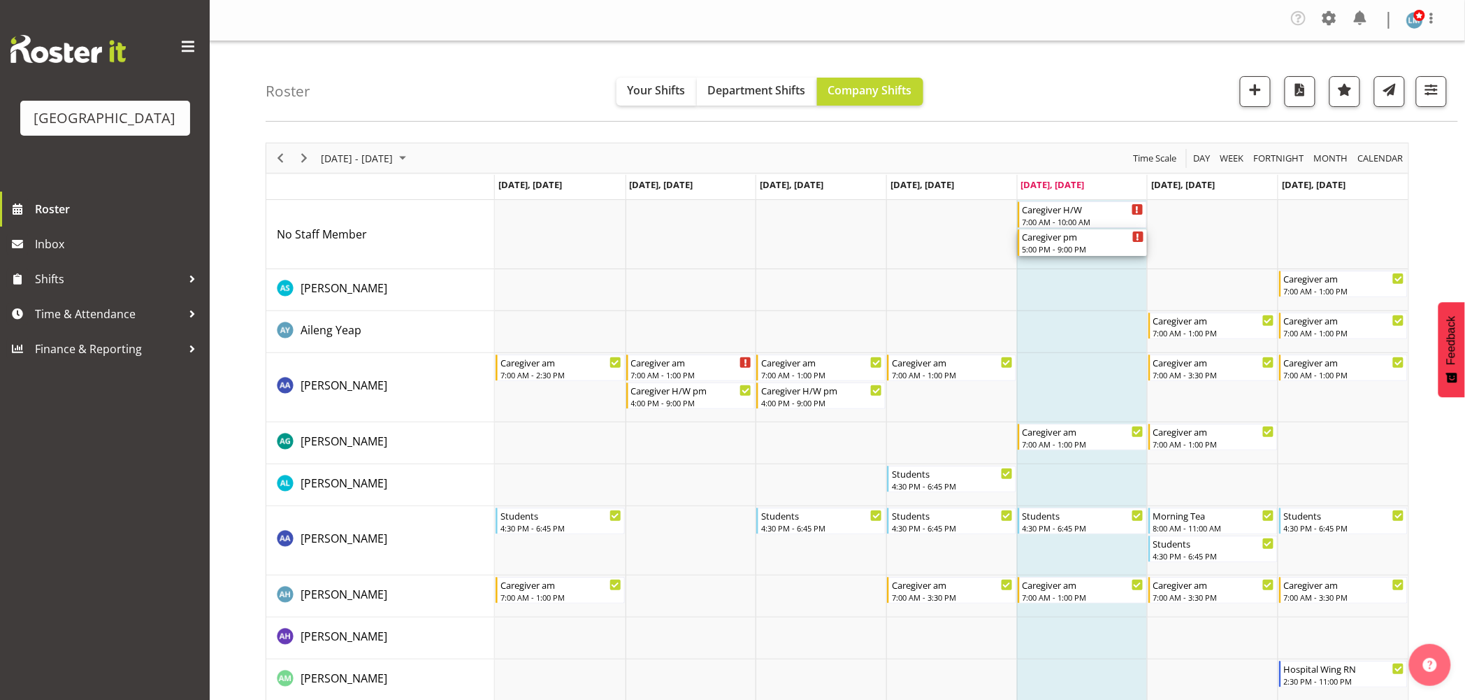
click at [1077, 241] on div "Caregiver pm" at bounding box center [1084, 236] width 122 height 14
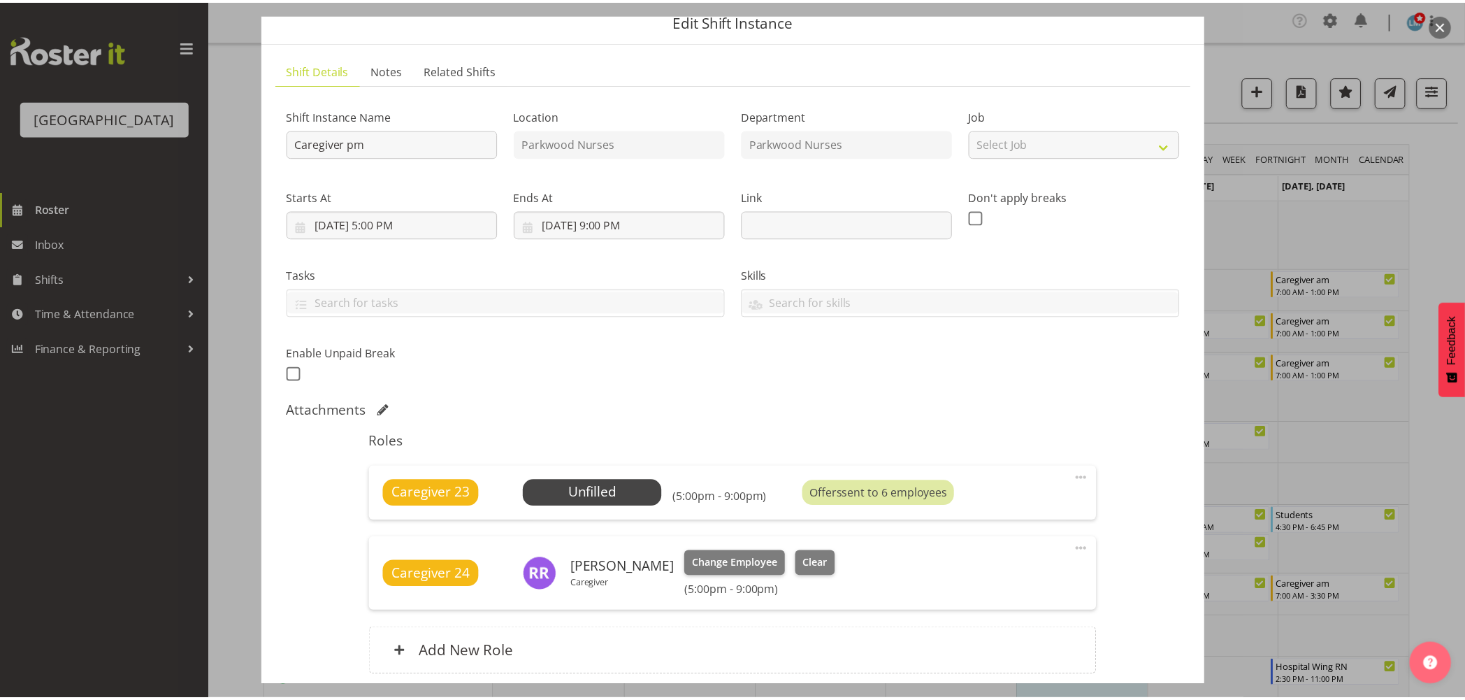
scroll to position [78, 0]
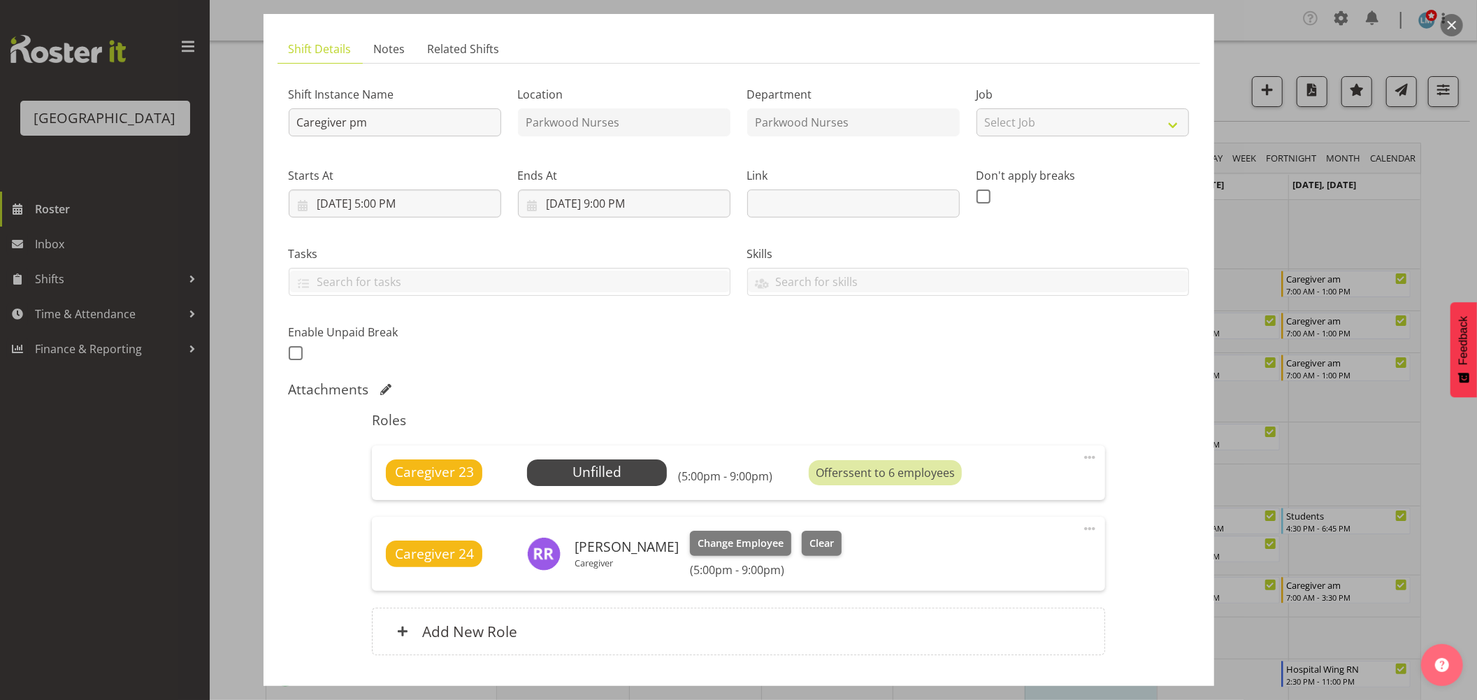
click at [1452, 247] on div at bounding box center [738, 350] width 1477 height 700
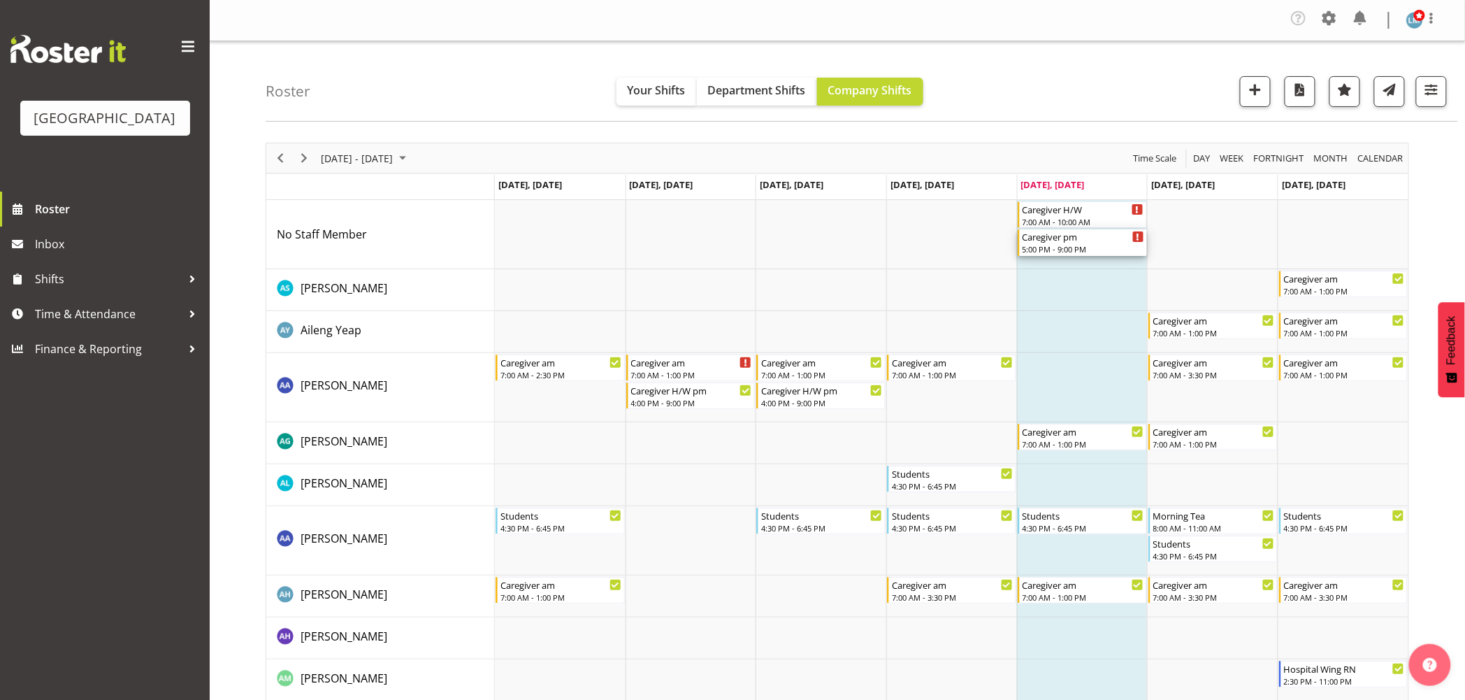
click at [1074, 238] on div "Caregiver pm" at bounding box center [1084, 236] width 122 height 14
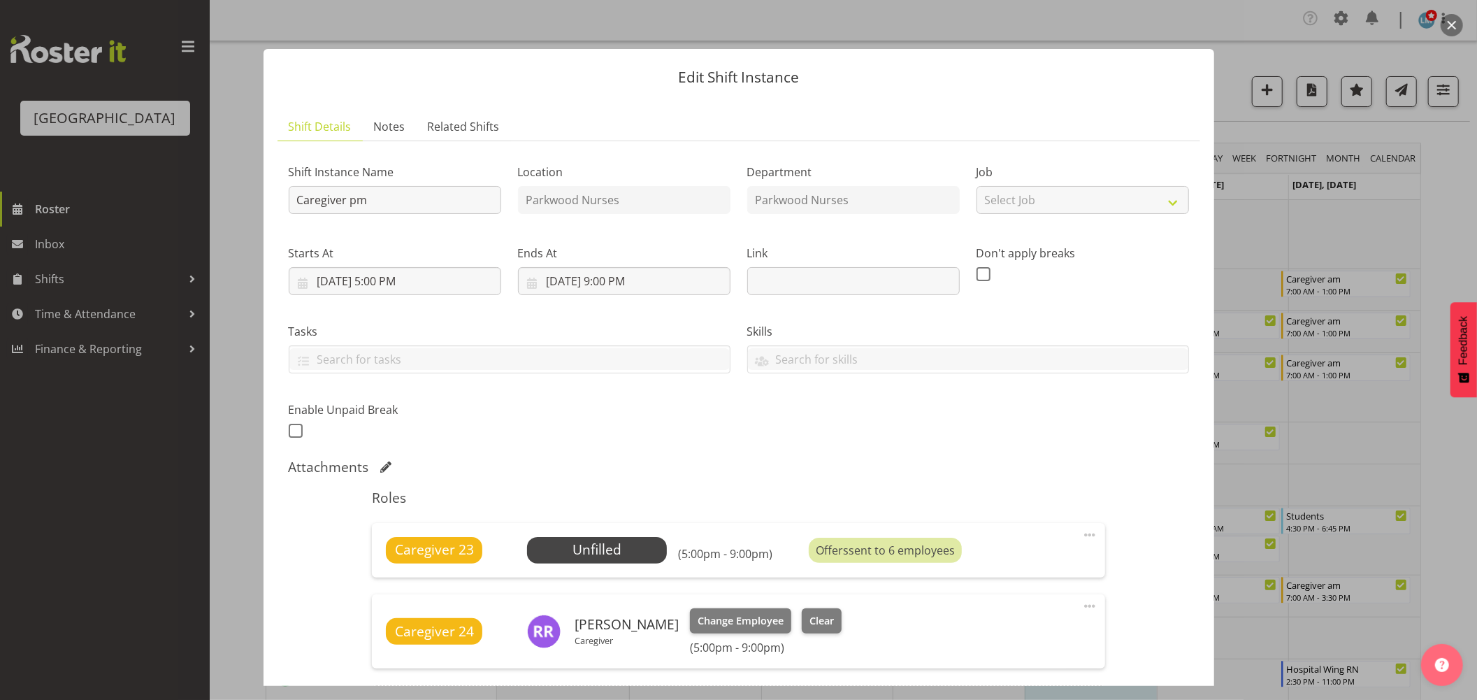
click at [1462, 205] on div at bounding box center [738, 350] width 1477 height 700
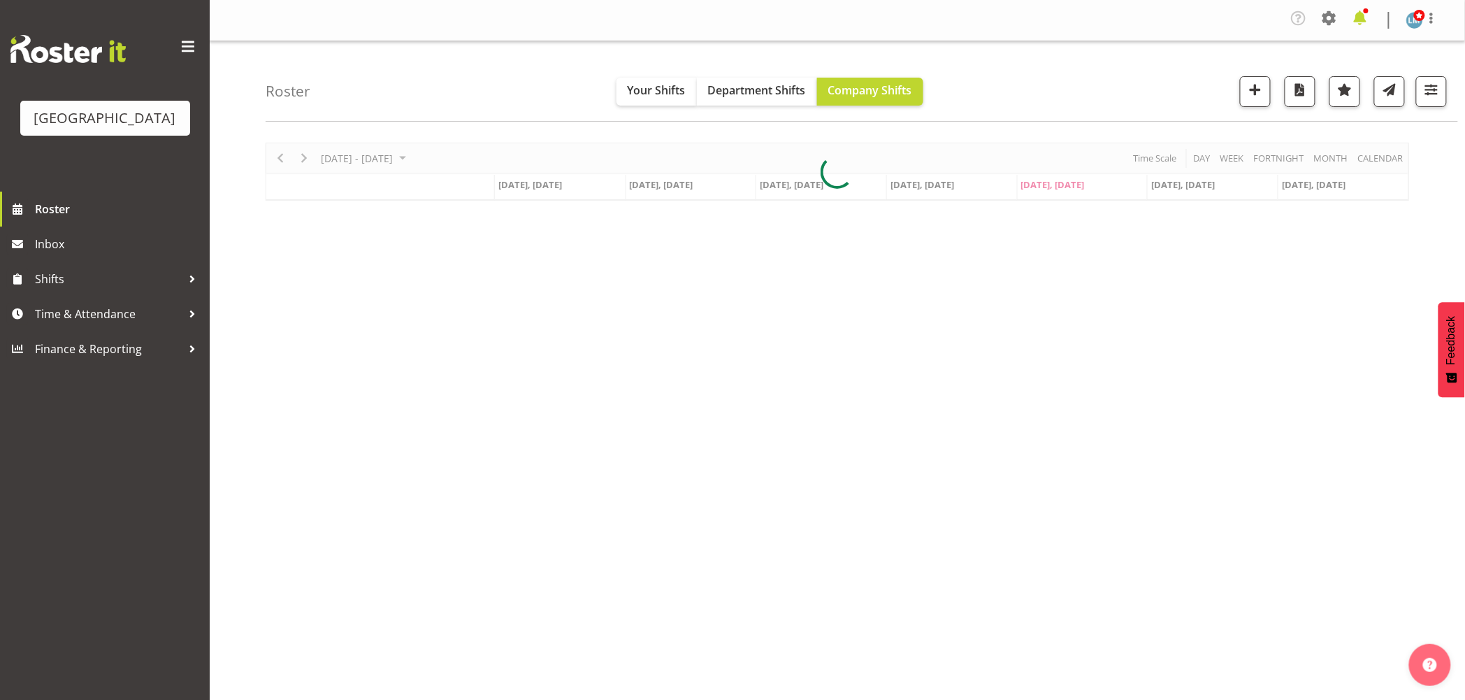
click at [1366, 20] on span at bounding box center [1360, 18] width 22 height 22
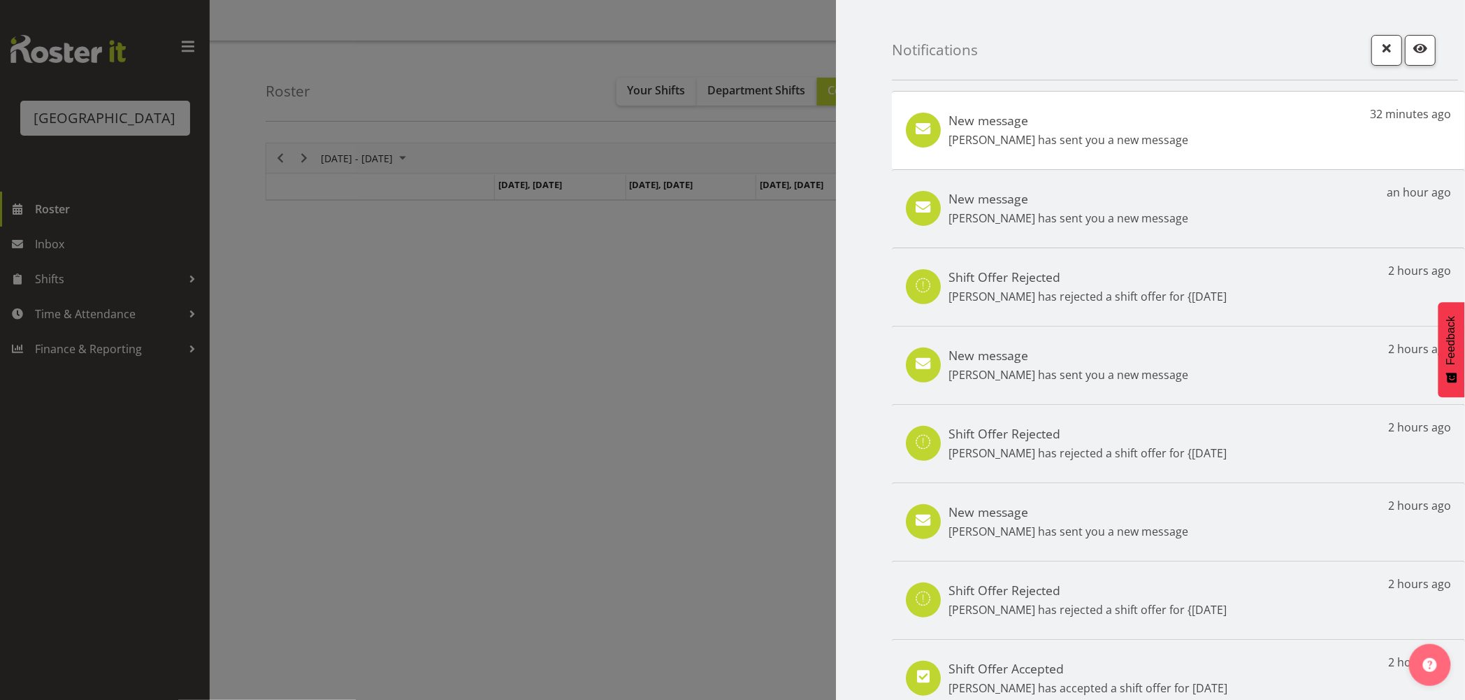
click at [1273, 213] on div "Notifications New message [PERSON_NAME] has sent you a new message 32 minutes a…" at bounding box center [732, 350] width 1465 height 700
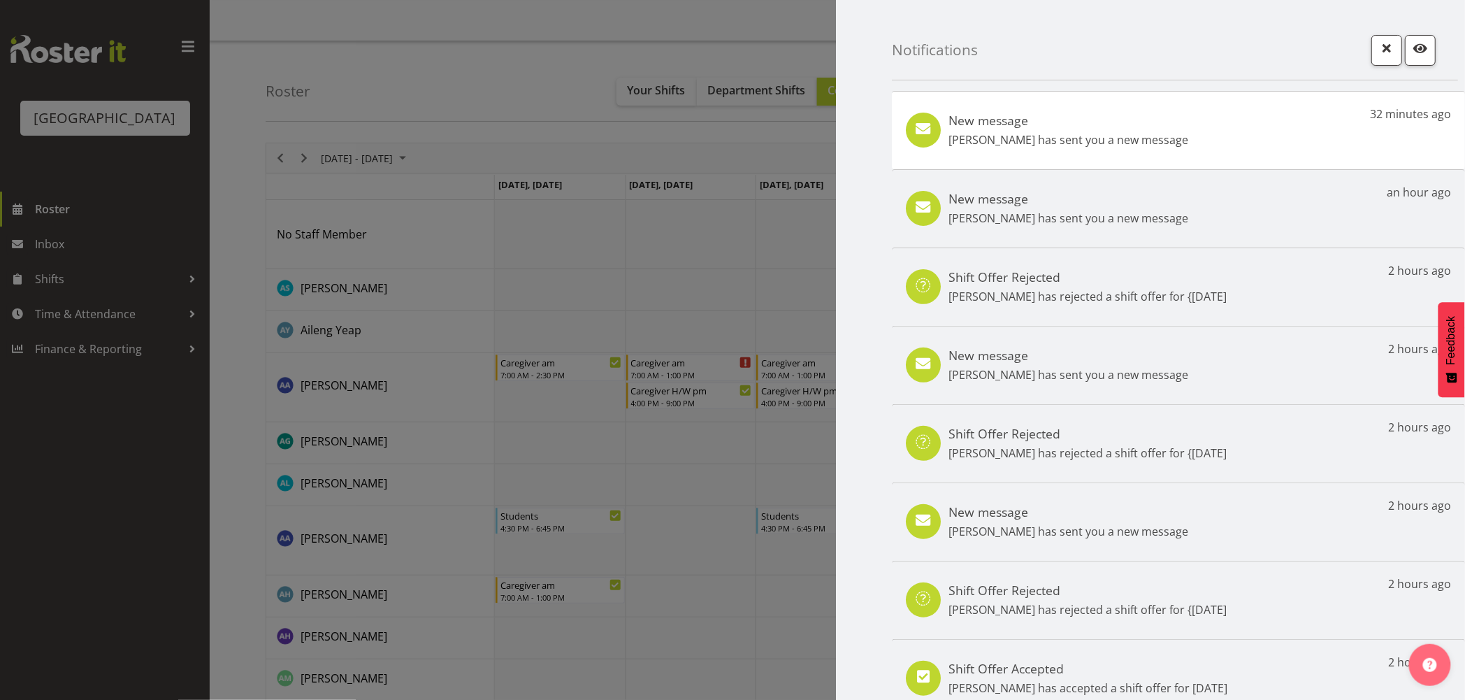
click at [1272, 213] on div "New message [PERSON_NAME] has sent you a new message an hour ago" at bounding box center [1178, 208] width 573 height 78
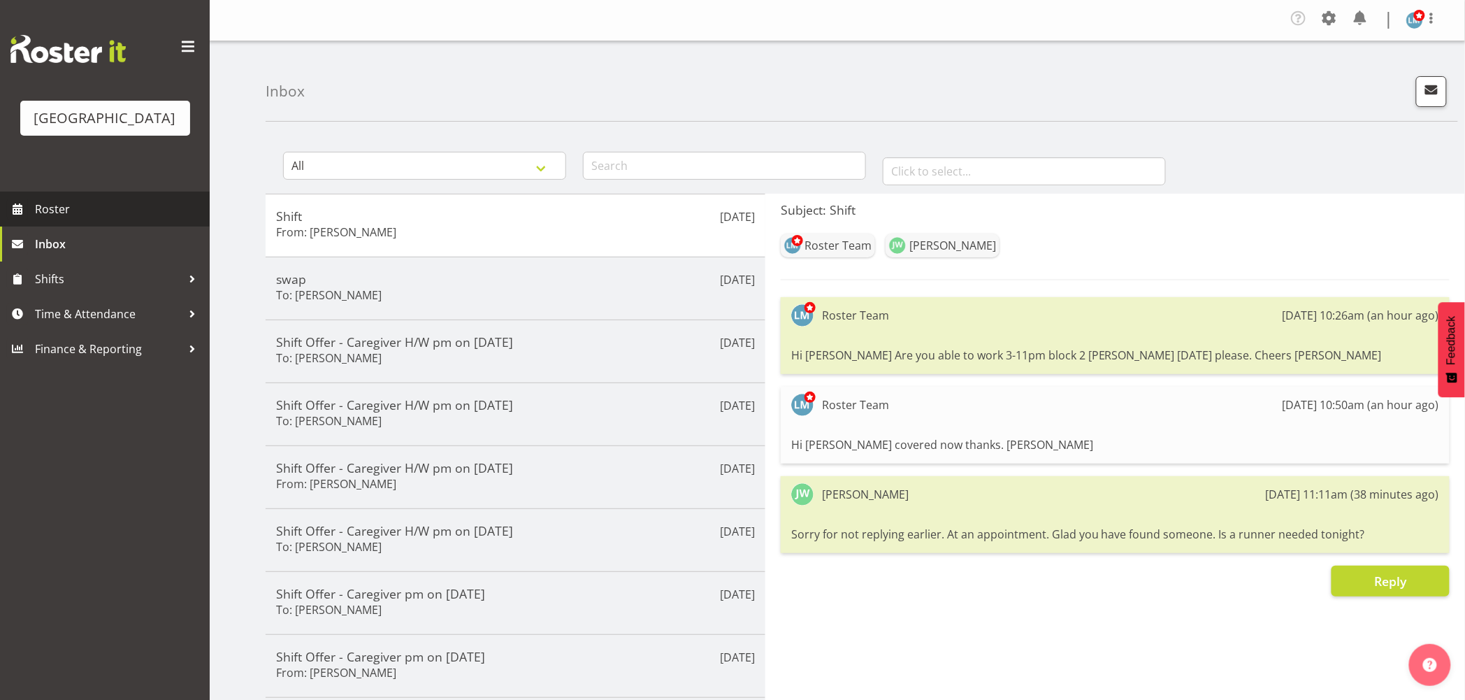
click at [133, 219] on span "Roster" at bounding box center [119, 209] width 168 height 21
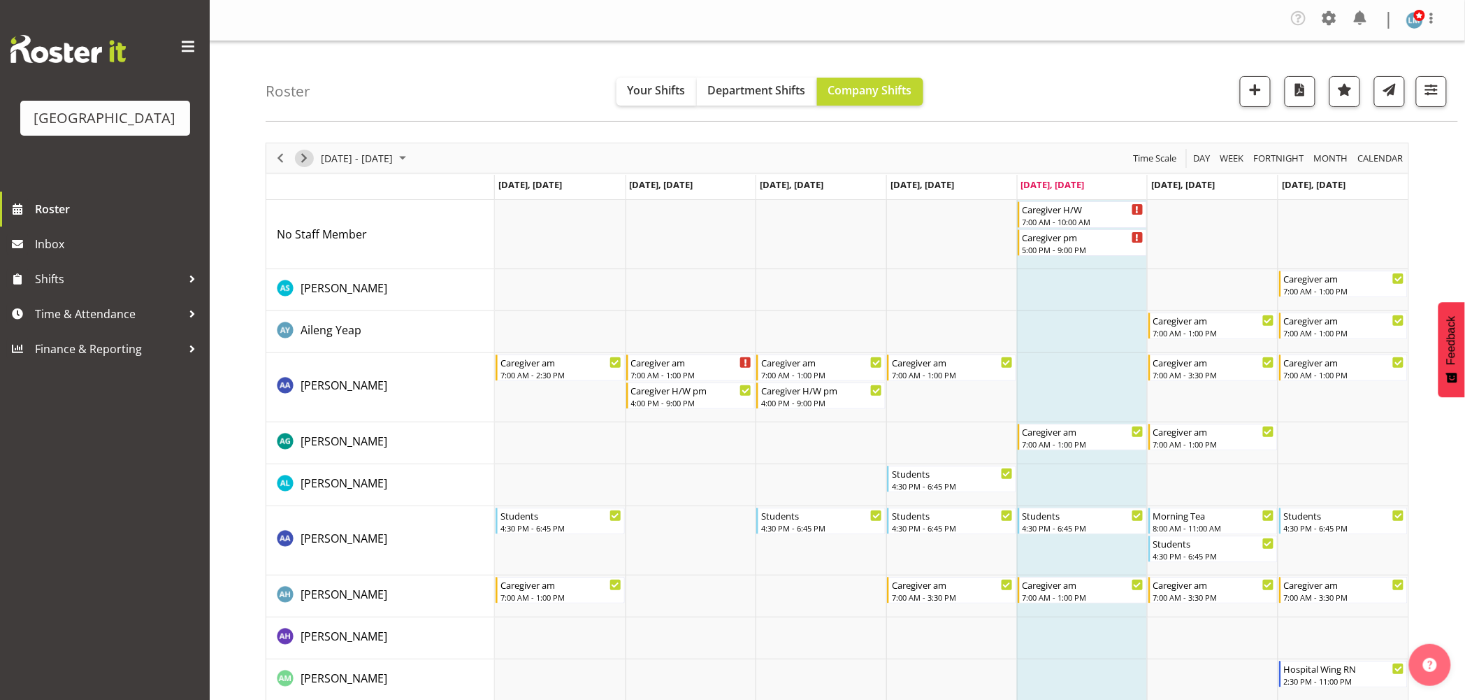
click at [305, 162] on span "Next" at bounding box center [304, 158] width 17 height 17
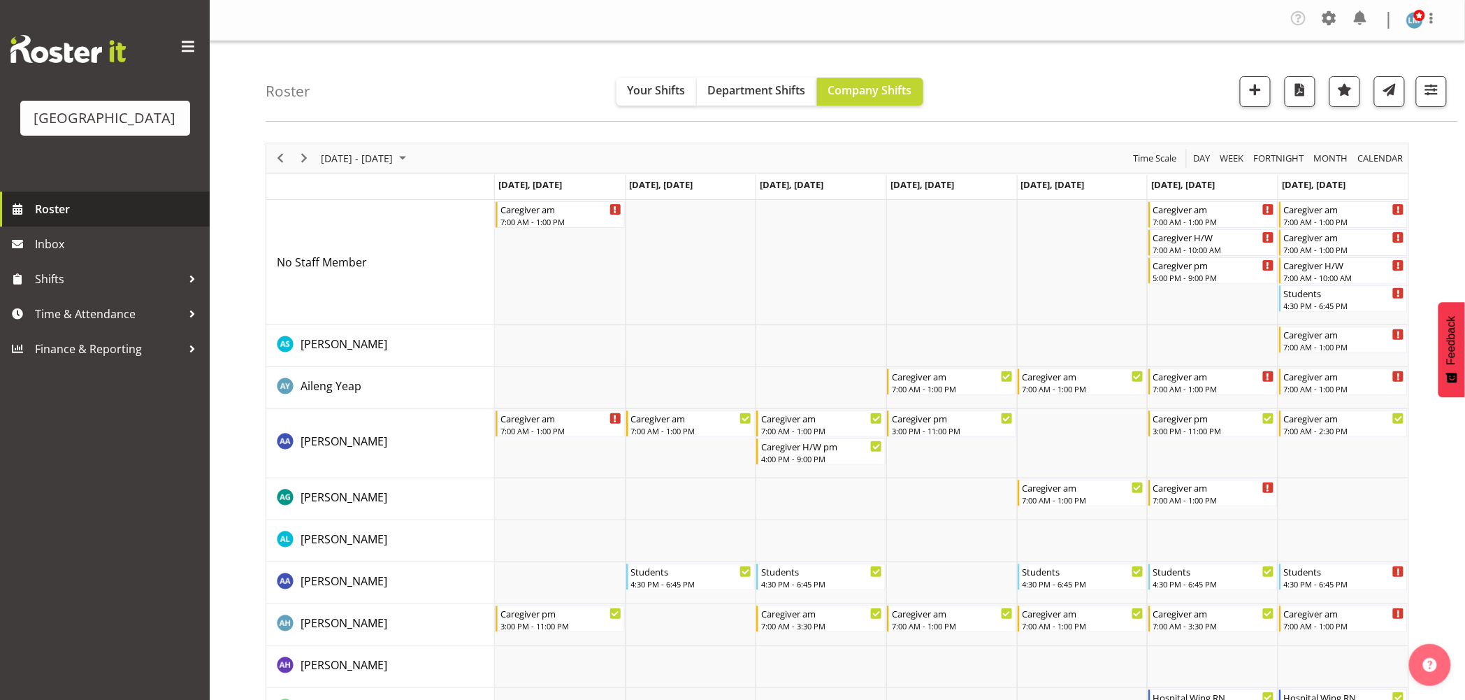
click at [66, 219] on span "Roster" at bounding box center [119, 209] width 168 height 21
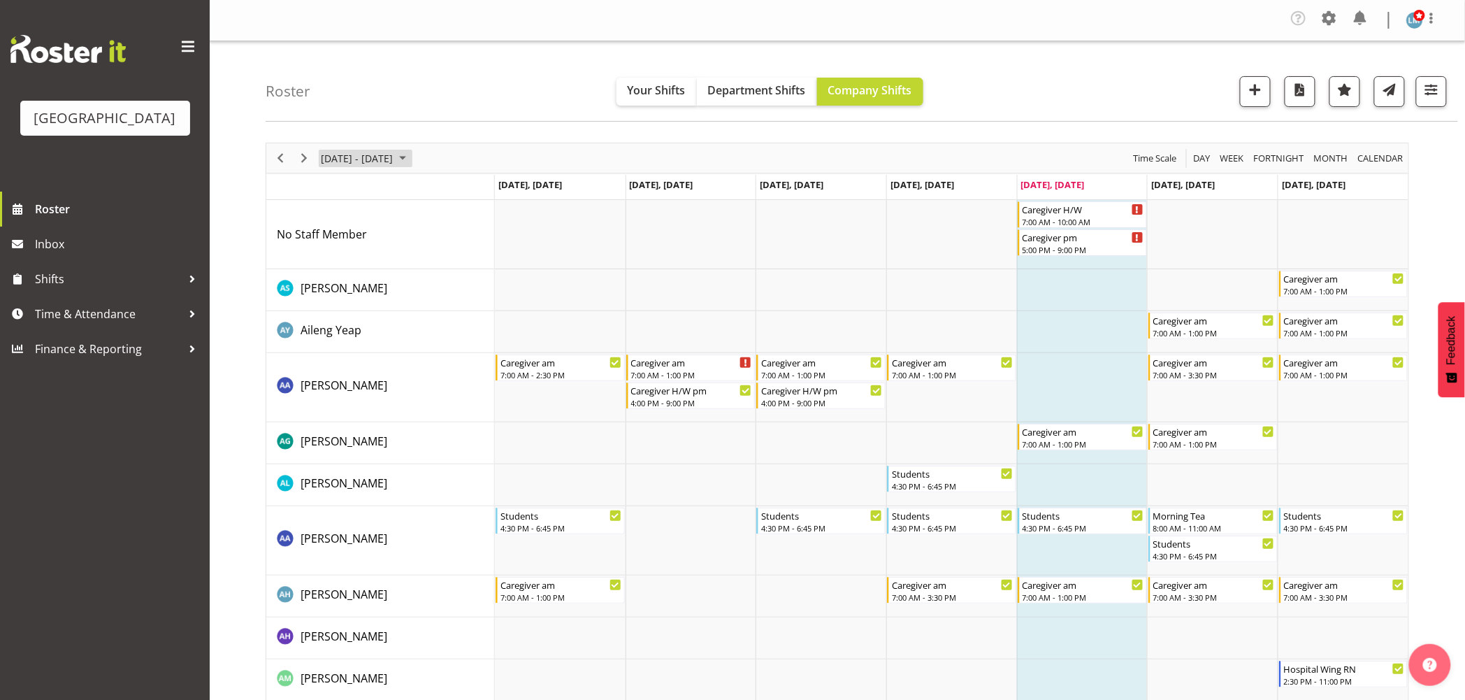
click at [411, 159] on span "August 25 - 31, 2025" at bounding box center [402, 158] width 17 height 17
click at [449, 194] on span "previous month" at bounding box center [443, 192] width 24 height 25
click at [465, 193] on span "next month" at bounding box center [468, 192] width 24 height 25
click at [332, 291] on span "15" at bounding box center [335, 288] width 21 height 21
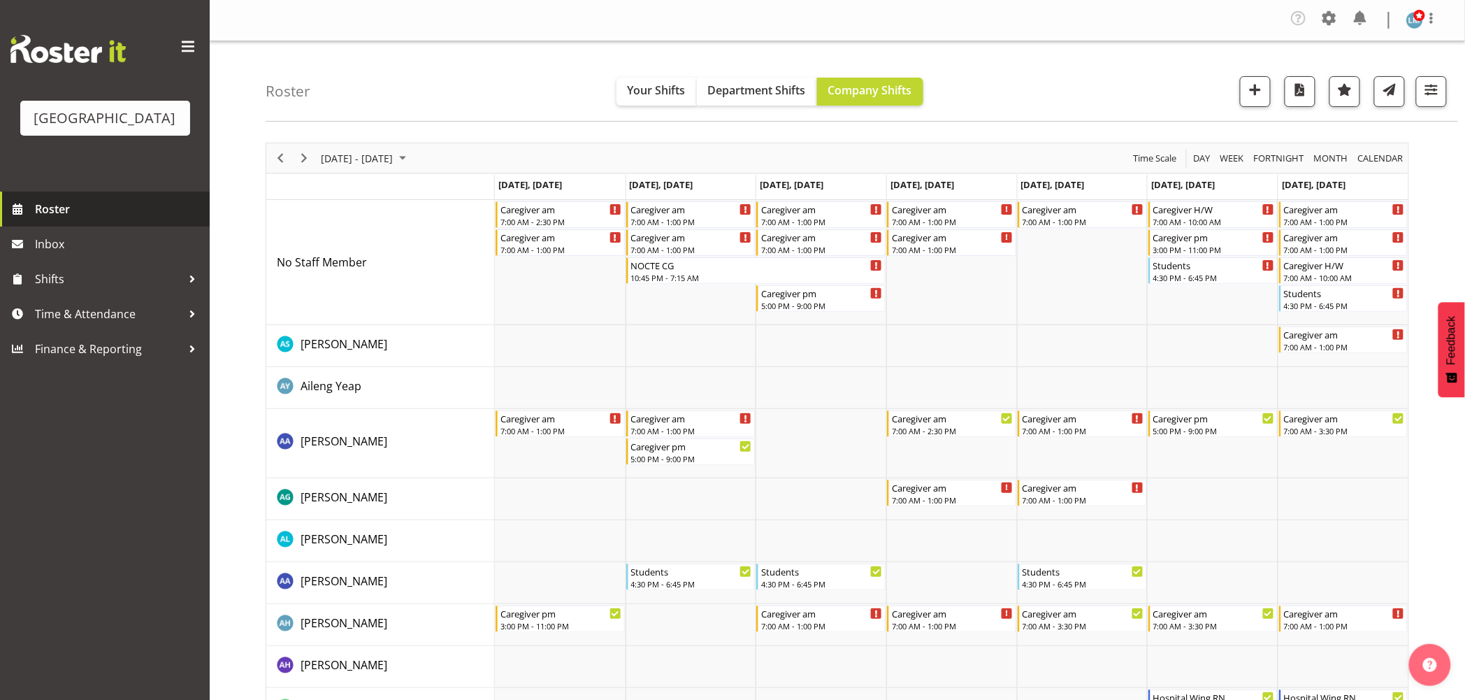
click at [56, 219] on span "Roster" at bounding box center [119, 209] width 168 height 21
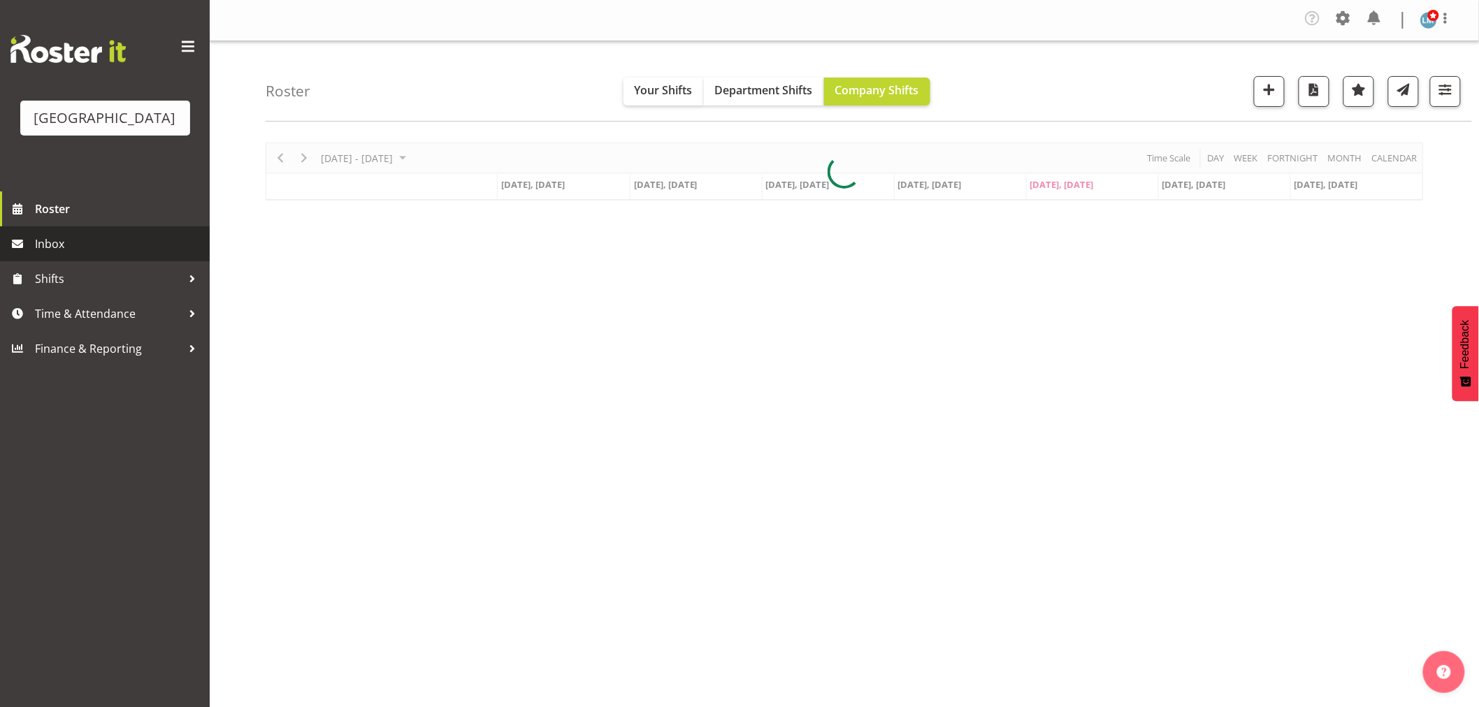
click at [61, 254] on span "Inbox" at bounding box center [119, 243] width 168 height 21
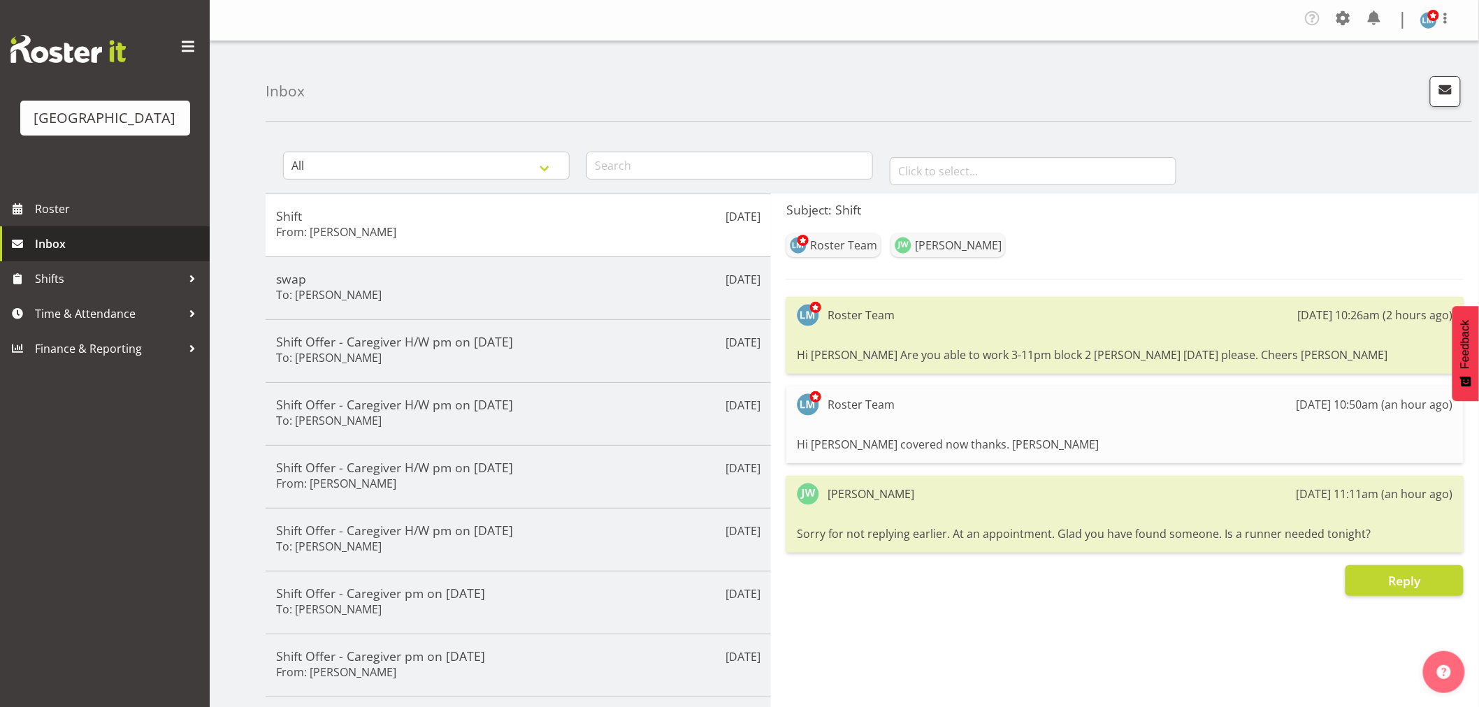
click at [43, 254] on span "Inbox" at bounding box center [119, 243] width 168 height 21
click at [57, 254] on span "Inbox" at bounding box center [119, 243] width 168 height 21
click at [1454, 89] on span "button" at bounding box center [1445, 89] width 18 height 18
click at [1441, 88] on span "button" at bounding box center [1445, 89] width 18 height 18
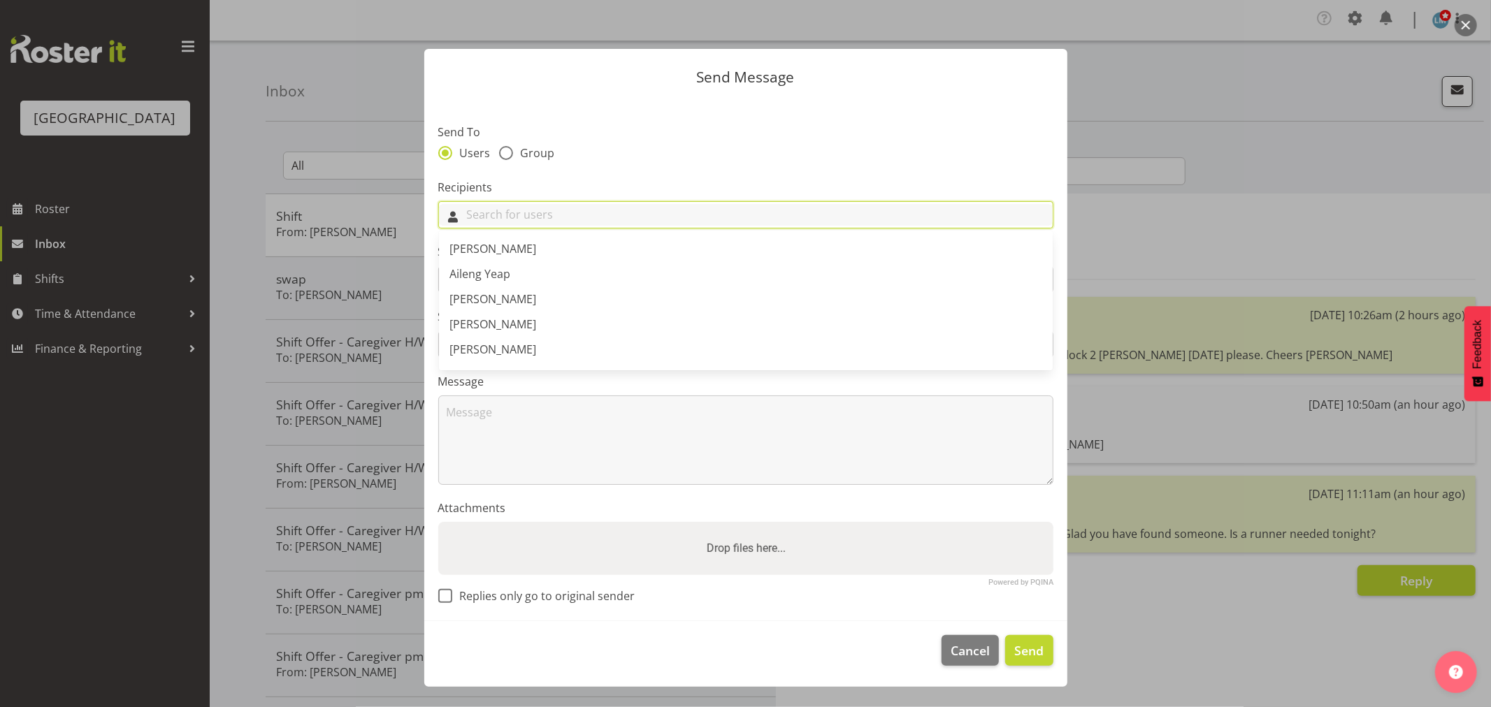
click at [546, 215] on input "text" at bounding box center [746, 215] width 614 height 22
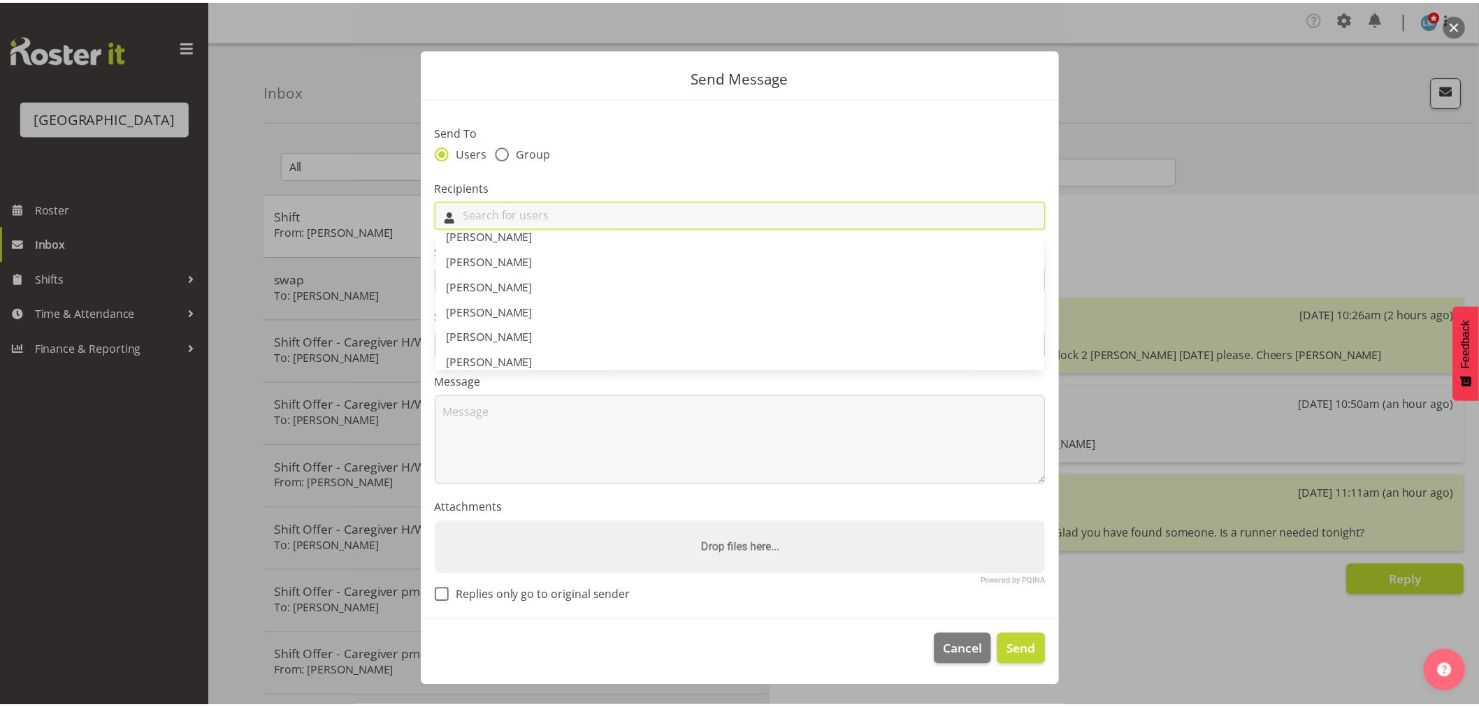
scroll to position [1708, 0]
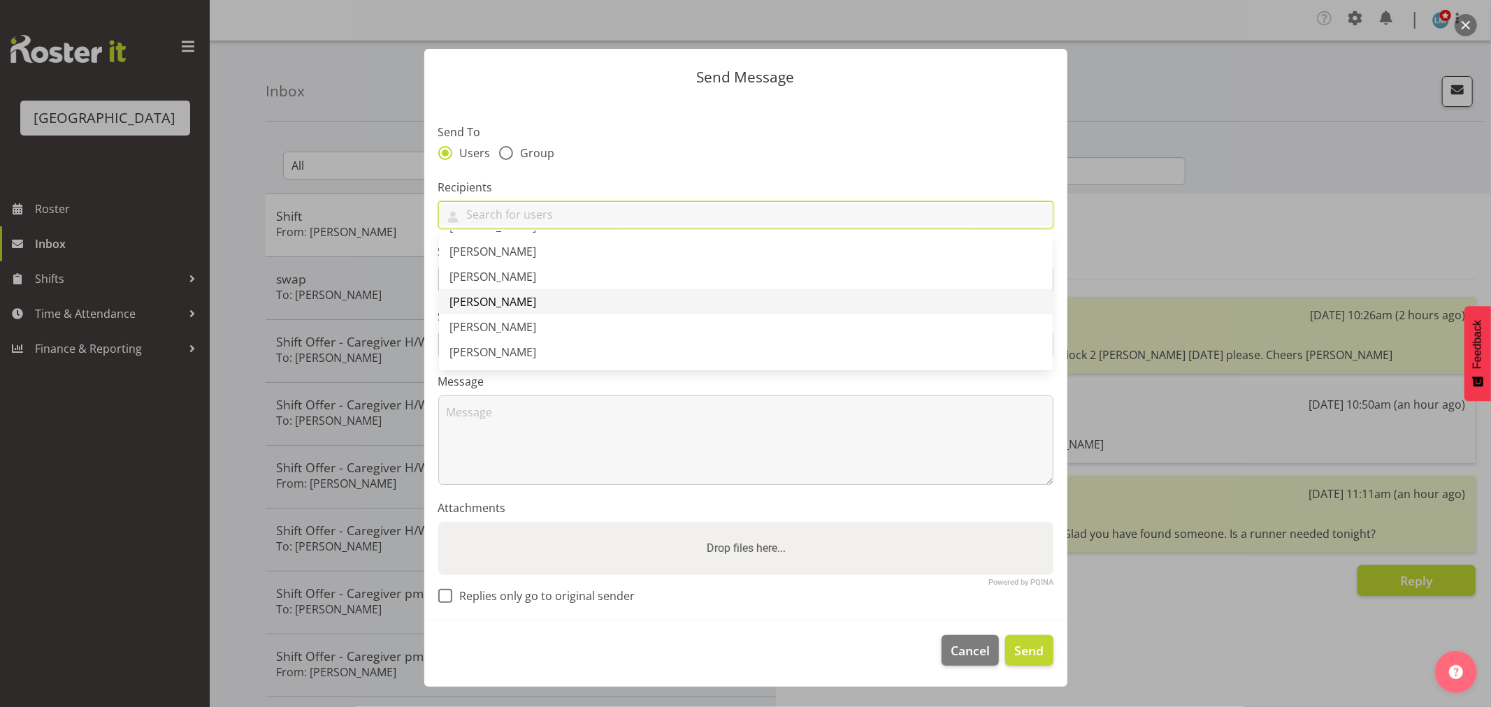
click at [489, 299] on span "[PERSON_NAME]" at bounding box center [493, 301] width 87 height 15
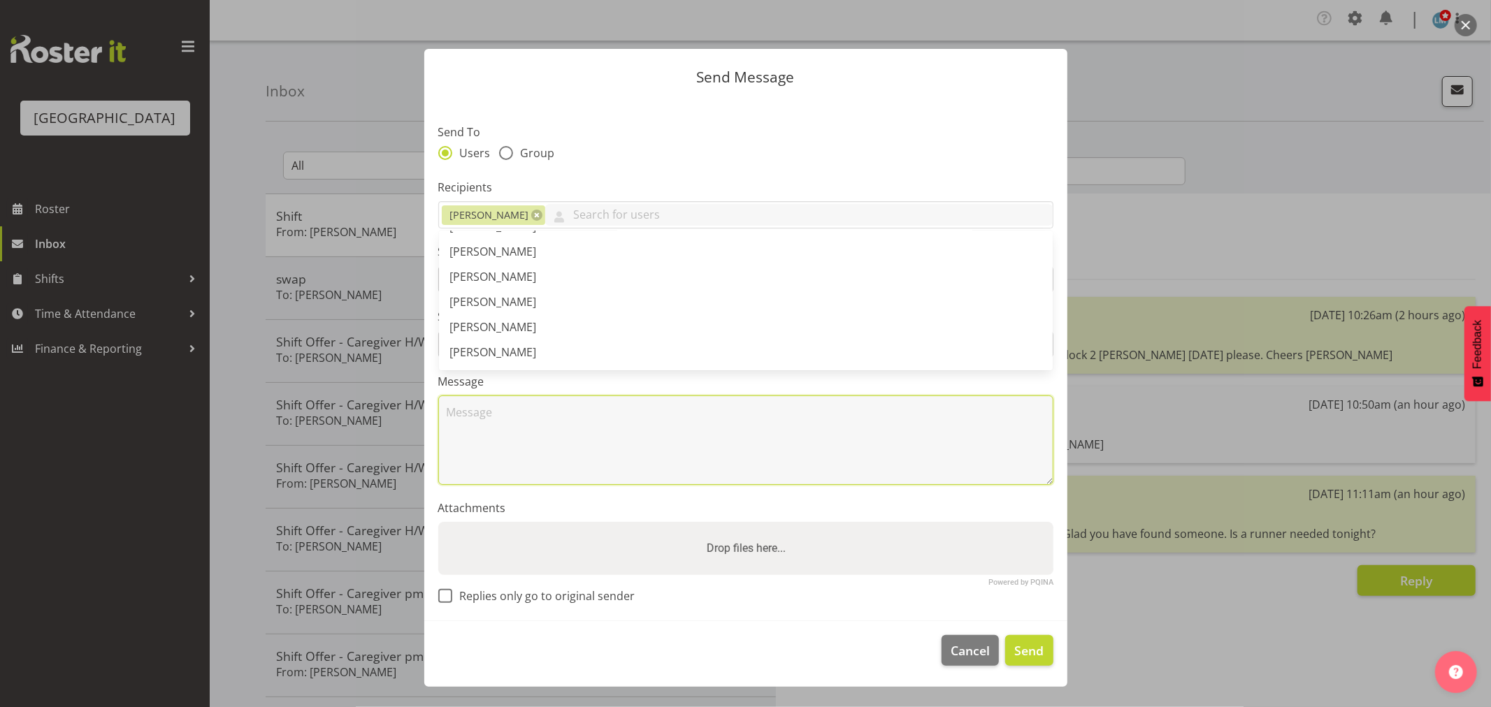
click at [498, 440] on textarea at bounding box center [745, 440] width 615 height 89
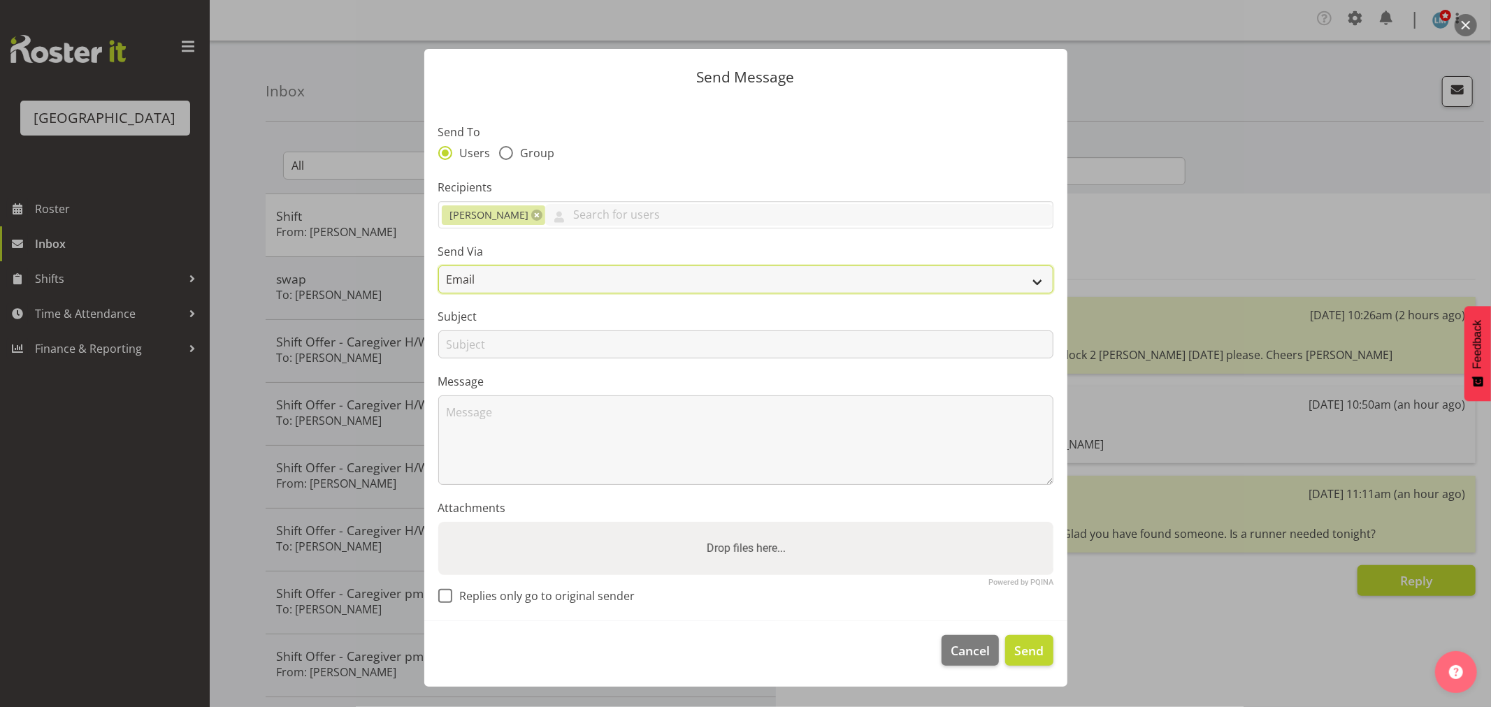
click at [472, 273] on select "Email SMS" at bounding box center [745, 280] width 615 height 28
select select "sms"
click at [438, 266] on select "Email SMS" at bounding box center [745, 280] width 615 height 28
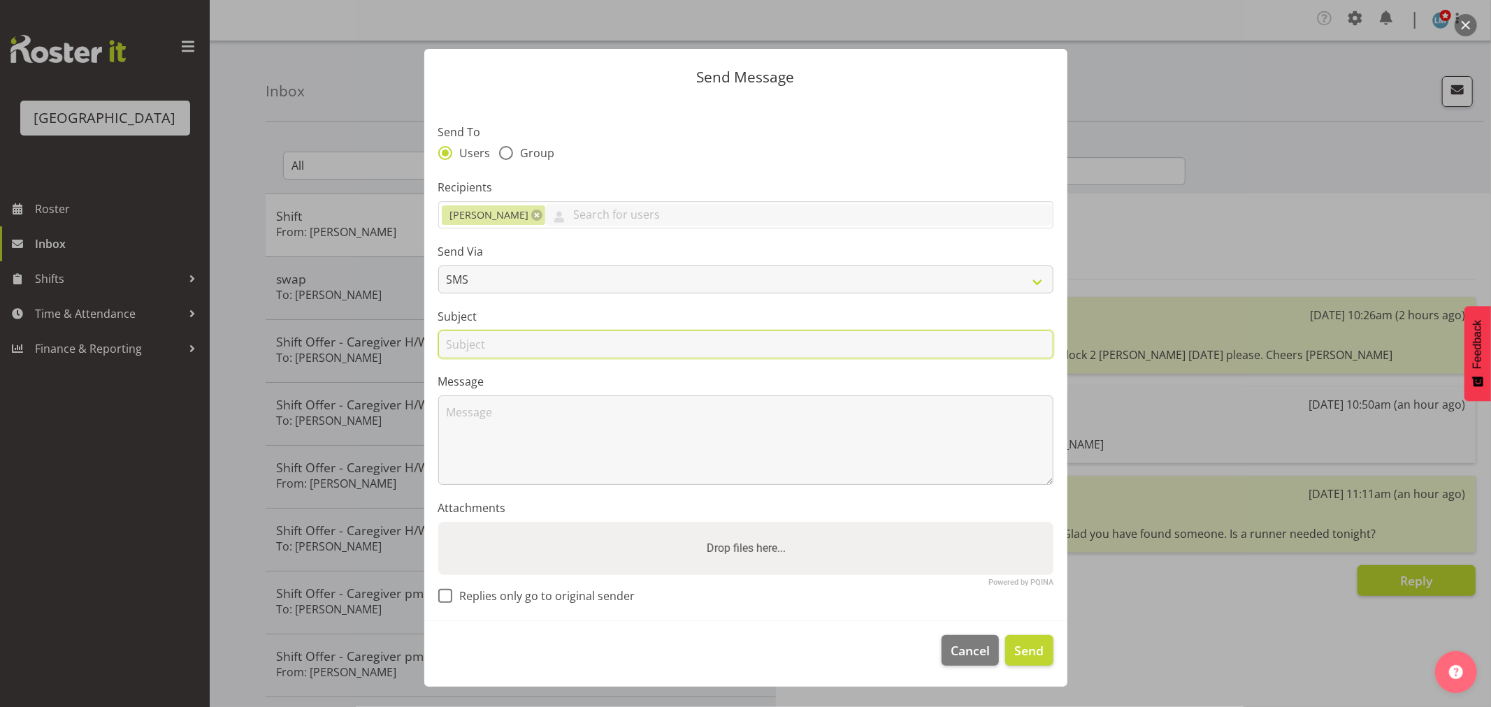
click at [480, 347] on input "text" at bounding box center [745, 345] width 615 height 28
type input "5pm"
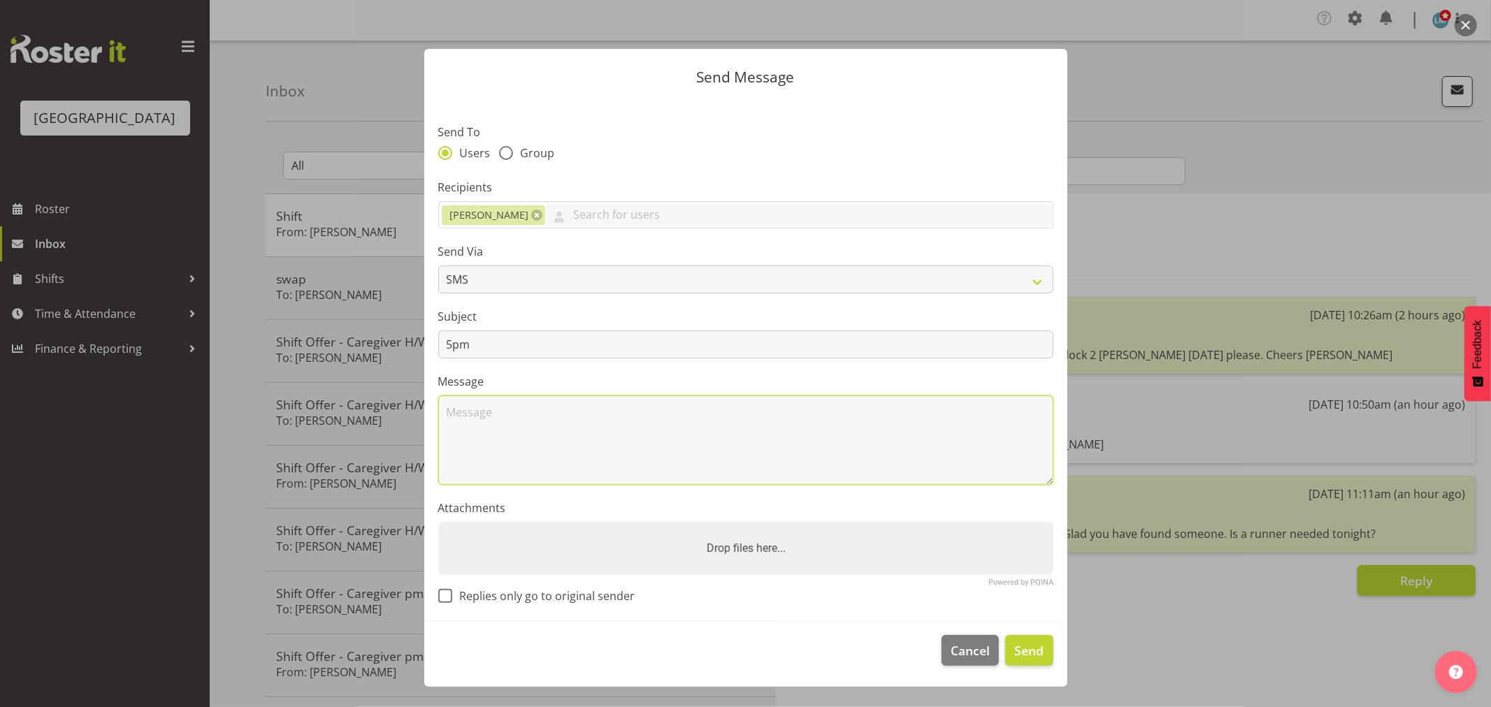
click at [633, 452] on textarea at bounding box center [745, 440] width 615 height 89
type textarea "Hi Maricon Are you able to start today at 5pm please. Thanks Wendy"
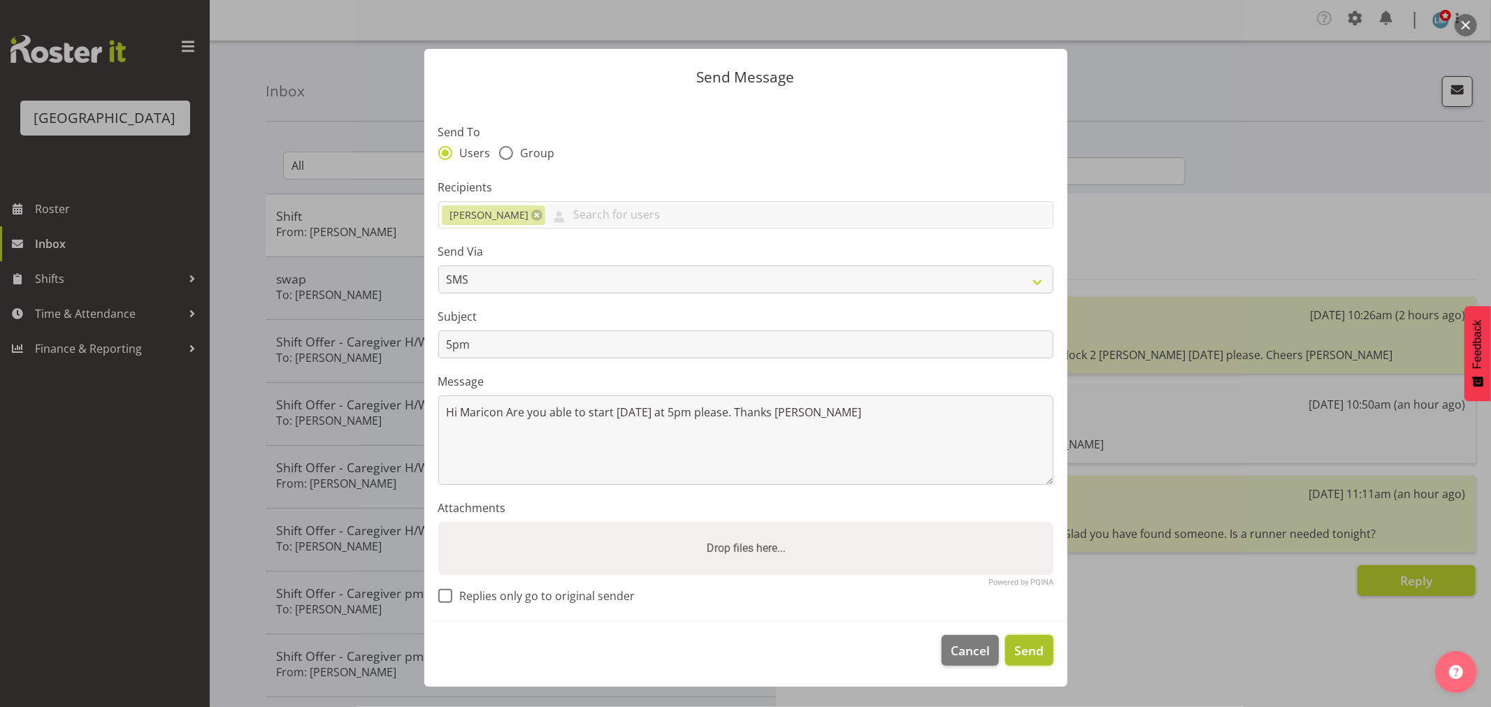
click at [1028, 643] on span "Send" at bounding box center [1028, 651] width 29 height 18
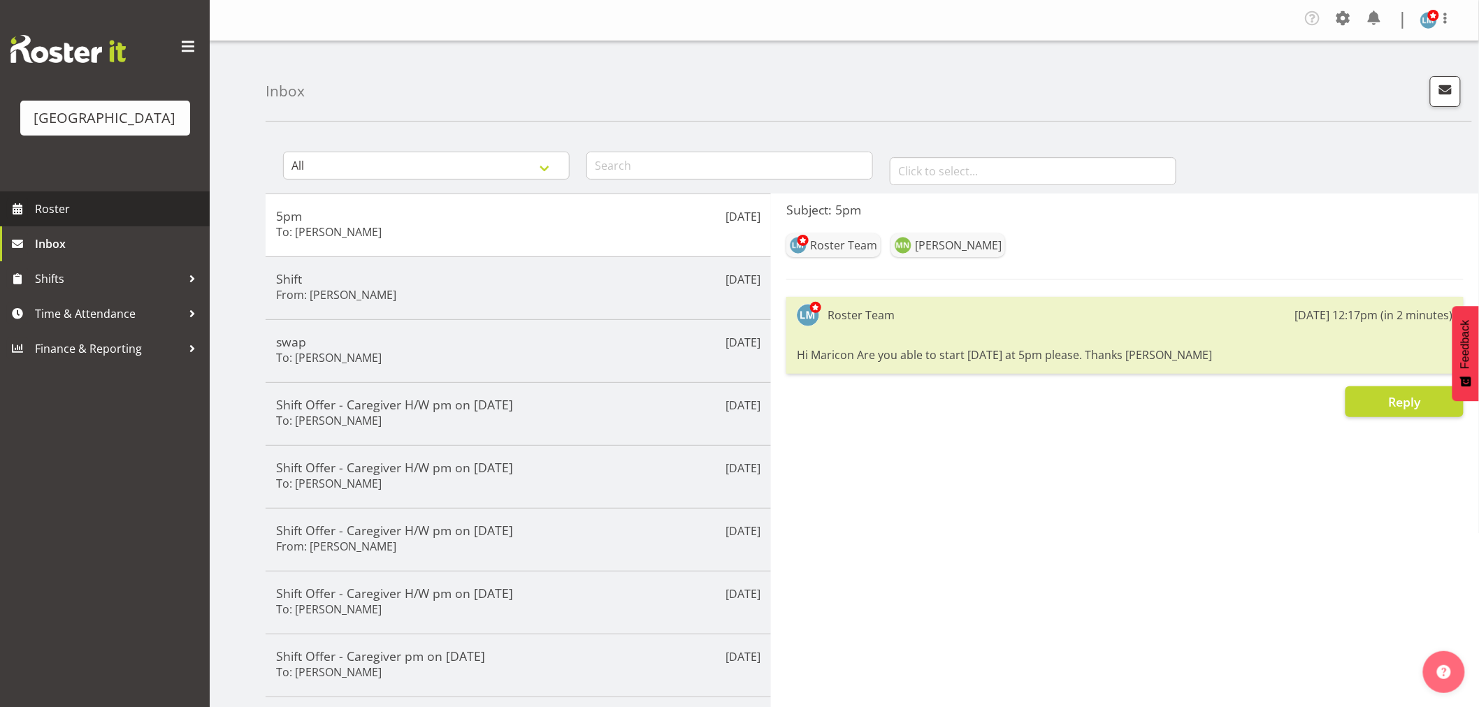
click at [38, 219] on span "Roster" at bounding box center [119, 209] width 168 height 21
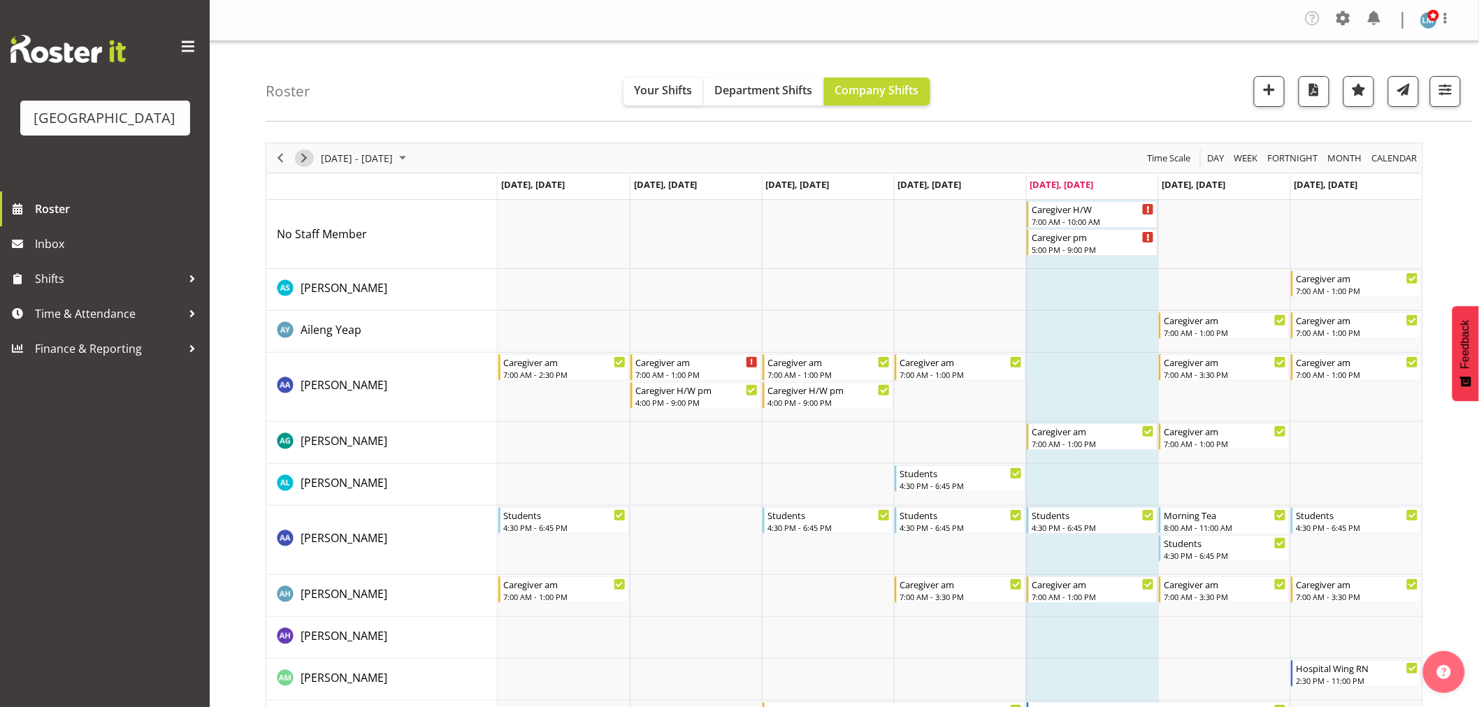
click at [303, 157] on span "Next" at bounding box center [304, 158] width 17 height 17
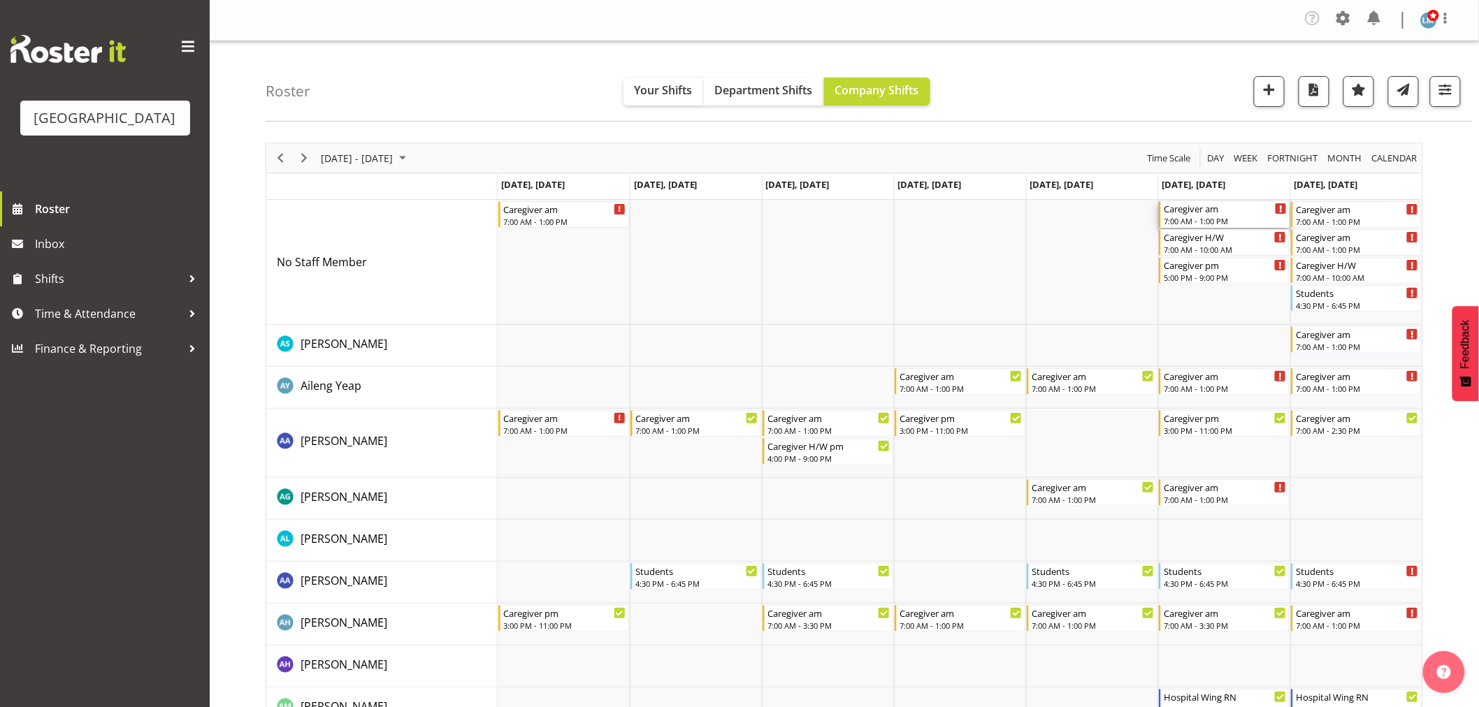
click at [1208, 221] on div "7:00 AM - 1:00 PM" at bounding box center [1225, 220] width 123 height 11
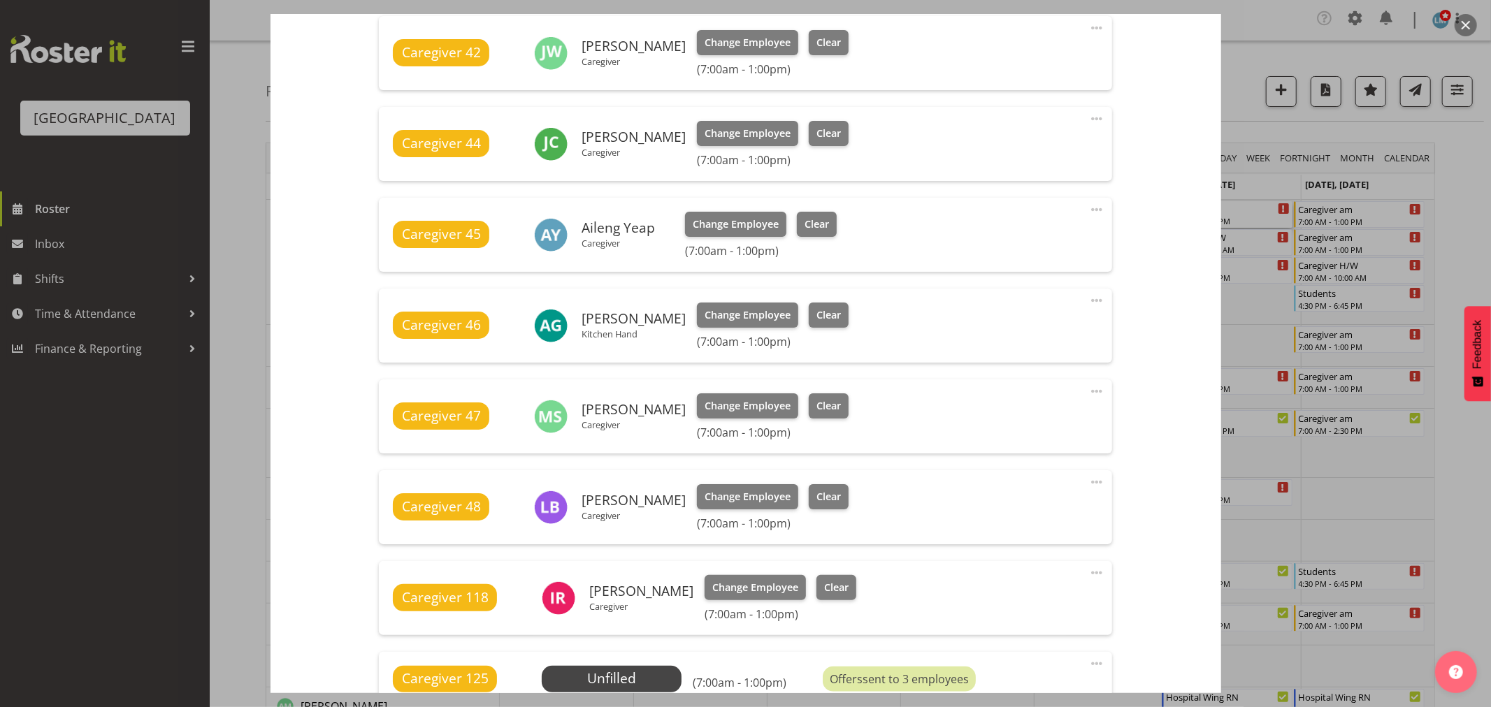
scroll to position [621, 0]
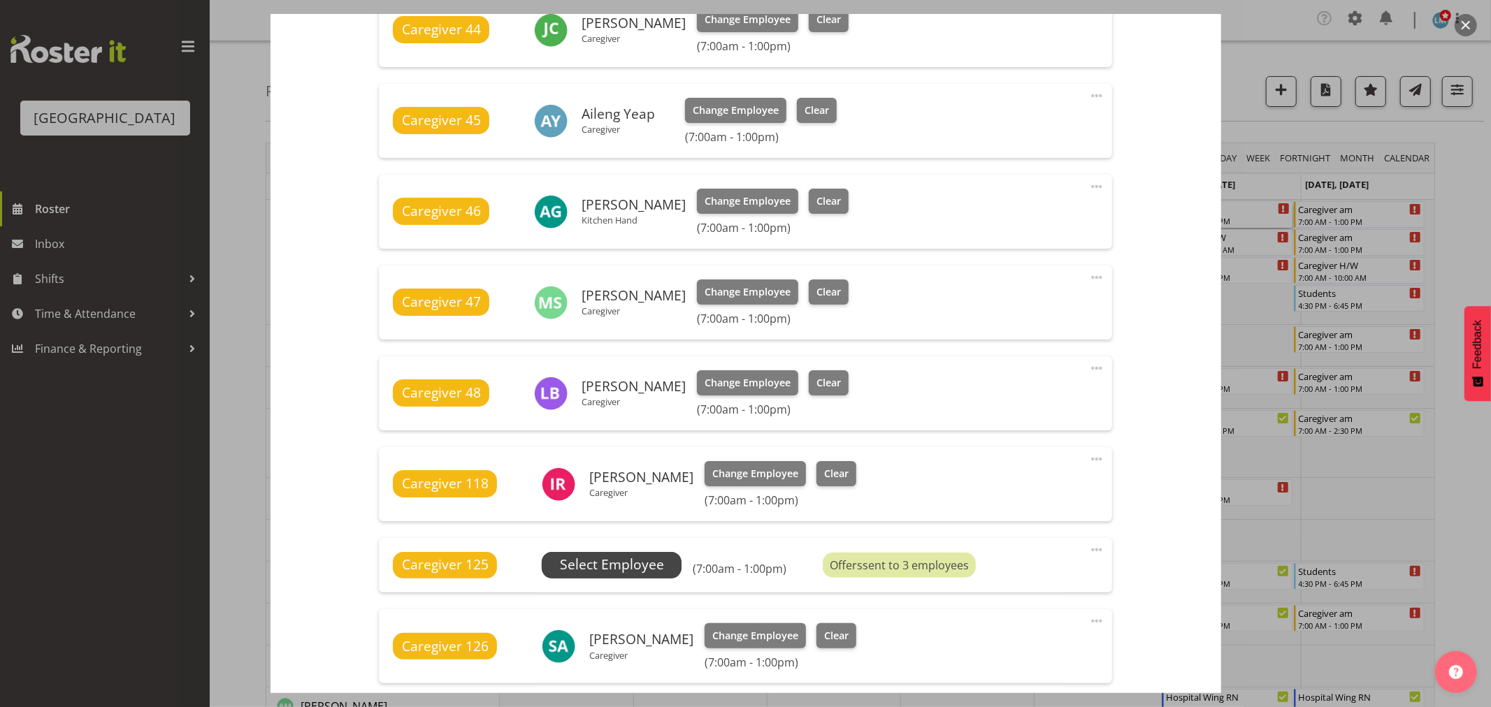
click at [625, 556] on span "Select Employee" at bounding box center [612, 565] width 104 height 20
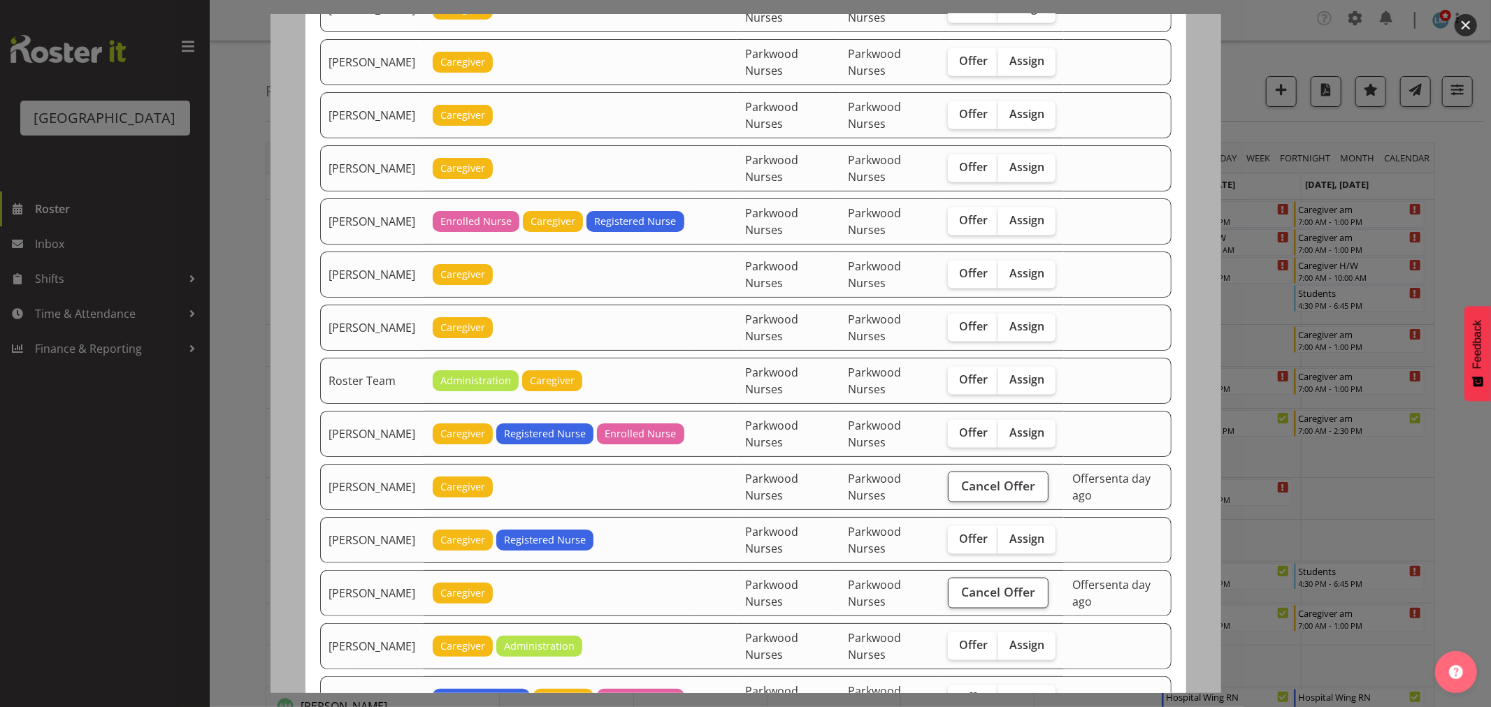
scroll to position [1553, 0]
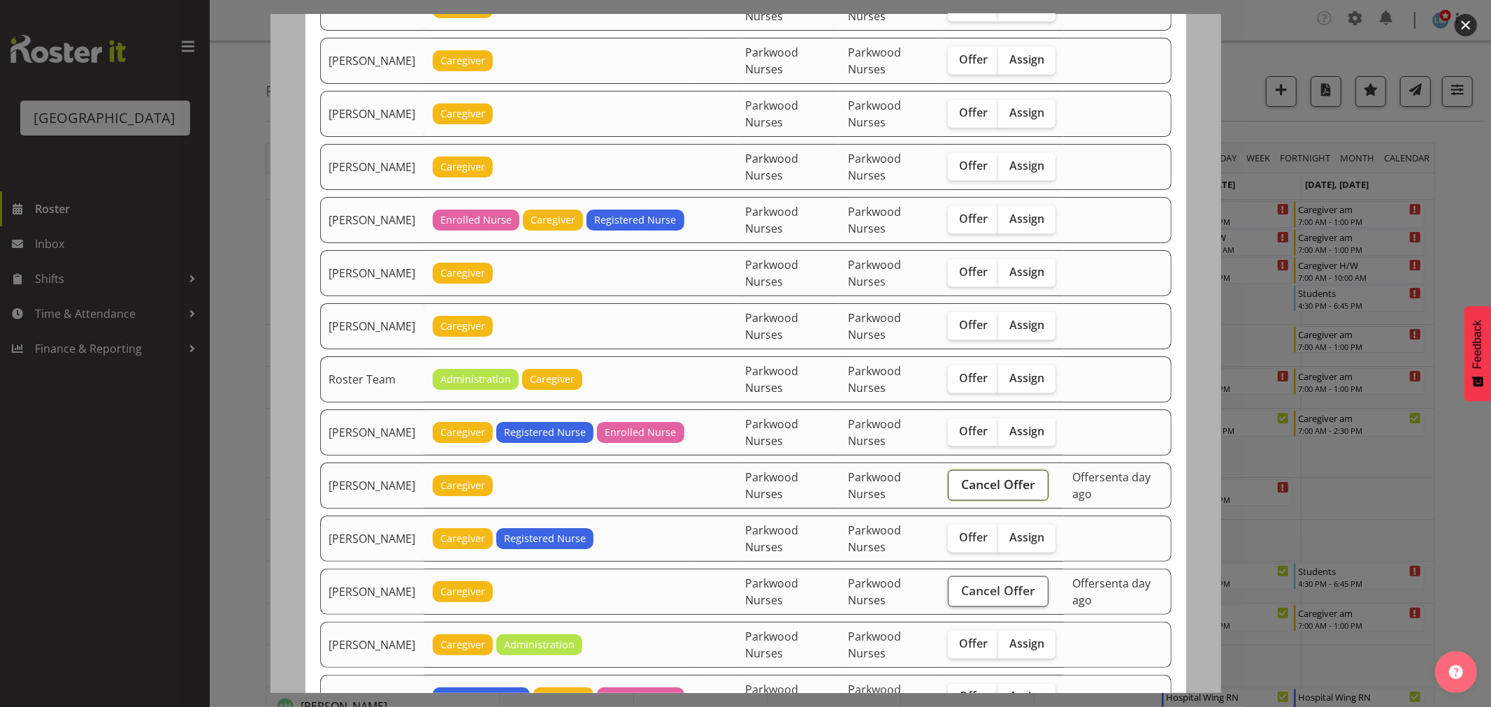
click at [1011, 493] on span "Cancel Offer" at bounding box center [998, 484] width 74 height 18
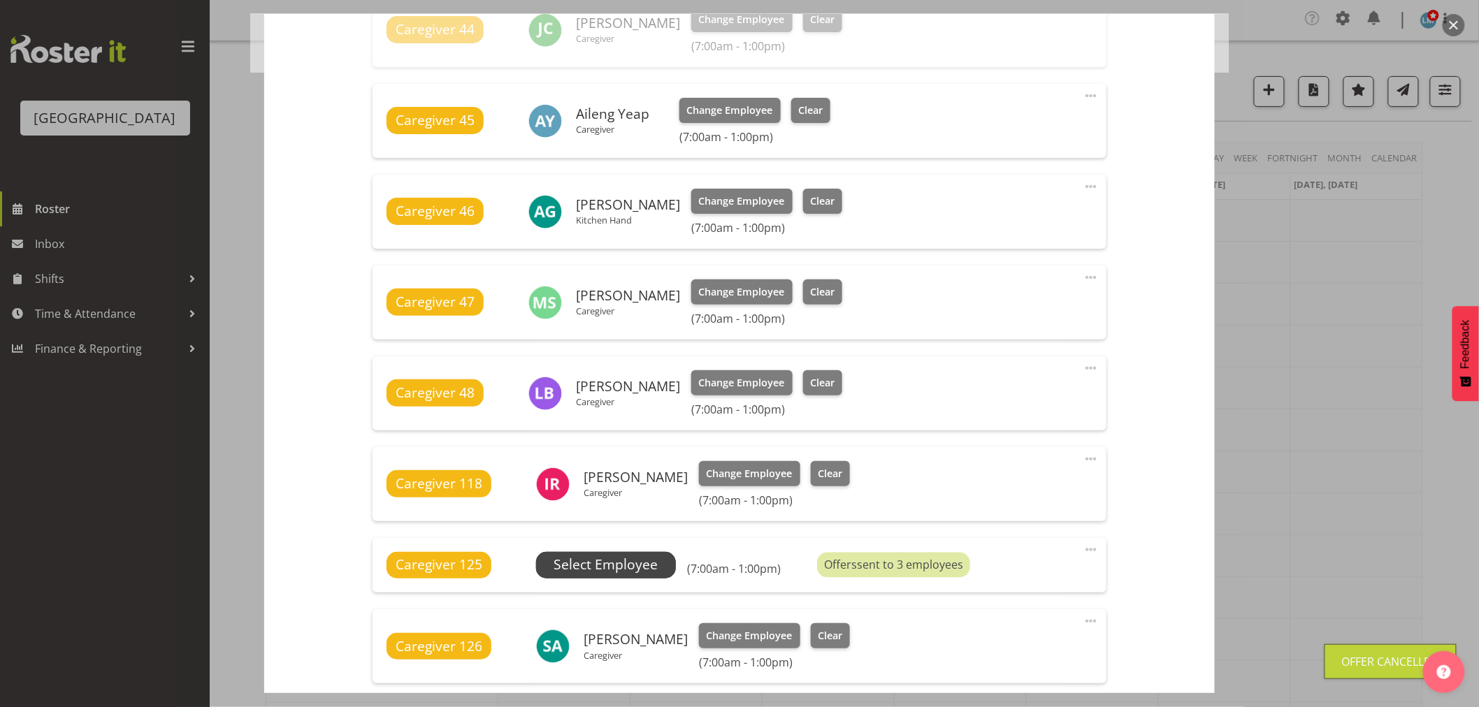
click at [620, 566] on span "Select Employee" at bounding box center [606, 565] width 104 height 20
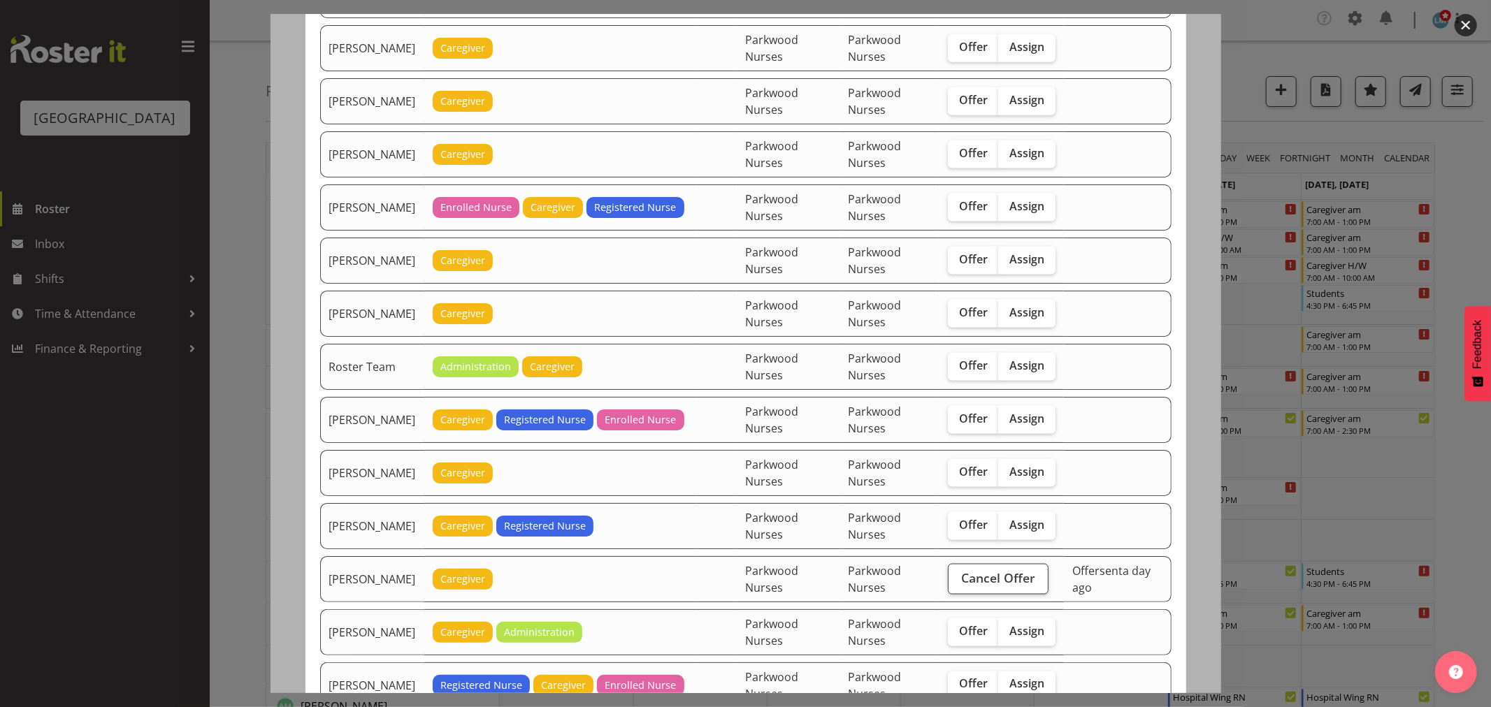
scroll to position [1631, 0]
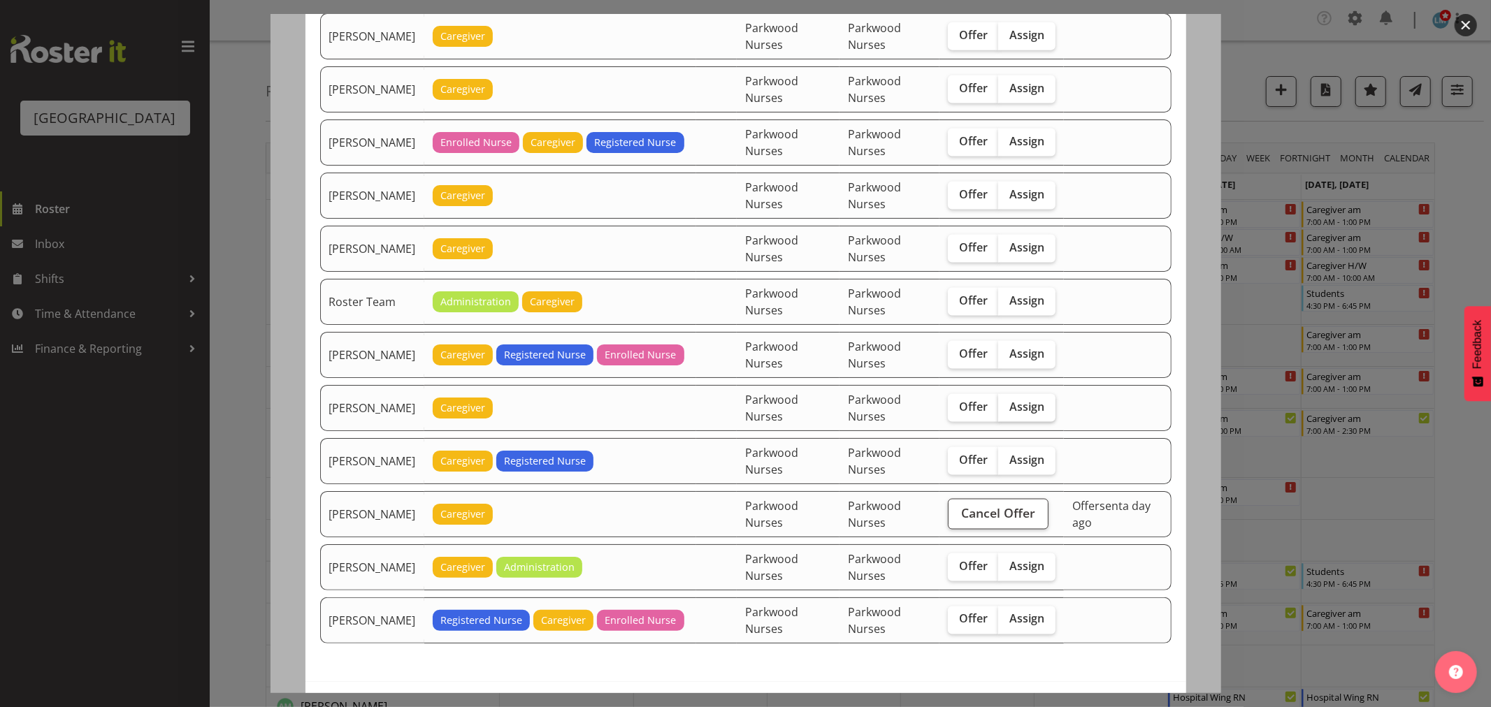
click at [1023, 414] on span "Assign" at bounding box center [1026, 407] width 35 height 14
click at [1007, 412] on input "Assign" at bounding box center [1002, 407] width 9 height 9
checkbox input "true"
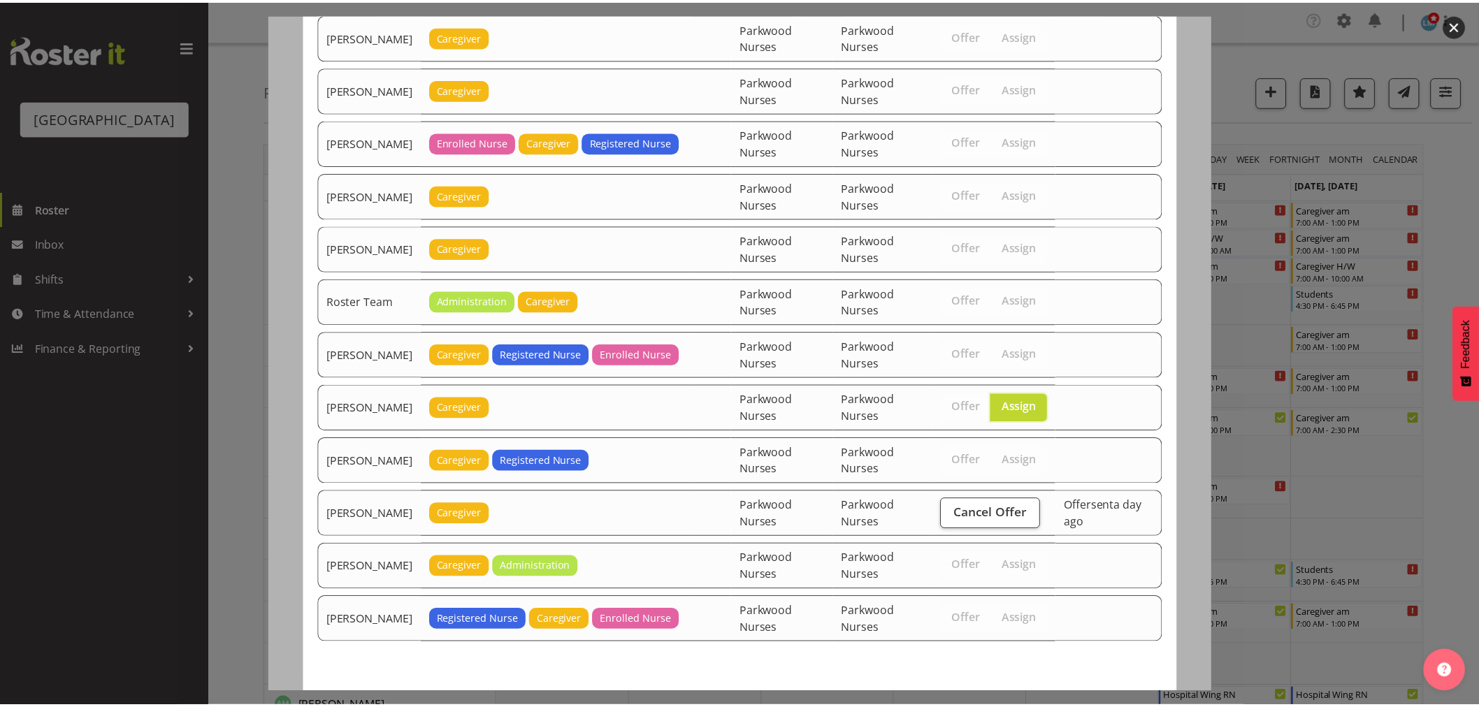
scroll to position [1690, 0]
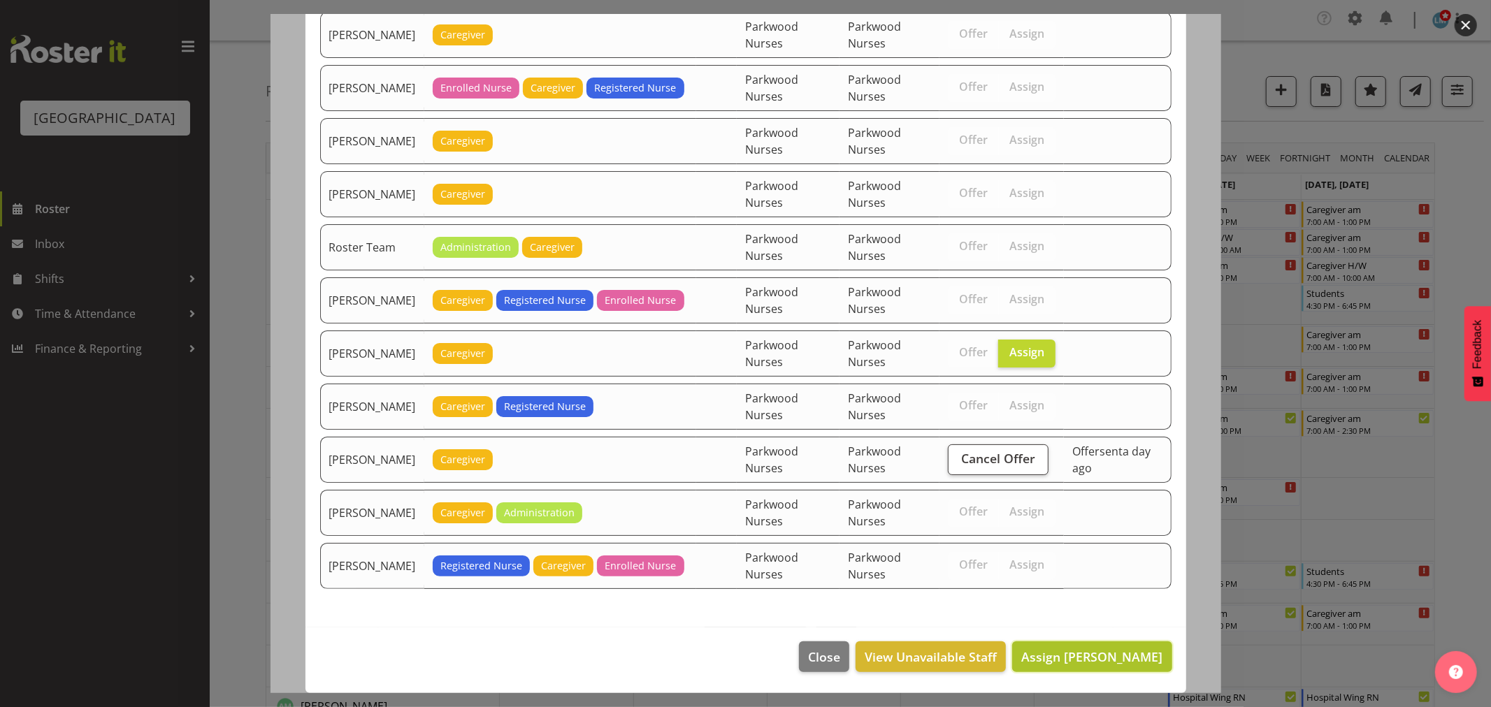
click at [1105, 665] on span "Assign Shania Ali" at bounding box center [1091, 657] width 141 height 18
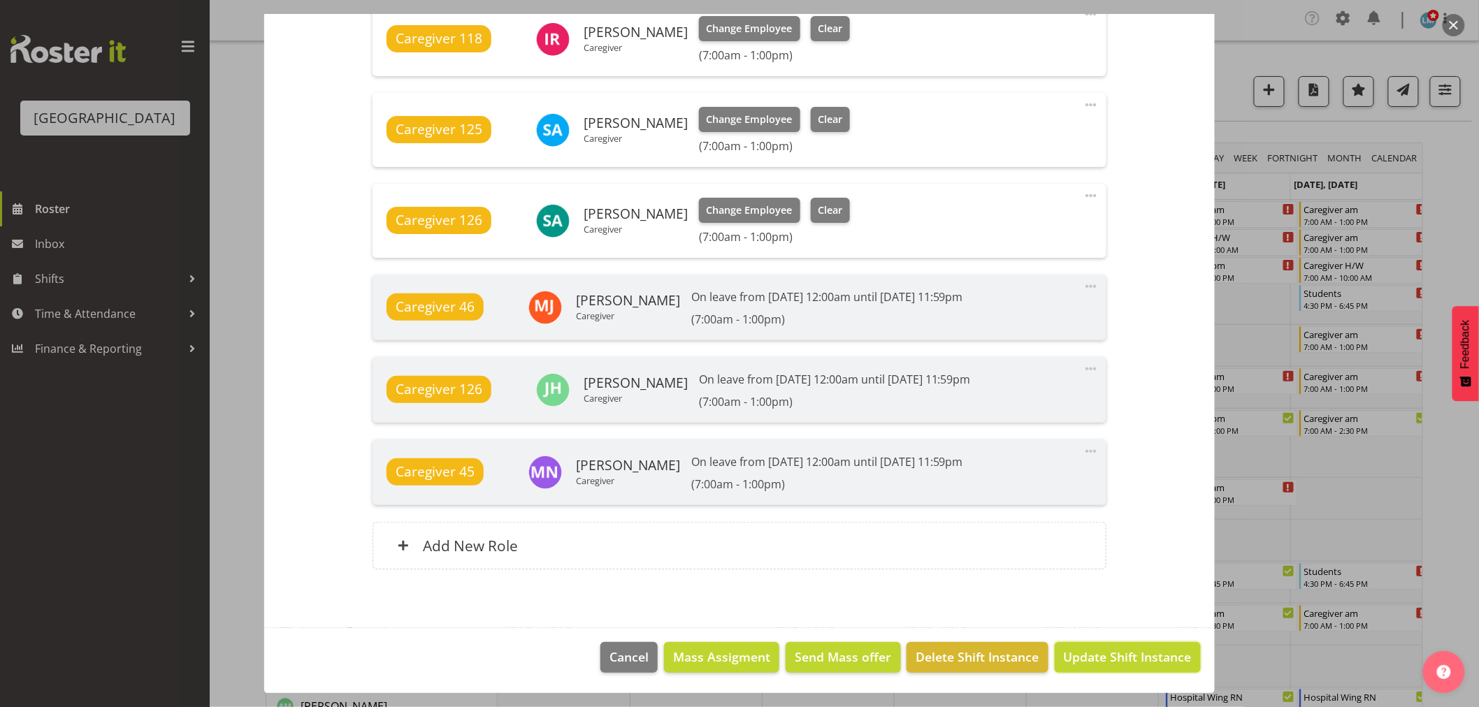
click at [1105, 665] on span "Update Shift Instance" at bounding box center [1128, 657] width 128 height 18
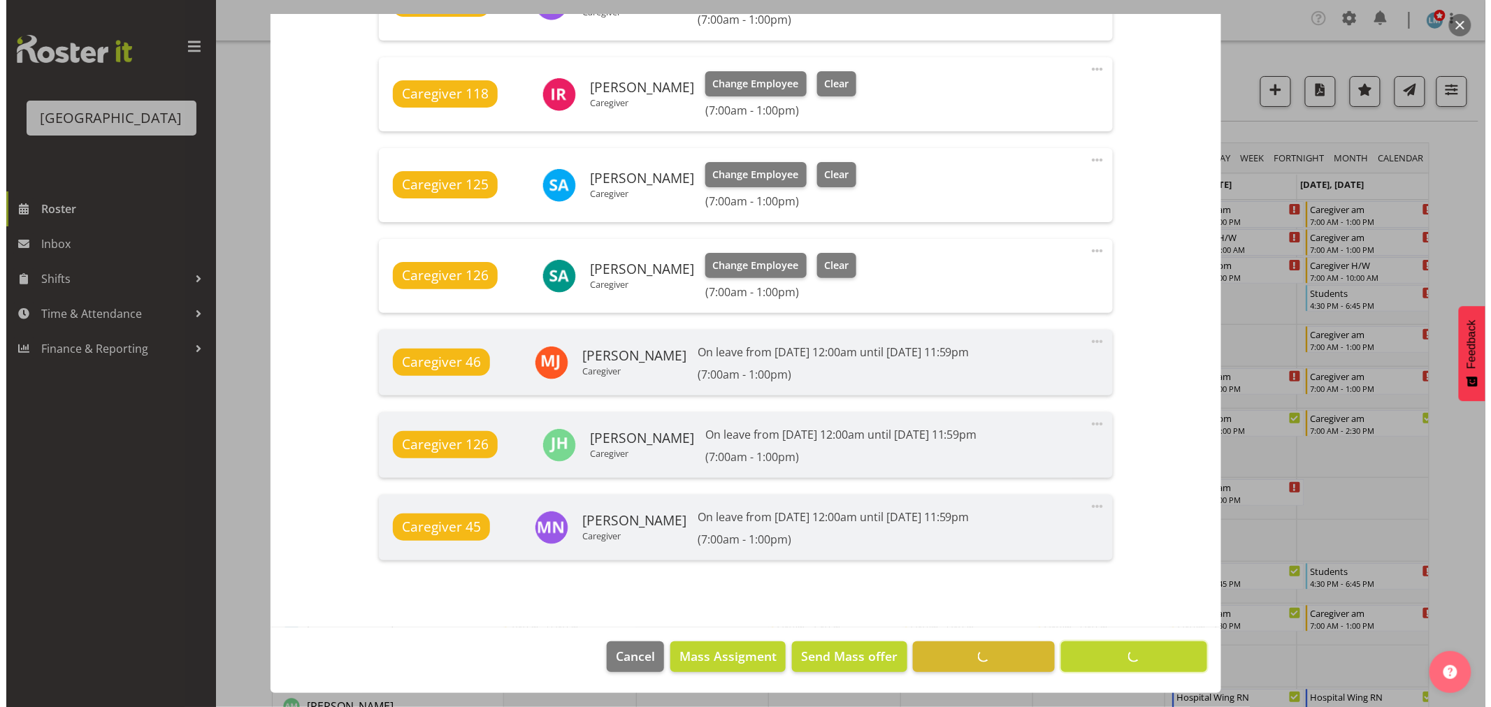
scroll to position [1010, 0]
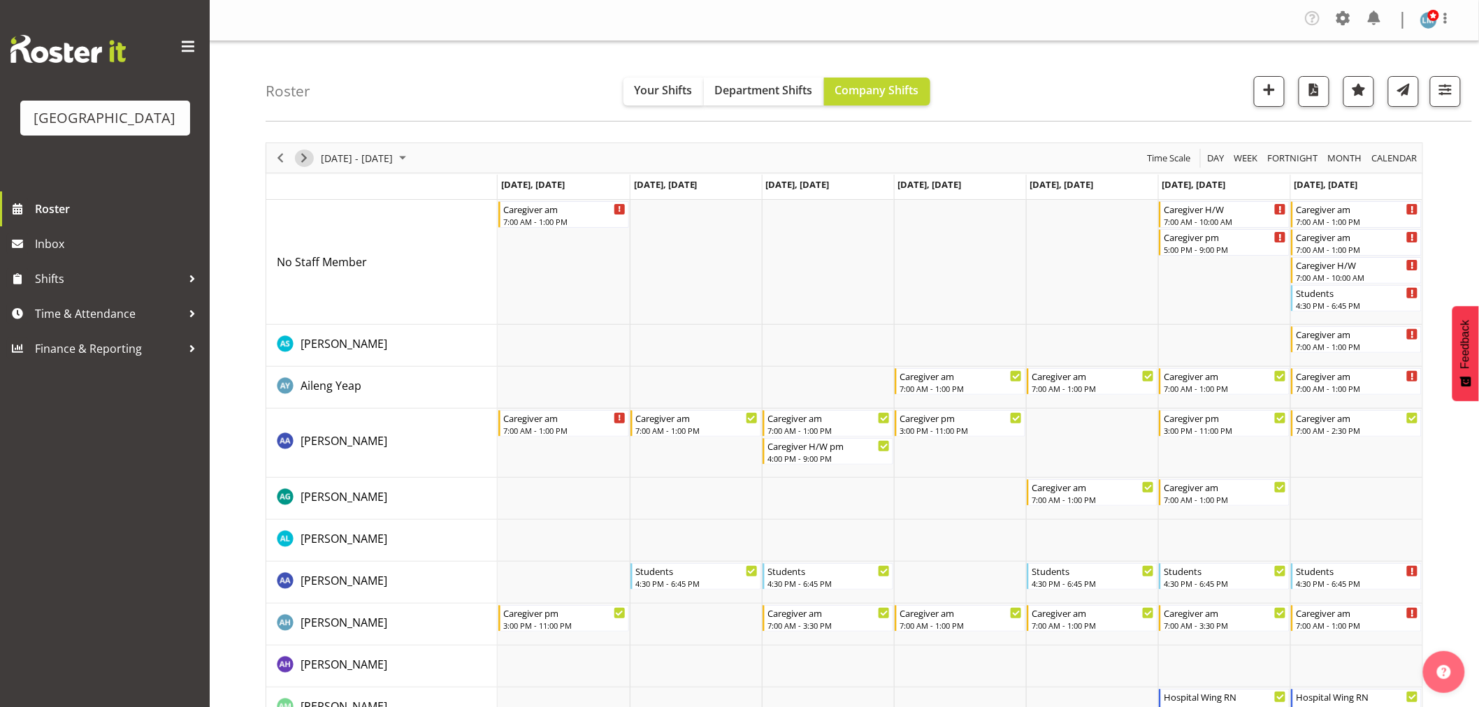
click at [303, 163] on span "Next" at bounding box center [304, 158] width 17 height 17
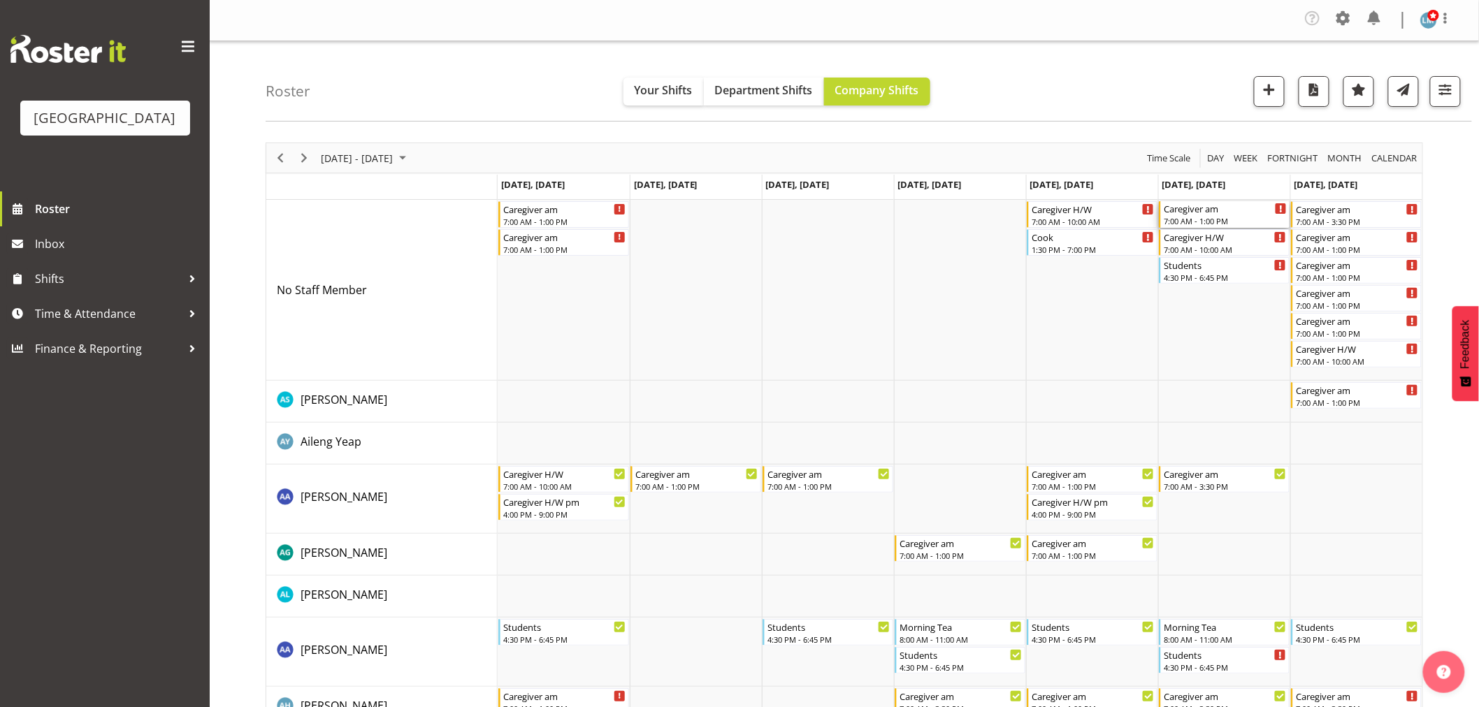
click at [1224, 219] on div "7:00 AM - 1:00 PM" at bounding box center [1225, 220] width 123 height 11
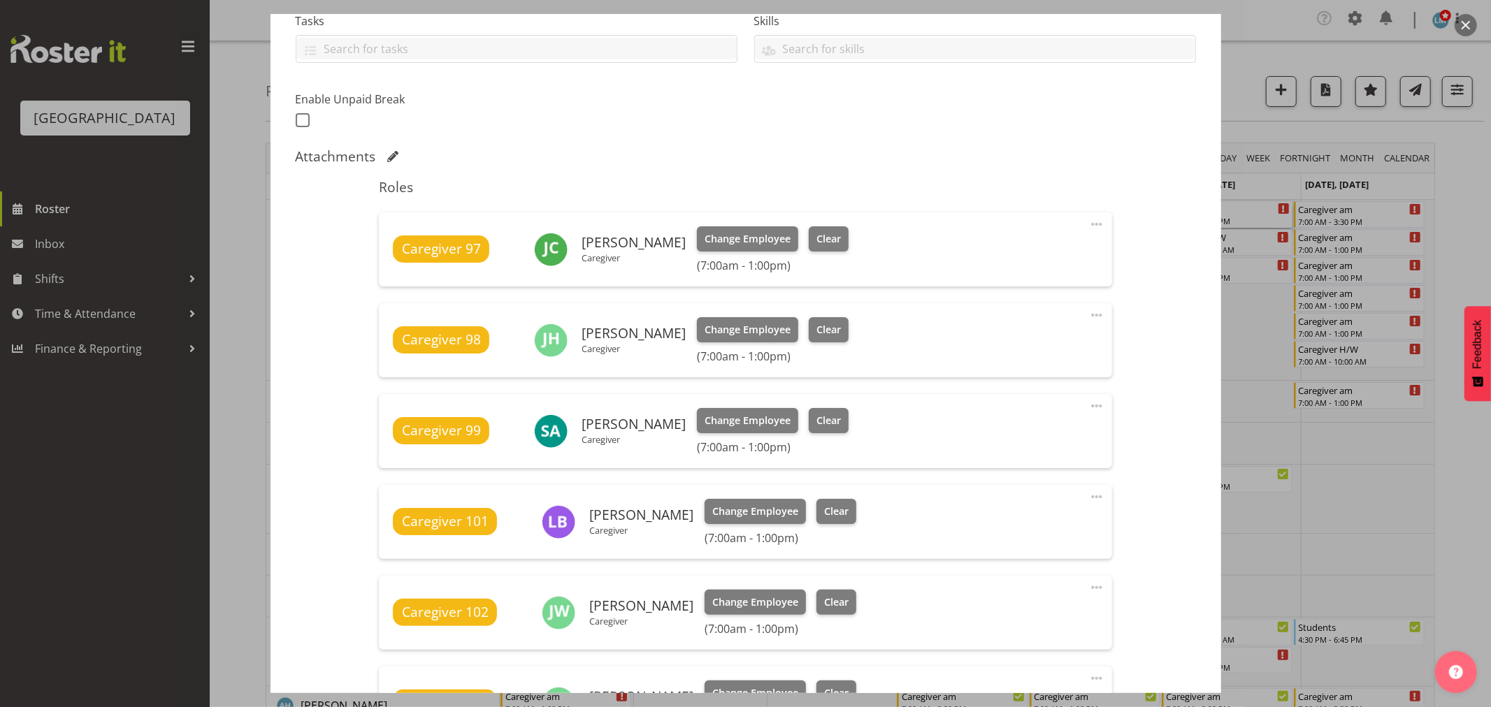
scroll to position [699, 0]
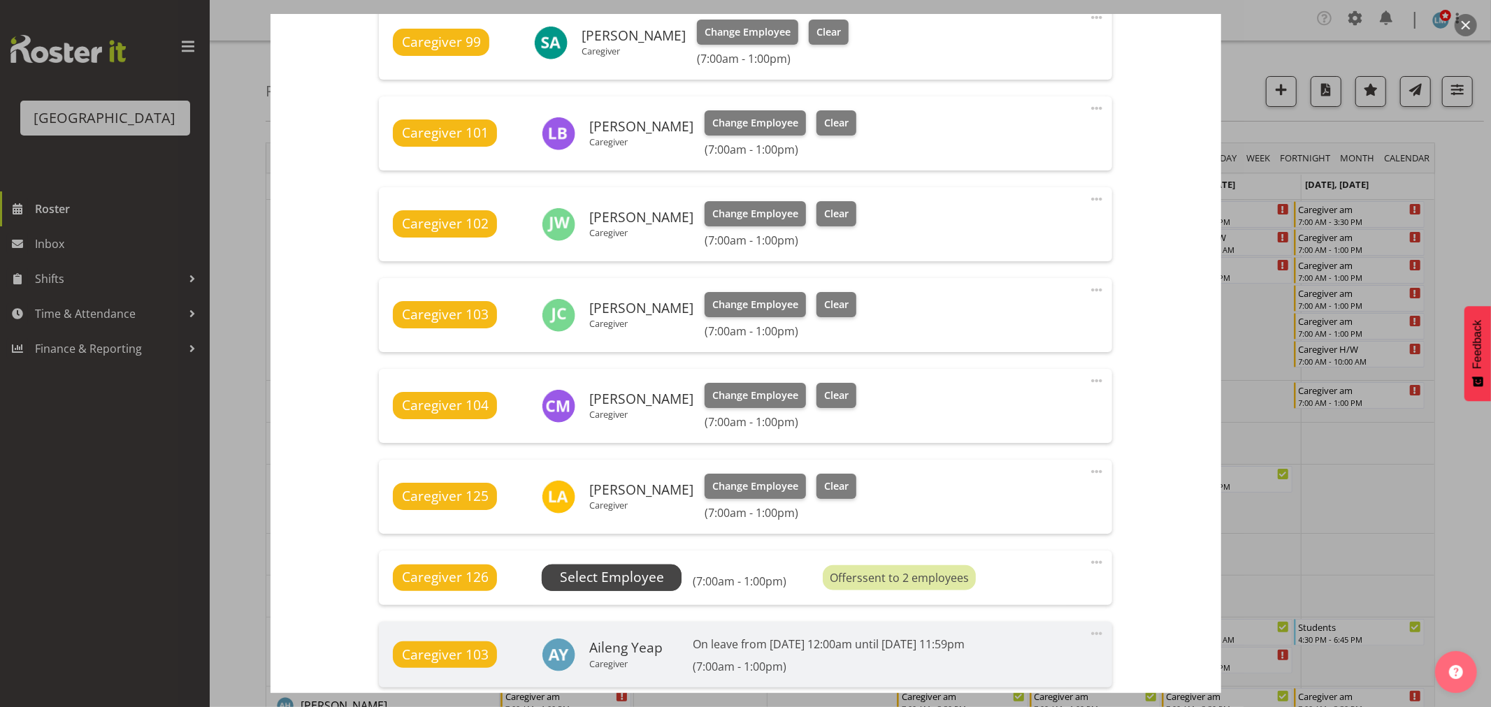
click at [614, 580] on span "Select Employee" at bounding box center [612, 578] width 104 height 20
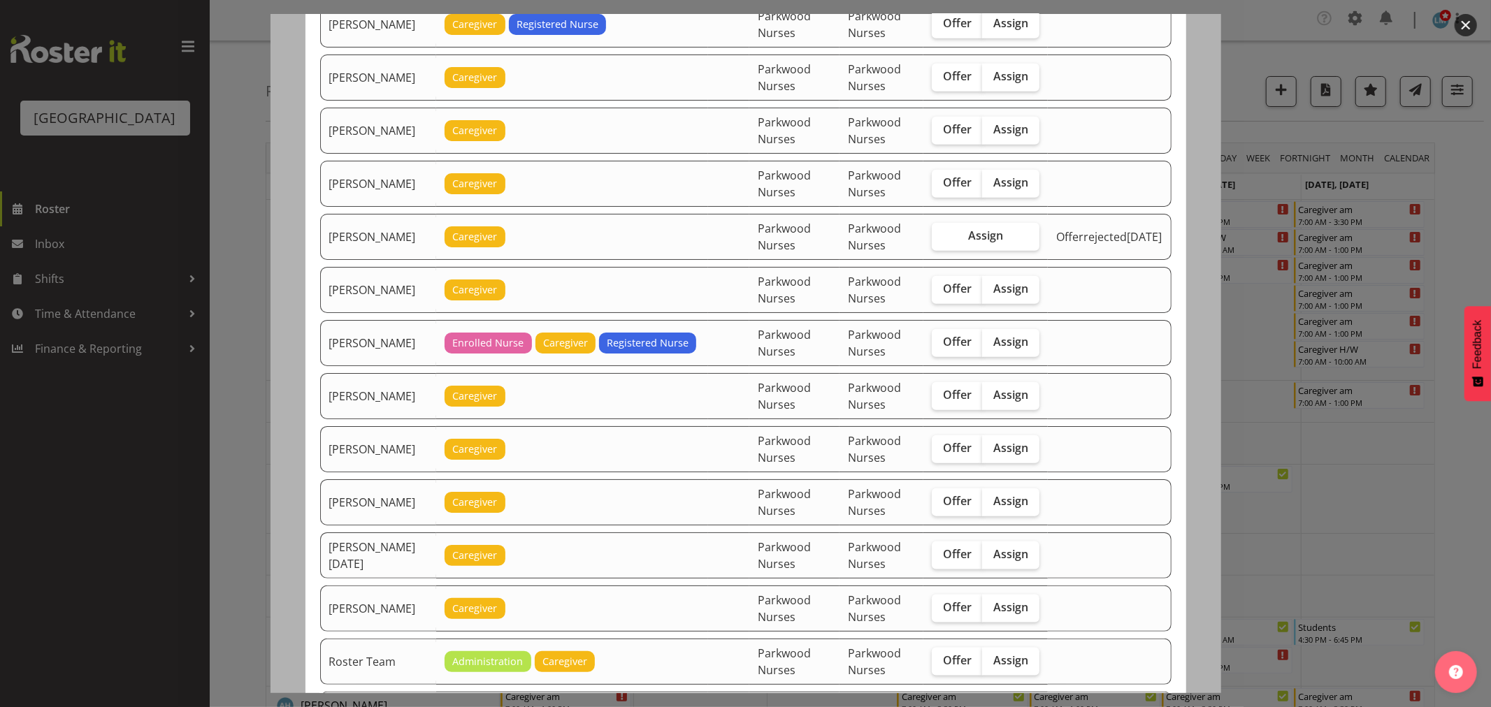
scroll to position [1553, 0]
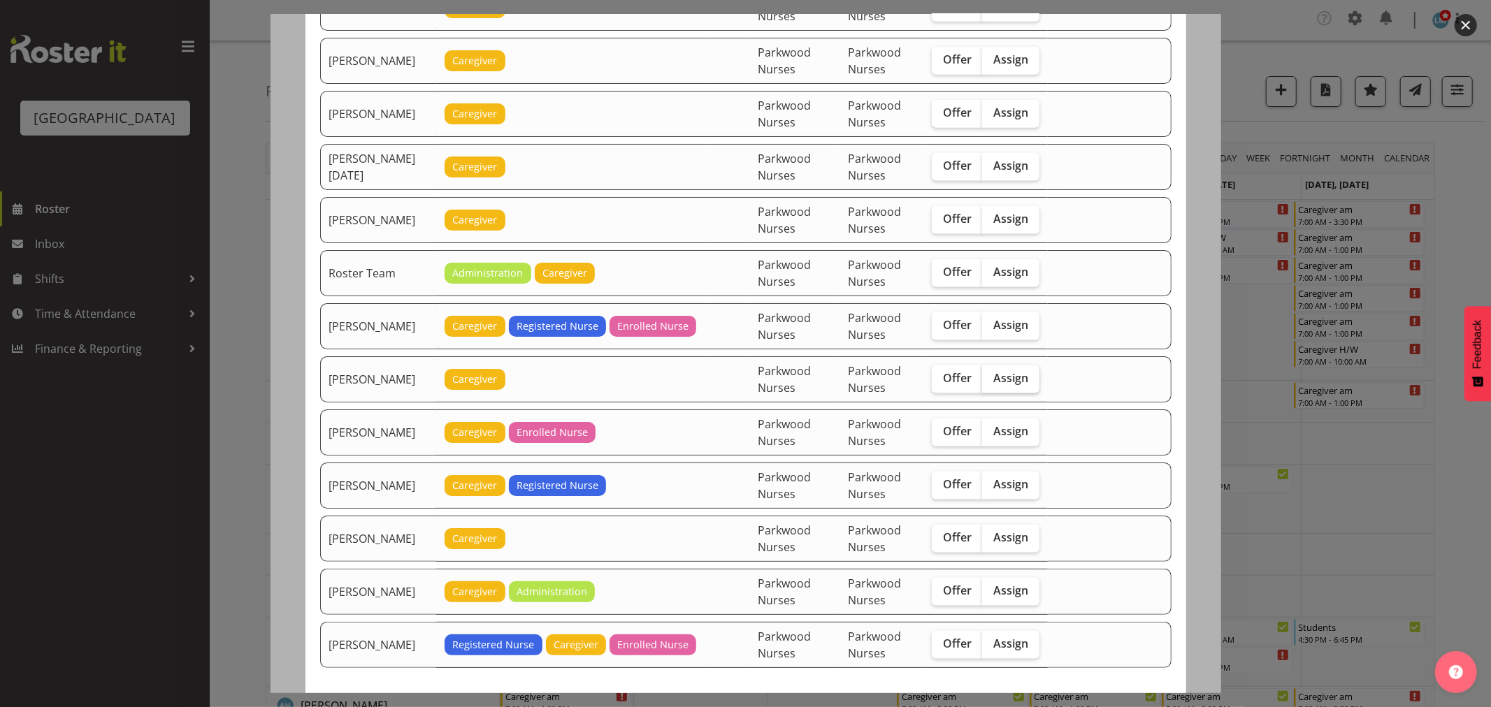
click at [1016, 382] on span "Assign" at bounding box center [1010, 378] width 35 height 14
click at [991, 382] on input "Assign" at bounding box center [986, 378] width 9 height 9
checkbox input "true"
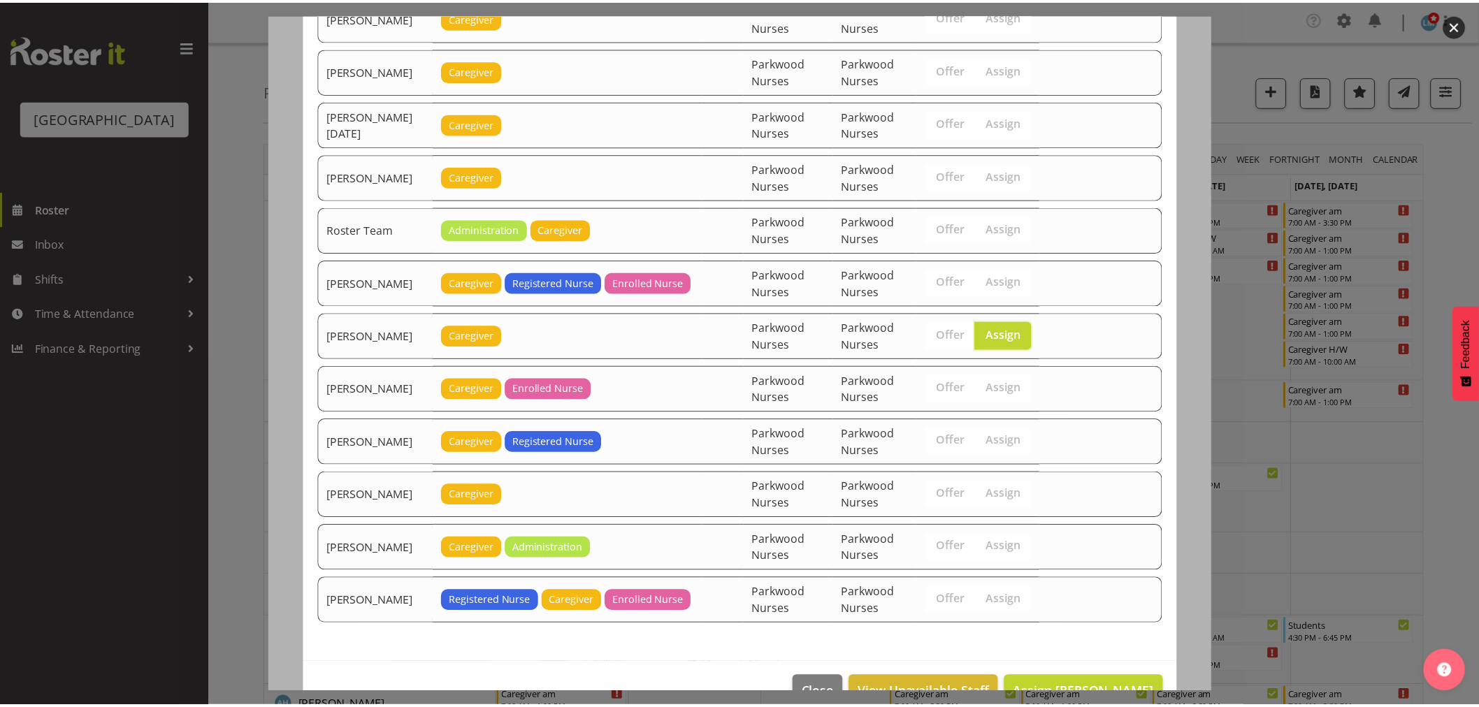
scroll to position [1638, 0]
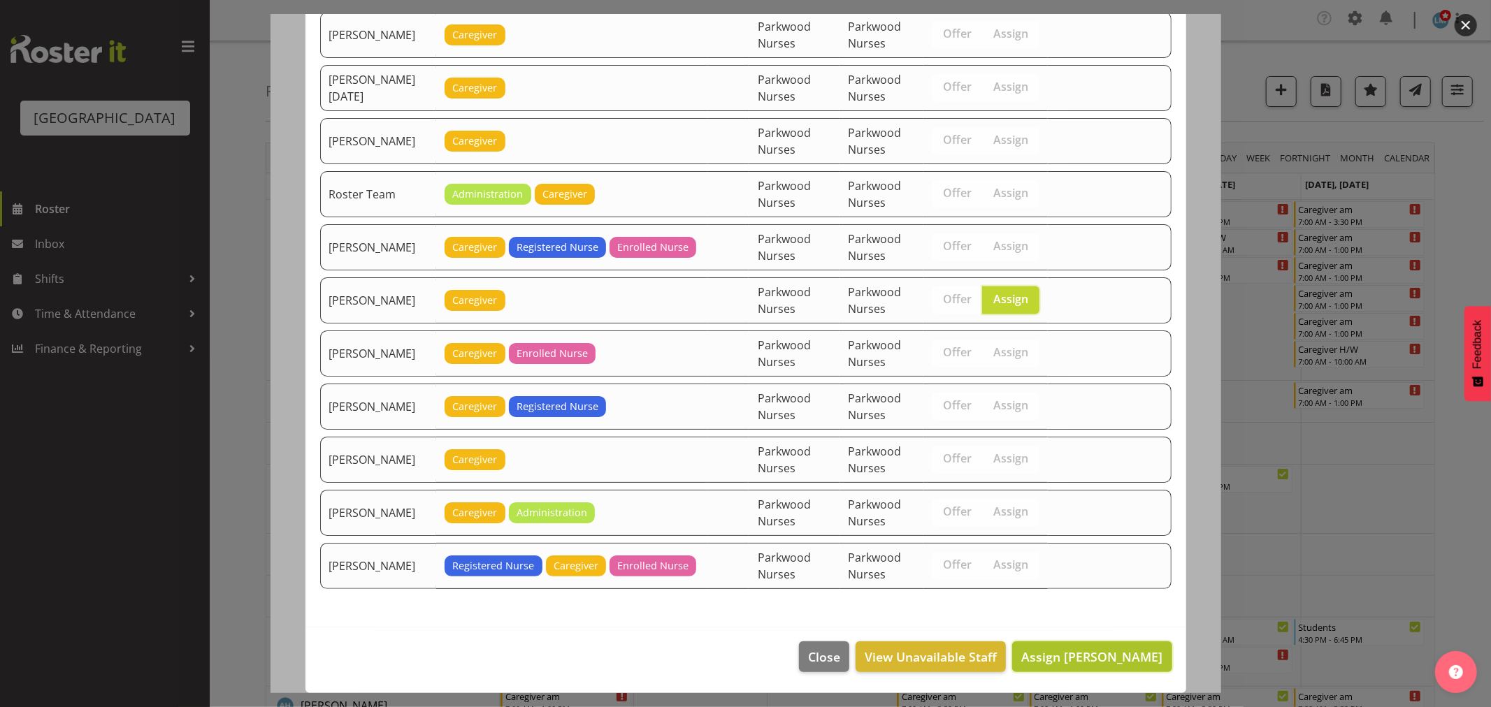
click at [1129, 664] on span "Assign Shania Ali" at bounding box center [1091, 657] width 141 height 17
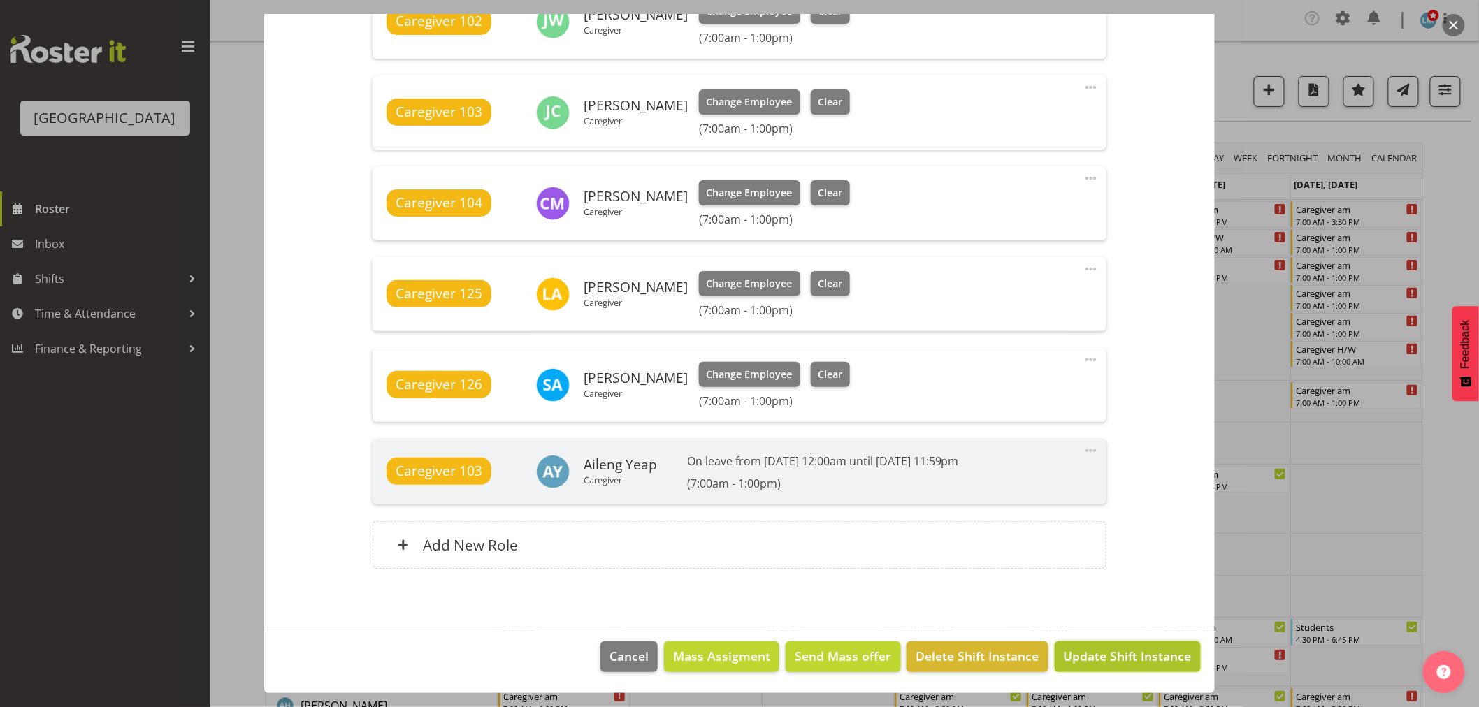
click at [1129, 665] on span "Update Shift Instance" at bounding box center [1128, 656] width 128 height 18
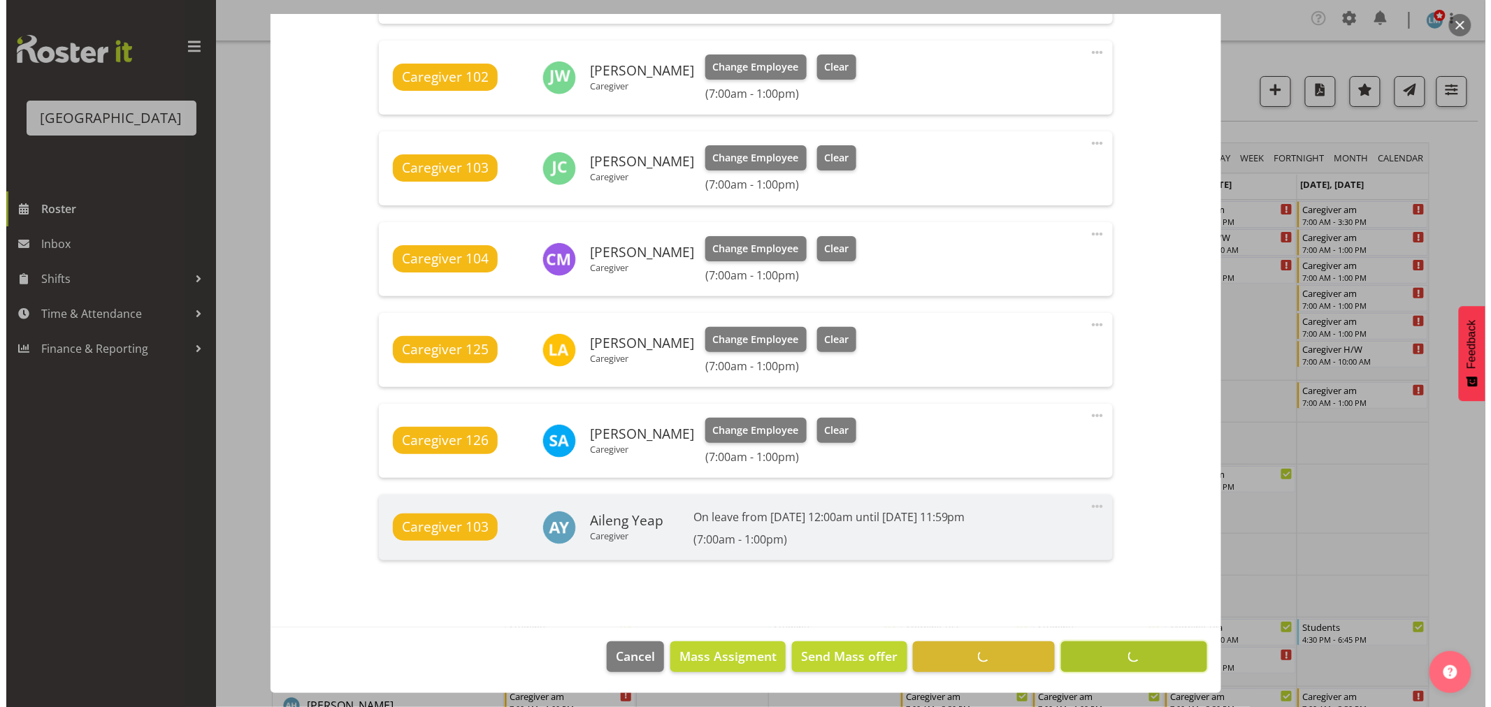
scroll to position [846, 0]
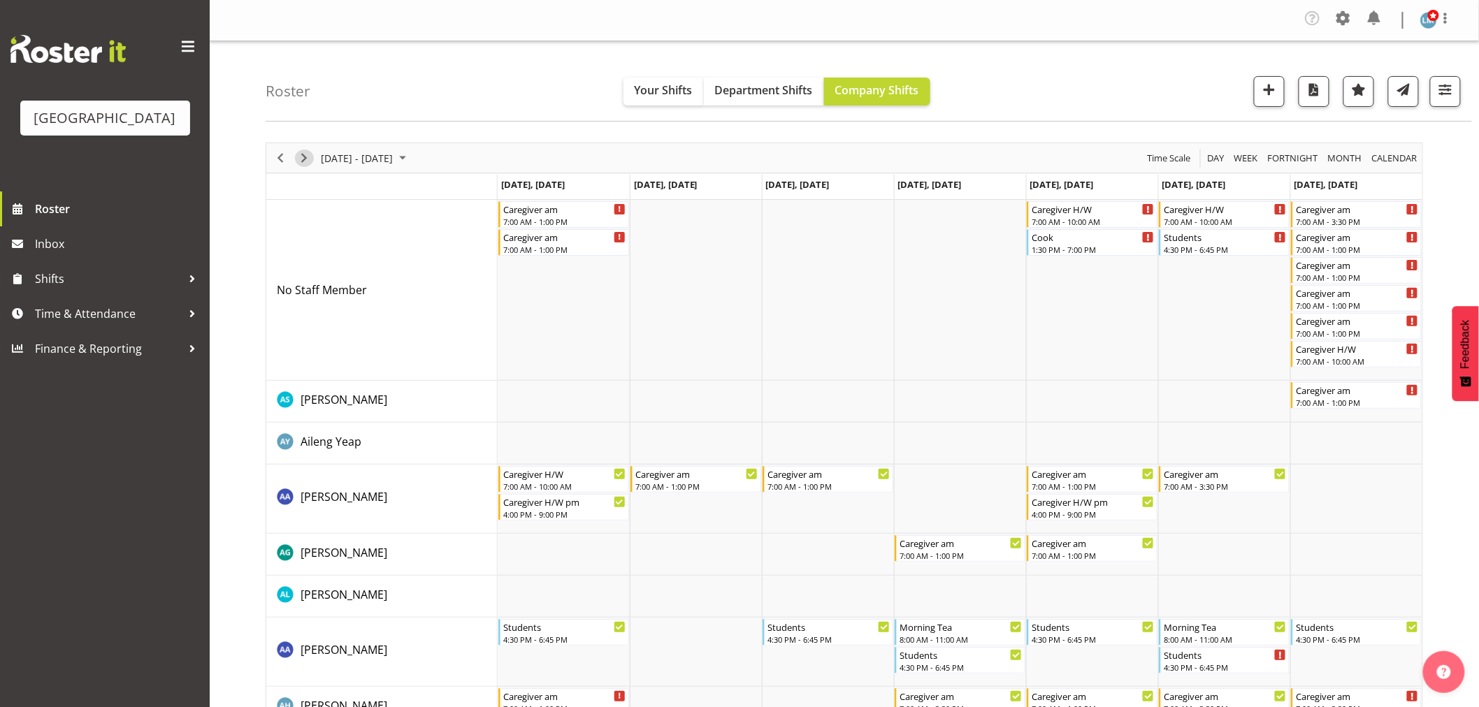
click at [301, 158] on span "Next" at bounding box center [304, 158] width 17 height 17
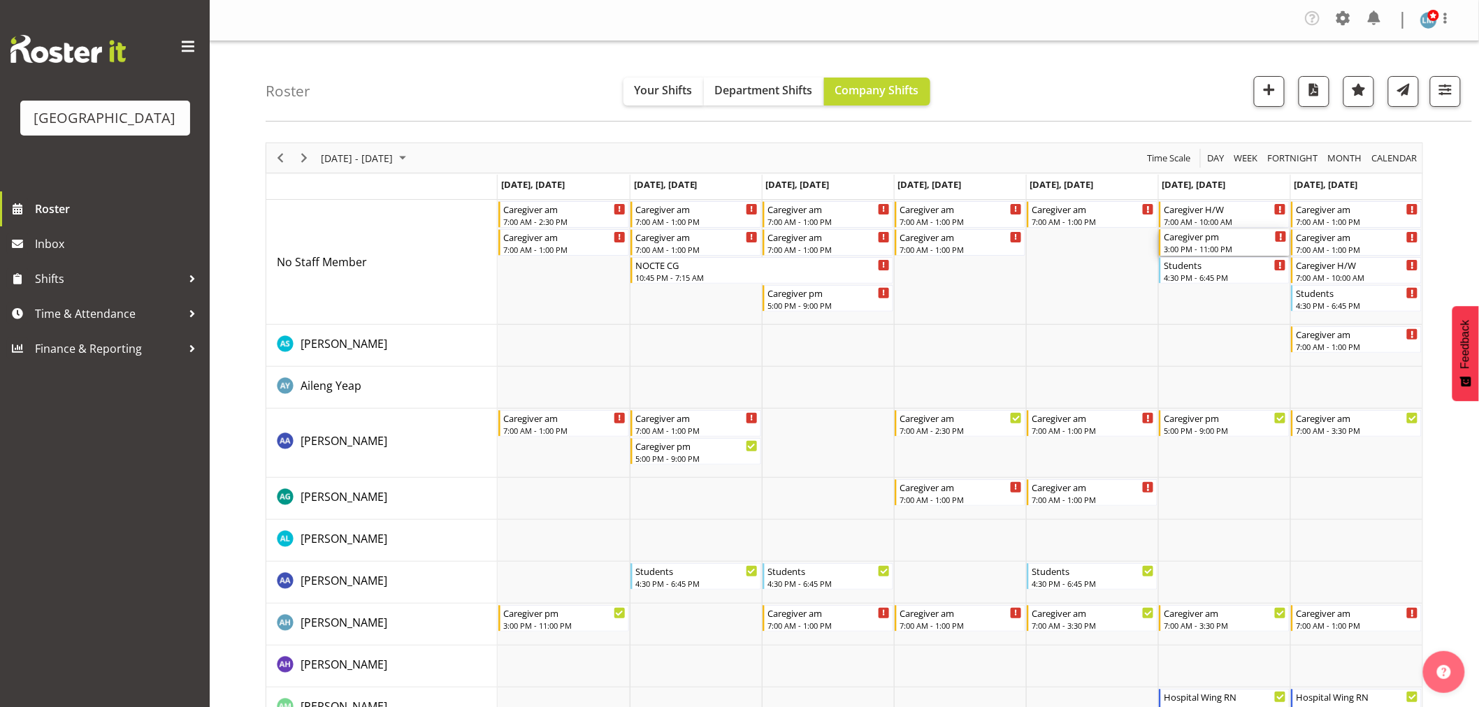
click at [1207, 243] on div "Caregiver pm 3:00 PM - 11:00 PM" at bounding box center [1225, 242] width 123 height 27
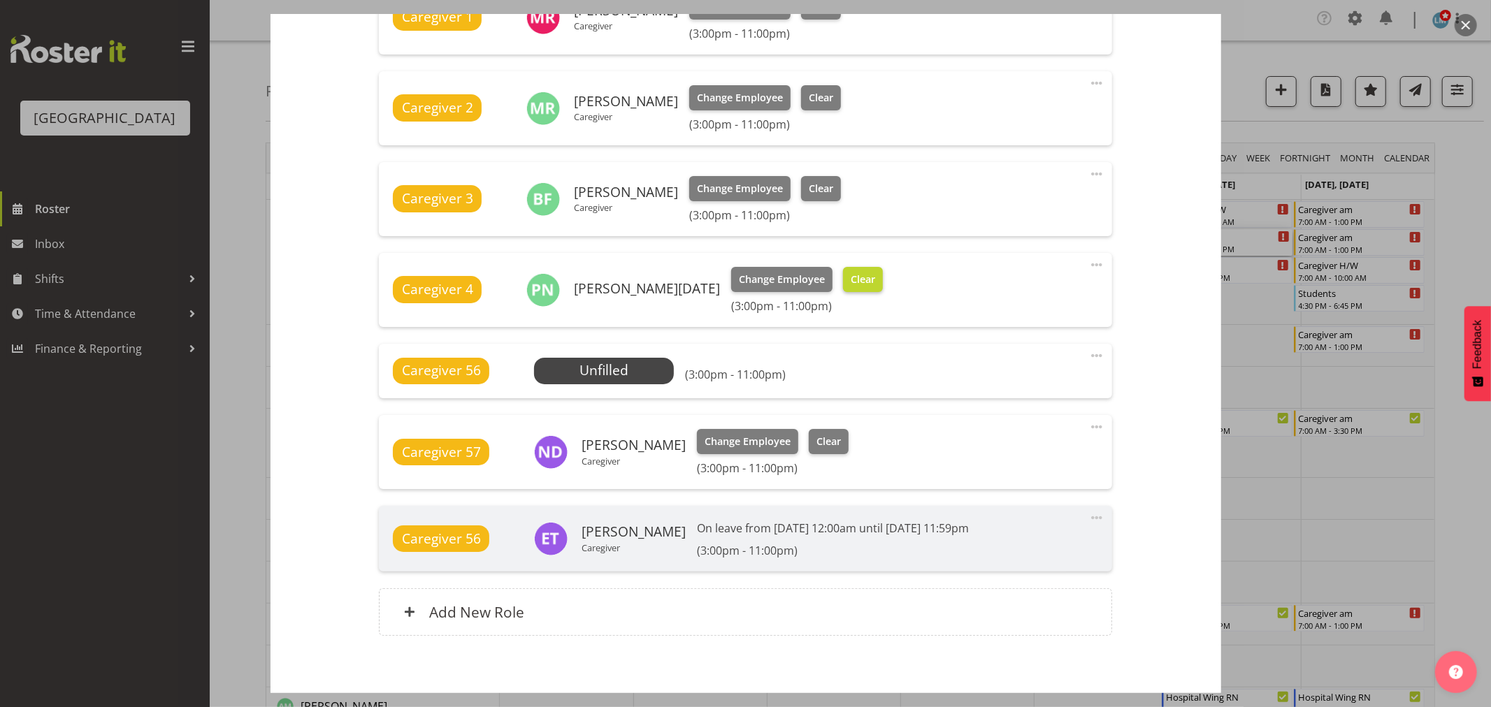
scroll to position [543, 0]
click at [633, 375] on span "Select Employee" at bounding box center [604, 370] width 104 height 20
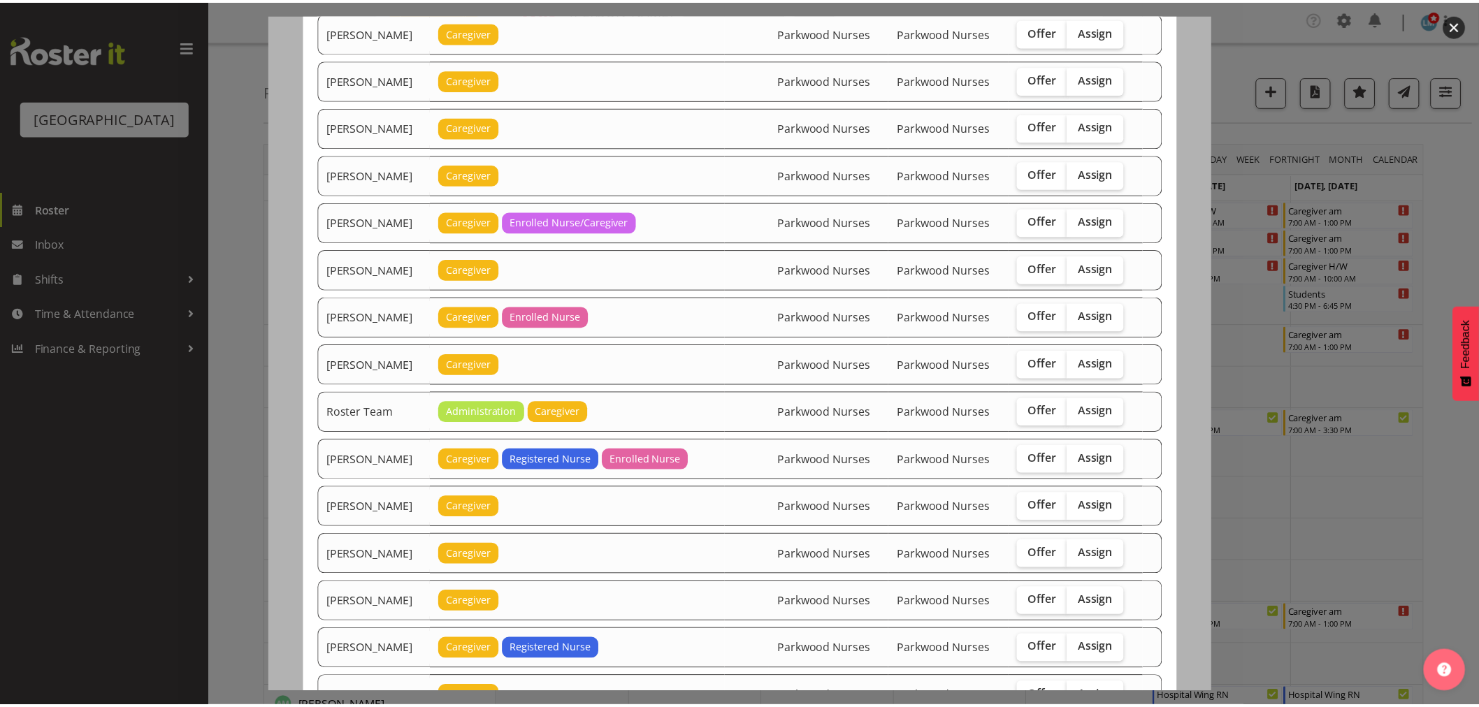
scroll to position [1705, 0]
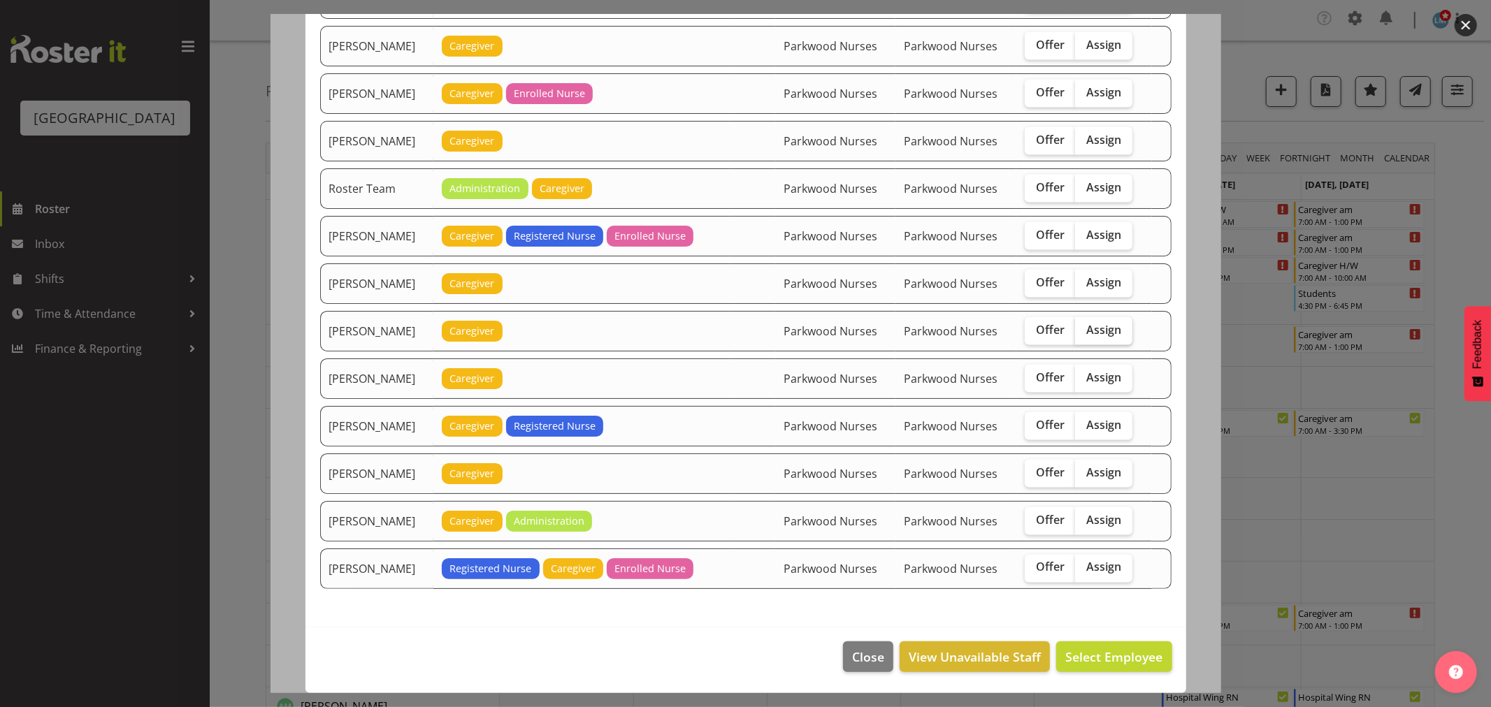
click at [1109, 326] on span "Assign" at bounding box center [1103, 330] width 35 height 14
click at [1084, 326] on input "Assign" at bounding box center [1079, 330] width 9 height 9
checkbox input "true"
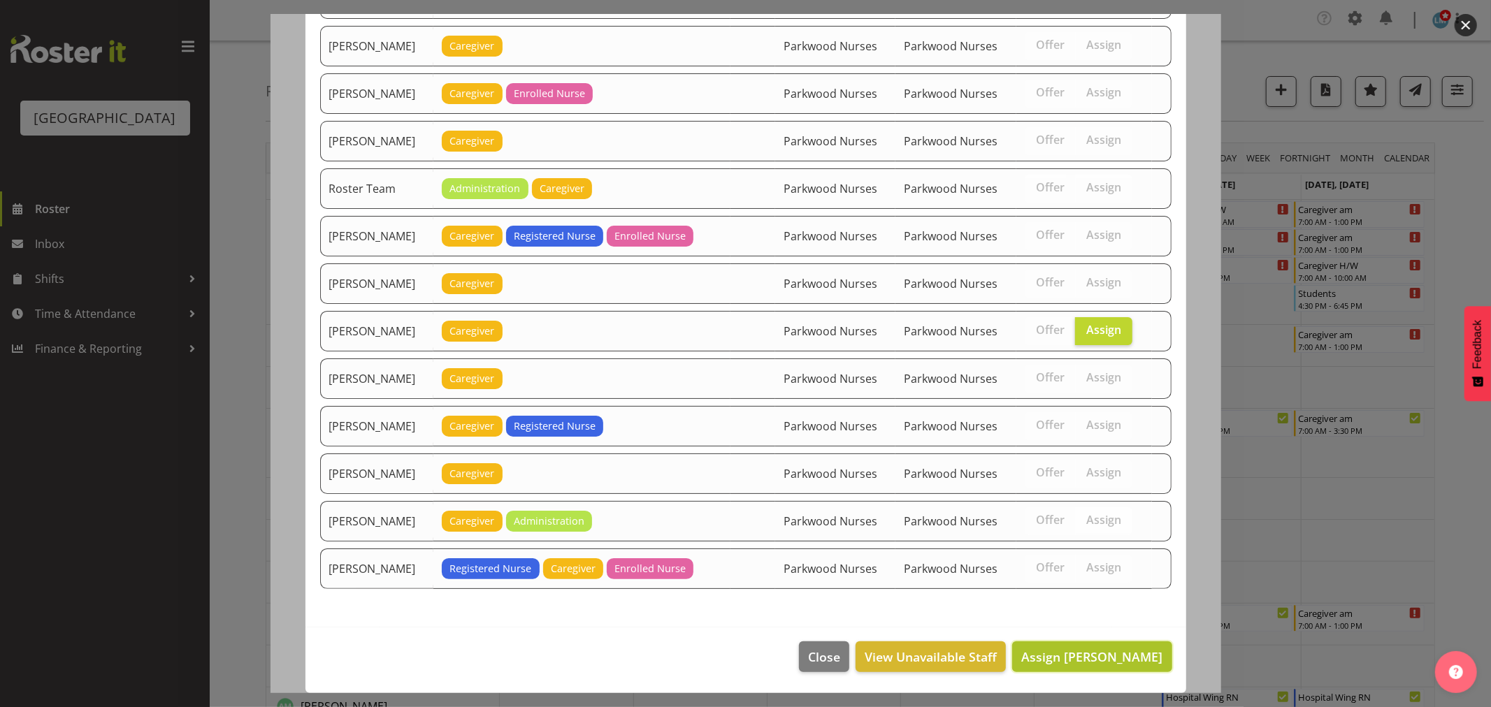
click at [1120, 668] on button "Assign Shania Ali" at bounding box center [1091, 657] width 159 height 31
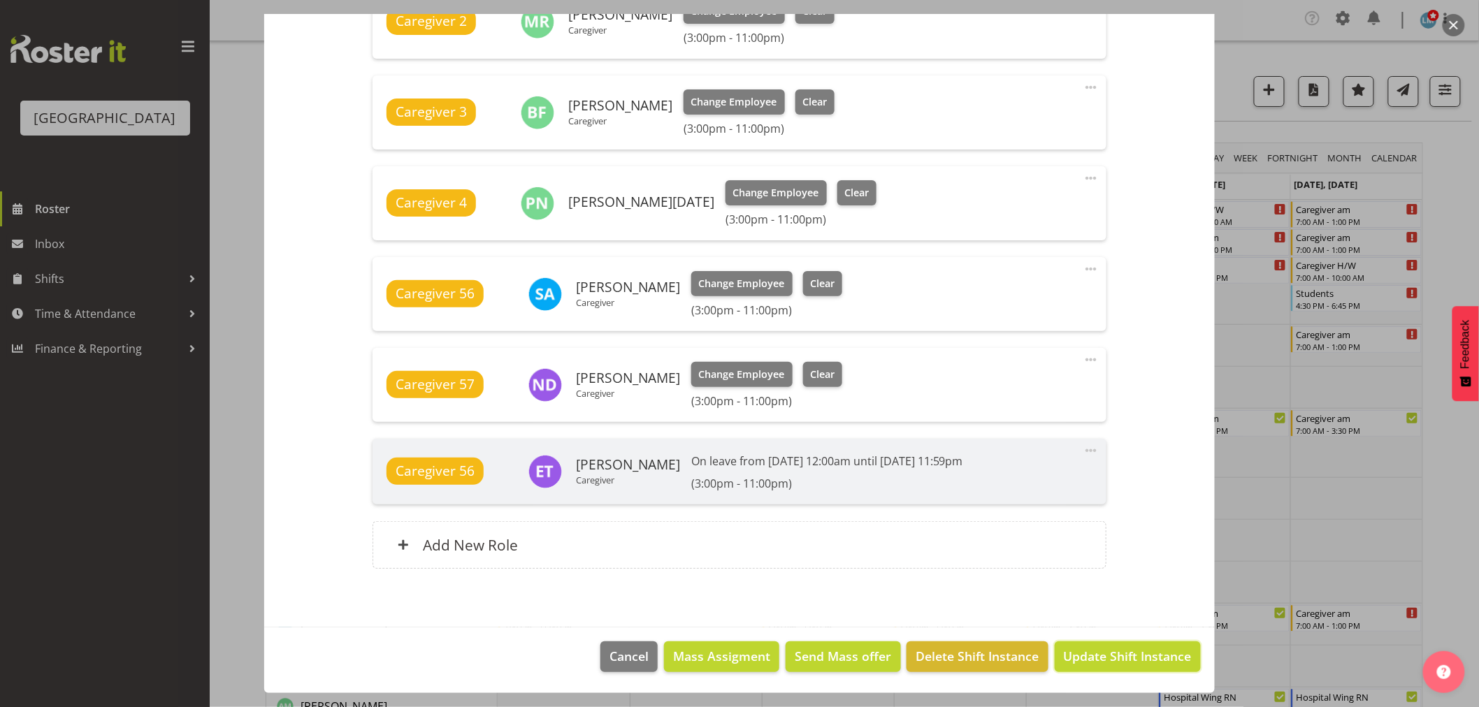
click at [1120, 668] on button "Update Shift Instance" at bounding box center [1128, 657] width 146 height 31
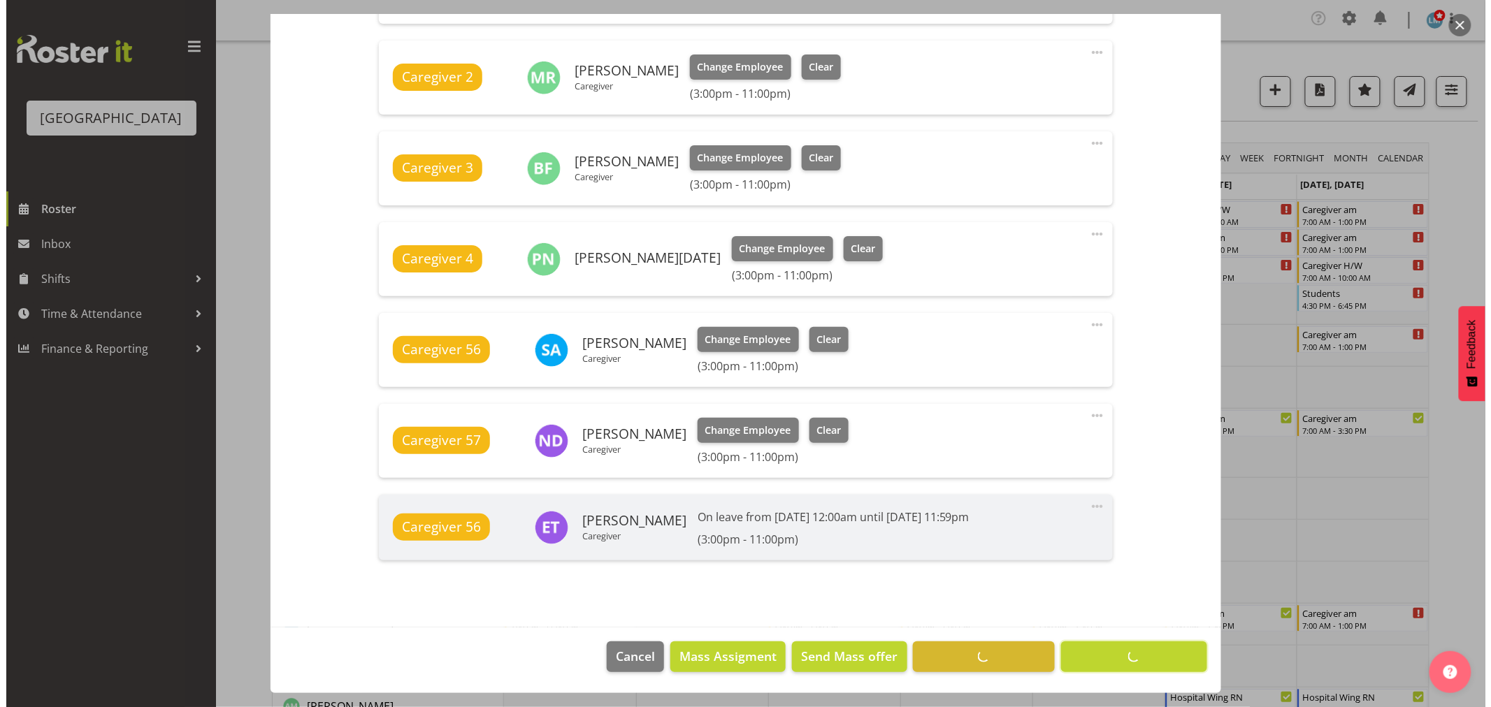
scroll to position [573, 0]
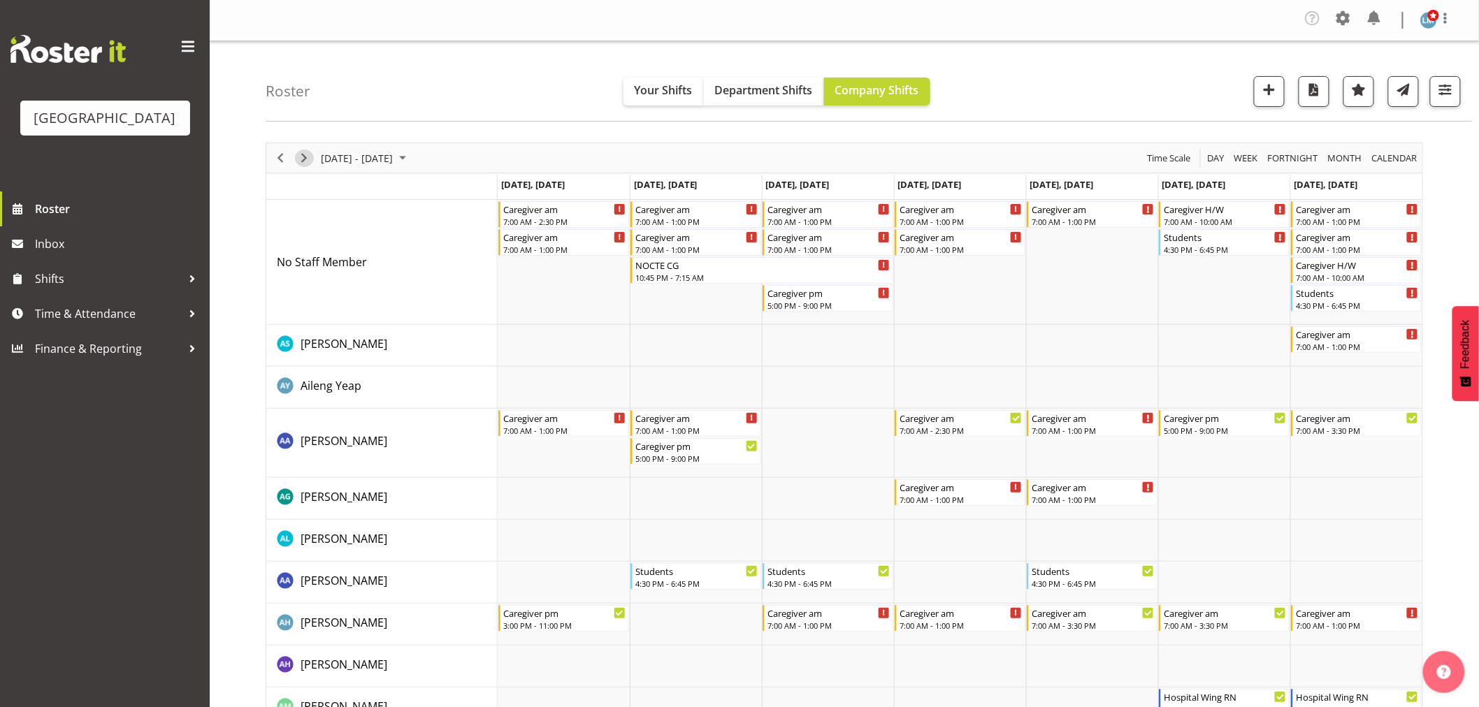
click at [308, 159] on span "Next" at bounding box center [304, 158] width 17 height 17
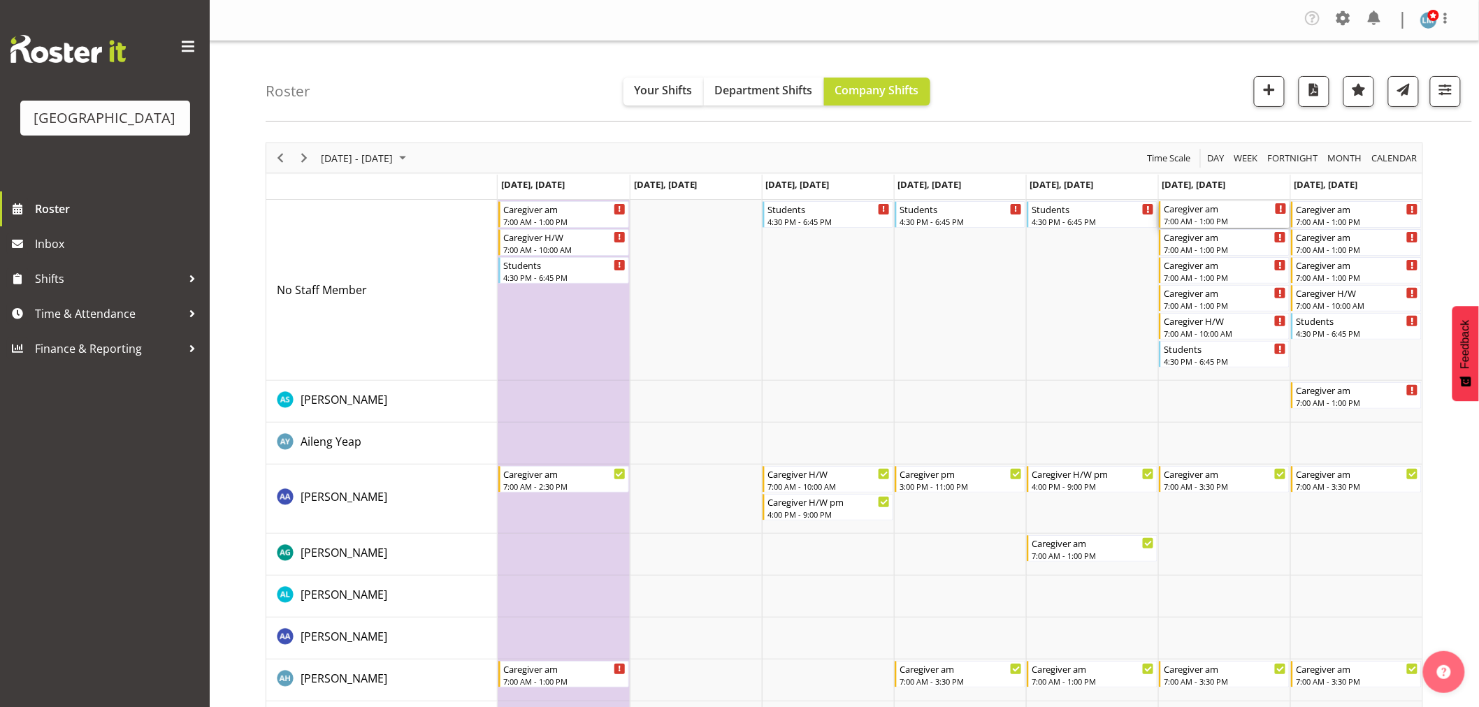
click at [1211, 219] on div "7:00 AM - 1:00 PM" at bounding box center [1225, 220] width 123 height 11
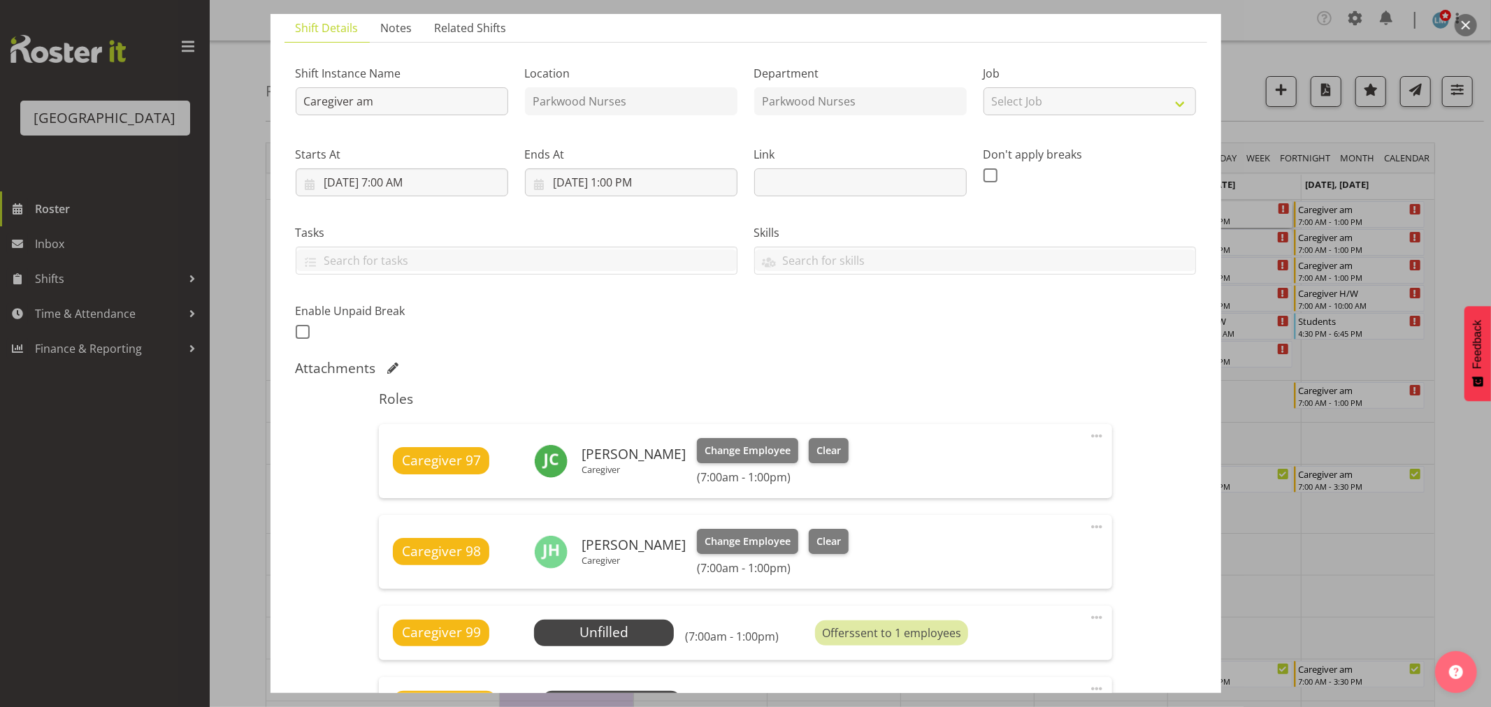
scroll to position [233, 0]
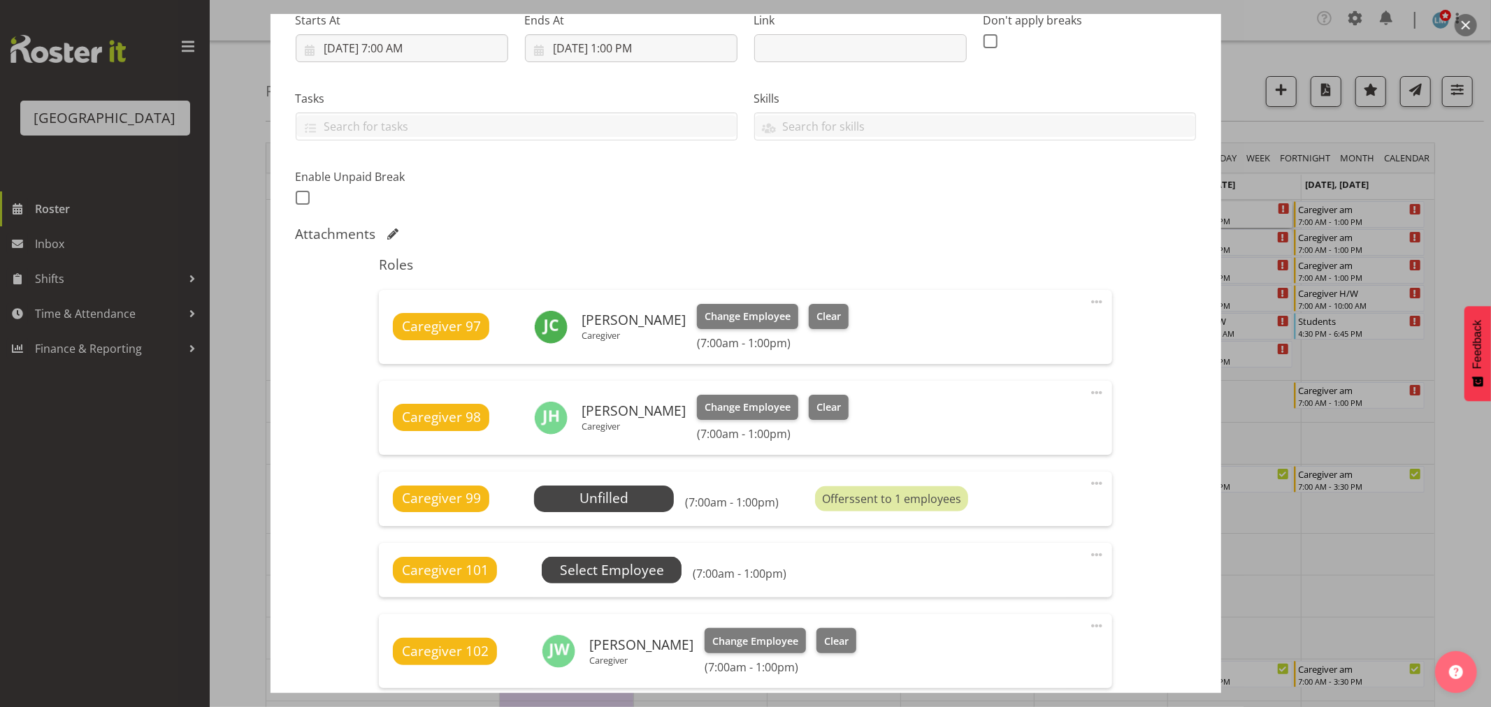
click at [0, 0] on span "Select Employee" at bounding box center [0, 0] width 0 height 0
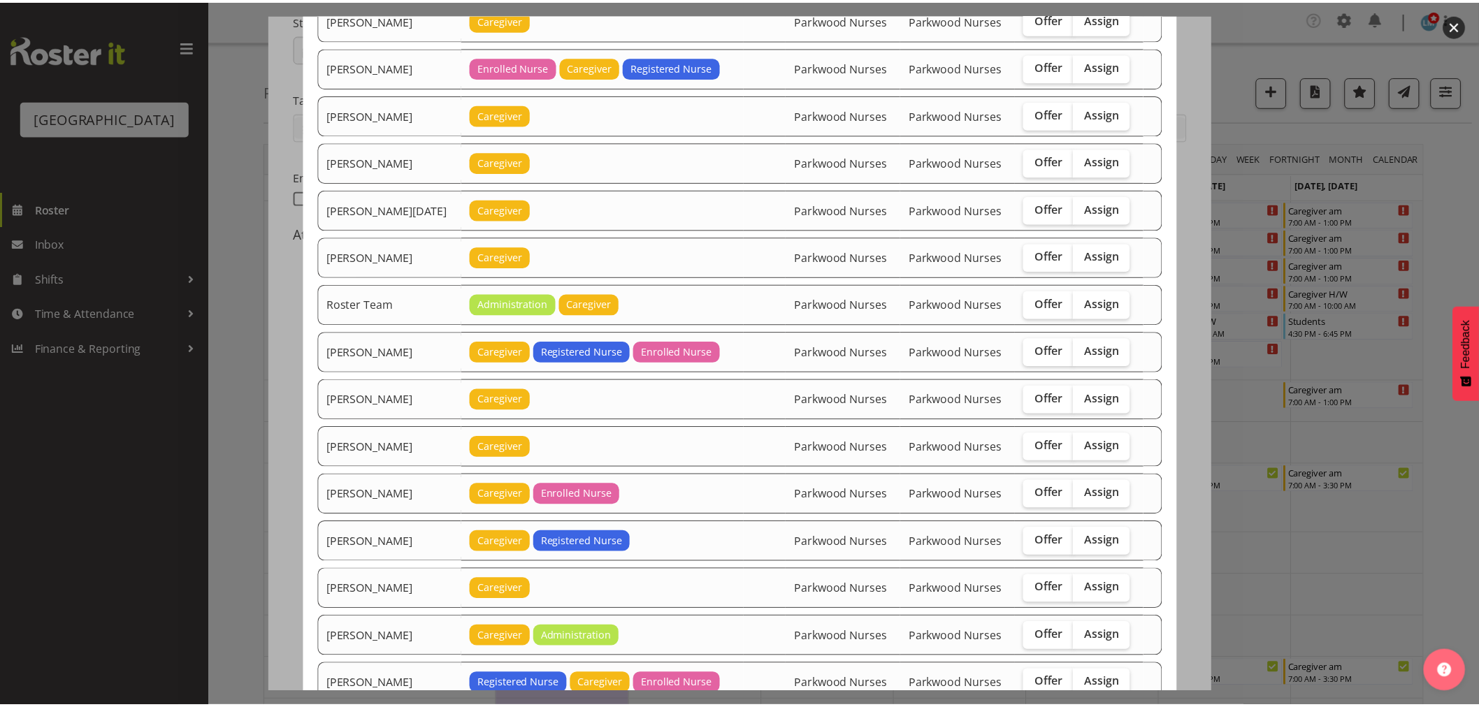
scroll to position [1752, 0]
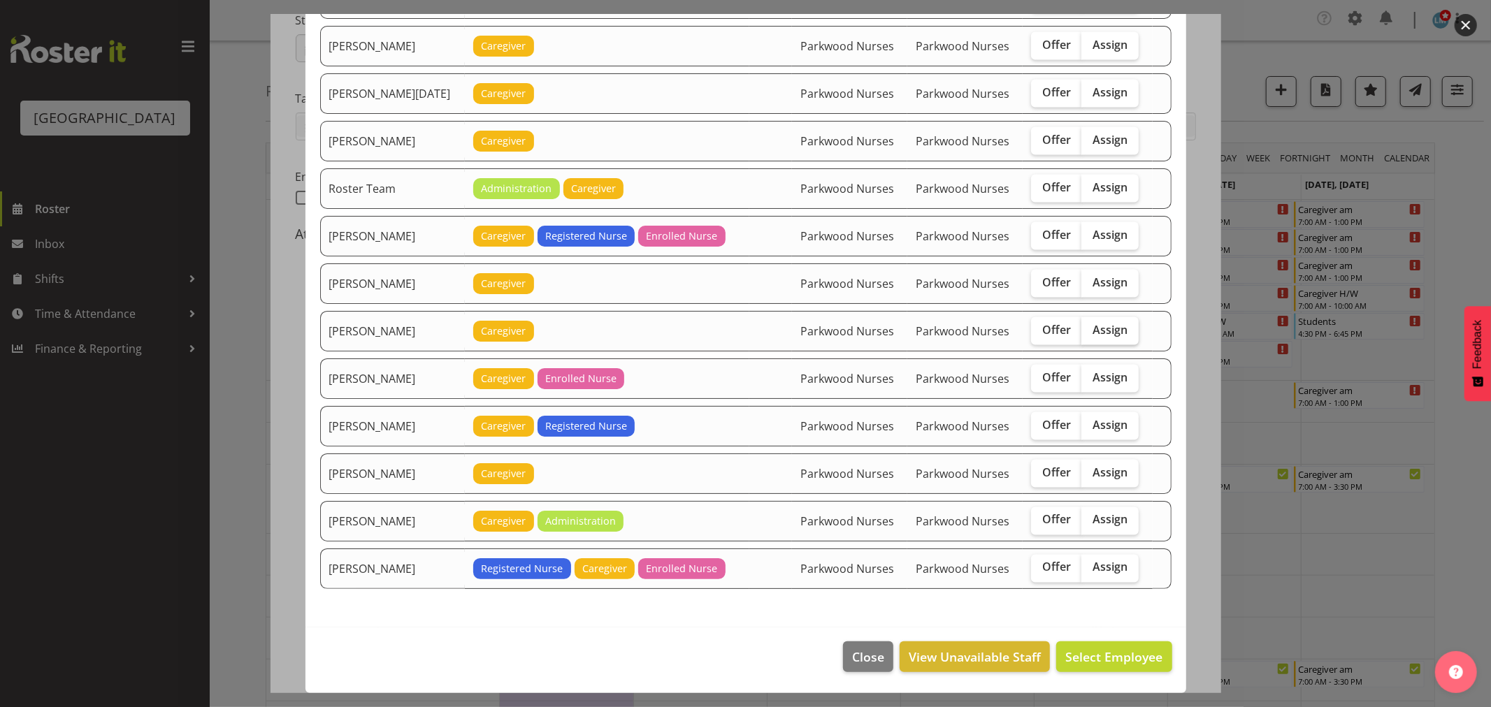
click at [1110, 331] on span "Assign" at bounding box center [1109, 330] width 35 height 14
click at [1090, 331] on input "Assign" at bounding box center [1085, 330] width 9 height 9
checkbox input "true"
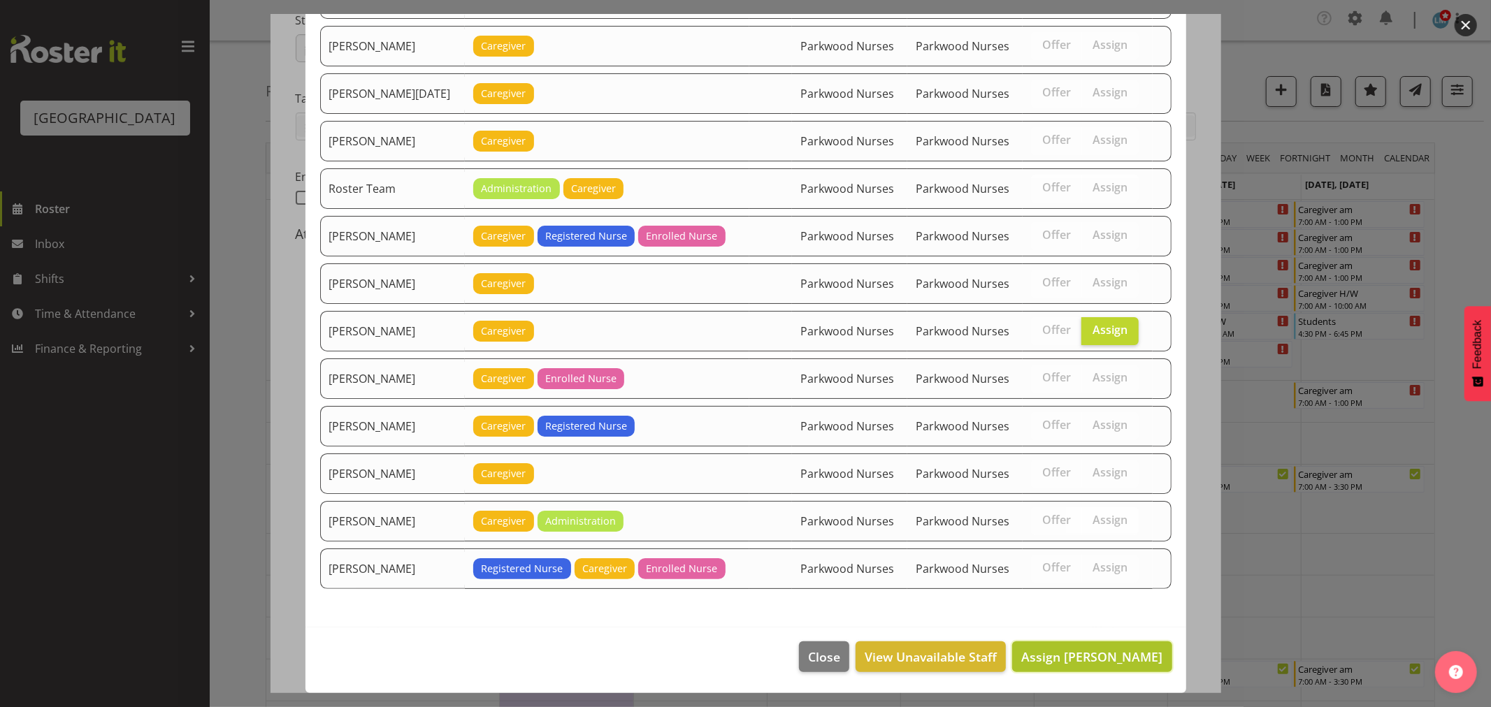
click at [1092, 652] on span "Assign Shania Ali" at bounding box center [1091, 657] width 141 height 17
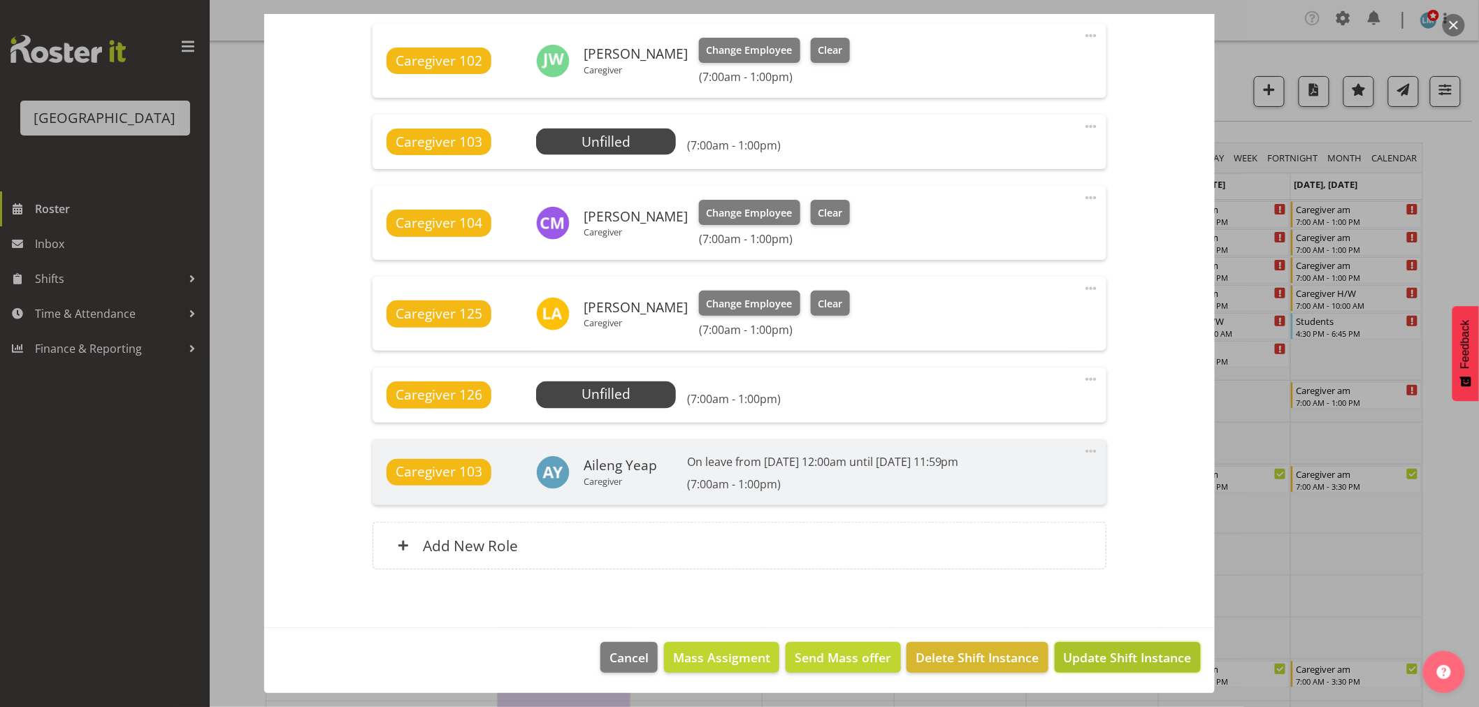
click at [1121, 651] on span "Update Shift Instance" at bounding box center [1128, 658] width 128 height 18
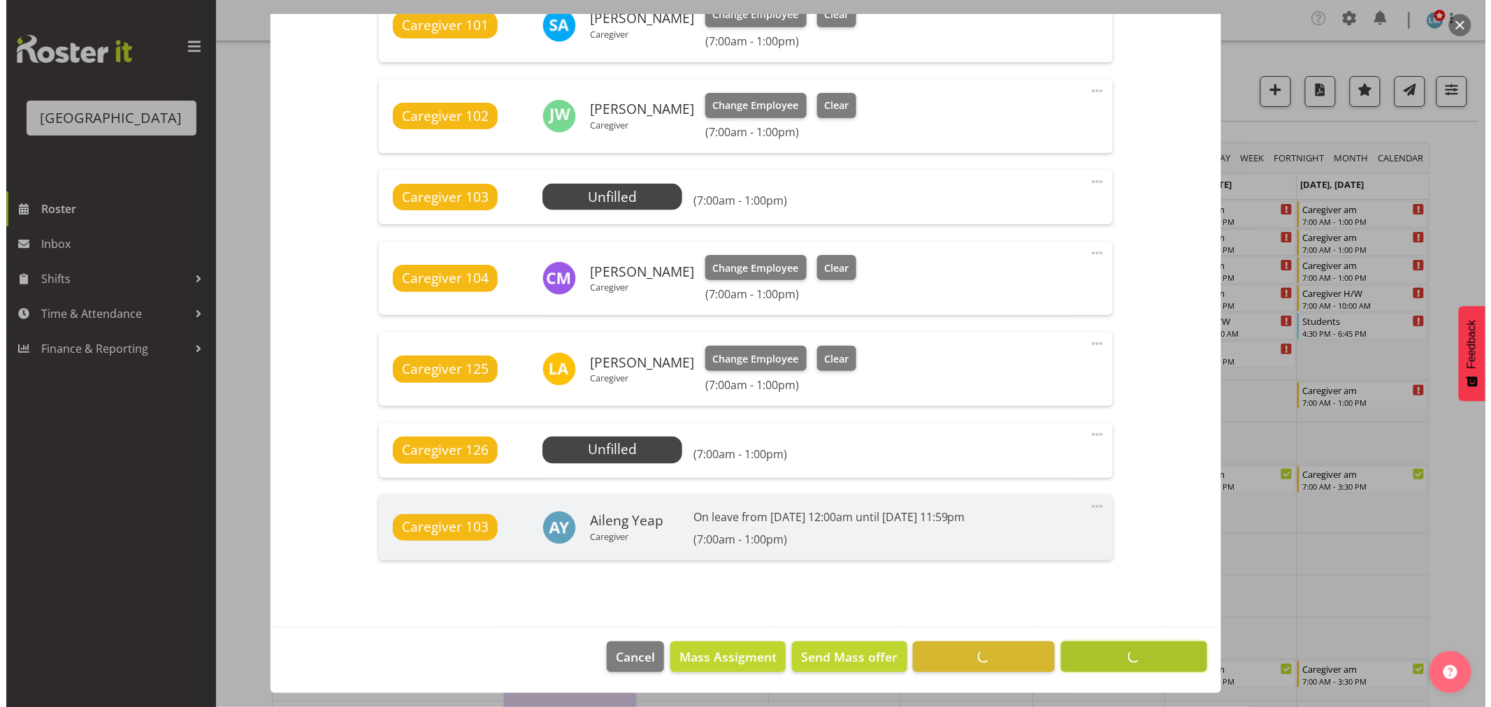
scroll to position [787, 0]
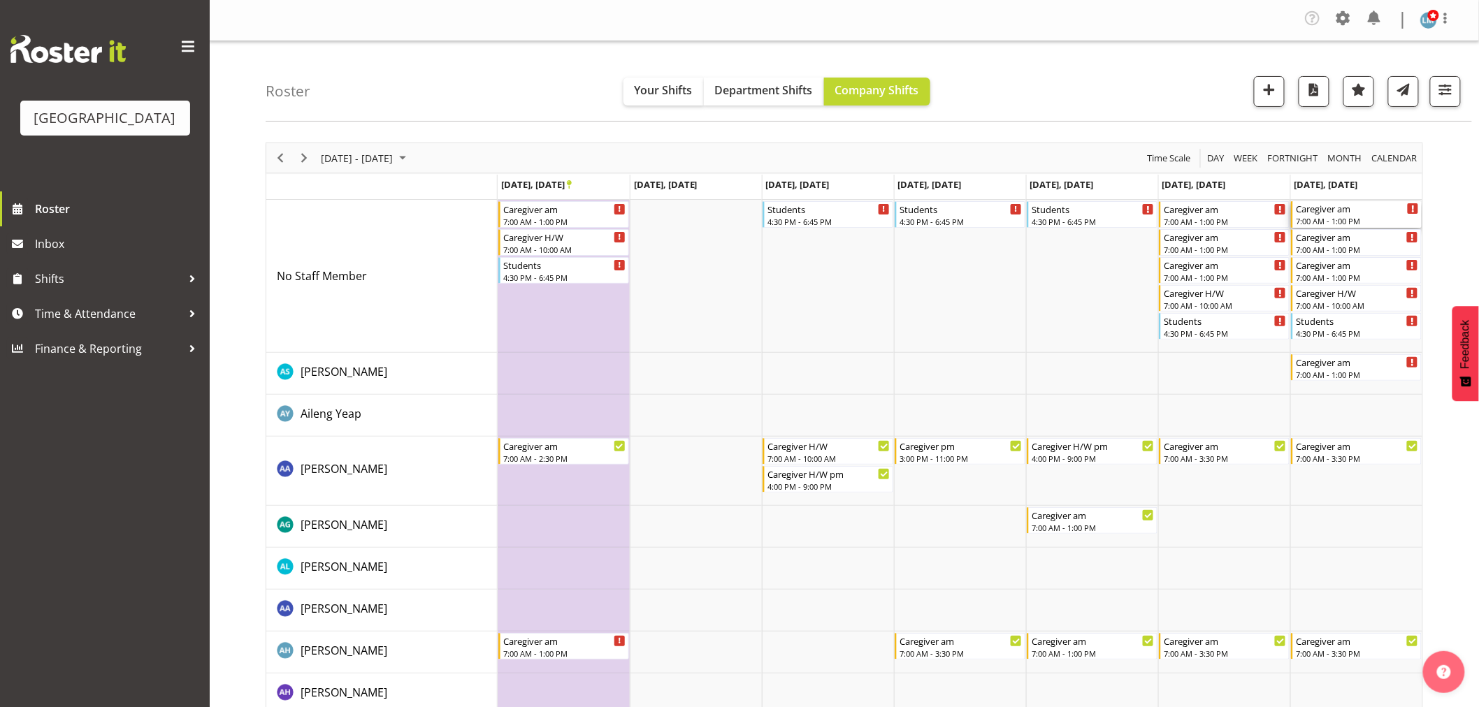
click at [1349, 215] on div "Caregiver am 7:00 AM - 1:00 PM" at bounding box center [1357, 214] width 123 height 27
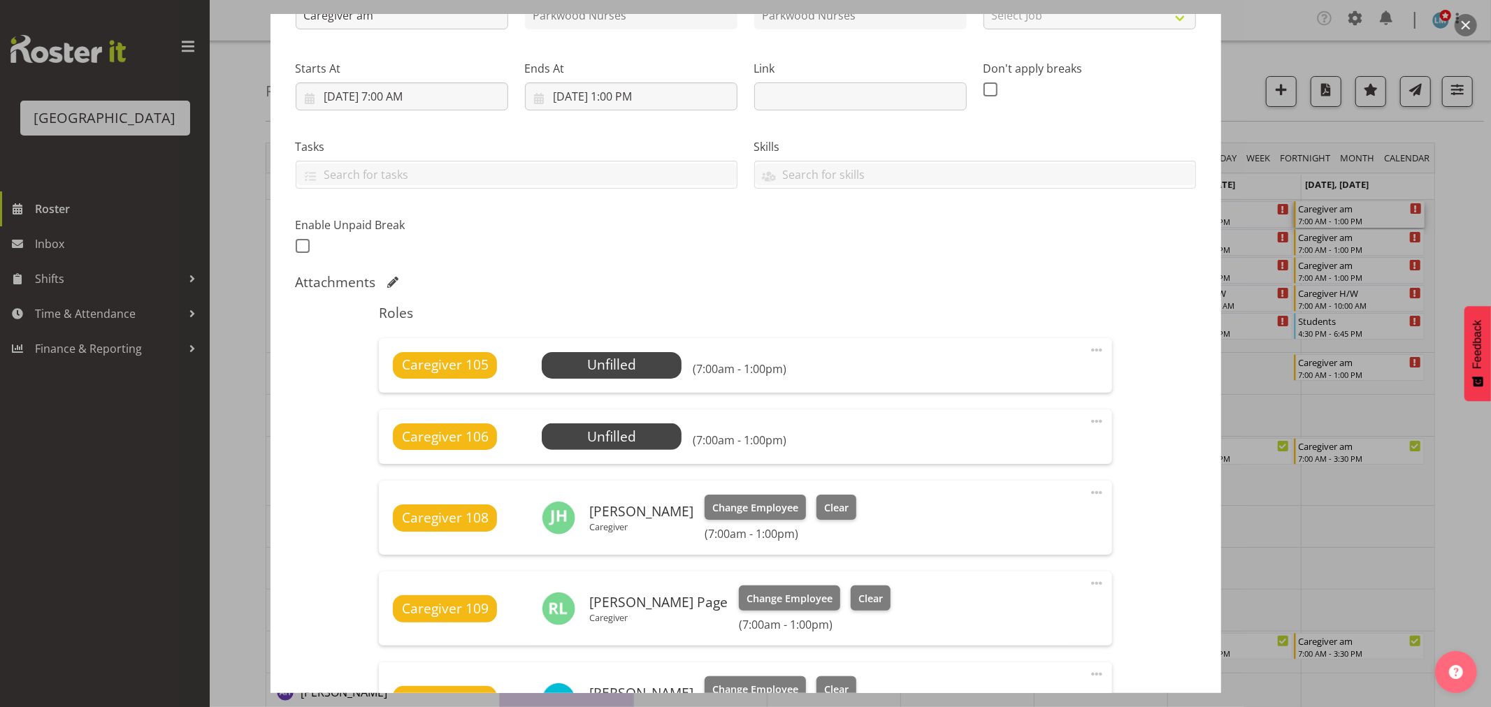
scroll to position [388, 0]
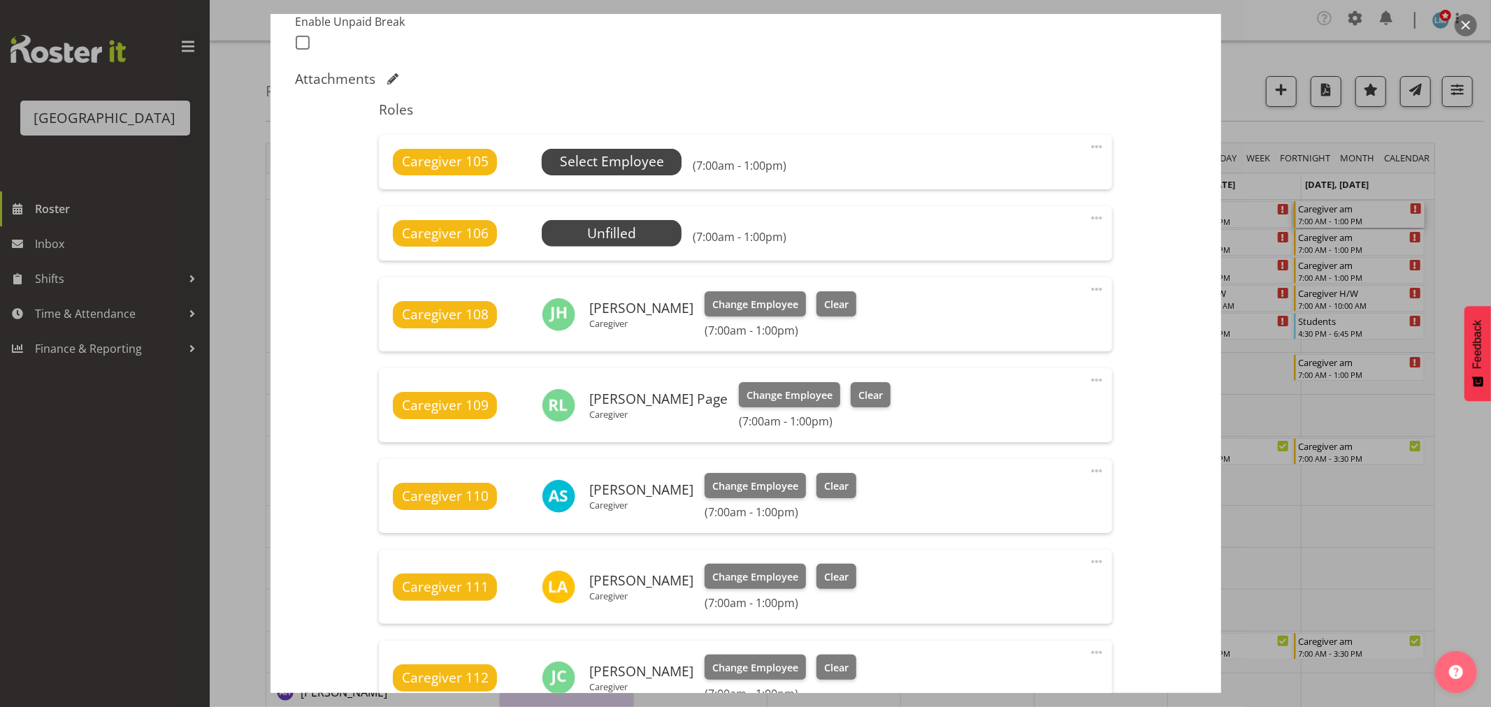
click at [645, 163] on span "Select Employee" at bounding box center [612, 162] width 104 height 20
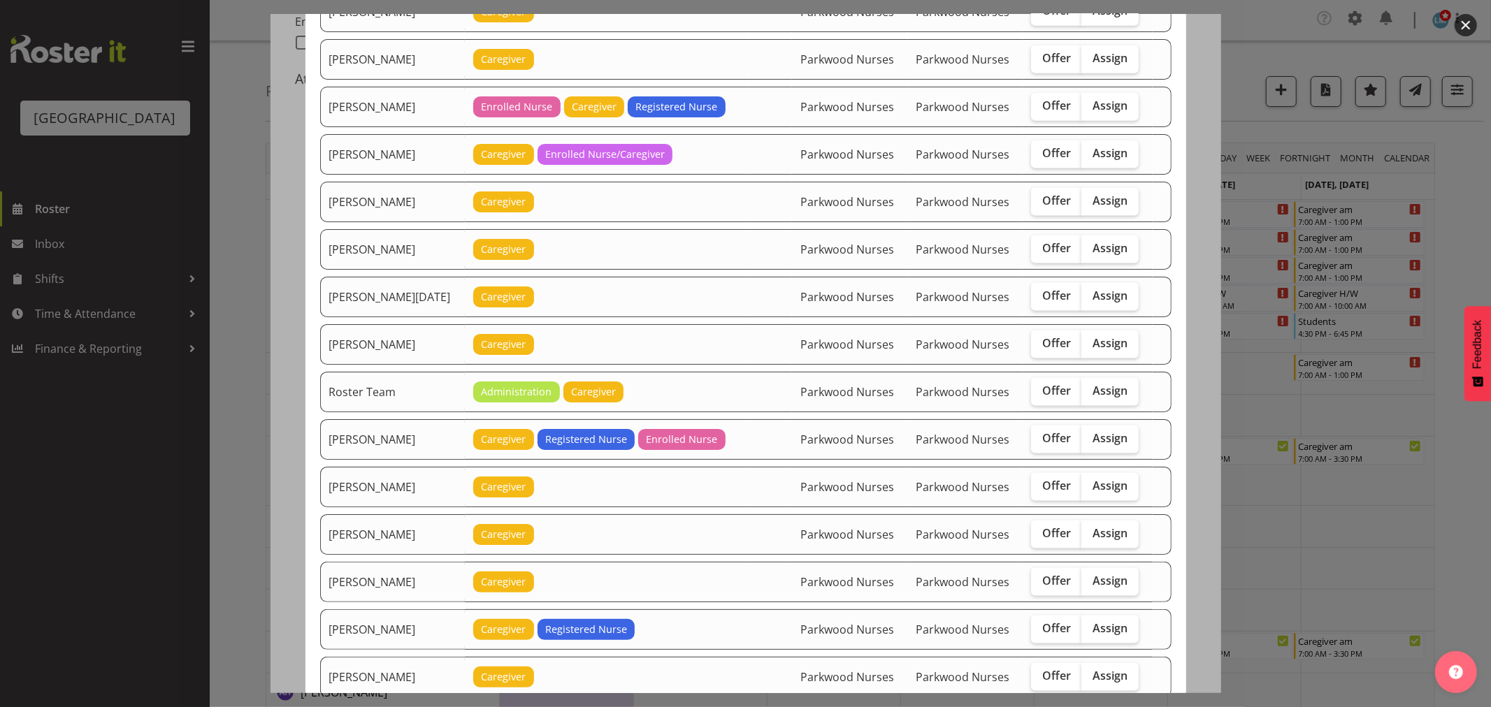
scroll to position [1553, 0]
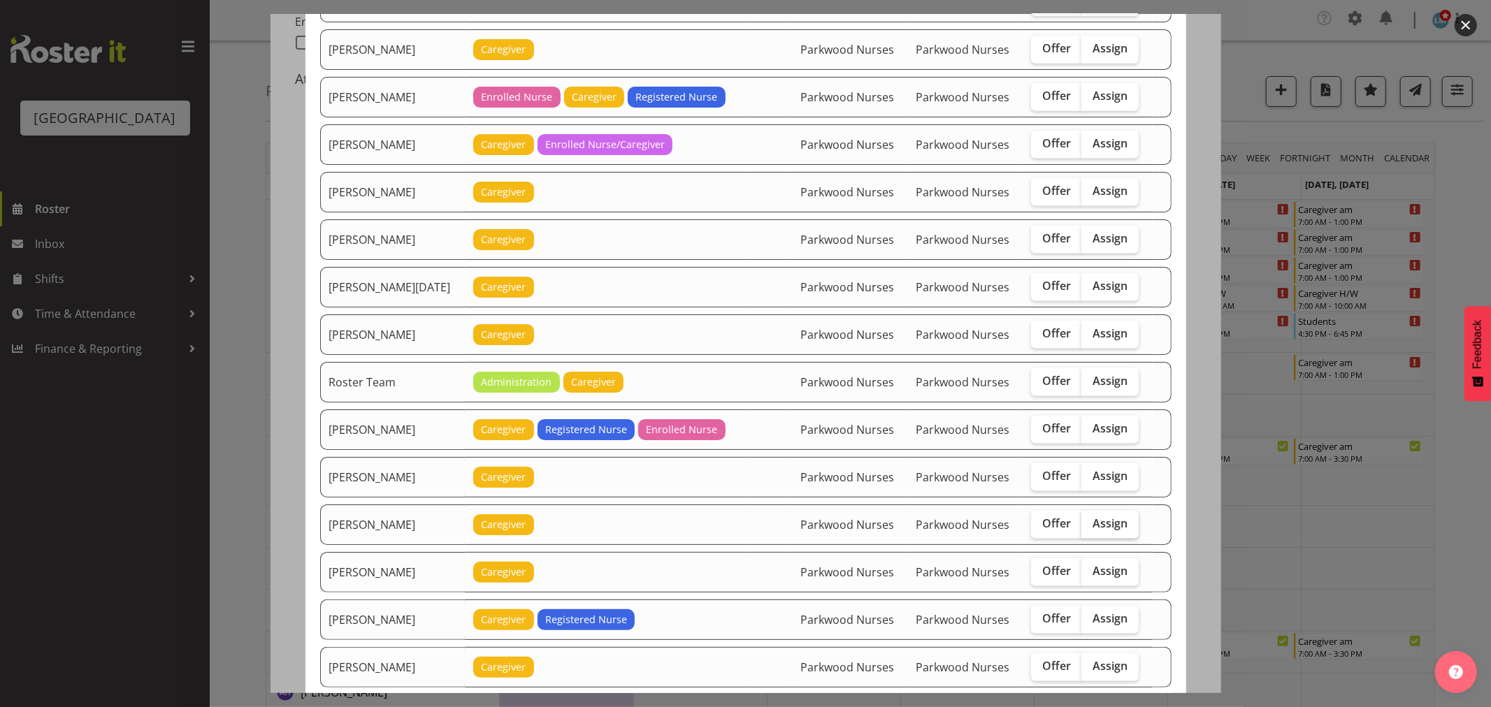
click at [1099, 537] on label "Assign" at bounding box center [1109, 525] width 57 height 28
click at [1090, 528] on input "Assign" at bounding box center [1085, 523] width 9 height 9
checkbox input "true"
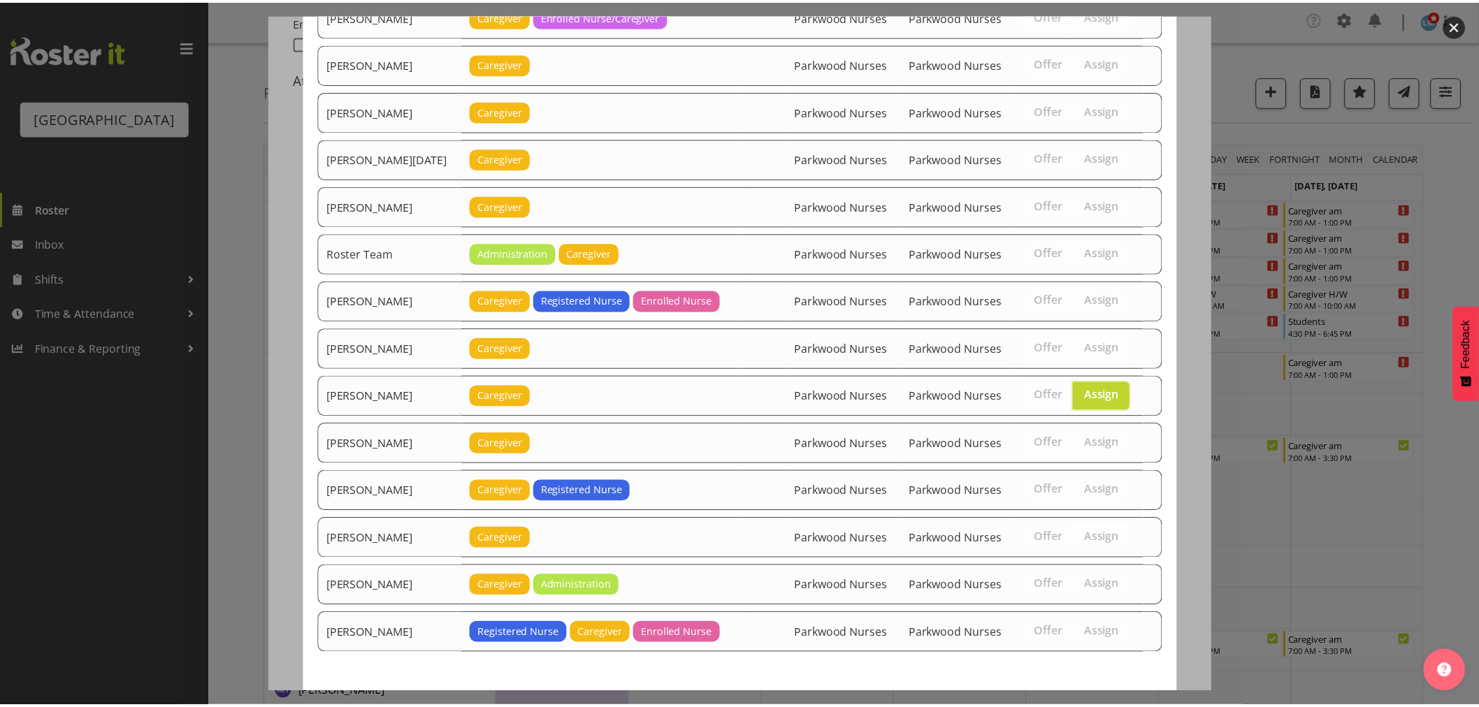
scroll to position [1752, 0]
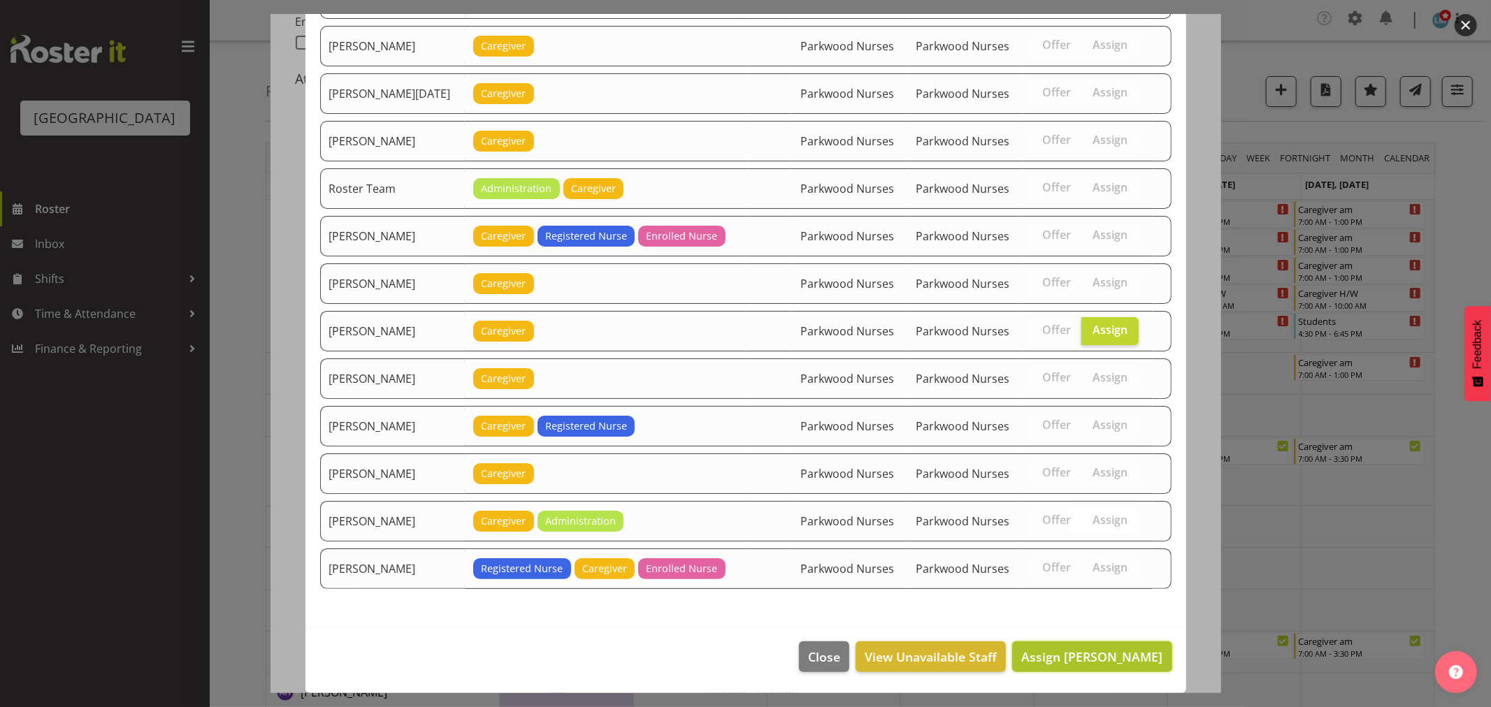
click at [1115, 654] on span "Assign Shania Ali" at bounding box center [1091, 657] width 141 height 17
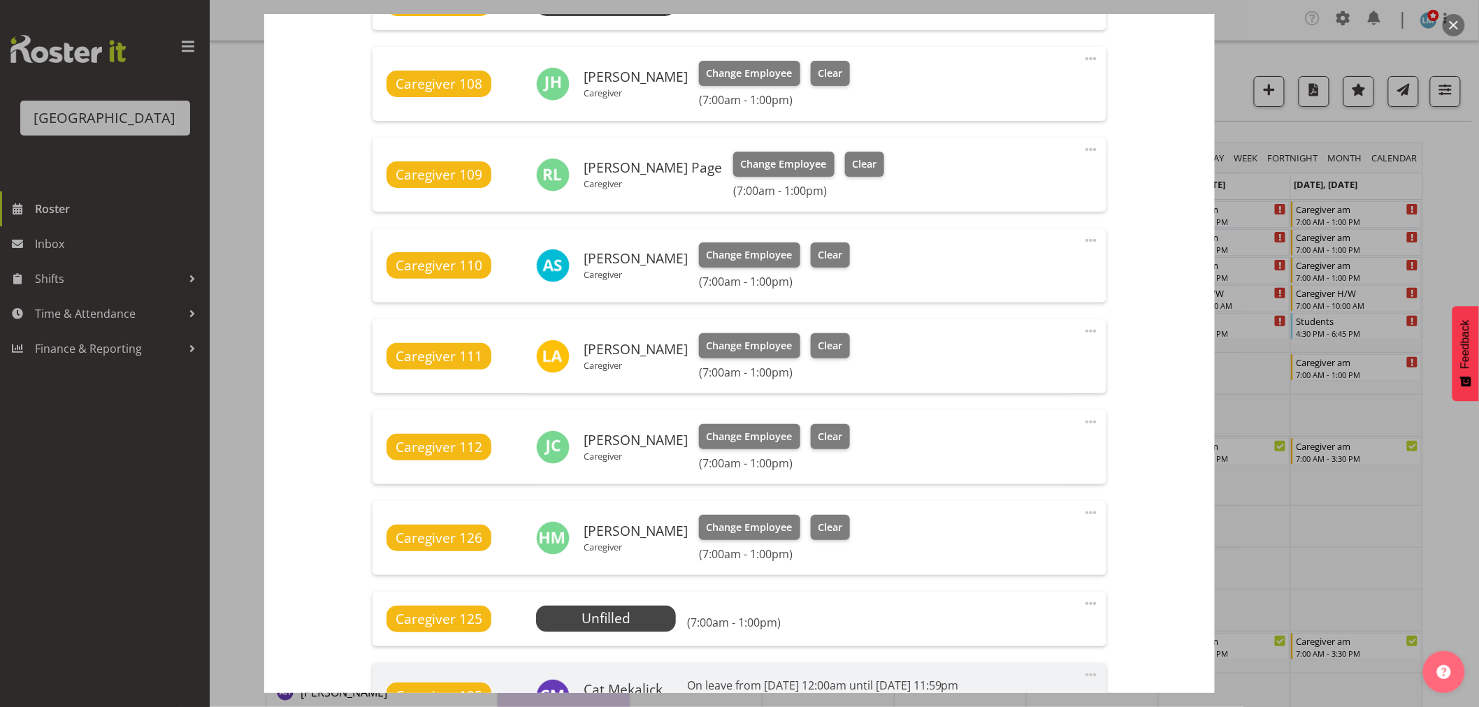
scroll to position [932, 0]
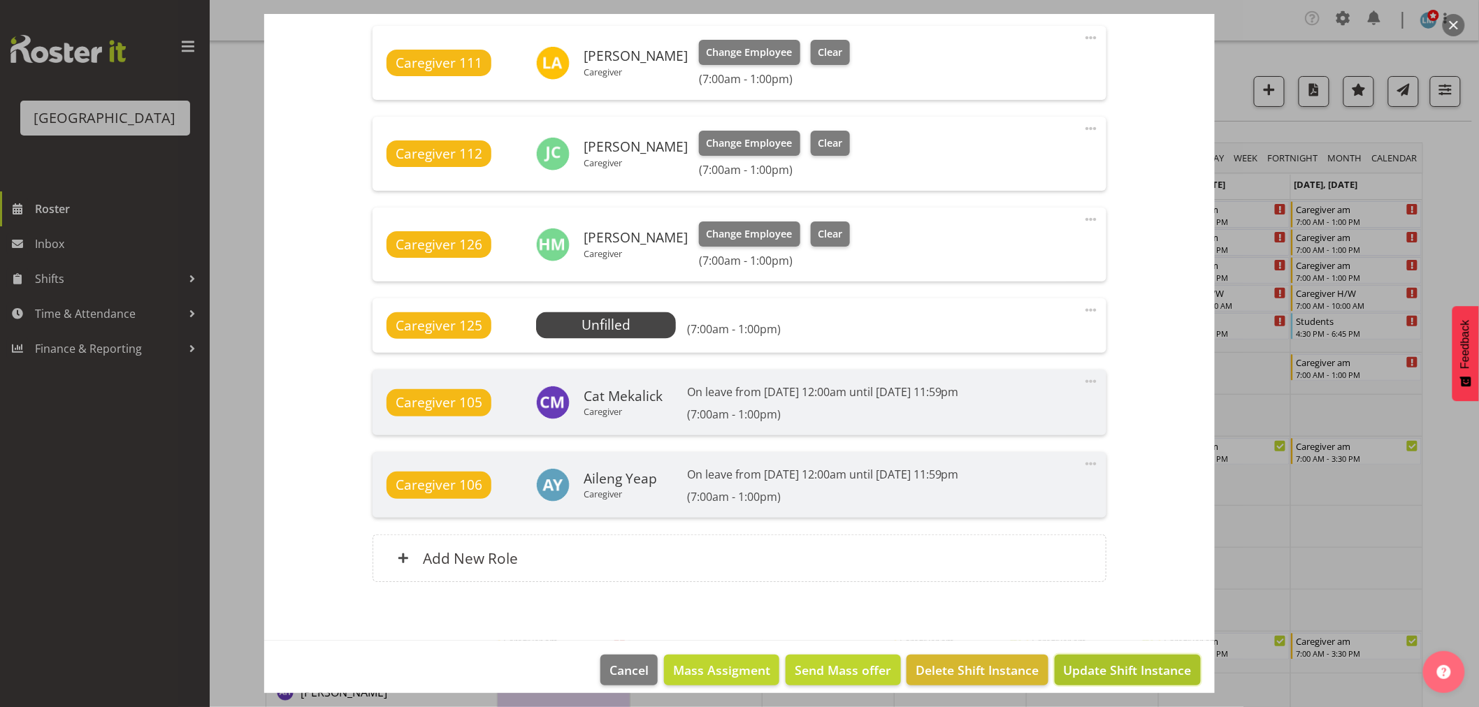
click at [1113, 663] on span "Update Shift Instance" at bounding box center [1128, 670] width 128 height 18
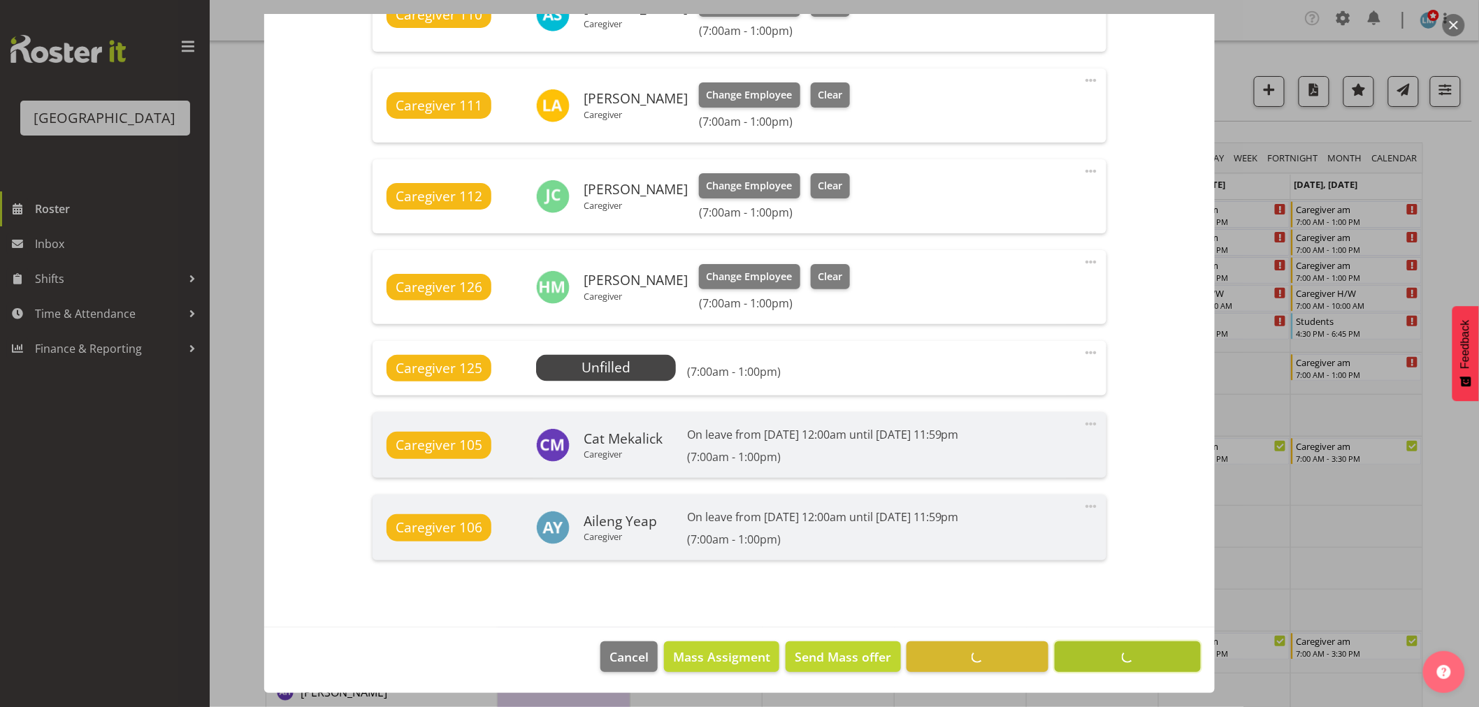
scroll to position [889, 0]
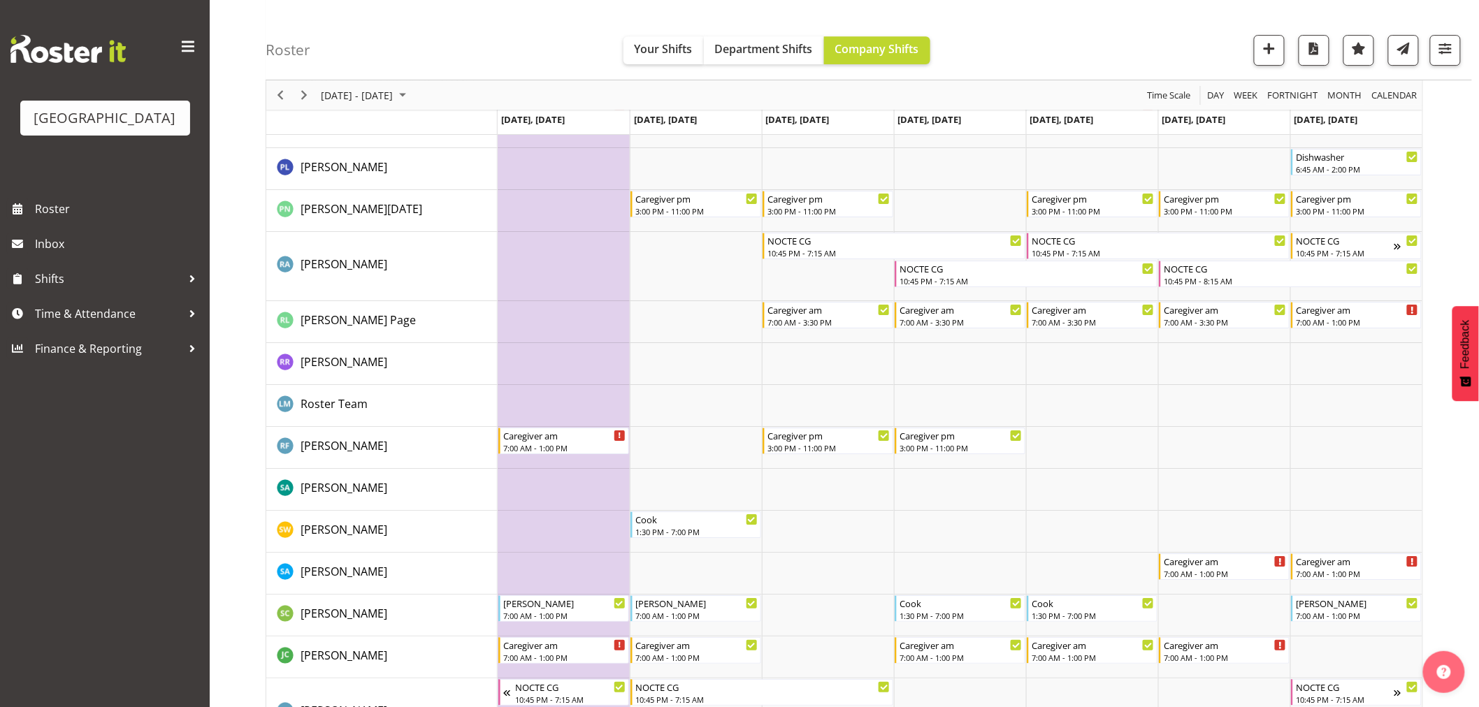
scroll to position [4115, 0]
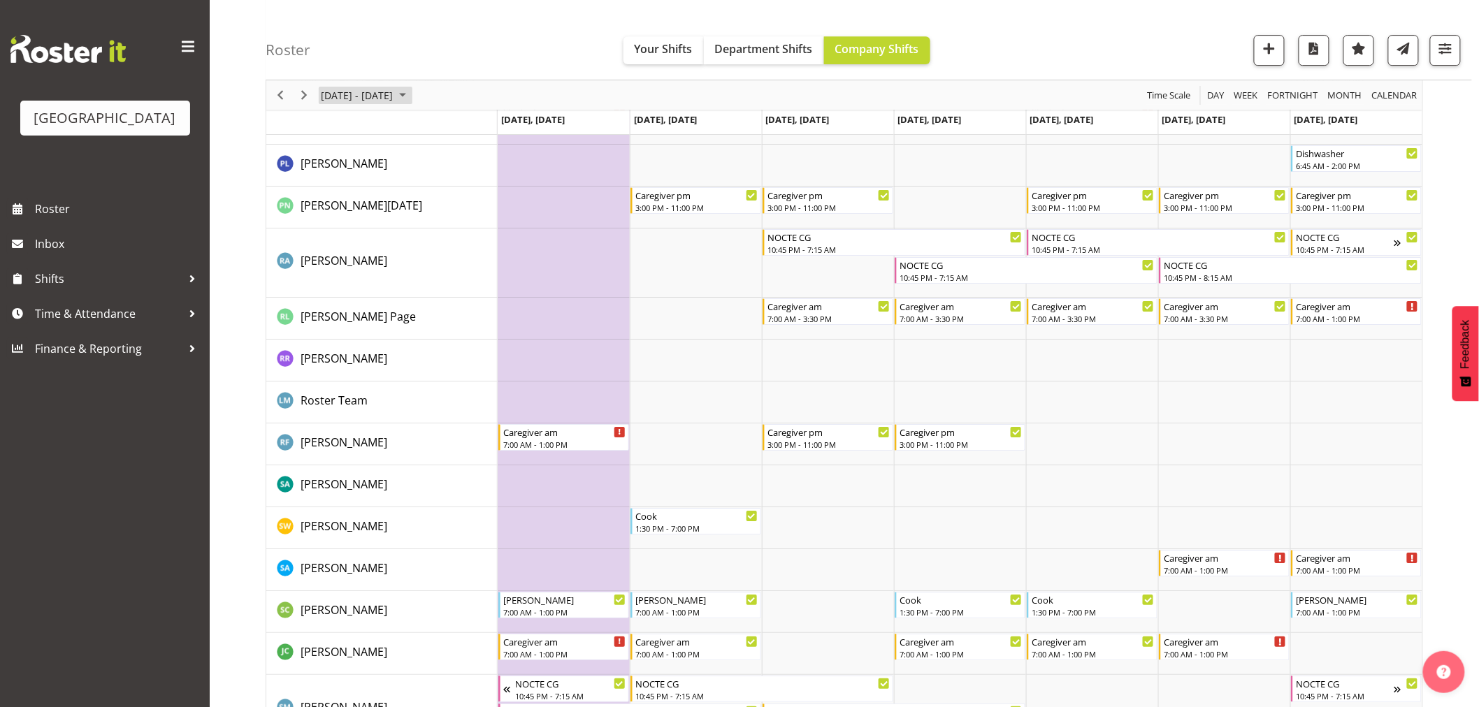
click at [411, 91] on span "September 22 - 28, 2025" at bounding box center [402, 95] width 17 height 17
click at [445, 127] on span "previous month" at bounding box center [443, 129] width 24 height 25
click at [453, 271] on span "30" at bounding box center [447, 273] width 21 height 21
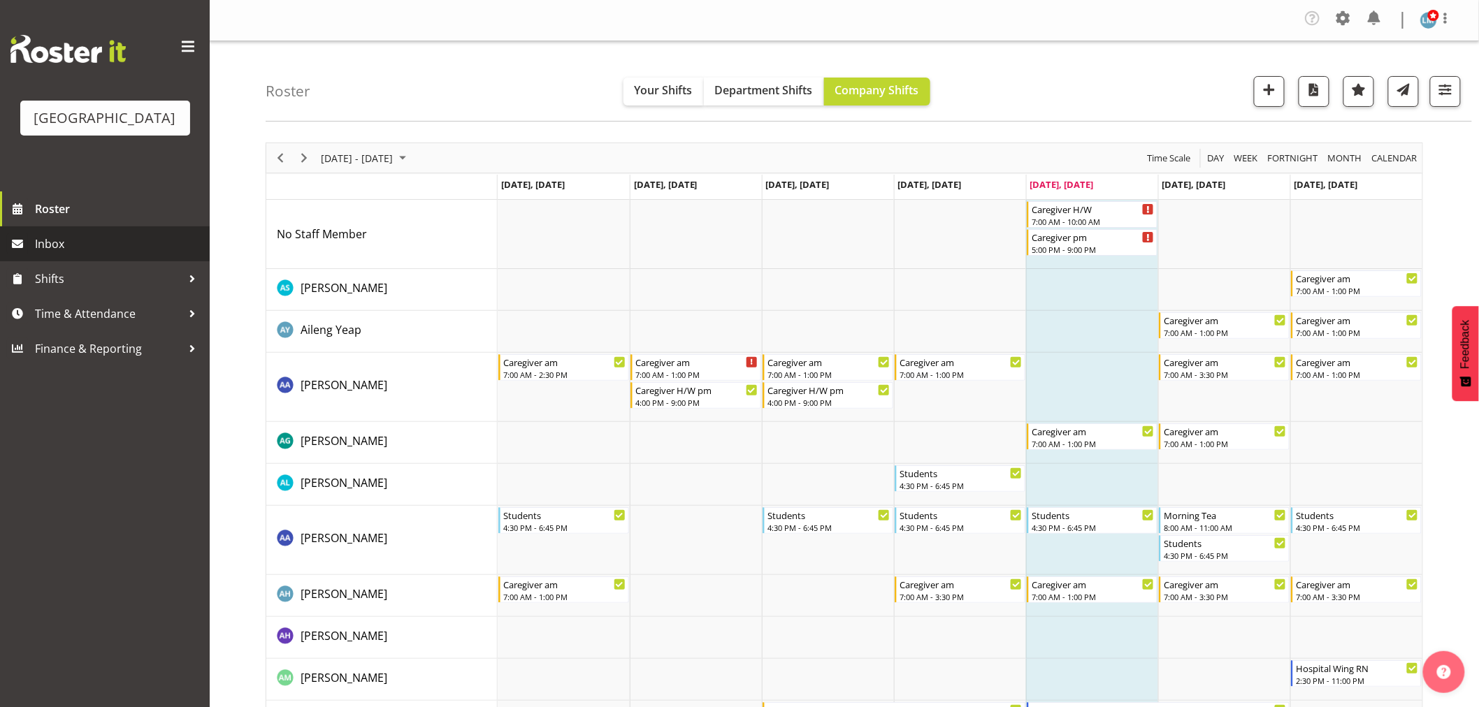
click at [55, 254] on span "Inbox" at bounding box center [119, 243] width 168 height 21
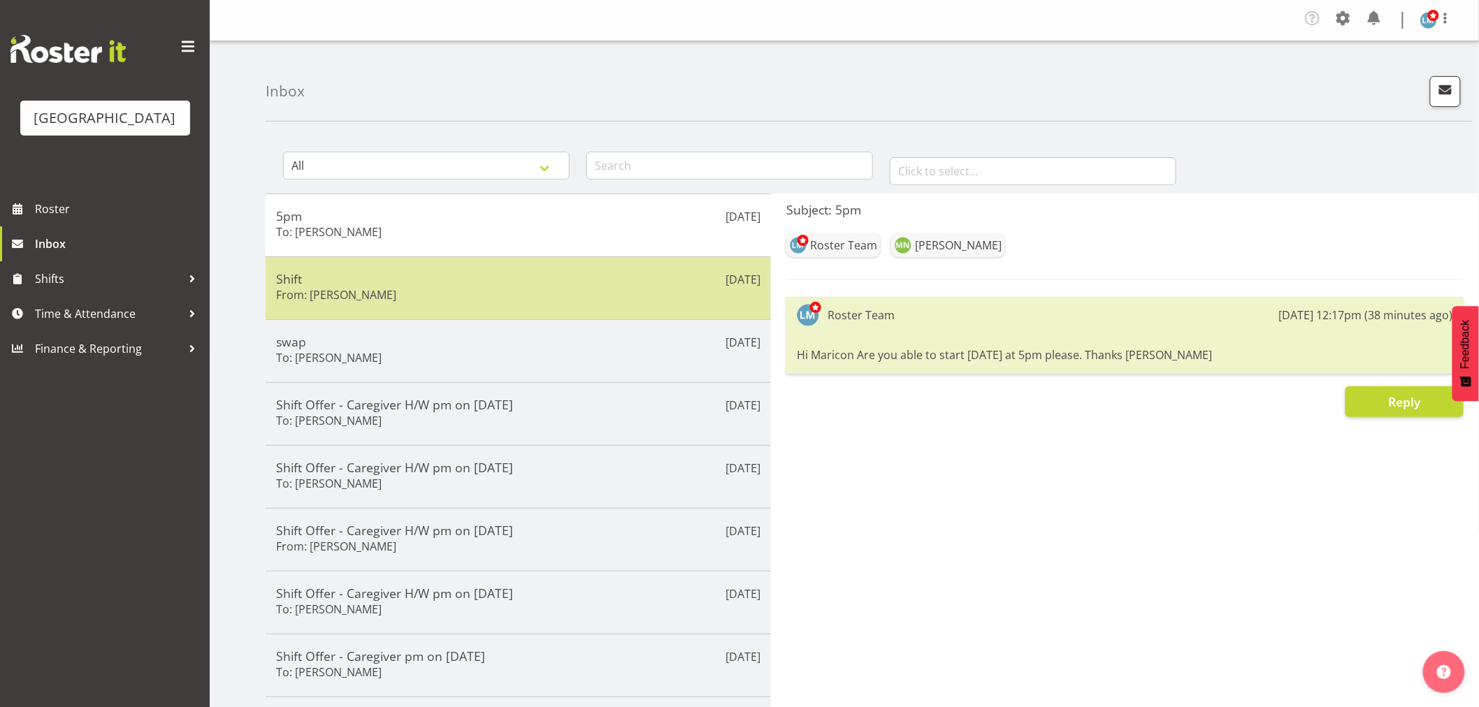
click at [433, 290] on div "Shift From: [PERSON_NAME]" at bounding box center [518, 288] width 484 height 34
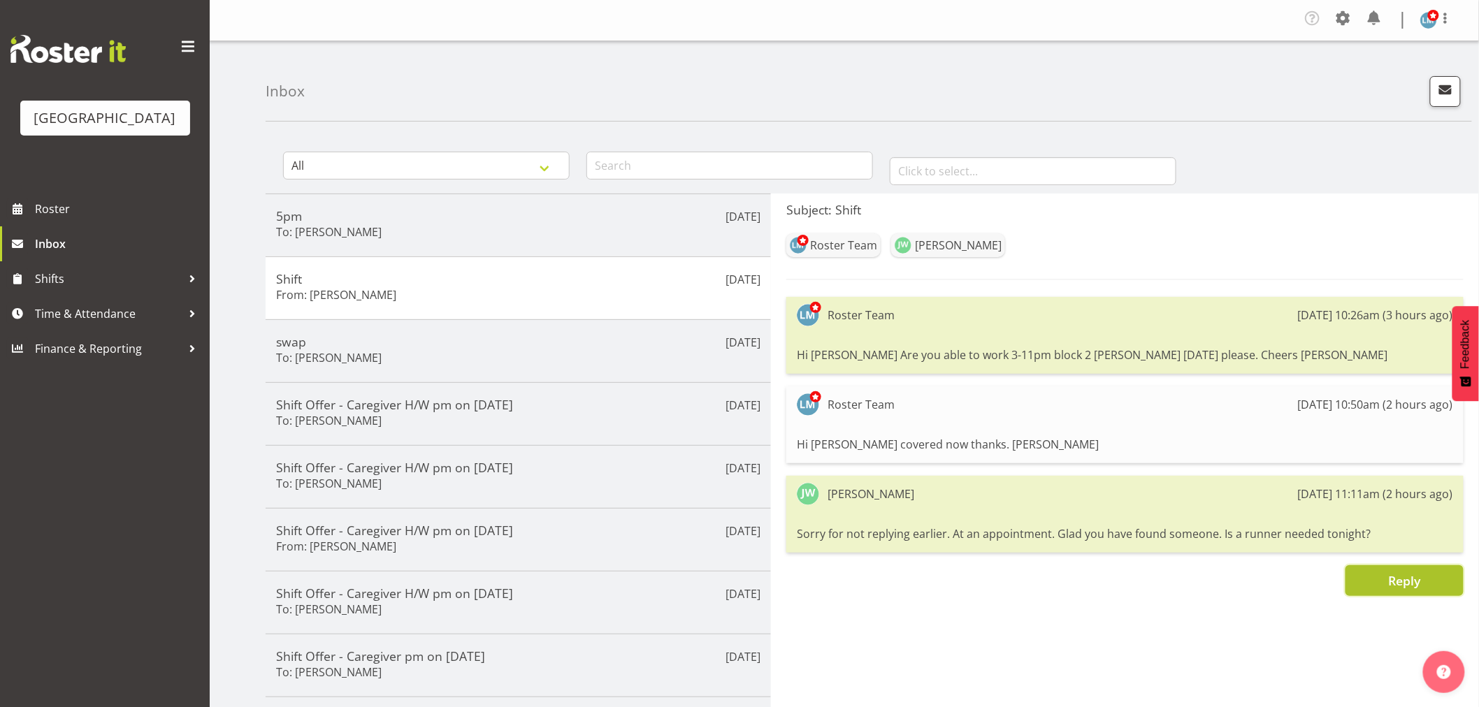
click at [1393, 574] on span "Reply" at bounding box center [1404, 580] width 32 height 17
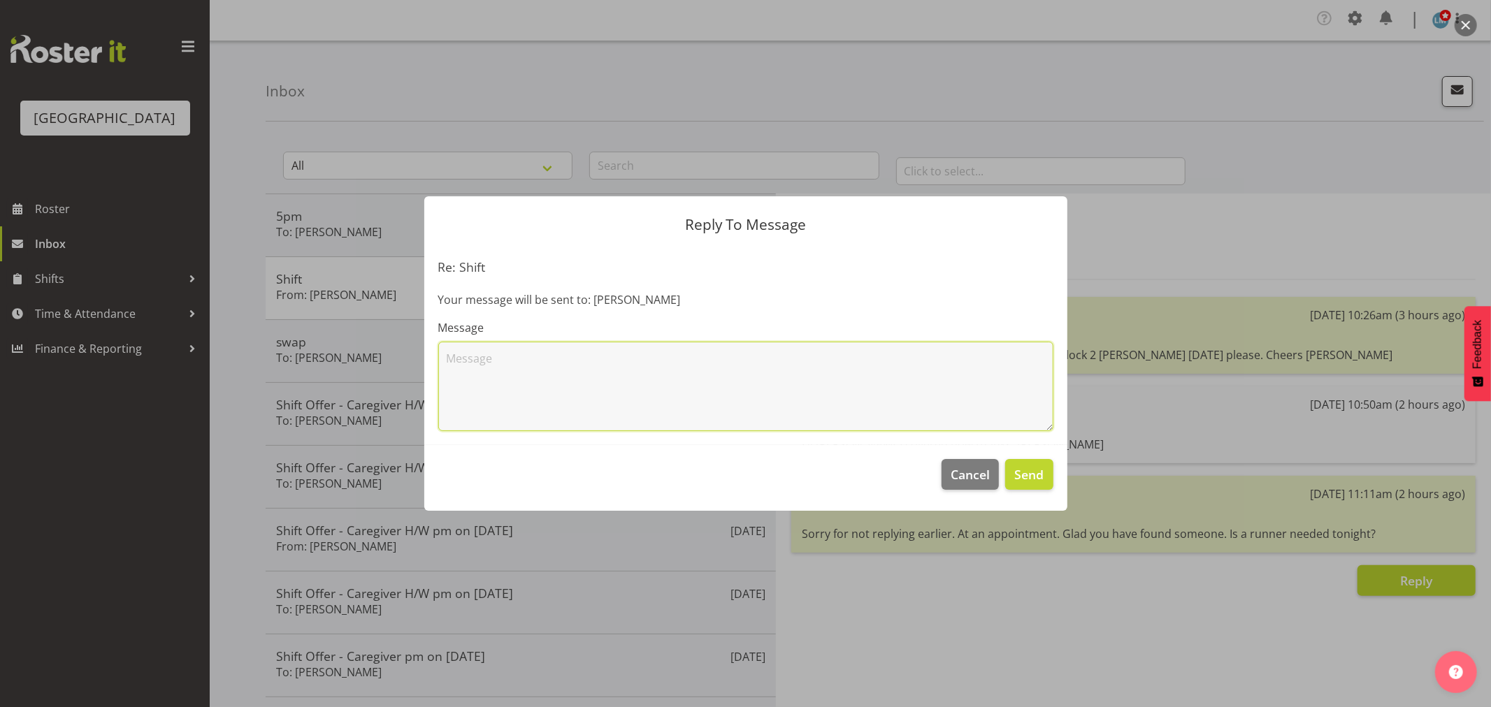
click at [682, 369] on textarea at bounding box center [745, 386] width 615 height 89
type textarea "All sorted.. Thanks"
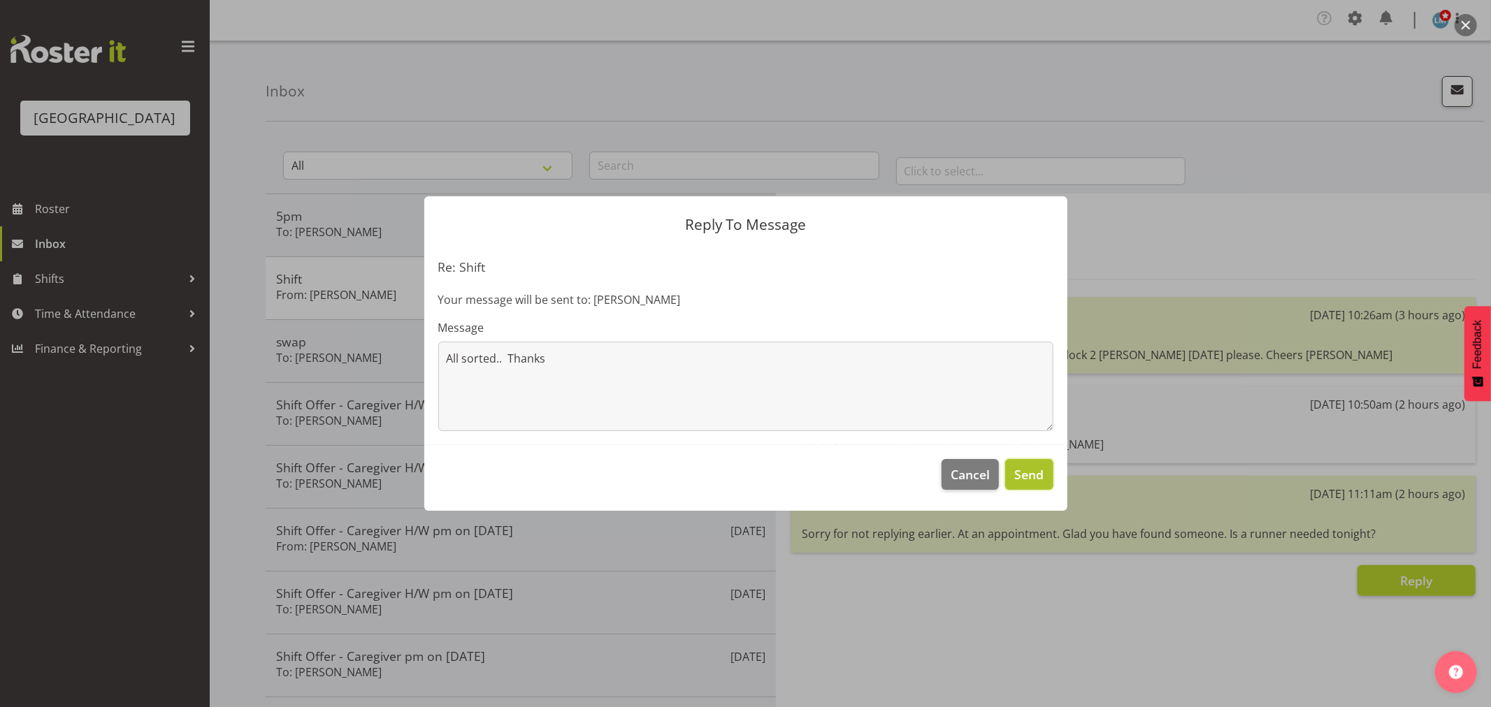
click at [1038, 473] on span "Send" at bounding box center [1028, 475] width 29 height 18
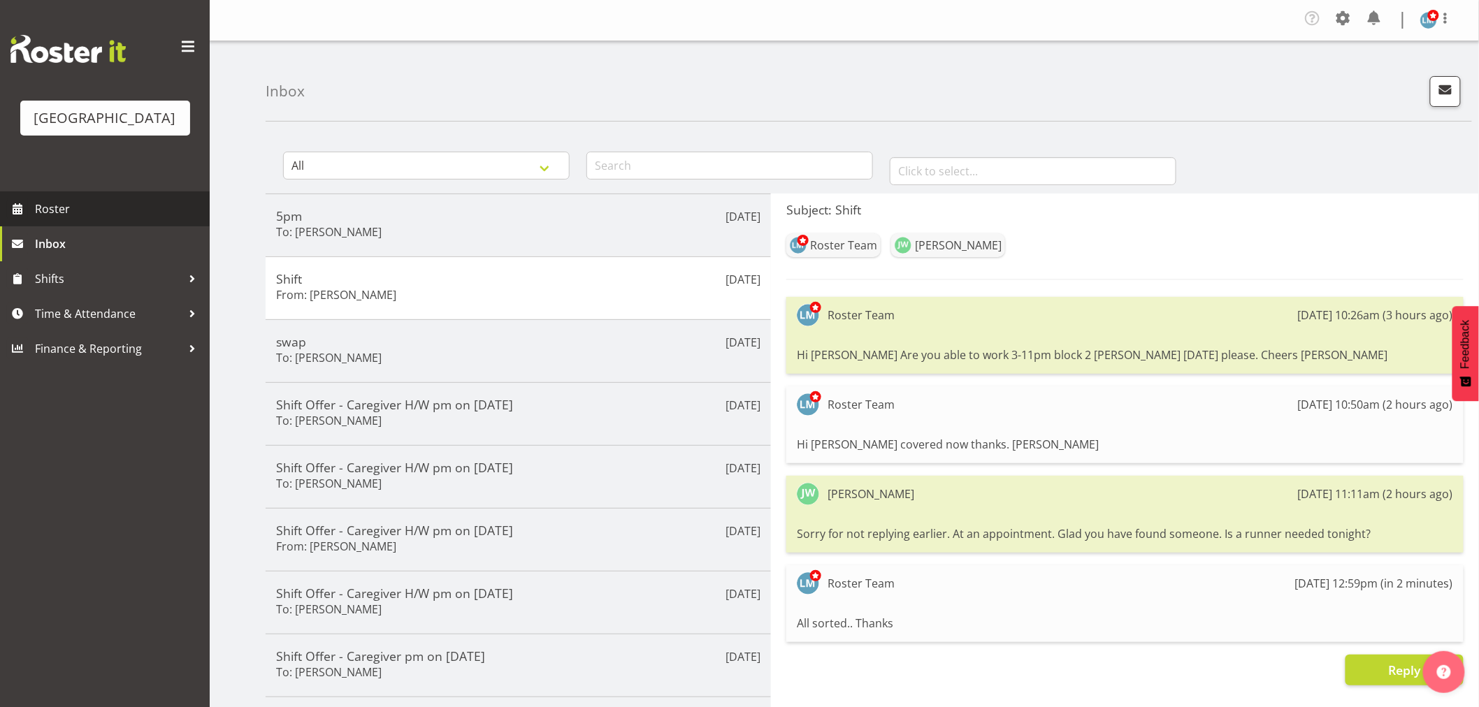
click at [80, 219] on span "Roster" at bounding box center [119, 209] width 168 height 21
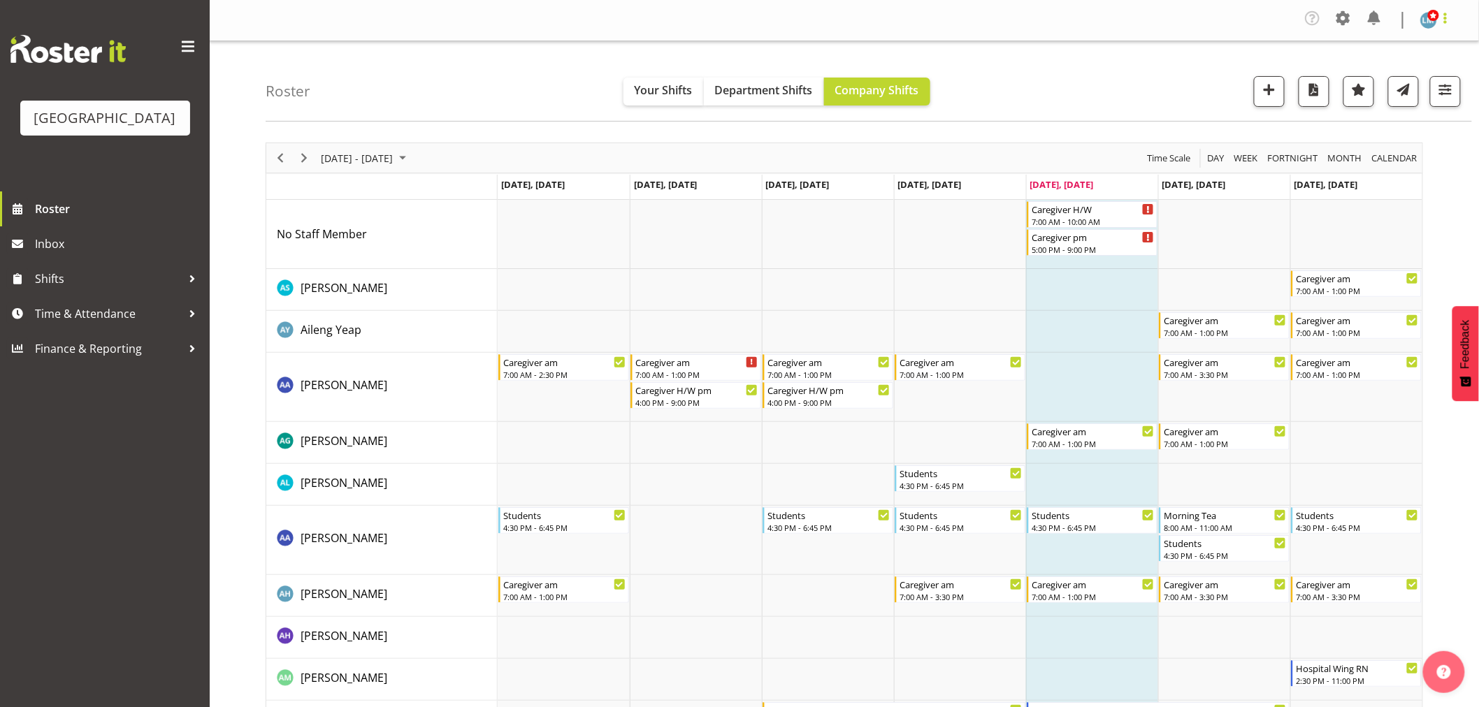
click at [1450, 20] on span at bounding box center [1445, 18] width 17 height 17
click at [1403, 79] on link "Log Out" at bounding box center [1387, 76] width 134 height 25
